Goal: Task Accomplishment & Management: Complete application form

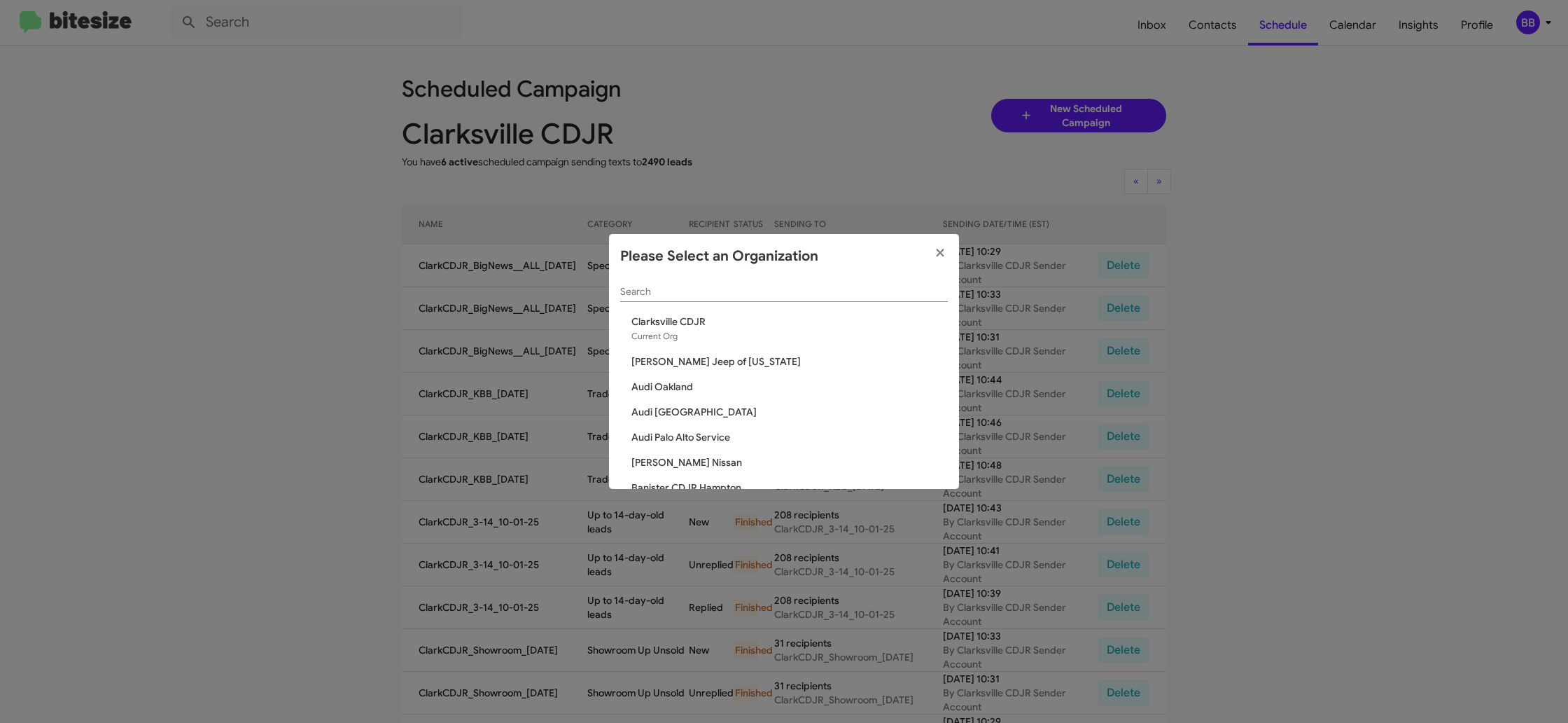
scroll to position [3, 0]
click at [627, 293] on input "Search" at bounding box center [784, 294] width 327 height 12
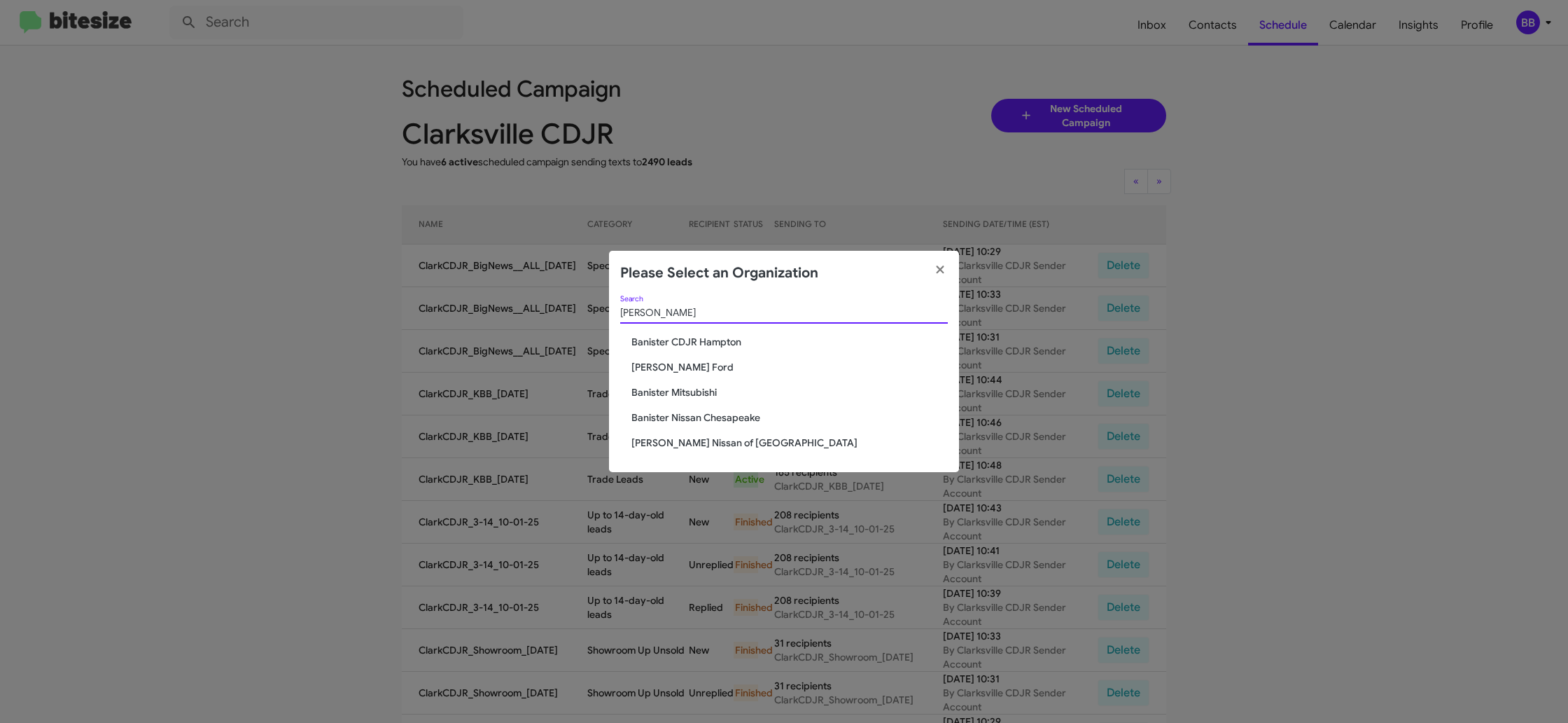
type input "banis"
click at [708, 443] on span "[PERSON_NAME] Nissan of [GEOGRAPHIC_DATA]" at bounding box center [790, 443] width 317 height 14
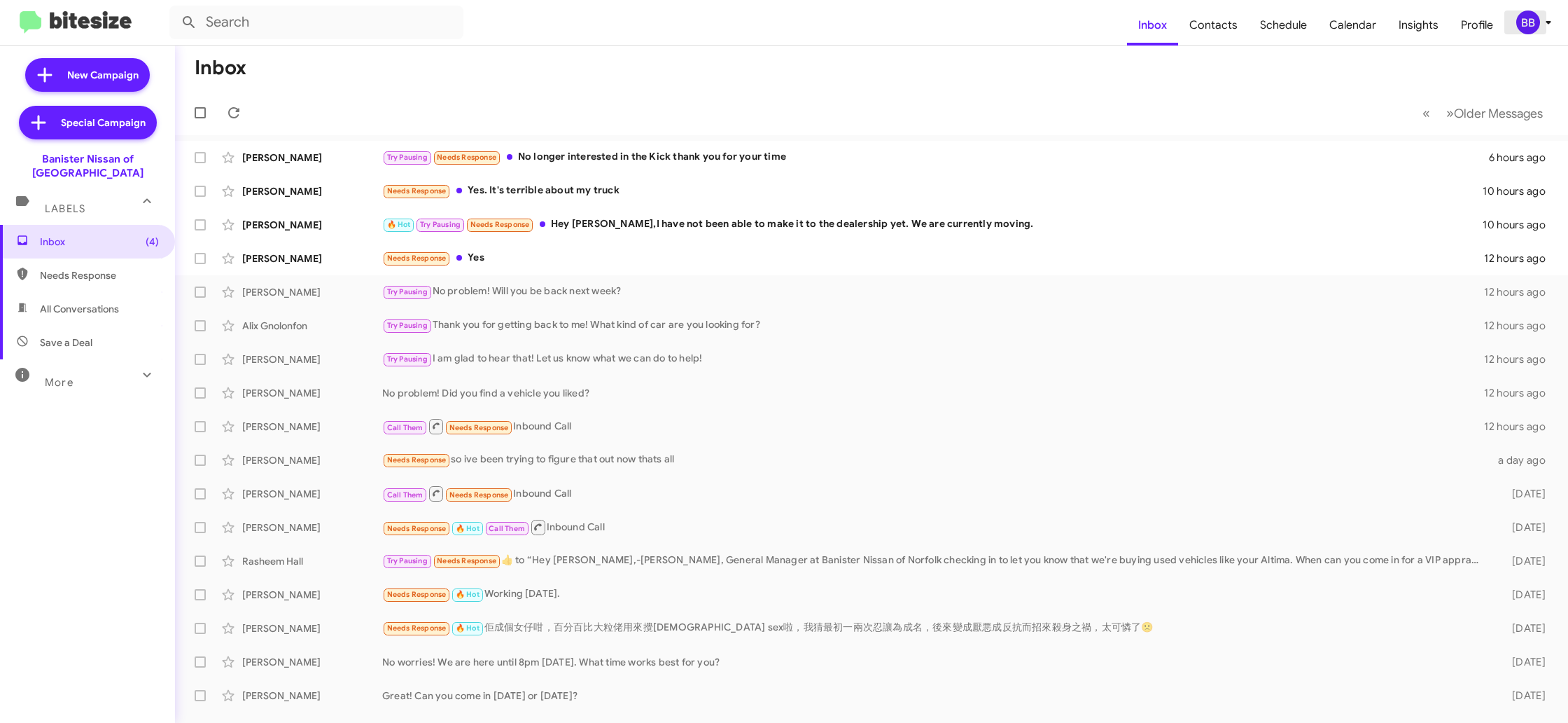
click at [1537, 23] on div "BB" at bounding box center [1528, 22] width 24 height 24
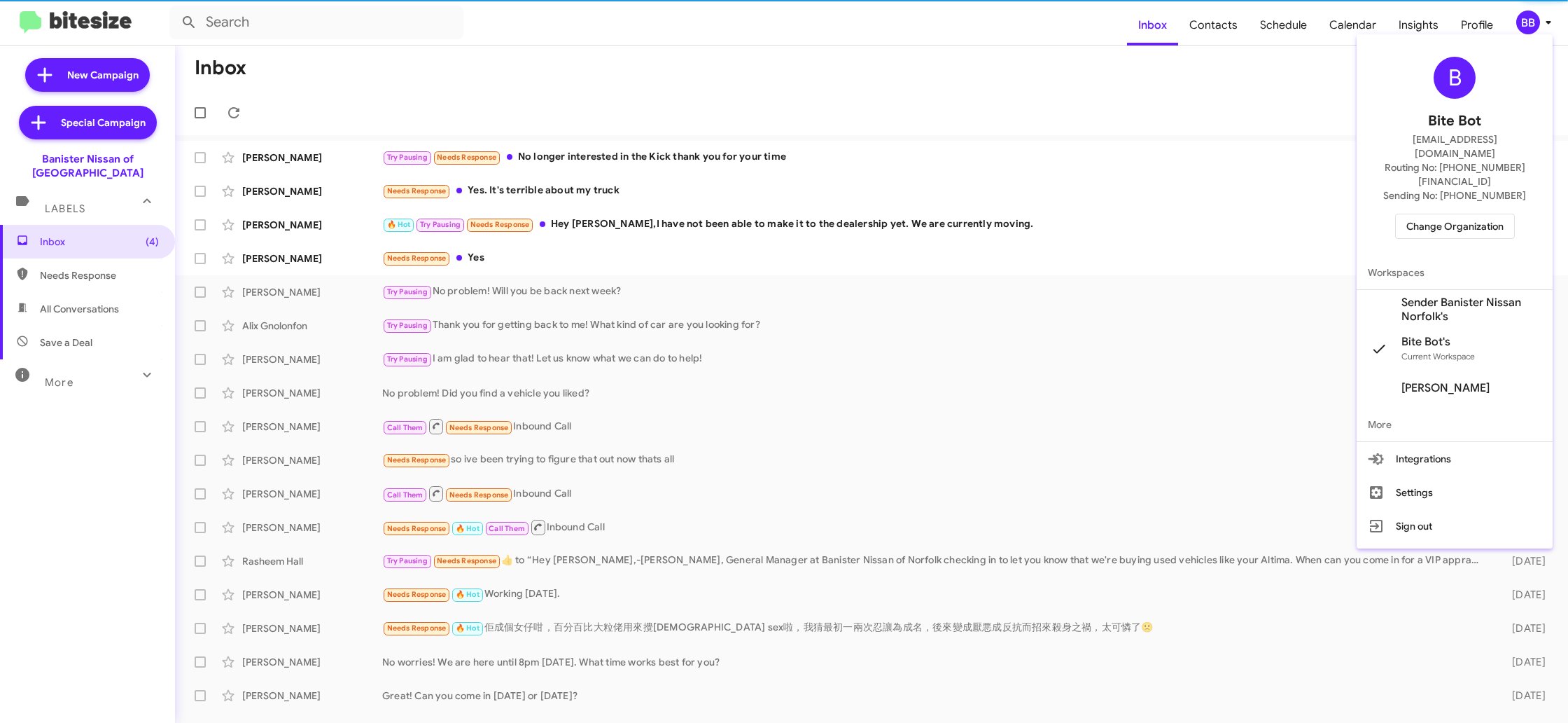
click at [1432, 295] on span "Sender Banister Nissan Norfolk's" at bounding box center [1472, 309] width 140 height 28
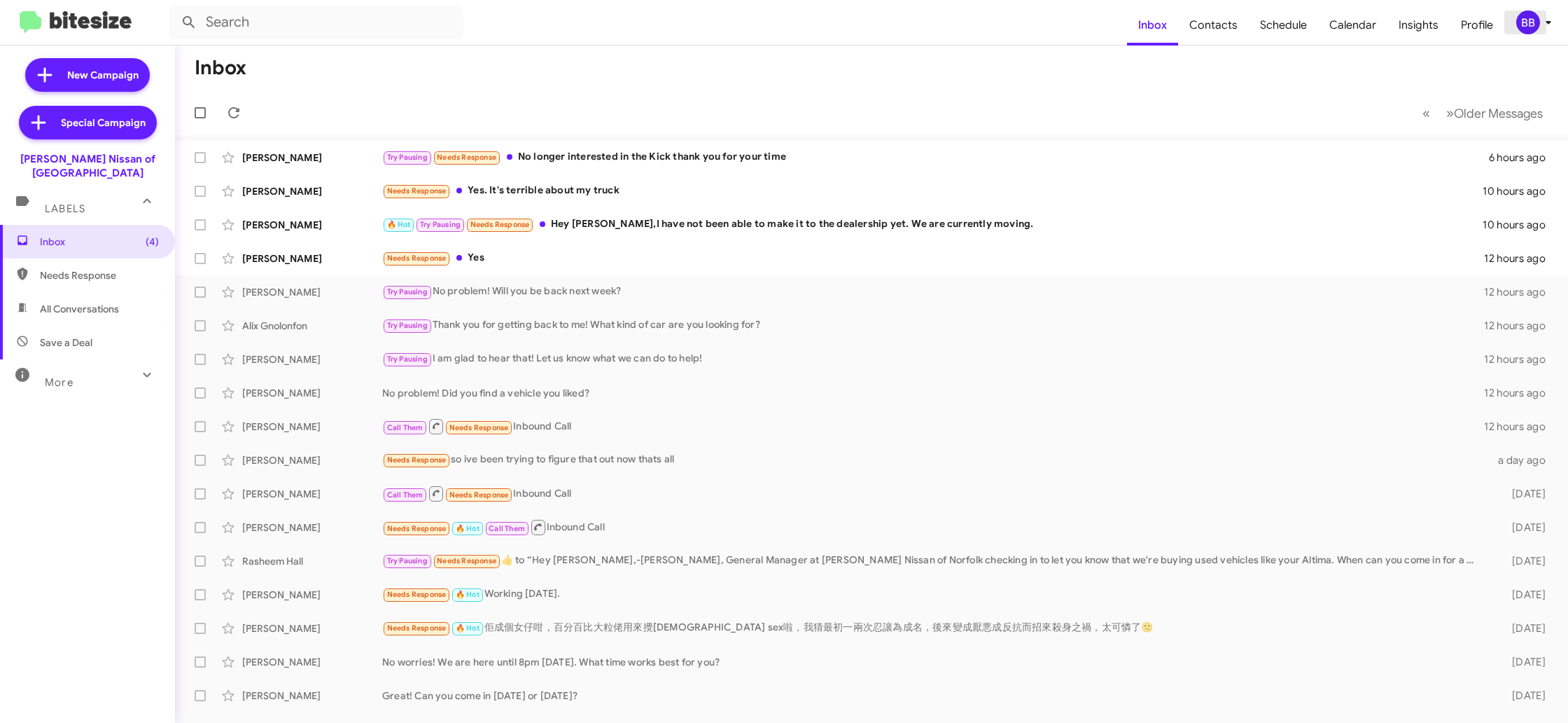
click at [1525, 28] on div "BB" at bounding box center [1528, 22] width 24 height 24
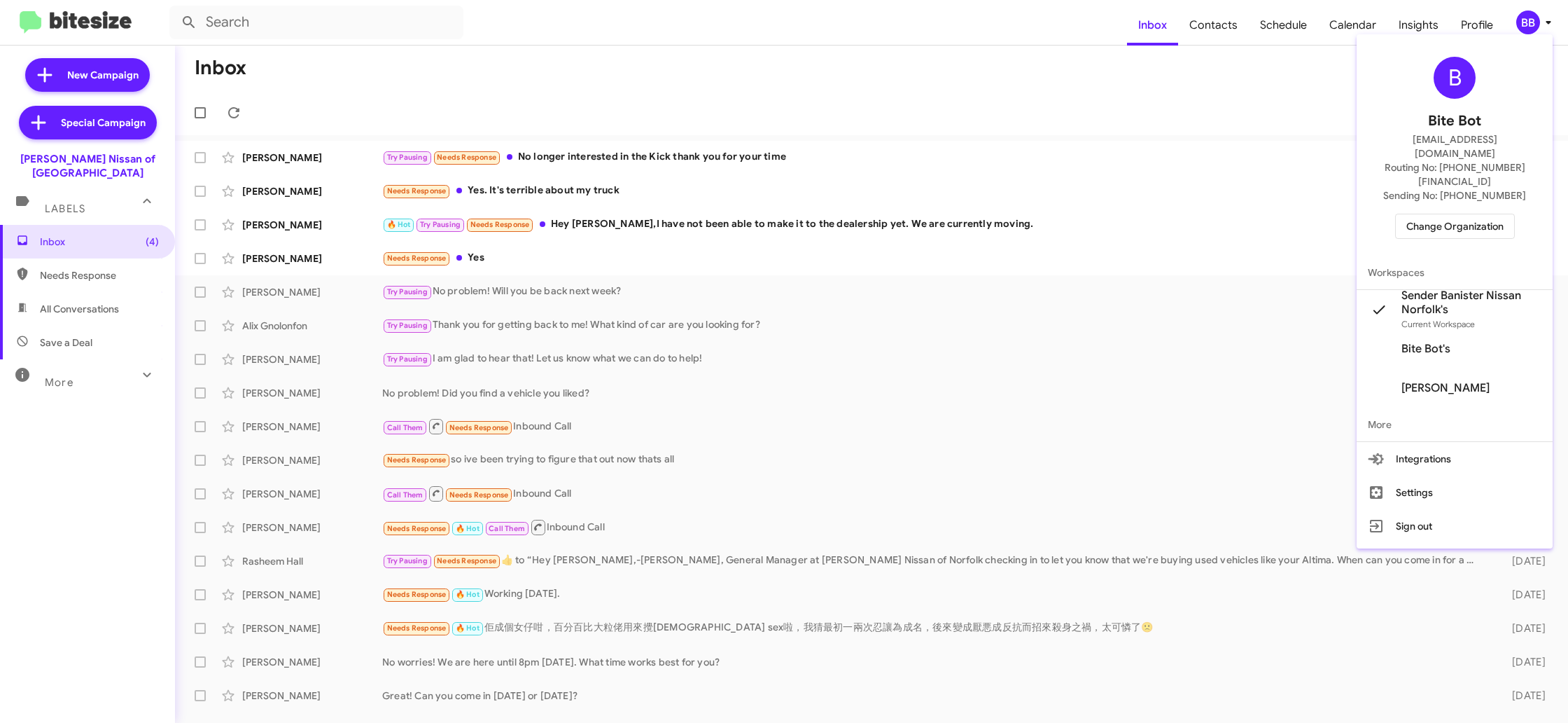
drag, startPoint x: 1188, startPoint y: 30, endPoint x: 1197, endPoint y: 28, distance: 9.2
click at [1191, 29] on div at bounding box center [784, 362] width 1568 height 723
click at [1214, 22] on span "Contacts" at bounding box center [1214, 25] width 71 height 41
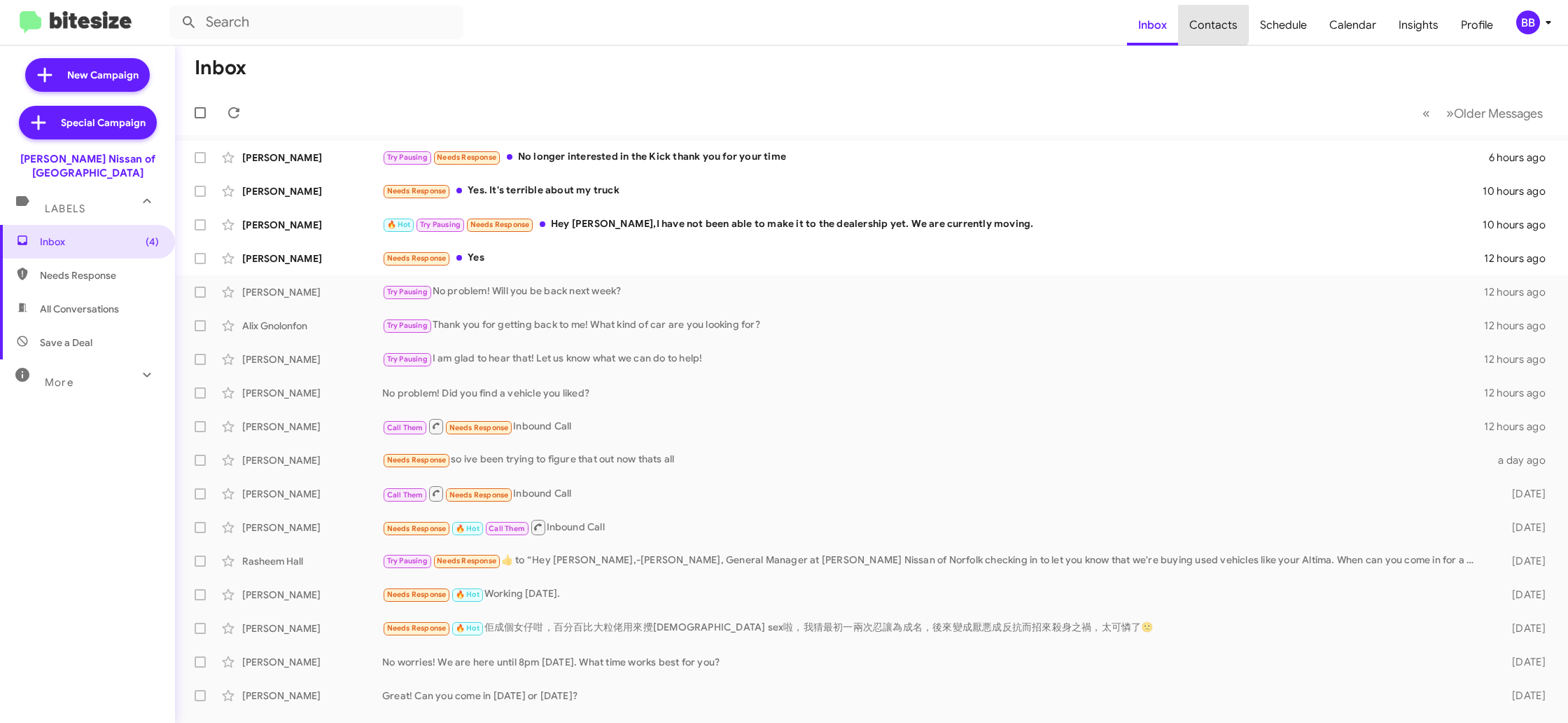
drag, startPoint x: 1214, startPoint y: 22, endPoint x: 1116, endPoint y: 6, distance: 99.3
click at [1213, 22] on span "Contacts" at bounding box center [1214, 25] width 71 height 41
type input "in:groups"
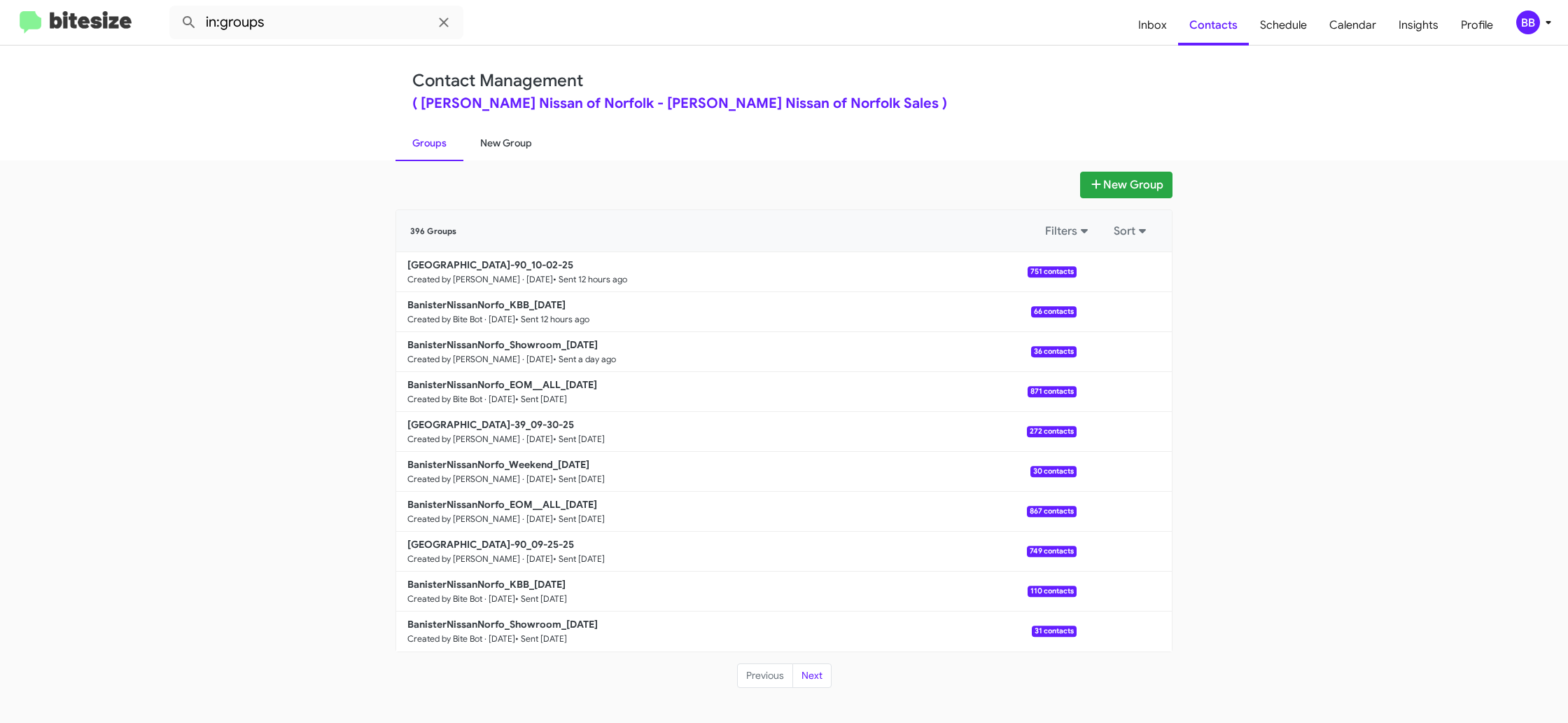
click at [483, 148] on link "New Group" at bounding box center [506, 142] width 85 height 36
drag, startPoint x: 483, startPoint y: 148, endPoint x: 513, endPoint y: 8, distance: 143.2
click at [491, 138] on link "New Group" at bounding box center [506, 142] width 85 height 36
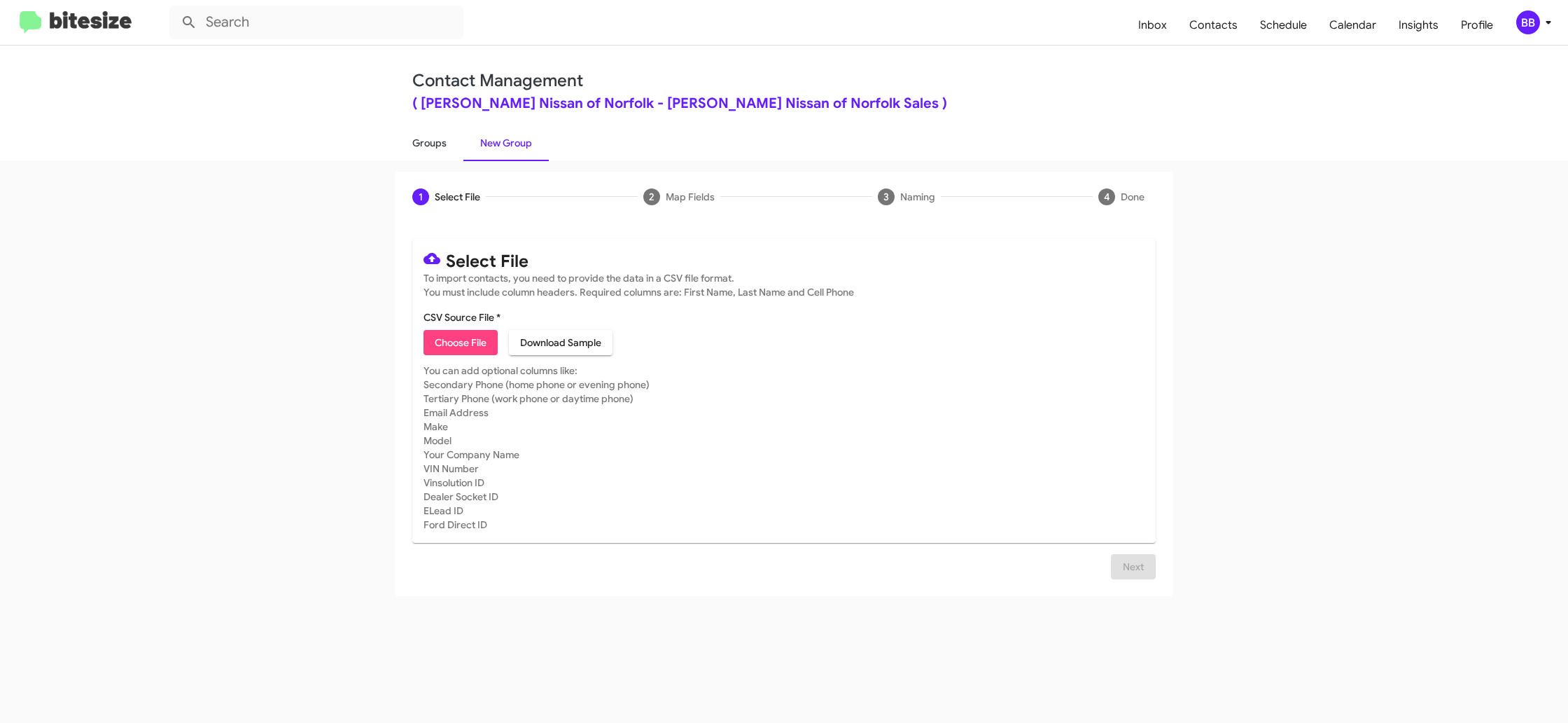
click at [456, 146] on link "Groups" at bounding box center [430, 142] width 68 height 36
type input "in:groups"
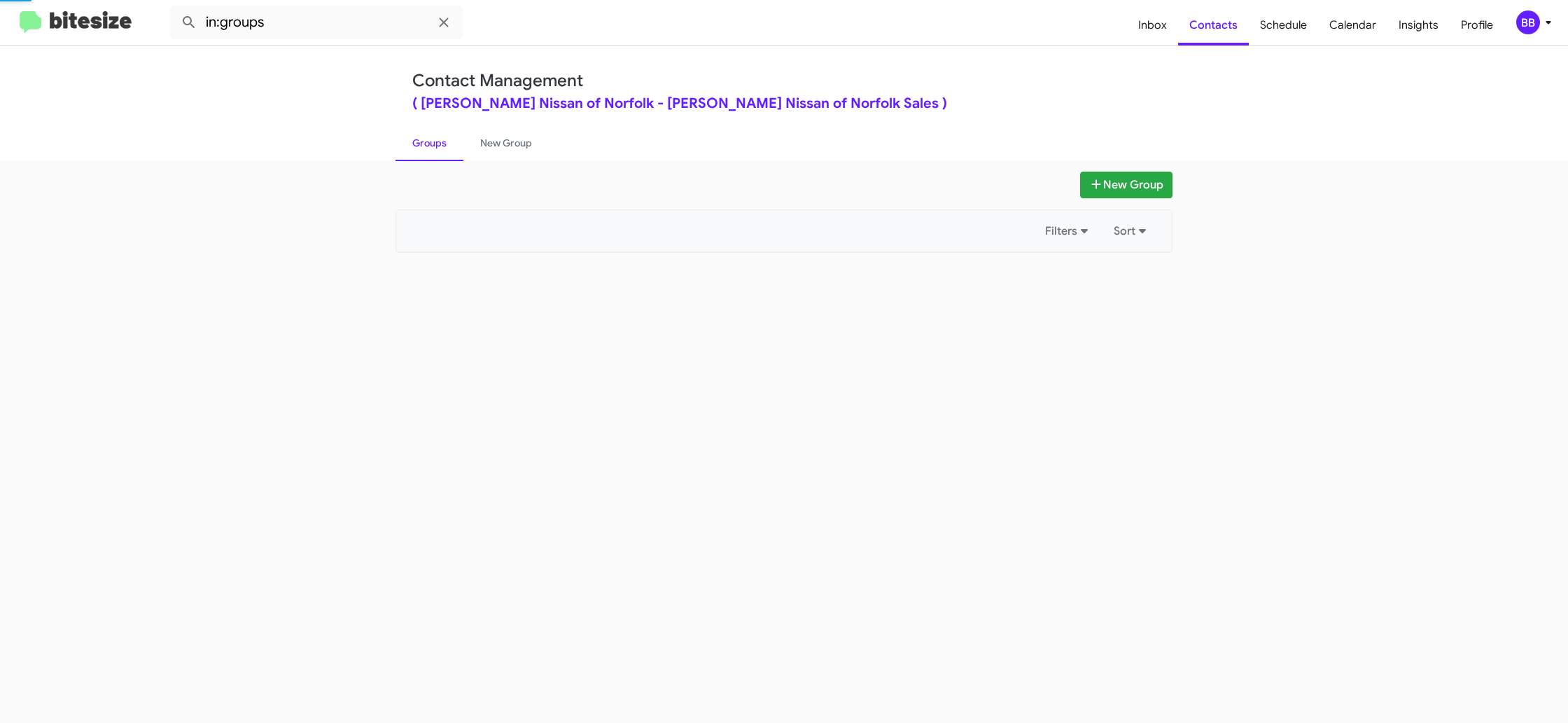
click at [457, 145] on link "Groups" at bounding box center [430, 142] width 68 height 36
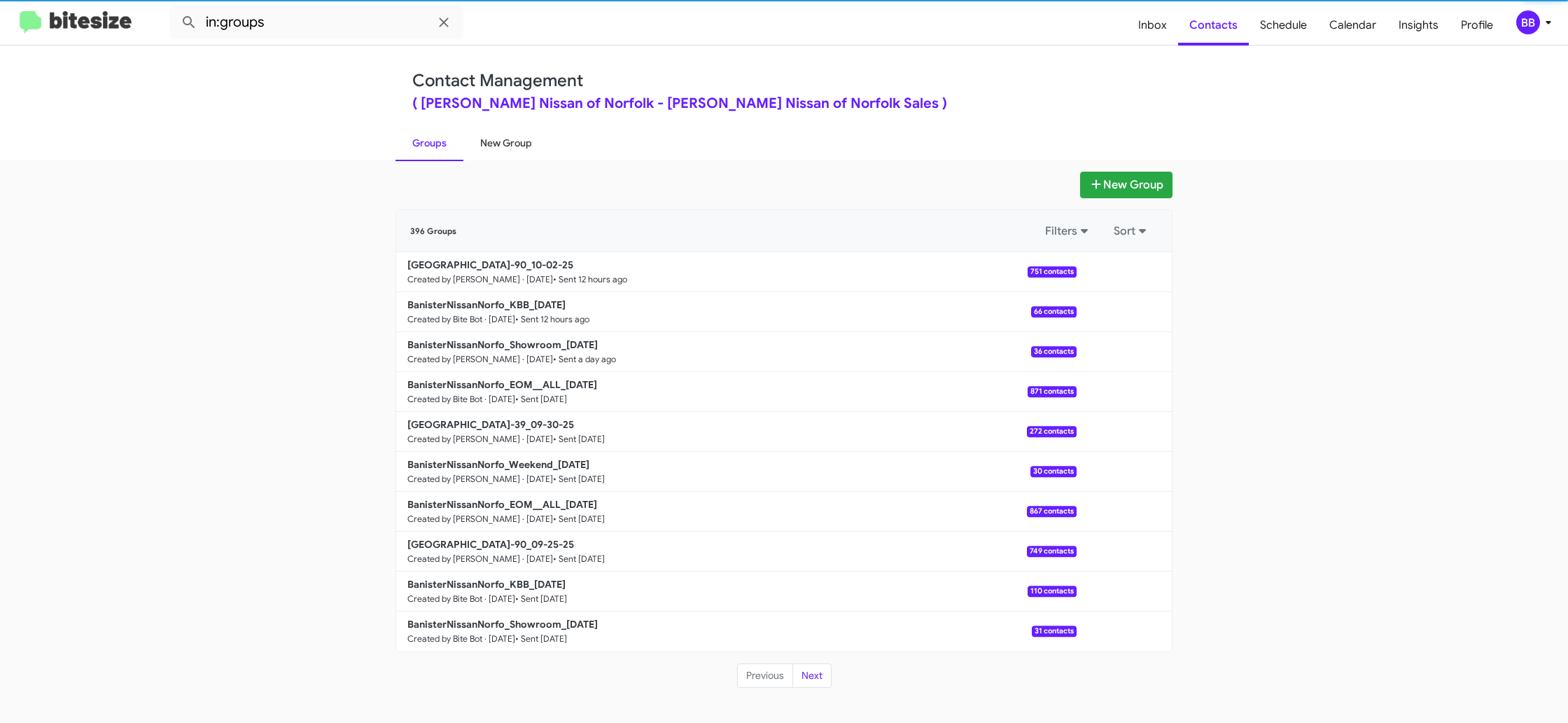
click at [491, 145] on link "New Group" at bounding box center [506, 142] width 85 height 36
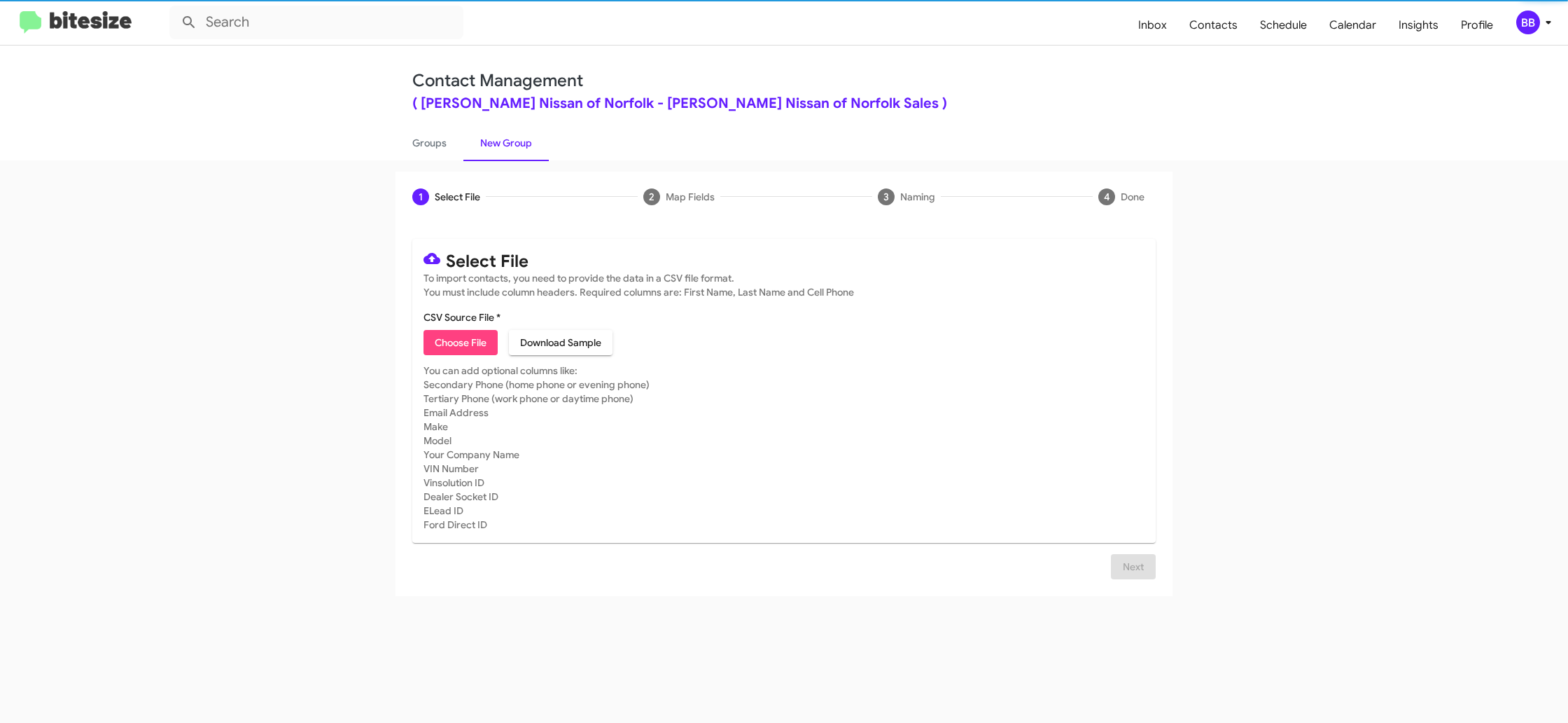
click at [491, 145] on link "New Group" at bounding box center [506, 142] width 85 height 36
click at [1522, 27] on div "BB" at bounding box center [1528, 22] width 24 height 24
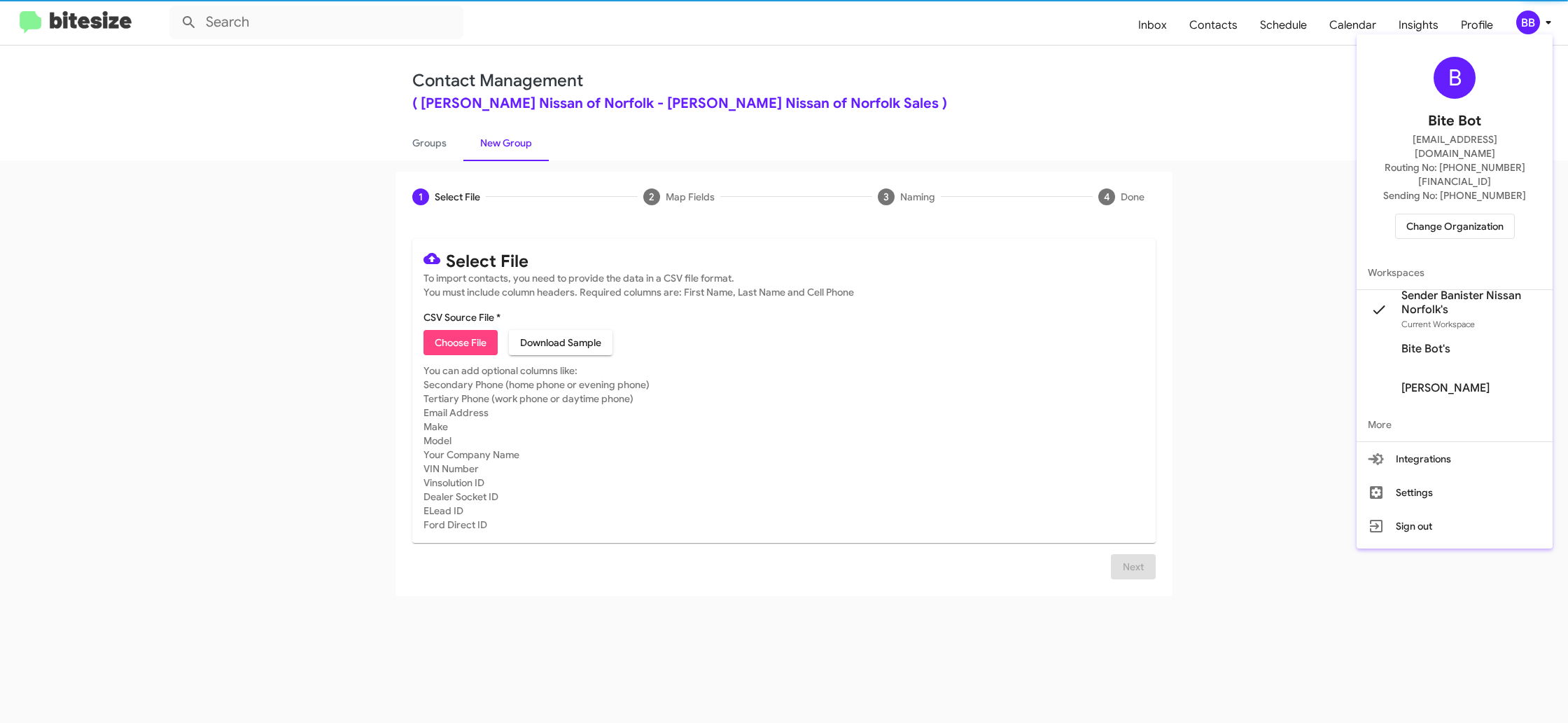
click at [1528, 24] on div at bounding box center [784, 362] width 1568 height 723
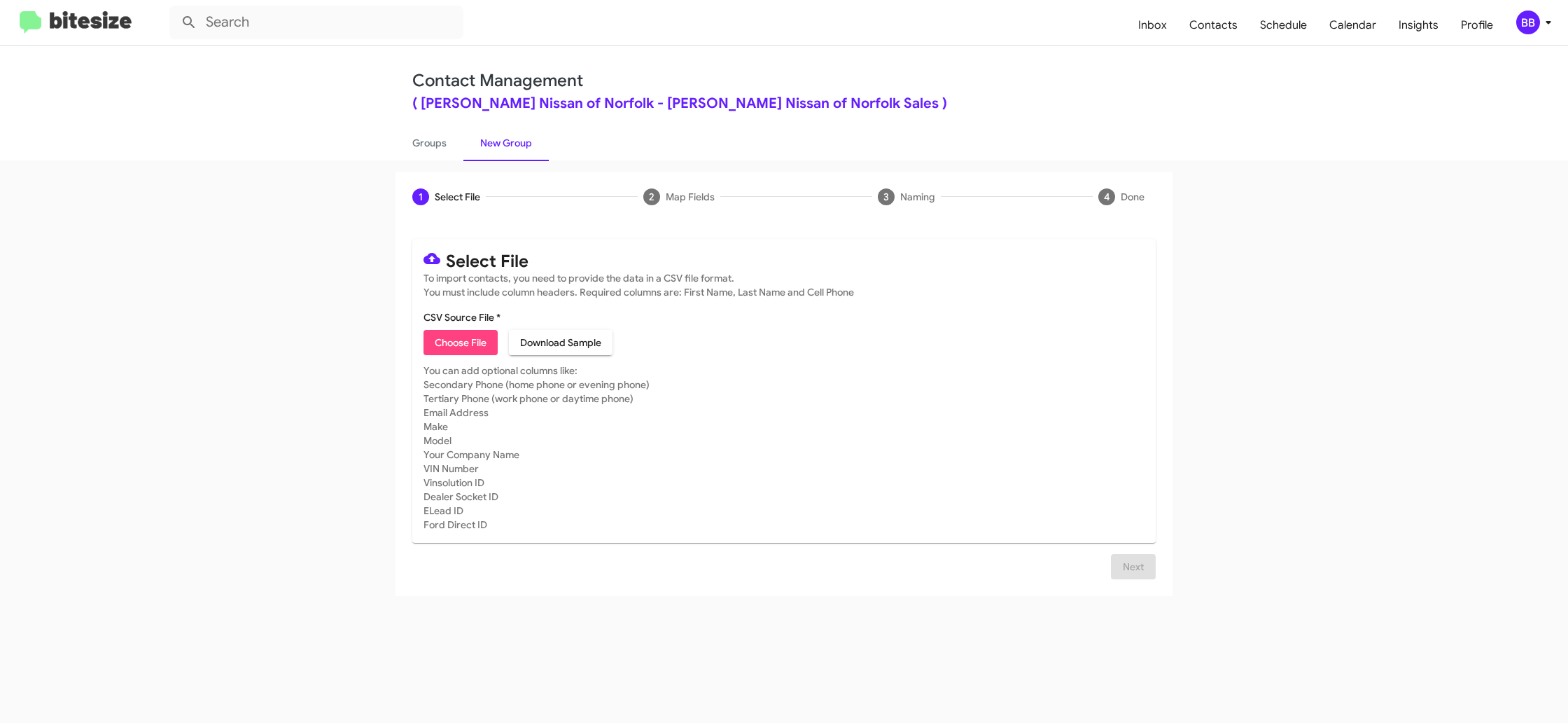
click at [471, 335] on span "Choose File" at bounding box center [460, 342] width 51 height 25
type input "BanisterNissanNorfo_3-14_10-03-25"
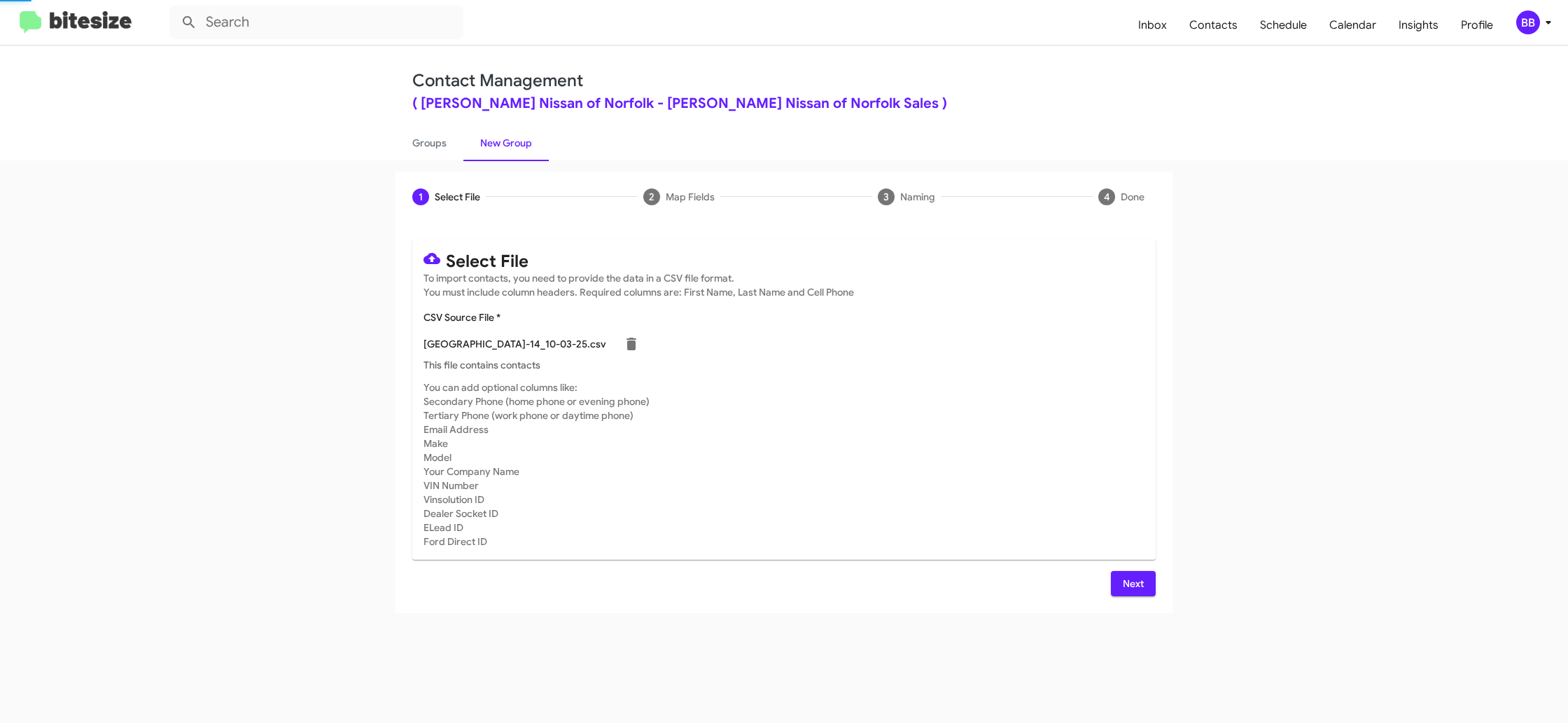
click at [889, 433] on mat-card-subtitle "You can add optional columns like: Secondary Phone (home phone or evening phone…" at bounding box center [784, 465] width 721 height 168
click at [1112, 576] on button "Next" at bounding box center [1134, 583] width 45 height 25
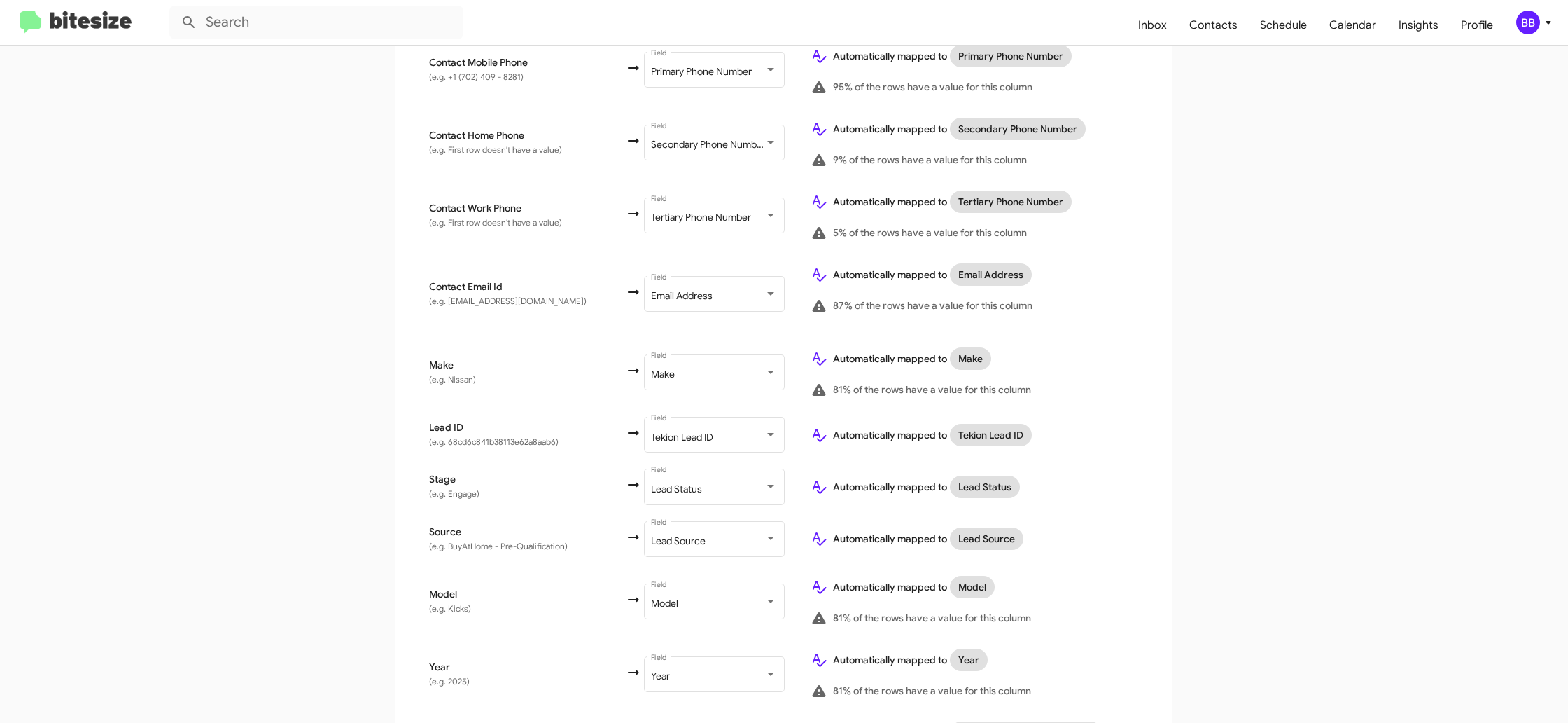
scroll to position [521, 0]
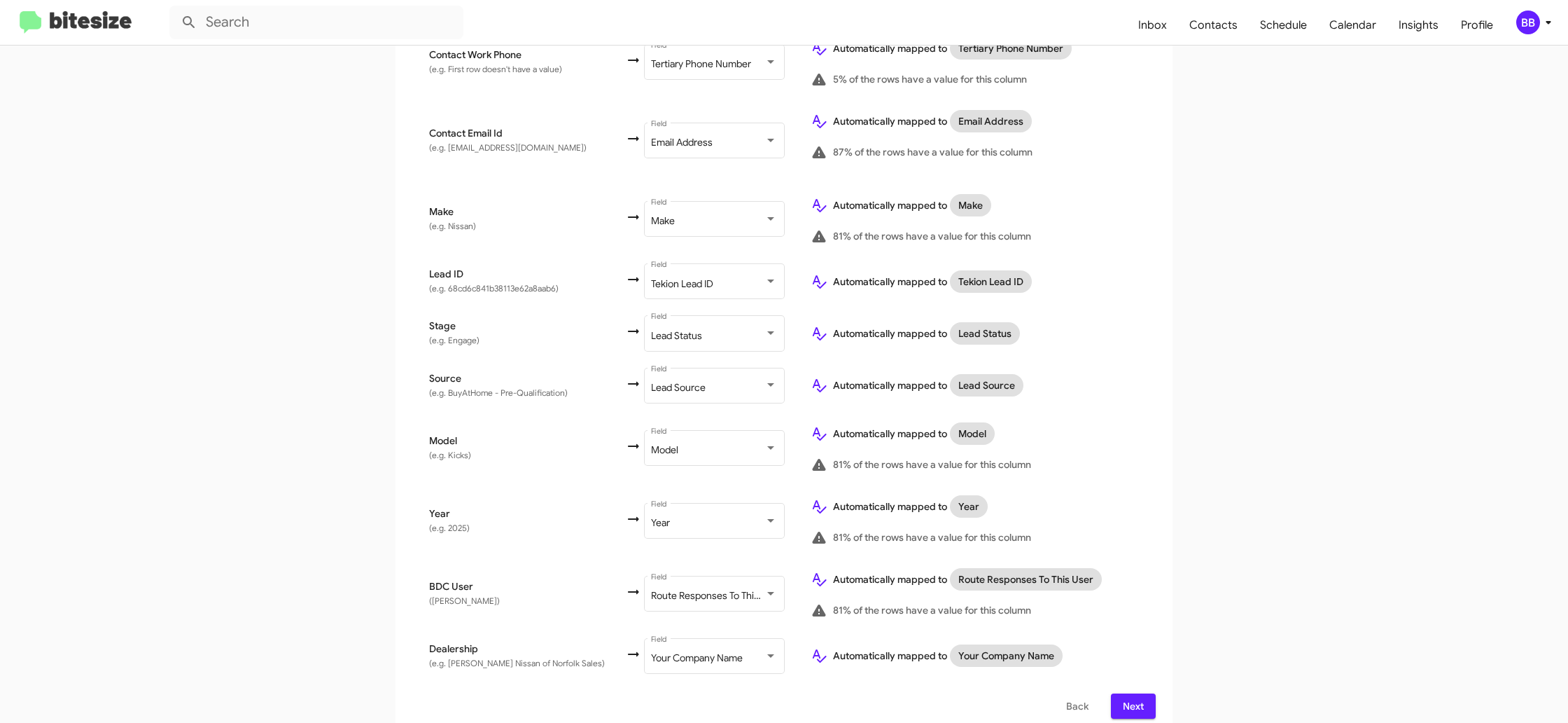
click at [1537, 24] on div "BB" at bounding box center [1528, 22] width 24 height 24
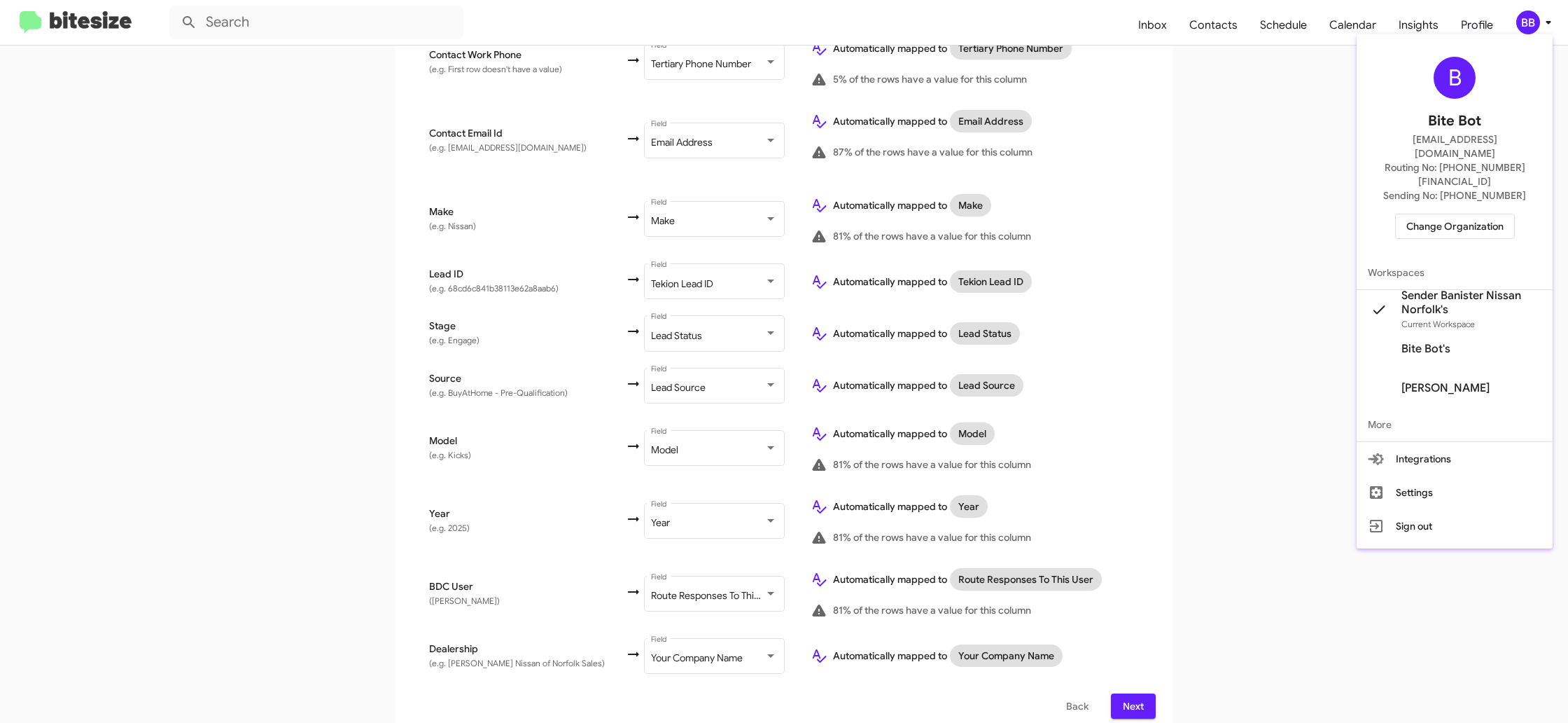
drag, startPoint x: 1537, startPoint y: 24, endPoint x: 1500, endPoint y: 31, distance: 37.7
click at [1537, 24] on div at bounding box center [784, 362] width 1568 height 723
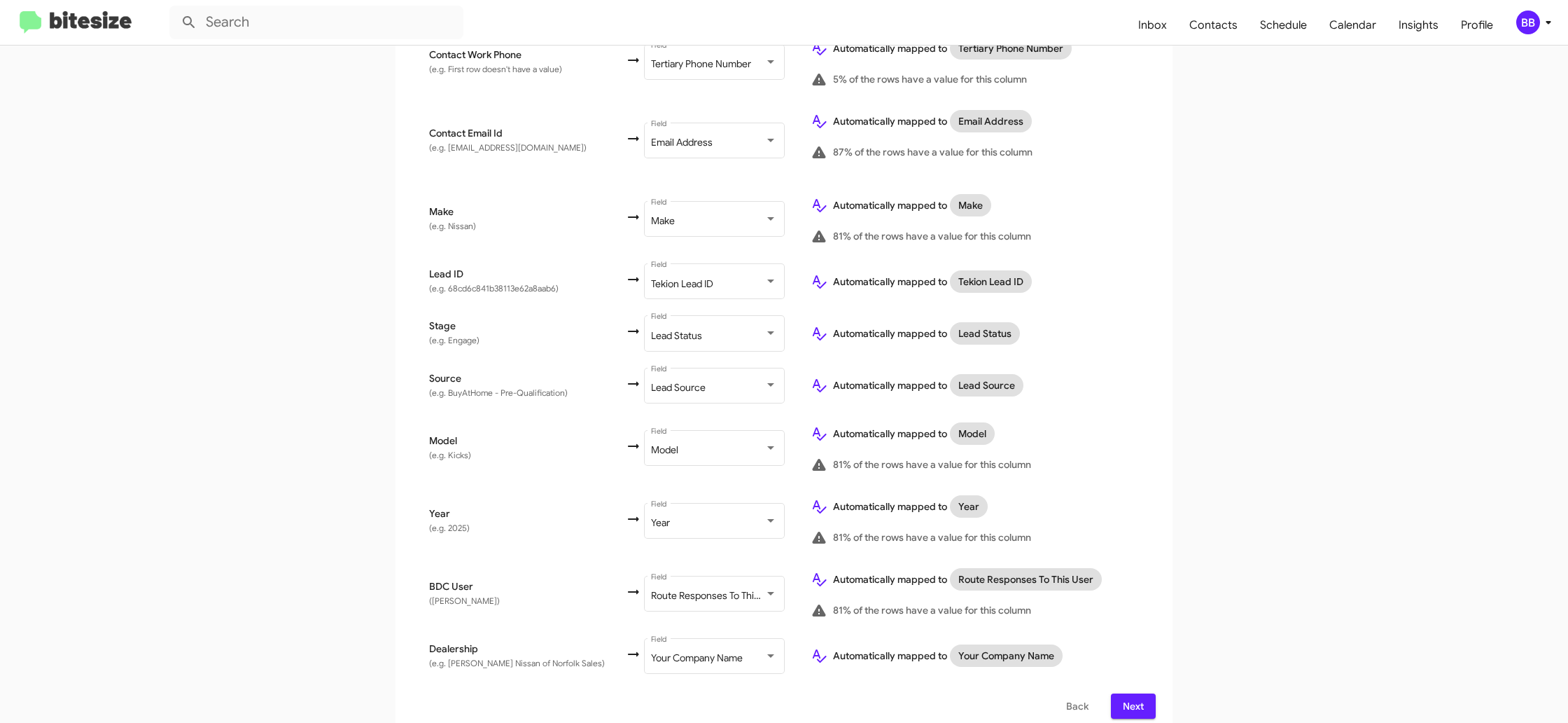
click at [1138, 694] on span "Next" at bounding box center [1133, 706] width 22 height 25
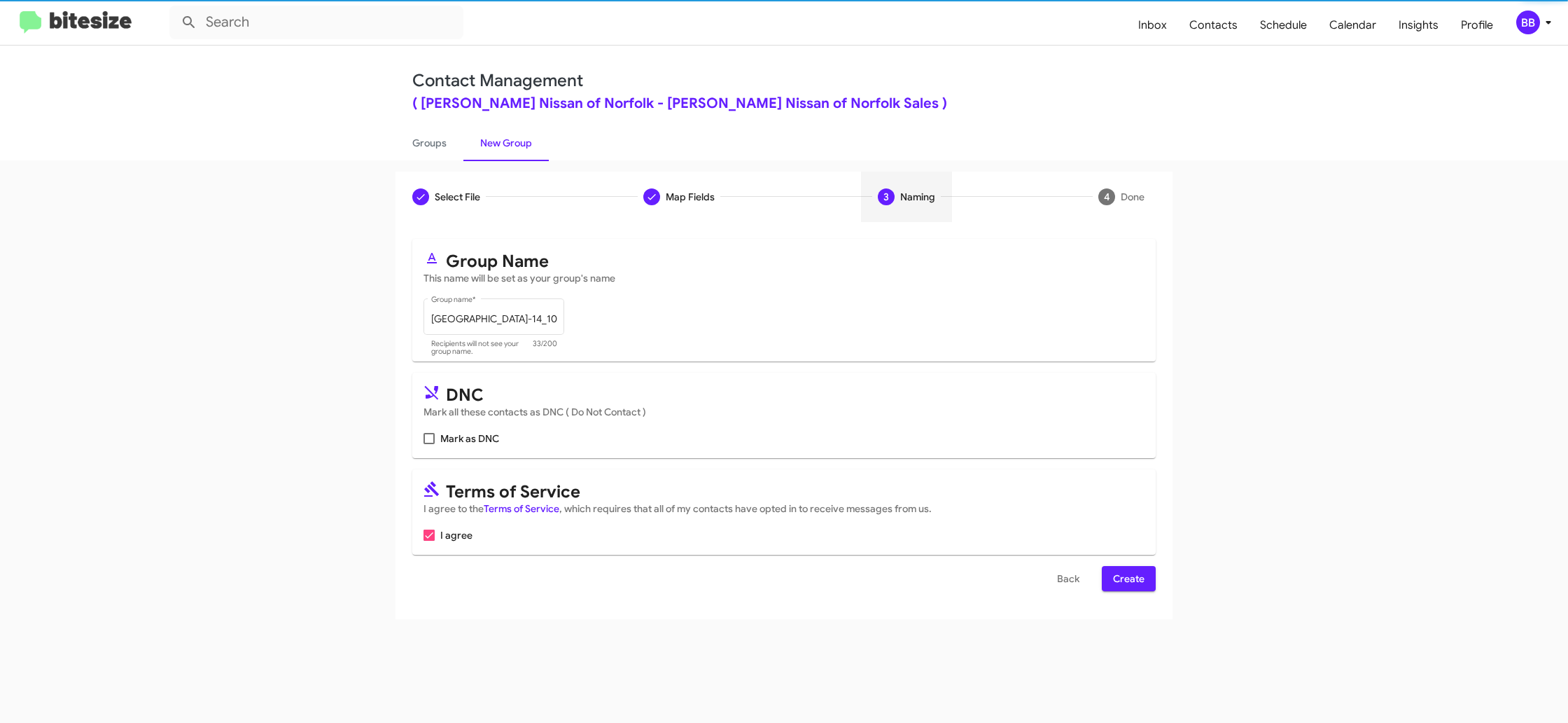
scroll to position [0, 0]
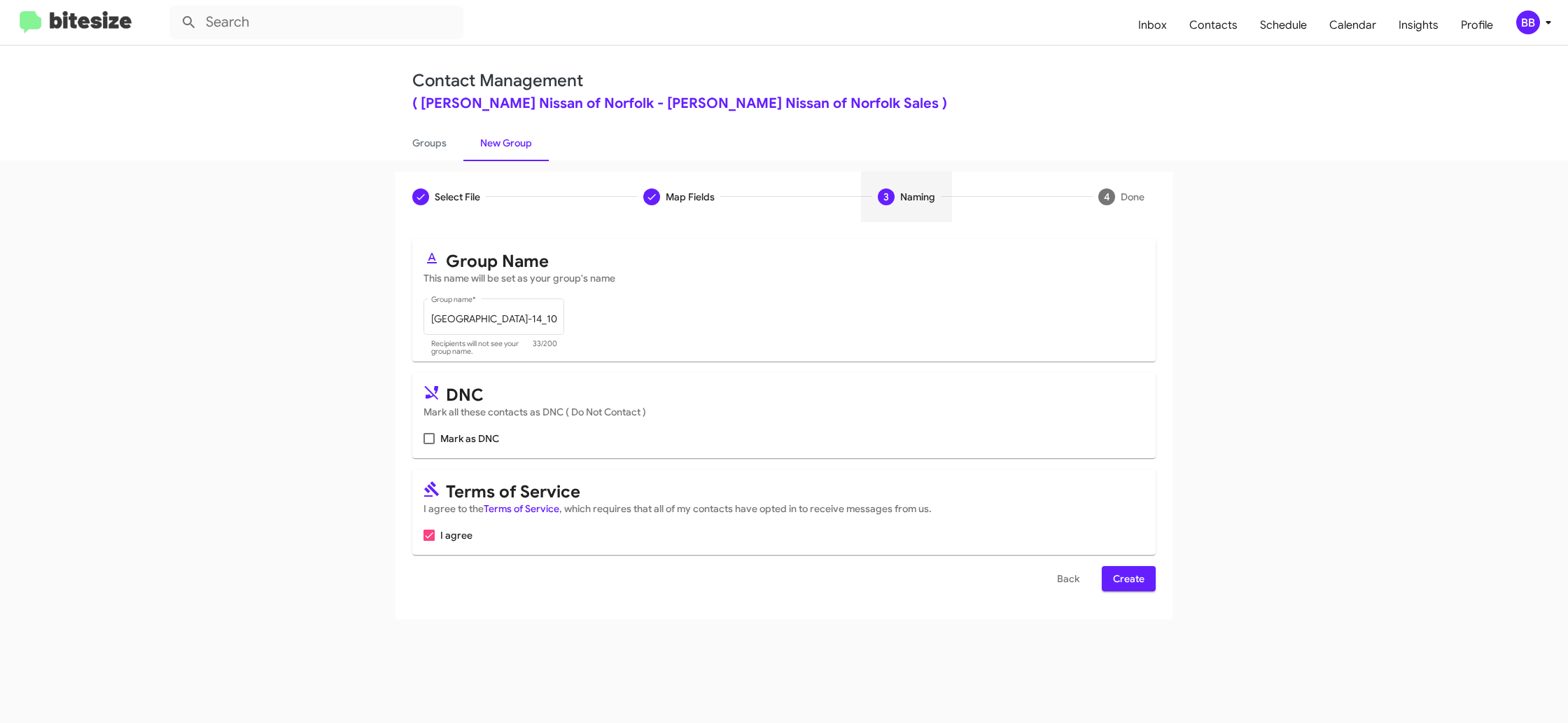
drag, startPoint x: 1119, startPoint y: 578, endPoint x: 1097, endPoint y: 569, distance: 23.8
click at [1110, 575] on button "Create" at bounding box center [1129, 578] width 54 height 25
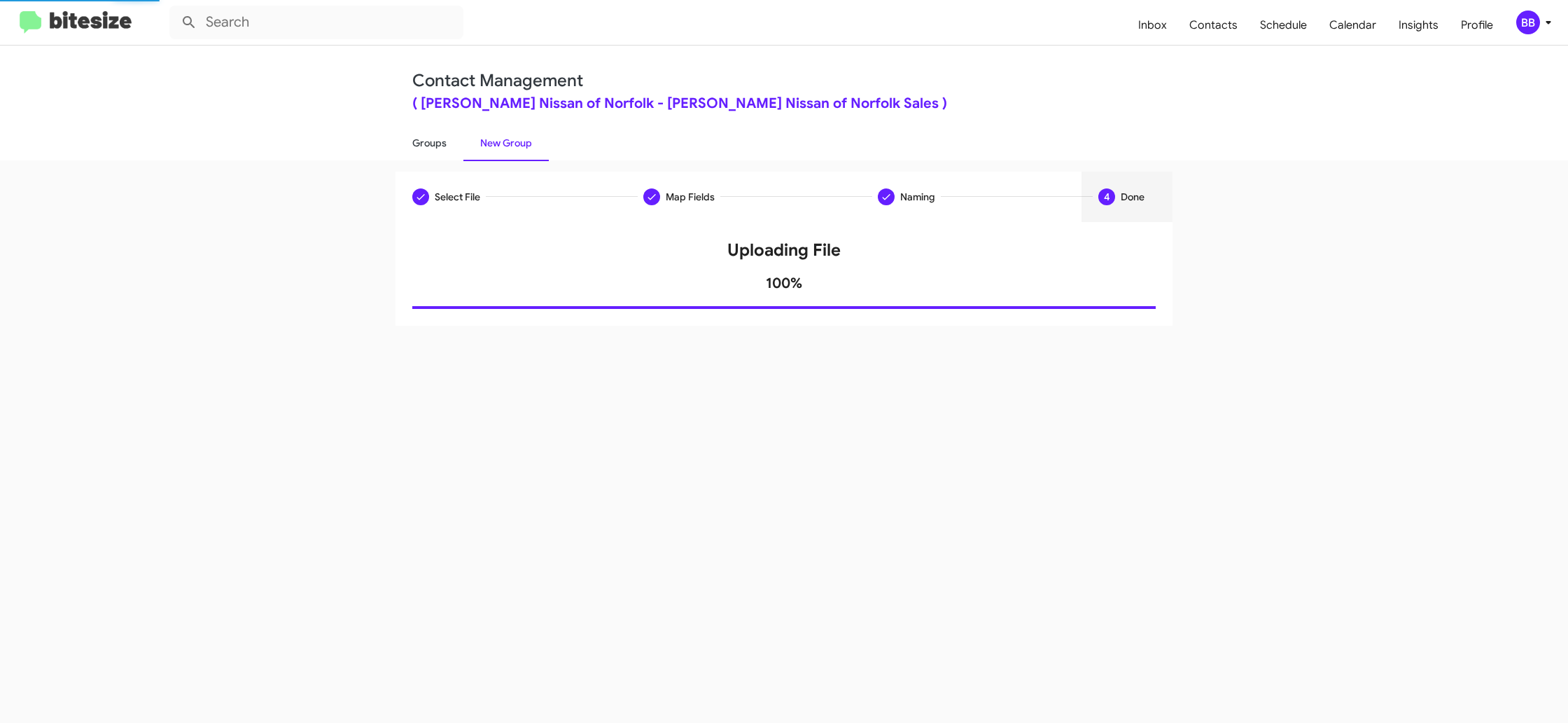
click at [437, 143] on link "Groups" at bounding box center [430, 142] width 68 height 36
type input "in:groups"
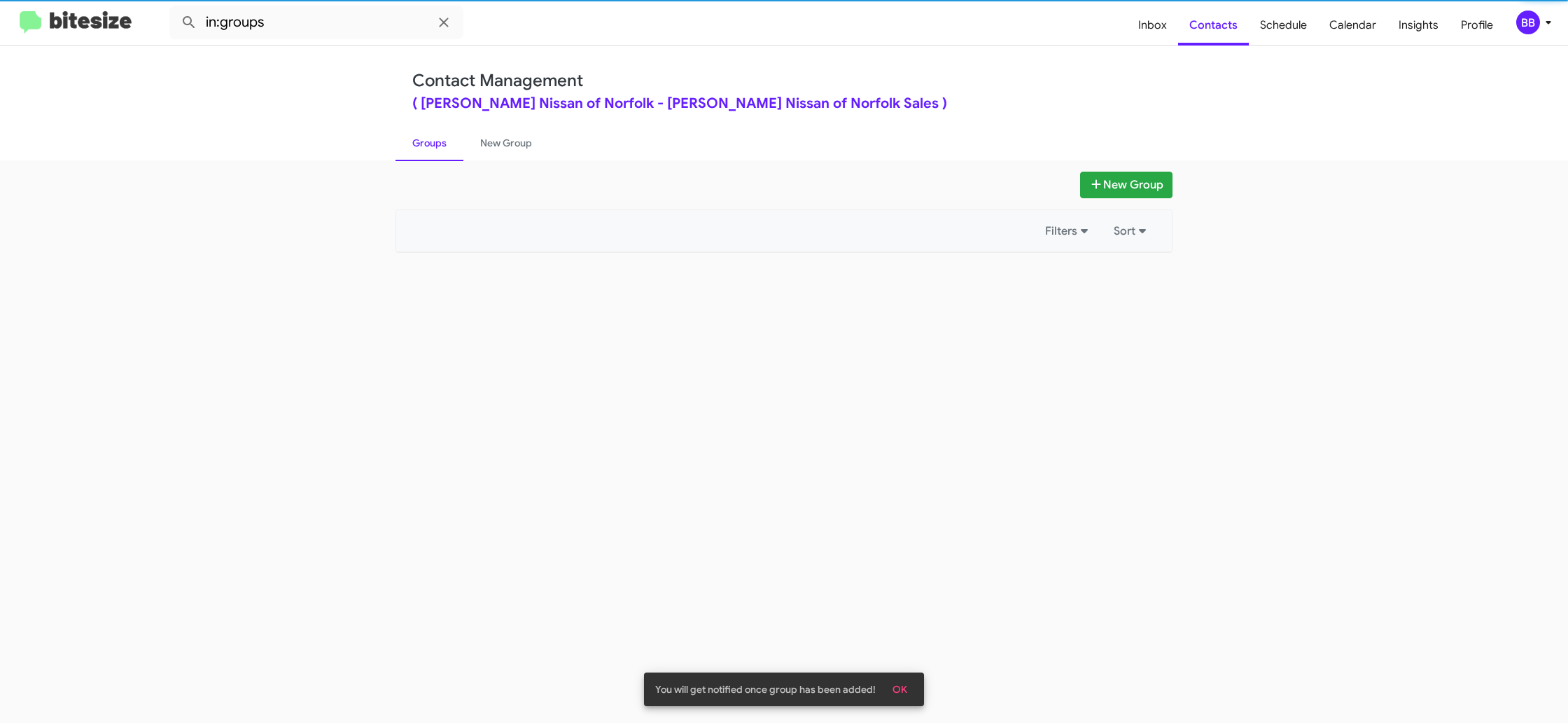
click at [437, 143] on link "Groups" at bounding box center [430, 142] width 68 height 36
click at [503, 137] on link "New Group" at bounding box center [506, 142] width 85 height 36
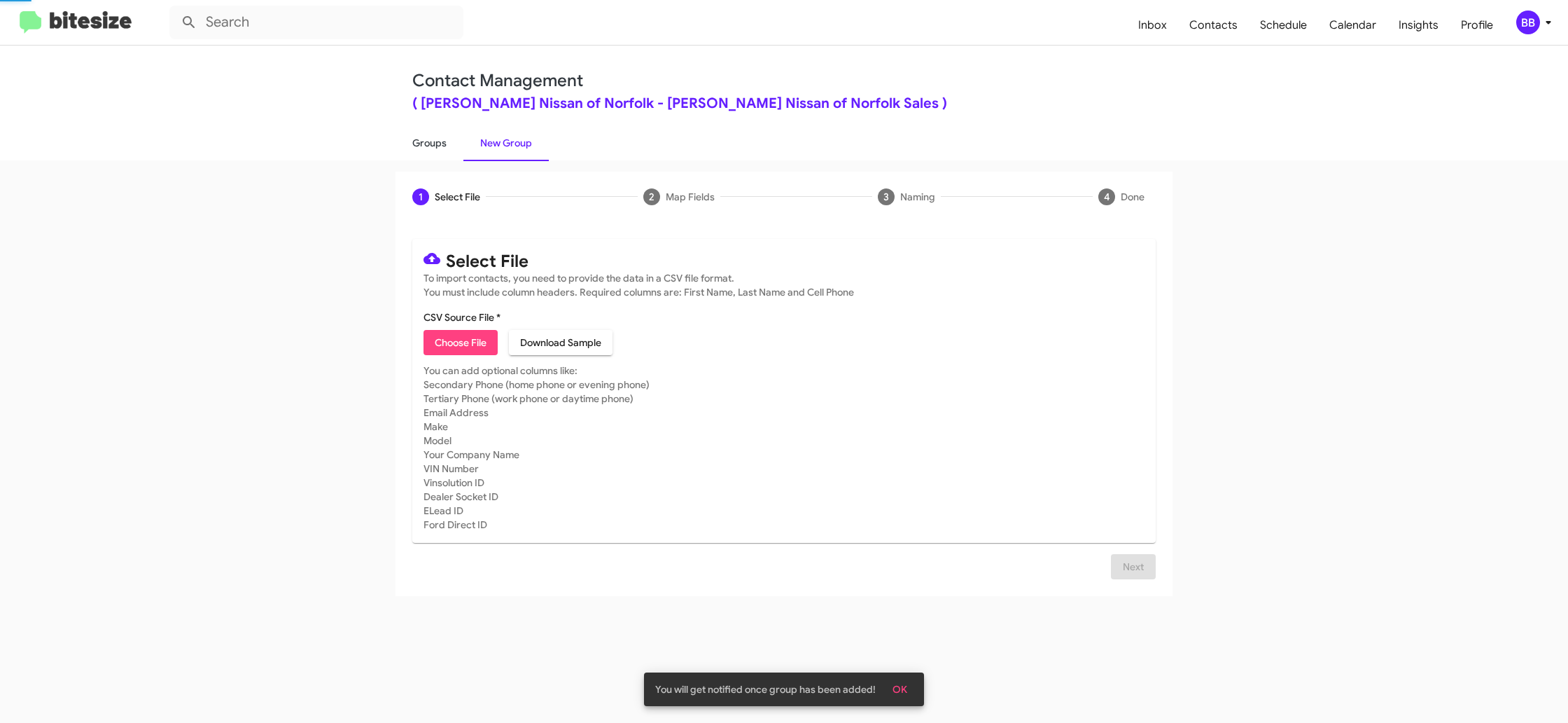
click at [417, 146] on link "Groups" at bounding box center [430, 142] width 68 height 36
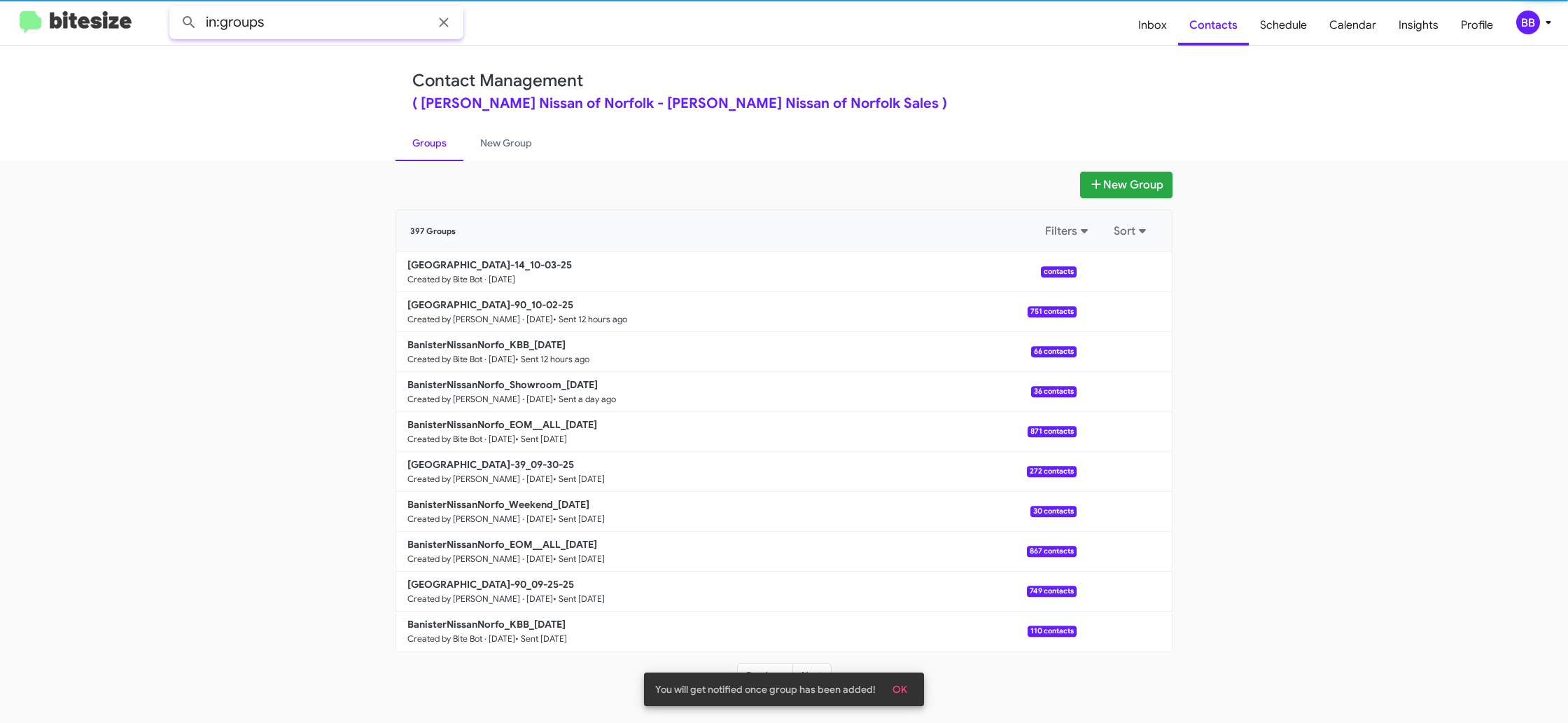
click at [334, 34] on input "in:groups" at bounding box center [316, 22] width 294 height 34
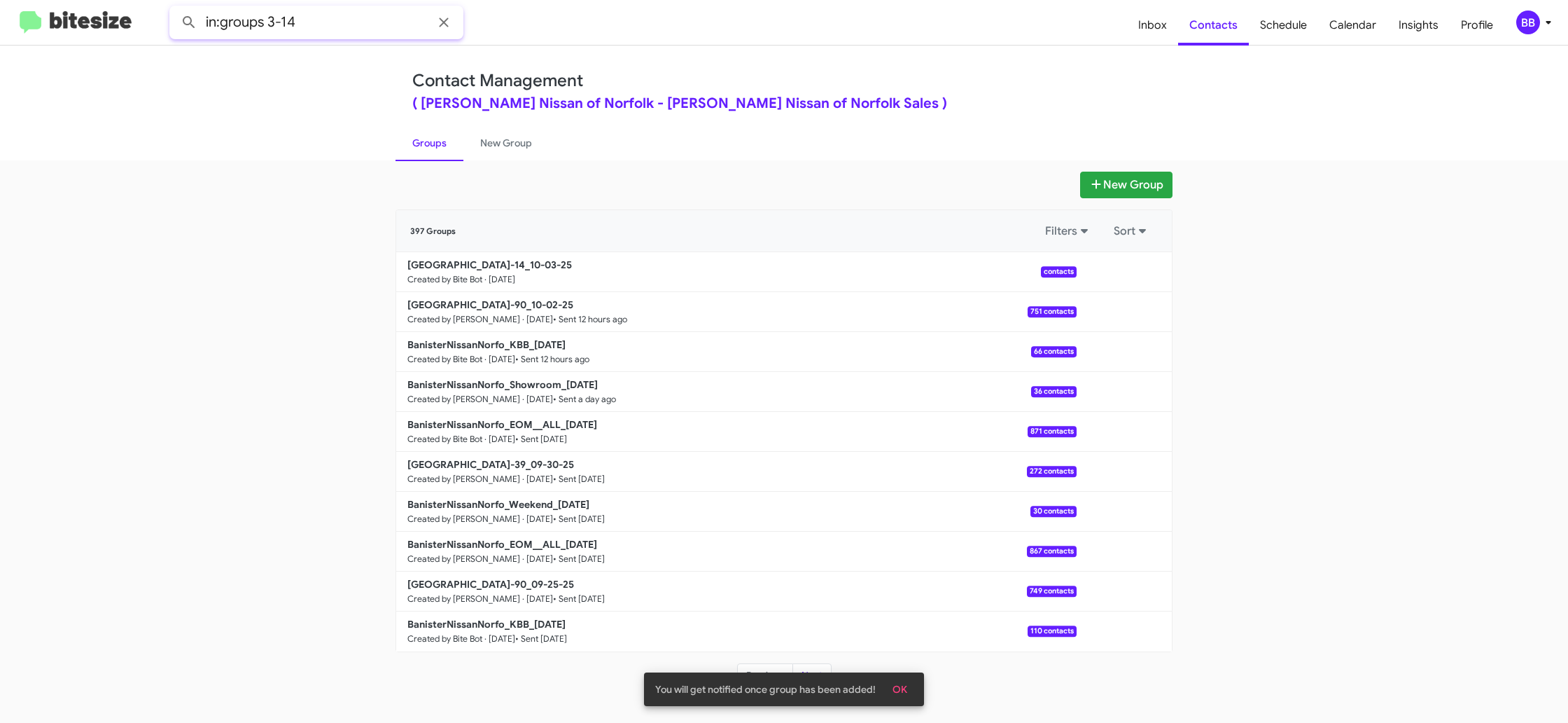
type input "in:groups 3-14"
click at [175, 8] on button at bounding box center [189, 22] width 28 height 28
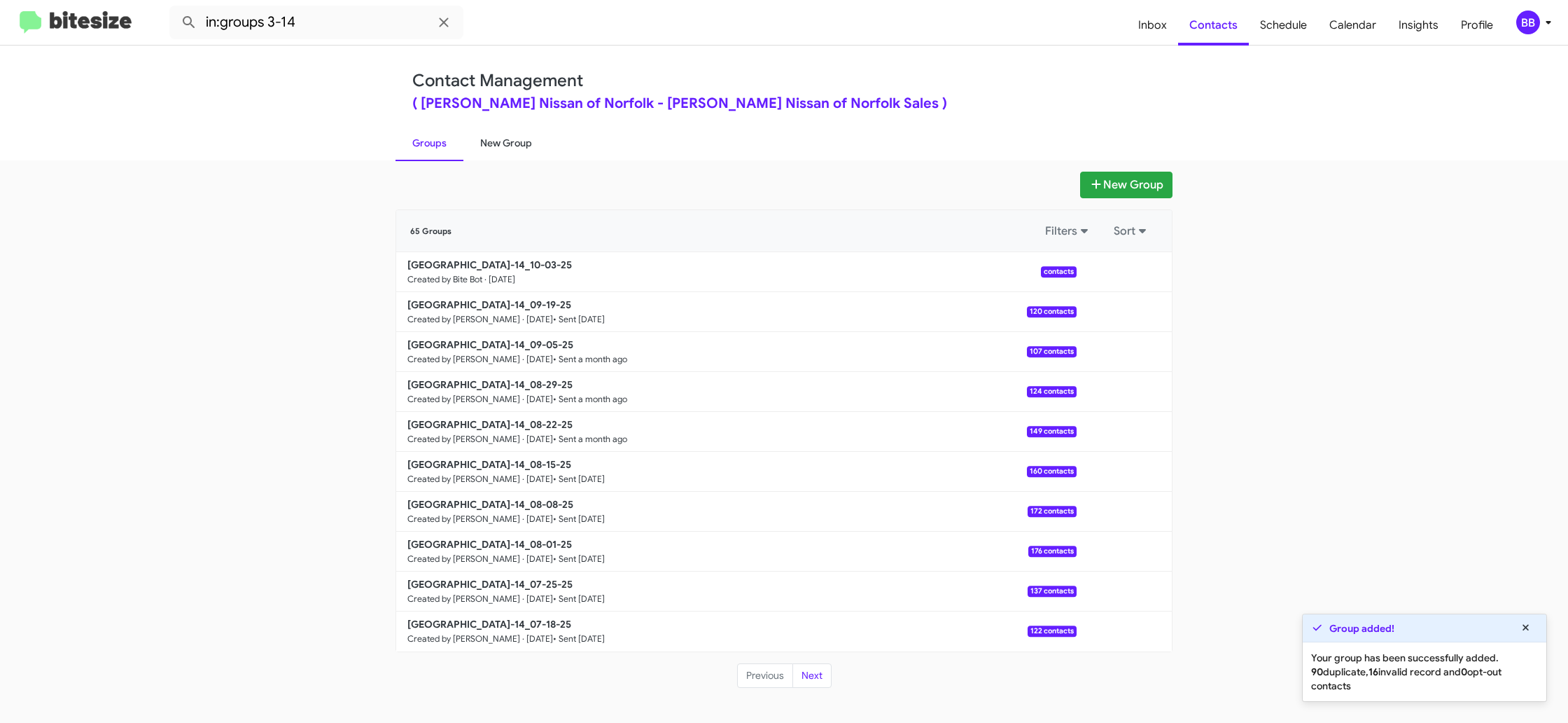
click at [491, 159] on link "New Group" at bounding box center [506, 142] width 85 height 36
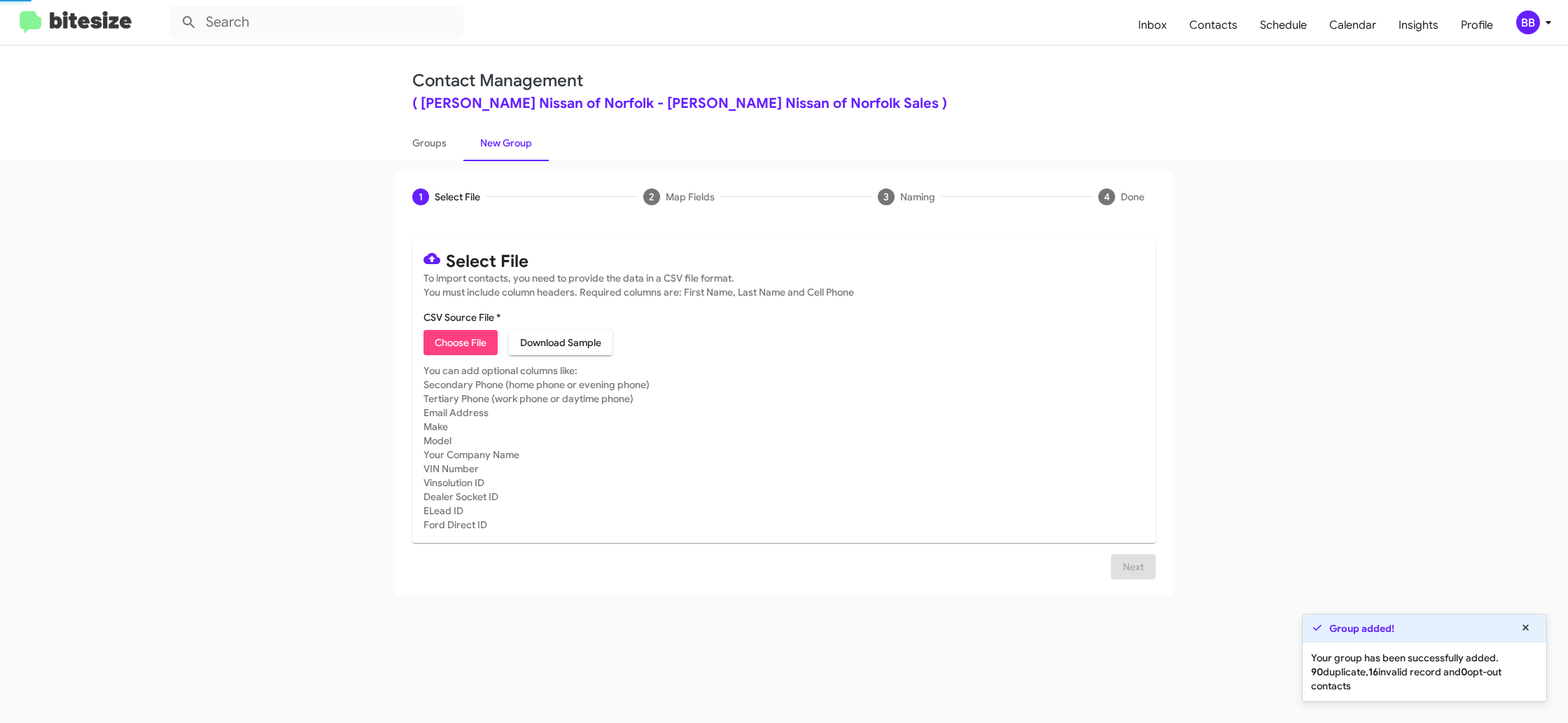
click at [490, 155] on link "New Group" at bounding box center [506, 142] width 85 height 36
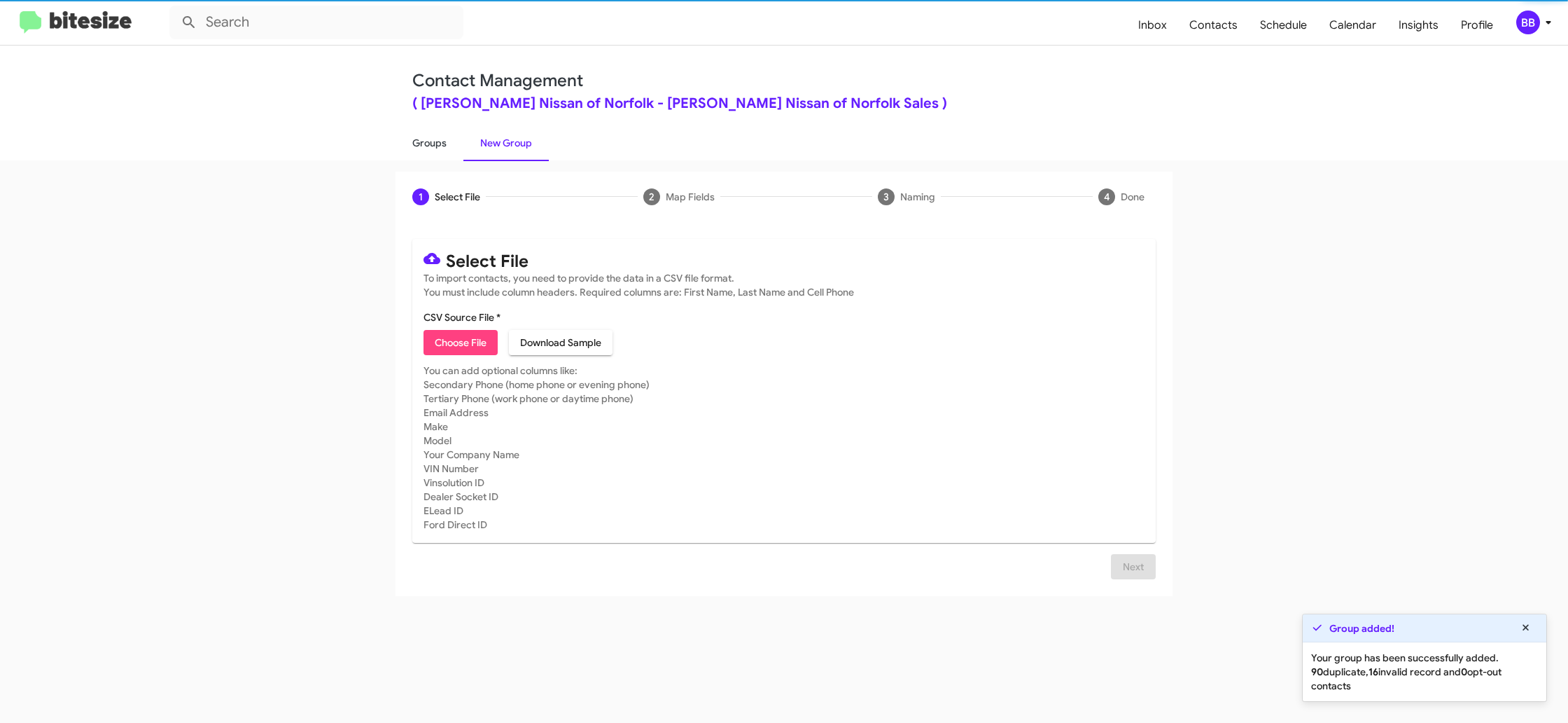
click at [411, 147] on link "Groups" at bounding box center [430, 142] width 68 height 36
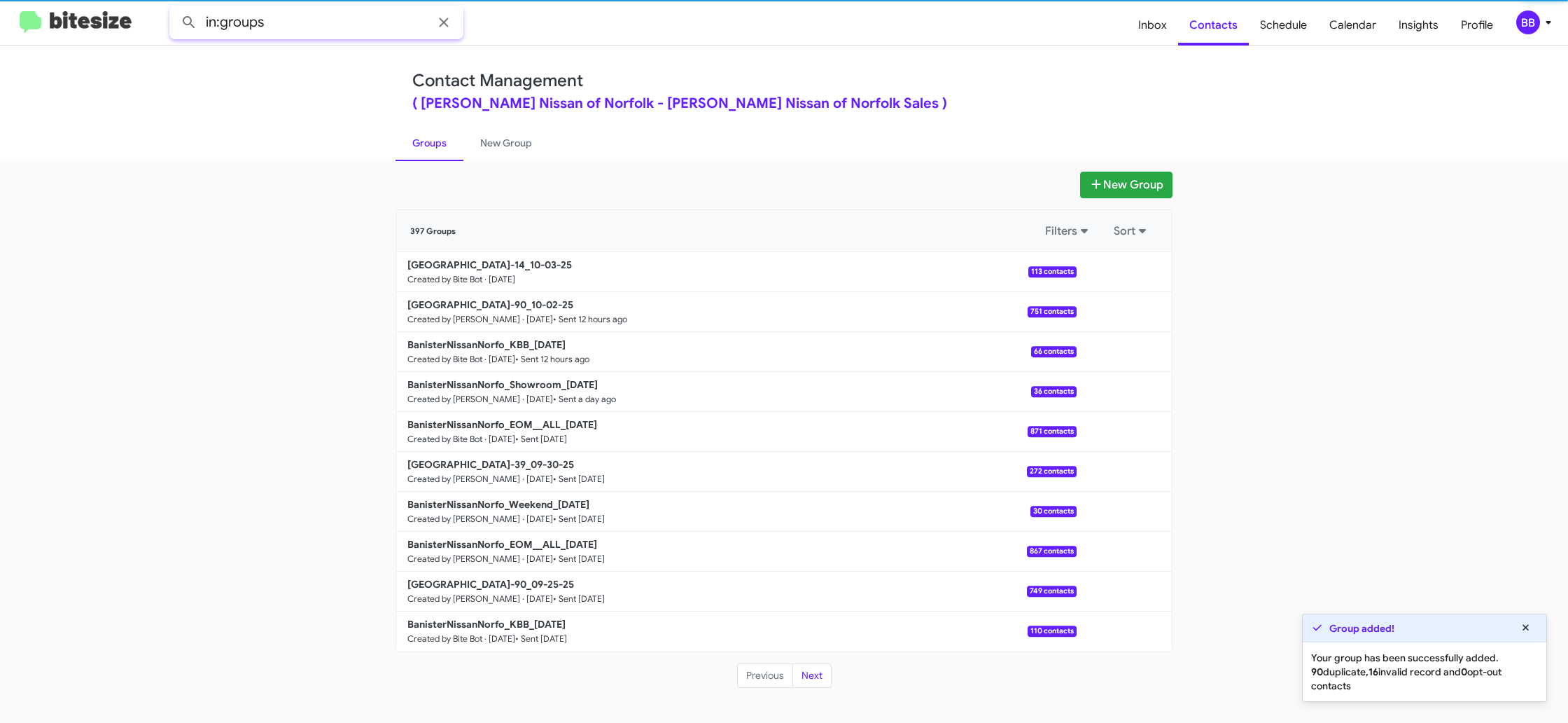
click at [332, 34] on input "in:groups" at bounding box center [316, 22] width 294 height 34
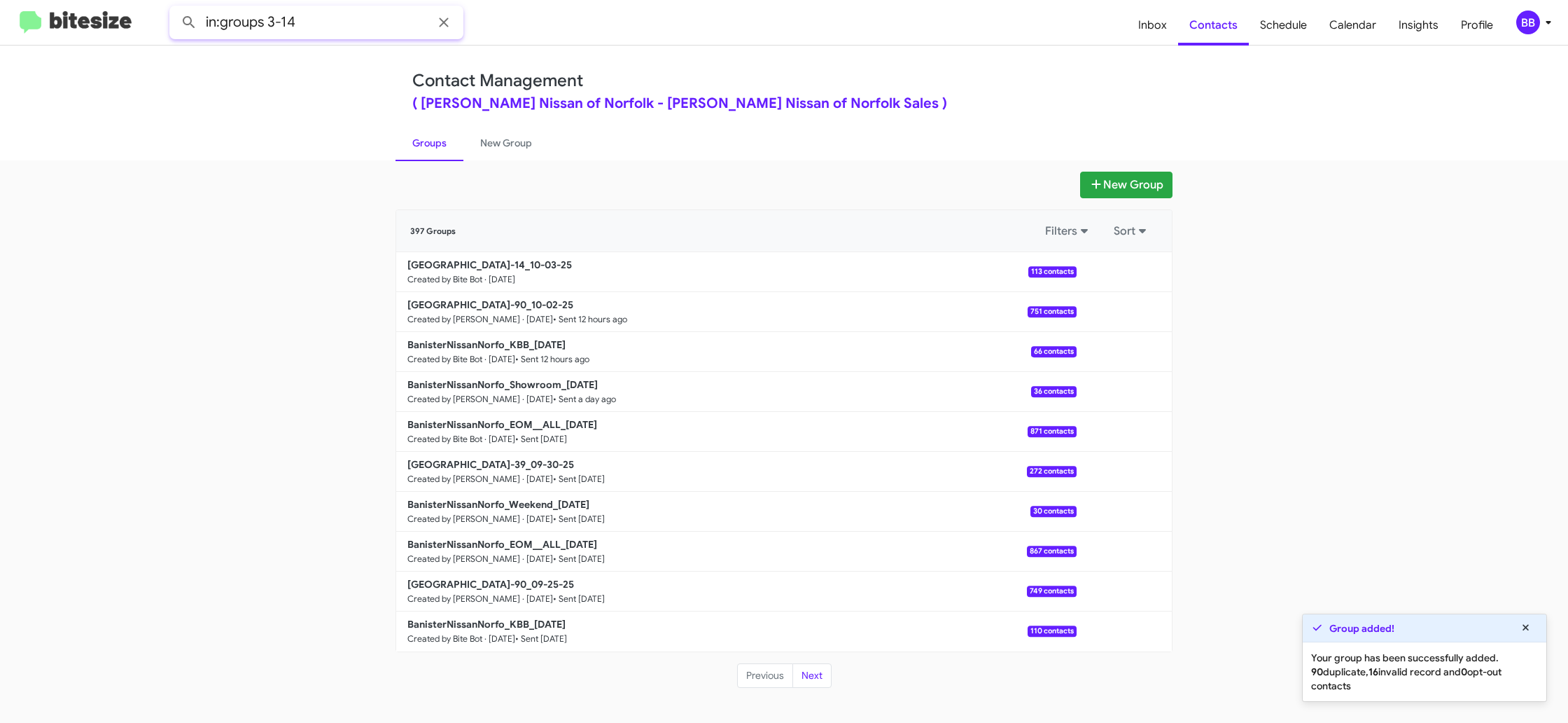
type input "in:groups 3-14"
click at [175, 8] on button at bounding box center [189, 22] width 28 height 28
click at [477, 142] on link "New Group" at bounding box center [506, 142] width 85 height 36
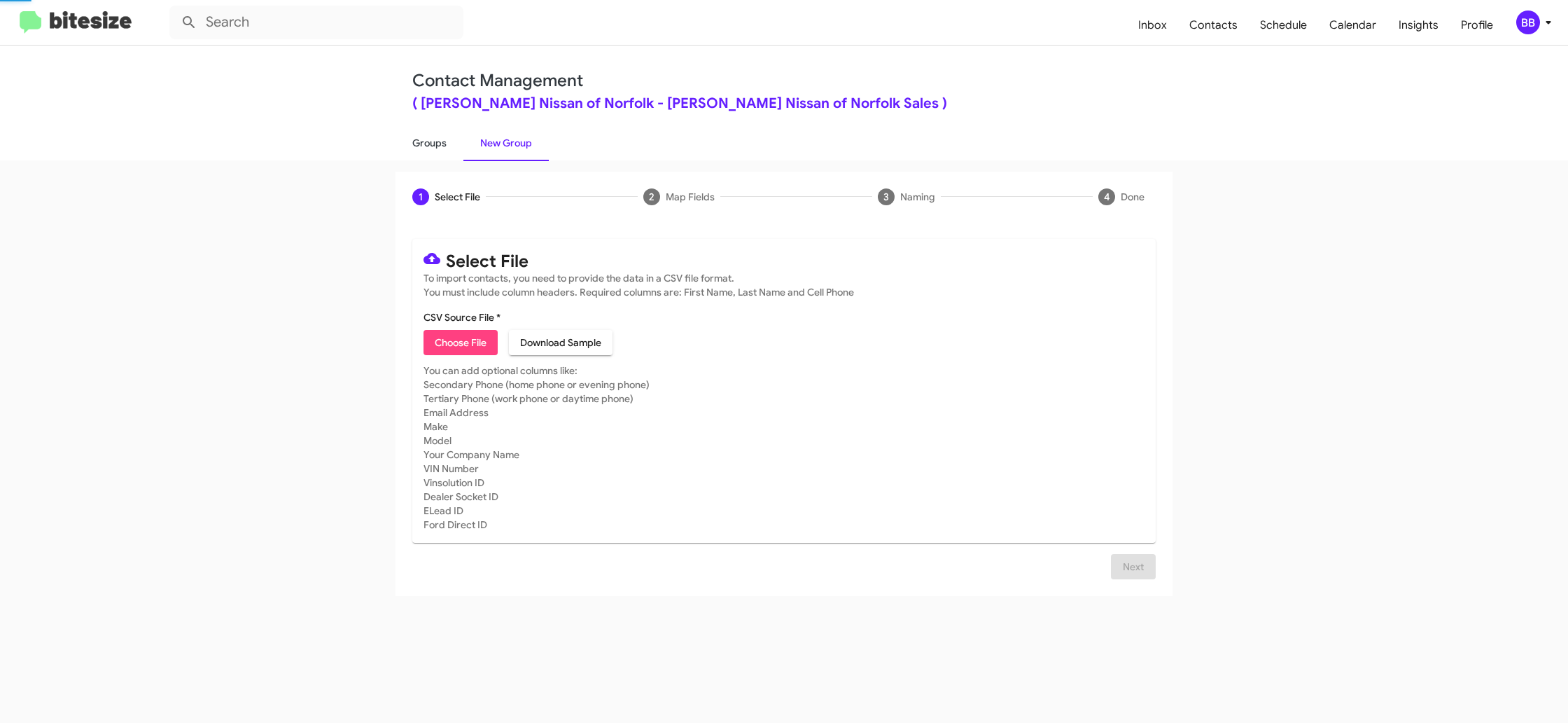
click at [424, 138] on link "Groups" at bounding box center [430, 142] width 68 height 36
type input "in:groups"
click at [424, 138] on link "Groups" at bounding box center [430, 142] width 68 height 36
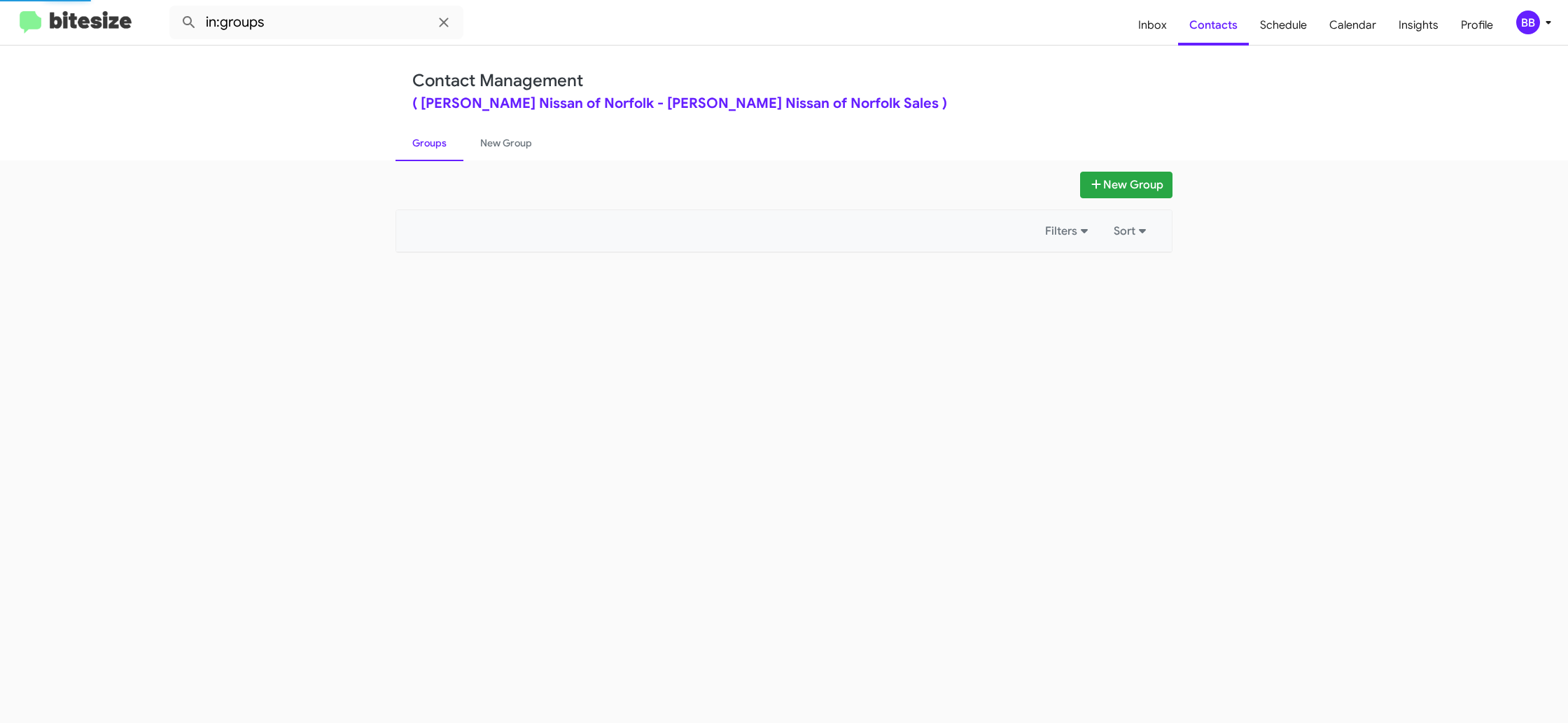
drag, startPoint x: 424, startPoint y: 138, endPoint x: 782, endPoint y: 238, distance: 371.7
click at [425, 138] on link "Groups" at bounding box center [430, 142] width 68 height 36
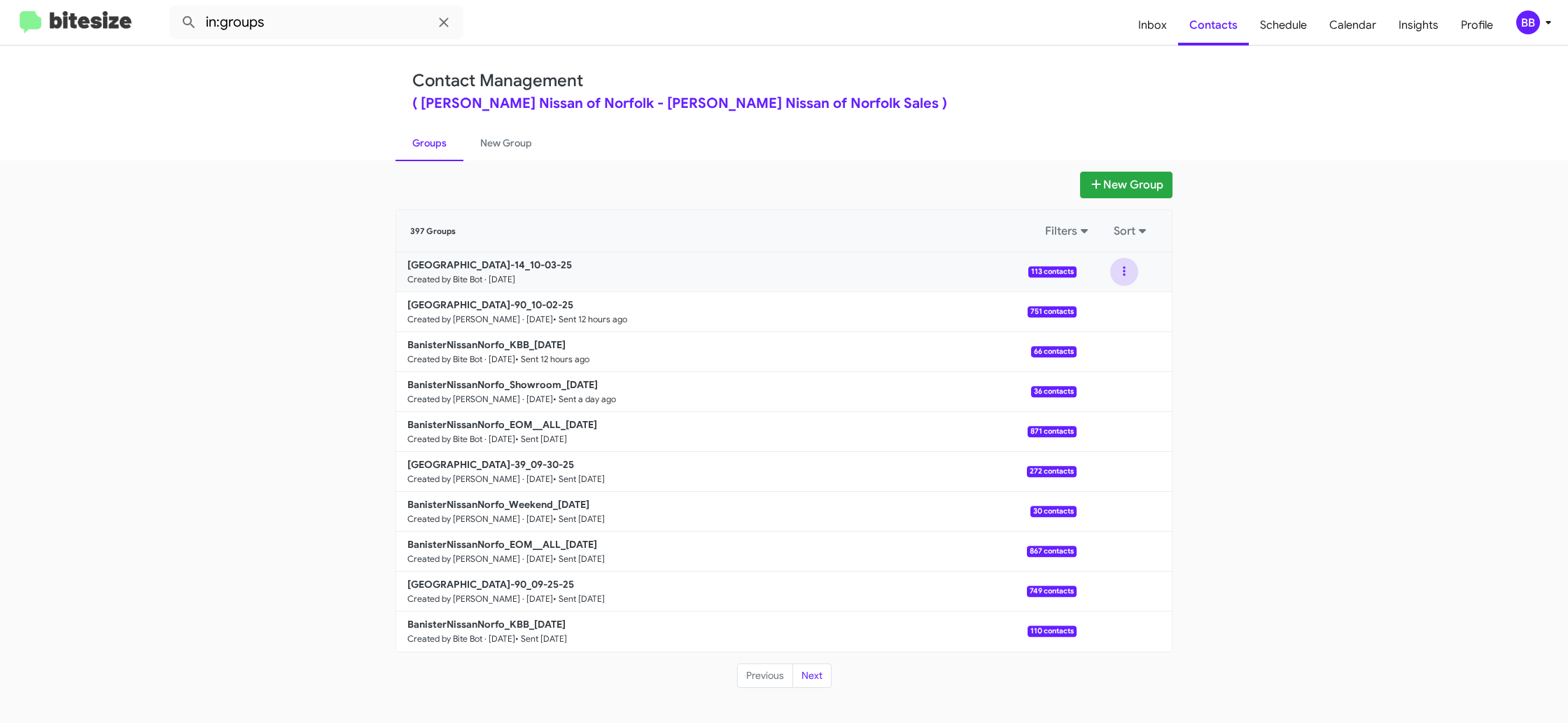
drag, startPoint x: 1120, startPoint y: 272, endPoint x: 1119, endPoint y: 279, distance: 7.1
click at [1120, 272] on button at bounding box center [1125, 272] width 28 height 28
click at [1112, 311] on button "View contacts" at bounding box center [1082, 310] width 112 height 34
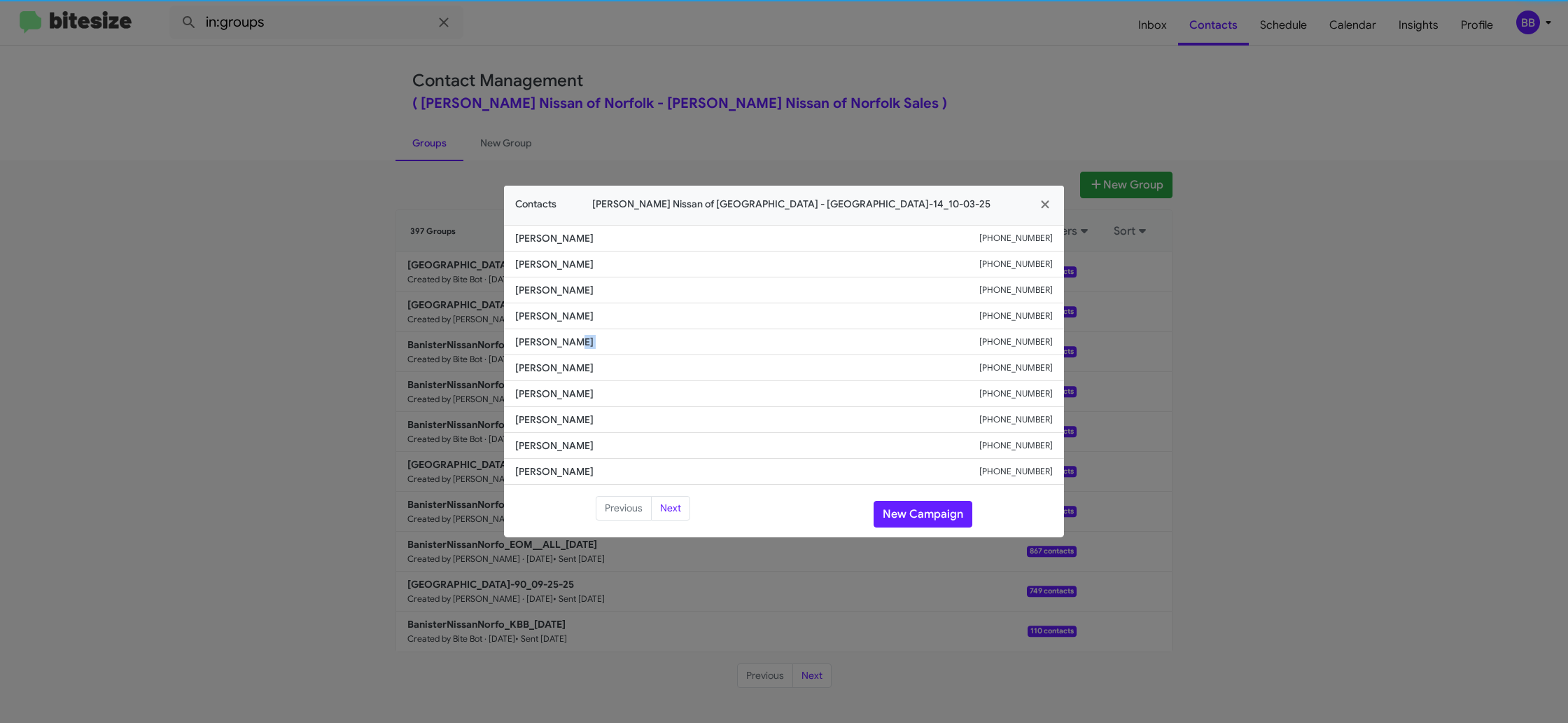
click at [570, 340] on span "Paula Smith" at bounding box center [747, 342] width 464 height 14
drag, startPoint x: 936, startPoint y: 515, endPoint x: 899, endPoint y: 478, distance: 52.3
click at [936, 515] on button "New Campaign" at bounding box center [923, 514] width 98 height 27
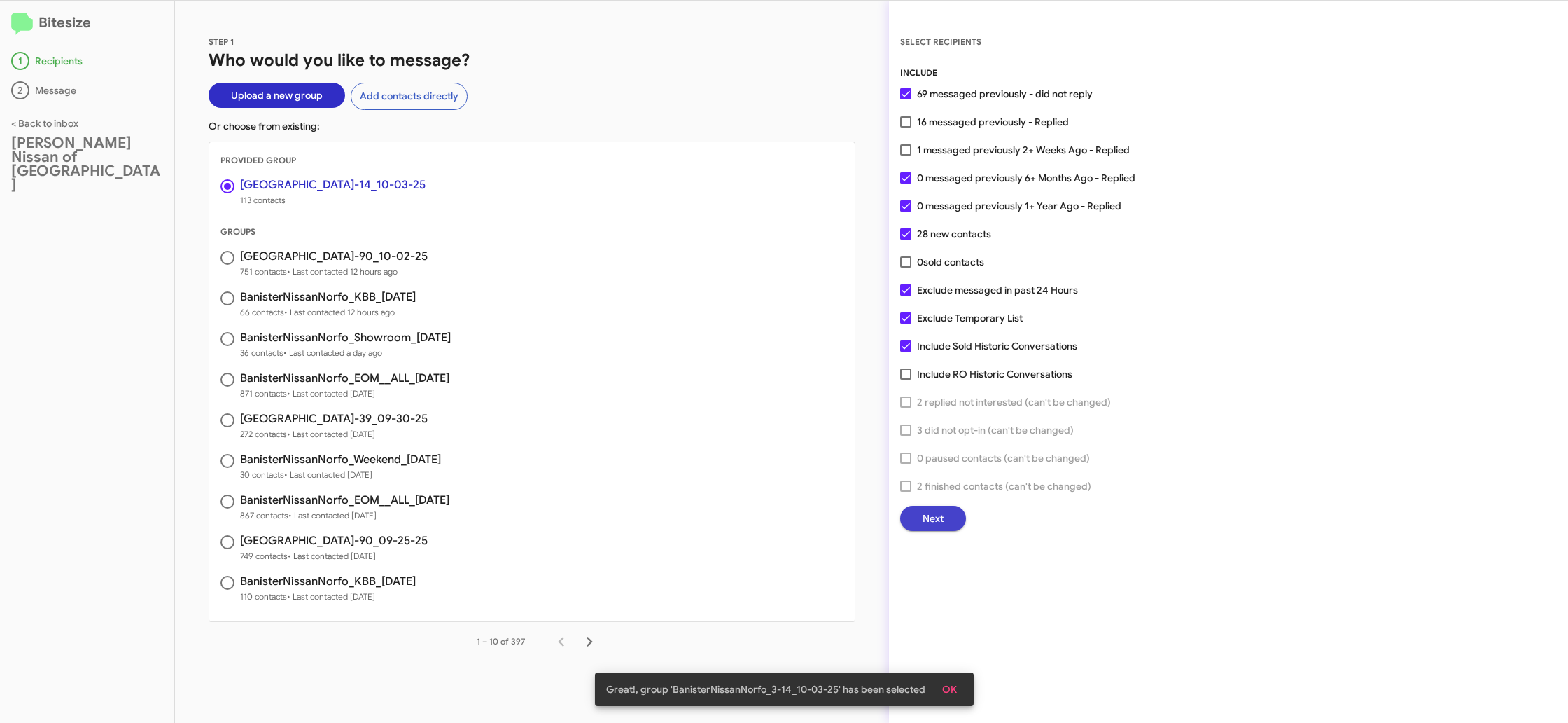
click at [941, 515] on span "Next" at bounding box center [933, 518] width 21 height 25
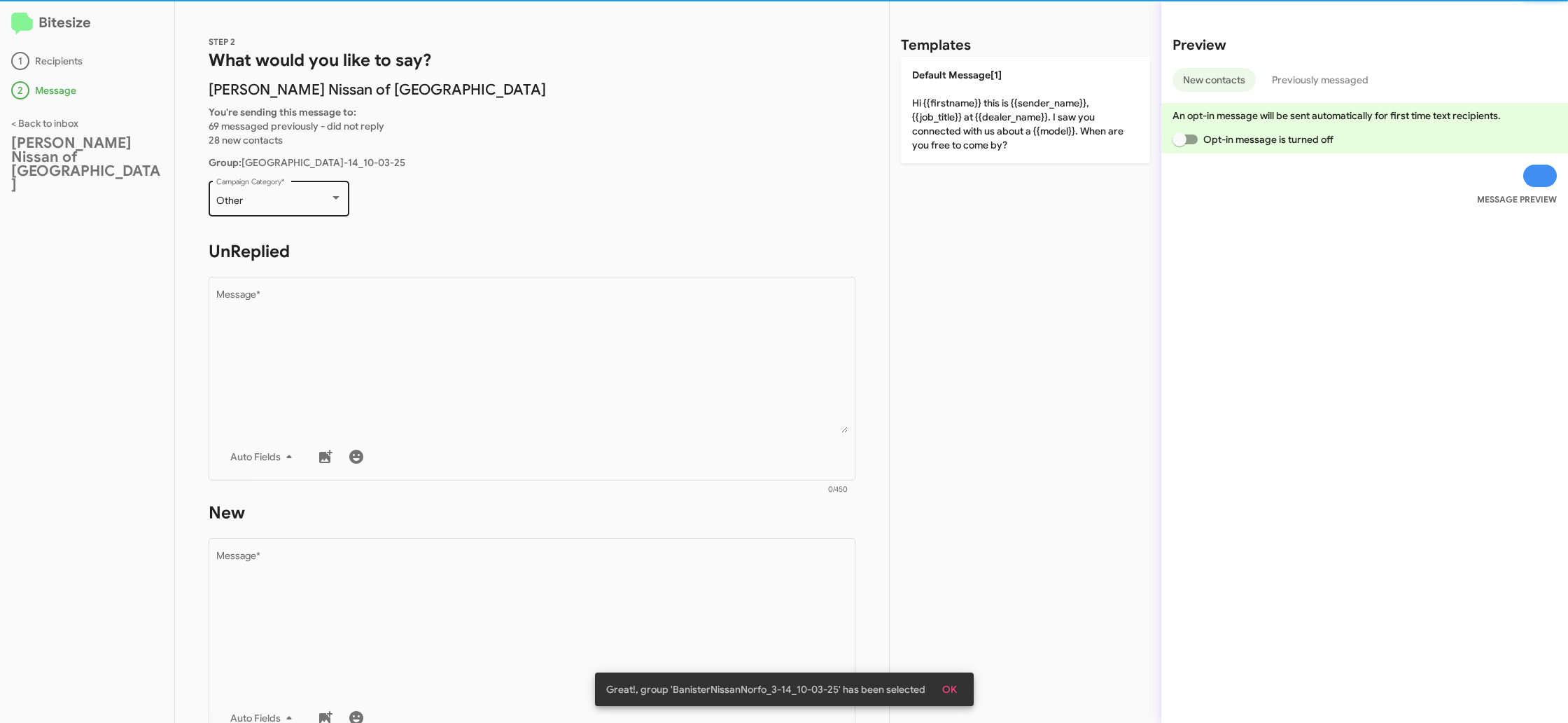
click at [306, 198] on div "Other" at bounding box center [273, 201] width 114 height 12
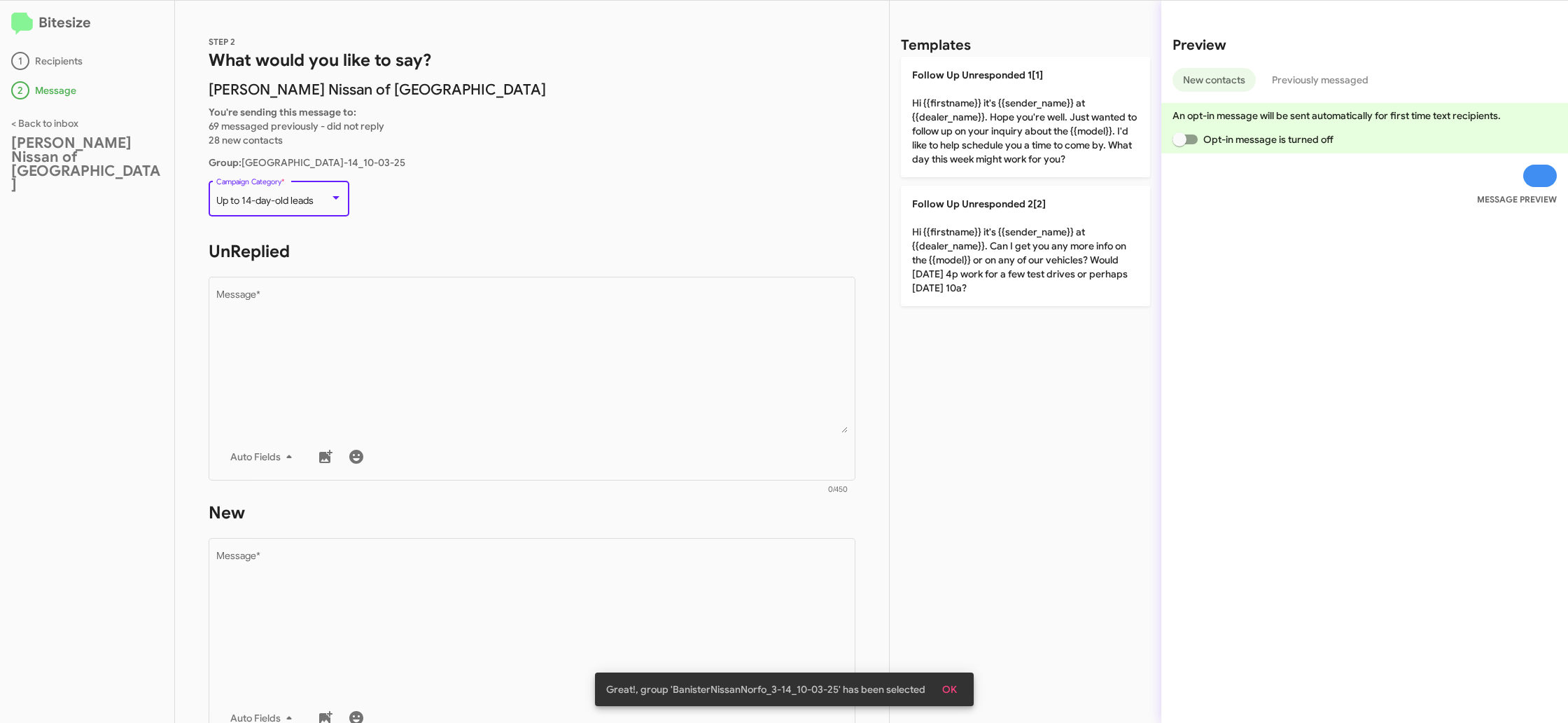
scroll to position [527, 0]
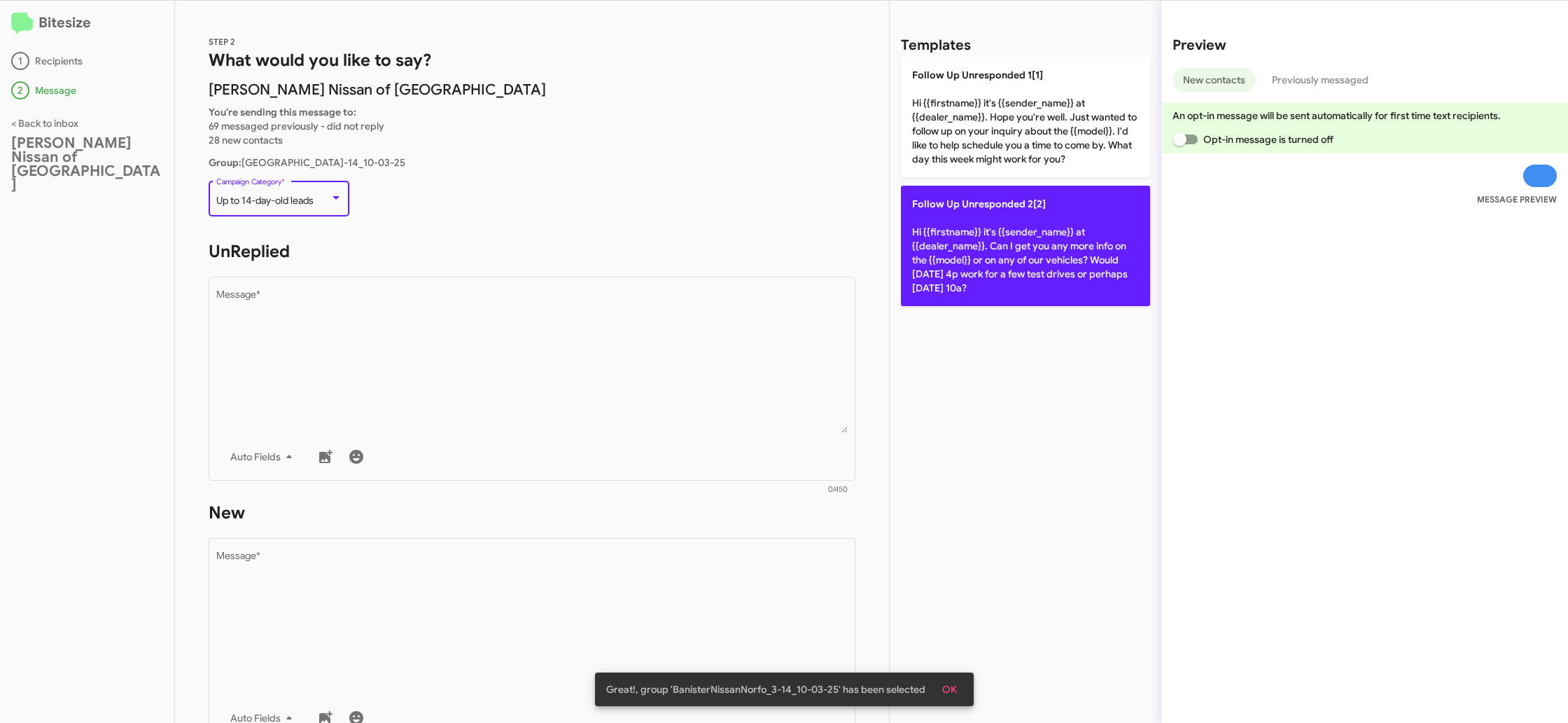
drag, startPoint x: 464, startPoint y: 357, endPoint x: 964, endPoint y: 236, distance: 514.4
click at [467, 358] on textarea "Message *" at bounding box center [532, 362] width 633 height 143
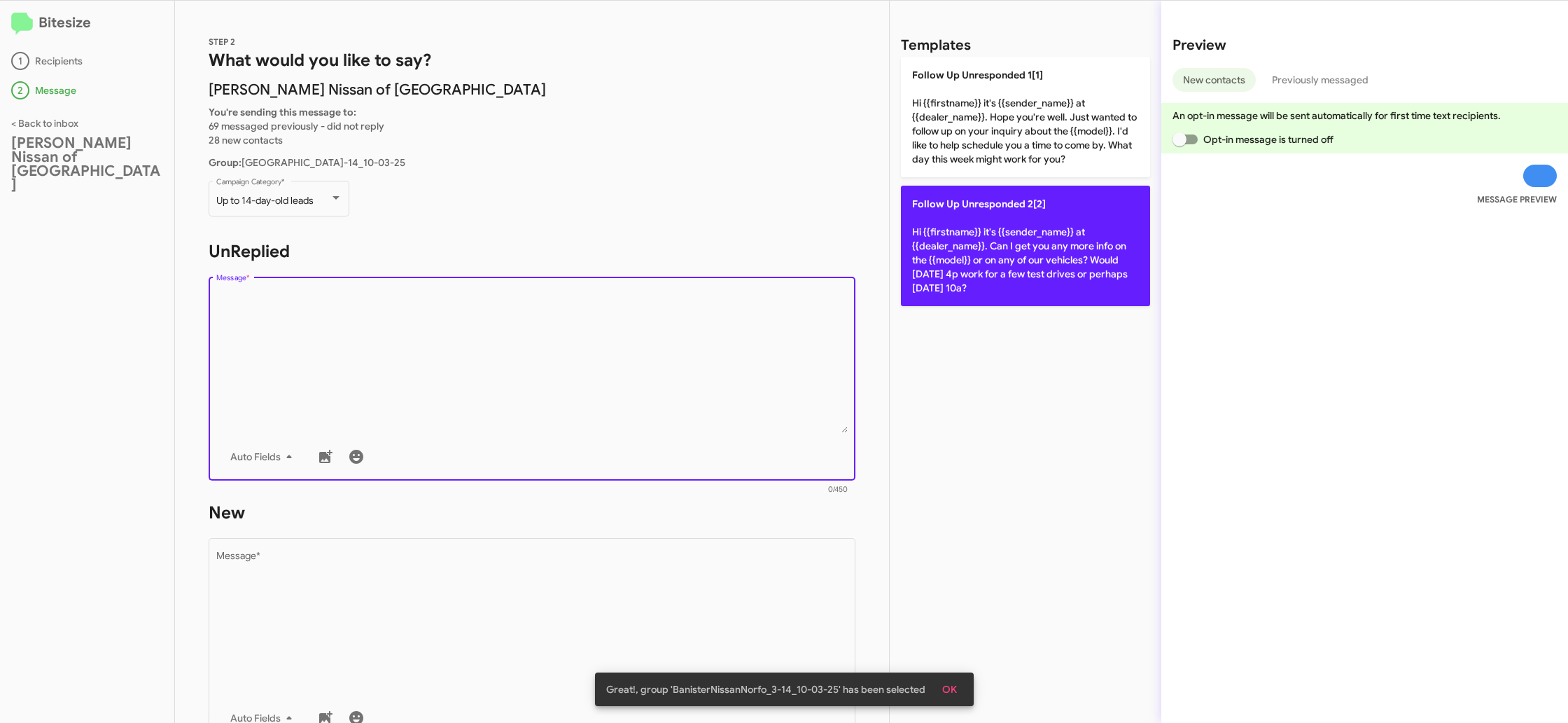
click at [1008, 255] on p "Follow Up Unresponded 2[2] Hi {{firstname}} it's {{sender_name}} at {{dealer_na…" at bounding box center [1025, 245] width 249 height 121
type textarea "Hi {{firstname}} it's {{sender_name}} at {{dealer_name}}. Can I get you any mor…"
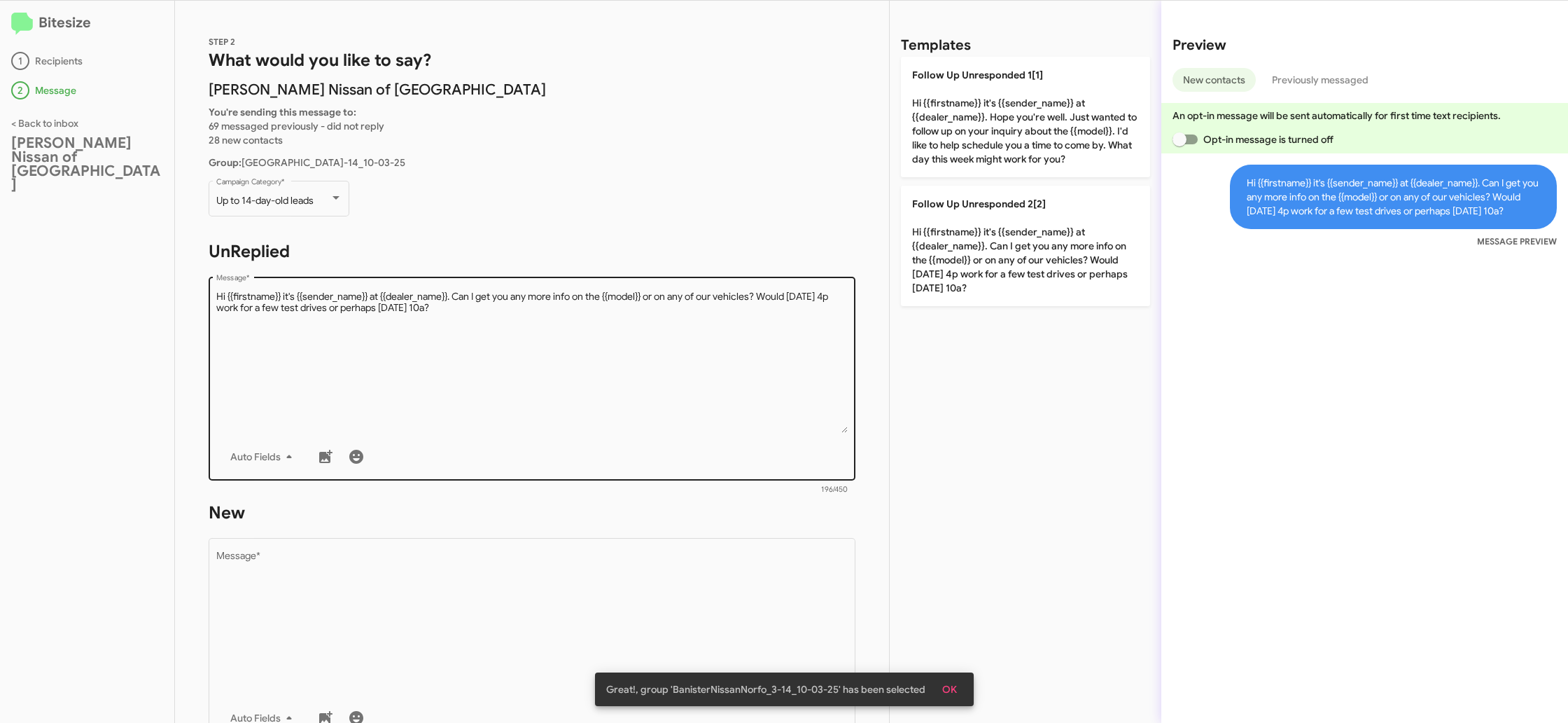
scroll to position [1, 0]
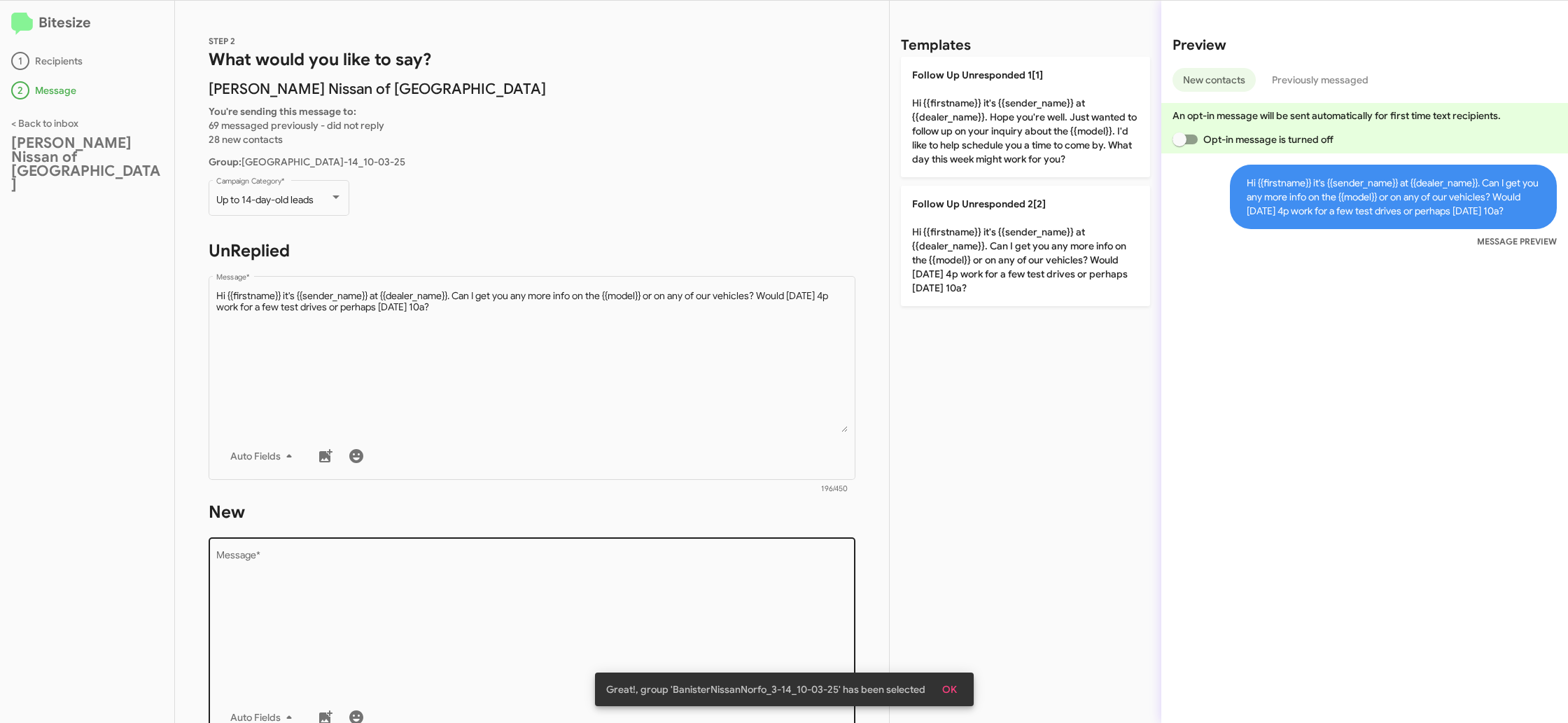
click at [528, 554] on div "Drop image here to insert Auto Fields Message *" at bounding box center [532, 638] width 633 height 207
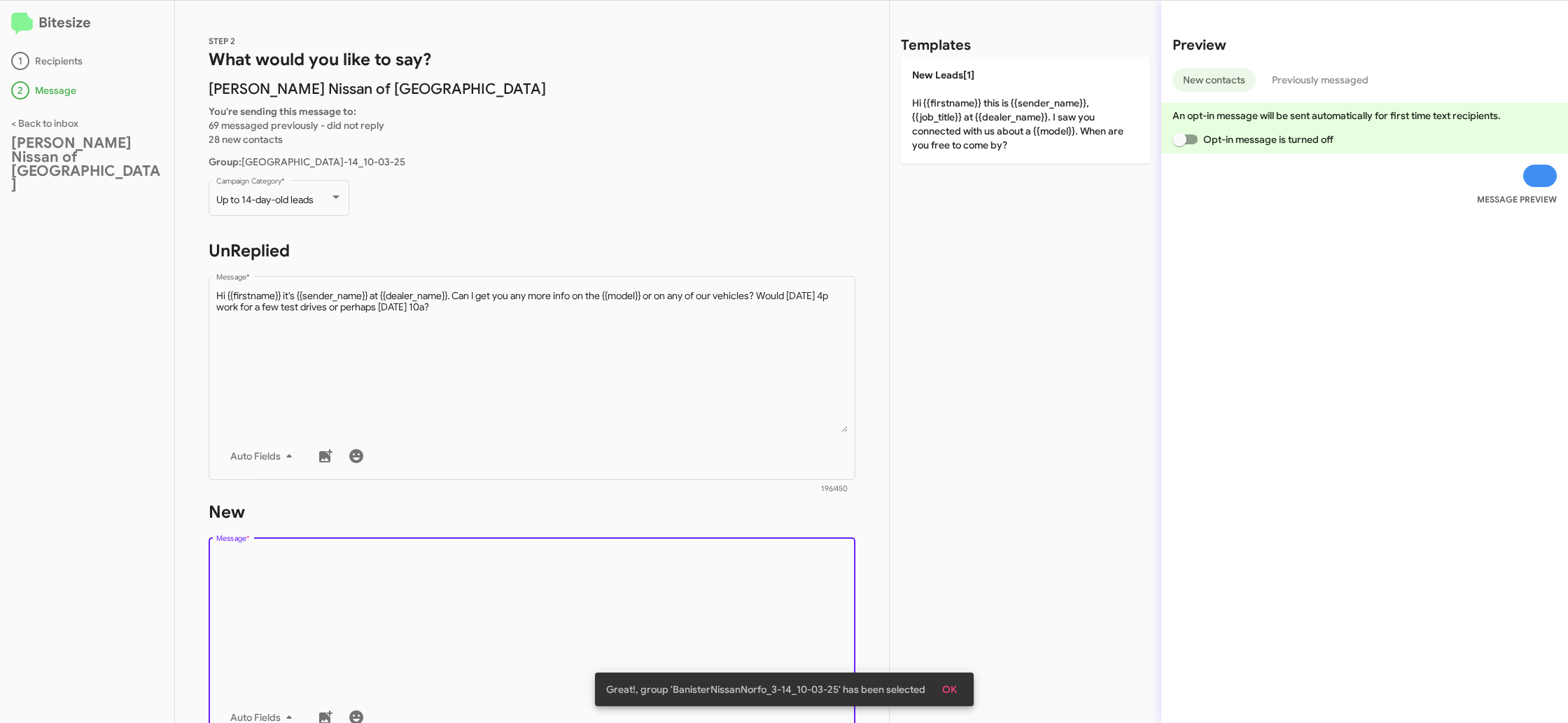
click at [527, 555] on textarea "Message *" at bounding box center [532, 622] width 633 height 143
drag, startPoint x: 527, startPoint y: 555, endPoint x: 876, endPoint y: 207, distance: 492.9
click at [595, 451] on div "STEP 2 What would you like to say? Banister Nissan of Norfolk You're sending th…" at bounding box center [532, 362] width 714 height 722
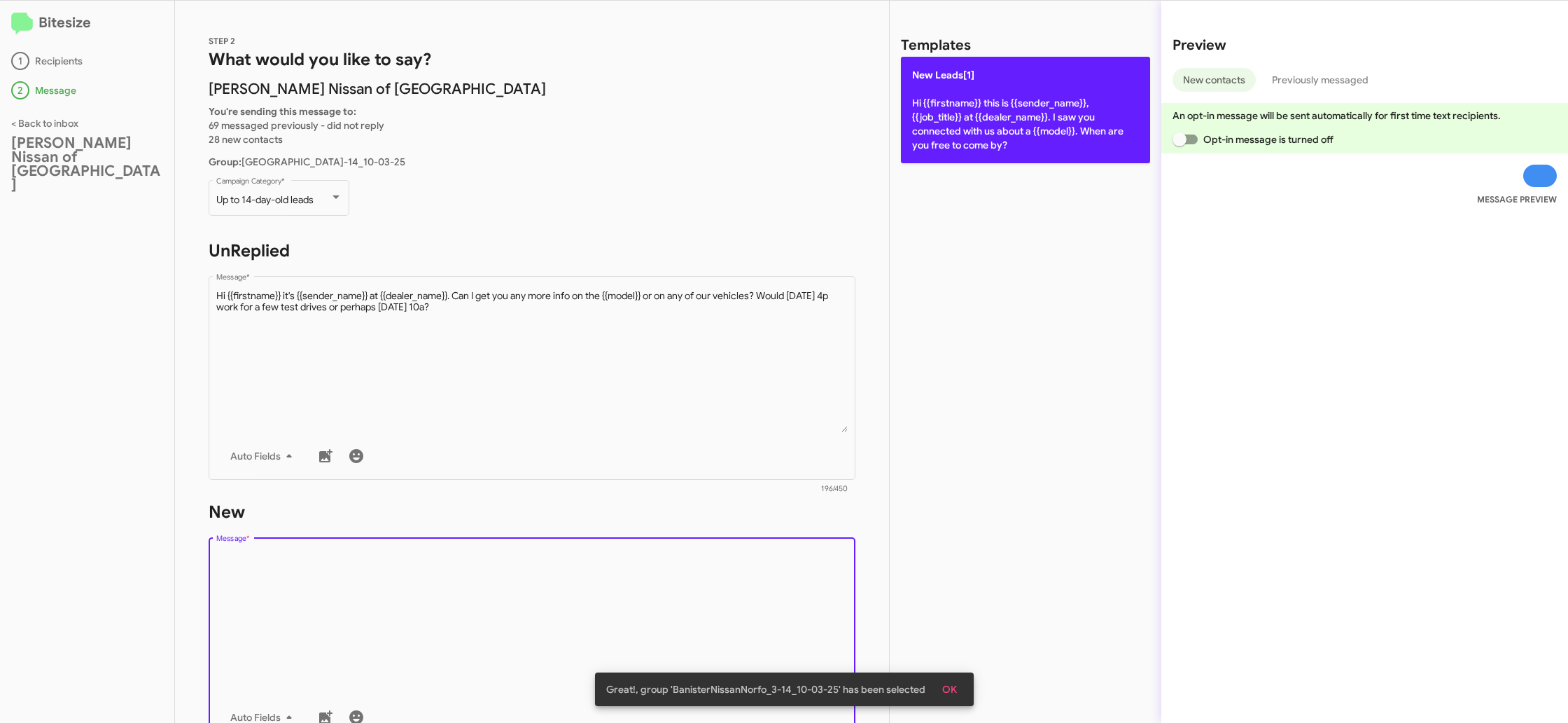
drag, startPoint x: 1021, startPoint y: 130, endPoint x: 991, endPoint y: 135, distance: 30.4
click at [1018, 130] on p "New Leads[1] Hi {{firstname}} this is {{sender_name}}, {{job_title}} at {{deale…" at bounding box center [1025, 110] width 249 height 106
type textarea "Hi {{firstname}} this is {{sender_name}}, {{job_title}} at {{dealer_name}}. I s…"
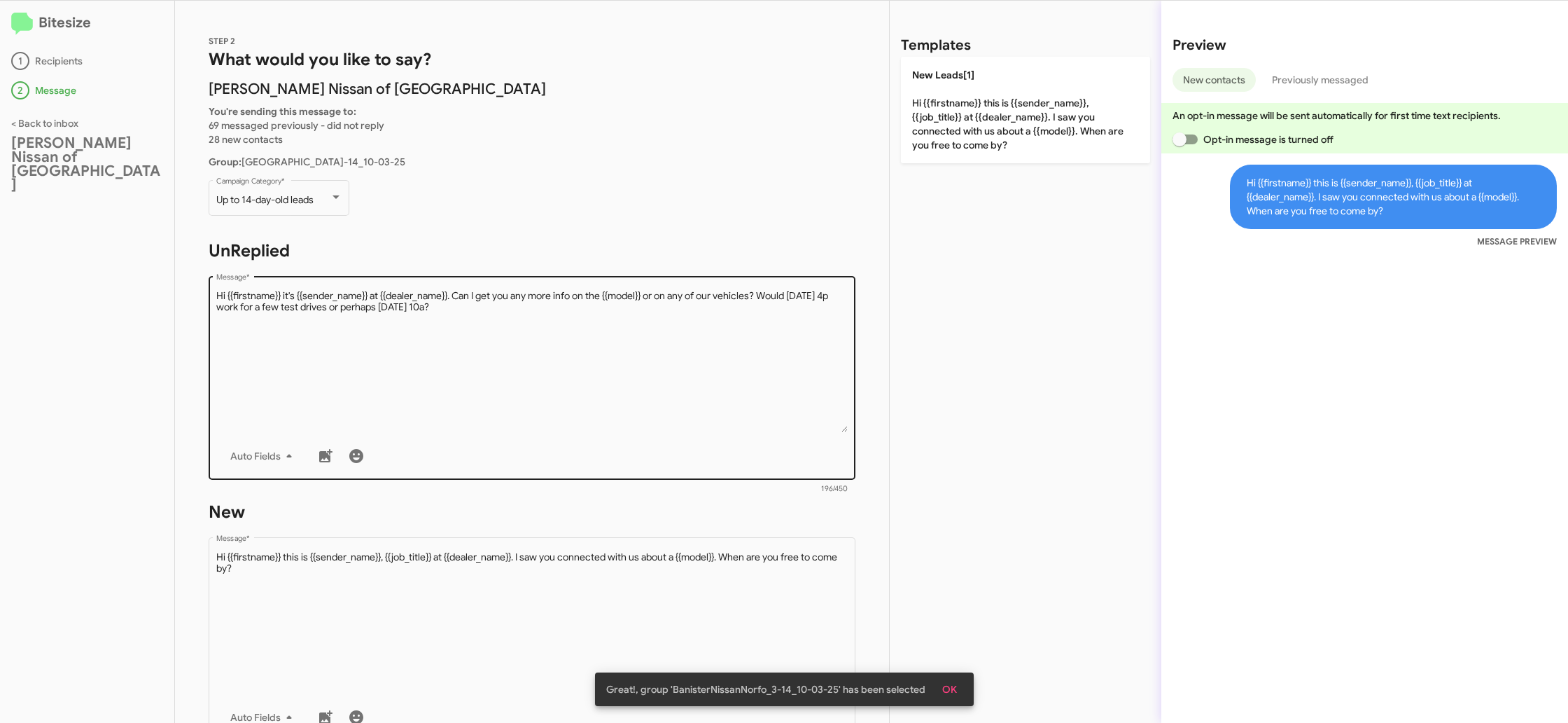
scroll to position [215, 0]
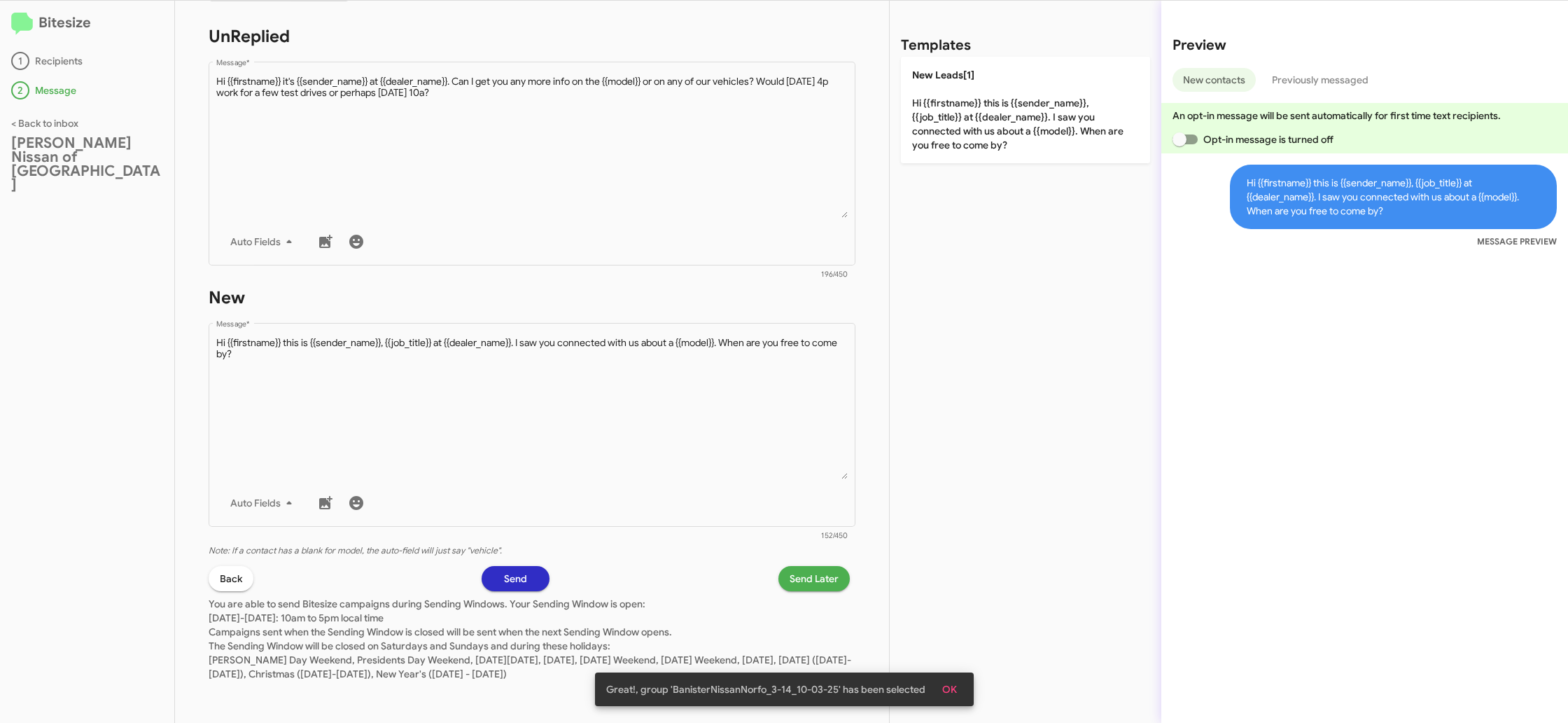
click at [806, 578] on span "Send Later" at bounding box center [815, 578] width 49 height 25
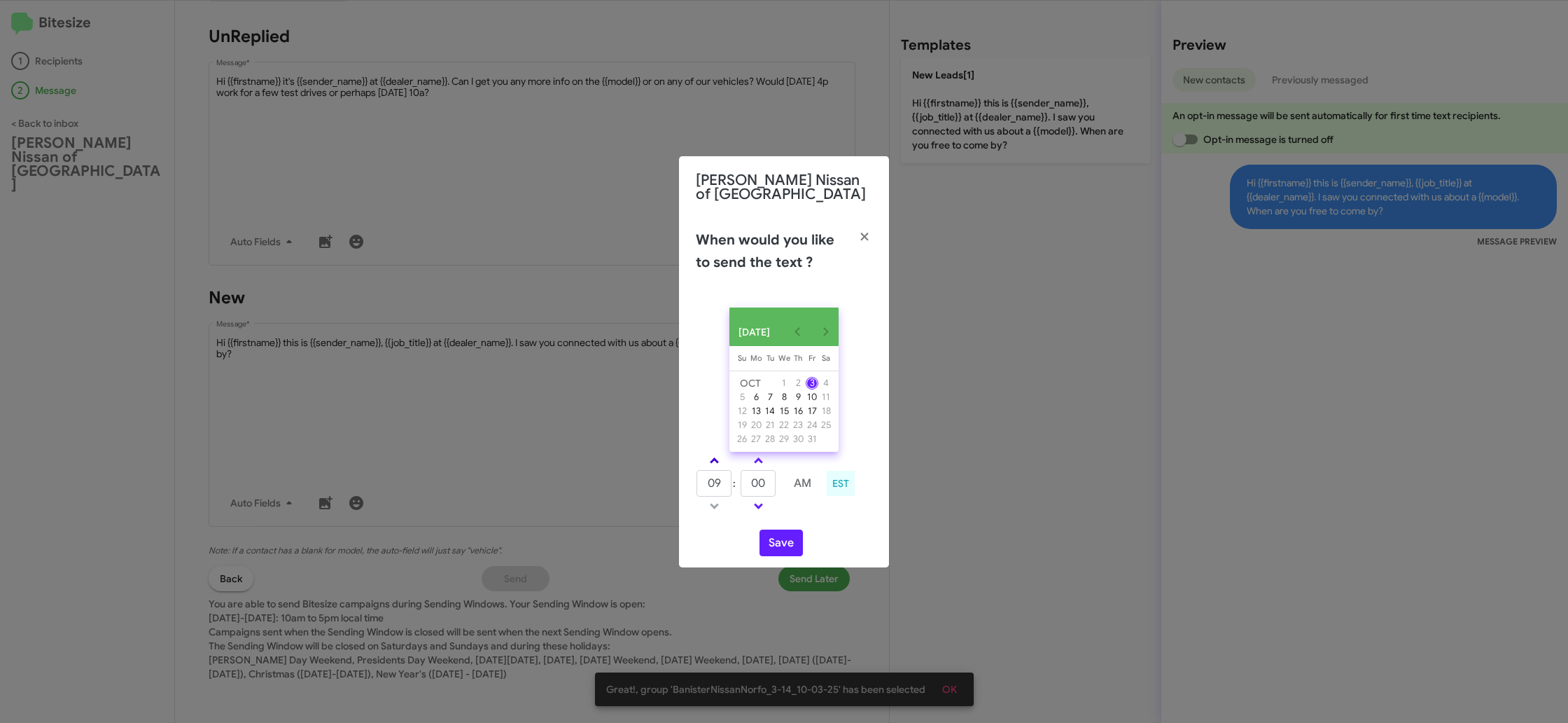
click at [721, 461] on link at bounding box center [715, 460] width 25 height 16
drag, startPoint x: 721, startPoint y: 461, endPoint x: 748, endPoint y: 476, distance: 30.9
click at [721, 461] on link at bounding box center [715, 460] width 25 height 16
type input "11"
click at [755, 479] on input "00" at bounding box center [759, 483] width 35 height 27
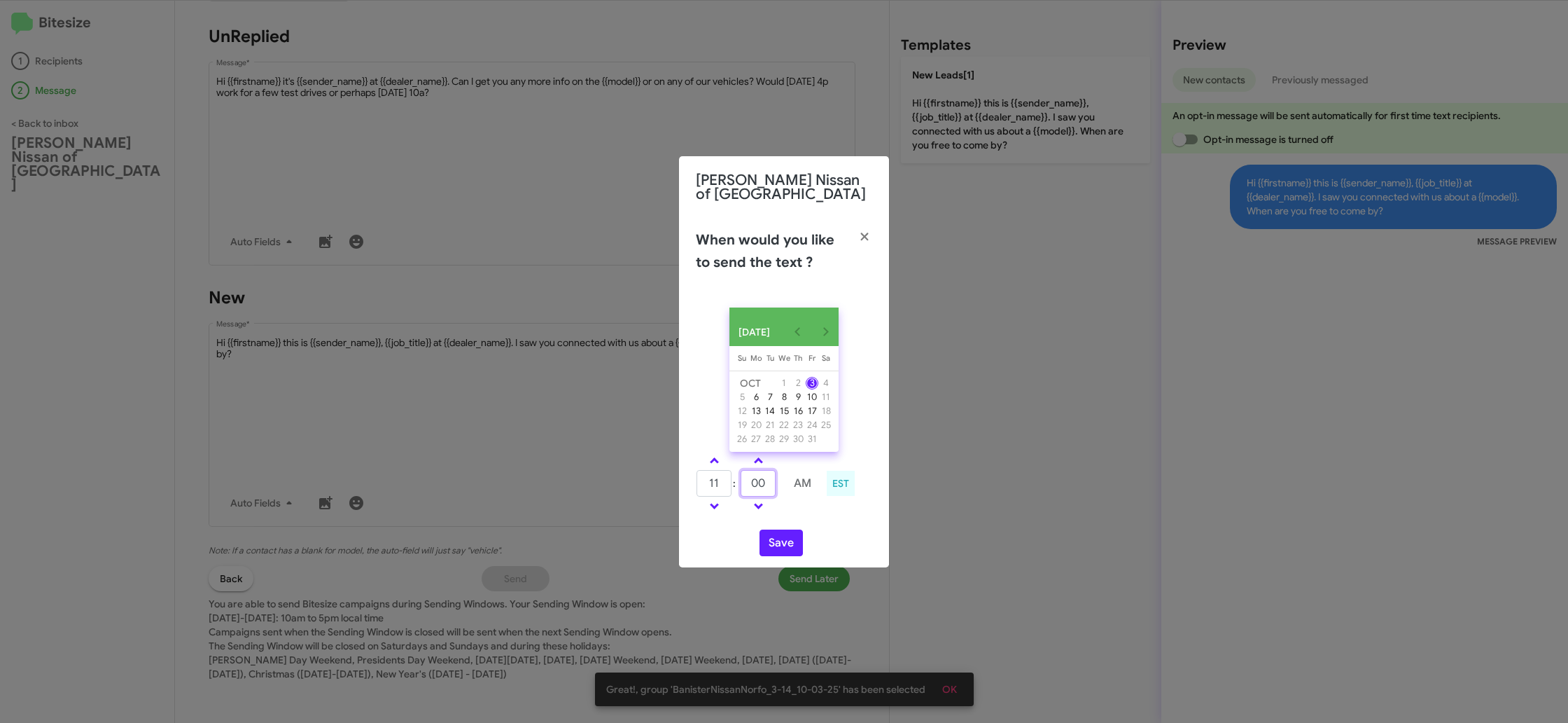
click at [770, 480] on input "00" at bounding box center [759, 483] width 35 height 27
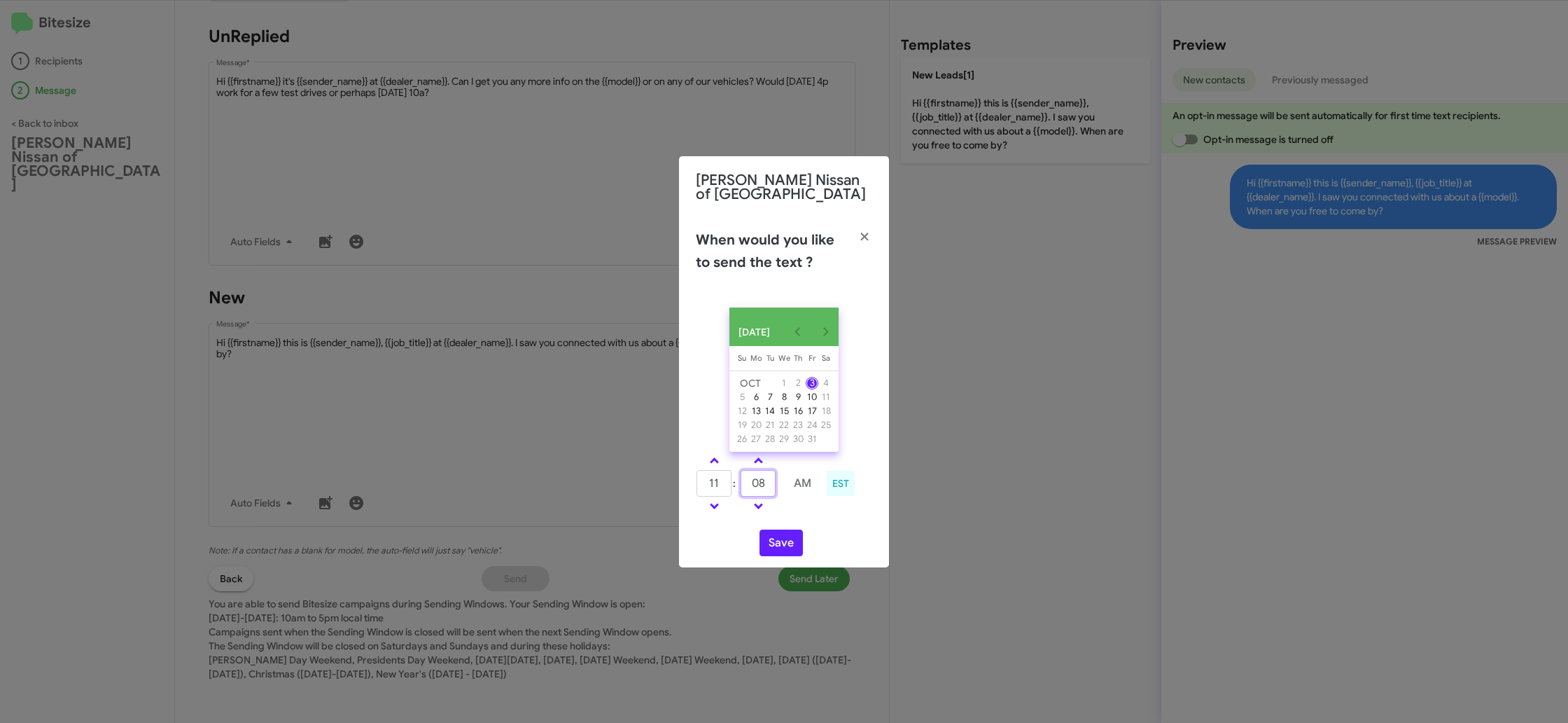
type input "08"
click at [812, 530] on div "Save" at bounding box center [784, 543] width 177 height 27
click at [789, 539] on button "Save" at bounding box center [781, 543] width 43 height 27
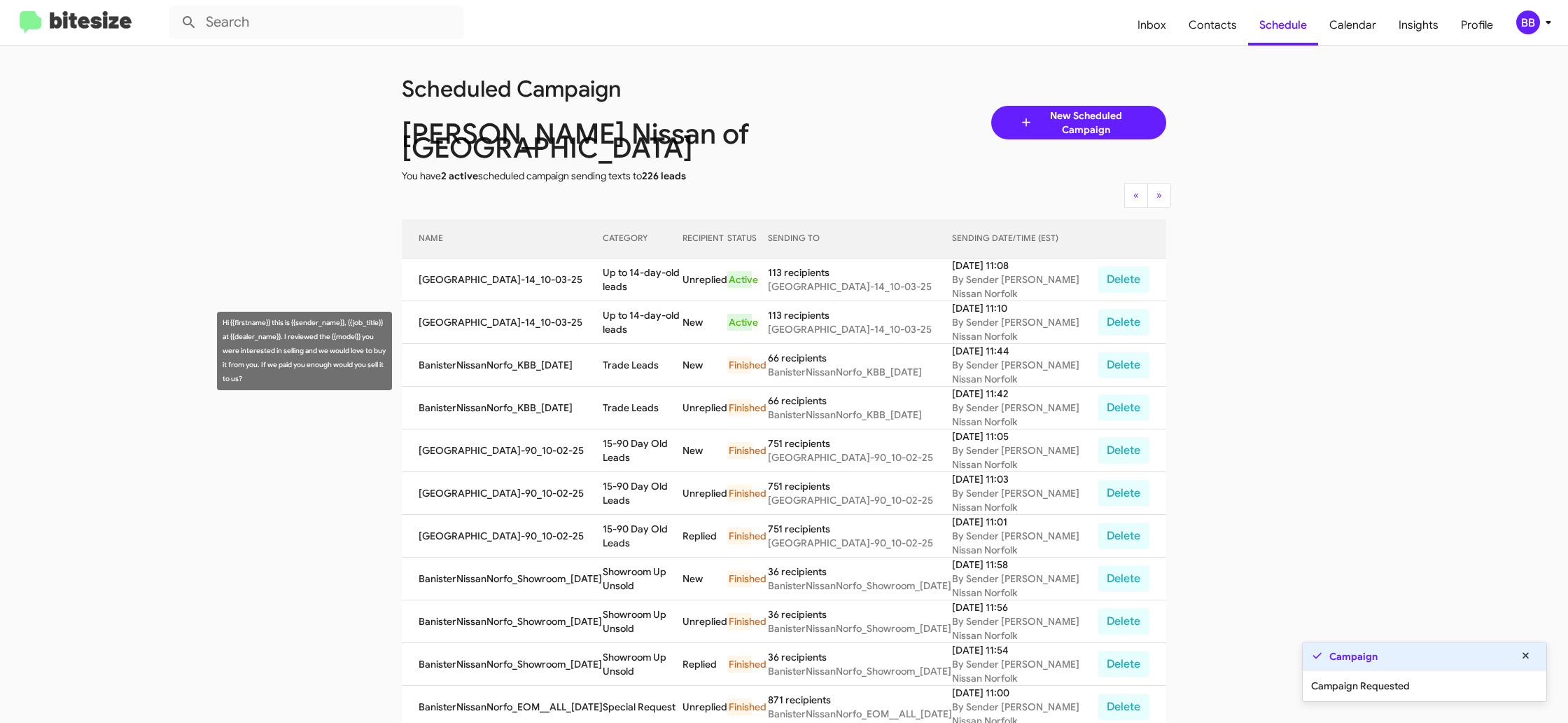
click at [659, 308] on td "Up to 14-day-old leads" at bounding box center [643, 323] width 80 height 43
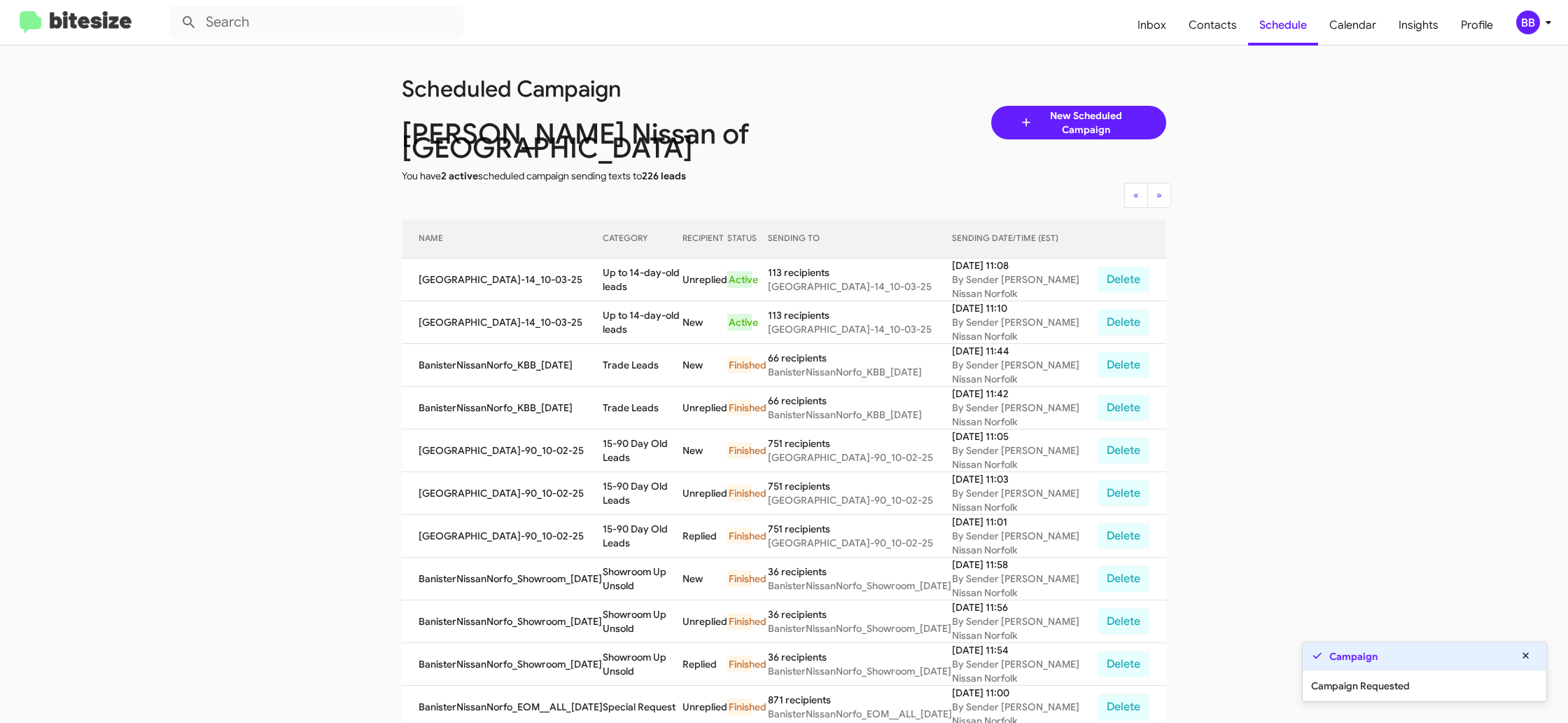
click at [659, 308] on td "Up to 14-day-old leads" at bounding box center [643, 323] width 80 height 43
click at [651, 303] on td "Up to 14-day-old leads" at bounding box center [643, 323] width 80 height 43
copy td "Up to 14-day-old leads"
drag, startPoint x: 1523, startPoint y: 24, endPoint x: 1517, endPoint y: 32, distance: 10.0
click at [1522, 25] on div "BB" at bounding box center [1528, 22] width 24 height 24
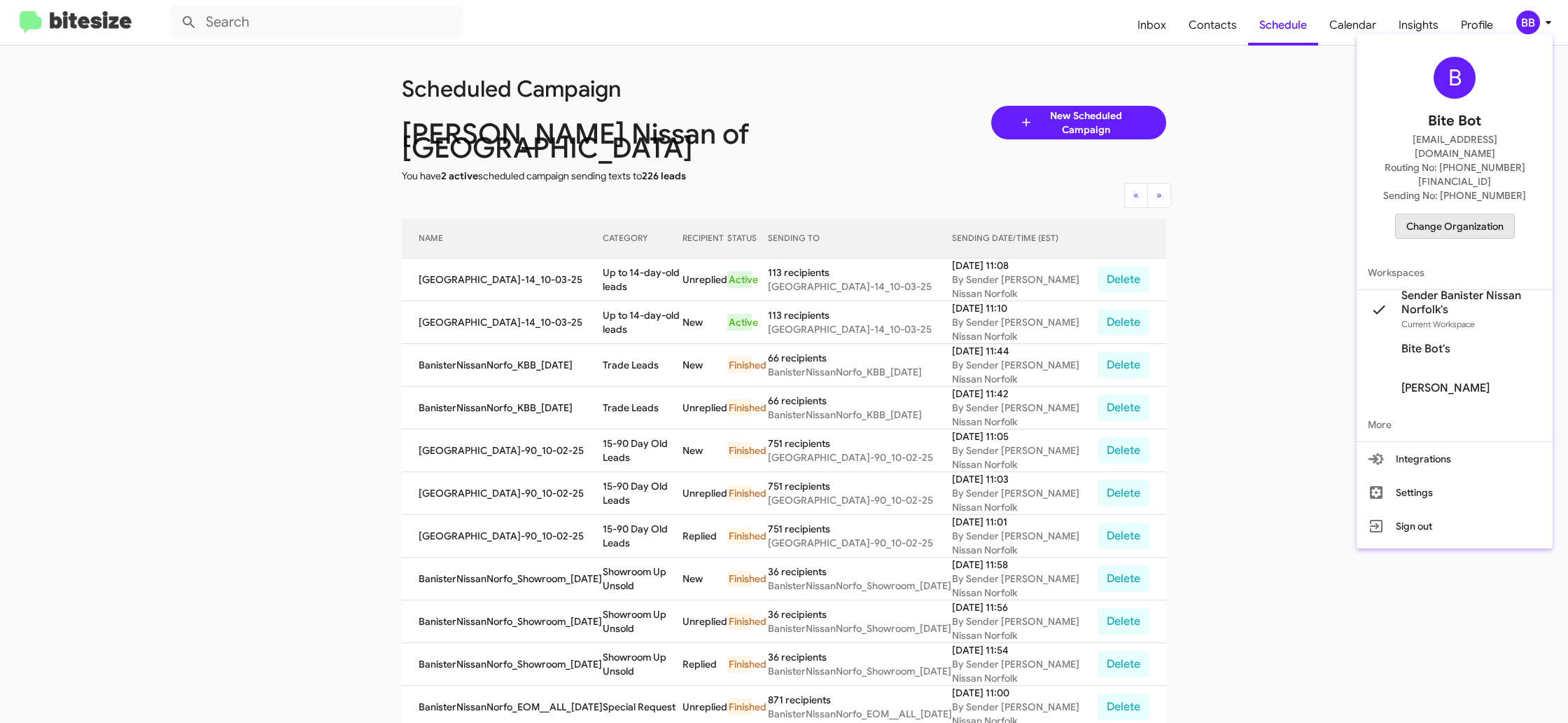
click at [1458, 215] on span "Change Organization" at bounding box center [1455, 226] width 98 height 24
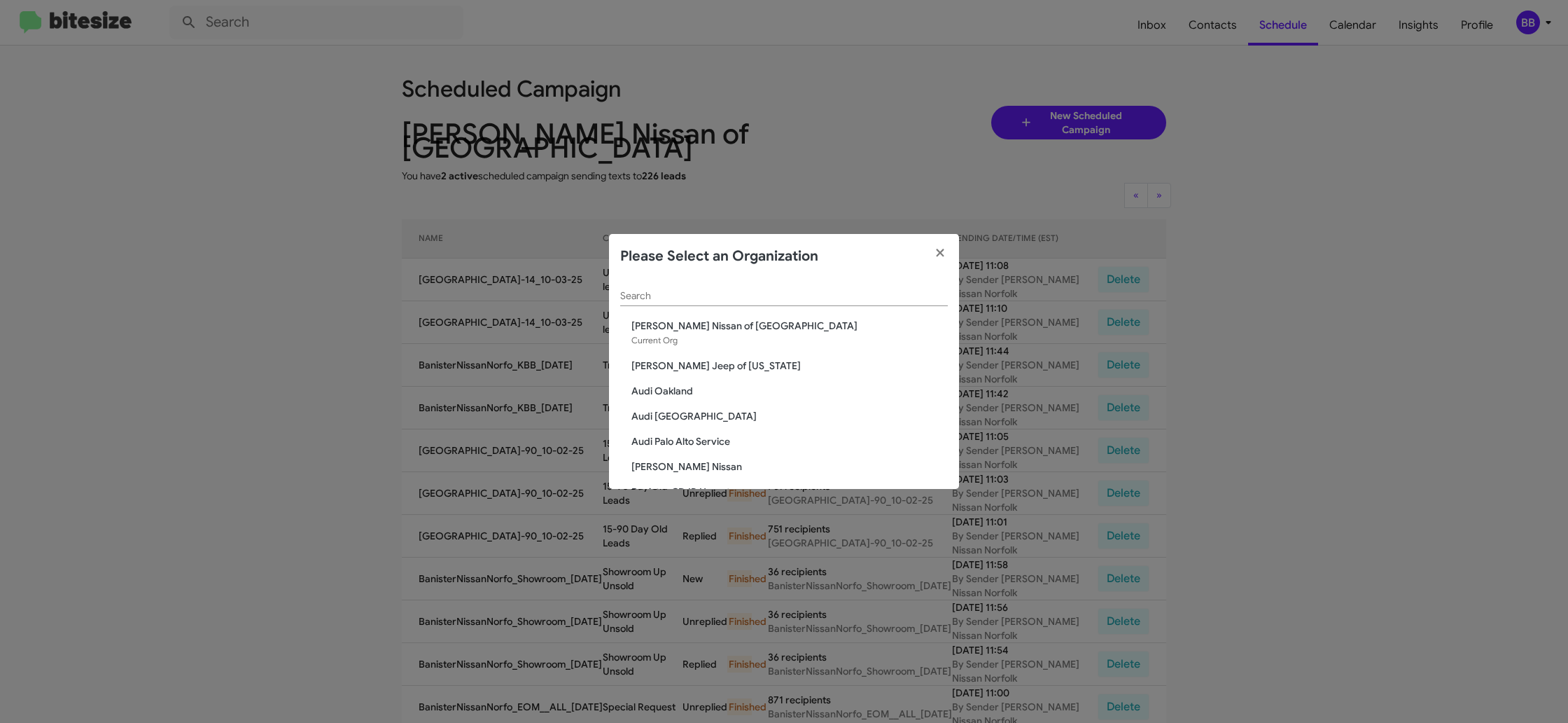
click at [700, 289] on div "Search" at bounding box center [784, 293] width 327 height 28
drag, startPoint x: 695, startPoint y: 285, endPoint x: 702, endPoint y: 280, distance: 8.6
click at [696, 284] on div "Search" at bounding box center [784, 293] width 327 height 28
type input "san le"
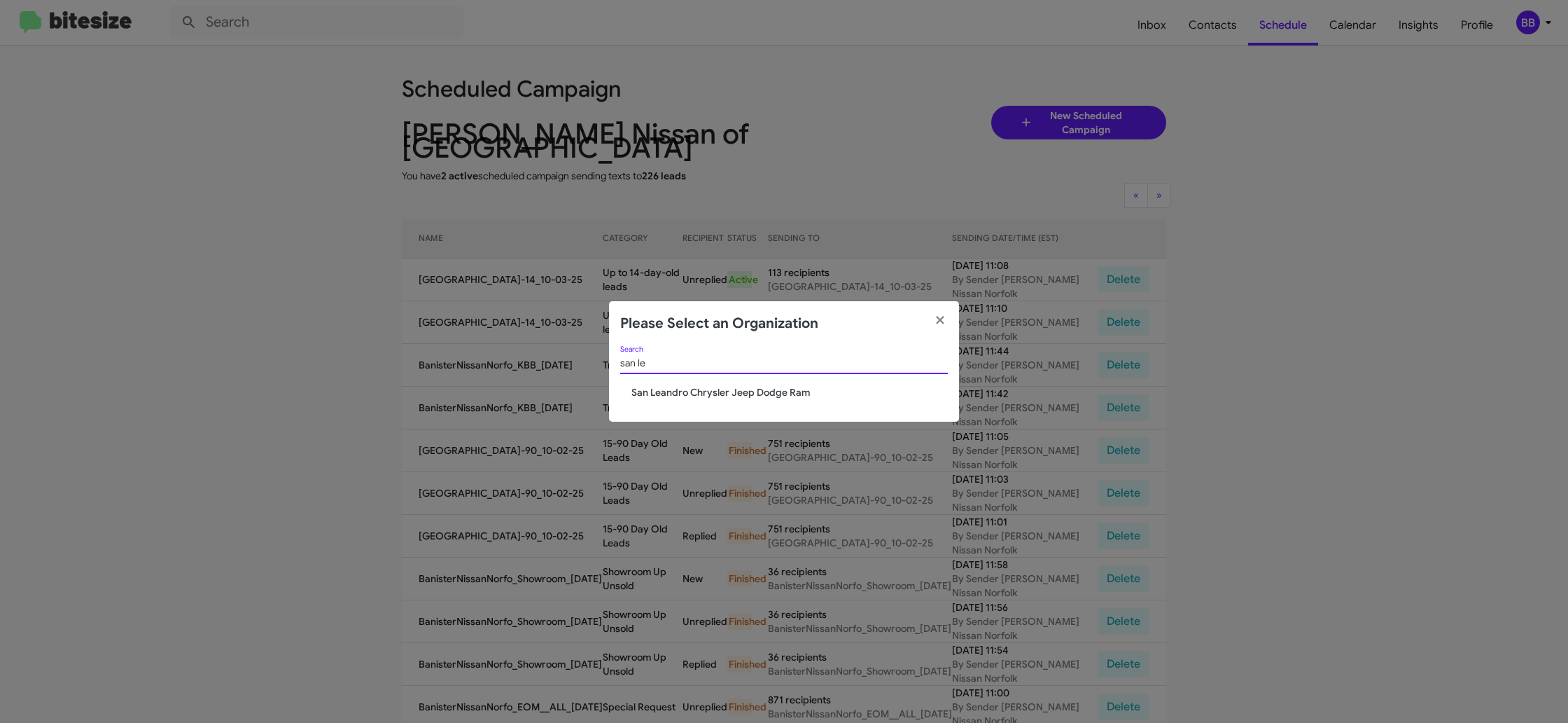
click at [689, 385] on span "San Leandro Chrysler Jeep Dodge Ram" at bounding box center [790, 392] width 317 height 14
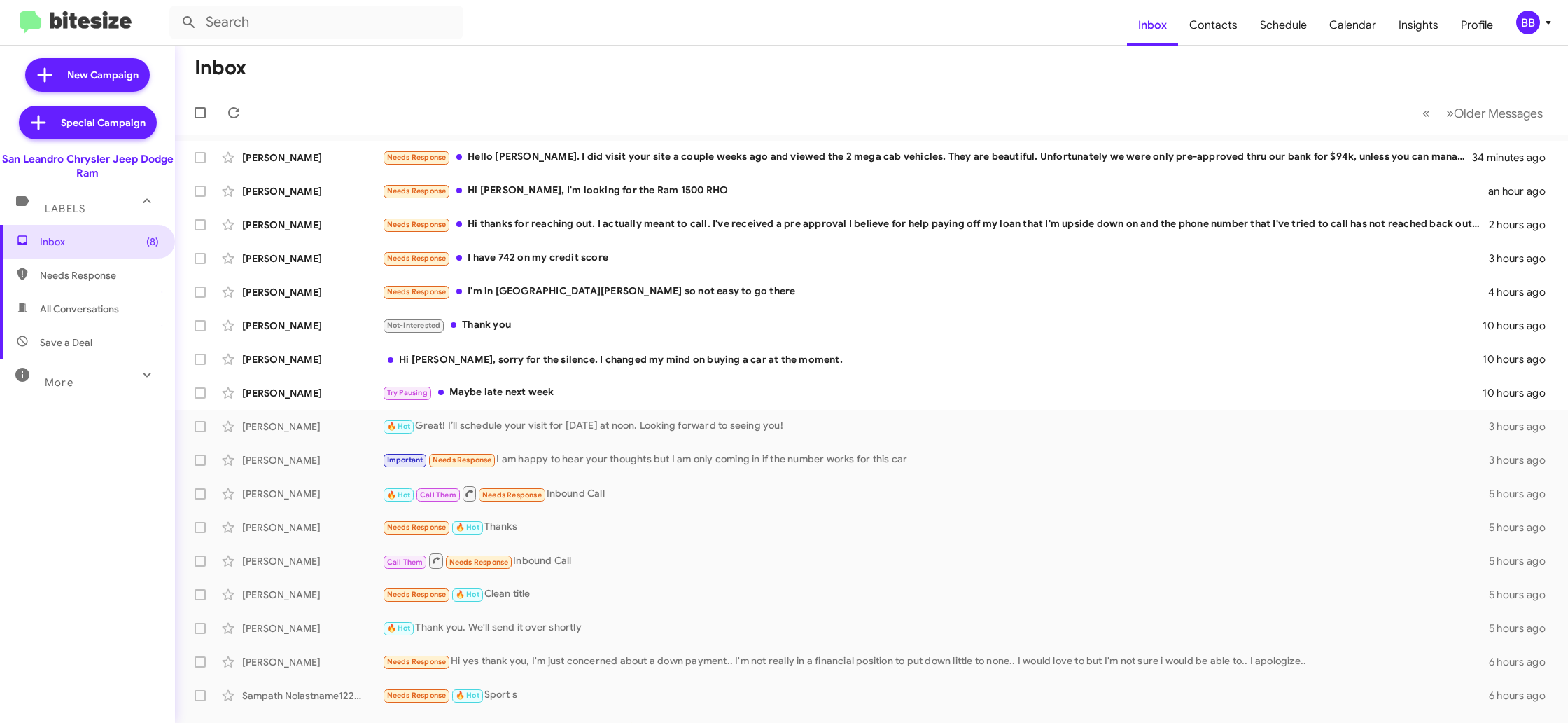
click at [1511, 19] on button "BB" at bounding box center [1529, 22] width 48 height 24
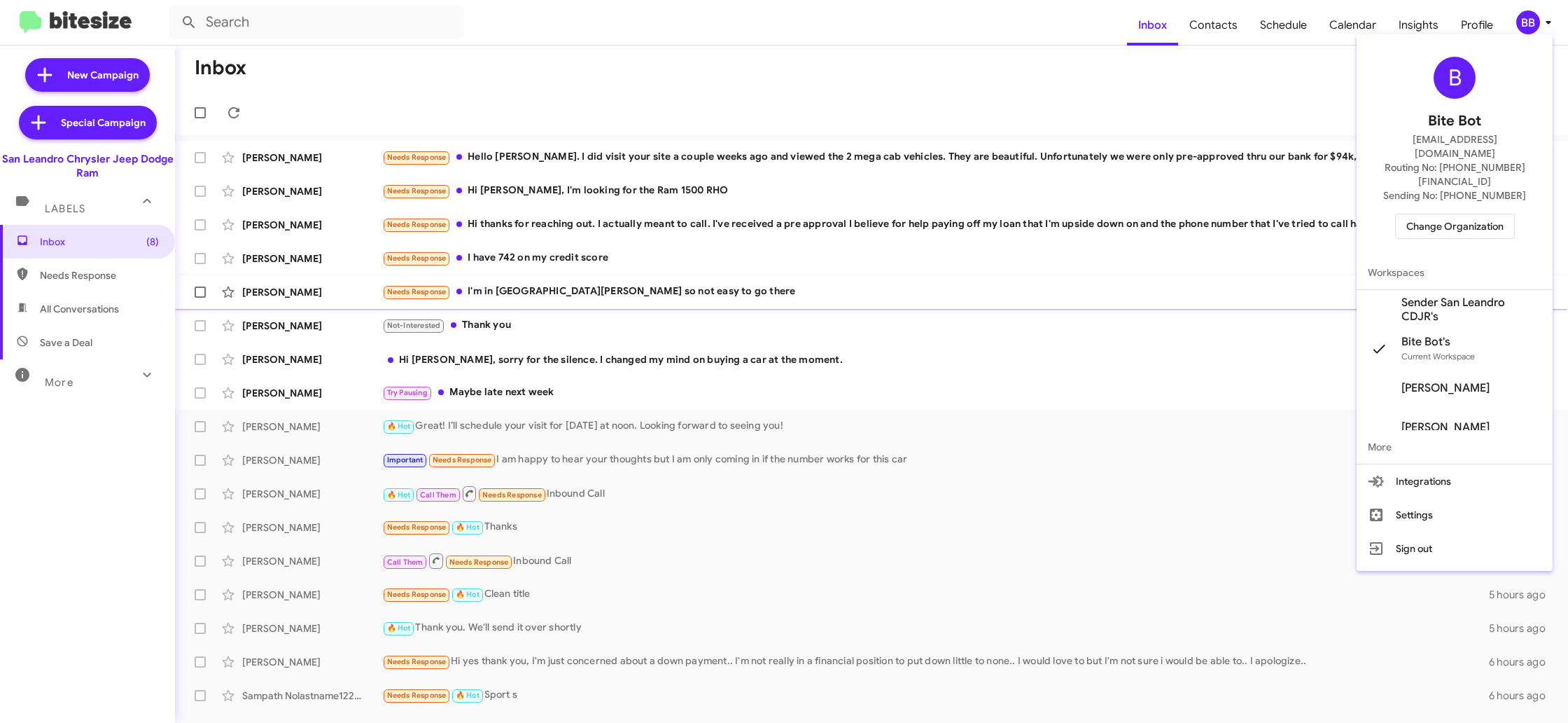
click at [1452, 295] on span "Sender San Leandro CDJR's" at bounding box center [1472, 309] width 140 height 28
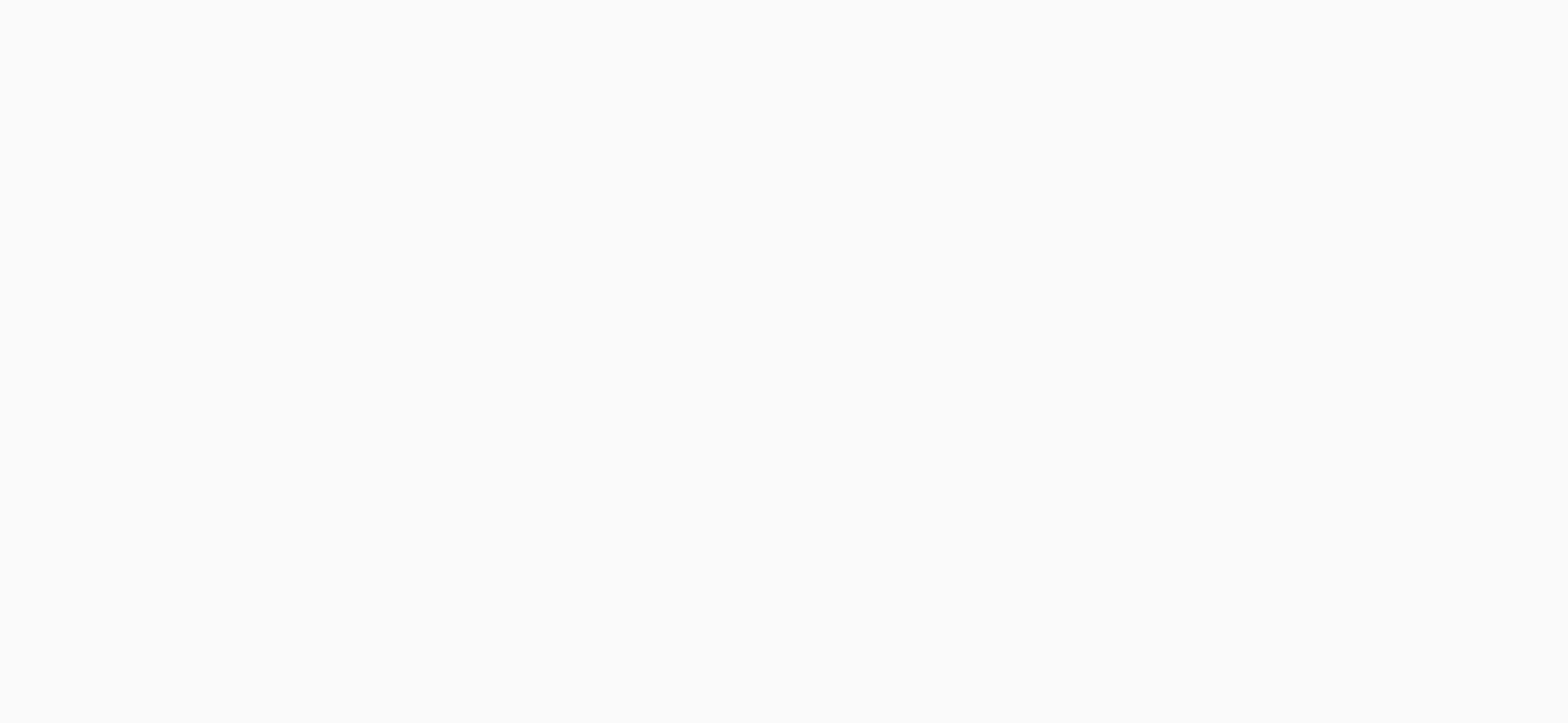
click at [1221, 23] on body at bounding box center [784, 362] width 1568 height 723
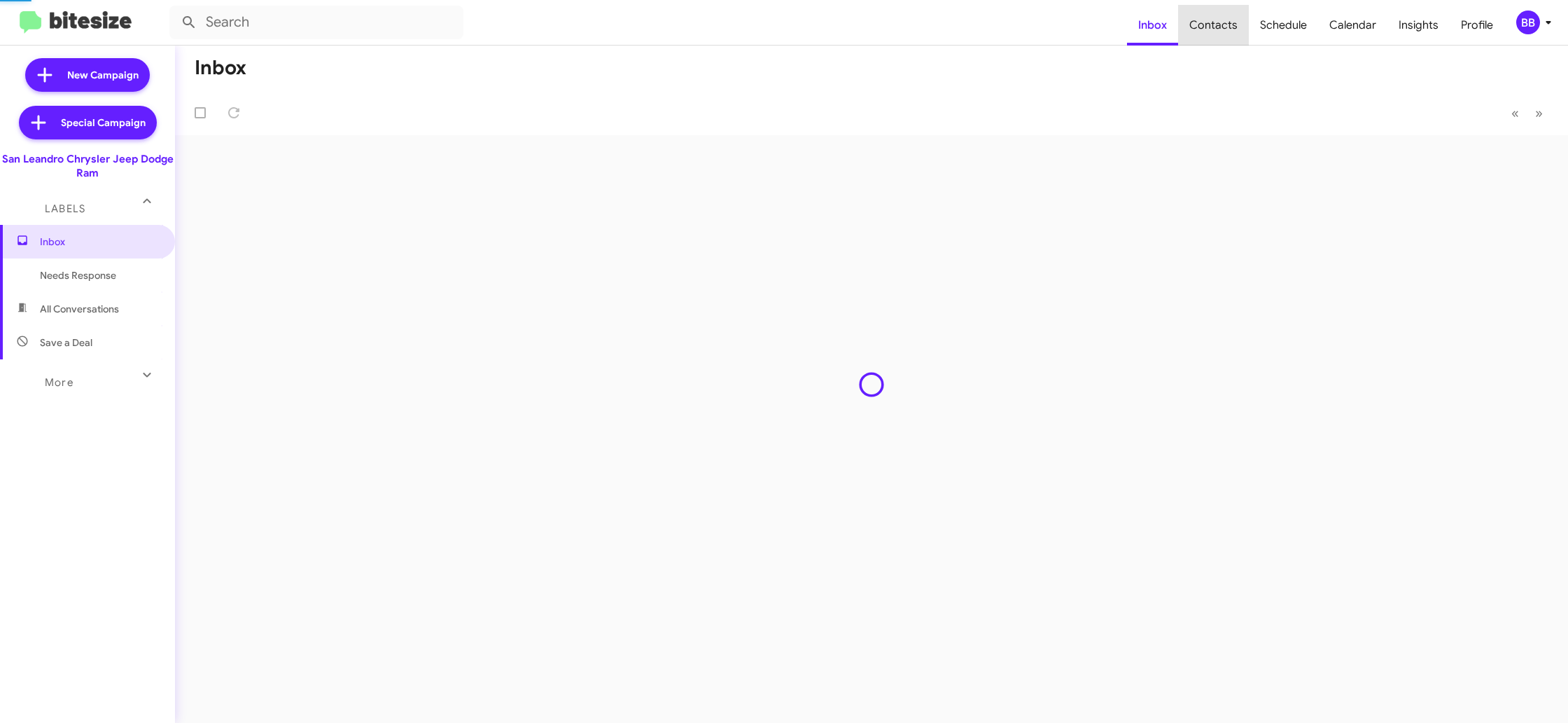
click at [1221, 23] on span "Contacts" at bounding box center [1214, 25] width 71 height 41
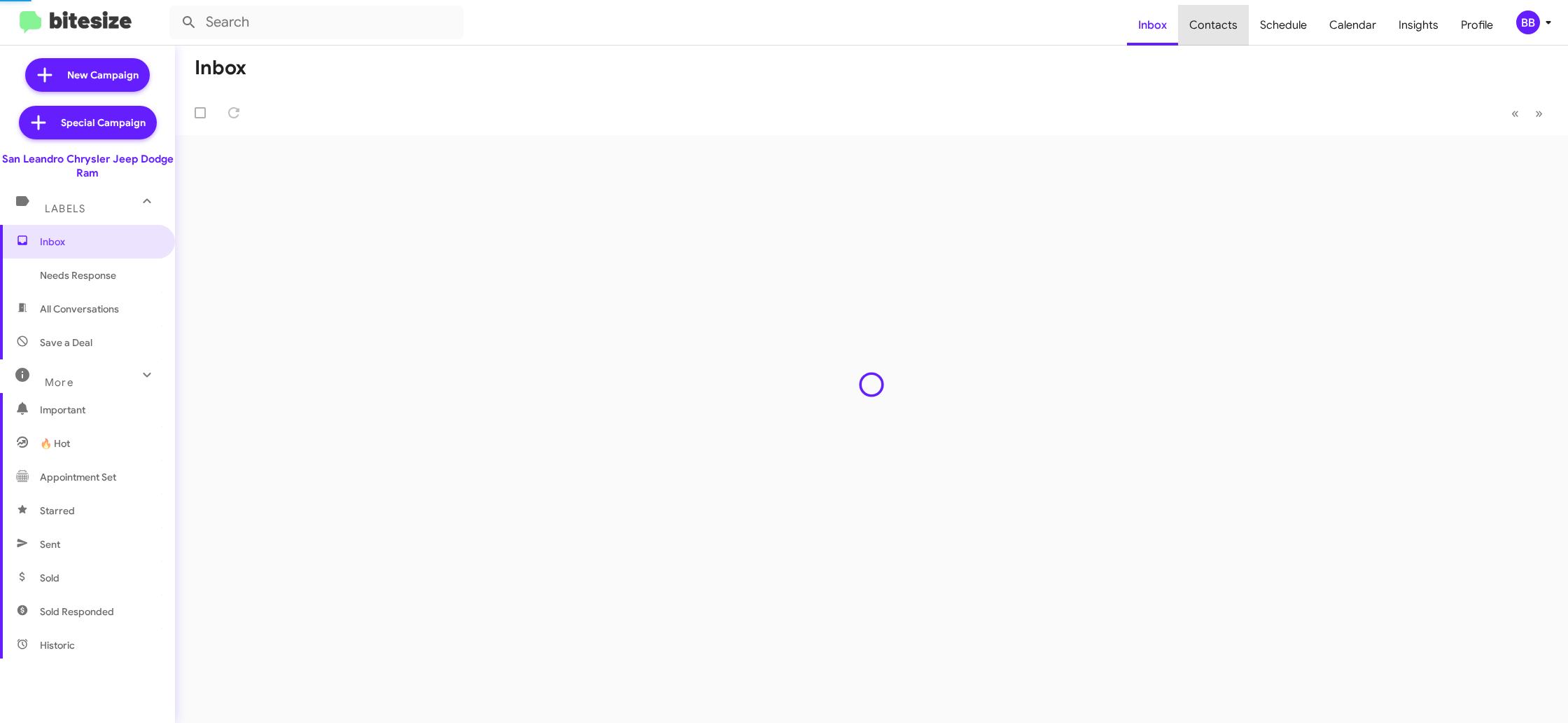
type input "in:groups"
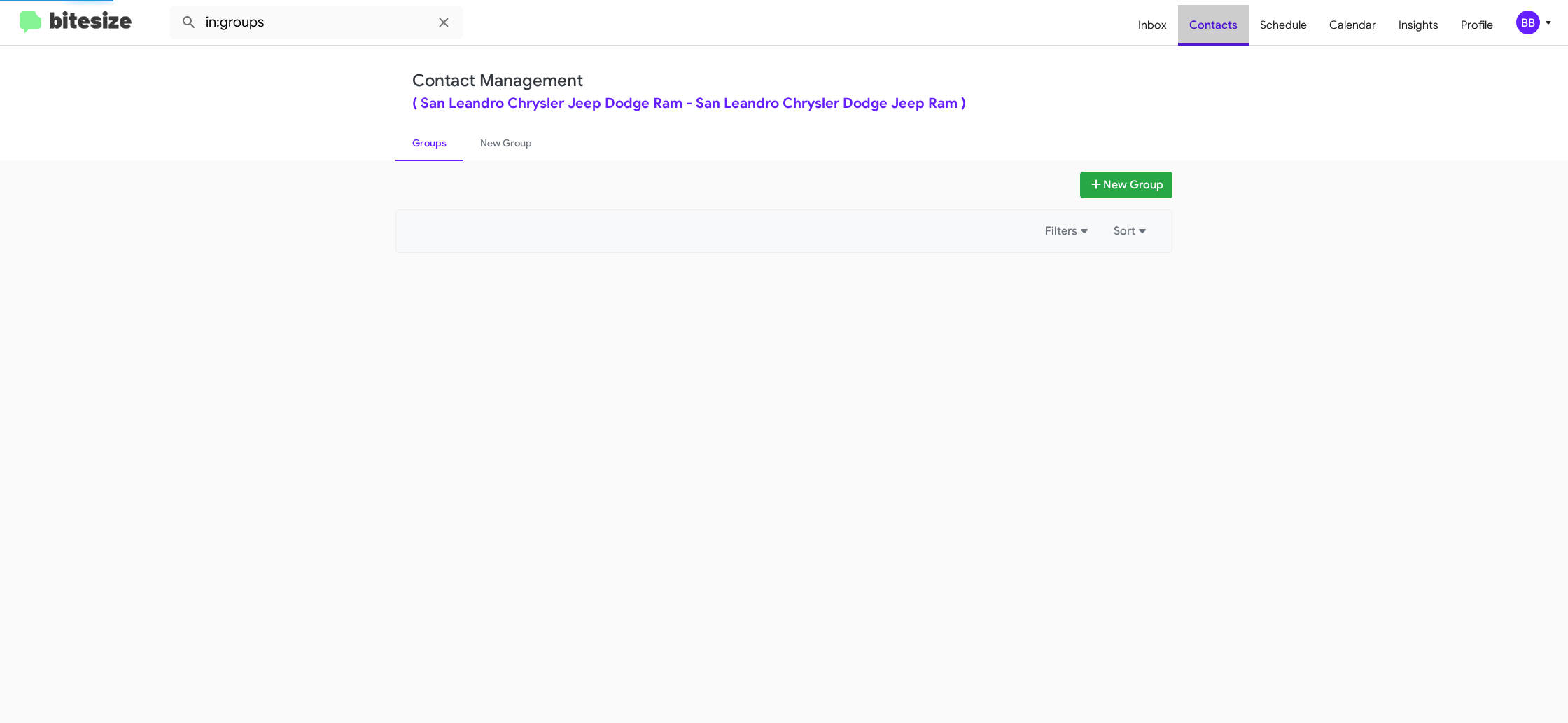
click at [1221, 23] on span "Contacts" at bounding box center [1214, 25] width 71 height 41
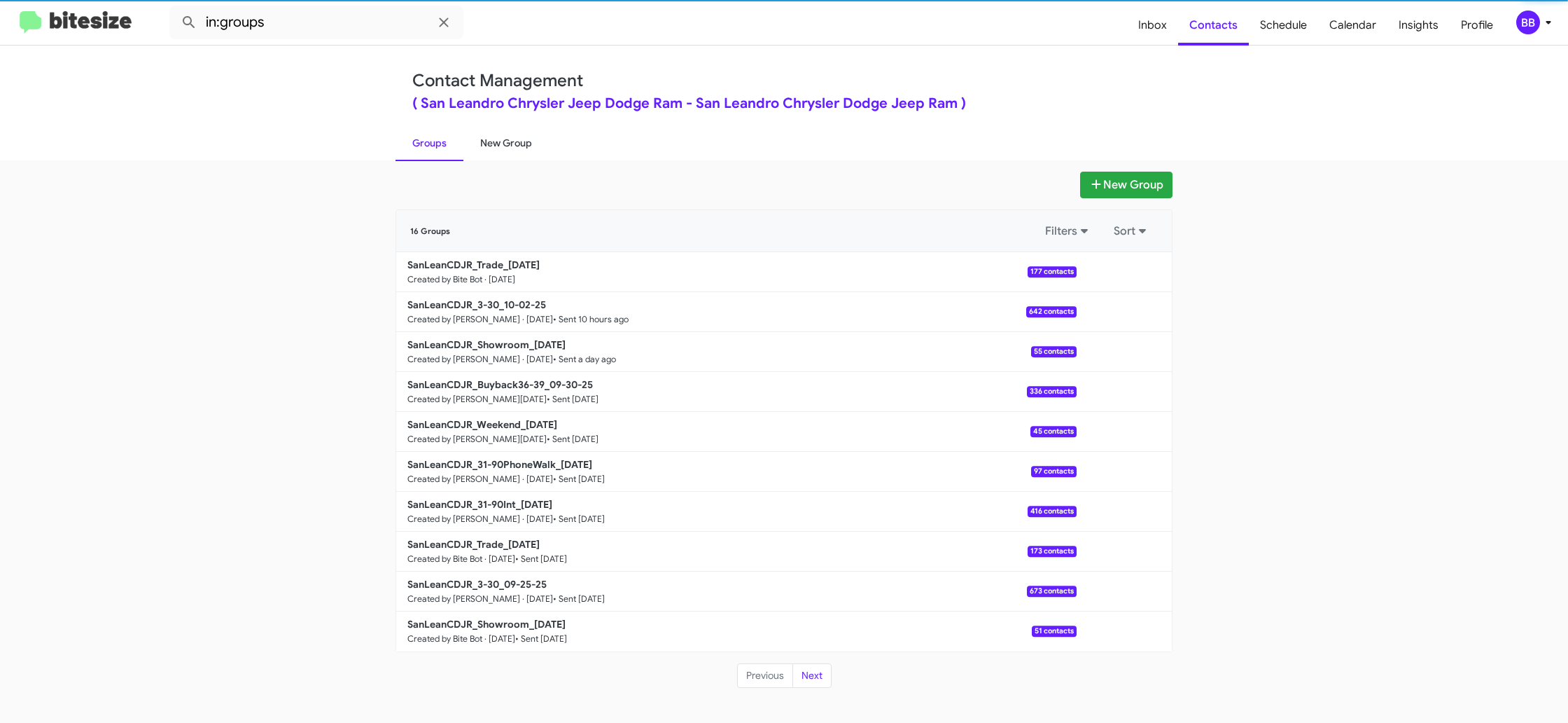
click at [522, 143] on link "New Group" at bounding box center [506, 142] width 85 height 36
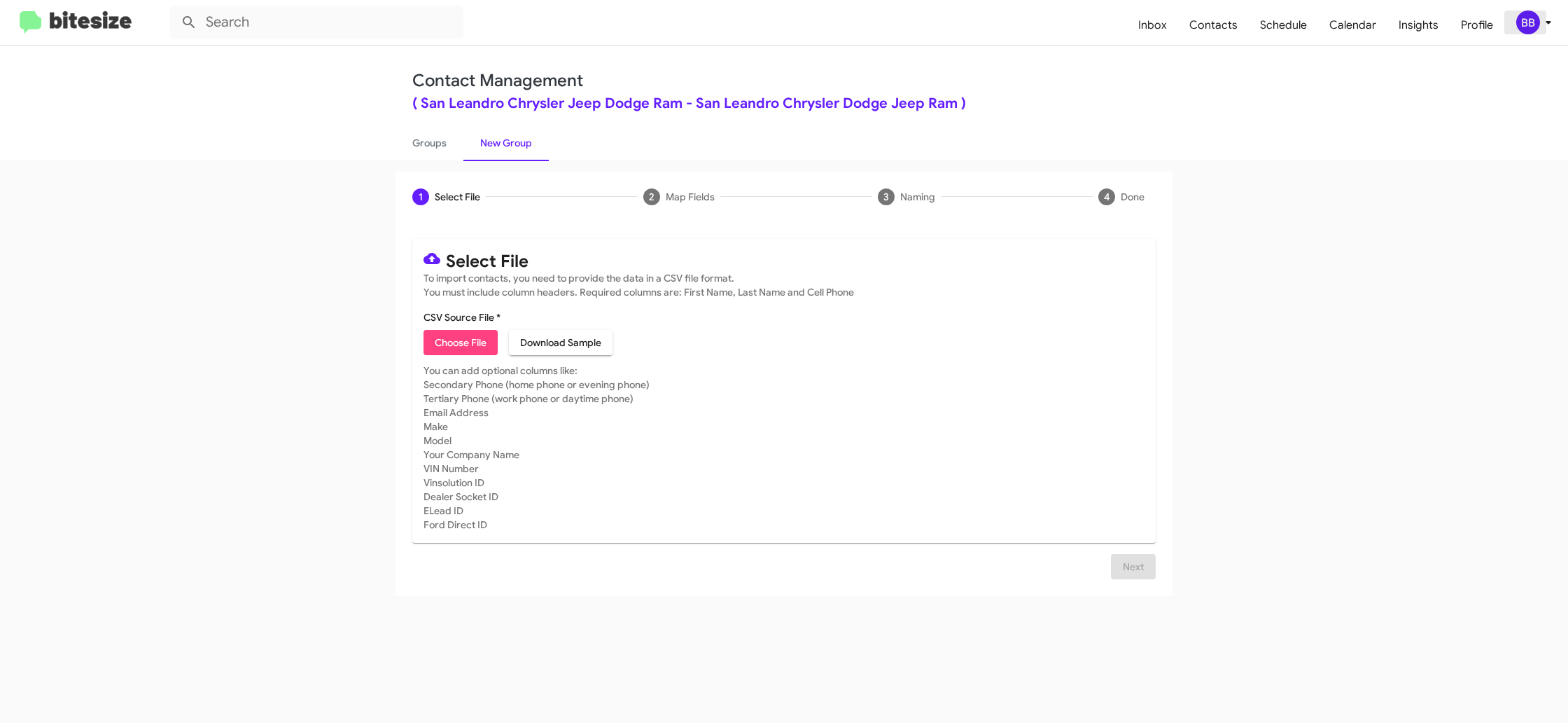
click at [1537, 30] on span "BB" at bounding box center [1536, 22] width 42 height 24
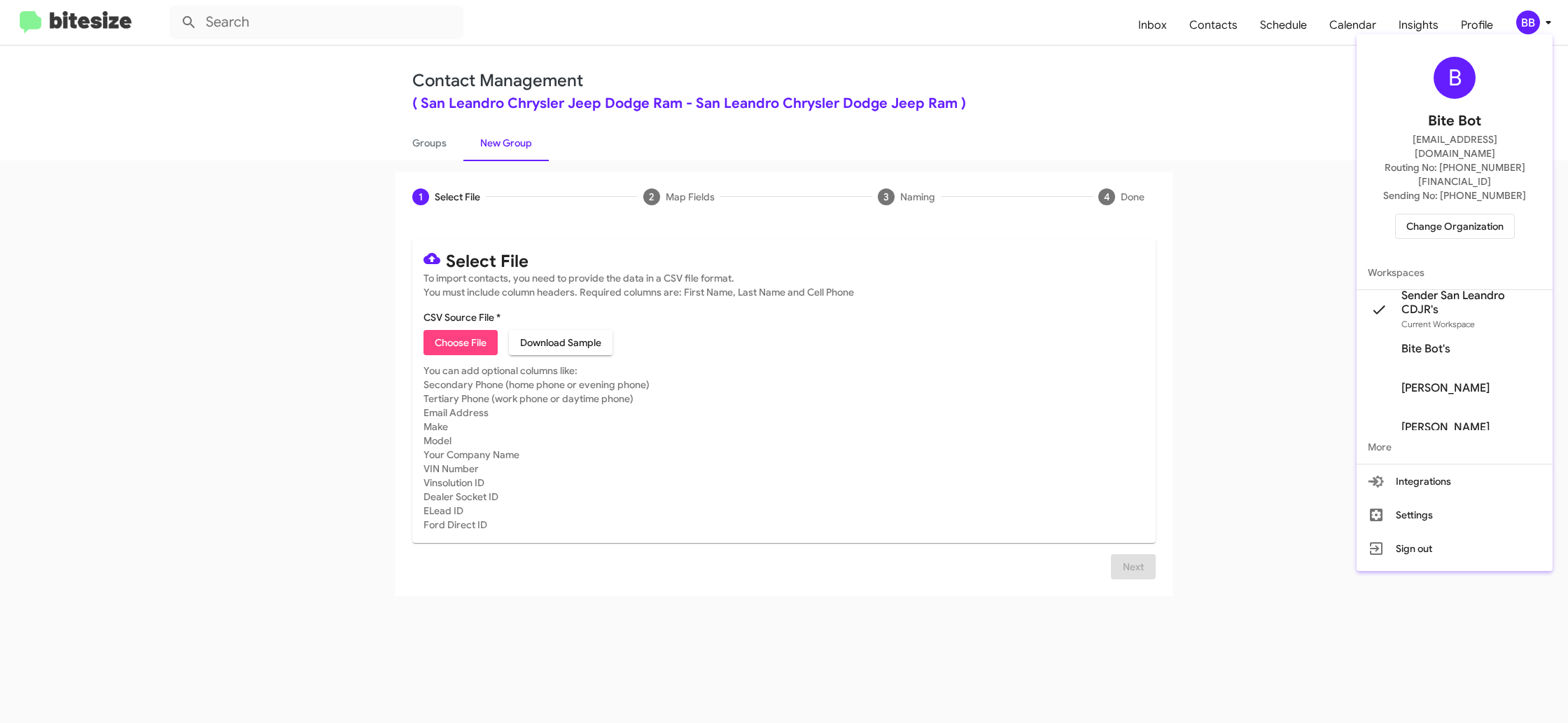
click at [440, 137] on div at bounding box center [784, 362] width 1568 height 723
click at [440, 137] on link "Groups" at bounding box center [430, 142] width 68 height 36
type input "in:groups"
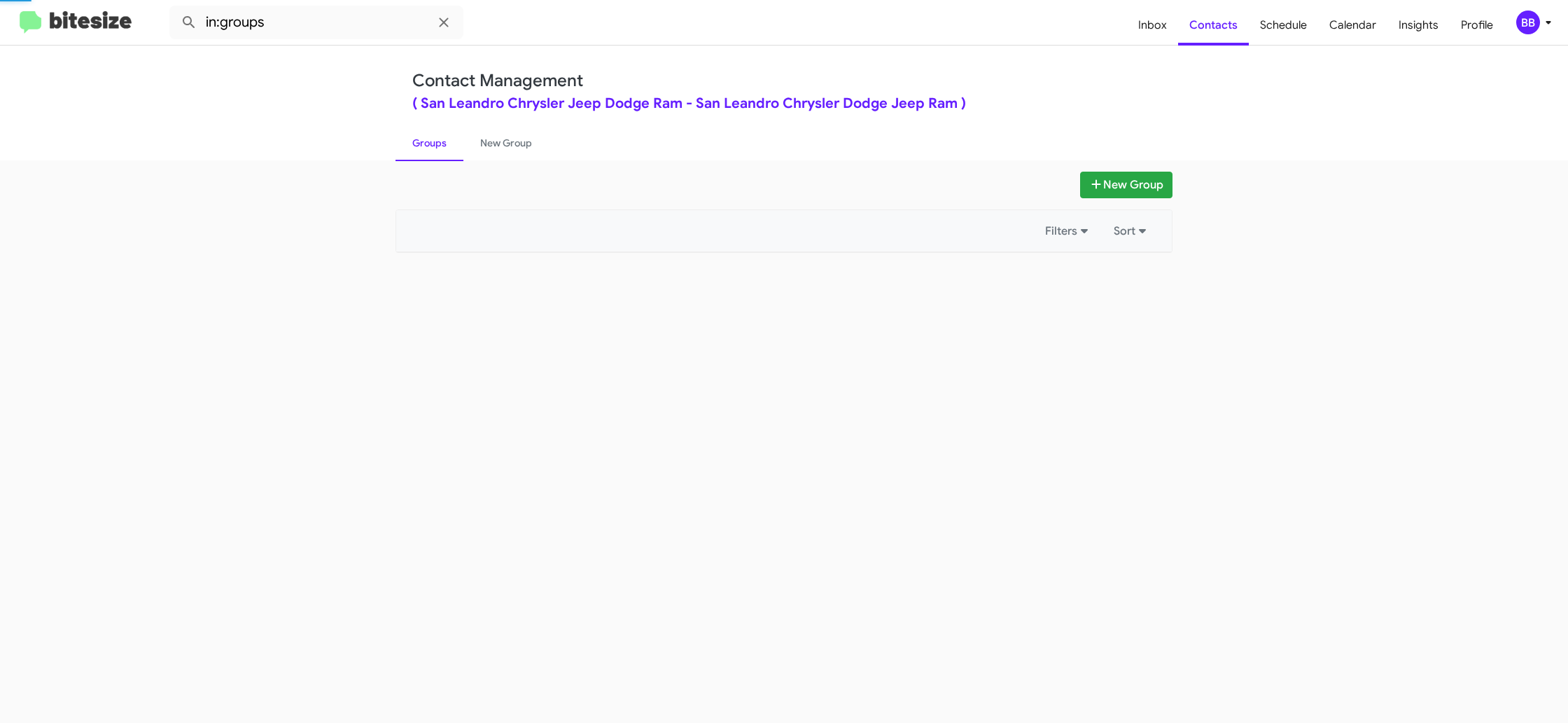
click at [440, 137] on link "Groups" at bounding box center [430, 142] width 68 height 36
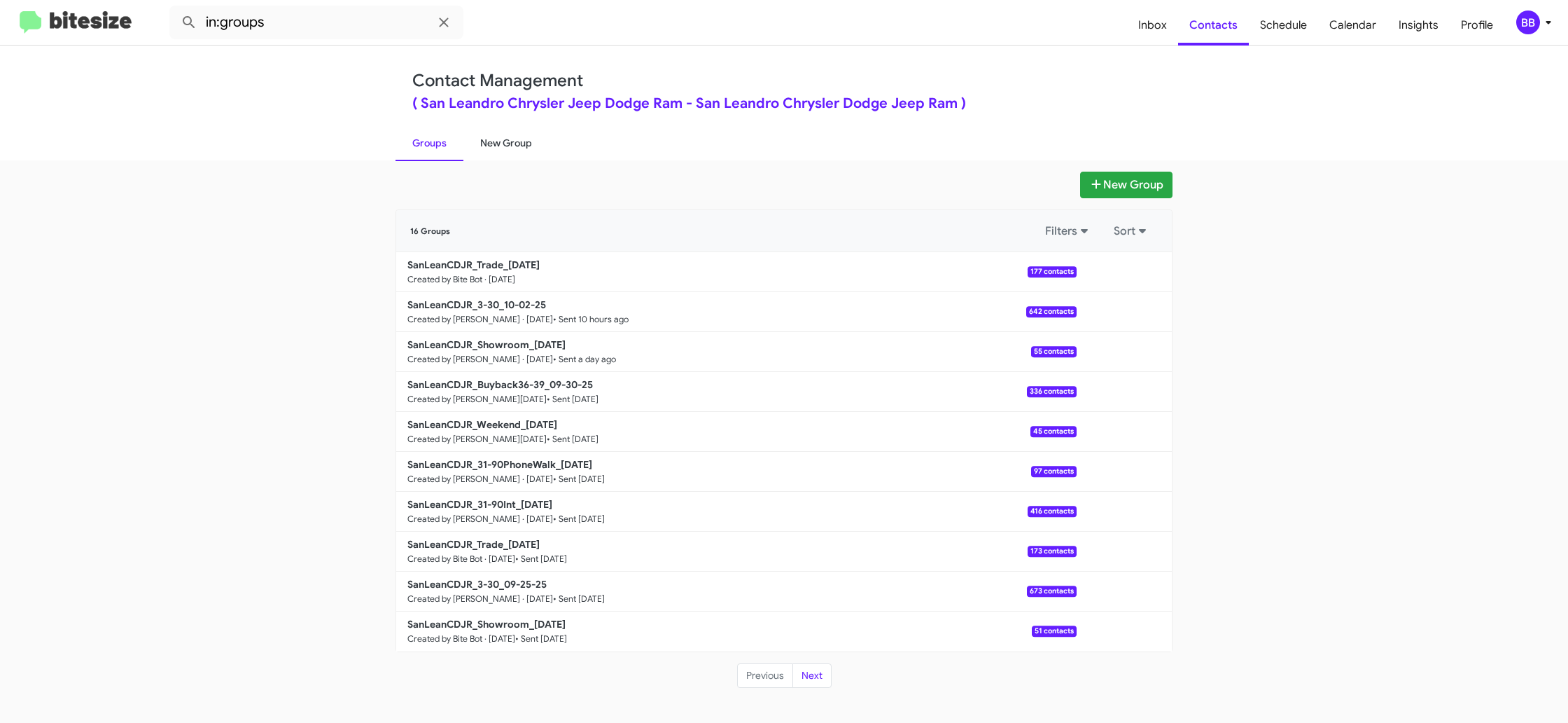
click at [510, 140] on link "New Group" at bounding box center [506, 142] width 85 height 36
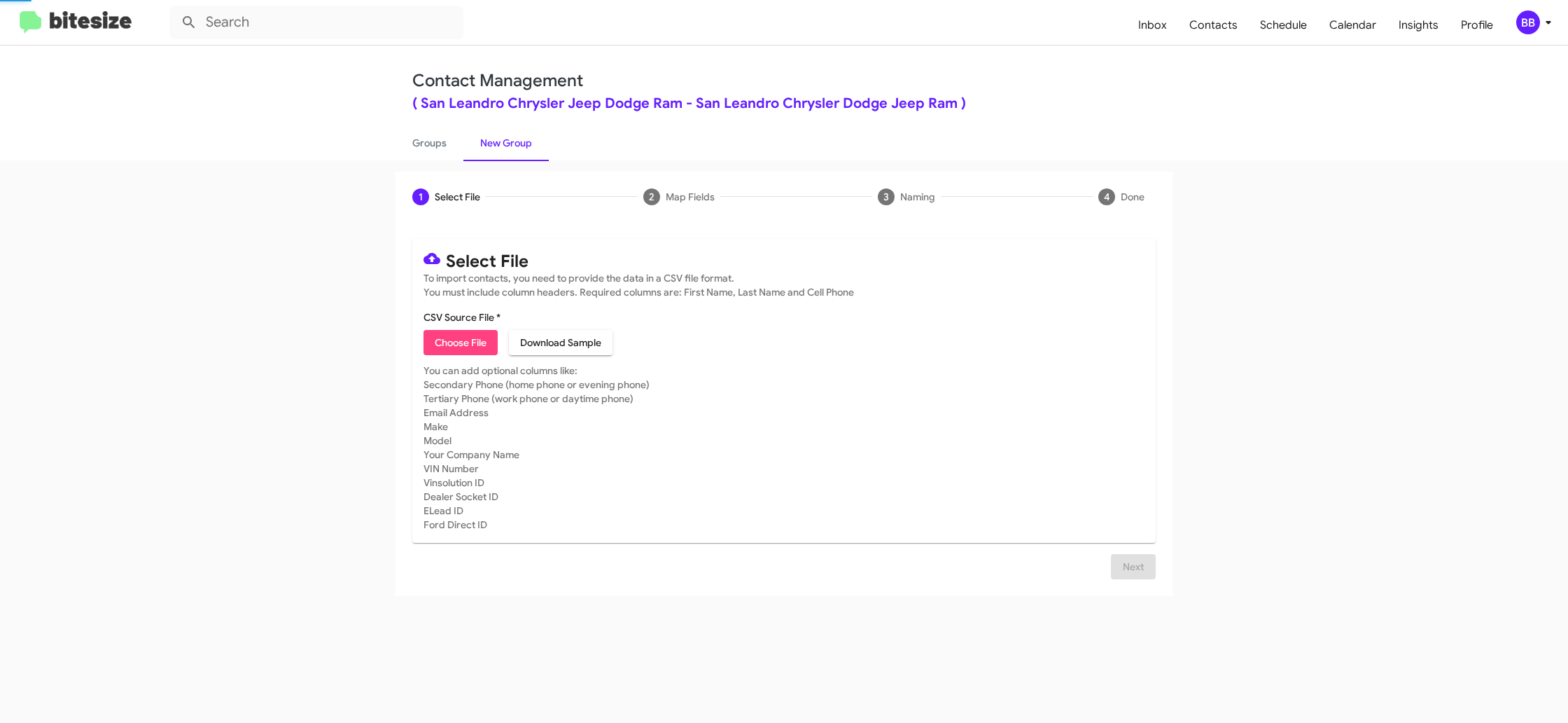
drag, startPoint x: 510, startPoint y: 140, endPoint x: 1026, endPoint y: 137, distance: 516.0
click at [510, 138] on link "New Group" at bounding box center [506, 142] width 85 height 36
click at [1540, 21] on icon at bounding box center [1549, 22] width 17 height 17
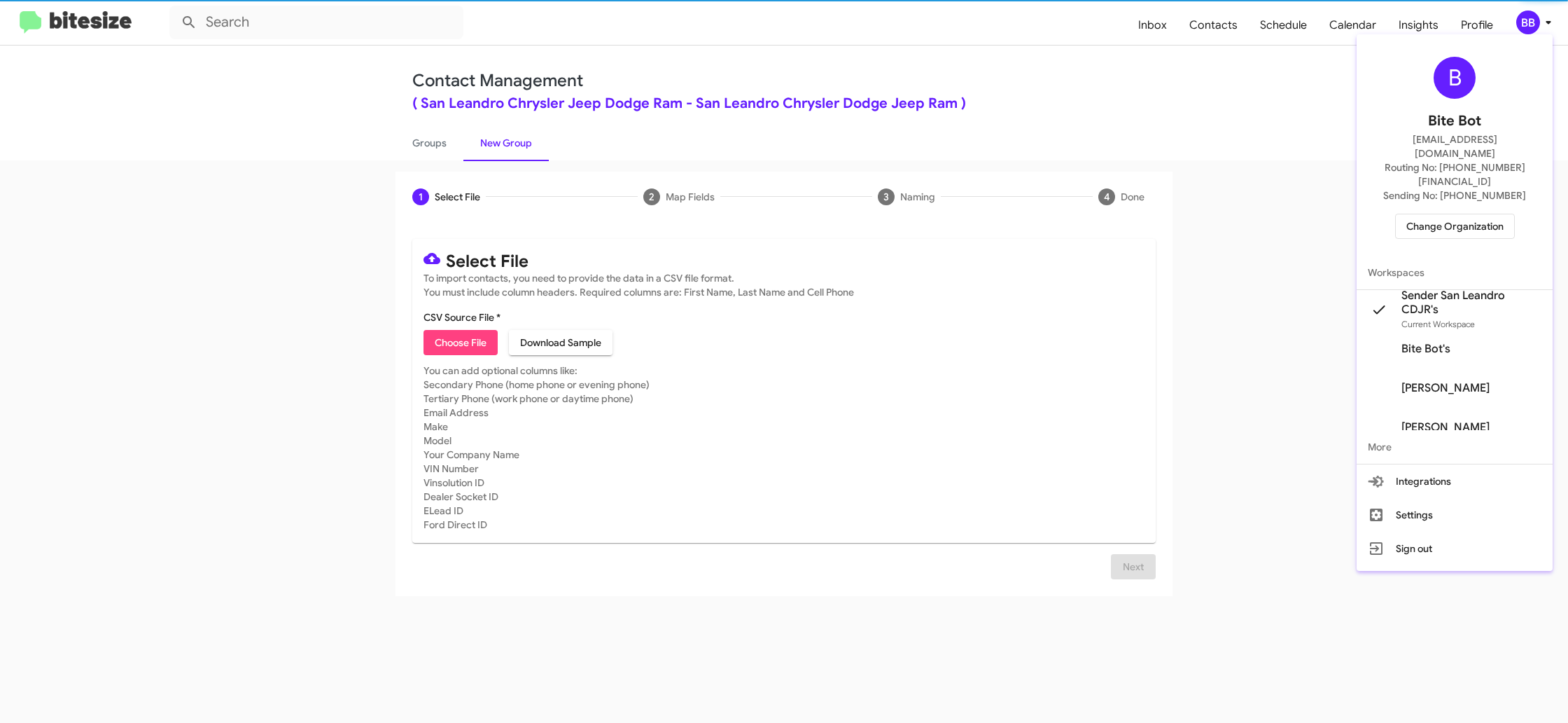
drag, startPoint x: 1540, startPoint y: 21, endPoint x: 1529, endPoint y: 17, distance: 11.7
click at [1540, 20] on div at bounding box center [784, 362] width 1568 height 723
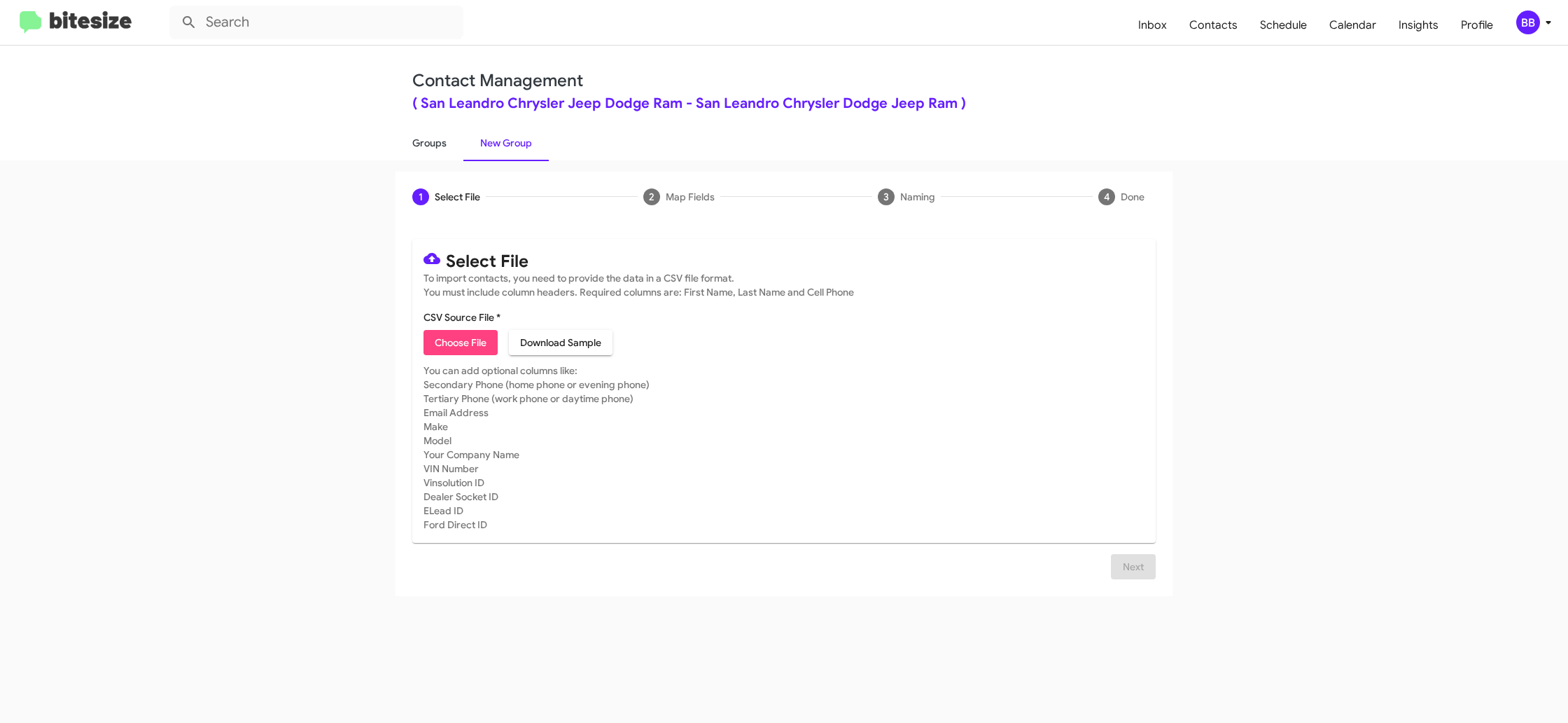
click at [414, 151] on link "Groups" at bounding box center [430, 142] width 68 height 36
type input "in:groups"
click at [414, 151] on link "Groups" at bounding box center [430, 142] width 68 height 36
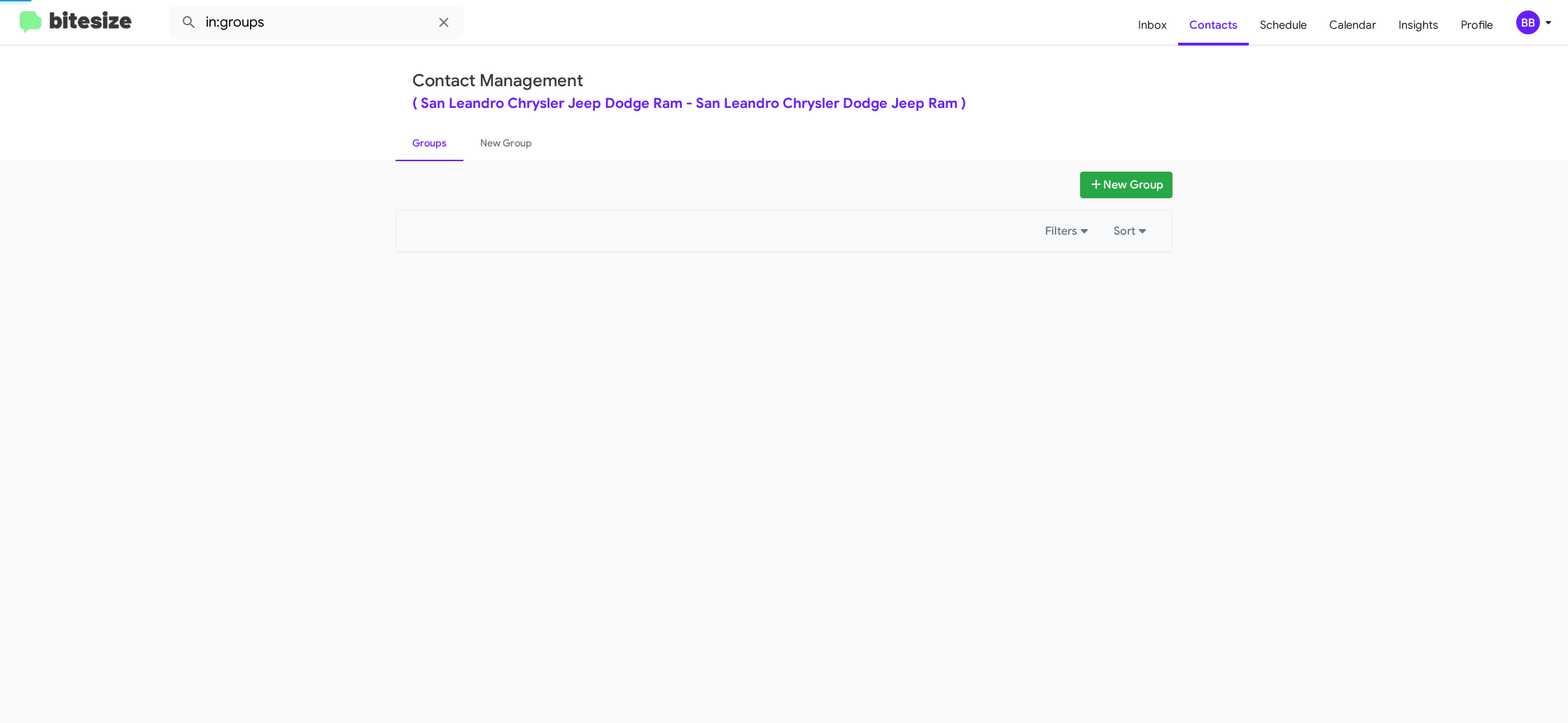
click at [417, 148] on link "Groups" at bounding box center [430, 142] width 68 height 36
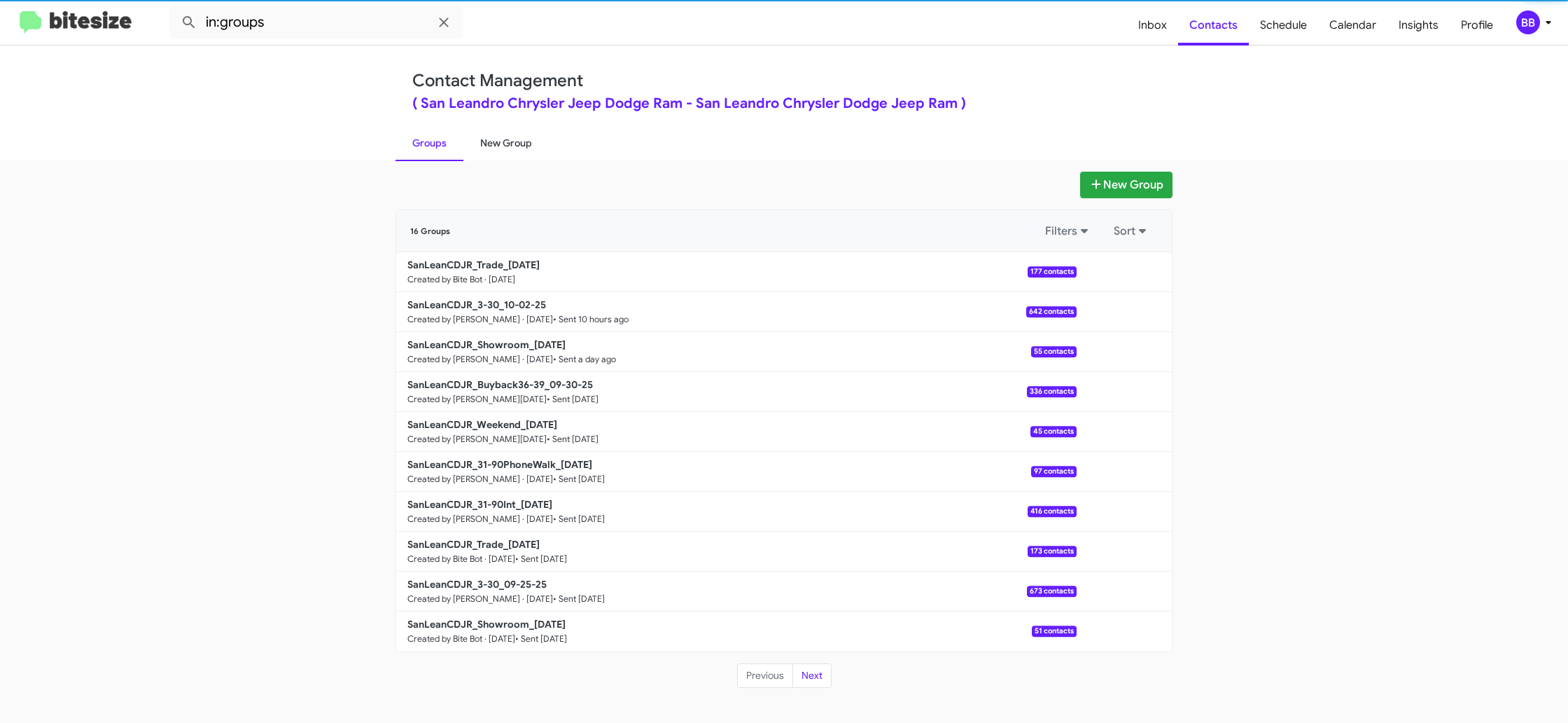
click at [506, 140] on link "New Group" at bounding box center [506, 142] width 85 height 36
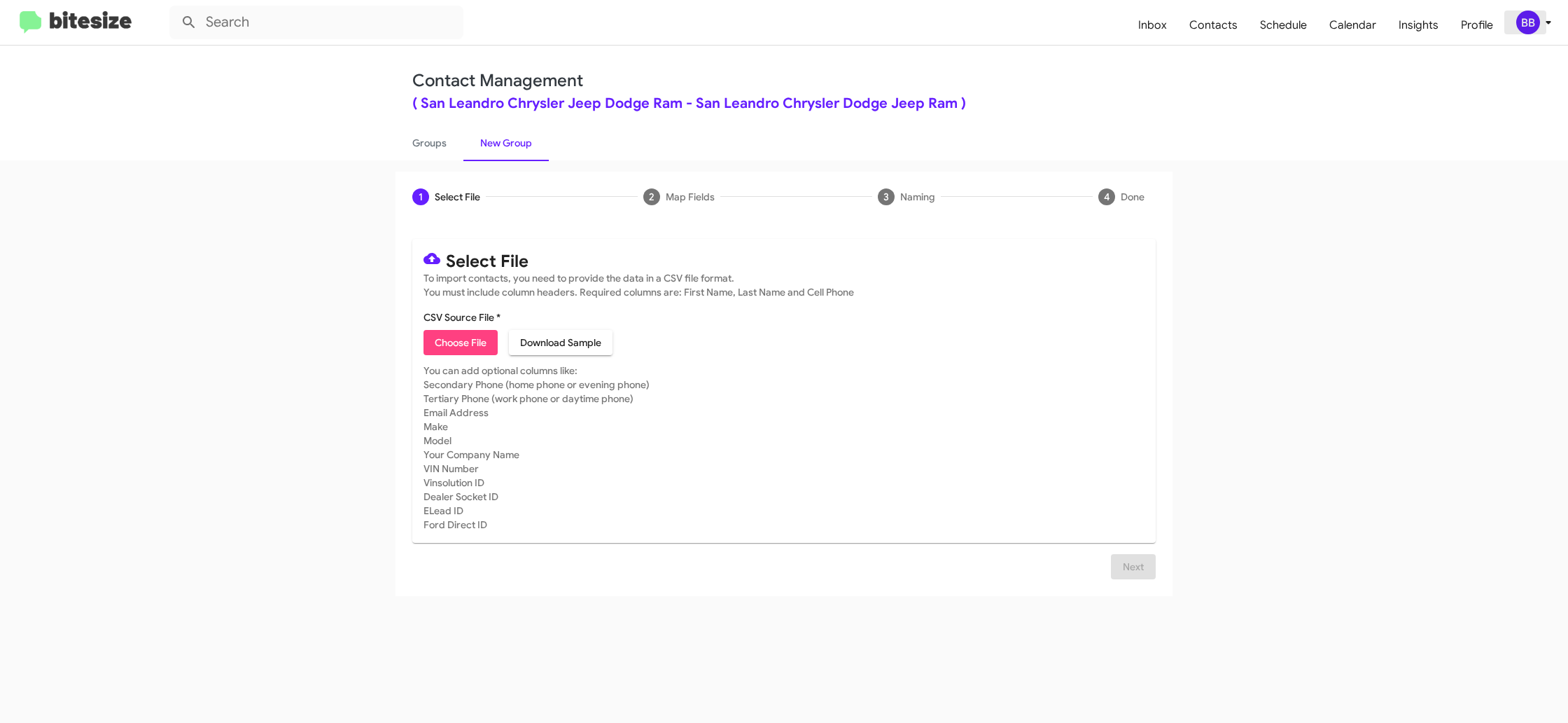
click at [1546, 21] on icon at bounding box center [1548, 22] width 5 height 4
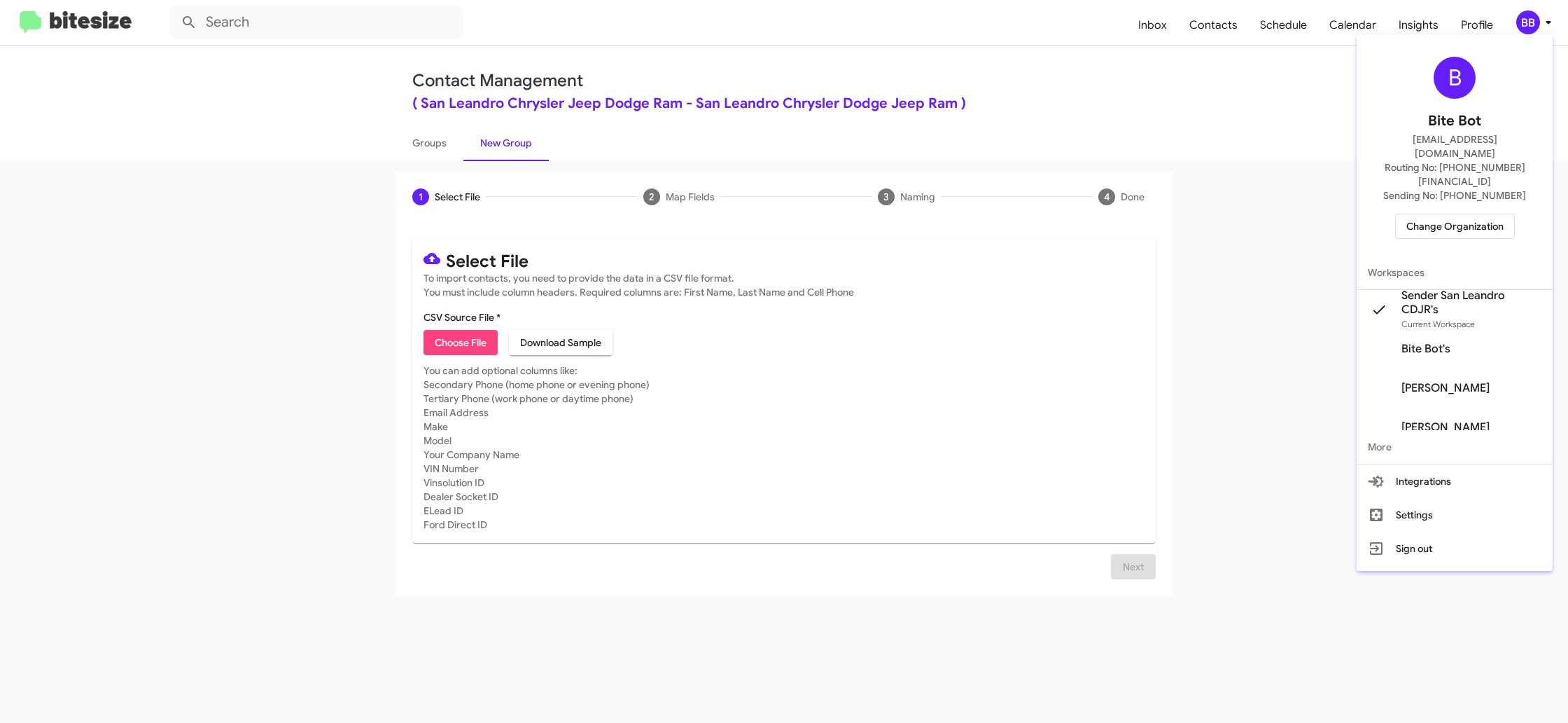
click at [1546, 21] on div at bounding box center [784, 362] width 1568 height 723
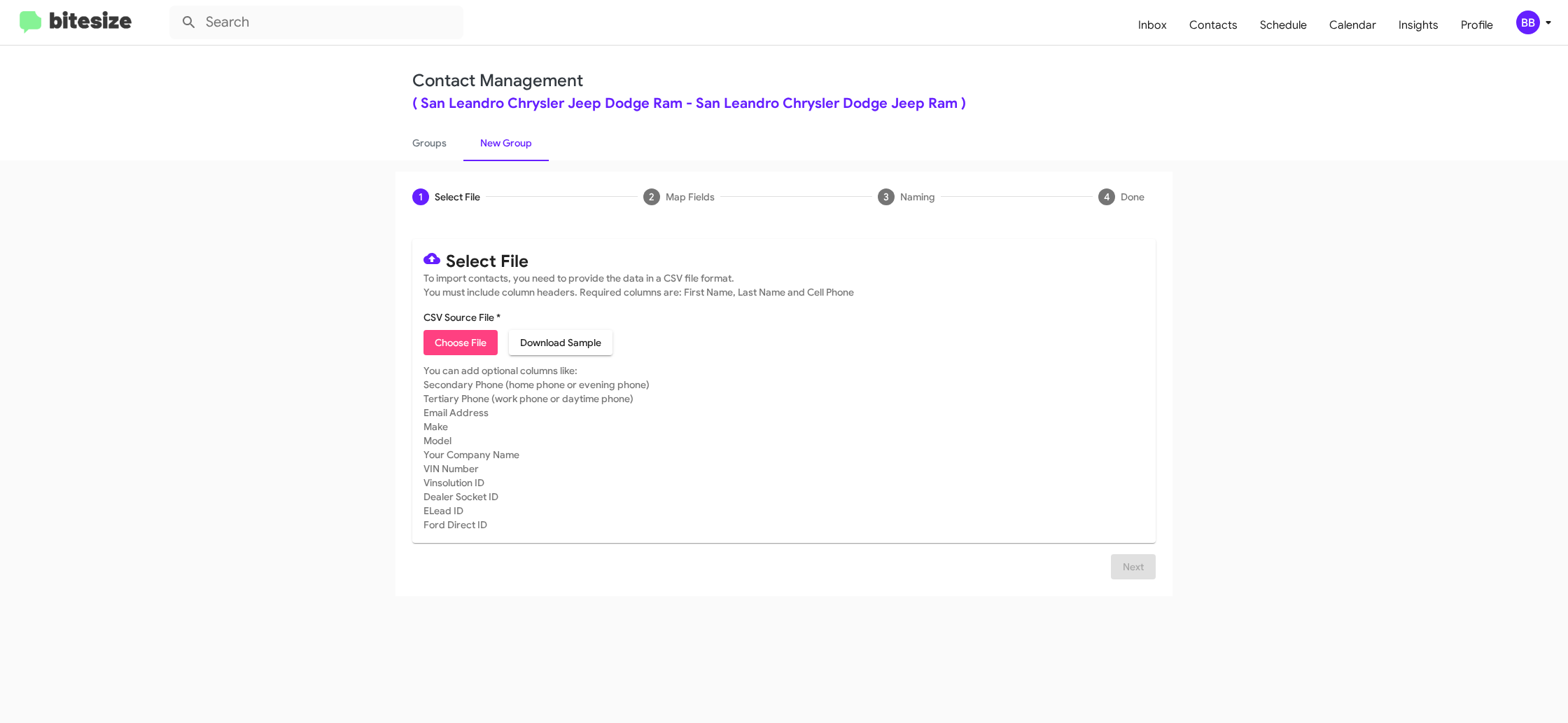
click at [480, 343] on span "Choose File" at bounding box center [460, 342] width 51 height 25
type input "SanLeanCDJR_31-90Int_10-03-25"
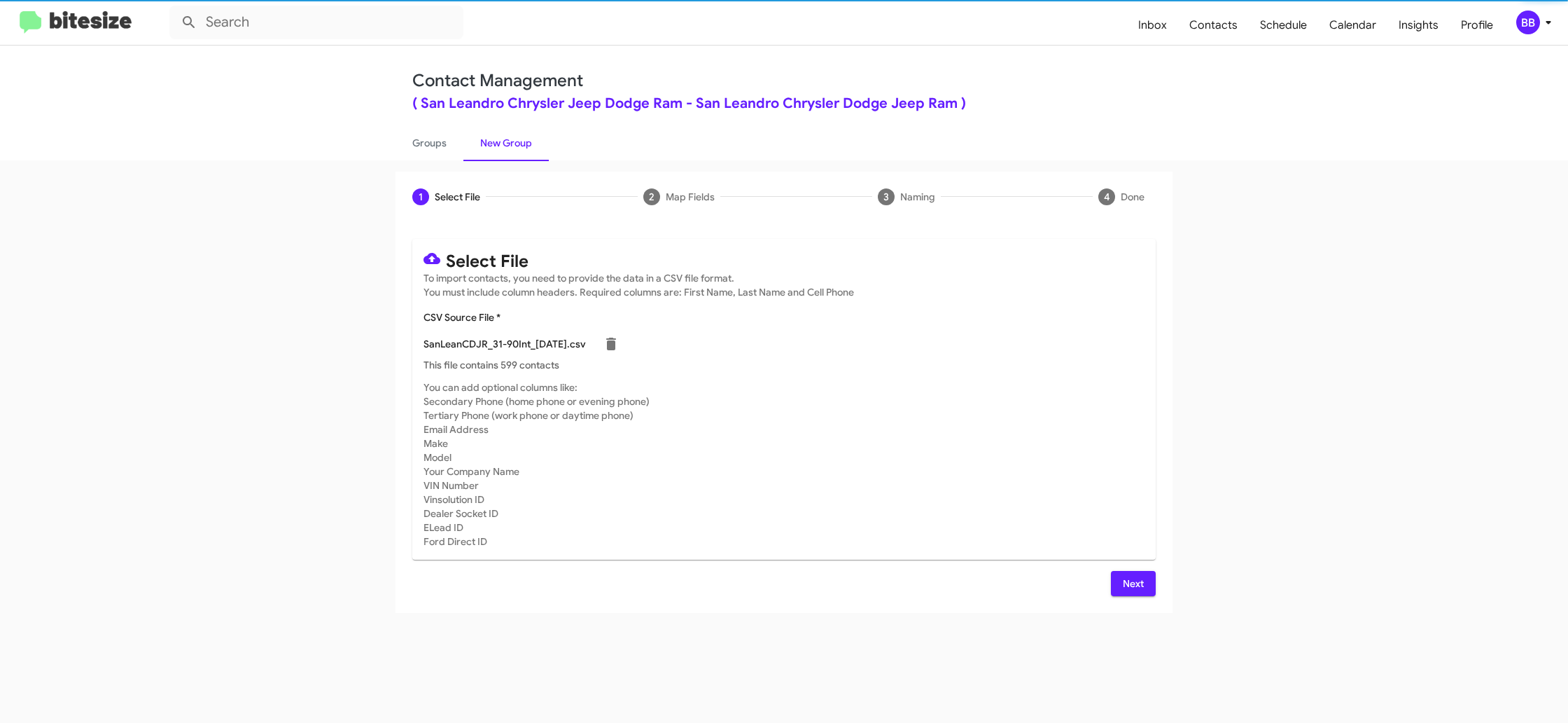
drag, startPoint x: 884, startPoint y: 391, endPoint x: 929, endPoint y: 521, distance: 137.6
click at [885, 395] on mat-card-subtitle "You can add optional columns like: Secondary Phone (home phone or evening phone…" at bounding box center [784, 465] width 721 height 168
click at [978, 513] on mat-card-subtitle "You can add optional columns like: Secondary Phone (home phone or evening phone…" at bounding box center [784, 465] width 721 height 168
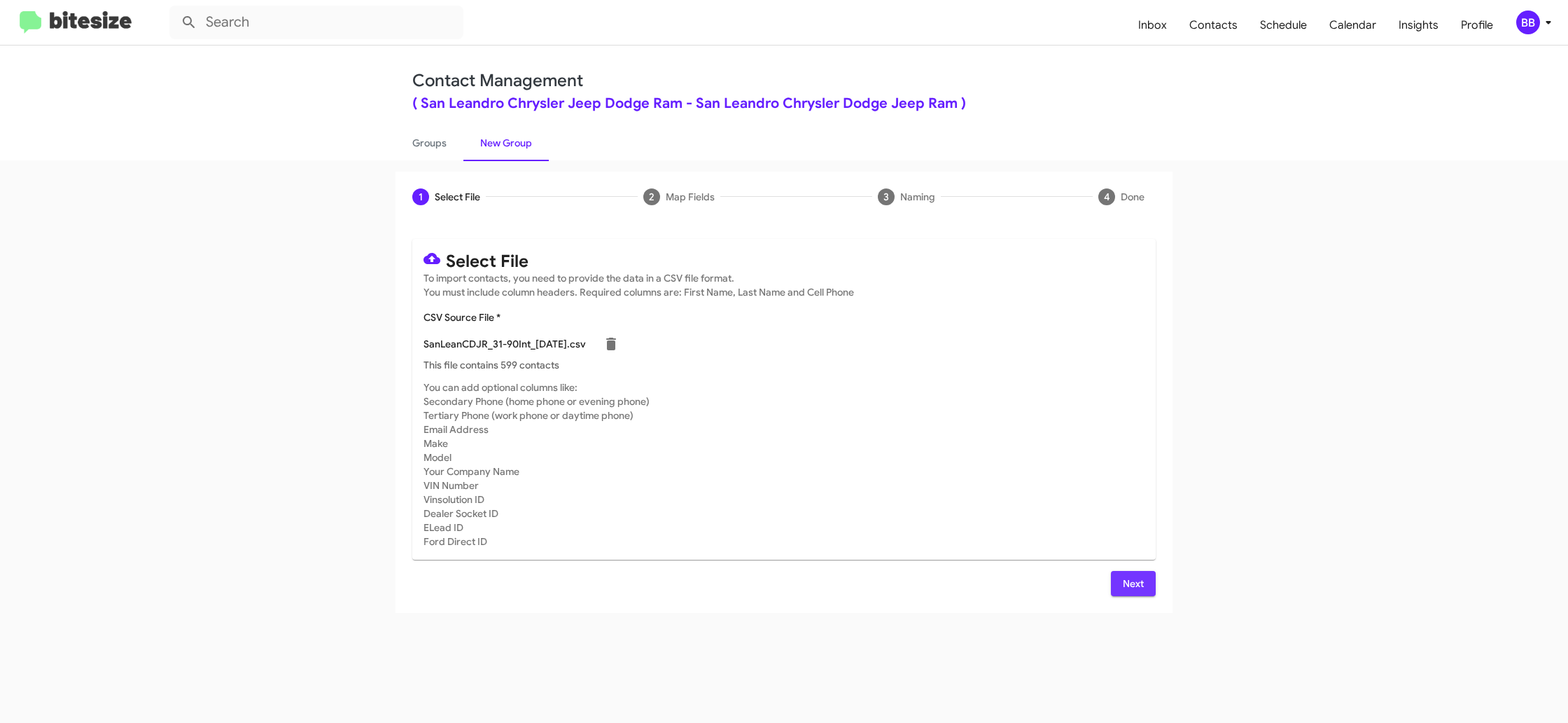
click at [1145, 584] on button "Next" at bounding box center [1134, 583] width 45 height 25
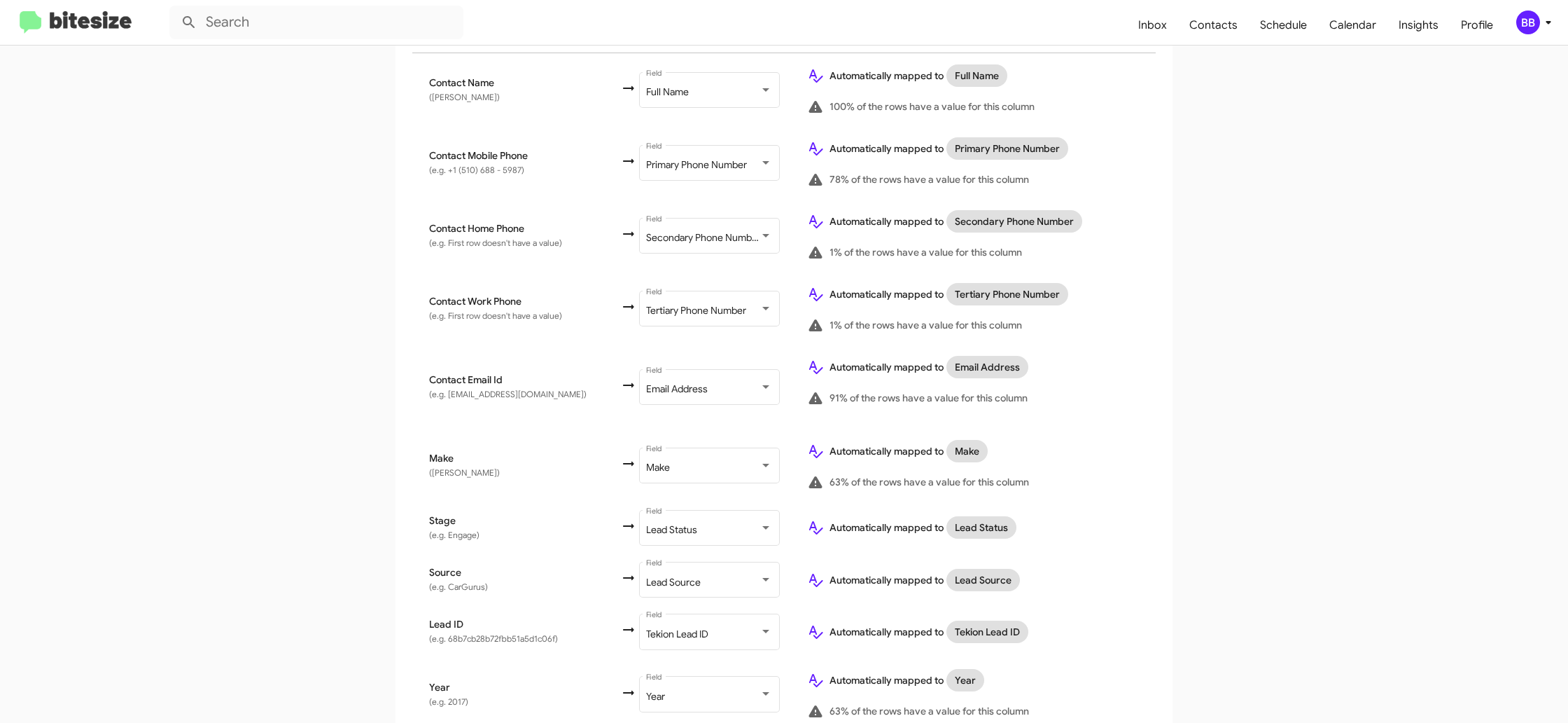
scroll to position [541, 0]
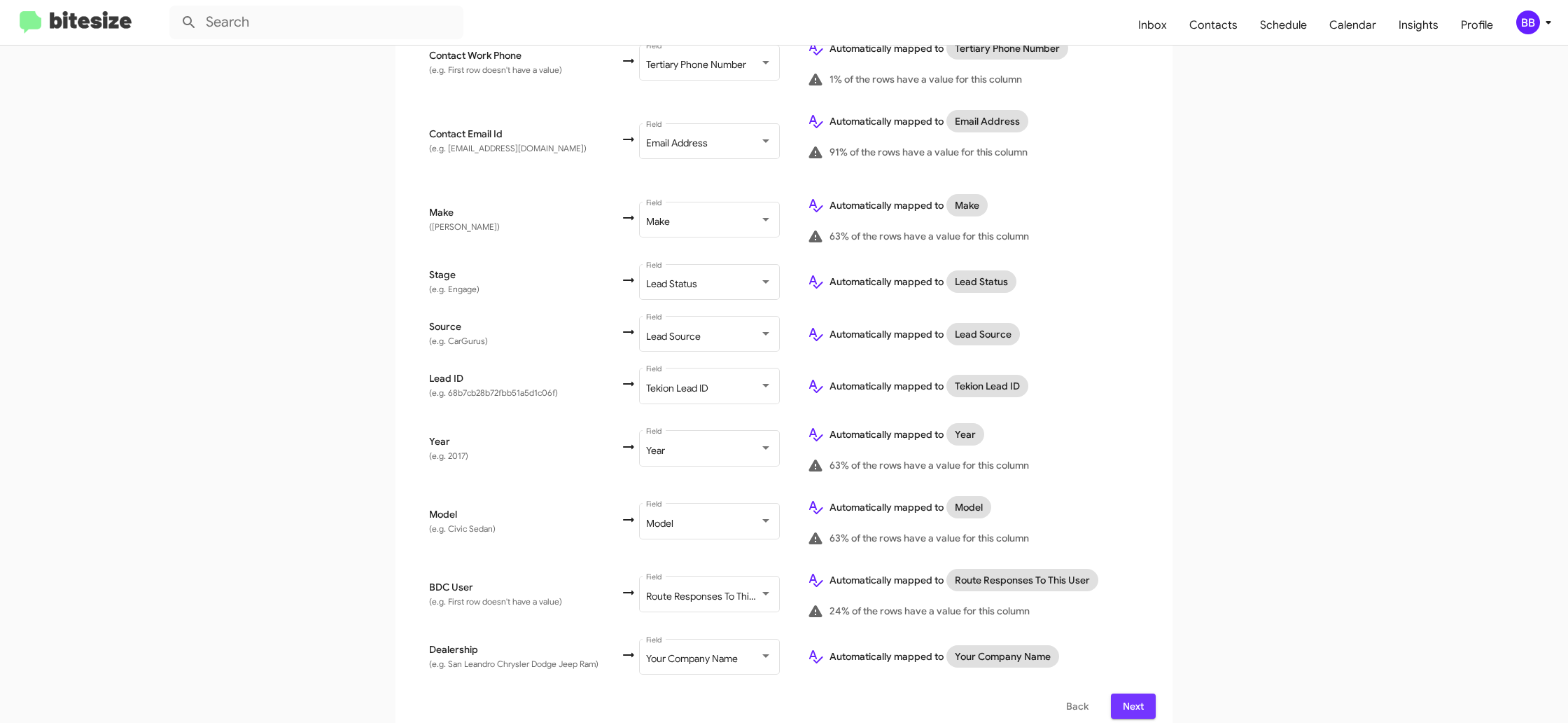
click at [1128, 694] on span "Next" at bounding box center [1133, 706] width 22 height 25
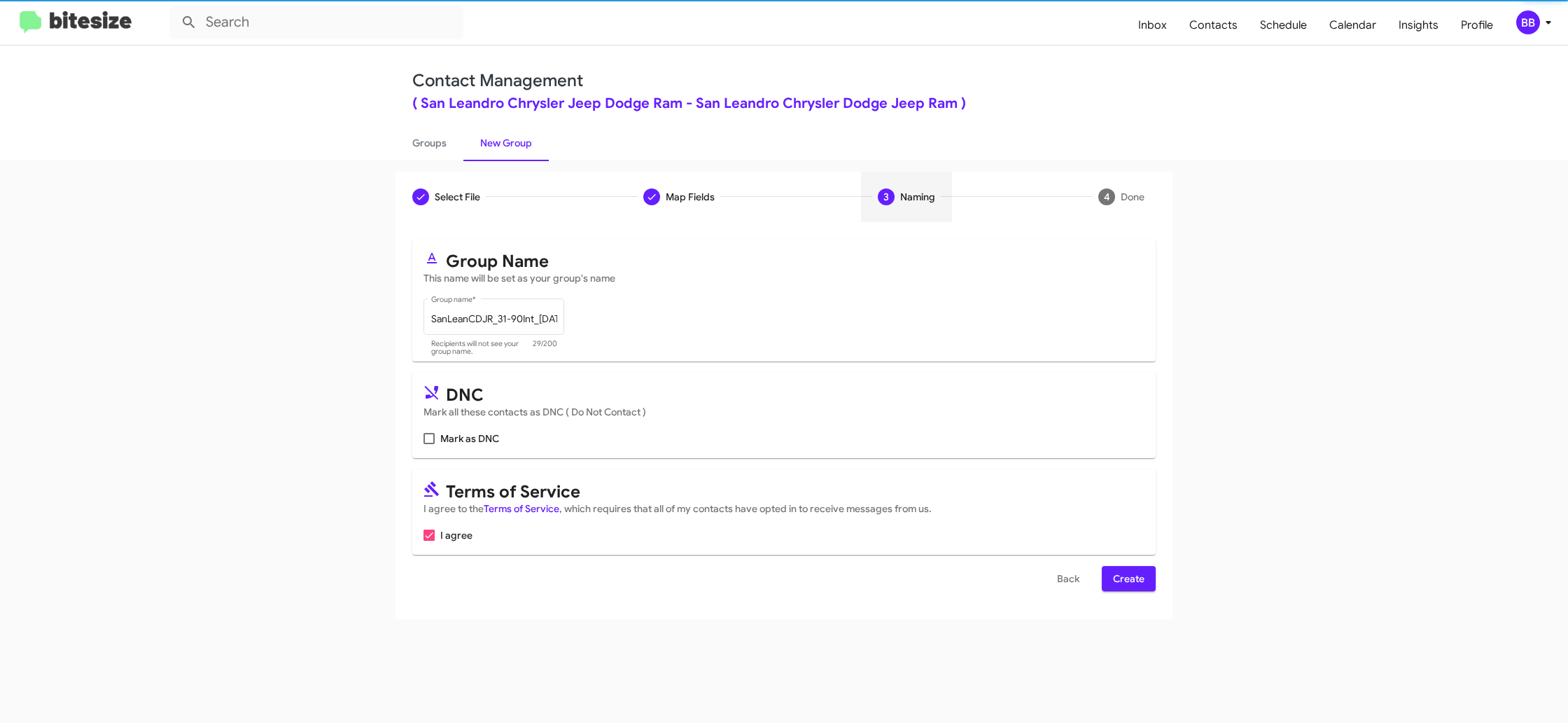
scroll to position [0, 0]
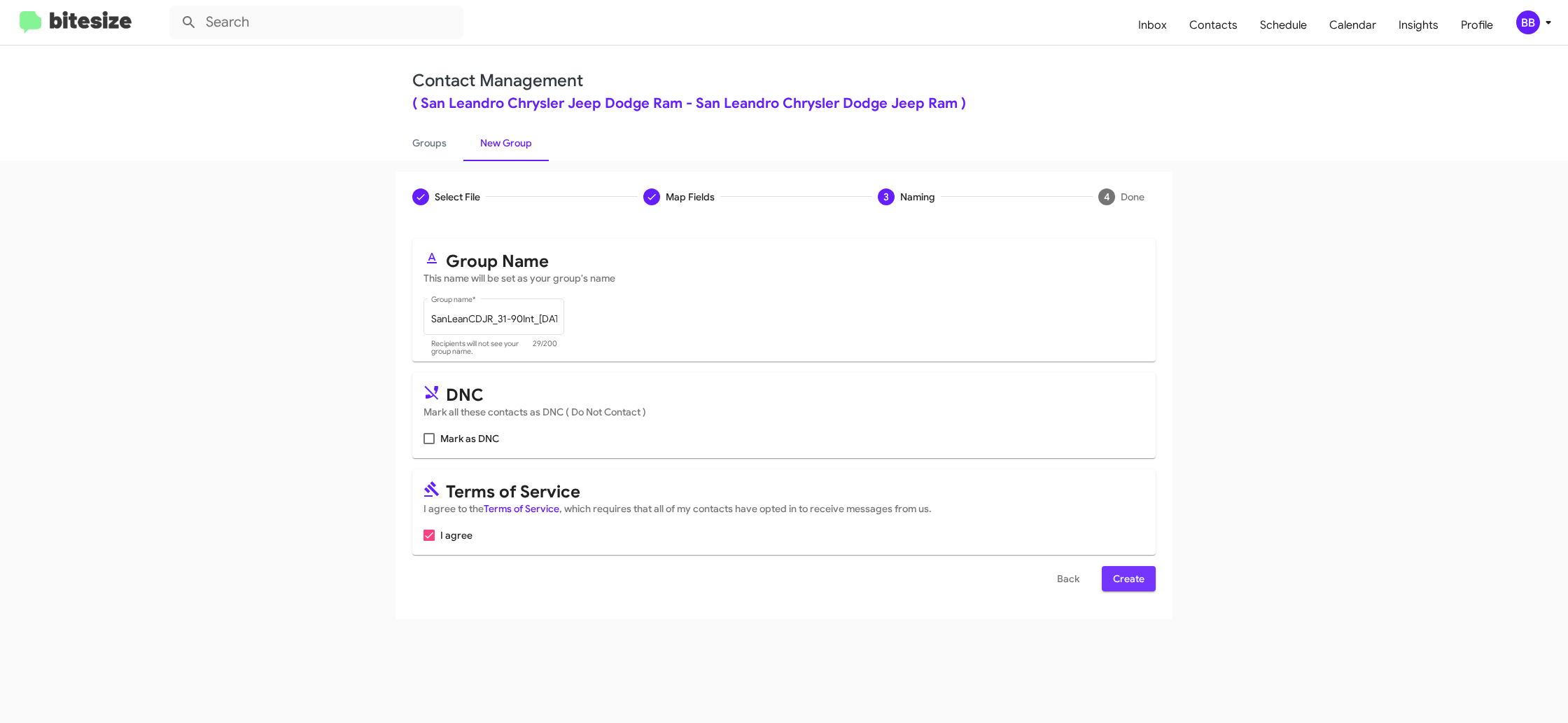
click at [1125, 570] on span "Create" at bounding box center [1128, 578] width 32 height 25
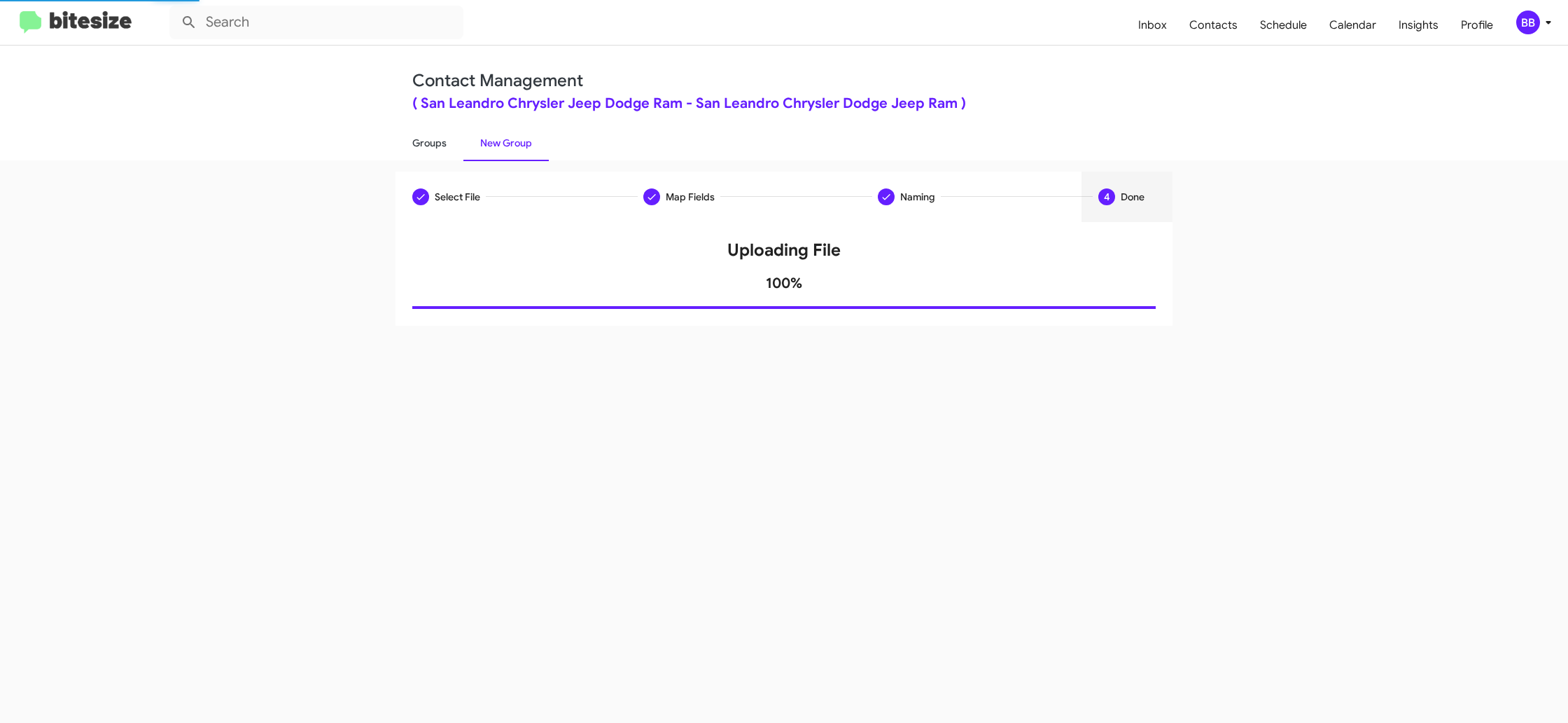
click at [431, 144] on link "Groups" at bounding box center [430, 142] width 68 height 36
type input "in:groups"
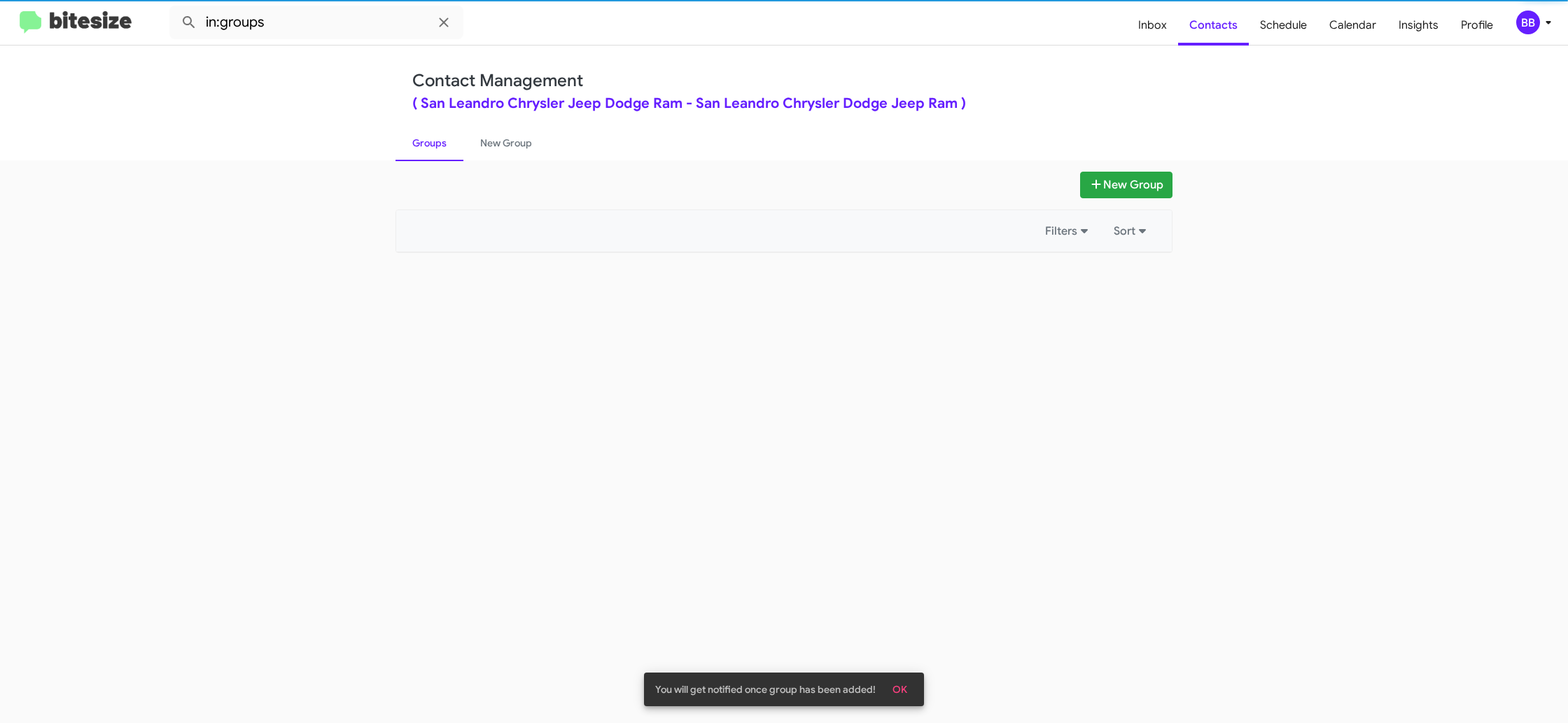
click at [431, 144] on link "Groups" at bounding box center [430, 142] width 68 height 36
drag, startPoint x: 431, startPoint y: 144, endPoint x: 520, endPoint y: 148, distance: 89.1
click at [431, 144] on link "Groups" at bounding box center [430, 142] width 68 height 36
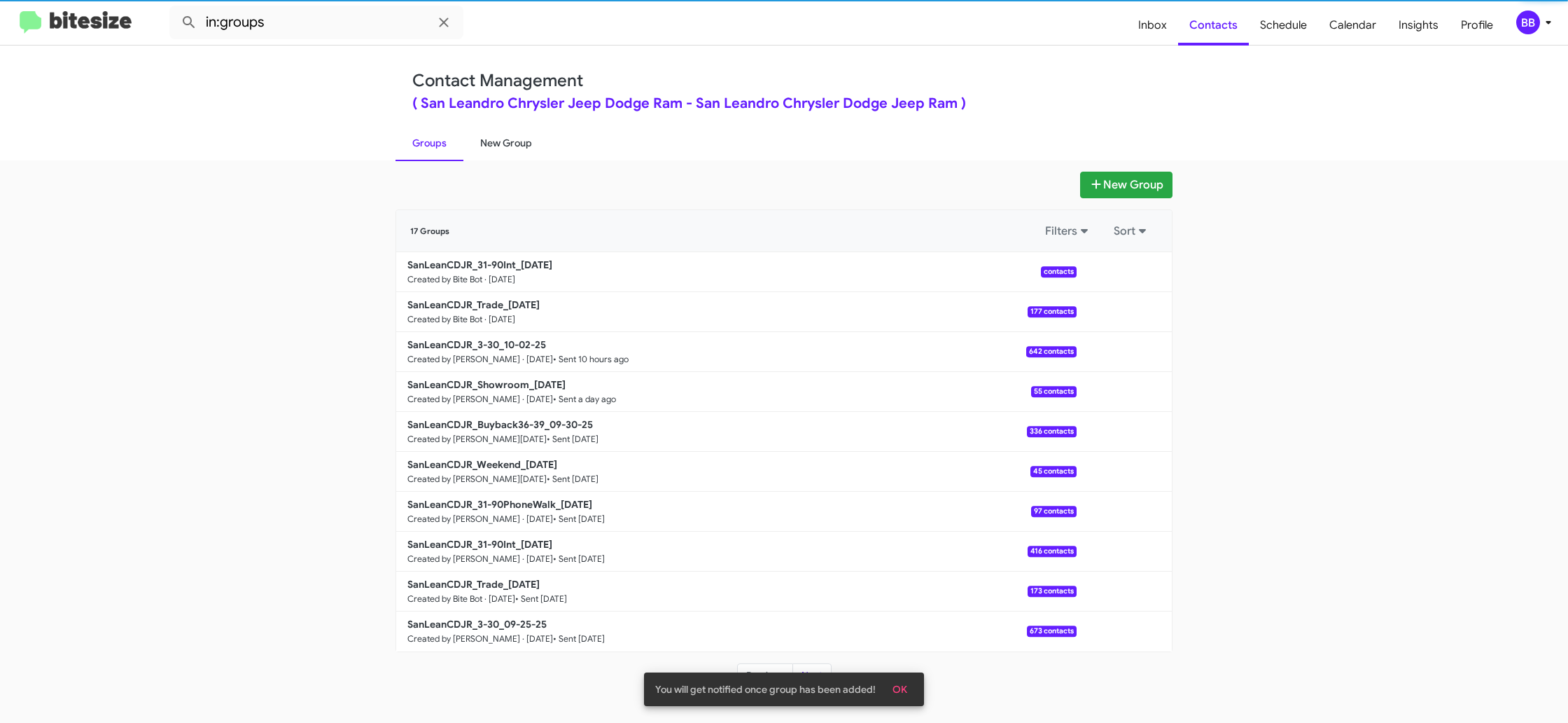
click at [524, 148] on link "New Group" at bounding box center [506, 142] width 85 height 36
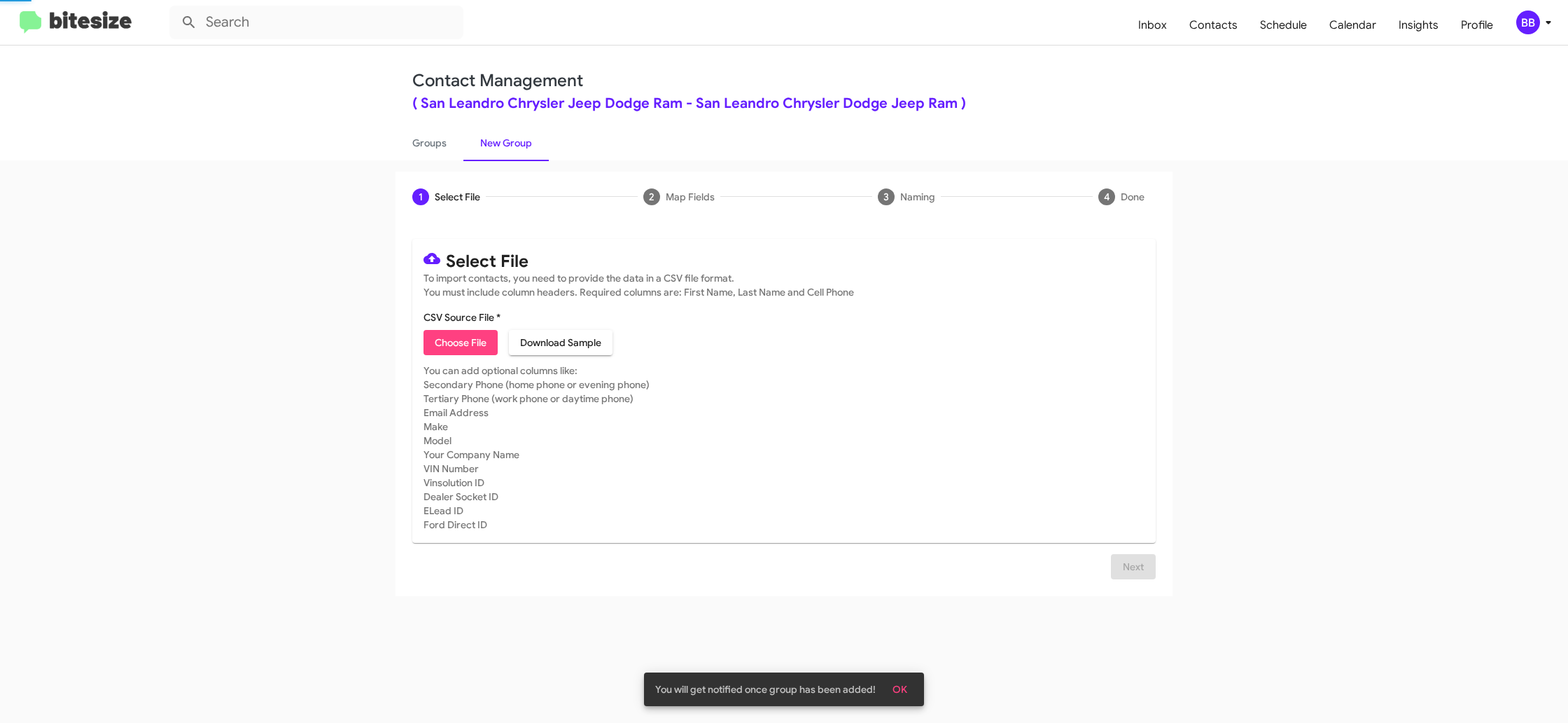
click at [524, 149] on link "New Group" at bounding box center [506, 142] width 85 height 36
click at [443, 336] on span "Choose File" at bounding box center [460, 342] width 51 height 25
type input "SanLeanCDJR_Trade_10-03-25"
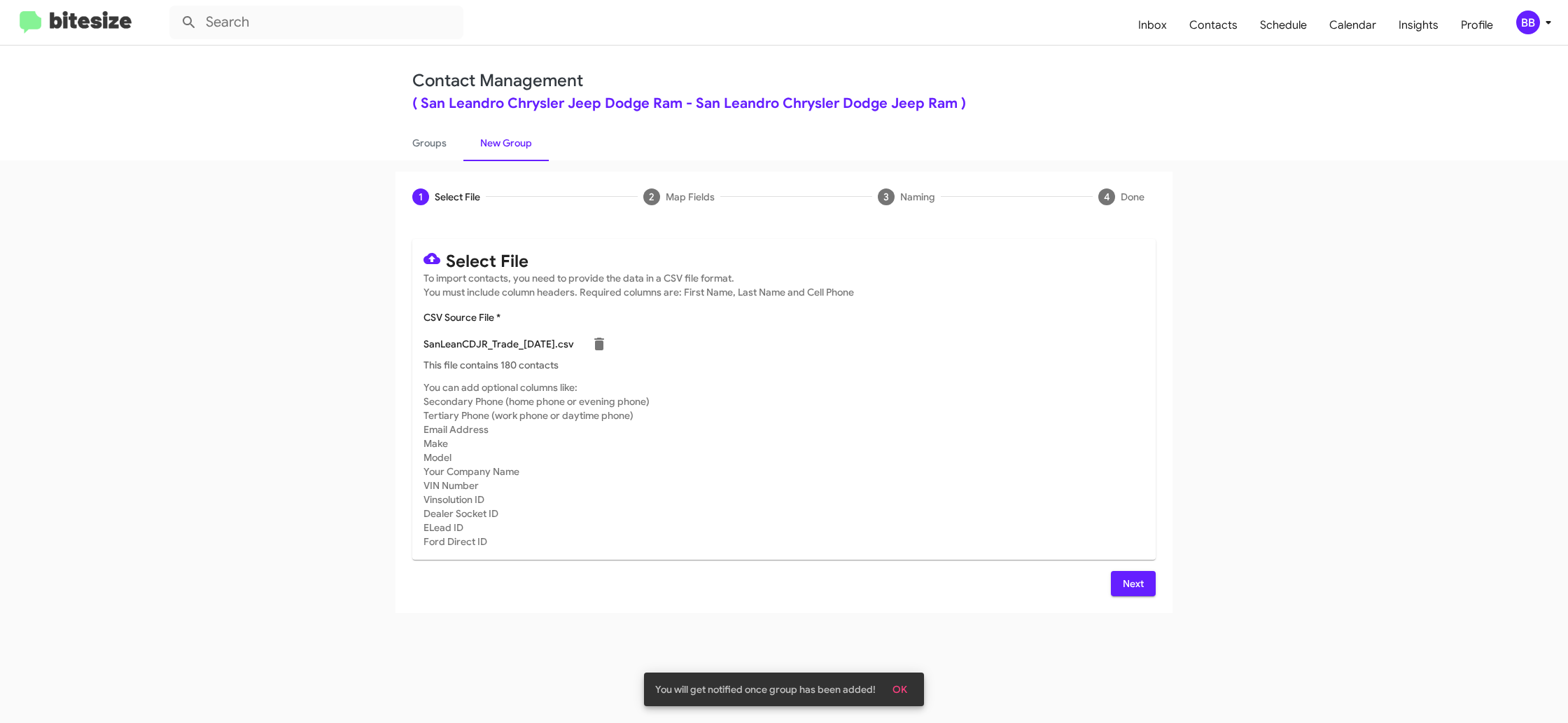
click at [919, 451] on mat-card-subtitle "You can add optional columns like: Secondary Phone (home phone or evening phone…" at bounding box center [784, 465] width 721 height 168
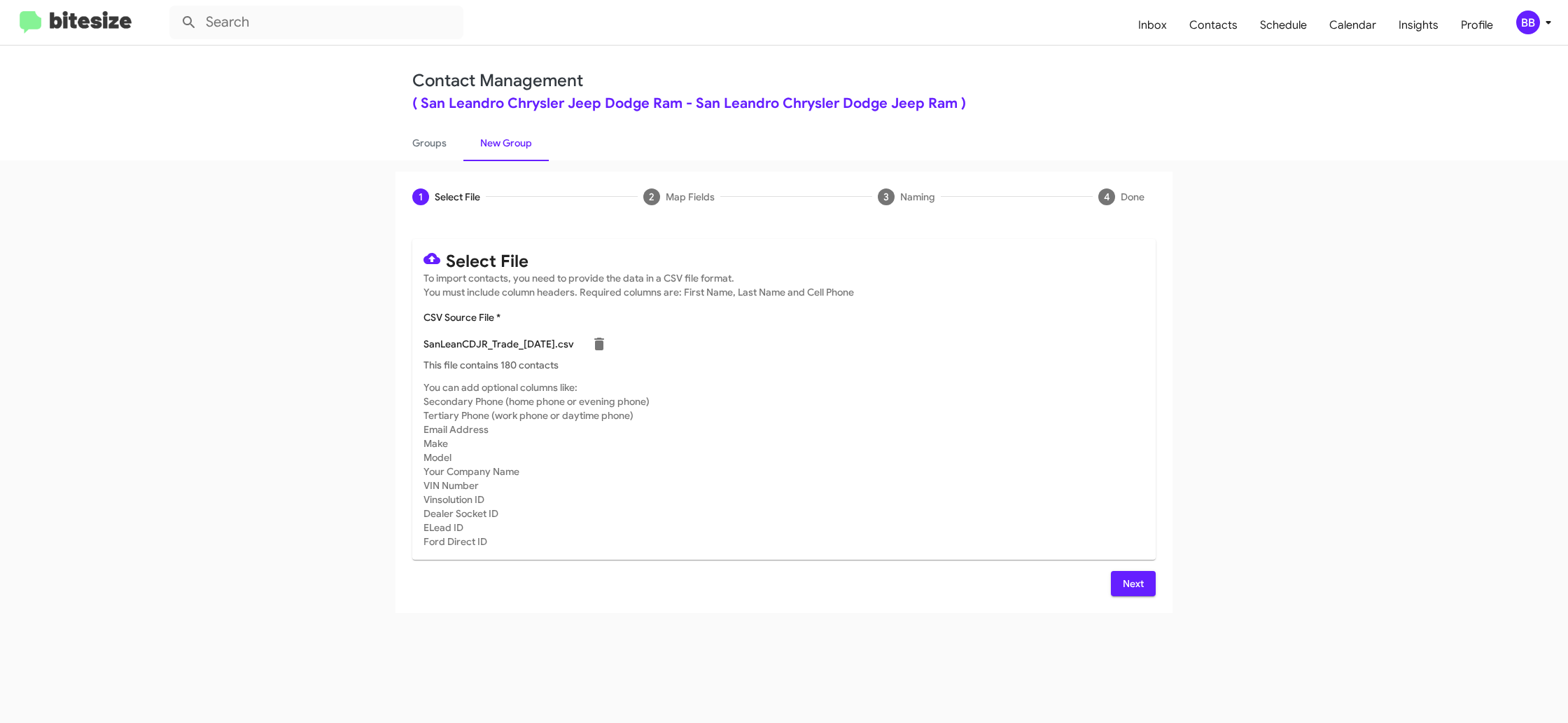
click at [1123, 578] on span "Next" at bounding box center [1133, 583] width 22 height 25
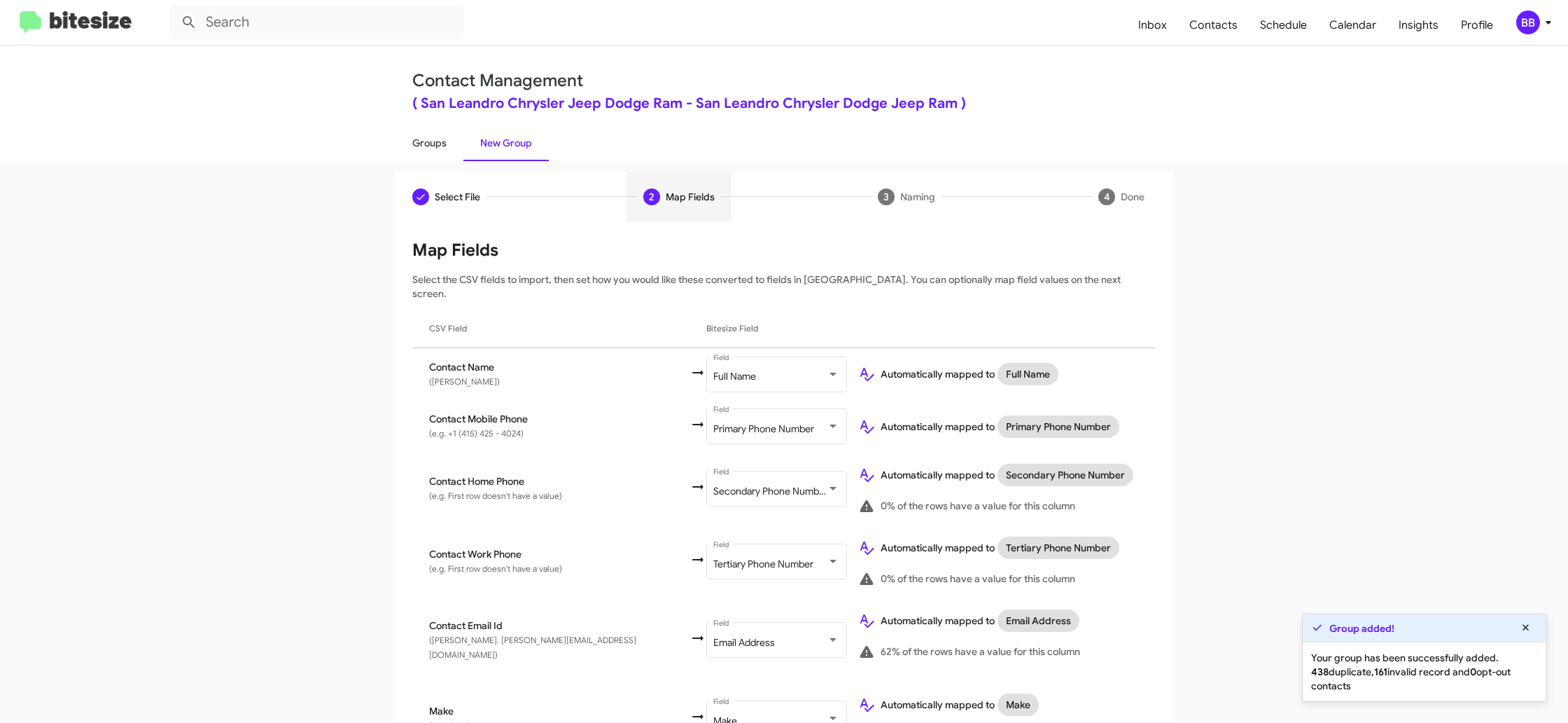
click at [435, 149] on link "Groups" at bounding box center [430, 142] width 68 height 36
type input "in:groups"
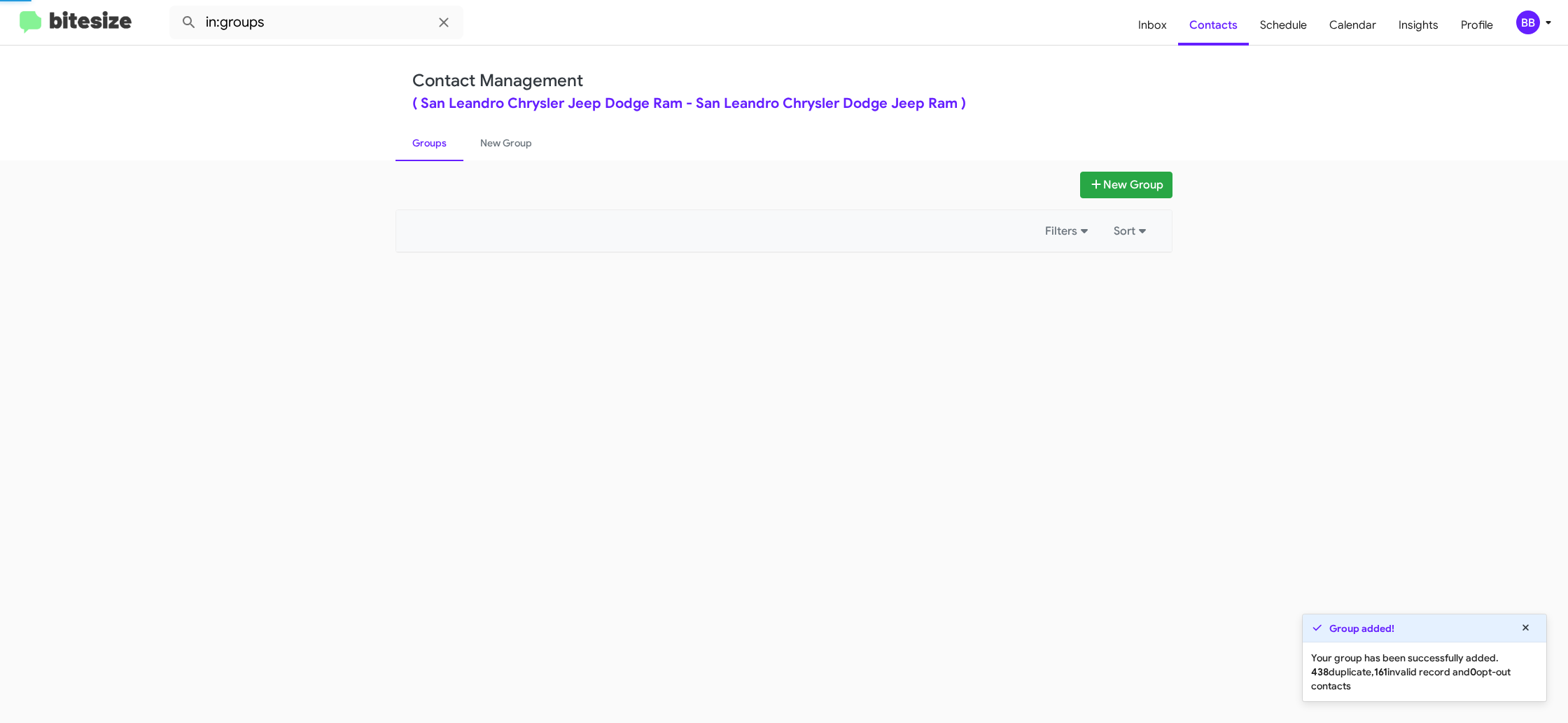
click at [435, 149] on link "Groups" at bounding box center [430, 142] width 68 height 36
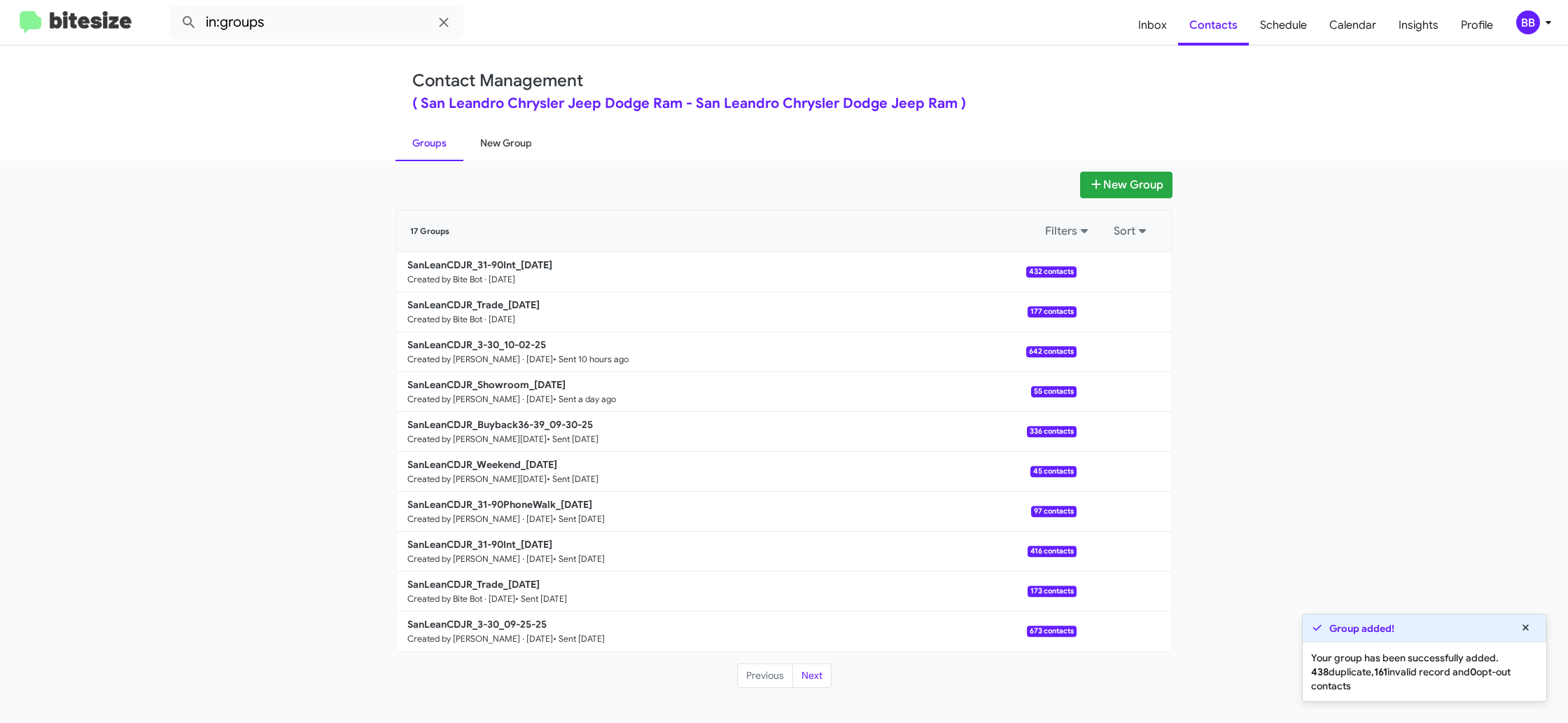
click at [490, 154] on link "New Group" at bounding box center [506, 142] width 85 height 36
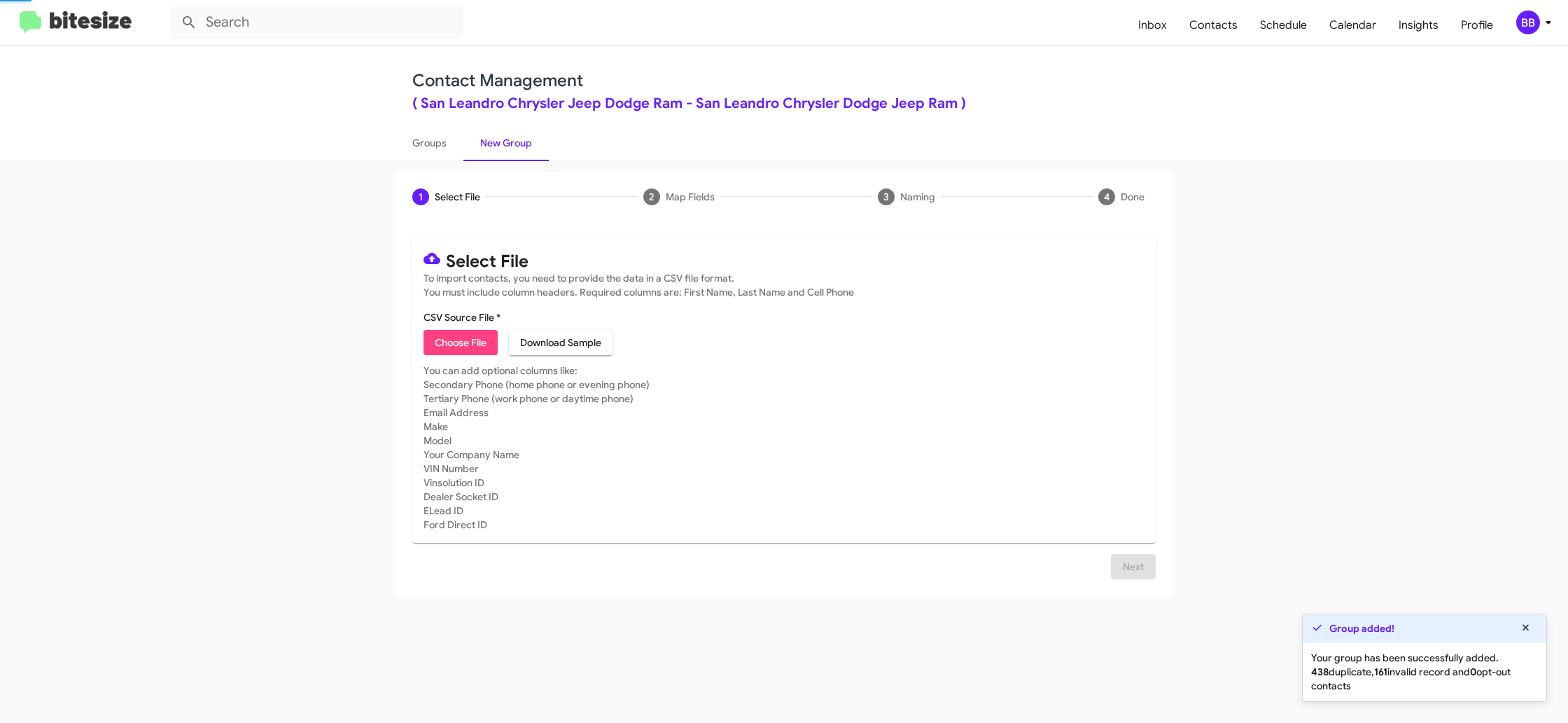
click at [490, 155] on link "New Group" at bounding box center [506, 142] width 85 height 36
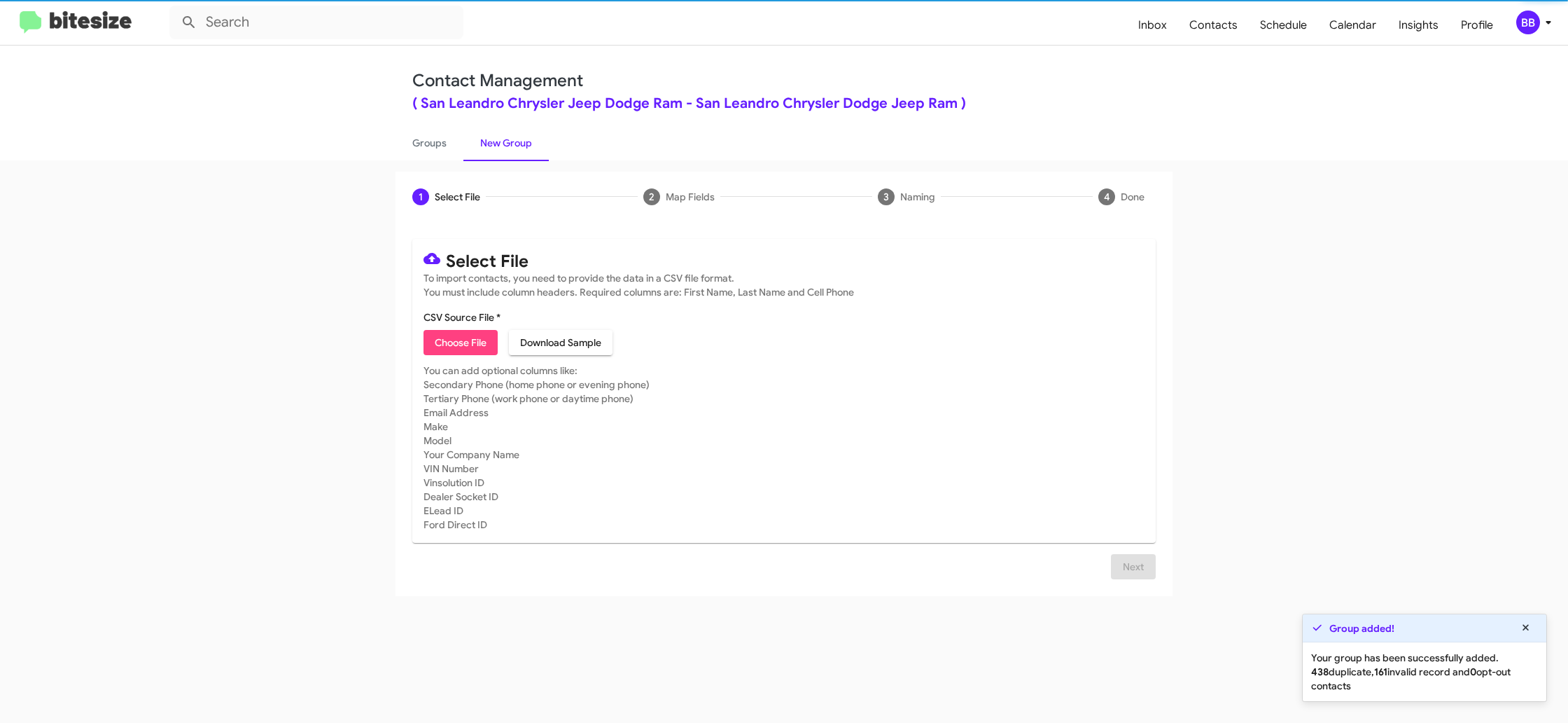
click at [452, 358] on mat-card "Select File To import contacts, you need to provide the data in a CSV file form…" at bounding box center [784, 391] width 743 height 304
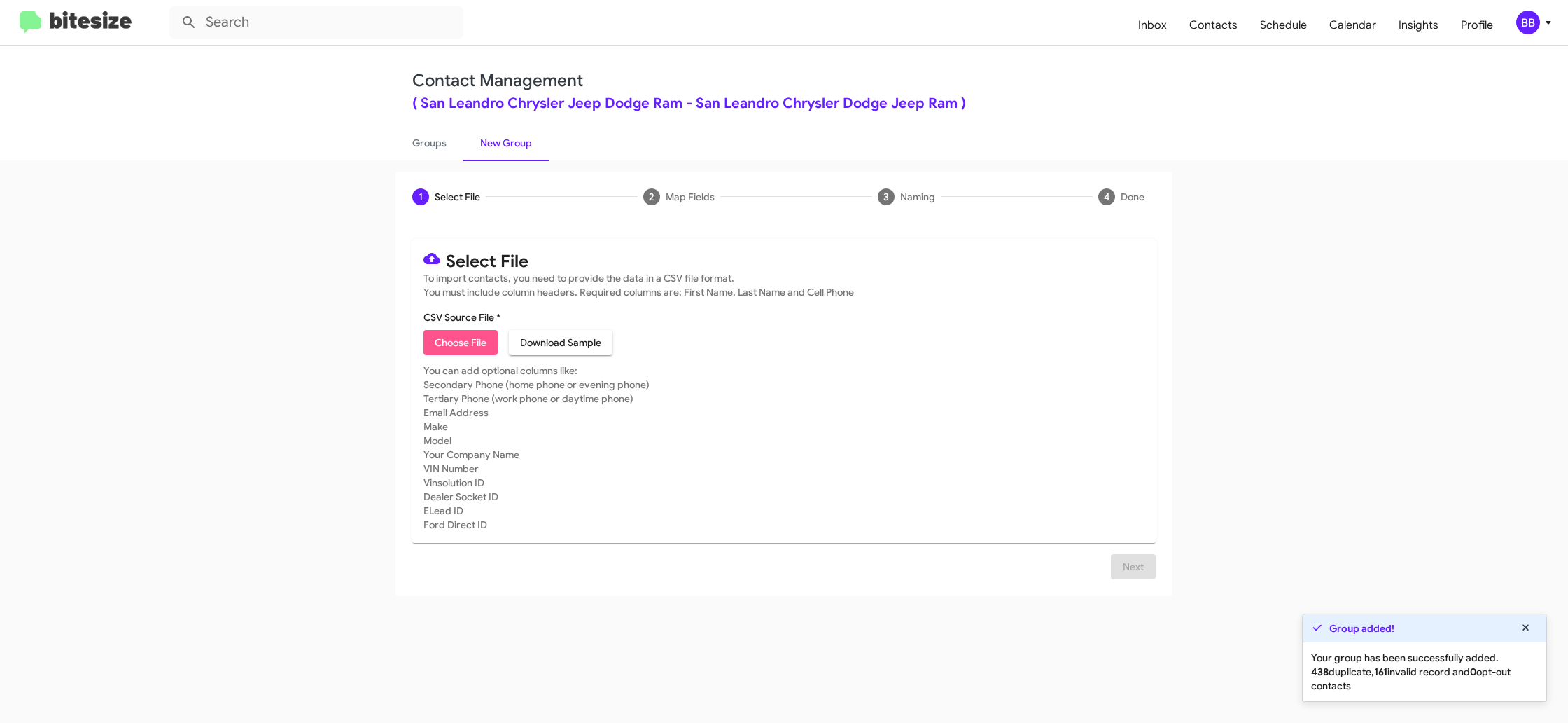
click at [455, 347] on span "Choose File" at bounding box center [460, 342] width 51 height 25
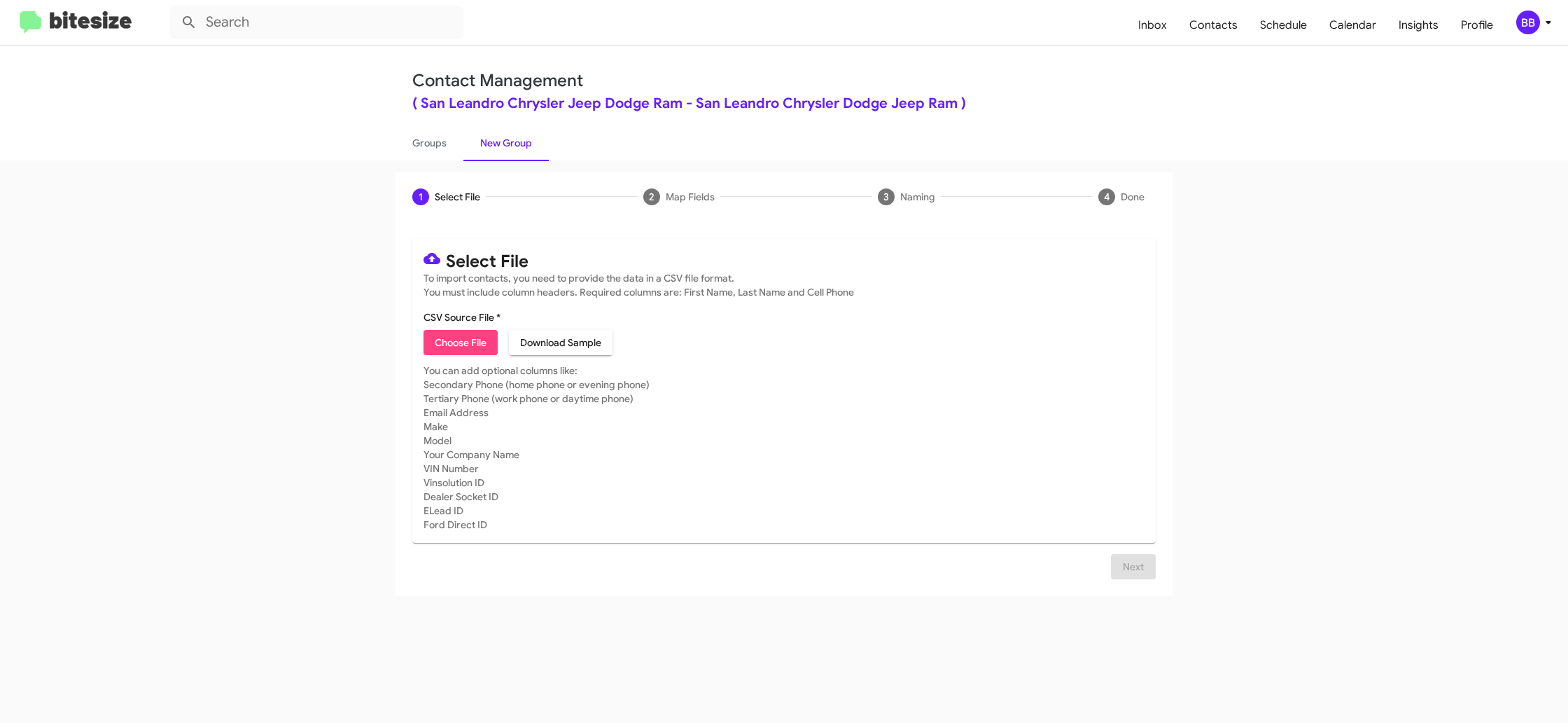
type input "SanLeanCDJR_31-90PhoneWalk_10-03-25"
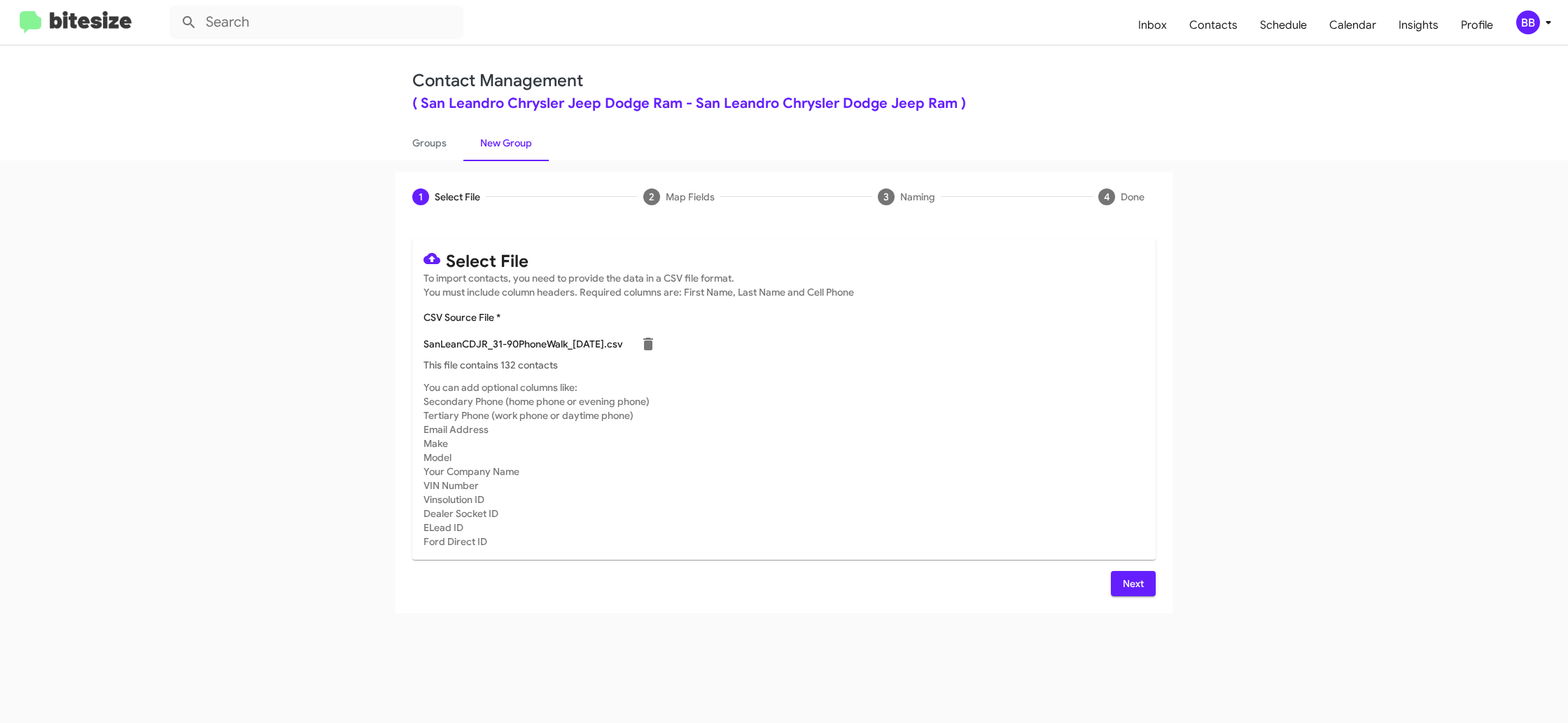
click at [939, 515] on mat-card-subtitle "You can add optional columns like: Secondary Phone (home phone or evening phone…" at bounding box center [784, 465] width 721 height 168
click at [1145, 577] on button "Next" at bounding box center [1134, 583] width 45 height 25
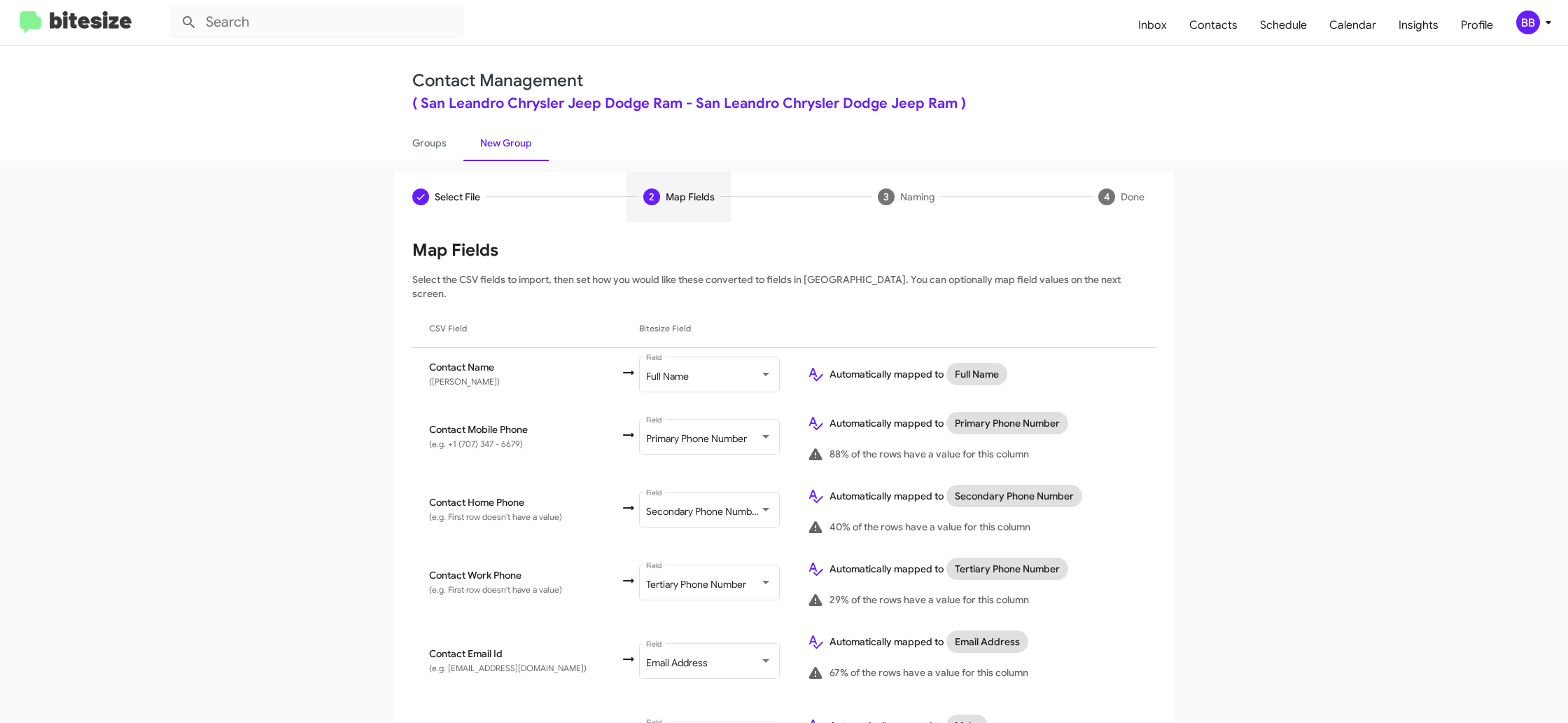
scroll to position [521, 0]
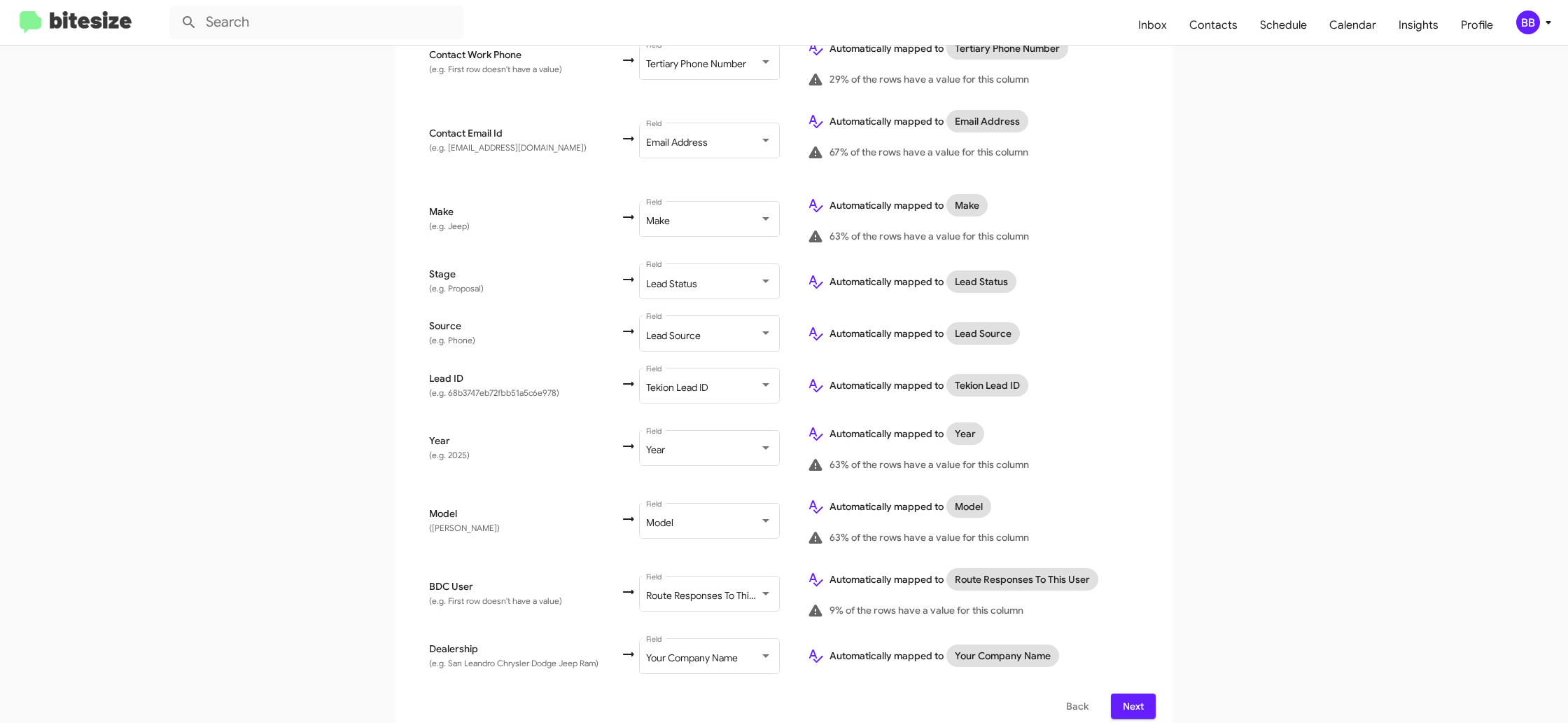
click at [1523, 24] on div "BB" at bounding box center [1528, 22] width 24 height 24
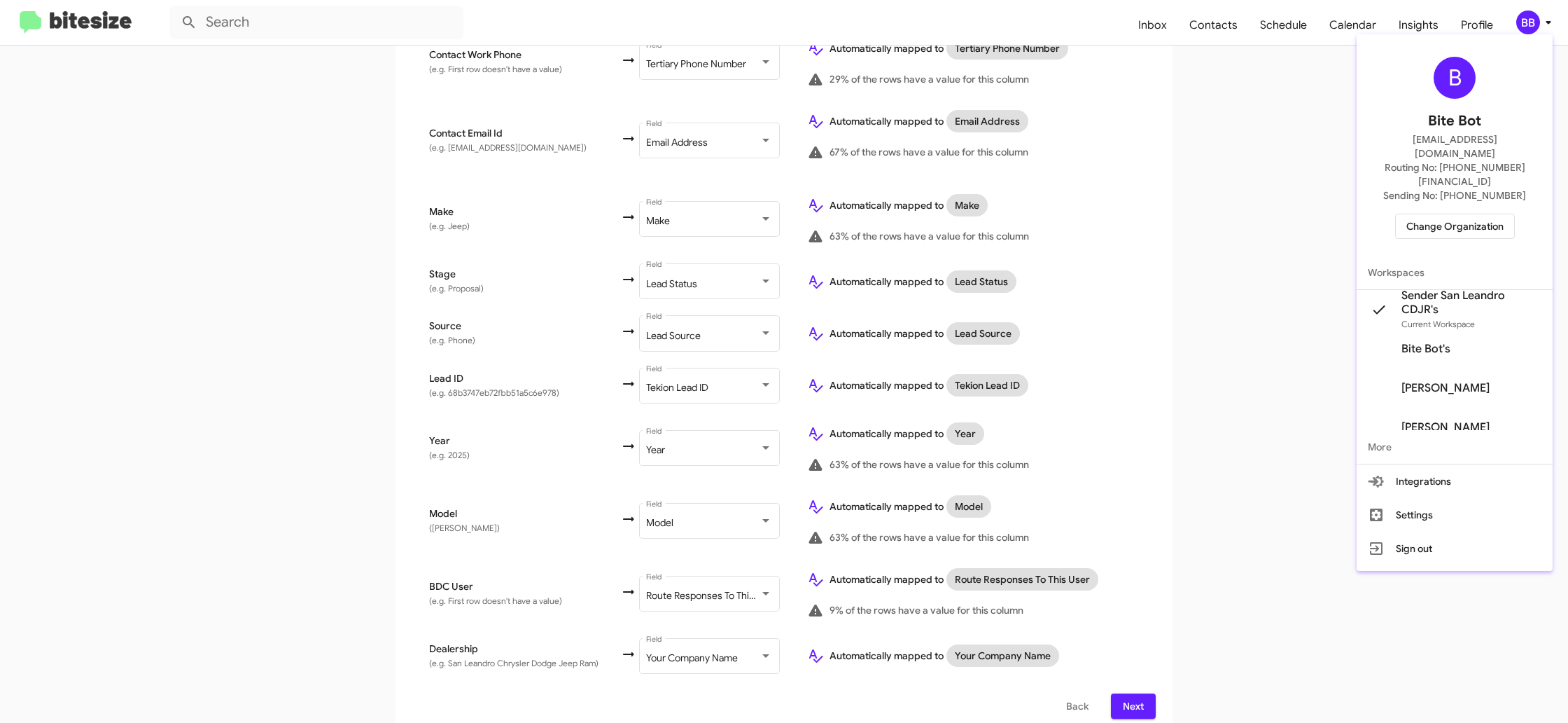
click at [1523, 25] on div at bounding box center [784, 362] width 1568 height 723
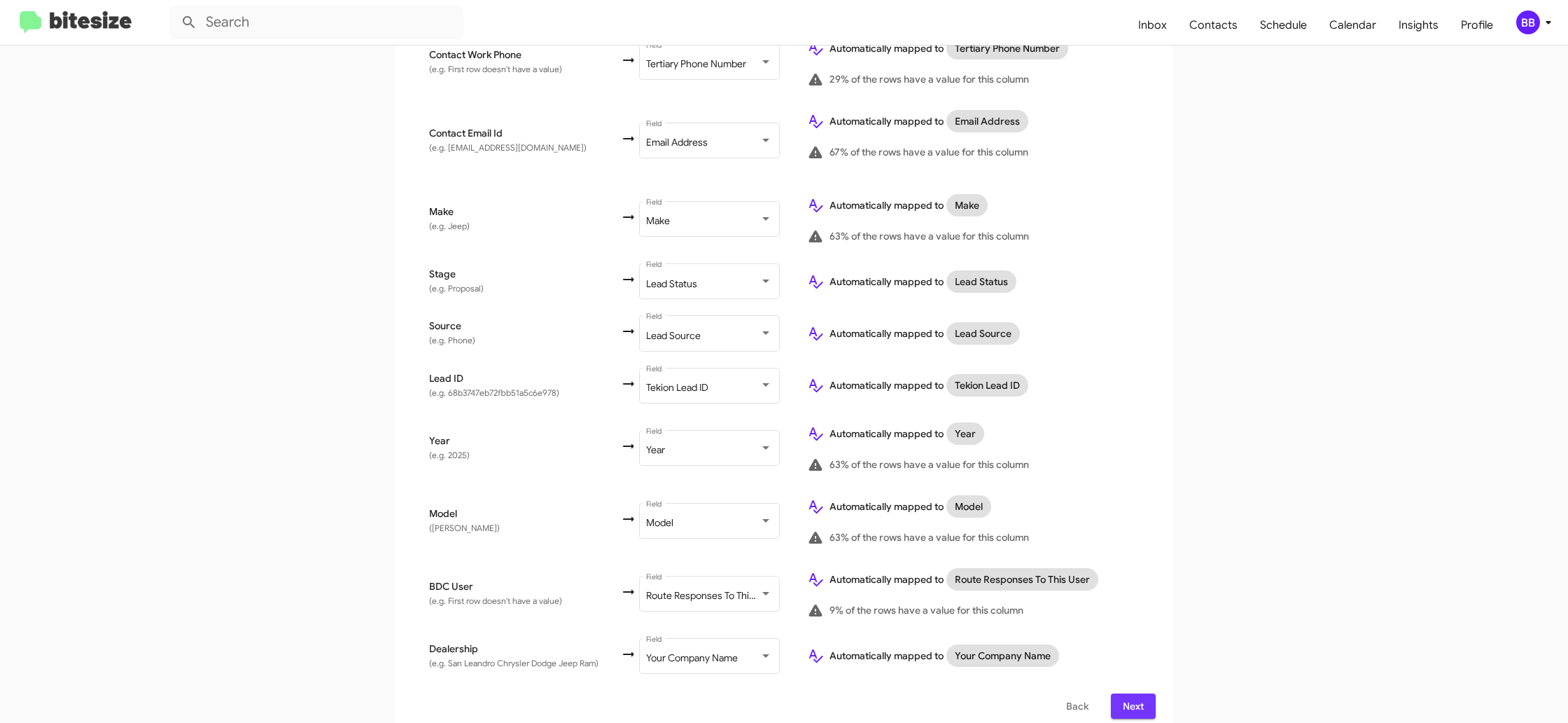
click at [1142, 694] on span "Next" at bounding box center [1133, 706] width 22 height 25
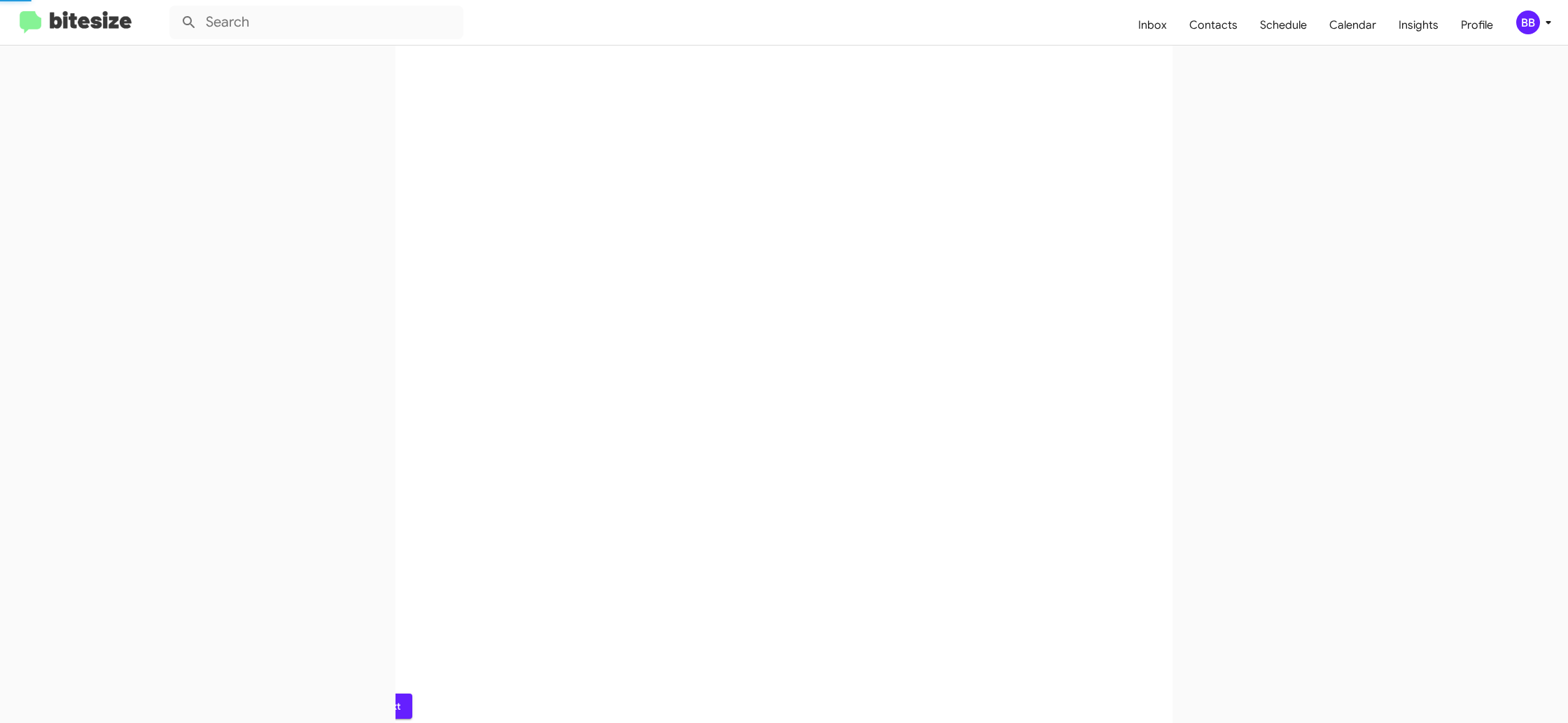
scroll to position [0, 0]
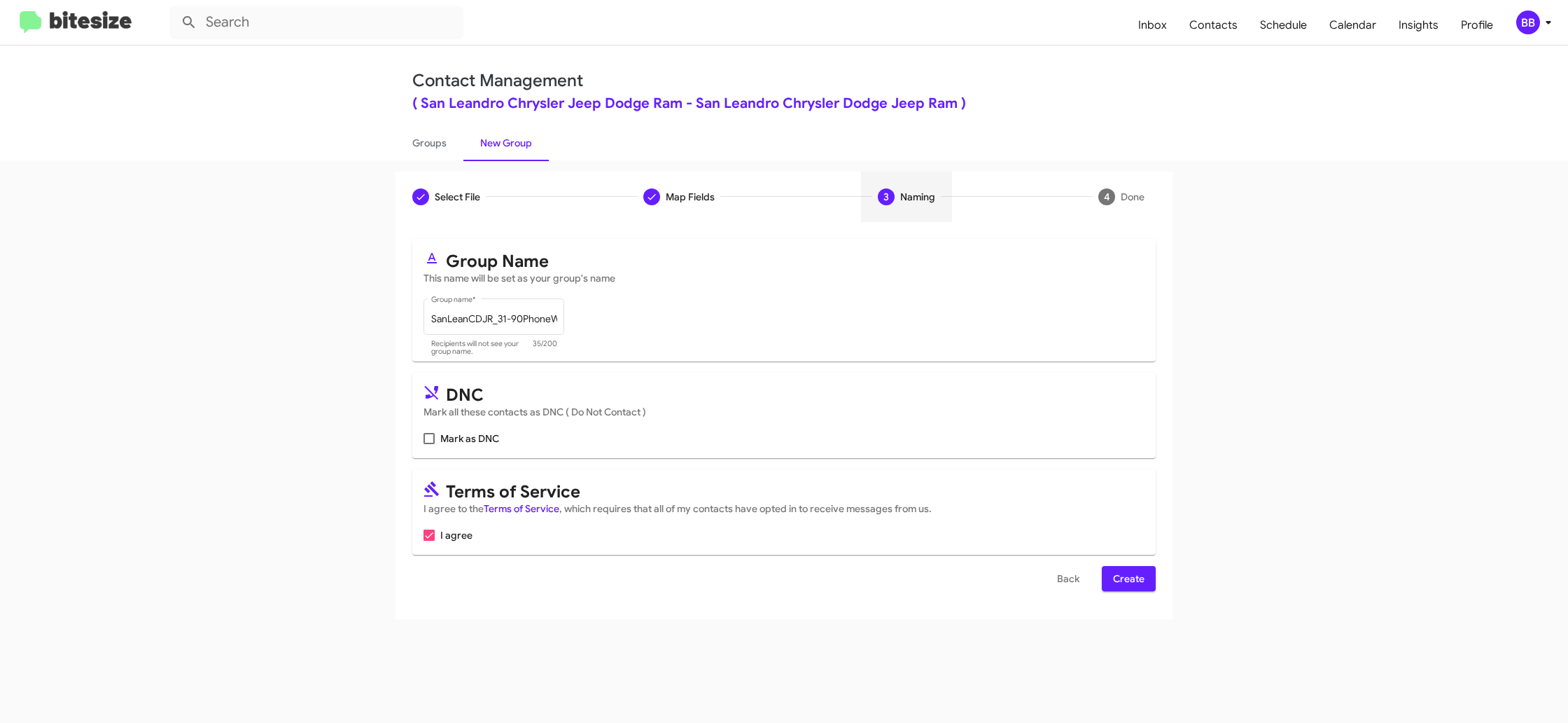
drag, startPoint x: 1126, startPoint y: 586, endPoint x: 1106, endPoint y: 548, distance: 42.9
click at [1126, 586] on span "Create" at bounding box center [1128, 578] width 32 height 25
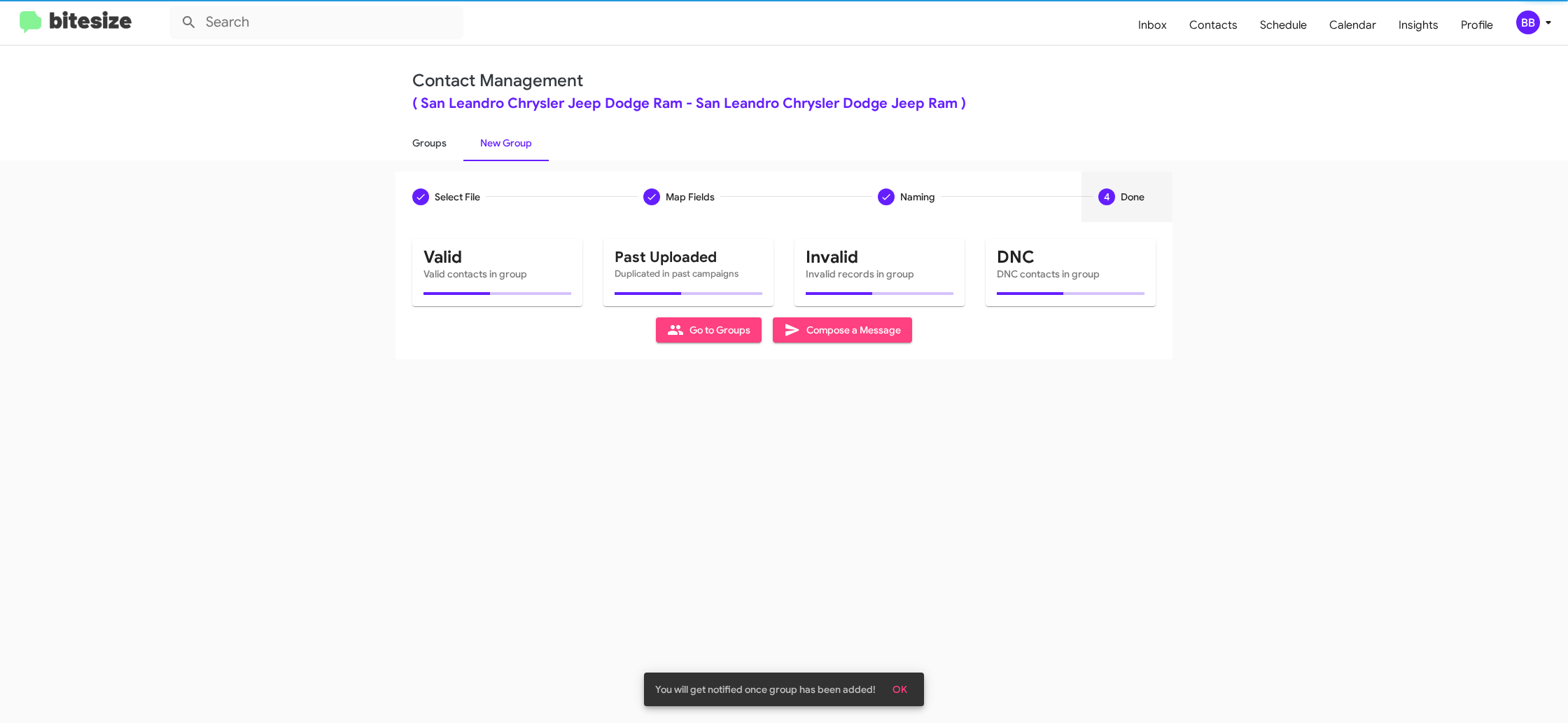
click at [430, 138] on link "Groups" at bounding box center [430, 142] width 68 height 36
type input "in:groups"
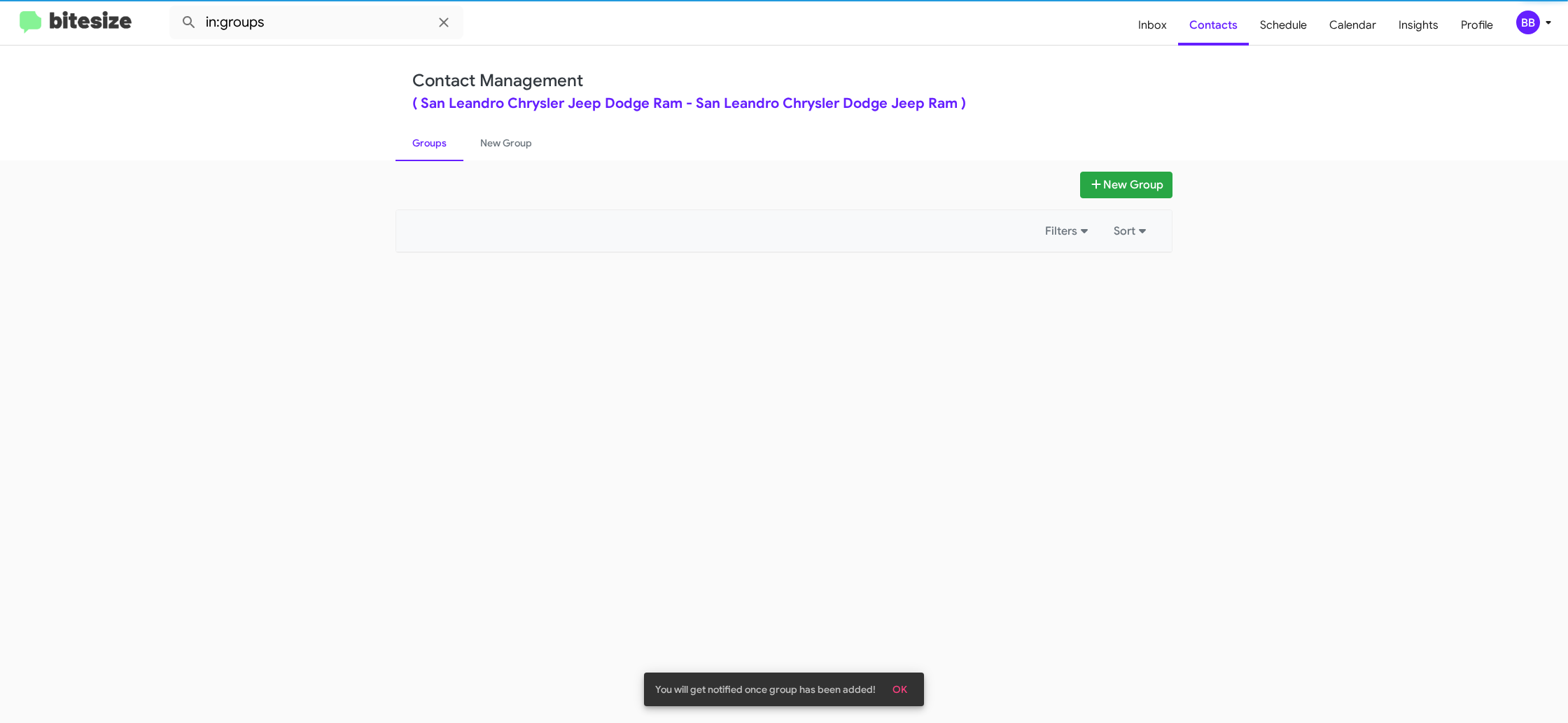
click at [430, 138] on link "Groups" at bounding box center [430, 142] width 68 height 36
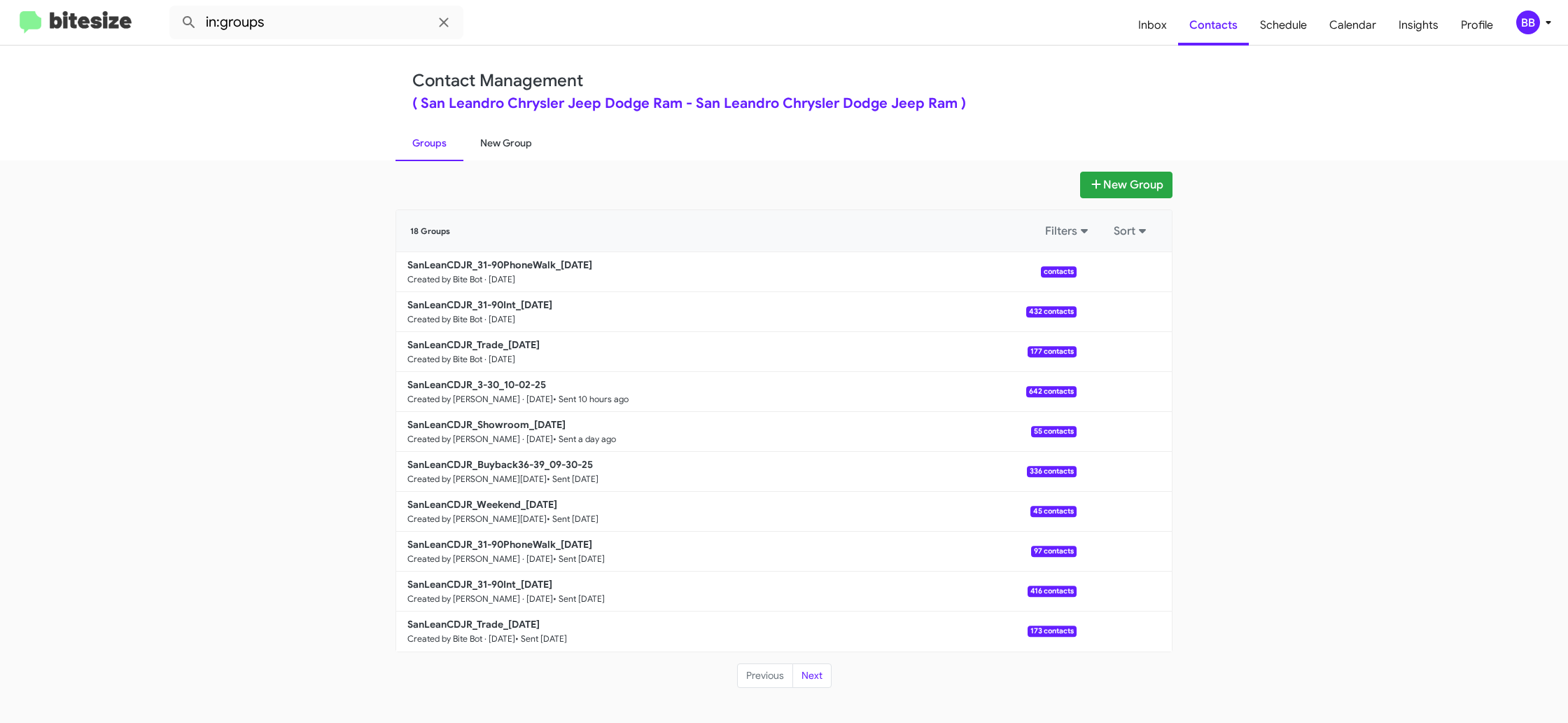
click at [495, 156] on link "New Group" at bounding box center [506, 142] width 85 height 36
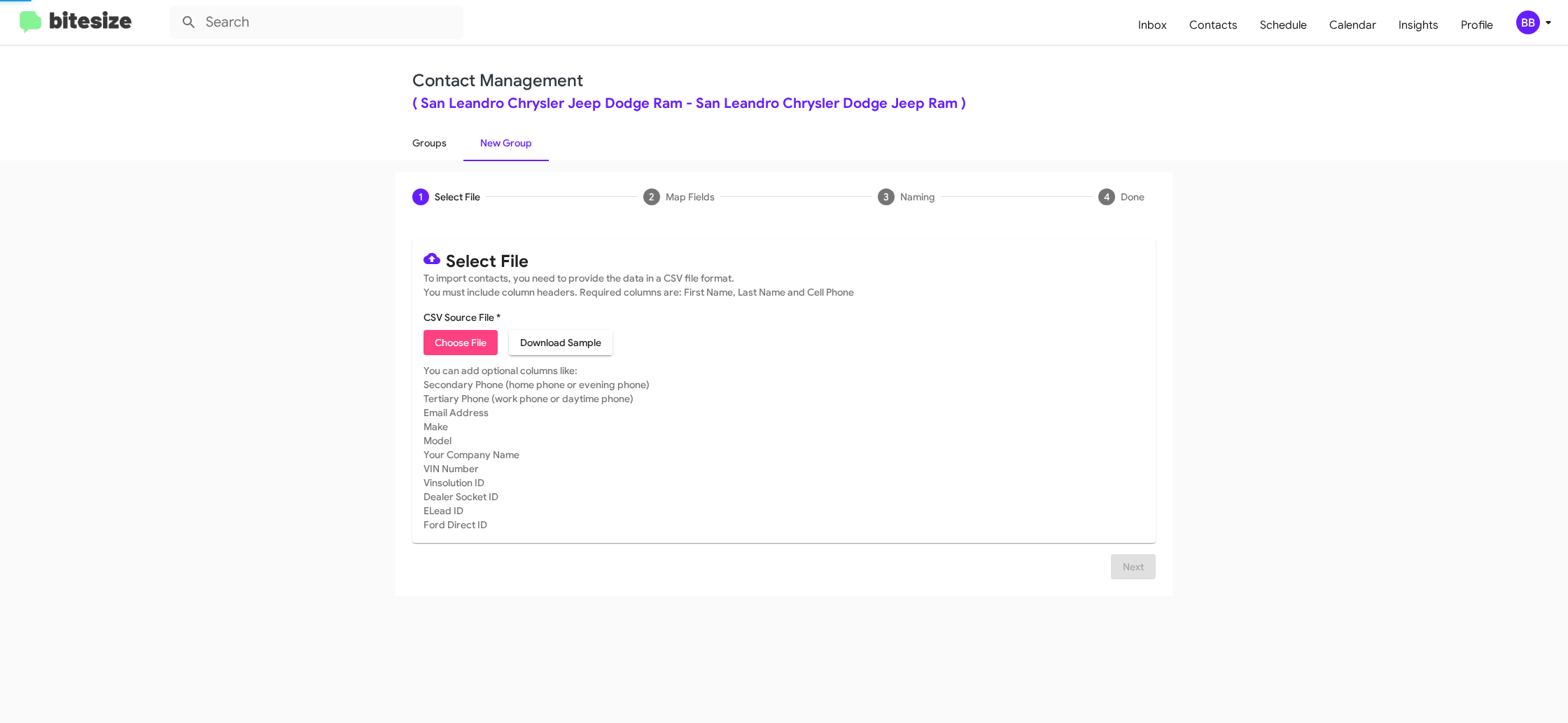
drag, startPoint x: 495, startPoint y: 156, endPoint x: 452, endPoint y: 155, distance: 43.0
click at [494, 156] on link "New Group" at bounding box center [506, 142] width 85 height 36
click at [452, 155] on link "Groups" at bounding box center [430, 142] width 68 height 36
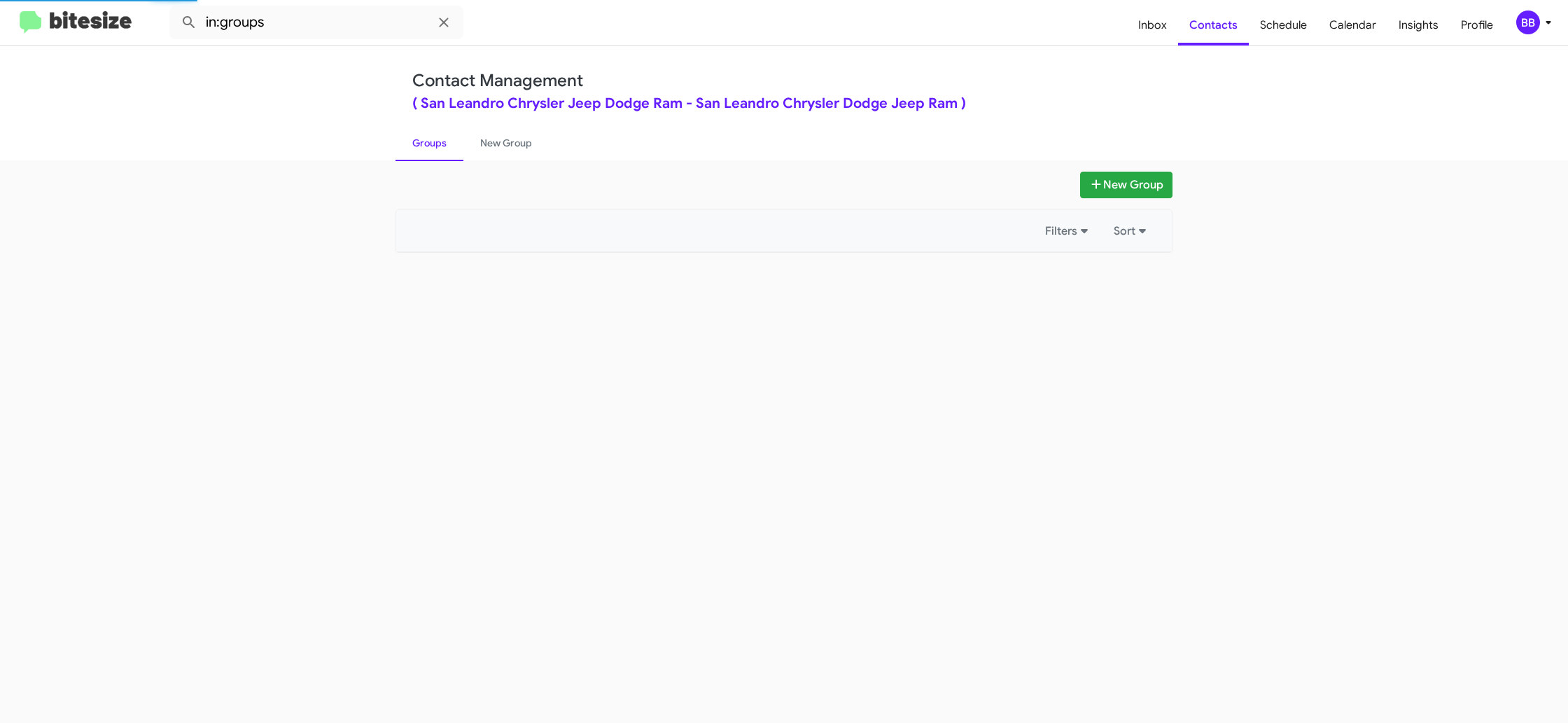
drag, startPoint x: 452, startPoint y: 155, endPoint x: 359, endPoint y: 79, distance: 120.1
click at [447, 152] on link "Groups" at bounding box center [430, 142] width 68 height 36
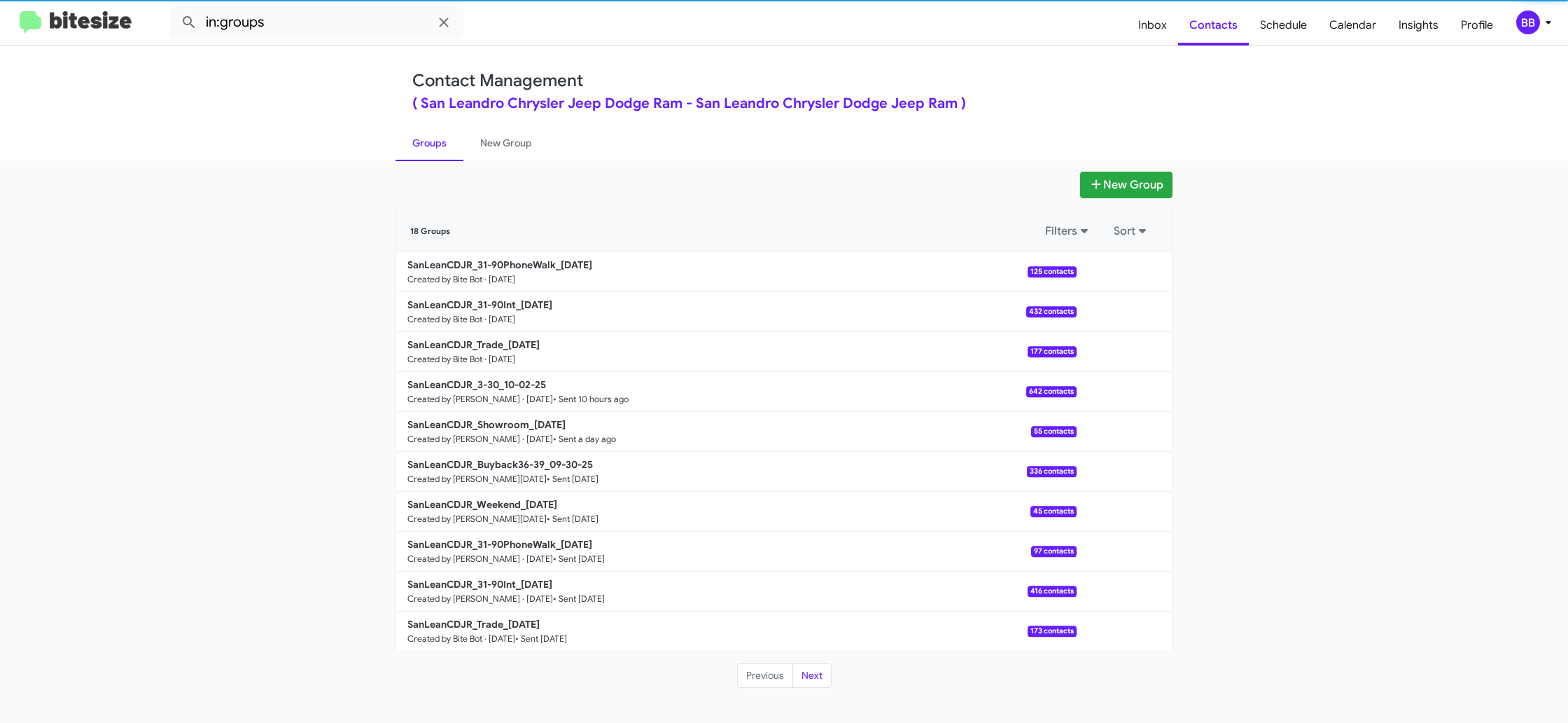
drag, startPoint x: 341, startPoint y: 43, endPoint x: 337, endPoint y: 29, distance: 14.6
click at [341, 40] on mat-toolbar "in:groups Inbox Contacts Schedule Calendar Insights Profile BB" at bounding box center [784, 22] width 1568 height 45
click at [337, 29] on input "in:groups" at bounding box center [316, 22] width 294 height 34
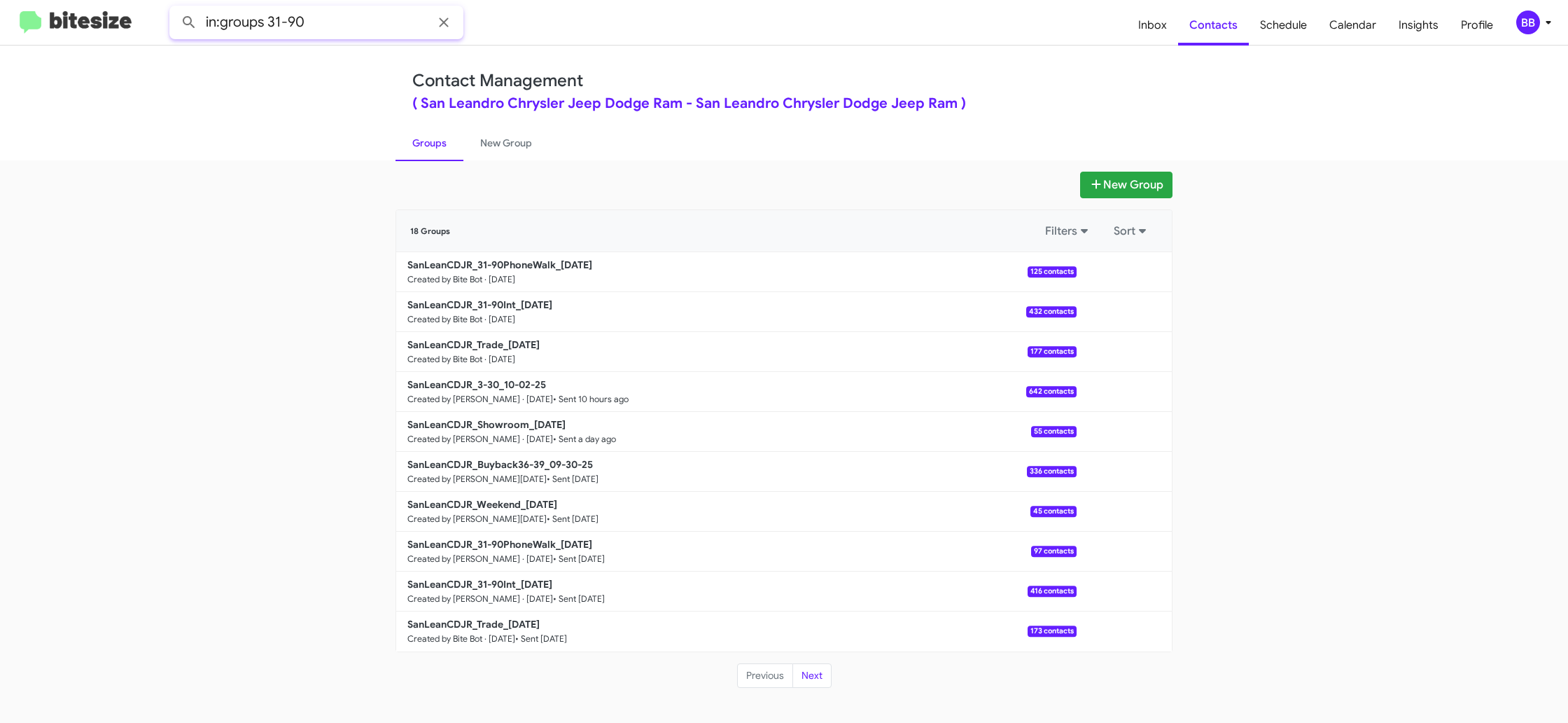
type input "in:groups 31-90"
click at [175, 8] on button at bounding box center [189, 22] width 28 height 28
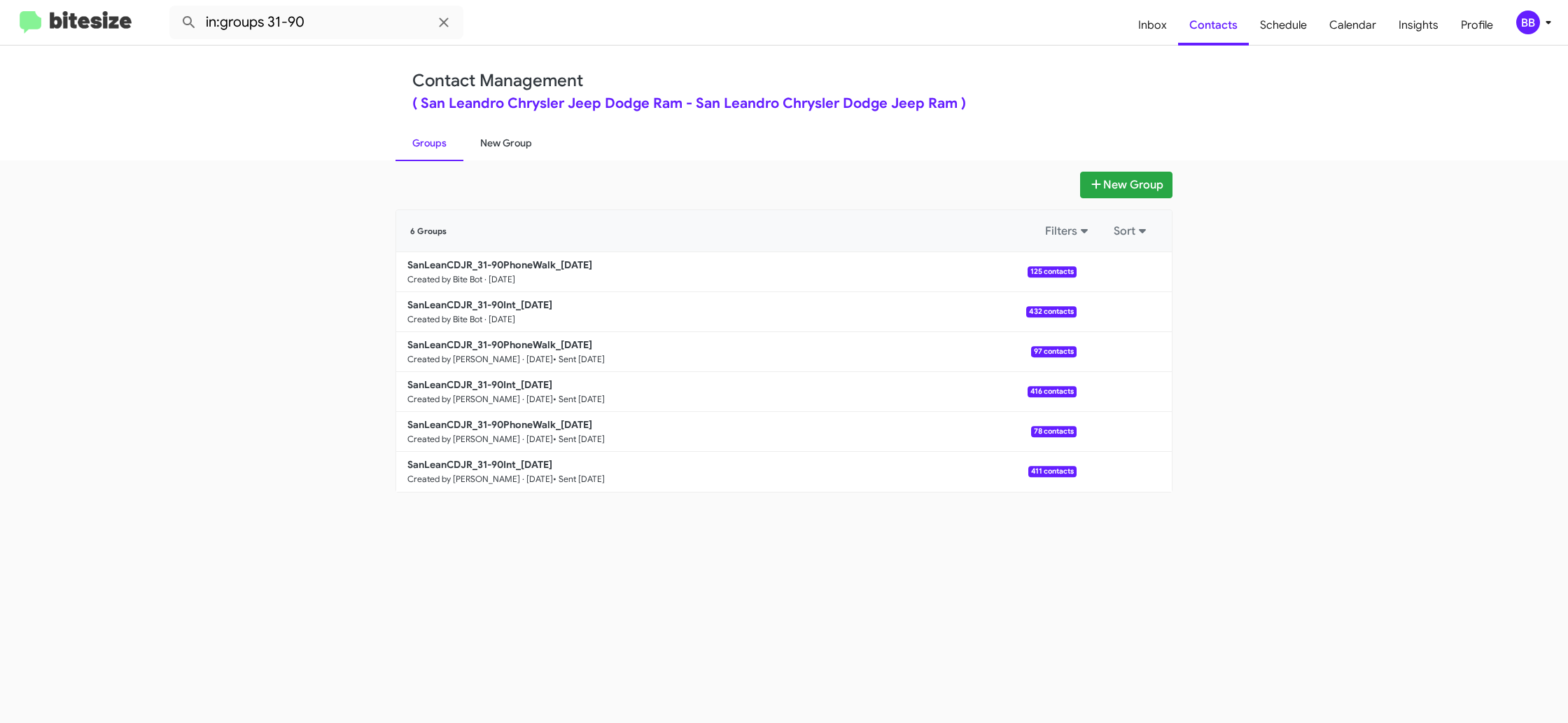
click at [493, 152] on link "New Group" at bounding box center [506, 142] width 85 height 36
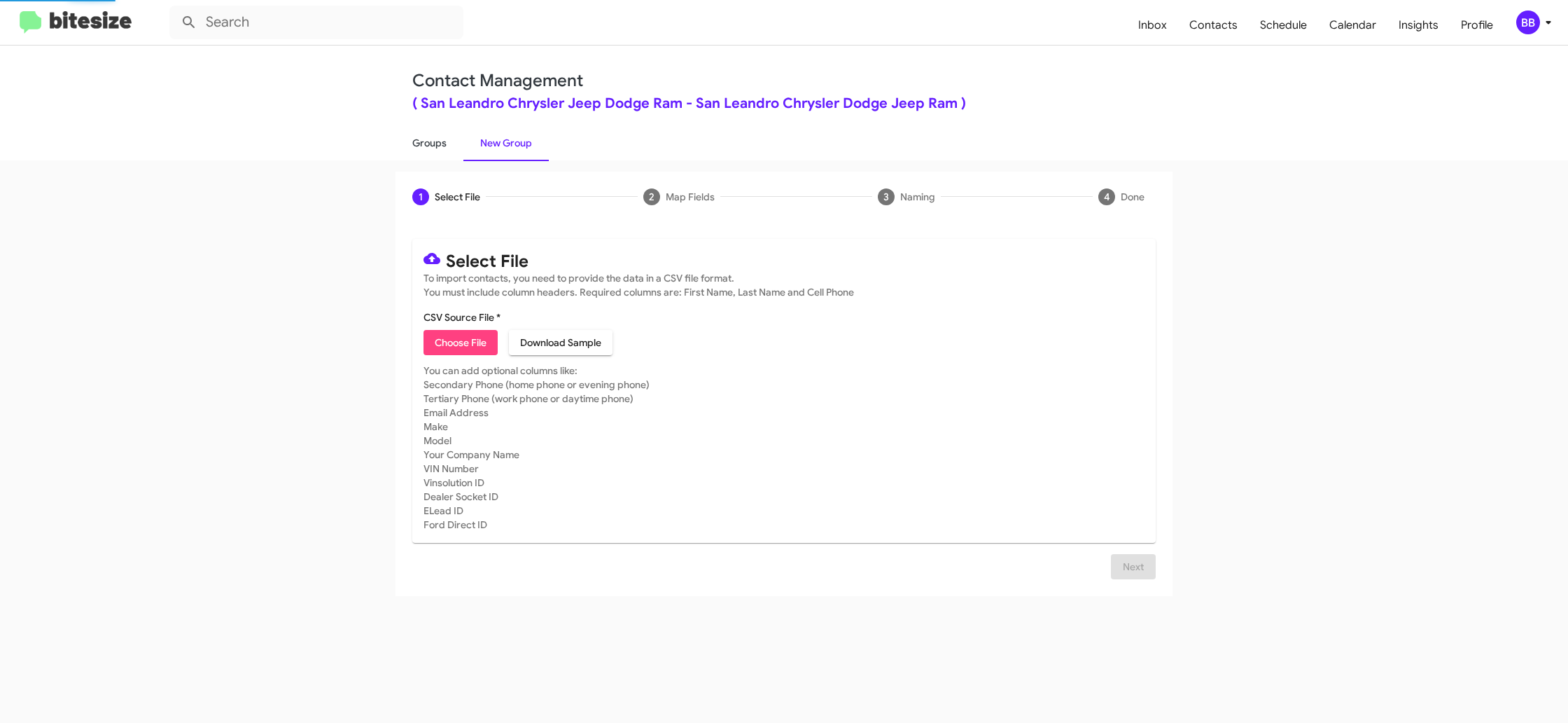
click at [434, 149] on link "Groups" at bounding box center [430, 142] width 68 height 36
type input "in:groups"
click at [434, 149] on link "Groups" at bounding box center [430, 142] width 68 height 36
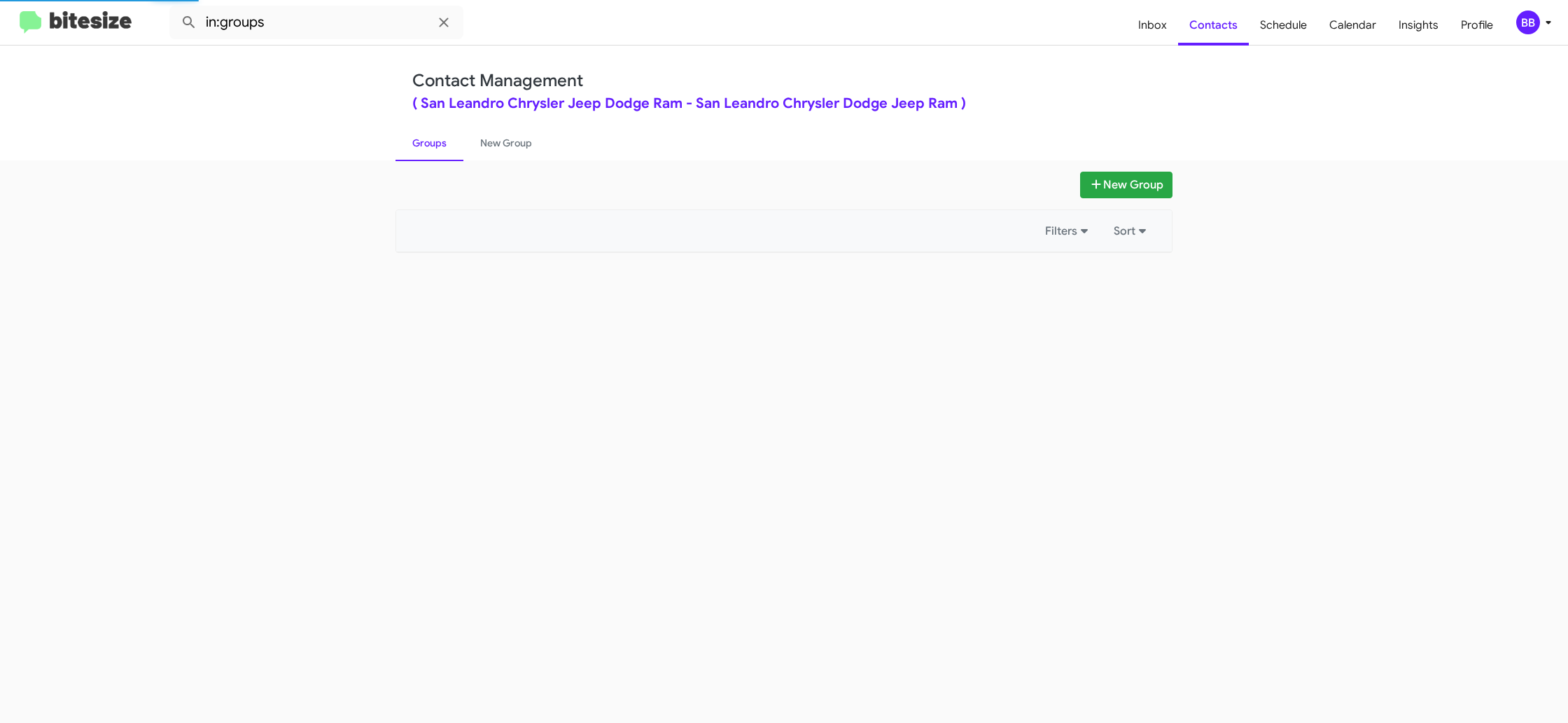
click at [434, 149] on link "Groups" at bounding box center [430, 142] width 68 height 36
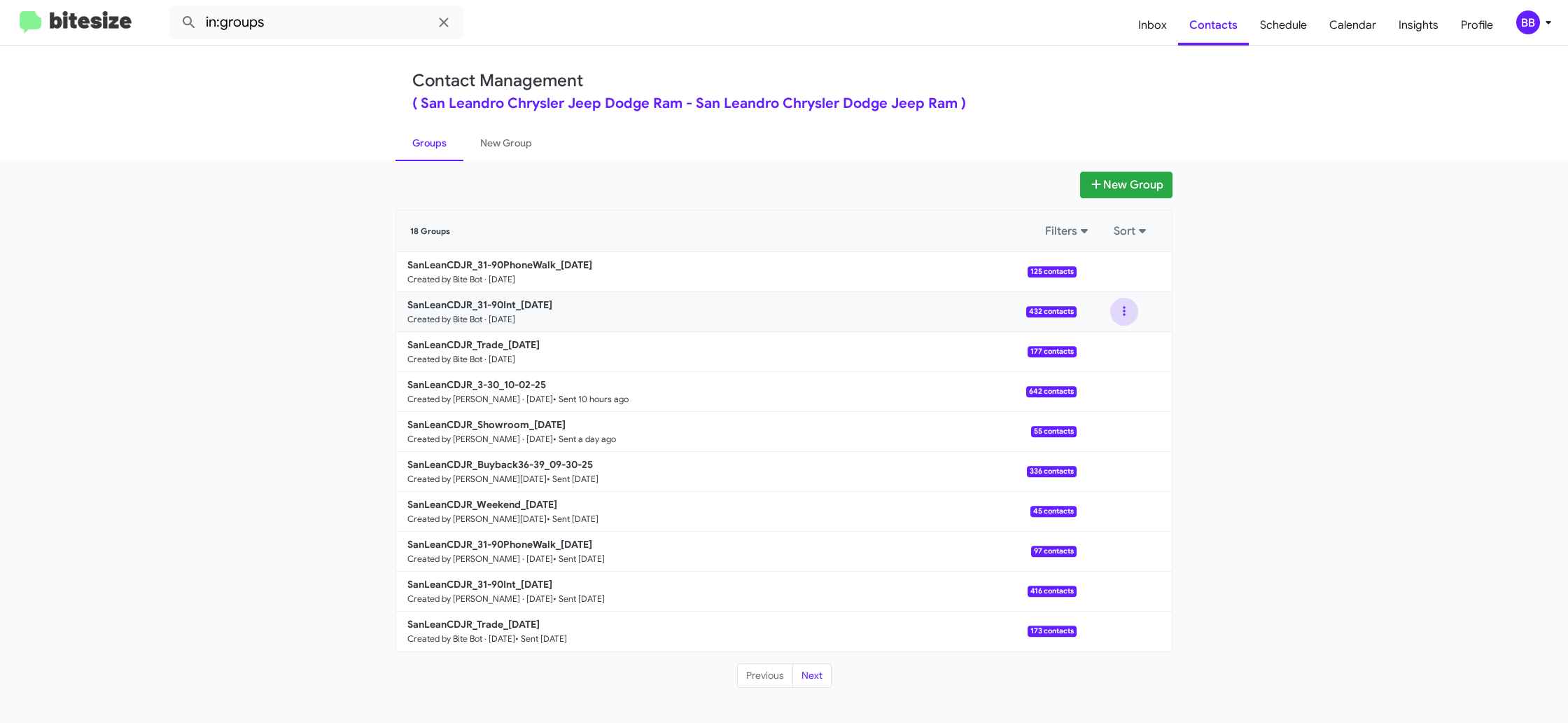
click at [1136, 315] on button at bounding box center [1125, 312] width 28 height 28
click at [1114, 345] on button "View contacts" at bounding box center [1082, 350] width 112 height 34
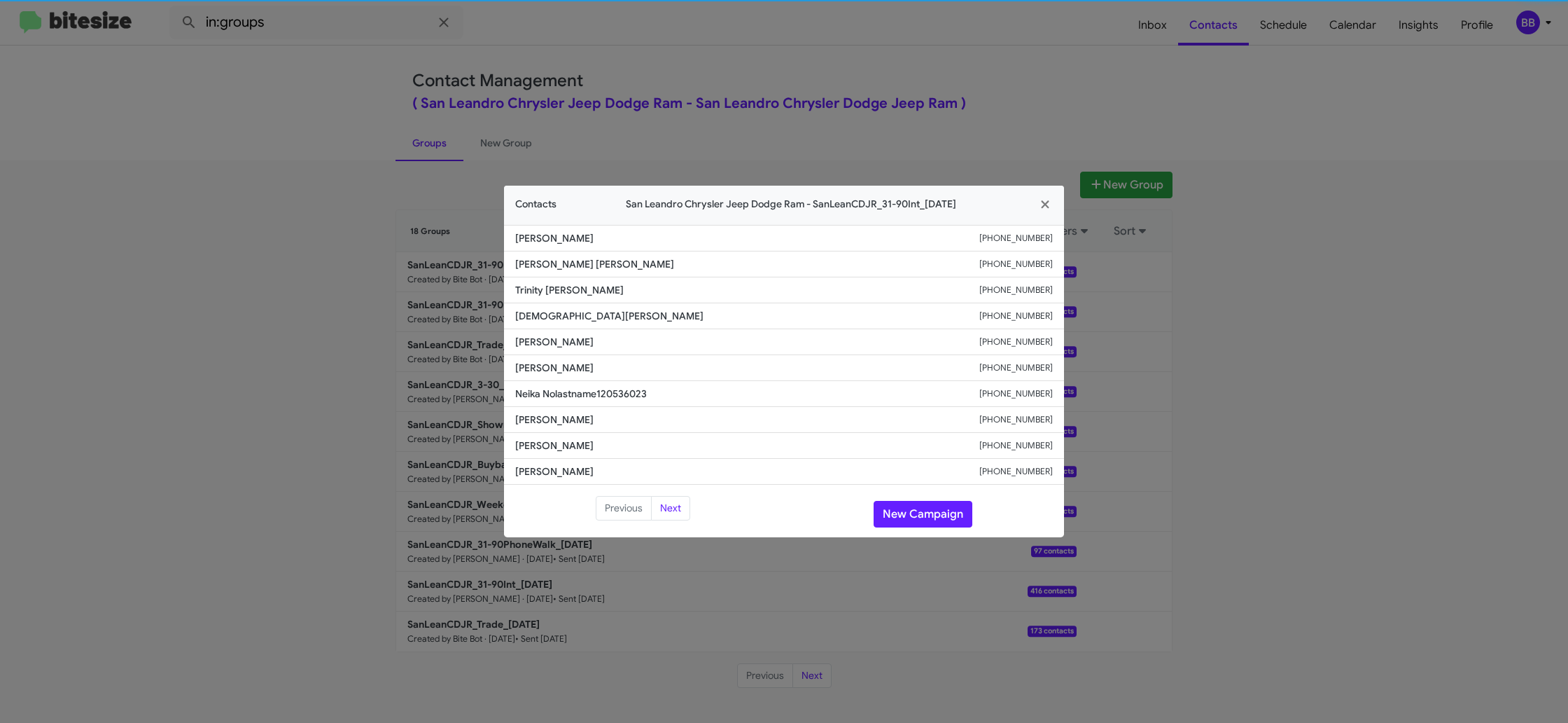
click at [546, 366] on span "Javiona Allen" at bounding box center [747, 368] width 464 height 14
copy span "Javiona Allen"
drag, startPoint x: 929, startPoint y: 142, endPoint x: 925, endPoint y: 135, distance: 8.1
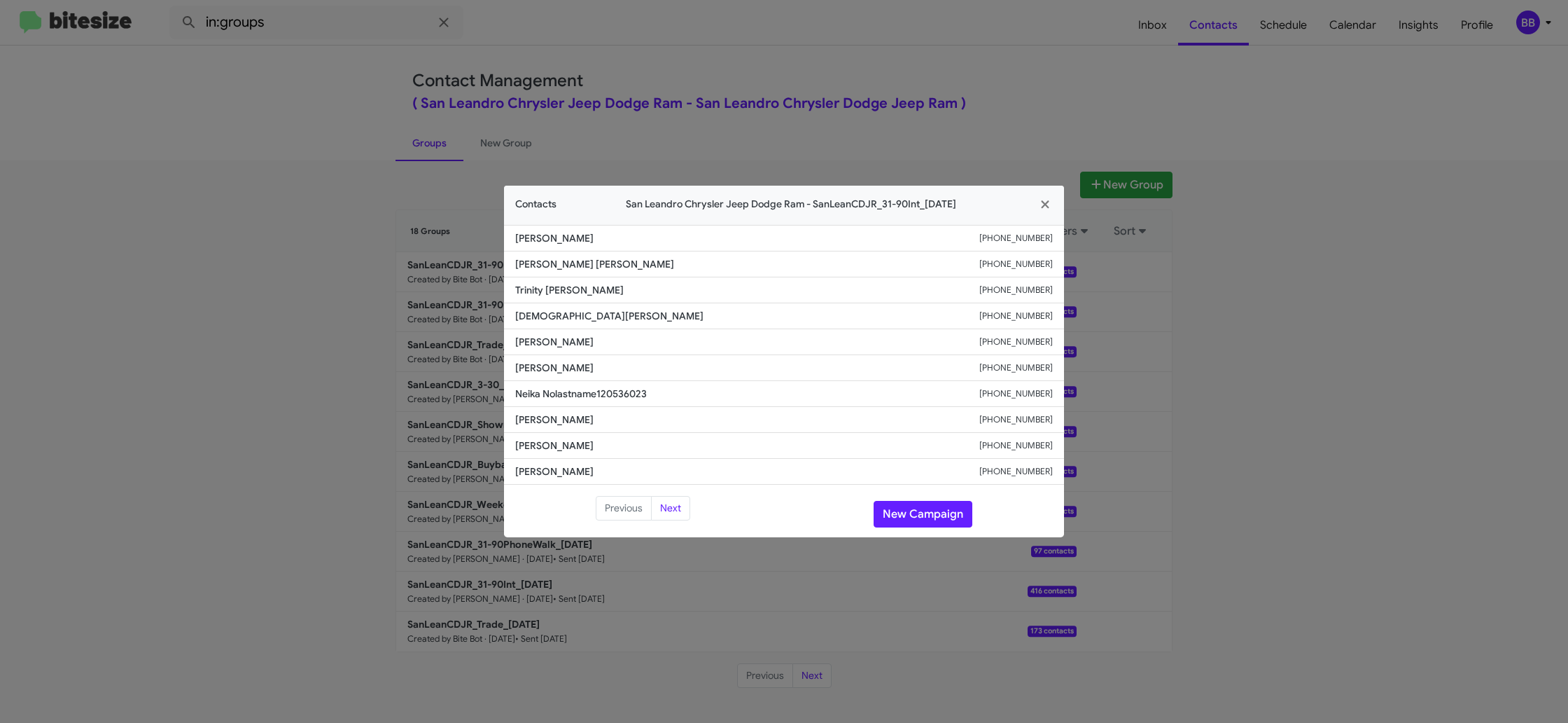
click at [928, 138] on modal-container "Contacts San Leandro Chrysler Jeep Dodge Ram - SanLeanCDJR_31-90Int_10-03-25 Cl…" at bounding box center [784, 362] width 1568 height 723
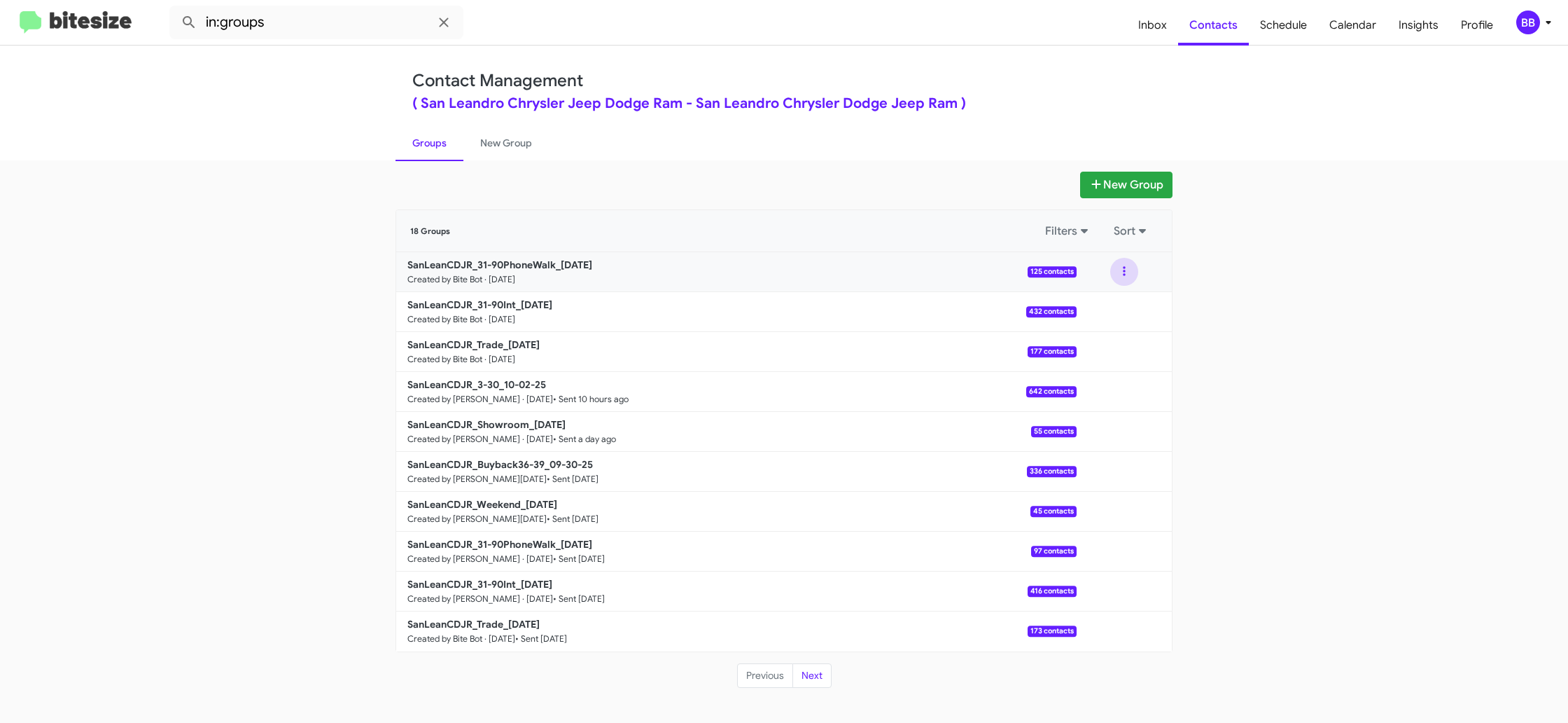
click at [1133, 276] on button at bounding box center [1125, 272] width 28 height 28
click at [1118, 305] on button "View contacts" at bounding box center [1082, 310] width 112 height 34
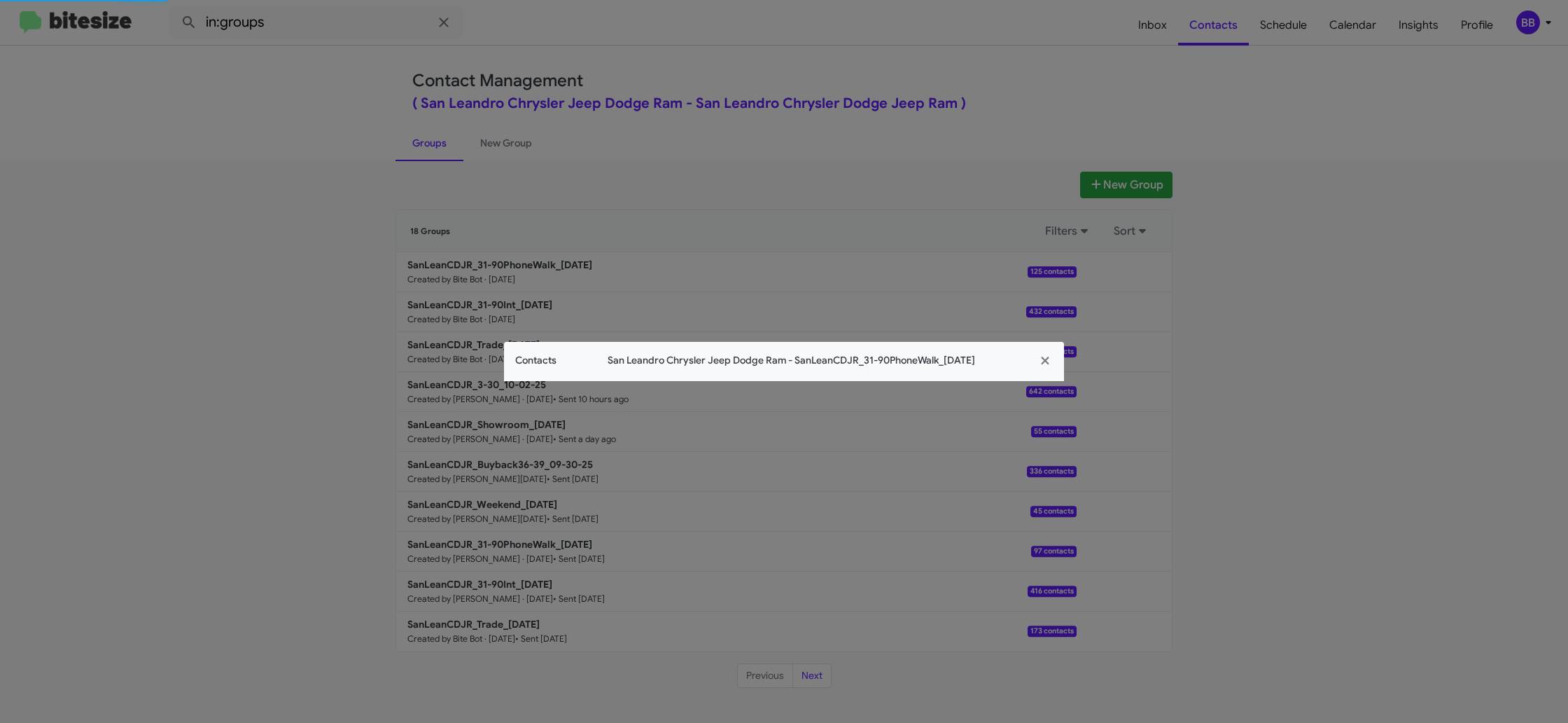
click at [561, 335] on modal-container "Contacts San Leandro Chrysler Jeep Dodge Ram - SanLeanCDJR_31-90PhoneWalk_10-03…" at bounding box center [784, 362] width 1568 height 723
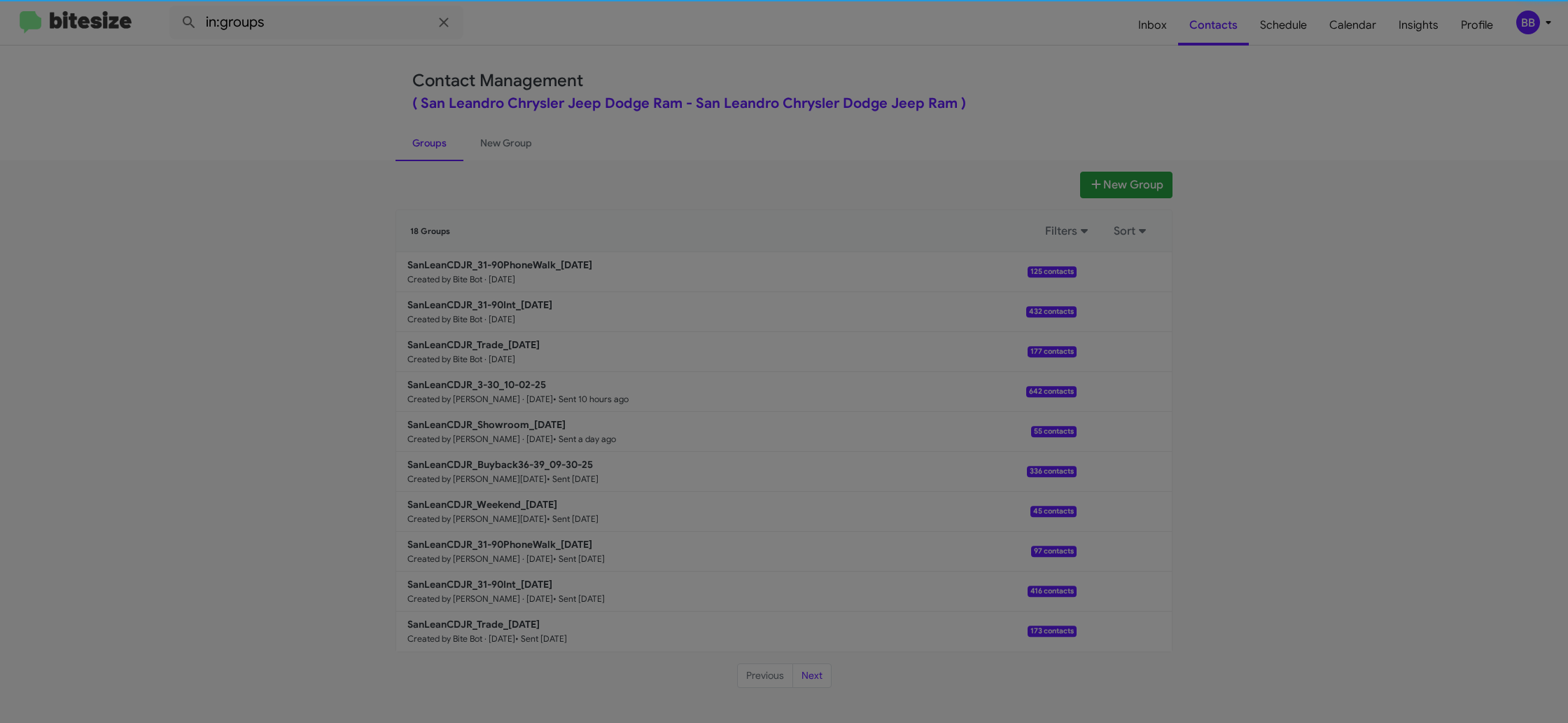
click at [560, 335] on span "Dawit Abebe" at bounding box center [747, 333] width 464 height 14
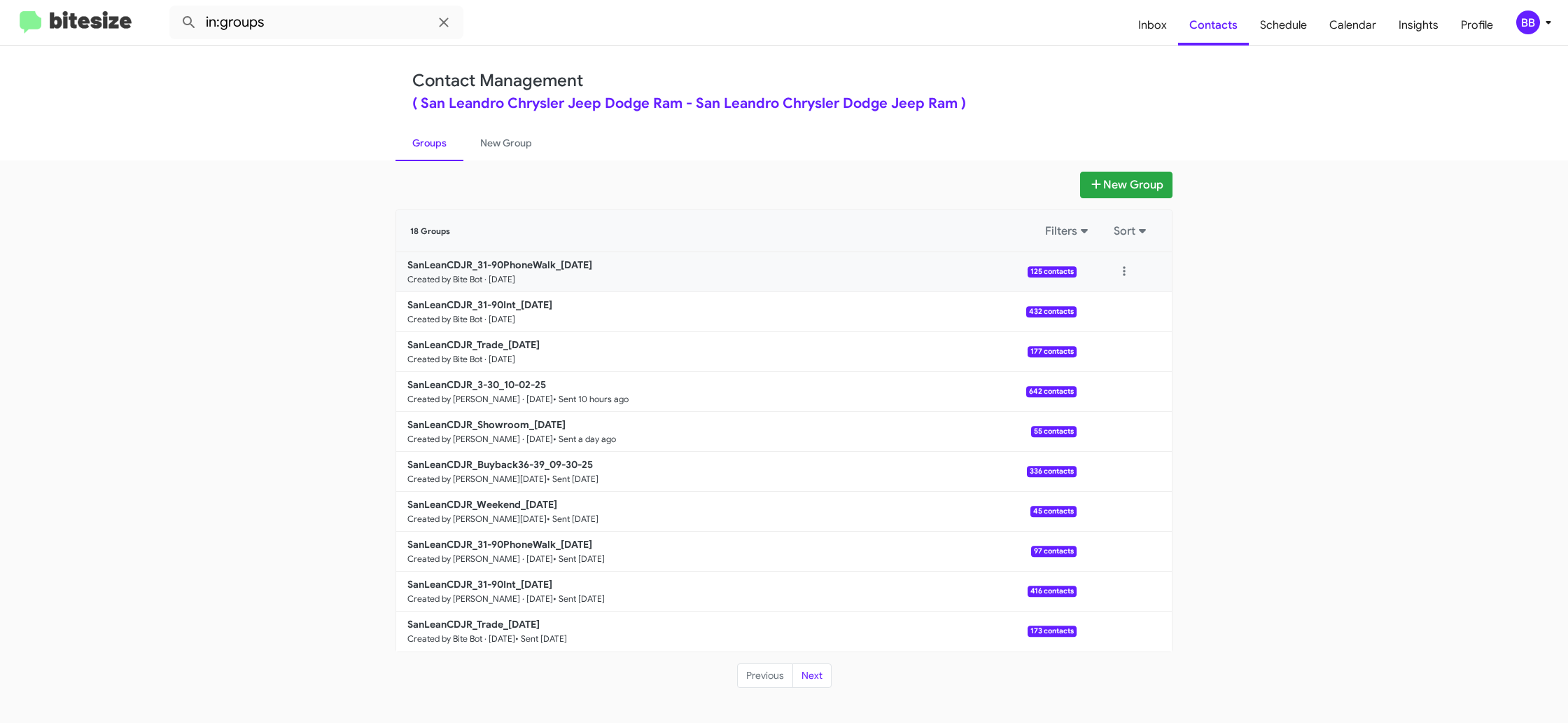
click at [1141, 275] on div "View contacts Archive" at bounding box center [1125, 272] width 95 height 28
click at [1127, 272] on button at bounding box center [1125, 272] width 28 height 28
click at [1118, 305] on button "View contacts" at bounding box center [1082, 310] width 112 height 34
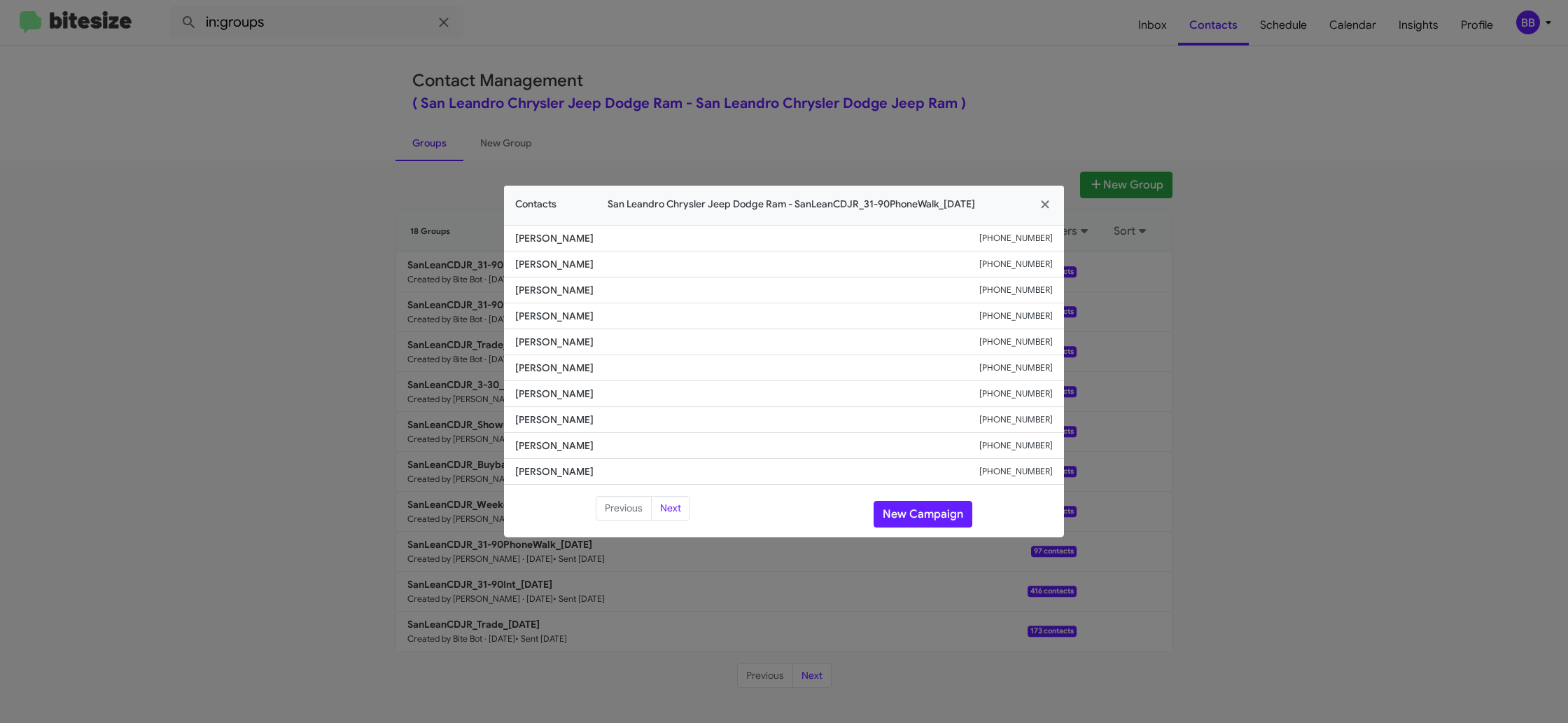
click at [520, 343] on span "Karen Ramirez" at bounding box center [747, 342] width 464 height 14
click at [520, 342] on span "Karen Ramirez" at bounding box center [747, 342] width 464 height 14
copy span "Karen Ramirez"
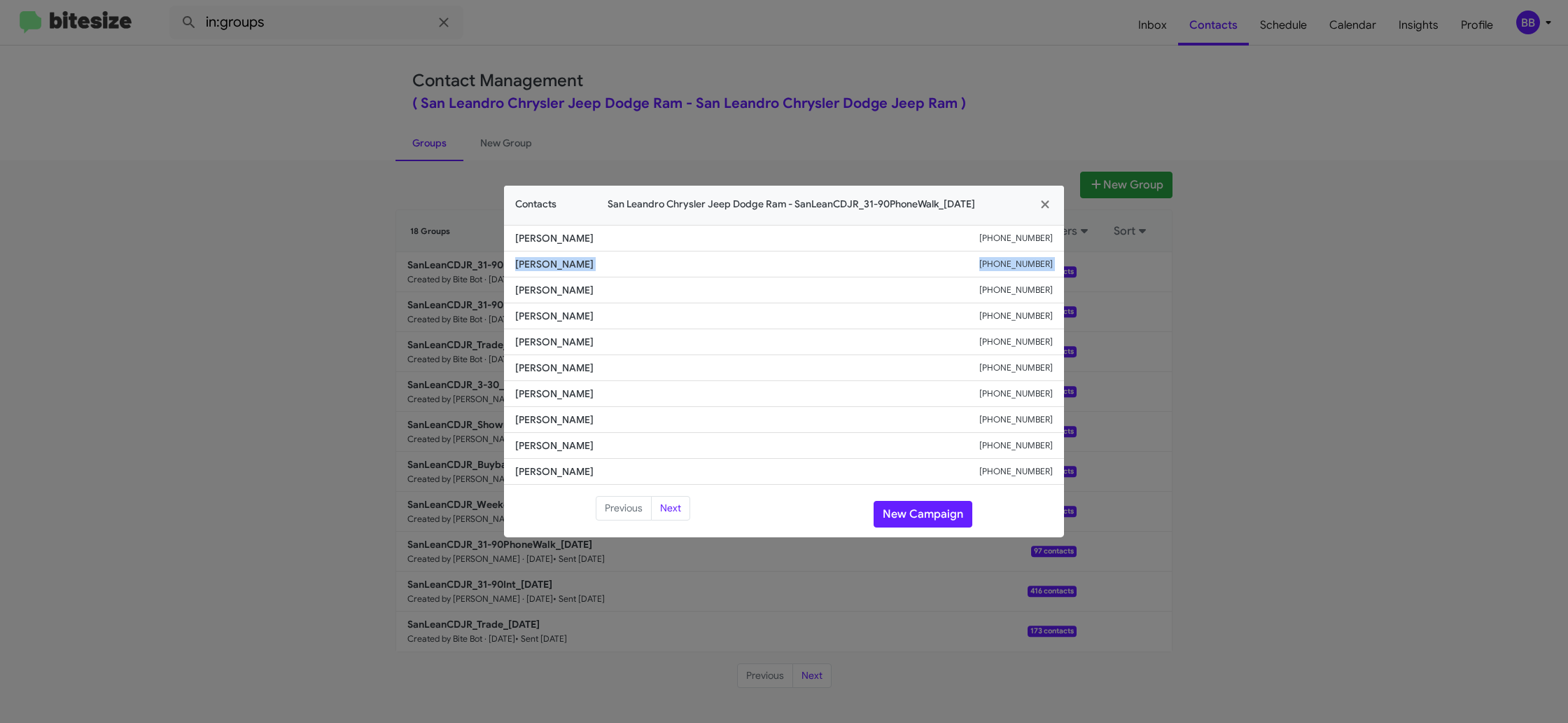
drag, startPoint x: 437, startPoint y: 281, endPoint x: 457, endPoint y: 308, distance: 33.6
click at [435, 265] on modal-container "Contacts San Leandro Chrysler Jeep Dodge Ram - SanLeanCDJR_31-90PhoneWalk_10-03…" at bounding box center [784, 362] width 1568 height 723
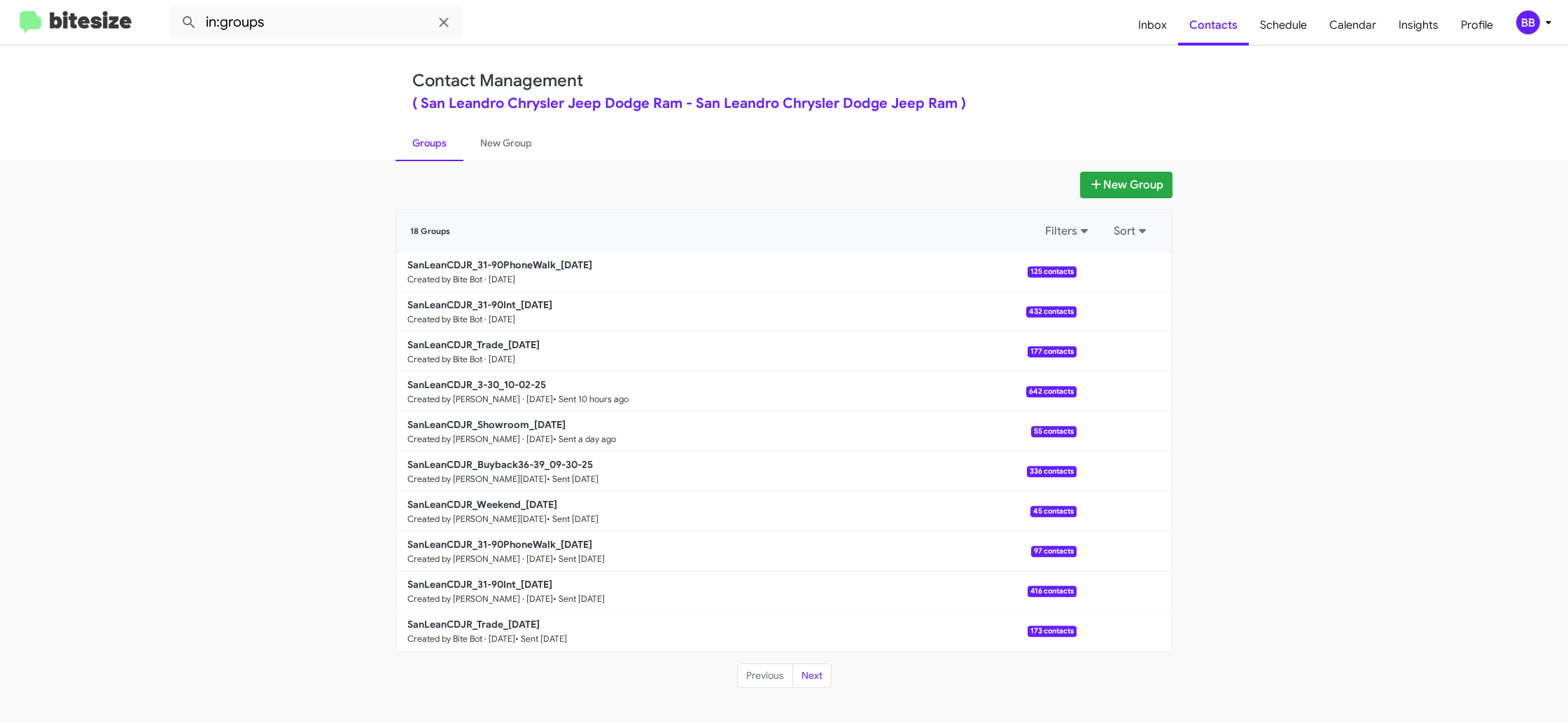
click at [481, 303] on modal-container "Contacts San Leandro Chrysler Jeep Dodge Ram - SanLeanCDJR_31-90PhoneWalk_10-03…" at bounding box center [784, 362] width 1568 height 723
click at [481, 303] on b "SanLeanCDJR_31-90Int_10-03-25" at bounding box center [480, 305] width 145 height 12
drag, startPoint x: 481, startPoint y: 303, endPoint x: 449, endPoint y: 208, distance: 100.2
click at [477, 292] on link "SanLeanCDJR_31-90Int_10-03-25 Created by Bite Bot · Oct 3, 2025 432 contacts" at bounding box center [736, 312] width 680 height 40
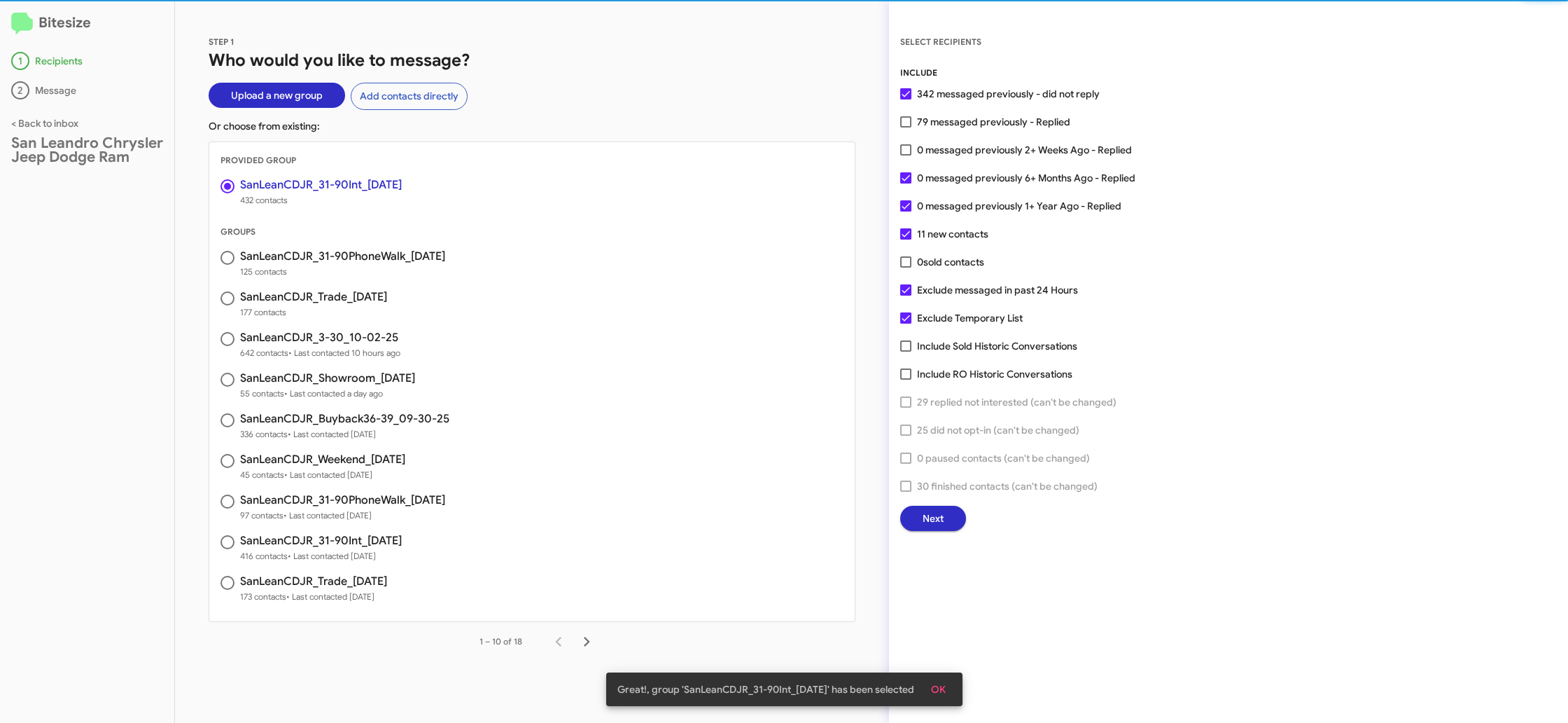
click at [955, 151] on span "0 messaged previously 2+ Weeks Ago - Replied" at bounding box center [1025, 150] width 215 height 17
click at [906, 155] on input "0 messaged previously 2+ Weeks Ago - Replied" at bounding box center [905, 155] width 1 height 1
checkbox input "true"
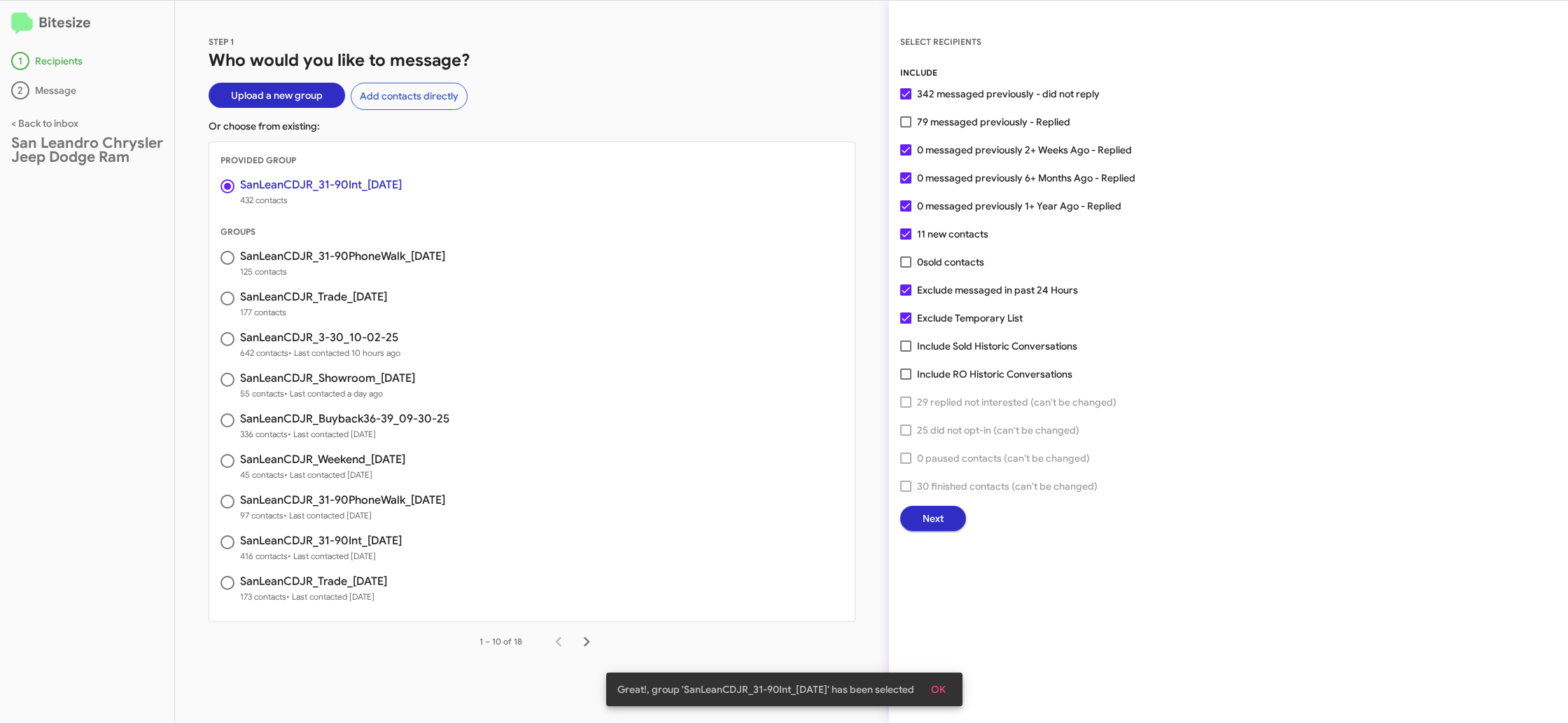
click at [916, 515] on button "Next" at bounding box center [933, 518] width 66 height 25
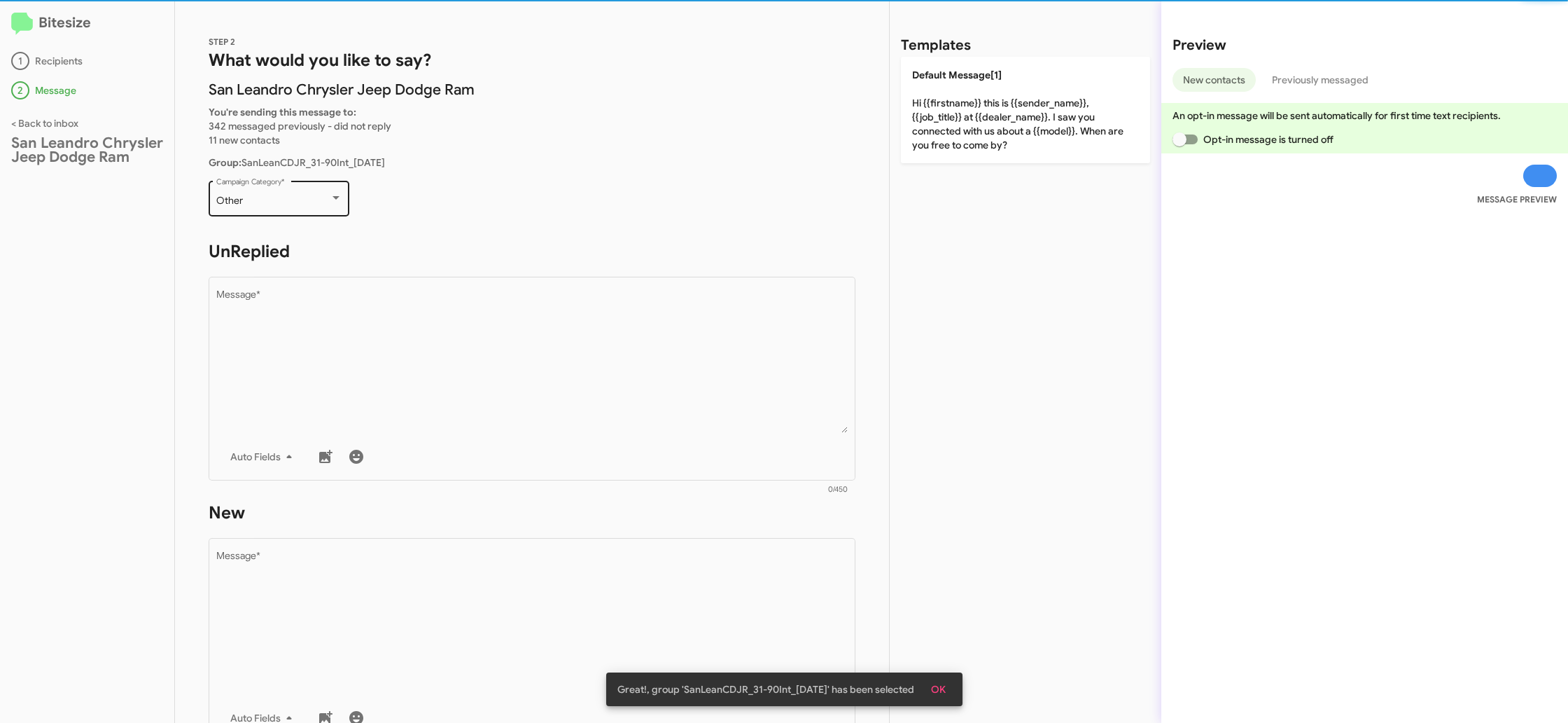
click at [294, 199] on div "Other" at bounding box center [273, 201] width 114 height 12
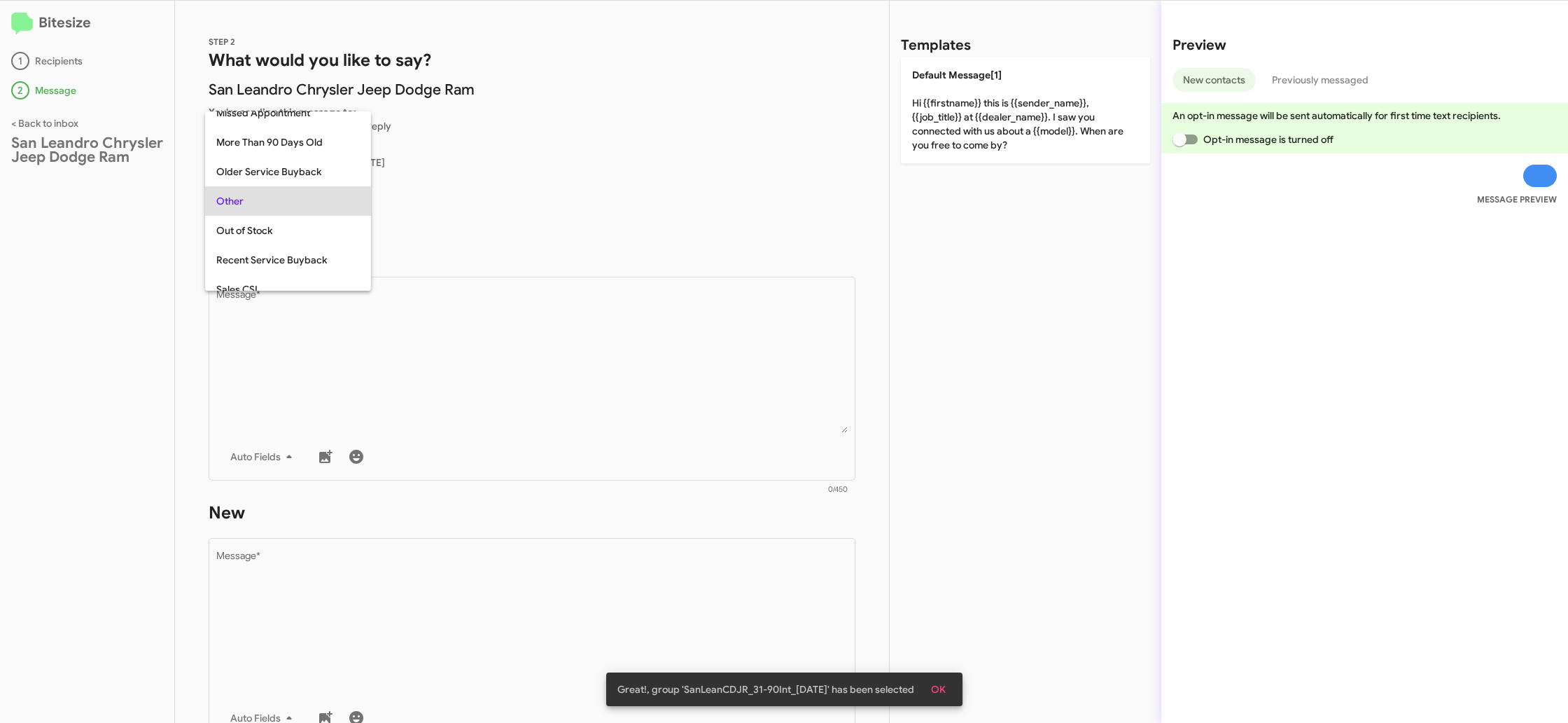
scroll to position [29, 0]
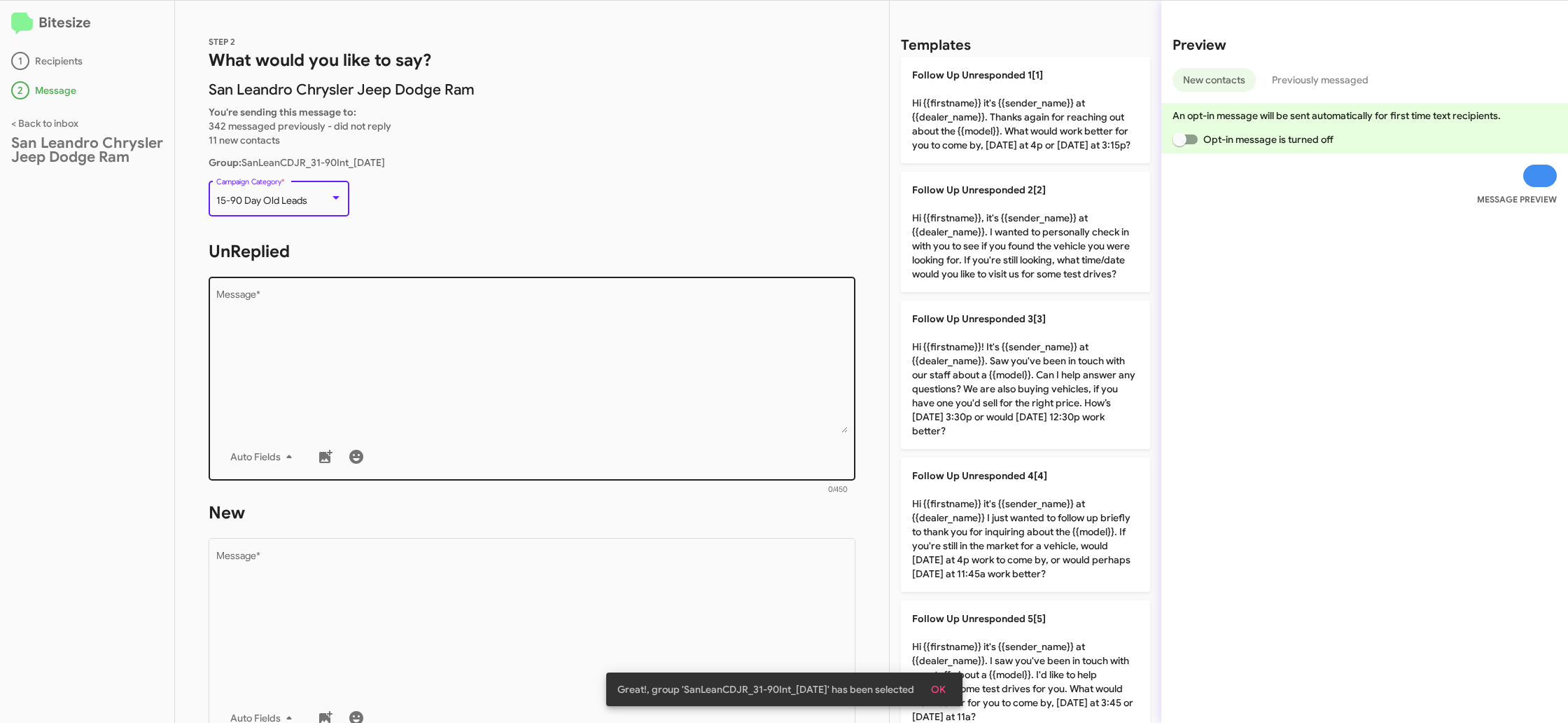
drag, startPoint x: 381, startPoint y: 338, endPoint x: 395, endPoint y: 341, distance: 14.3
click at [381, 338] on textarea "Message *" at bounding box center [532, 362] width 633 height 143
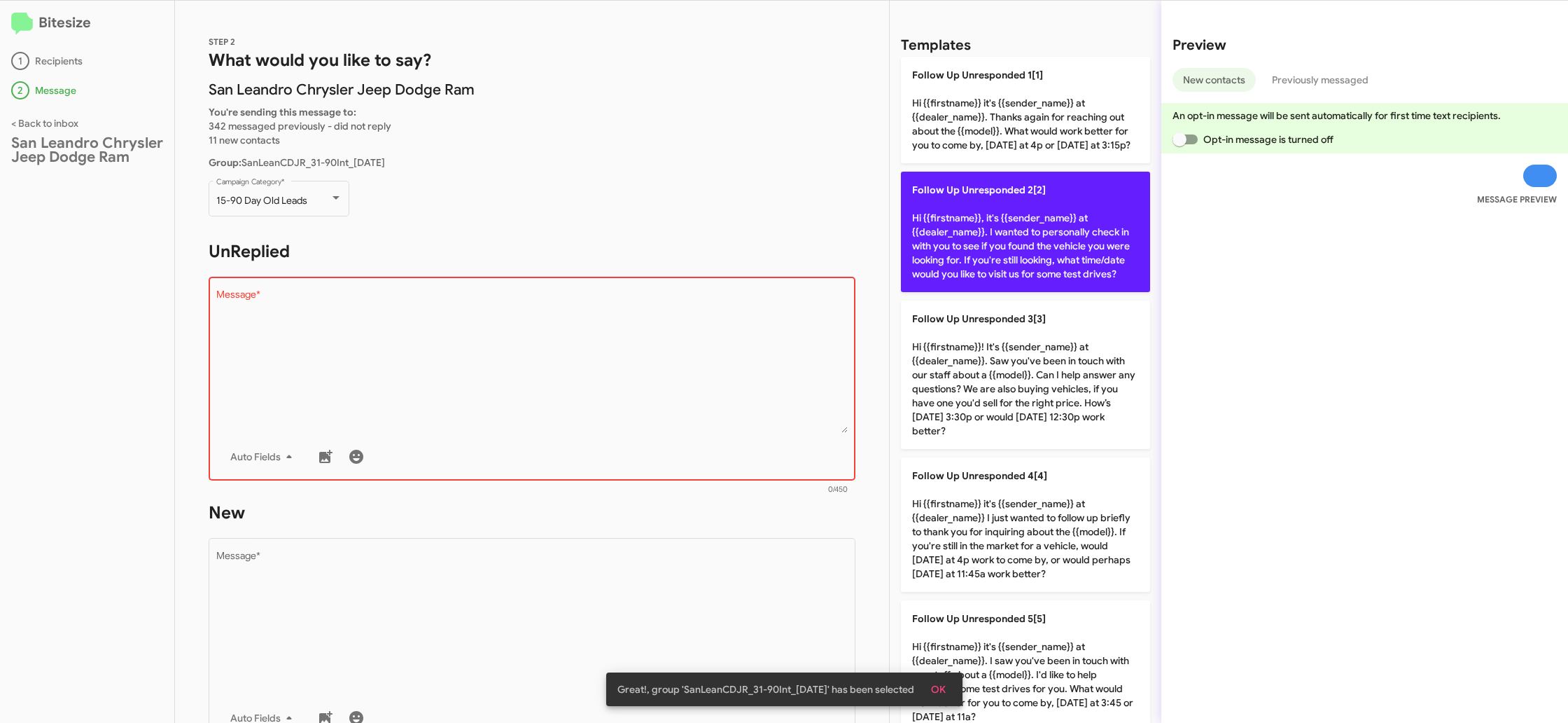
click at [987, 237] on p "Follow Up Unresponded 2[2] Hi {{firstname}}, it's {{sender_name}} at {{dealer_n…" at bounding box center [1025, 232] width 249 height 121
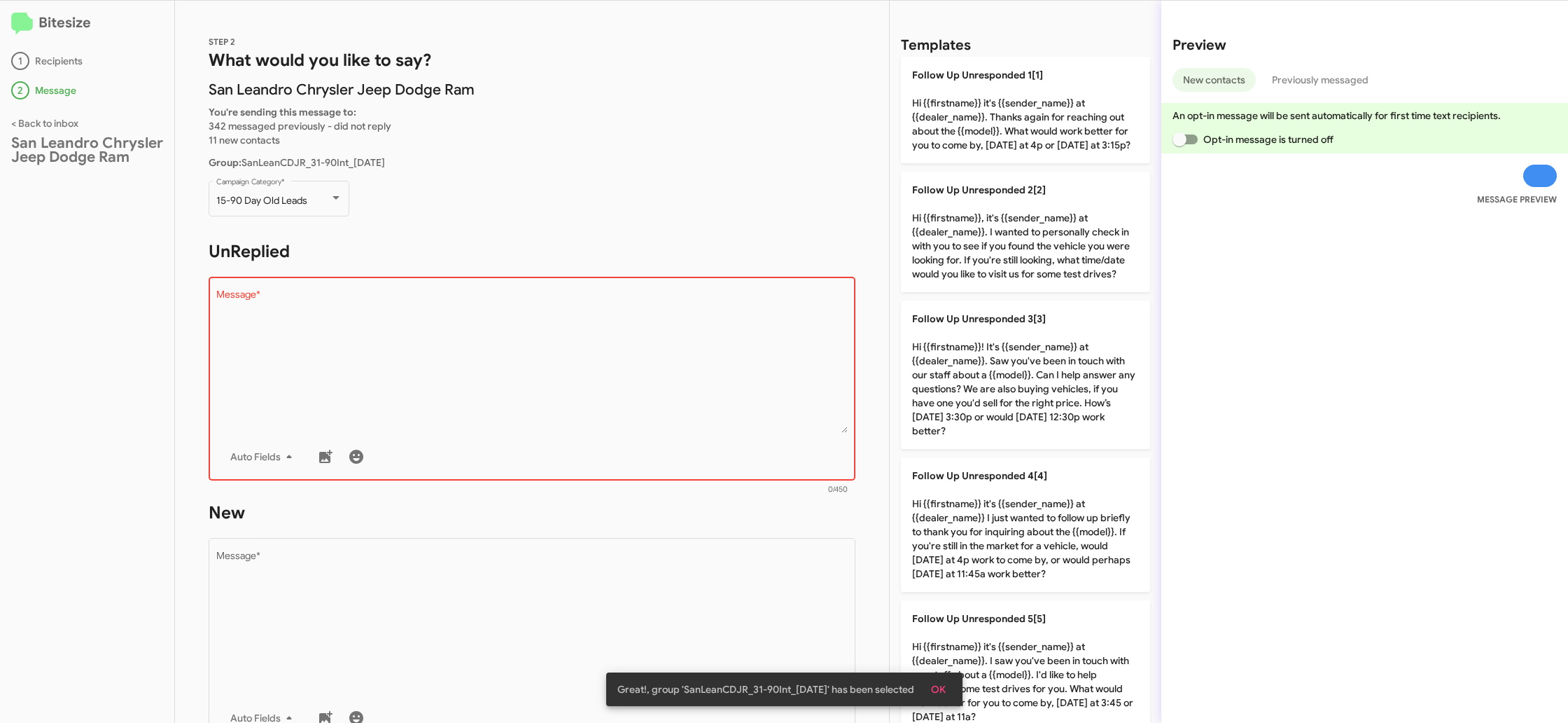
type textarea "Hi {{firstname}}, it's {{sender_name}} at {{dealer_name}}. I wanted to personal…"
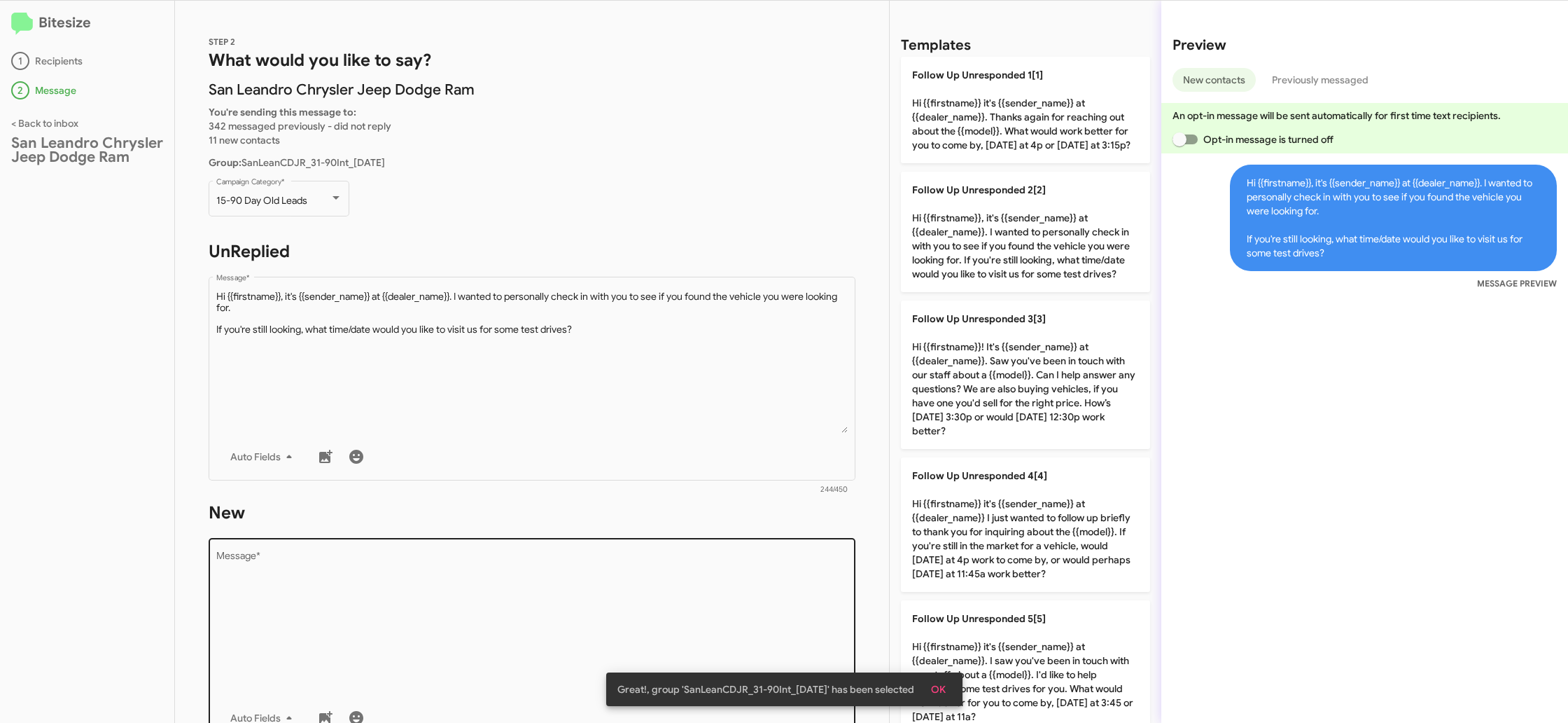
click at [679, 592] on textarea "Message *" at bounding box center [532, 623] width 633 height 143
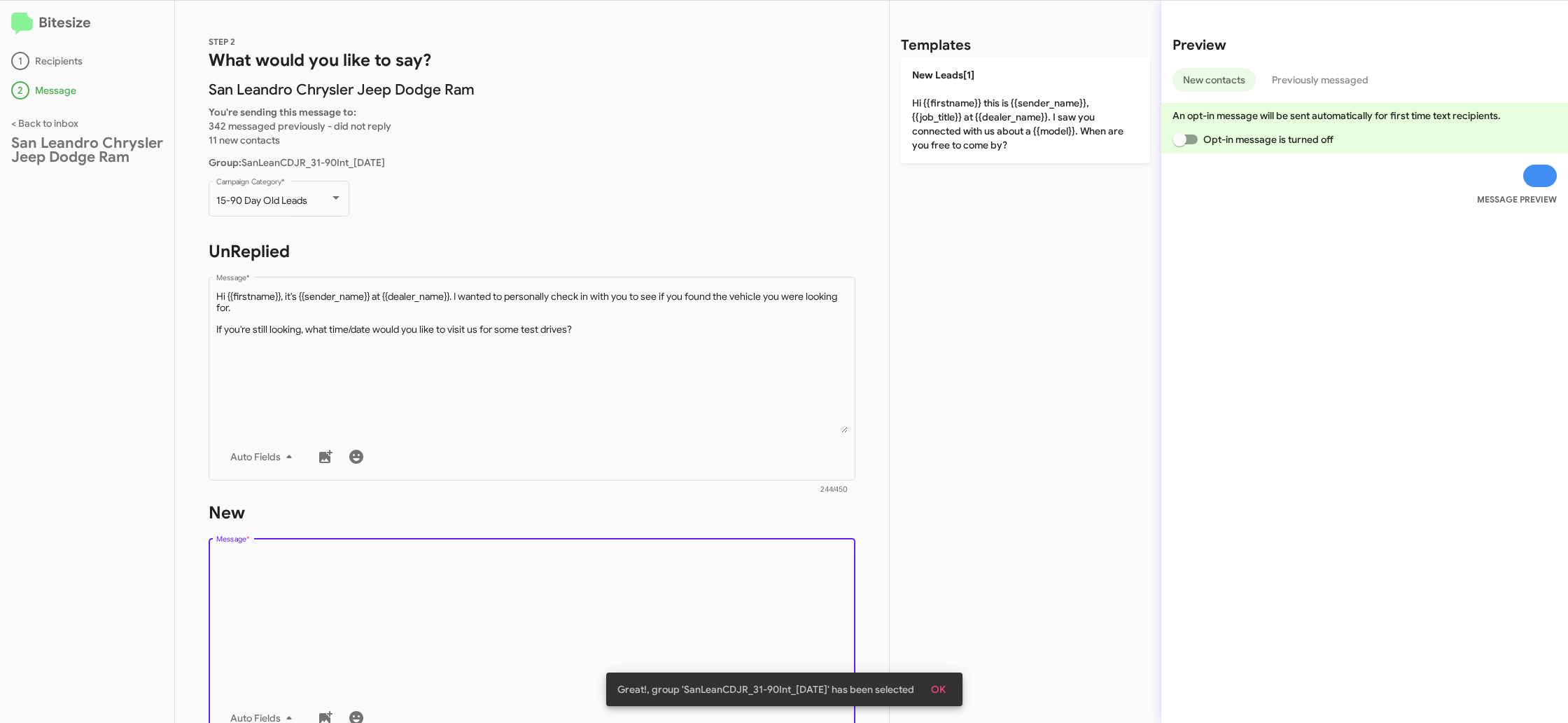
drag, startPoint x: 679, startPoint y: 592, endPoint x: 880, endPoint y: 240, distance: 405.3
click at [676, 567] on textarea "Message *" at bounding box center [532, 623] width 633 height 143
drag, startPoint x: 965, startPoint y: 130, endPoint x: 913, endPoint y: 168, distance: 64.4
click at [963, 134] on p "New Leads[1] Hi {{firstname}} this is {{sender_name}}, {{job_title}} at {{deale…" at bounding box center [1025, 110] width 249 height 106
type textarea "Hi {{firstname}} this is {{sender_name}}, {{job_title}} at {{dealer_name}}. I s…"
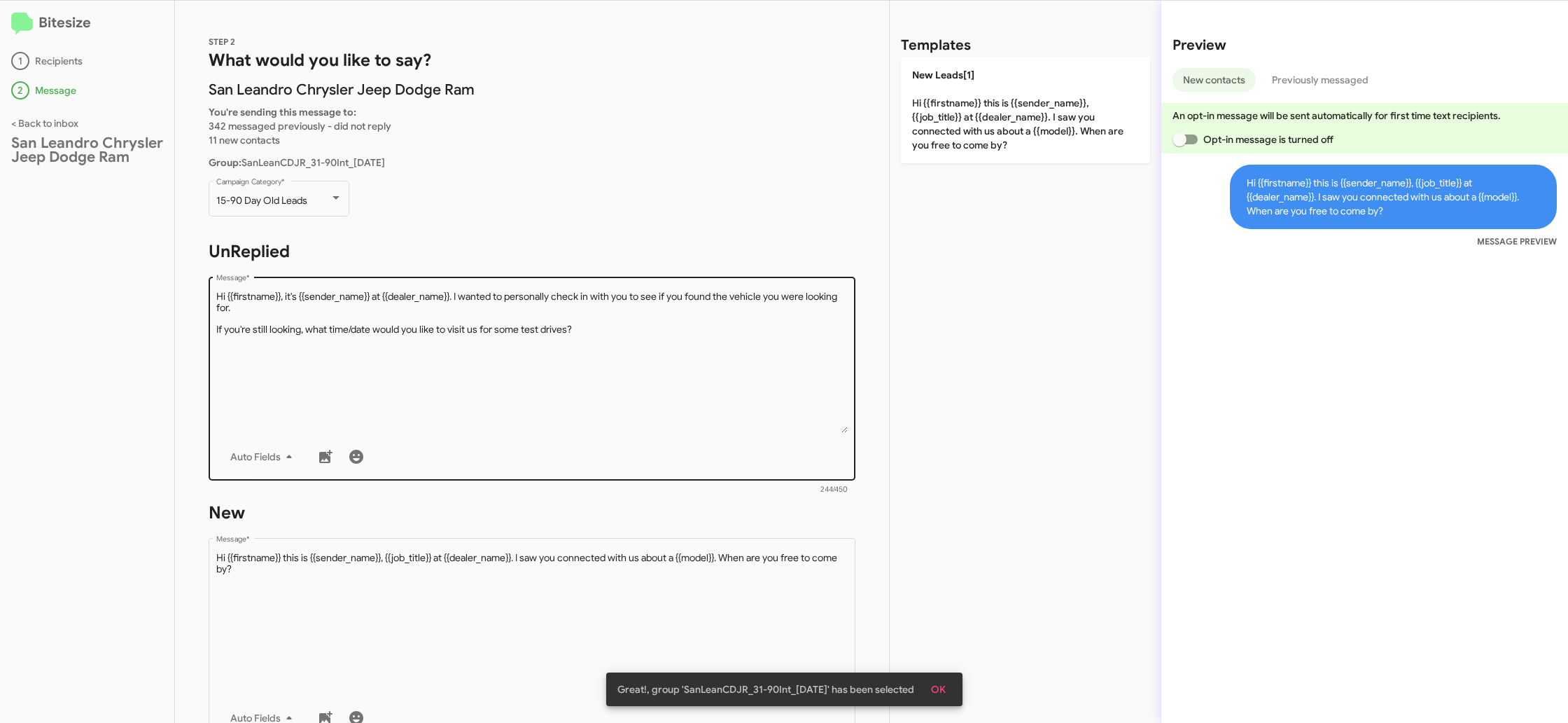
scroll to position [215, 0]
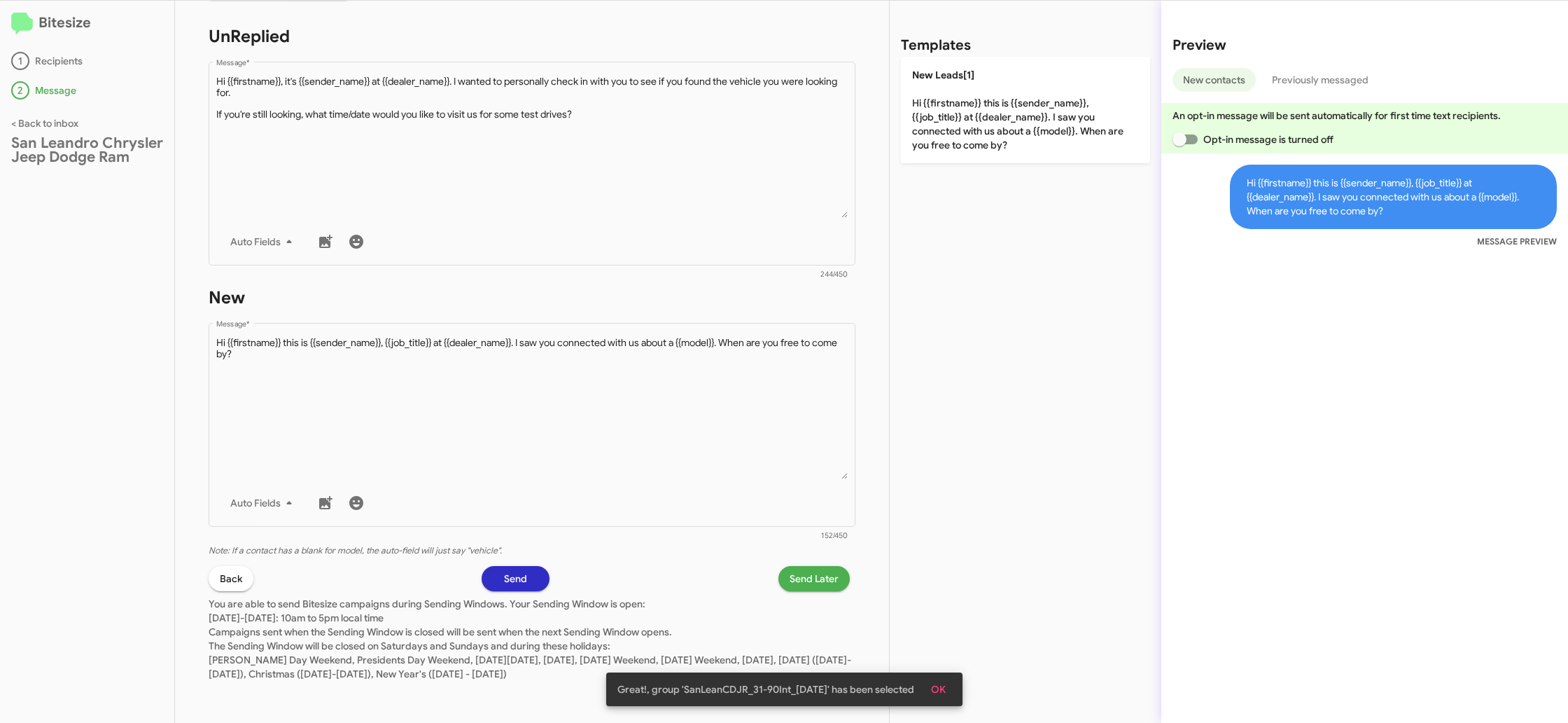
click at [803, 590] on div "STEP 2 What would you like to say? San Leandro Chrysler Jeep Dodge Ram You're s…" at bounding box center [532, 362] width 714 height 722
click at [794, 581] on span "Send Later" at bounding box center [815, 578] width 49 height 25
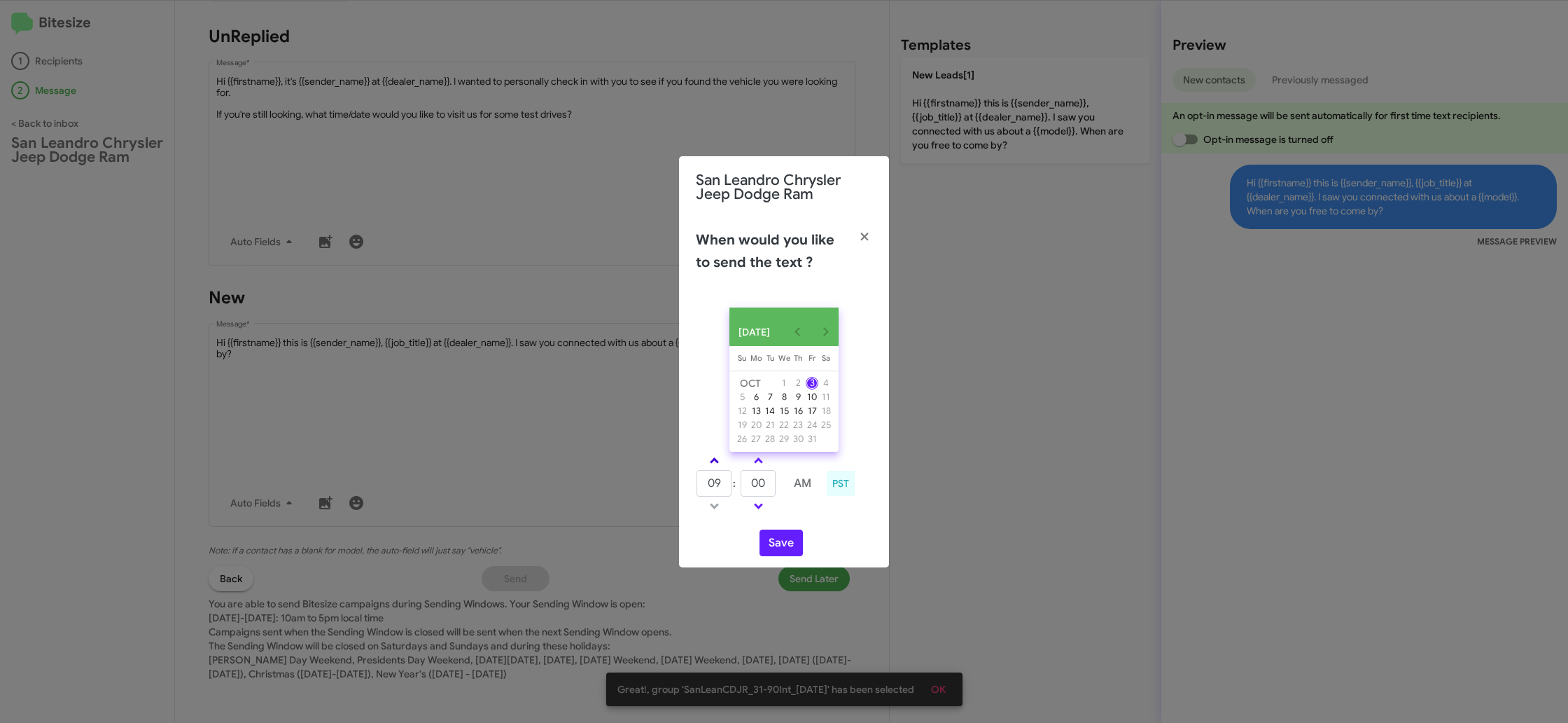
click at [712, 467] on span at bounding box center [715, 462] width 9 height 9
type input "10"
click at [760, 489] on input "00" at bounding box center [759, 483] width 35 height 27
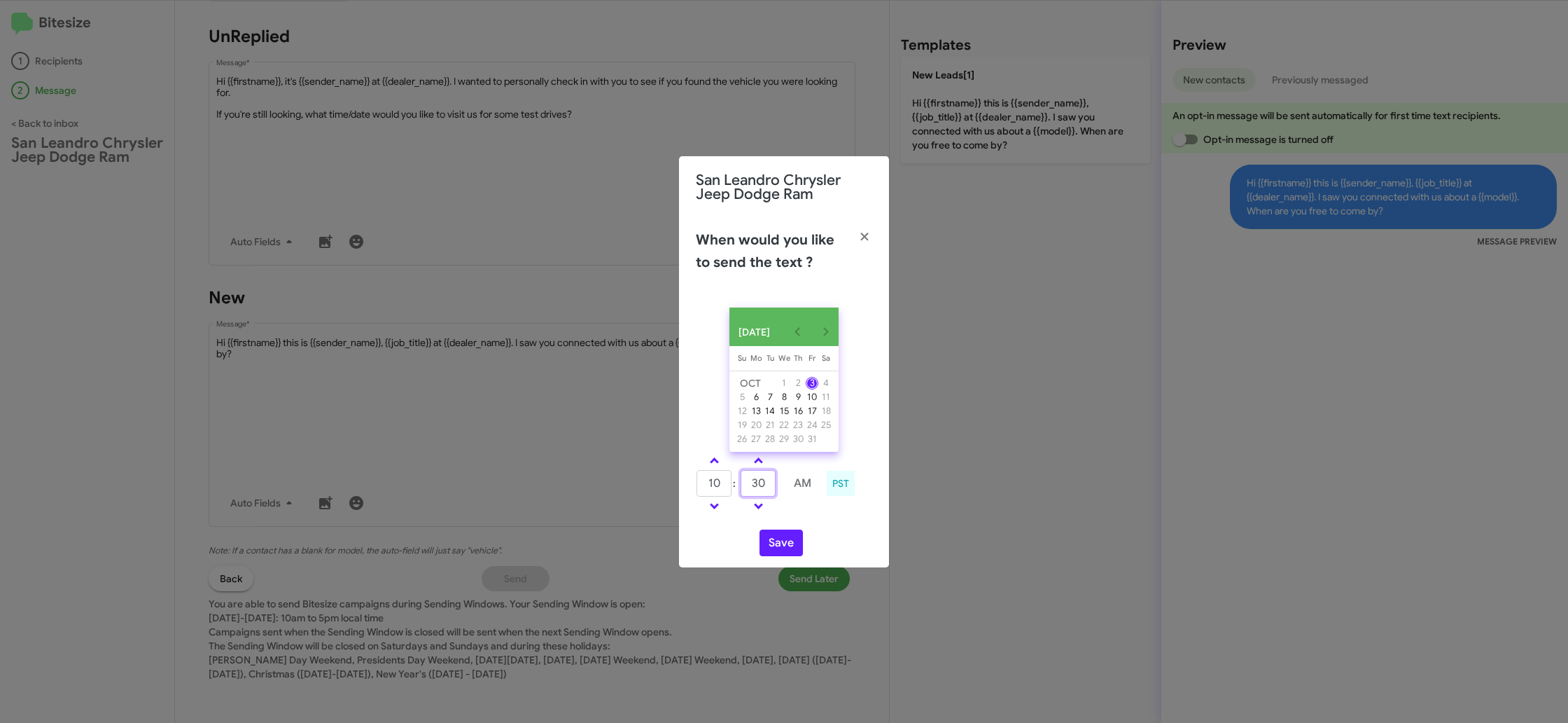
type input "30"
drag, startPoint x: 797, startPoint y: 521, endPoint x: 786, endPoint y: 544, distance: 25.5
click at [796, 518] on div "10 : 30 AM PST" at bounding box center [784, 485] width 198 height 67
click at [784, 548] on button "Save" at bounding box center [781, 543] width 43 height 27
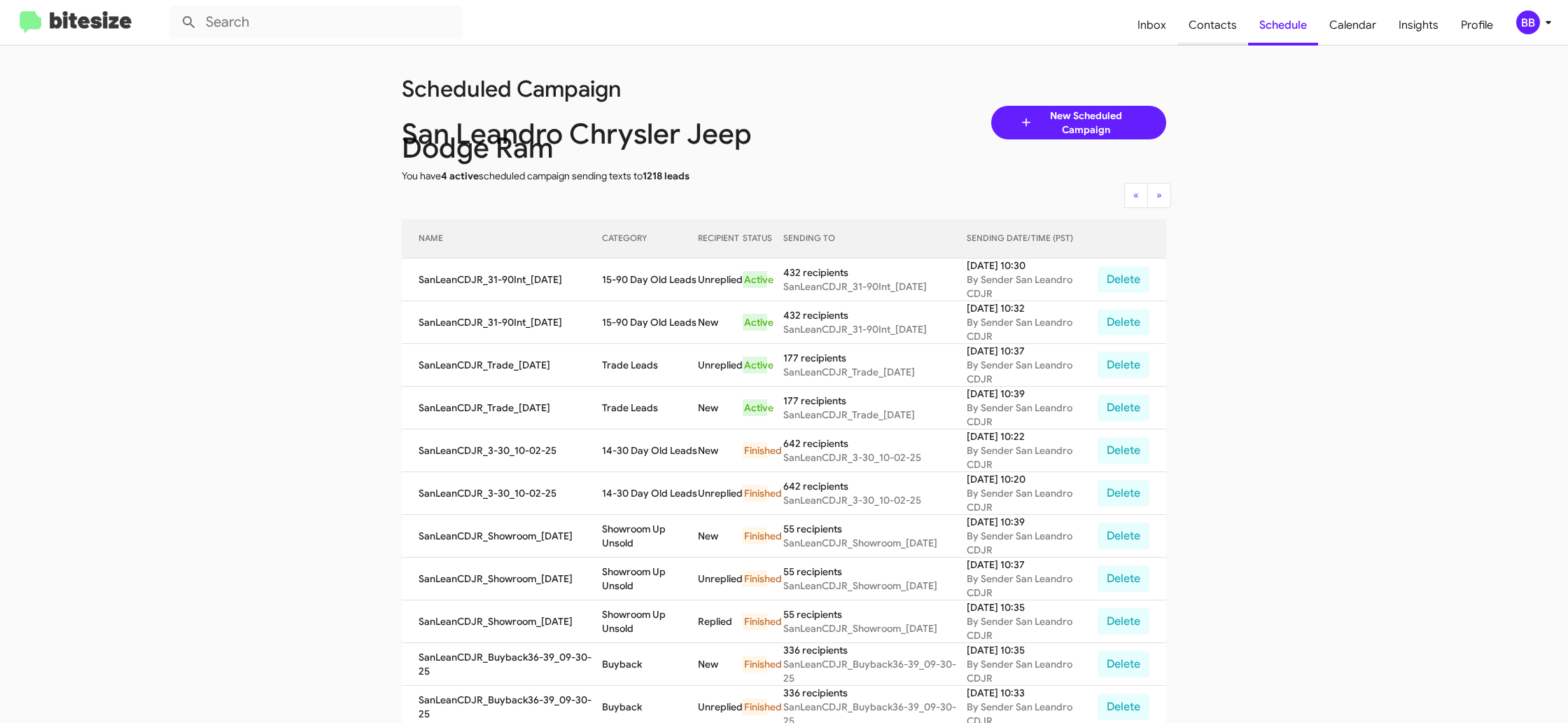
click at [1218, 34] on span "Contacts" at bounding box center [1213, 25] width 71 height 41
type input "in:groups"
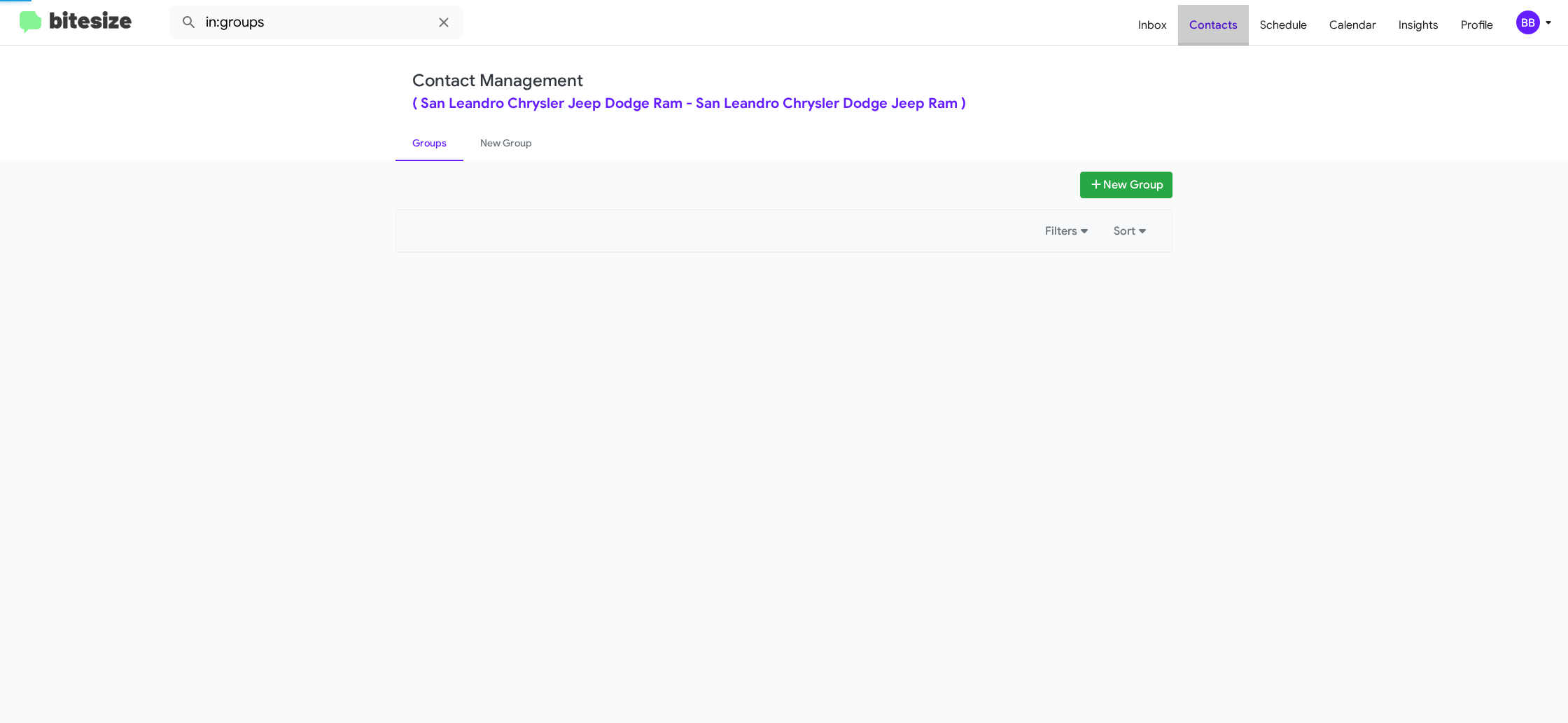
click at [1218, 34] on span "Contacts" at bounding box center [1214, 25] width 71 height 41
drag, startPoint x: 1218, startPoint y: 34, endPoint x: 807, endPoint y: 212, distance: 447.9
click at [1218, 34] on span "Contacts" at bounding box center [1214, 25] width 71 height 41
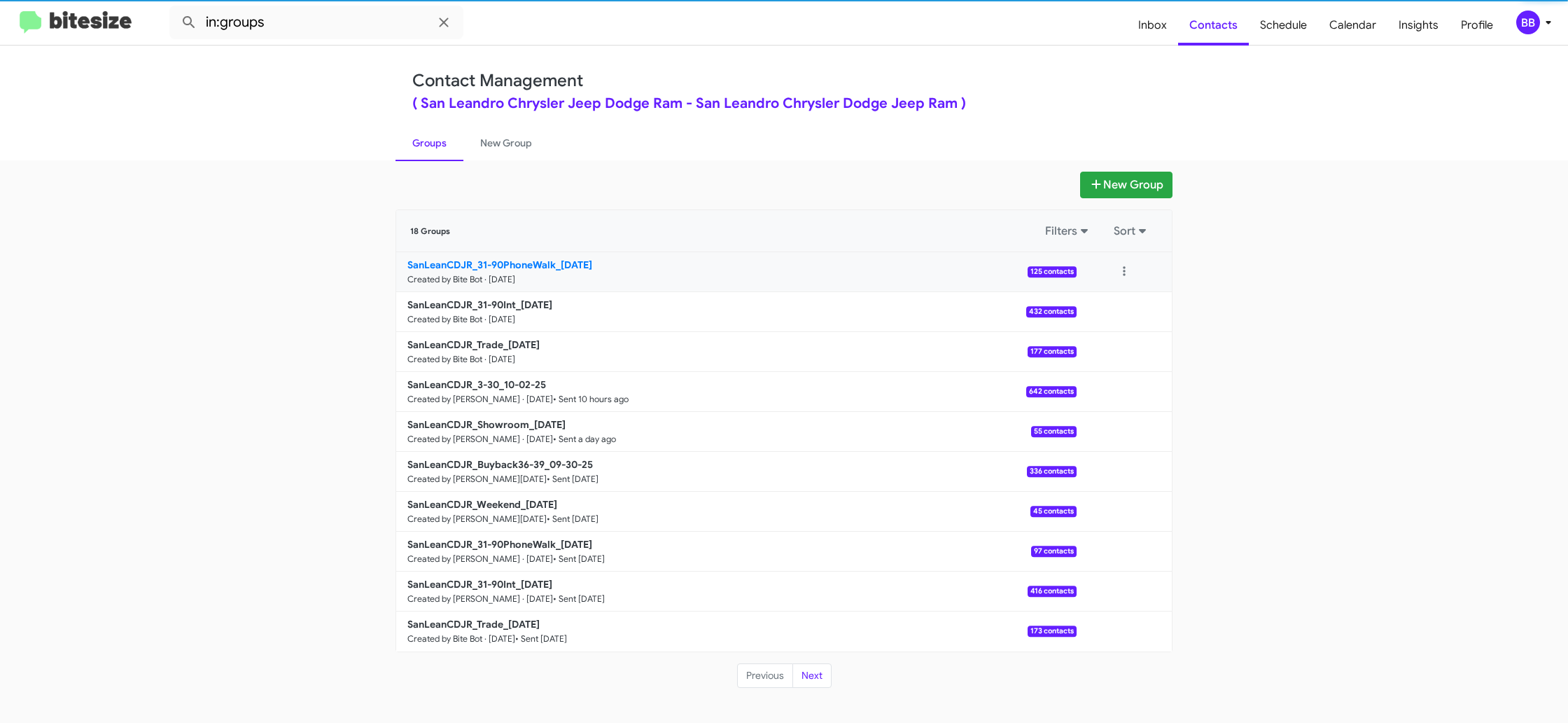
click at [533, 269] on b "SanLeanCDJR_31-90PhoneWalk_10-03-25" at bounding box center [500, 265] width 184 height 12
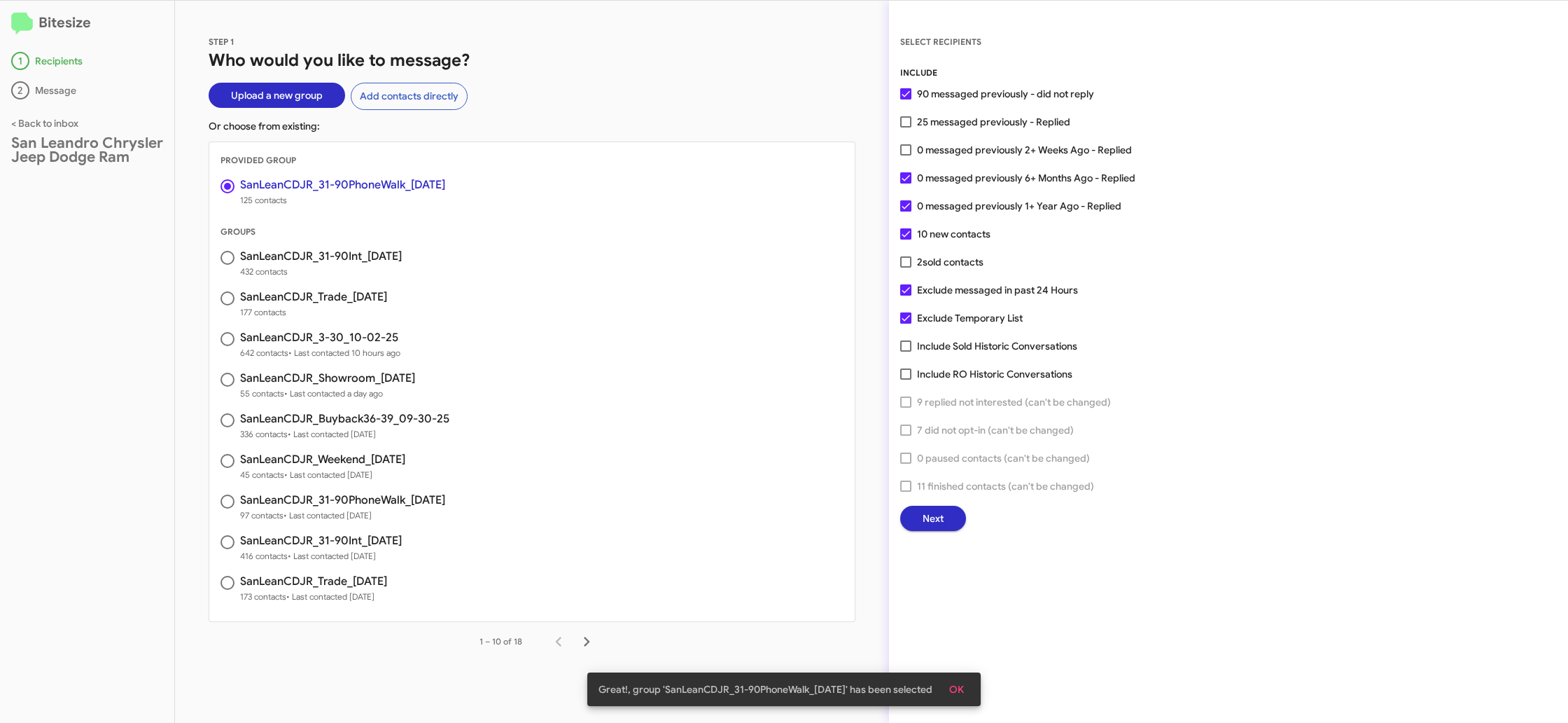
click at [947, 139] on div "INCLUDE 90 messaged previously - did not reply 25 messaged previously - Replied…" at bounding box center [1228, 298] width 656 height 465
click at [948, 143] on span "0 messaged previously 2+ Weeks Ago - Replied" at bounding box center [1025, 150] width 215 height 17
click at [906, 155] on input "0 messaged previously 2+ Weeks Ago - Replied" at bounding box center [905, 155] width 1 height 1
checkbox input "true"
drag, startPoint x: 955, startPoint y: 515, endPoint x: 948, endPoint y: 513, distance: 7.3
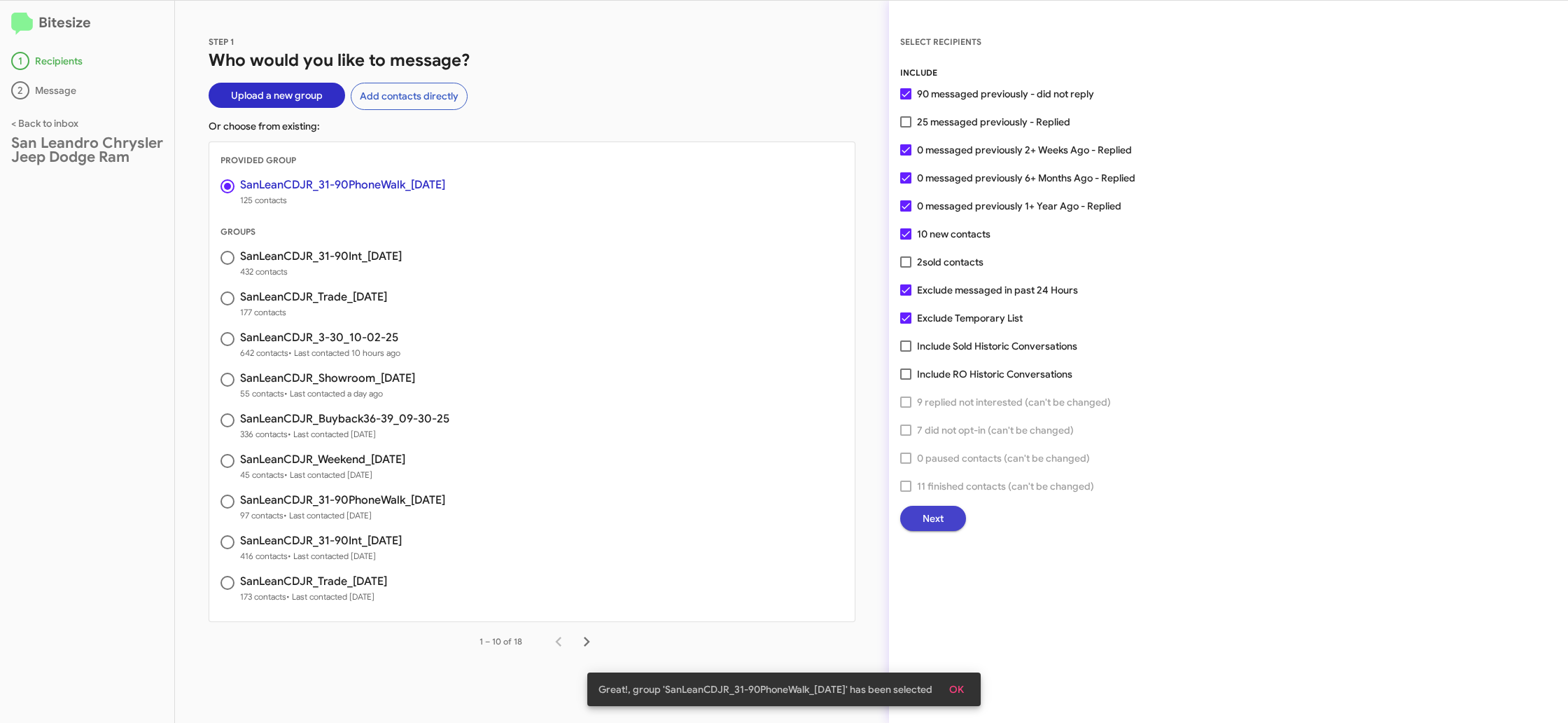
click at [948, 513] on button "Next" at bounding box center [933, 518] width 66 height 25
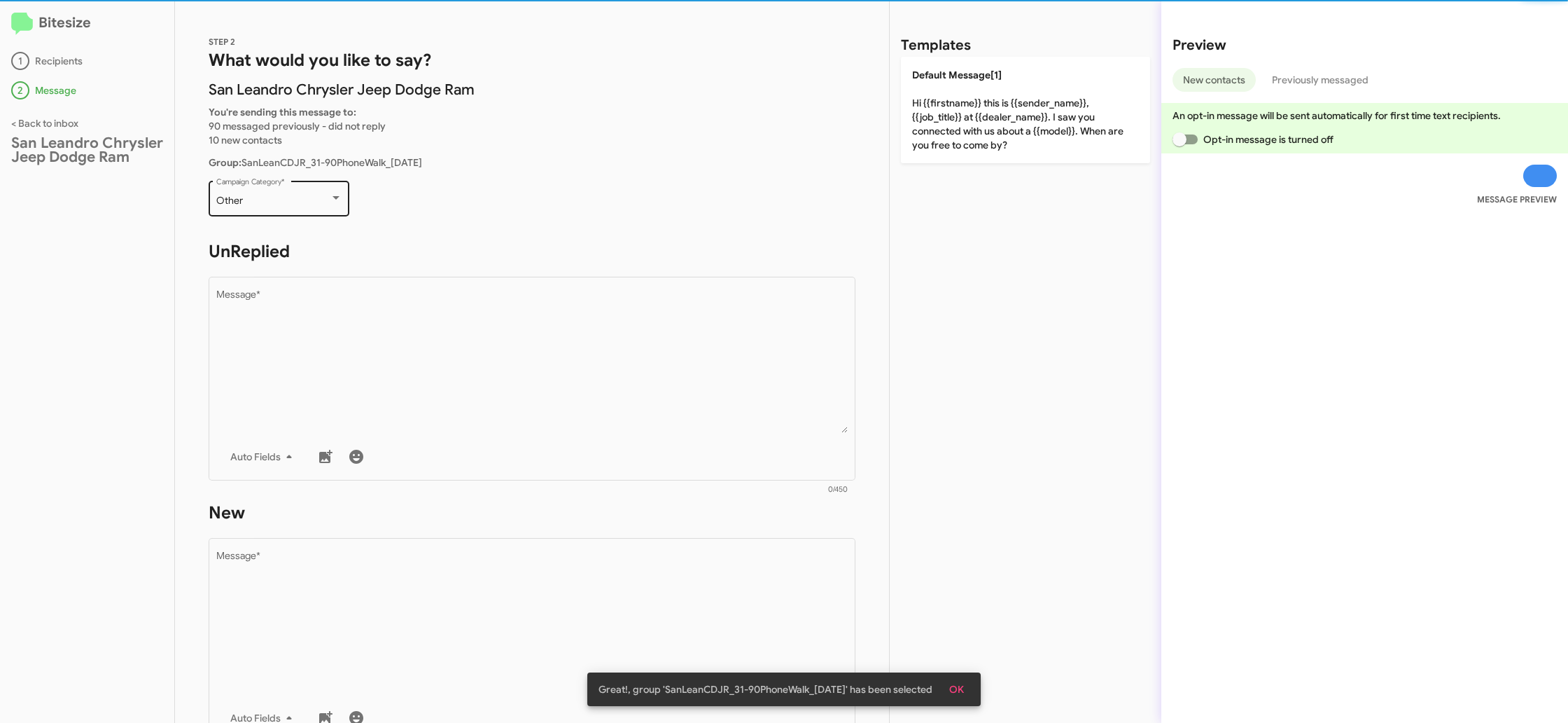
click at [309, 205] on div "Other" at bounding box center [273, 201] width 114 height 12
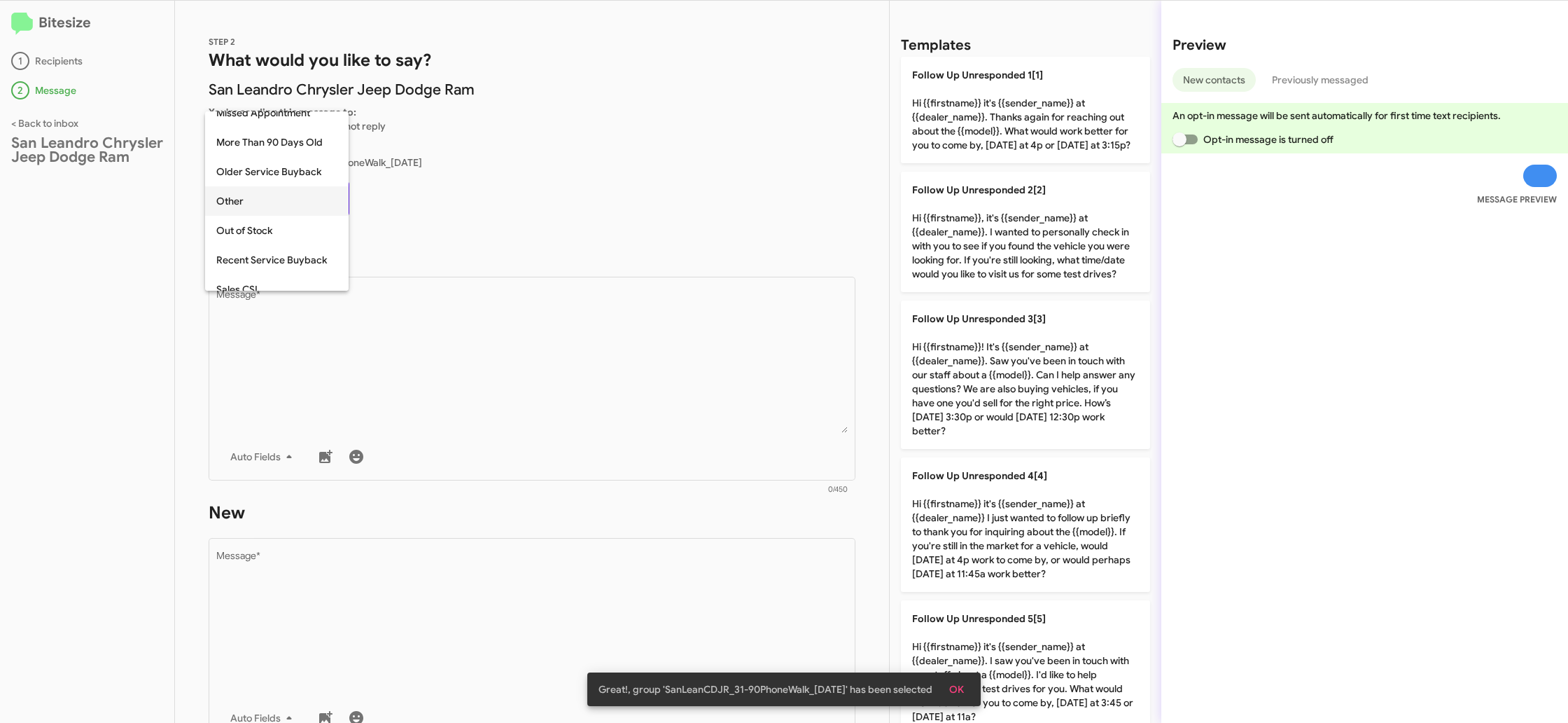
scroll to position [29, 0]
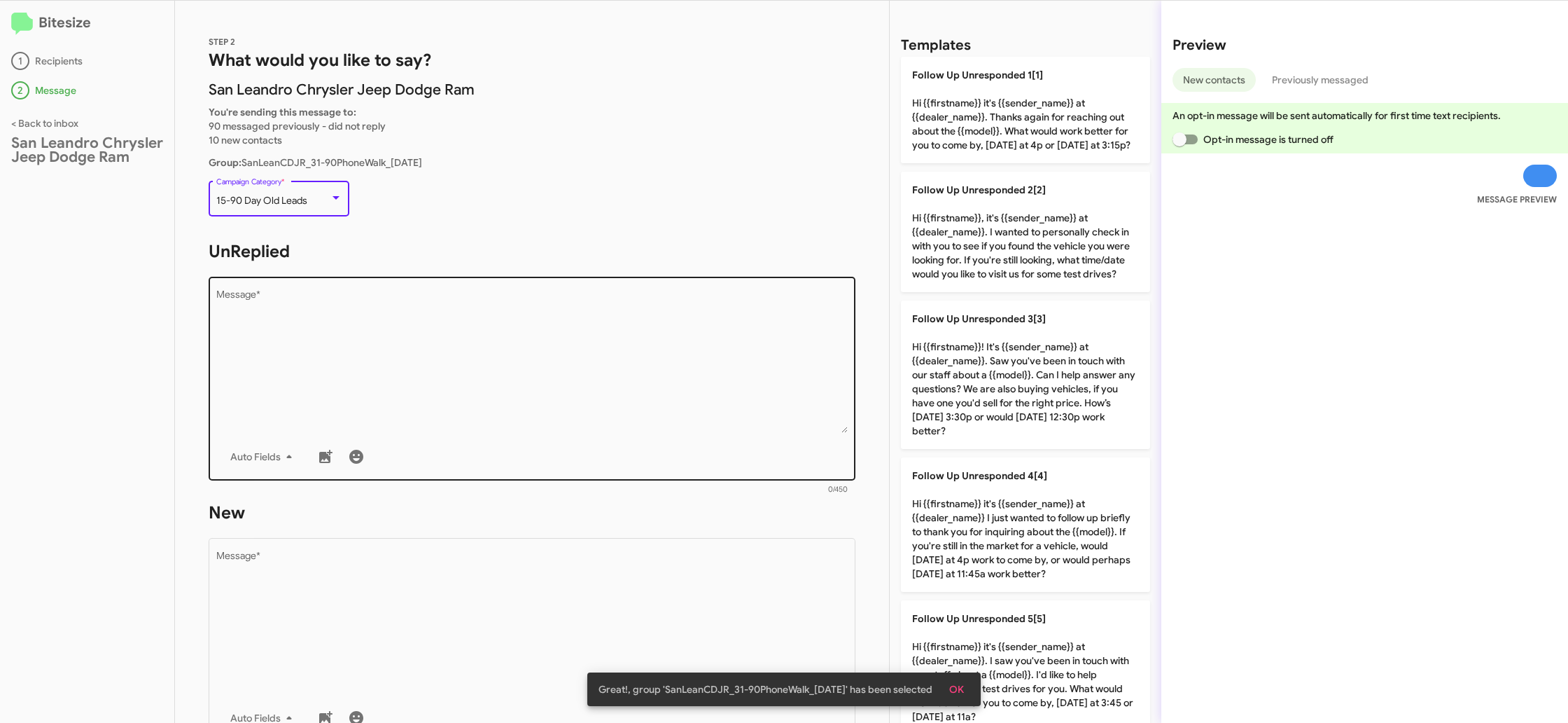
click at [428, 338] on textarea "Message *" at bounding box center [532, 362] width 633 height 143
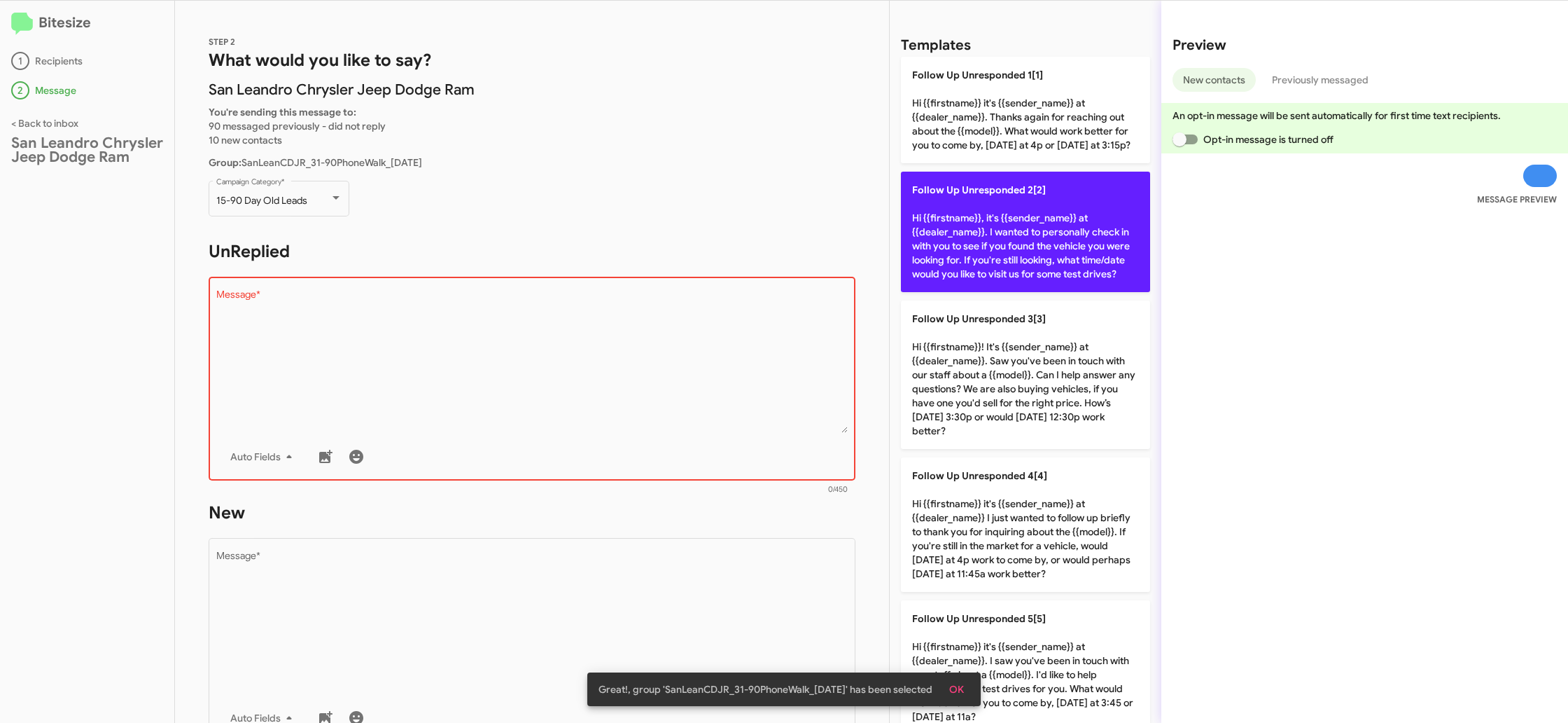
drag, startPoint x: 1039, startPoint y: 292, endPoint x: 993, endPoint y: 279, distance: 47.8
click at [1036, 292] on p "Follow Up Unresponded 2[2] Hi {{firstname}}, it's {{sender_name}} at {{dealer_n…" at bounding box center [1025, 232] width 249 height 121
type textarea "Hi {{firstname}}, it's {{sender_name}} at {{dealer_name}}. I wanted to personal…"
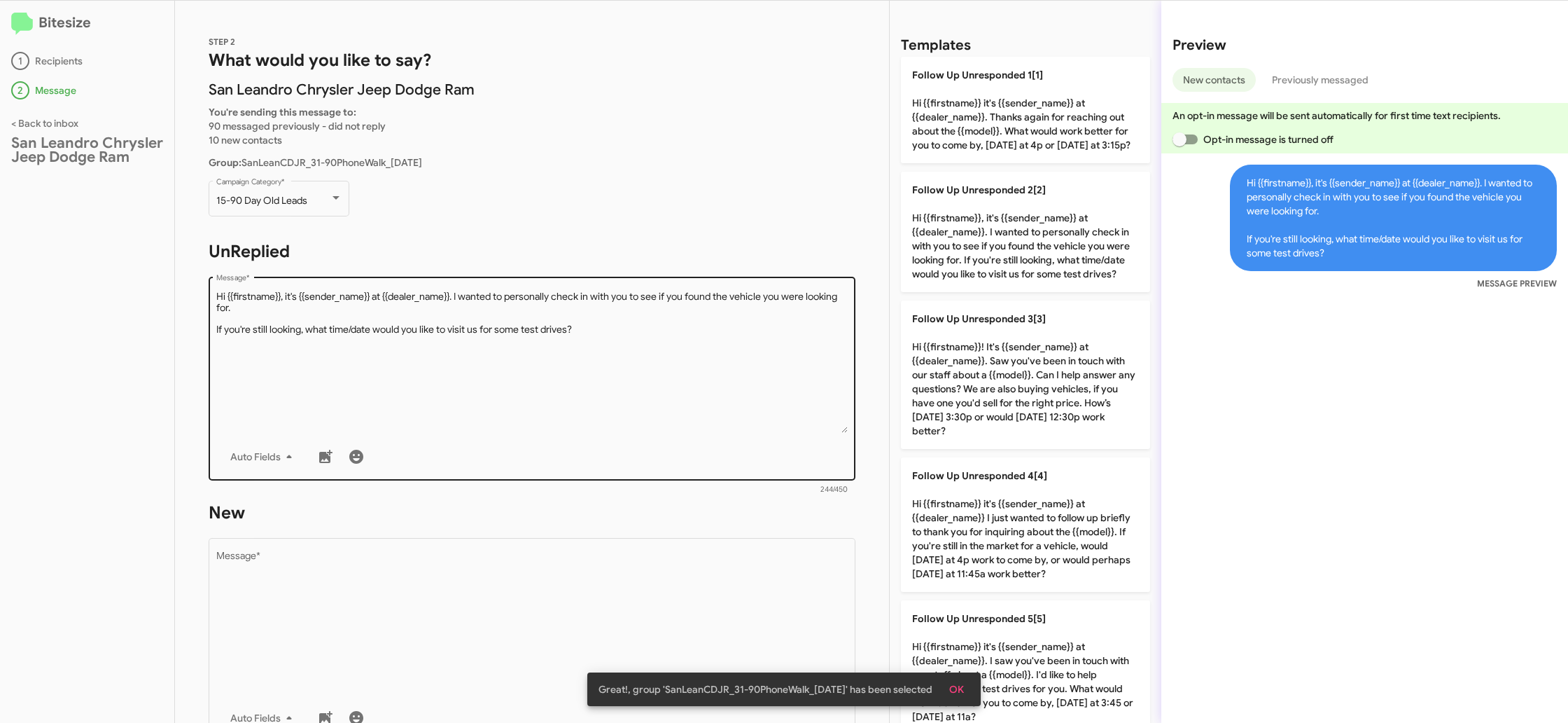
scroll to position [215, 0]
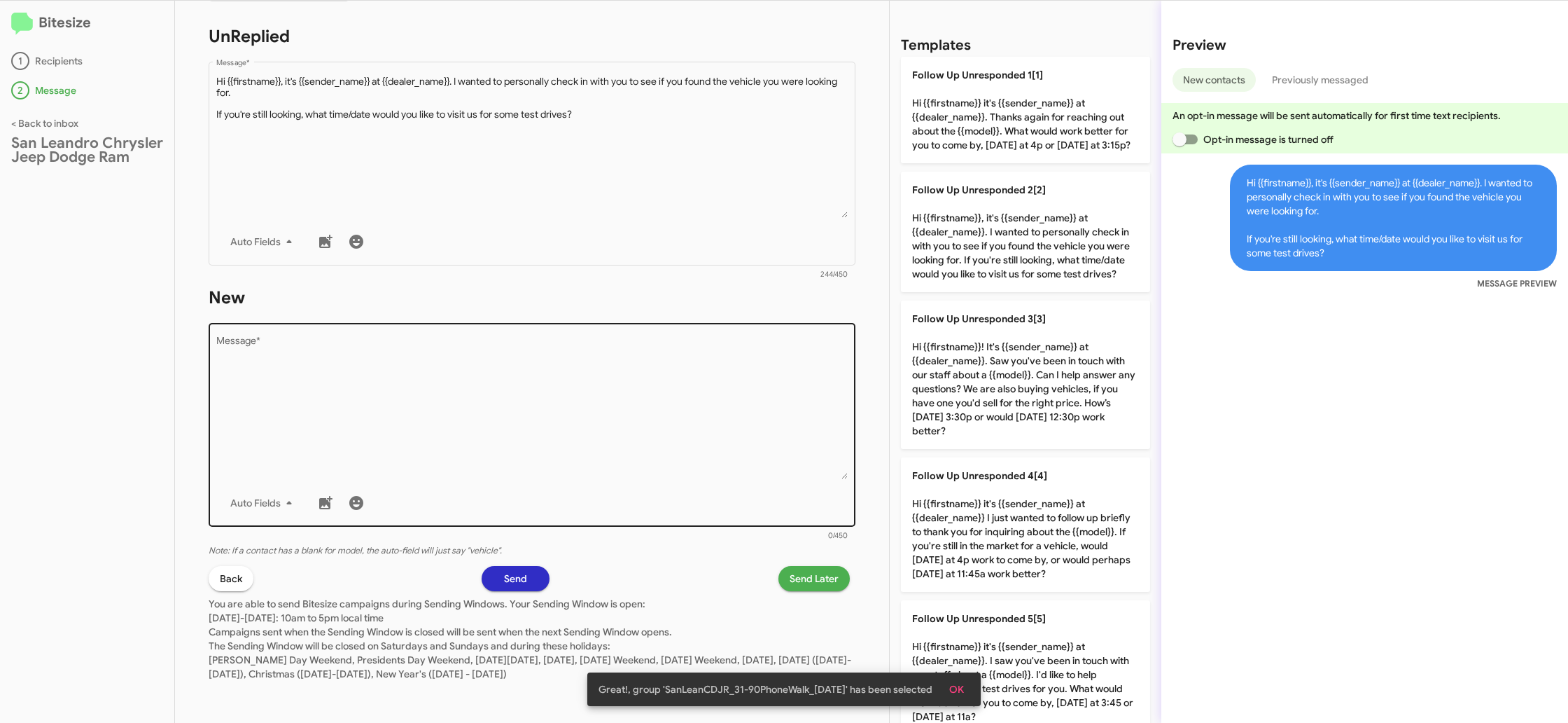
click at [583, 455] on textarea "Message *" at bounding box center [532, 408] width 633 height 143
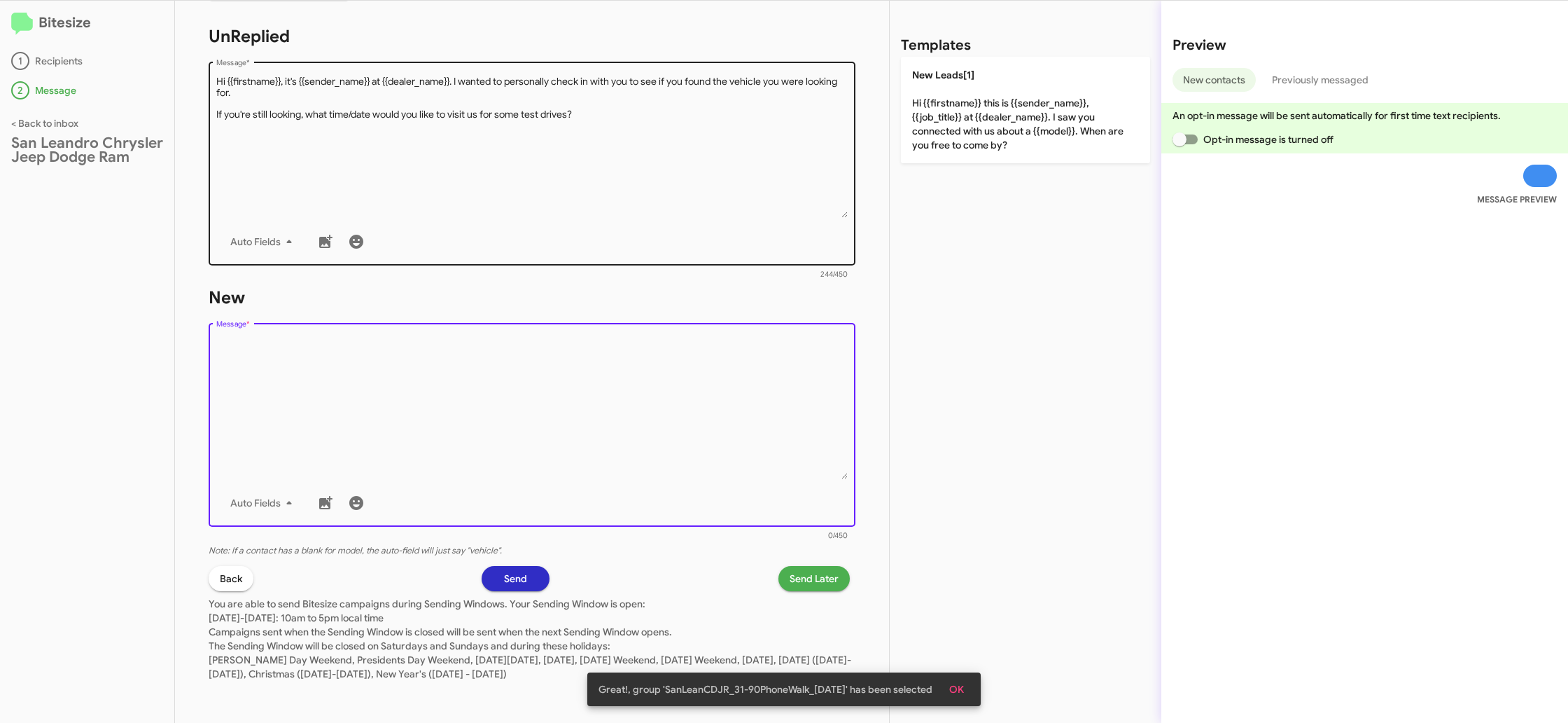
drag, startPoint x: 584, startPoint y: 458, endPoint x: 789, endPoint y: 222, distance: 312.6
click at [603, 438] on textarea "Message *" at bounding box center [532, 408] width 633 height 143
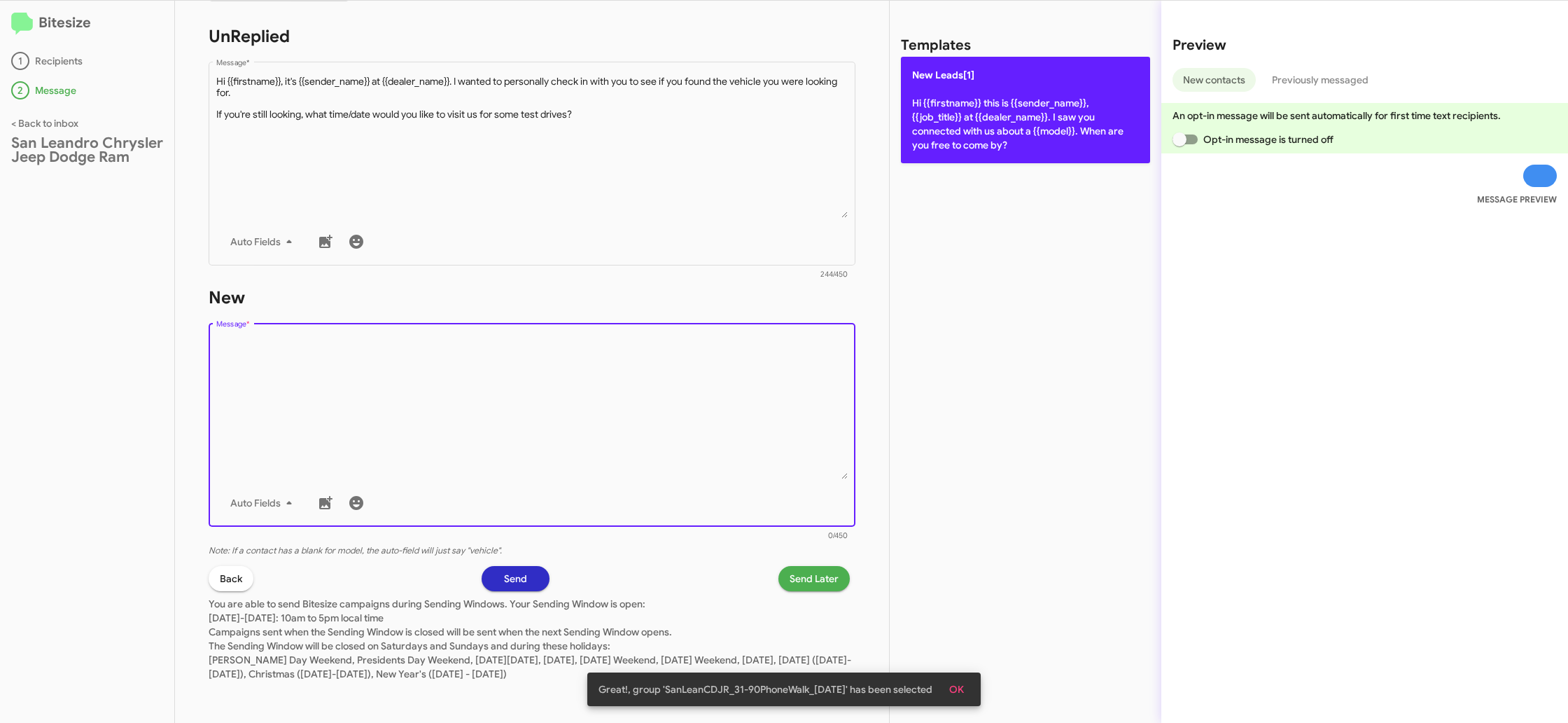
click at [976, 92] on p "New Leads[1] Hi {{firstname}} this is {{sender_name}}, {{job_title}} at {{deale…" at bounding box center [1025, 110] width 249 height 106
type textarea "Hi {{firstname}} this is {{sender_name}}, {{job_title}} at {{dealer_name}}. I s…"
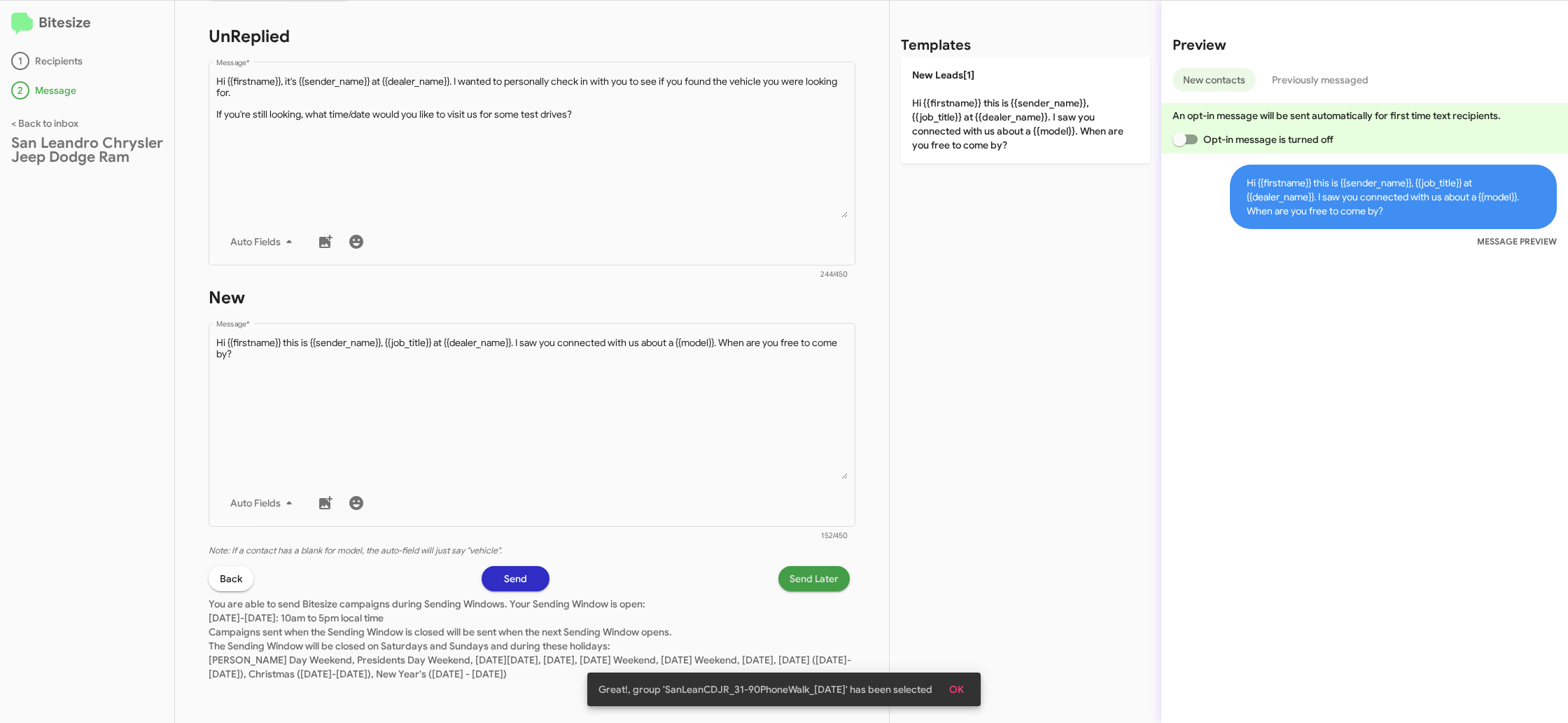
click at [795, 584] on span "Send Later" at bounding box center [815, 578] width 49 height 25
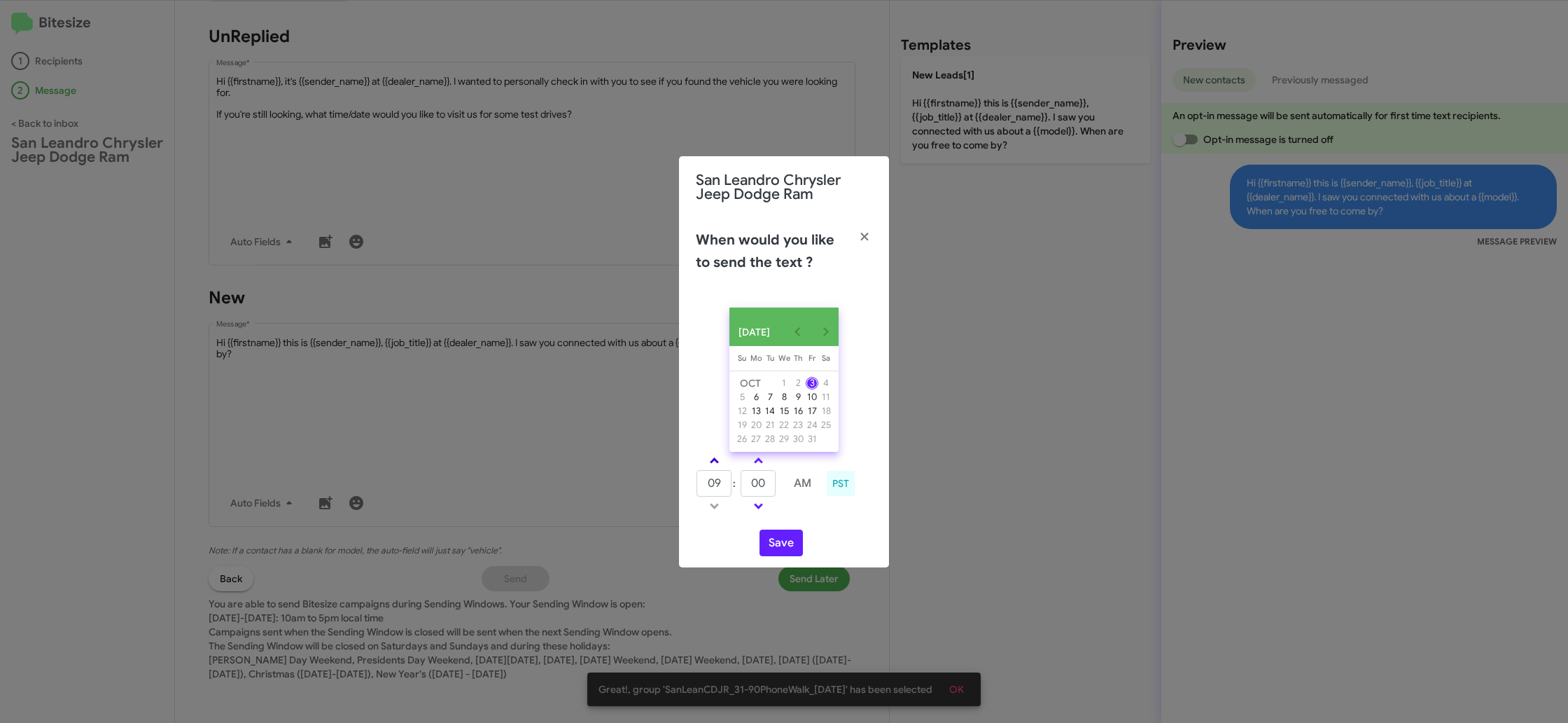
click at [720, 461] on link at bounding box center [715, 460] width 25 height 16
type input "10"
click at [766, 491] on input "00" at bounding box center [759, 483] width 35 height 27
drag, startPoint x: 766, startPoint y: 491, endPoint x: 774, endPoint y: 486, distance: 9.4
click at [768, 490] on input "00" at bounding box center [759, 483] width 35 height 27
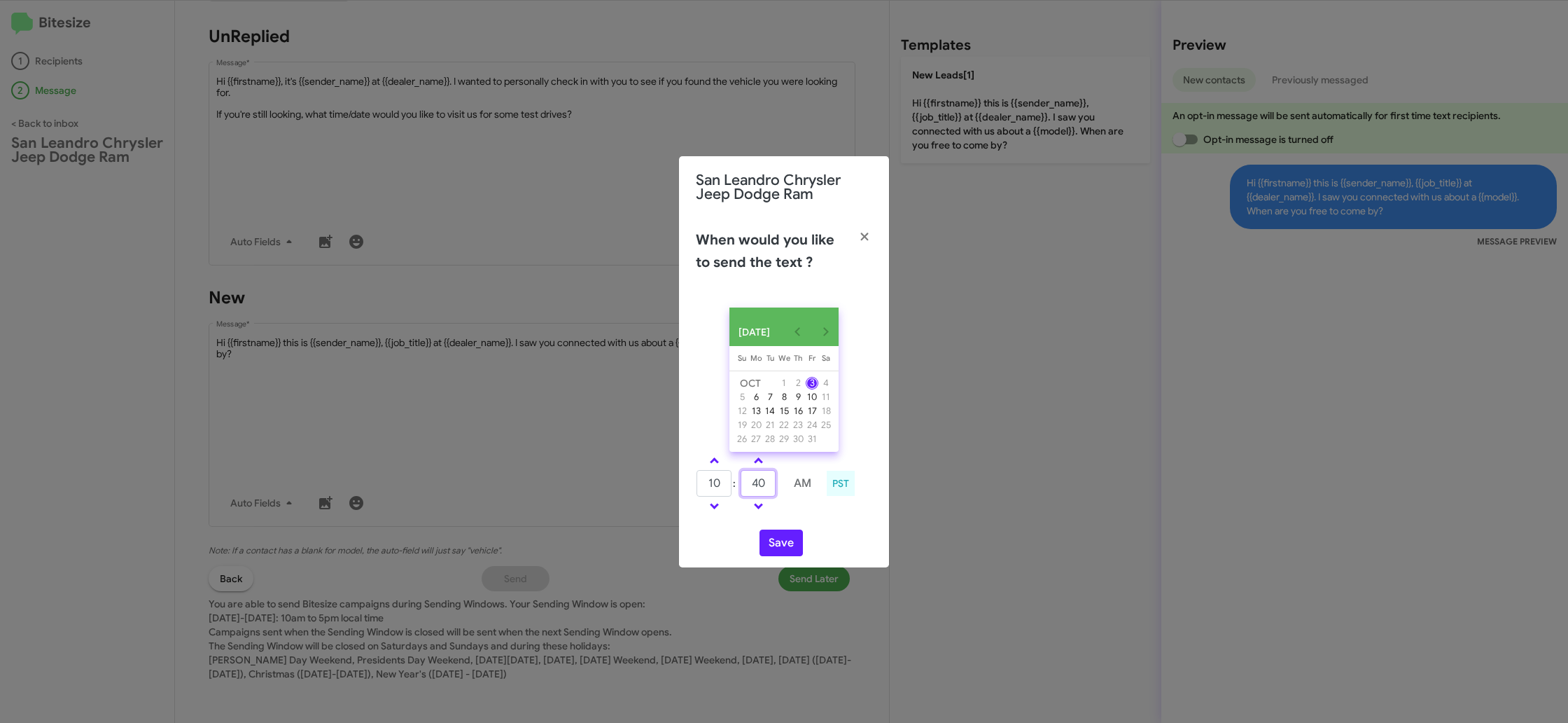
type input "40"
drag, startPoint x: 832, startPoint y: 529, endPoint x: 790, endPoint y: 536, distance: 42.6
click at [829, 529] on div "OCT 2025 Sunday Su Monday Mo Tuesday Tu Wednesday We Thursday Th Friday Fr Satu…" at bounding box center [784, 431] width 210 height 272
click at [782, 541] on button "Save" at bounding box center [781, 543] width 43 height 27
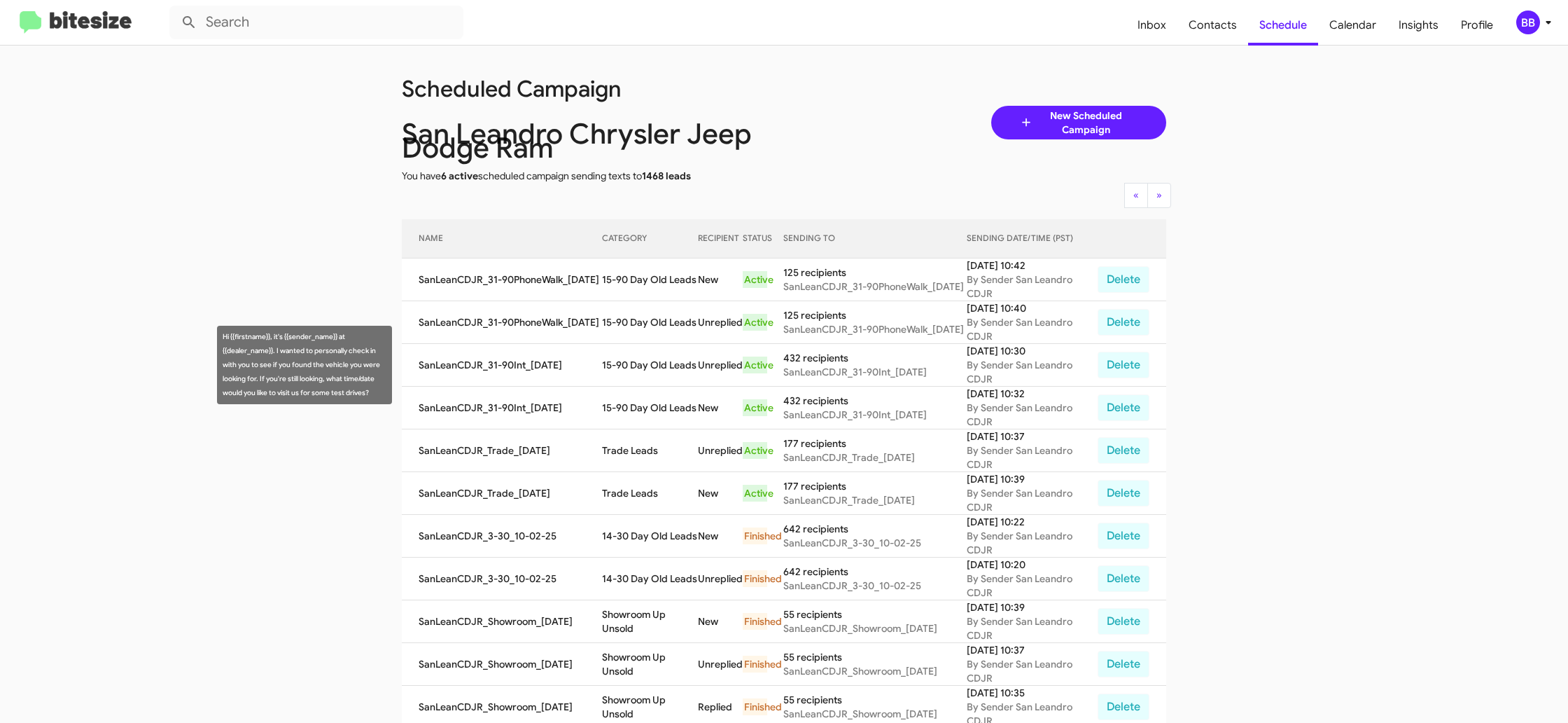
click at [620, 388] on td "15-90 Day Old Leads" at bounding box center [649, 408] width 96 height 43
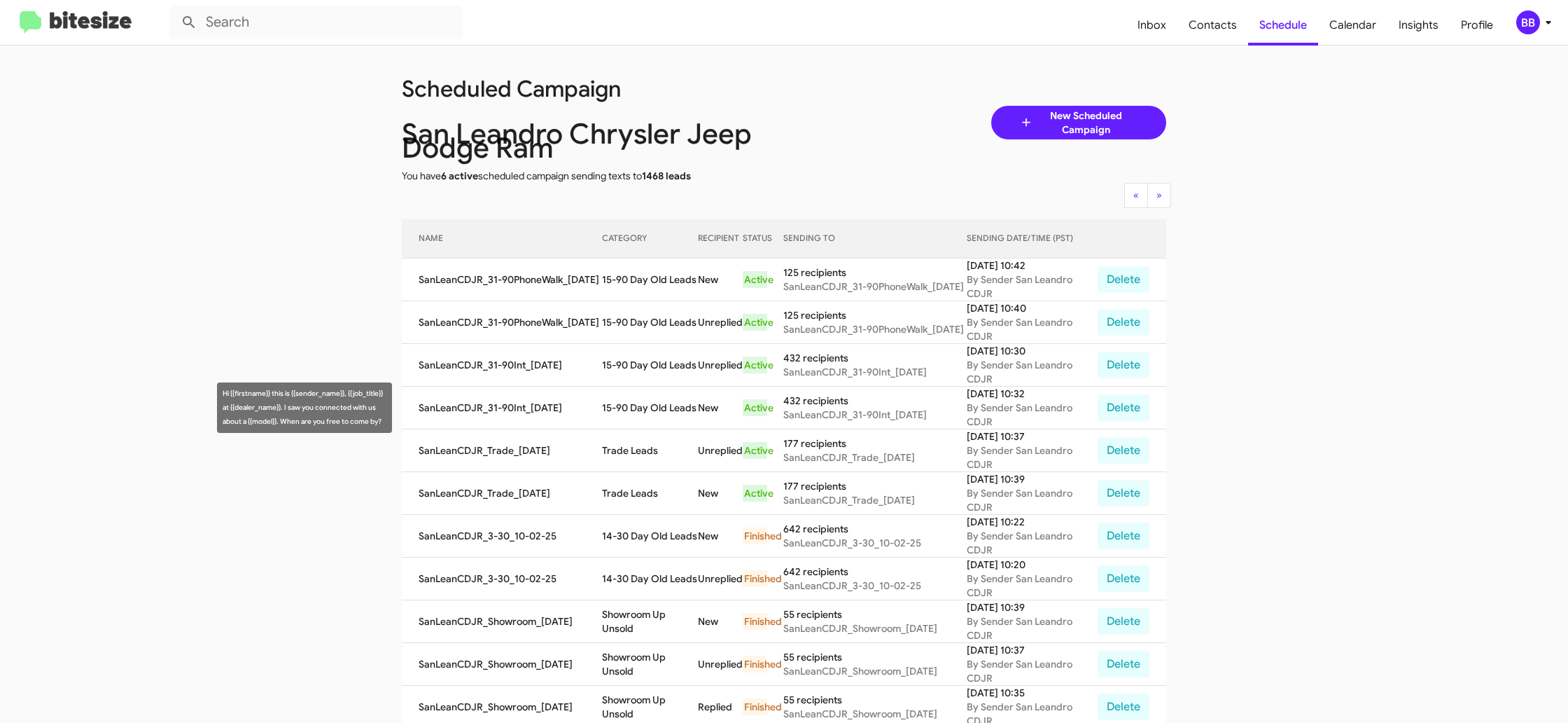
click at [621, 404] on td "15-90 Day Old Leads" at bounding box center [649, 408] width 96 height 43
click at [621, 402] on td "15-90 Day Old Leads" at bounding box center [649, 408] width 96 height 43
copy td "15-90 Day Old Leads"
click at [1536, 23] on div "BB" at bounding box center [1528, 22] width 24 height 24
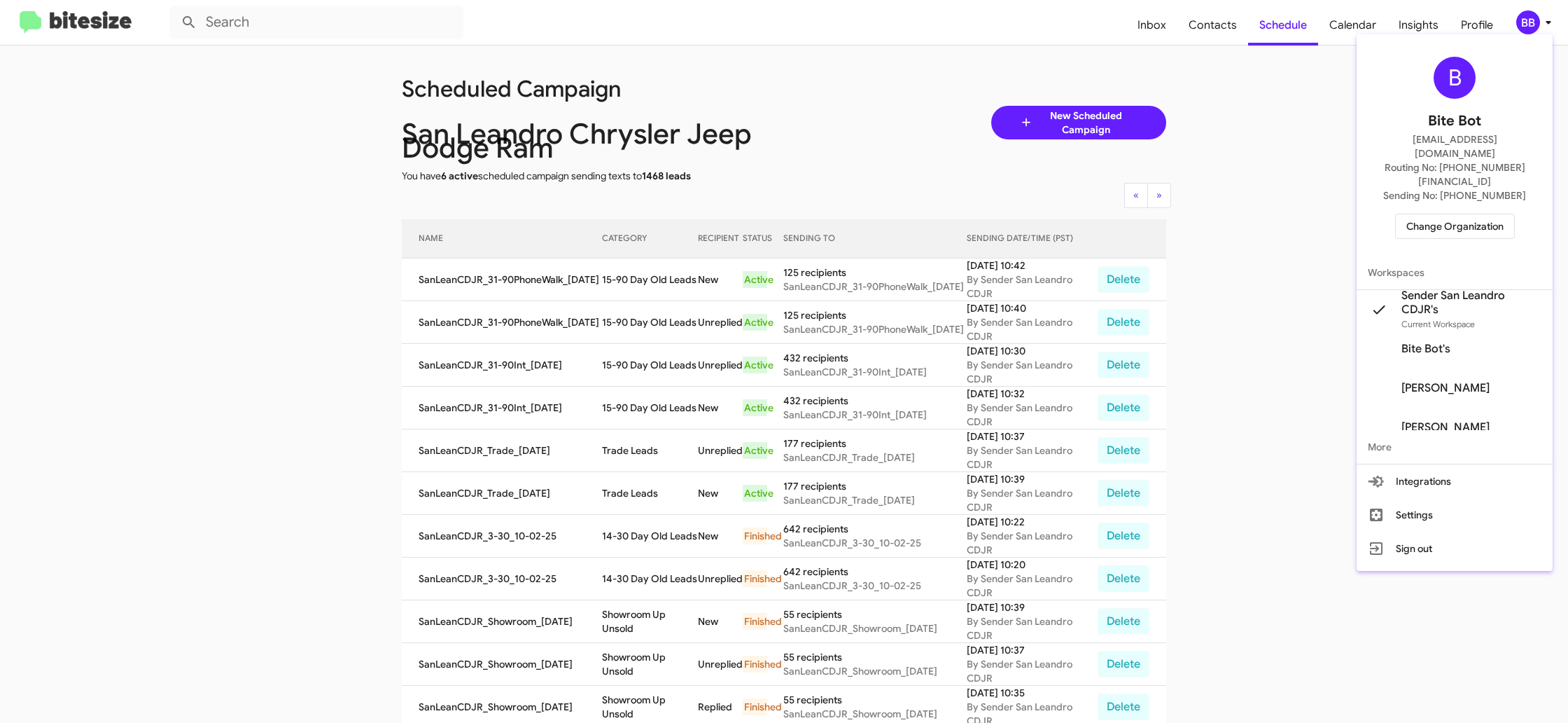
click at [1450, 215] on span "Change Organization" at bounding box center [1455, 226] width 98 height 24
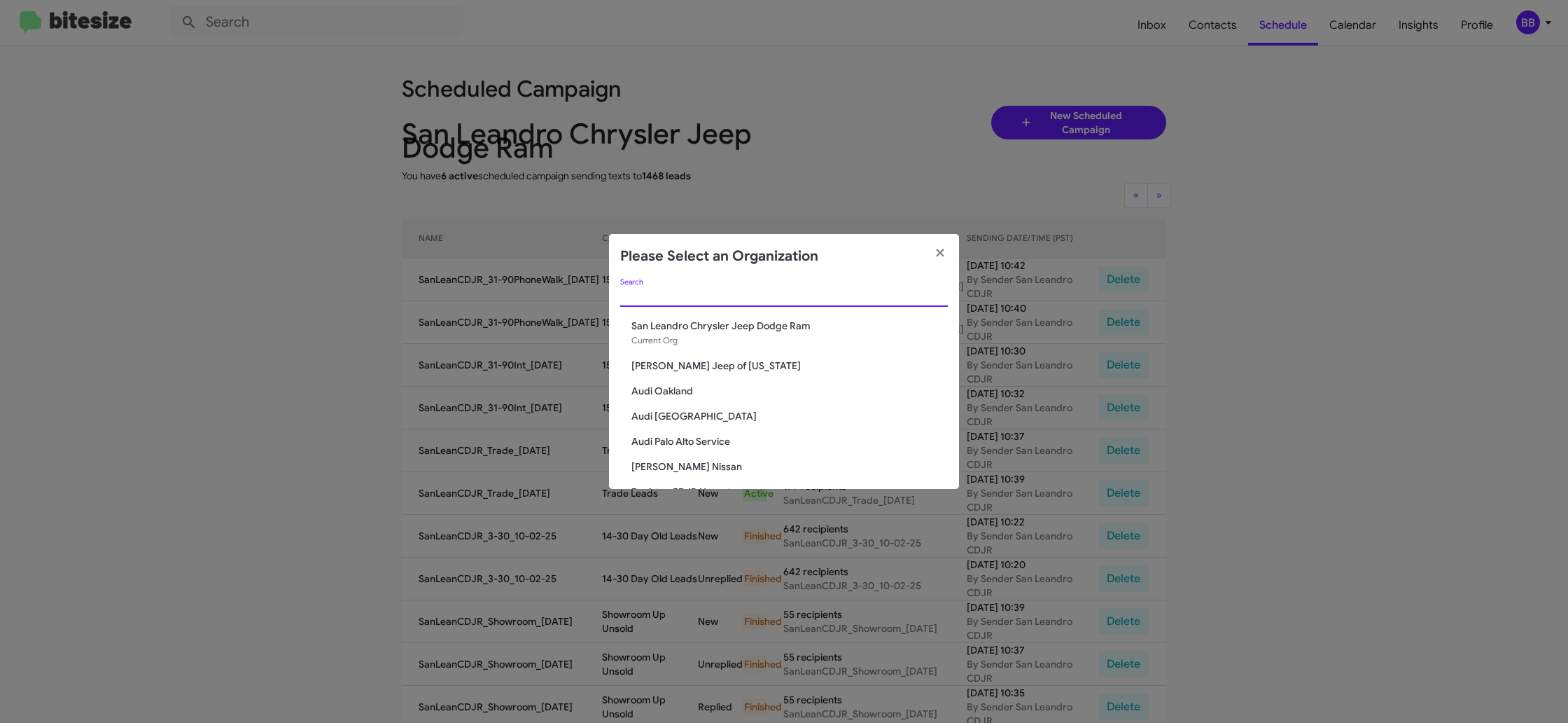
click at [675, 302] on input "Search" at bounding box center [784, 296] width 327 height 12
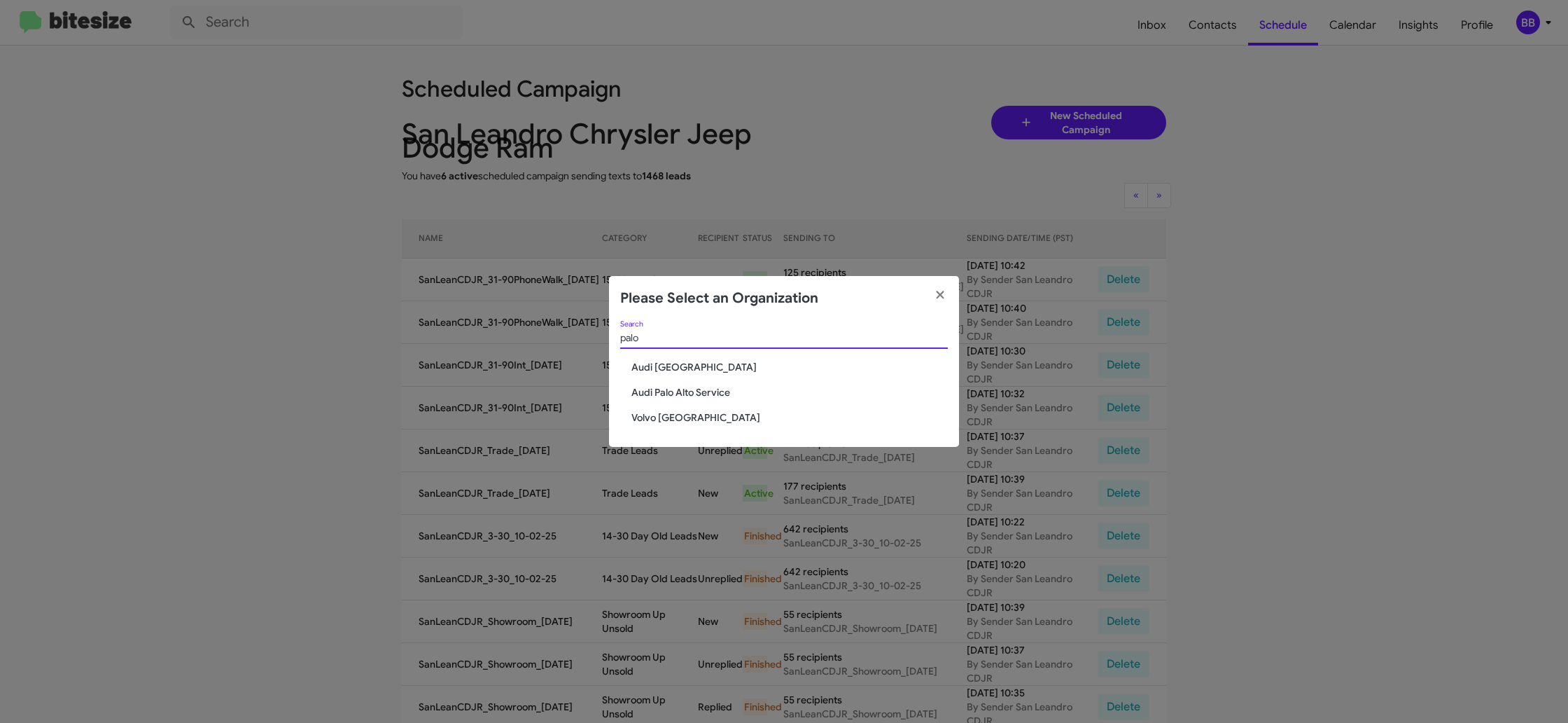
type input "palo"
click at [656, 407] on div "palo Search Audi Palo Alto Audi Palo Alto Service Volvo Palo Alto" at bounding box center [784, 384] width 350 height 127
drag, startPoint x: 656, startPoint y: 407, endPoint x: 653, endPoint y: 413, distance: 6.7
click at [654, 409] on div "palo Search Audi Palo Alto Audi Palo Alto Service Volvo Palo Alto" at bounding box center [784, 384] width 350 height 127
click at [653, 413] on span "Volvo [GEOGRAPHIC_DATA]" at bounding box center [790, 418] width 317 height 14
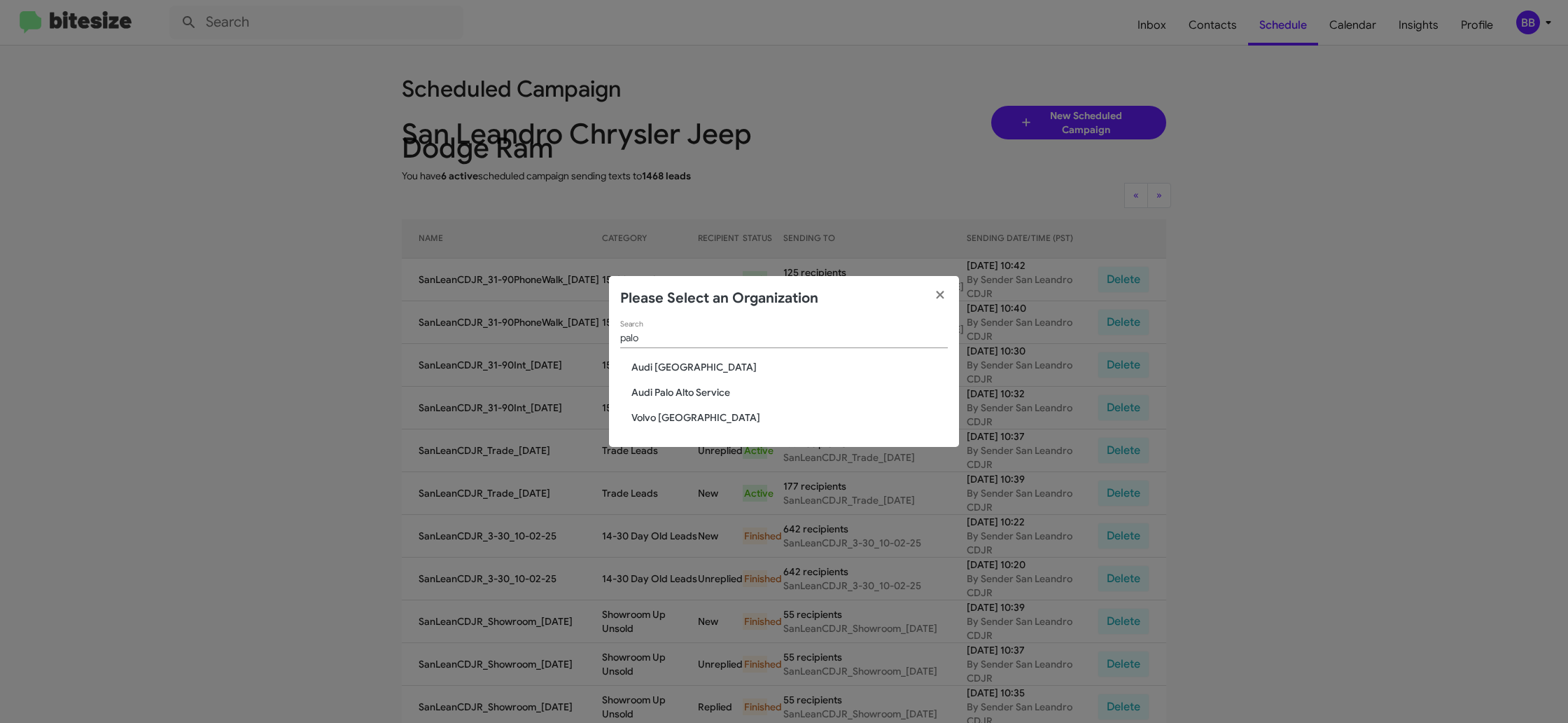
click at [653, 413] on span "Volvo [GEOGRAPHIC_DATA]" at bounding box center [790, 418] width 317 height 14
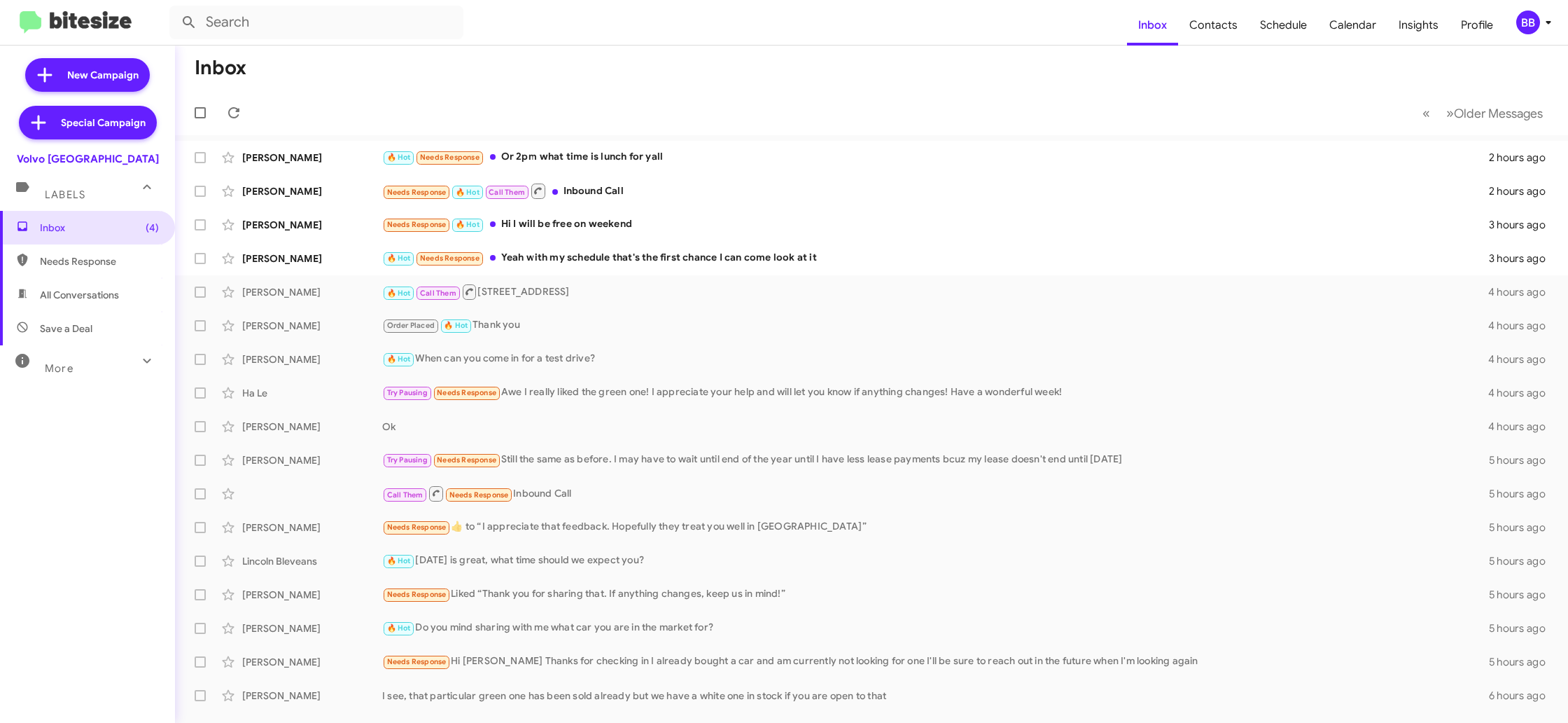
click at [1532, 28] on div "BB" at bounding box center [1528, 22] width 24 height 24
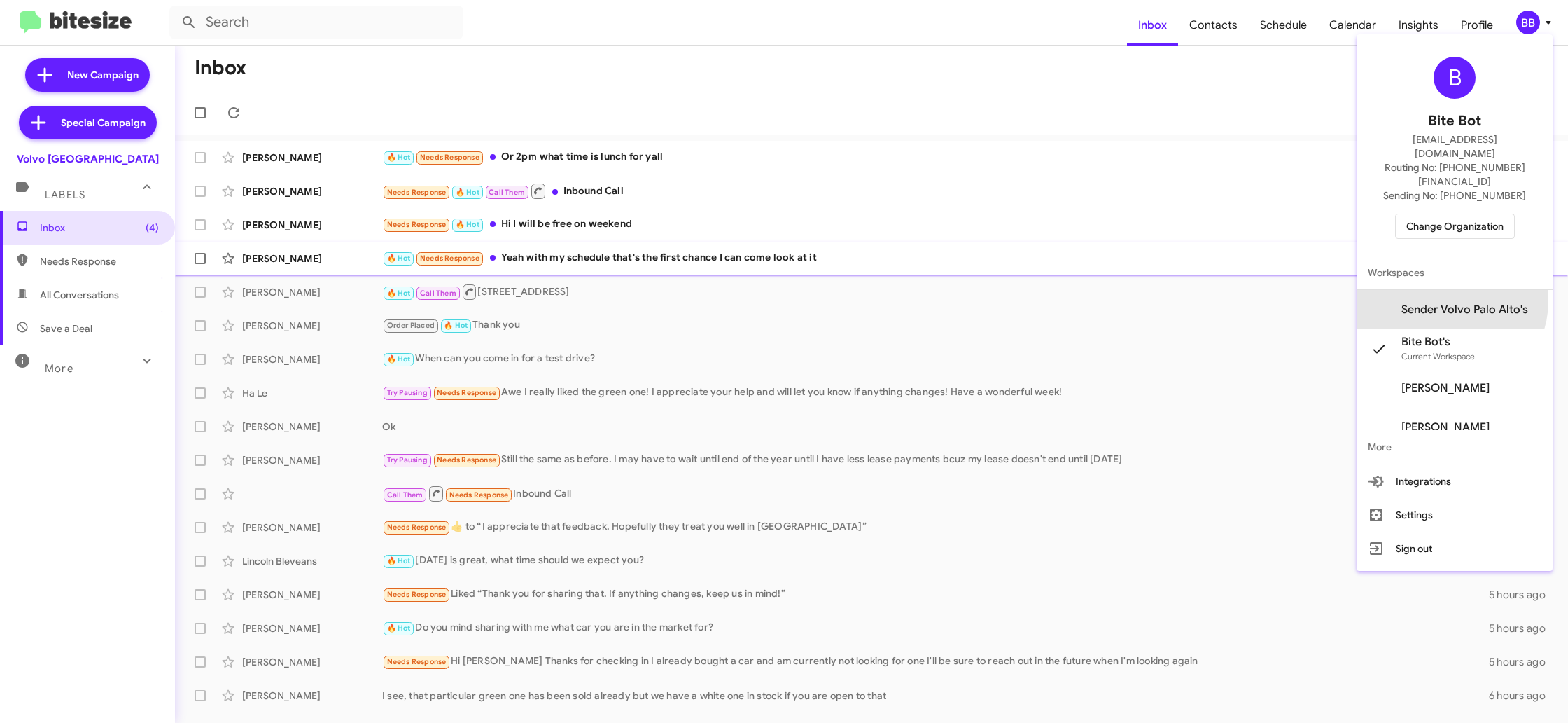
click at [1467, 290] on span "Sender Volvo Palo Alto's" at bounding box center [1454, 309] width 196 height 39
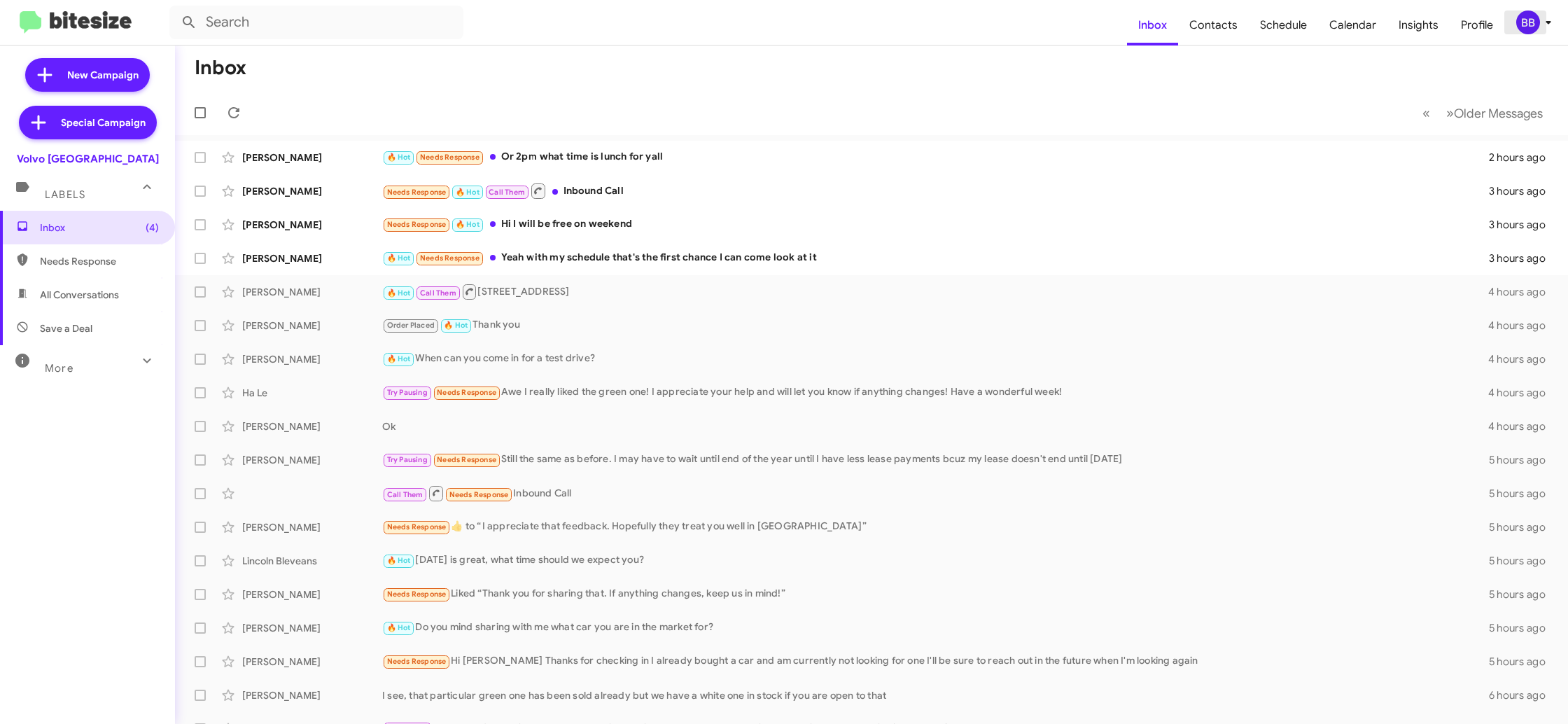
click at [1543, 30] on icon at bounding box center [1549, 22] width 17 height 17
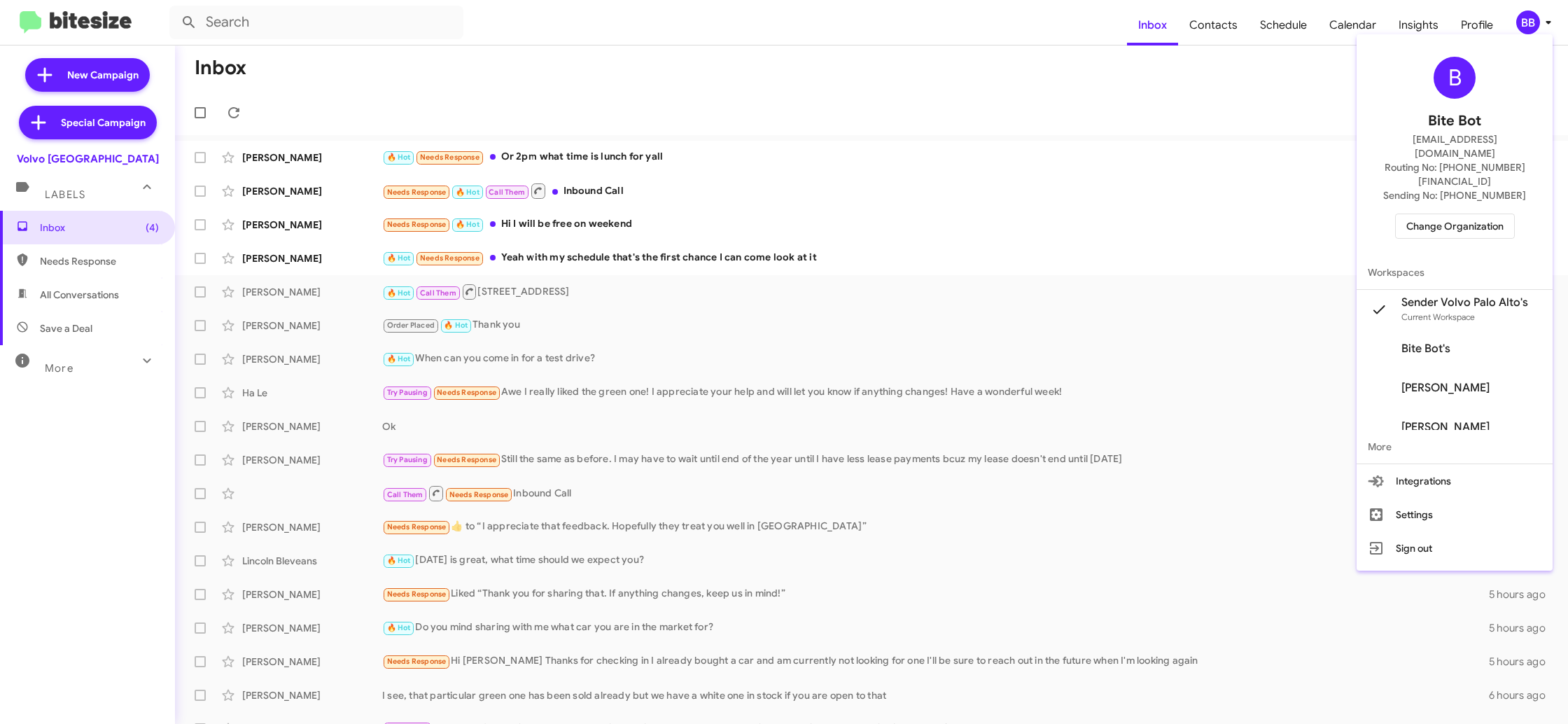
click at [1220, 36] on div at bounding box center [784, 362] width 1568 height 724
click at [1219, 35] on span "Contacts" at bounding box center [1214, 25] width 71 height 41
drag, startPoint x: 1219, startPoint y: 35, endPoint x: 1161, endPoint y: 18, distance: 60.4
click at [1219, 35] on span "Contacts" at bounding box center [1214, 25] width 71 height 41
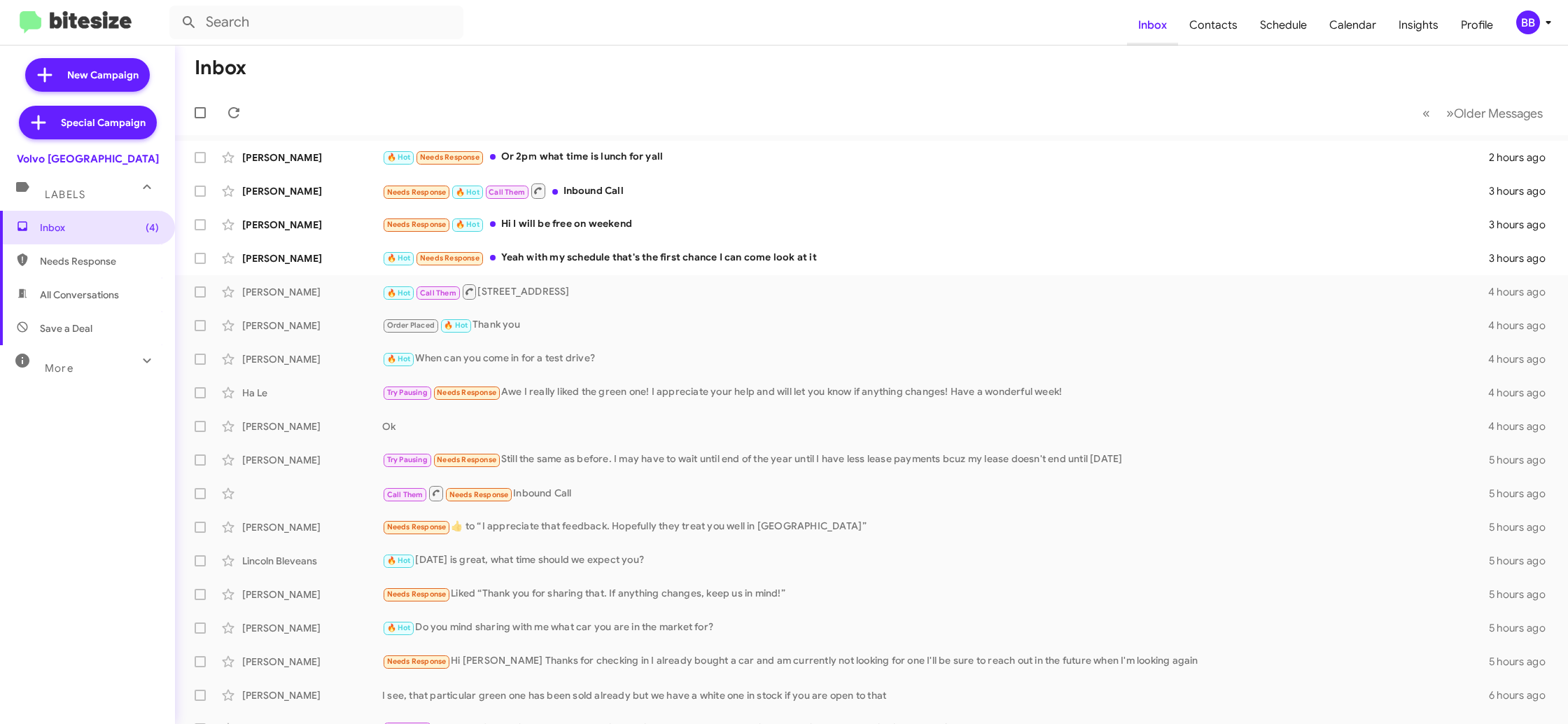
type input "in:groups"
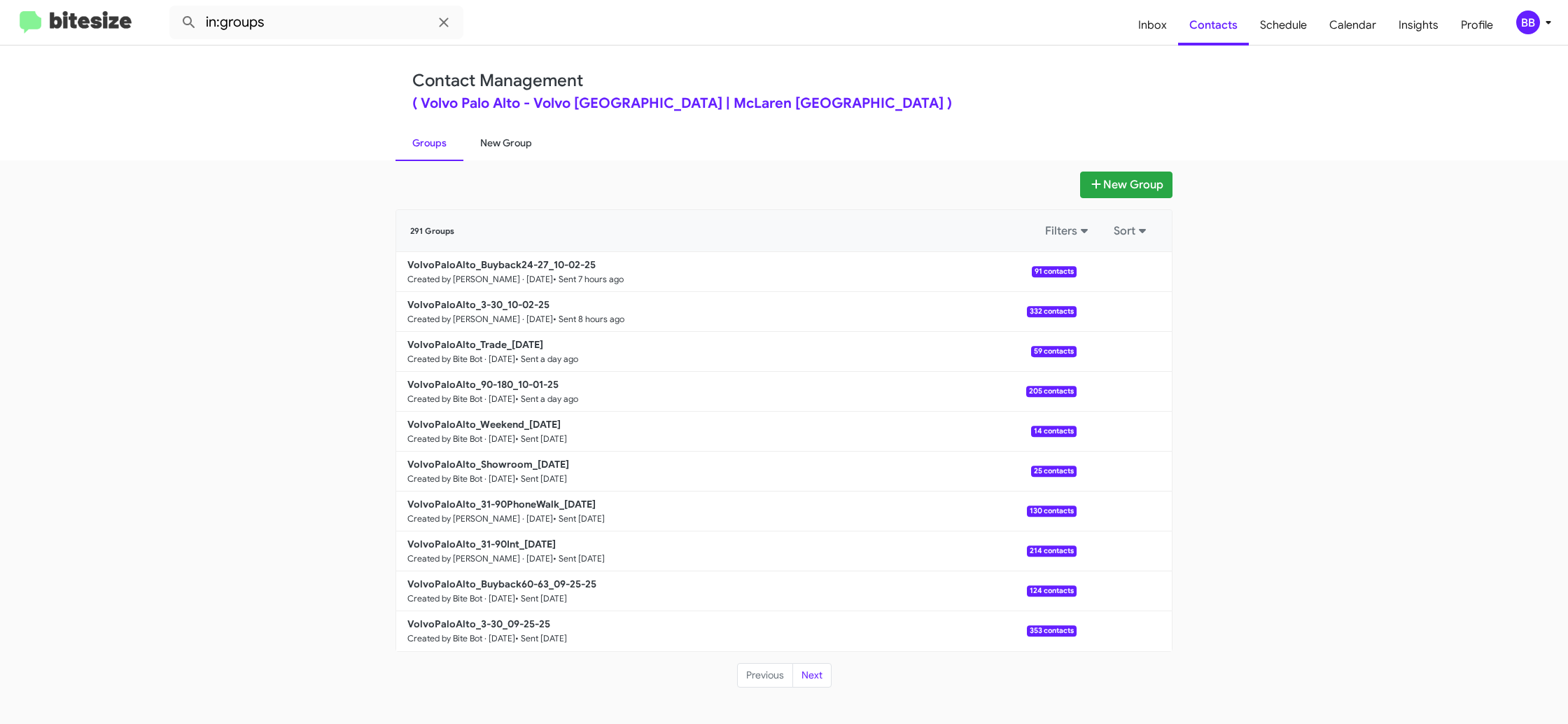
click at [525, 149] on link "New Group" at bounding box center [506, 142] width 85 height 36
drag, startPoint x: 525, startPoint y: 149, endPoint x: 562, endPoint y: 141, distance: 37.9
click at [533, 142] on link "New Group" at bounding box center [506, 142] width 85 height 36
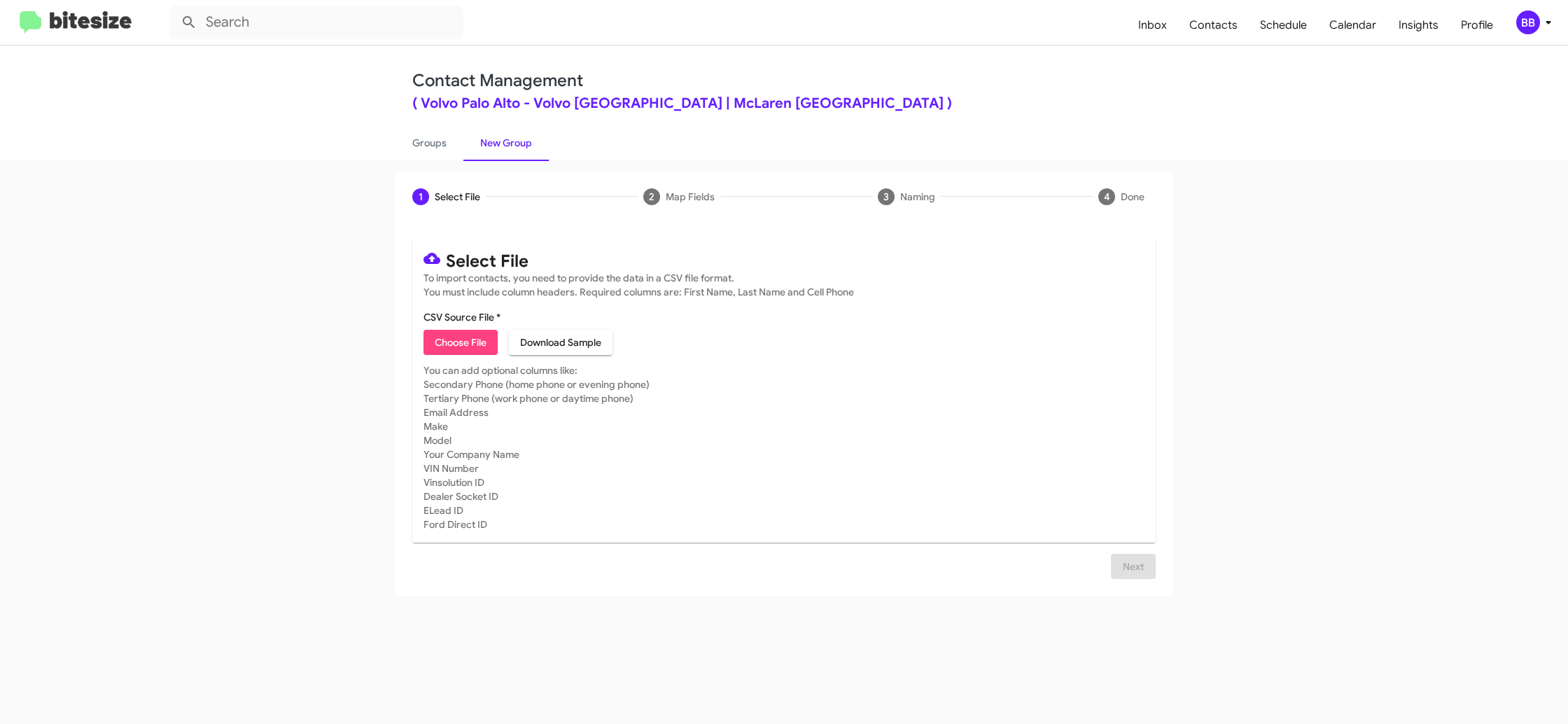
click at [1507, 29] on button "BB" at bounding box center [1529, 22] width 48 height 24
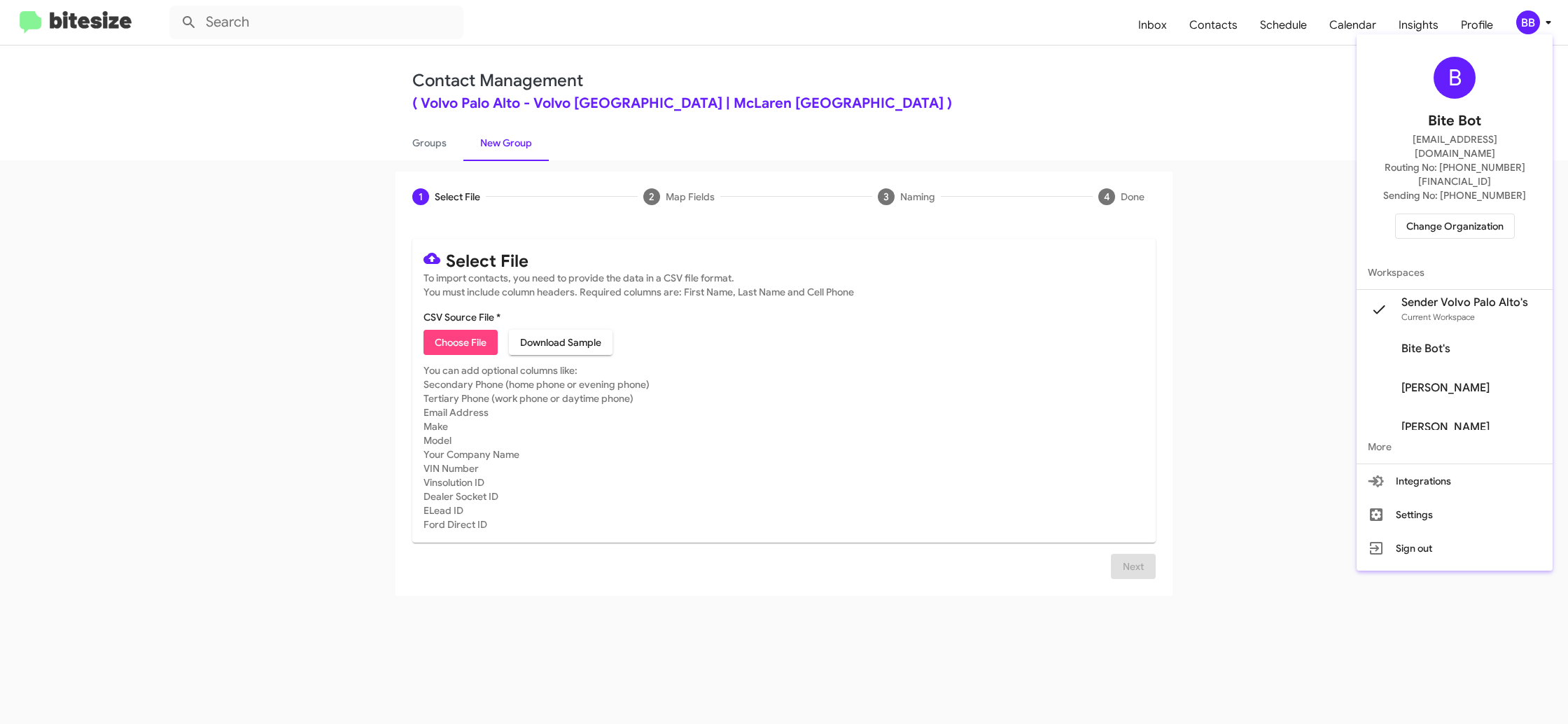
click at [1523, 28] on div at bounding box center [784, 362] width 1568 height 724
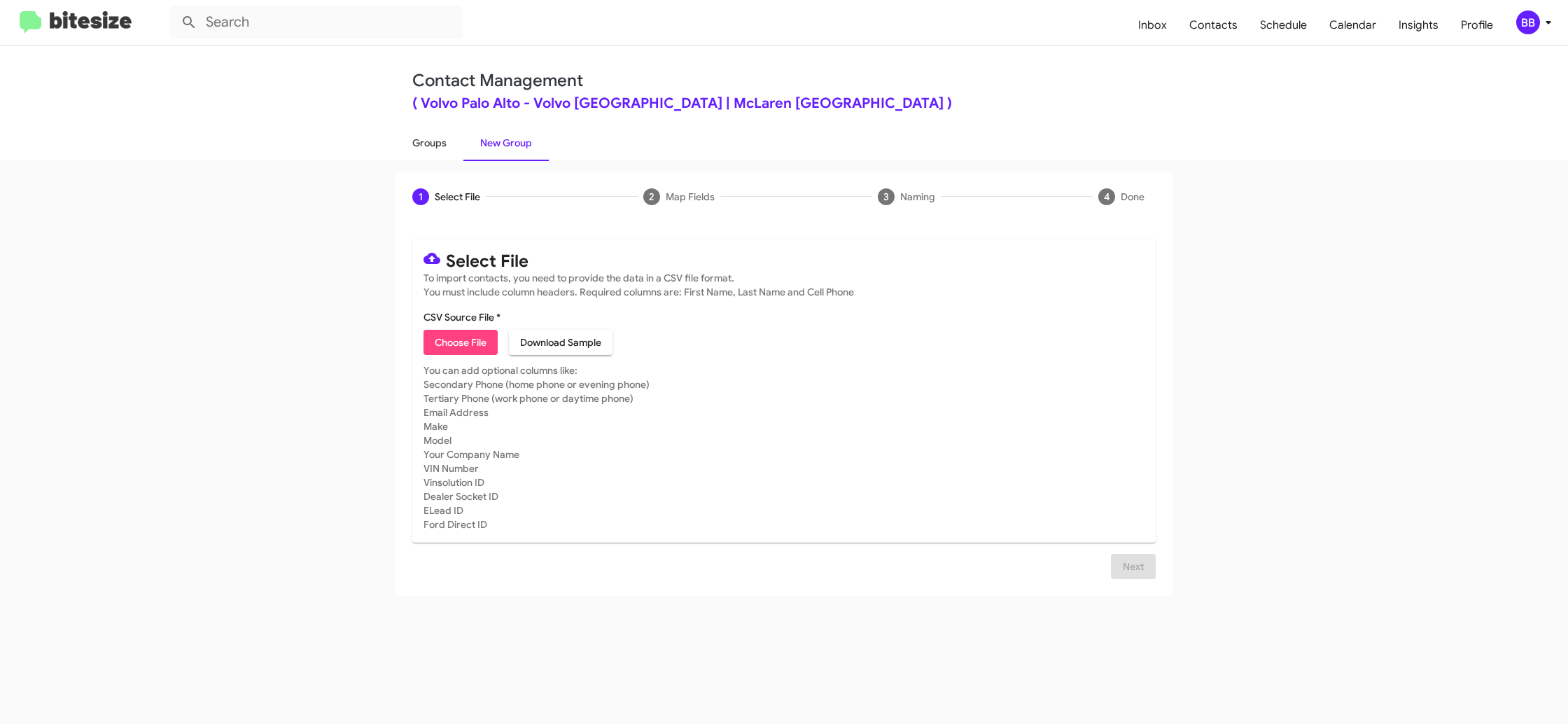
click at [424, 148] on link "Groups" at bounding box center [430, 142] width 68 height 36
type input "in:groups"
click at [424, 148] on link "Groups" at bounding box center [430, 142] width 68 height 36
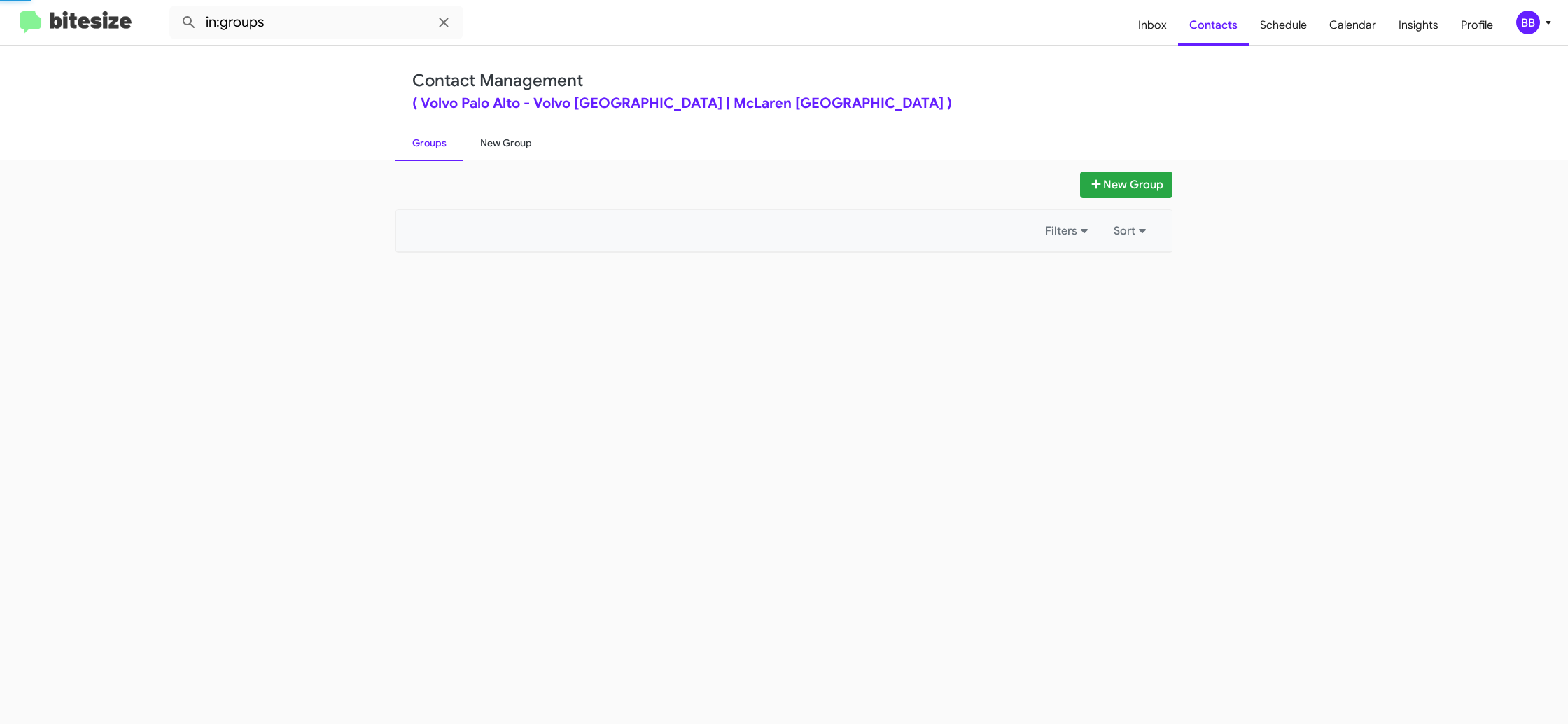
drag, startPoint x: 424, startPoint y: 148, endPoint x: 482, endPoint y: 138, distance: 58.9
click at [428, 144] on link "Groups" at bounding box center [430, 142] width 68 height 36
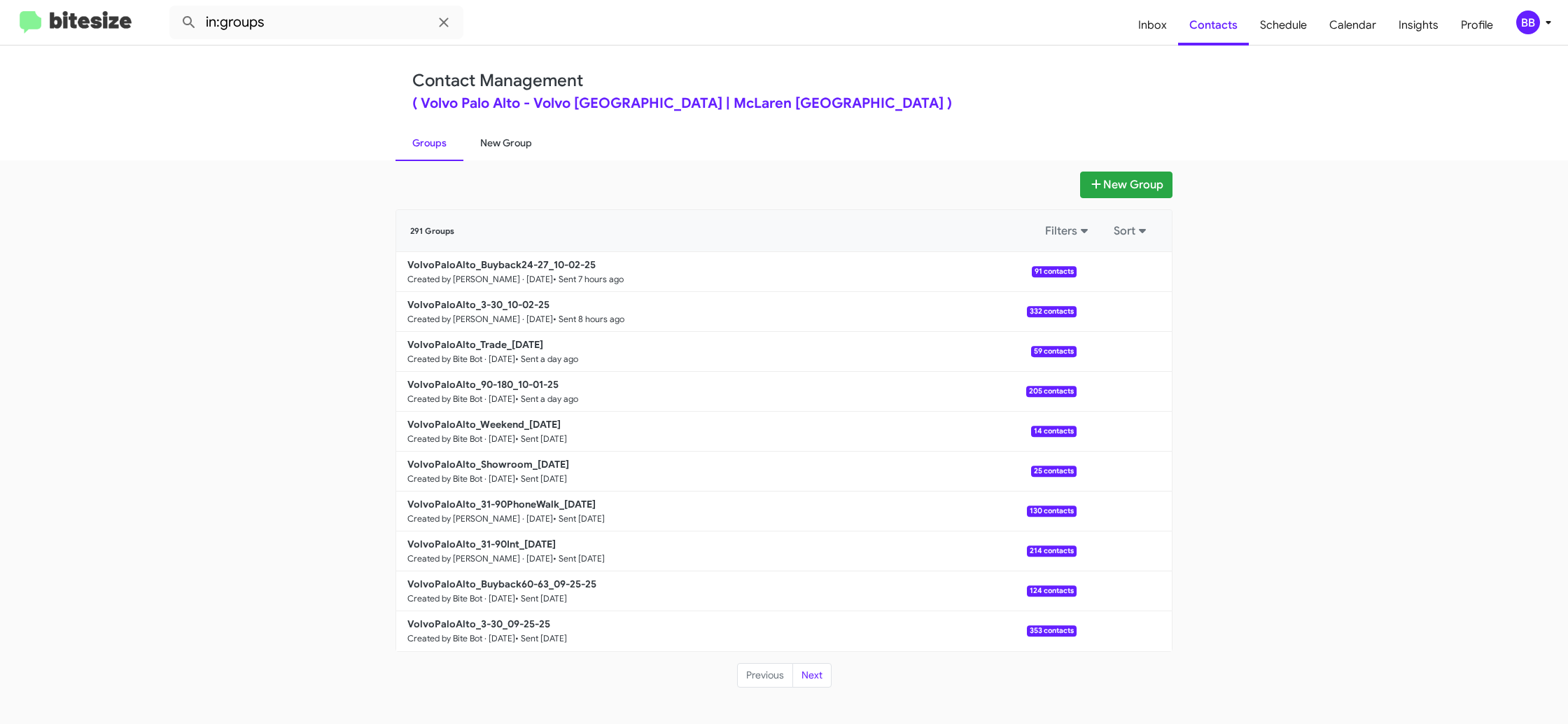
click at [482, 138] on link "New Group" at bounding box center [506, 142] width 85 height 36
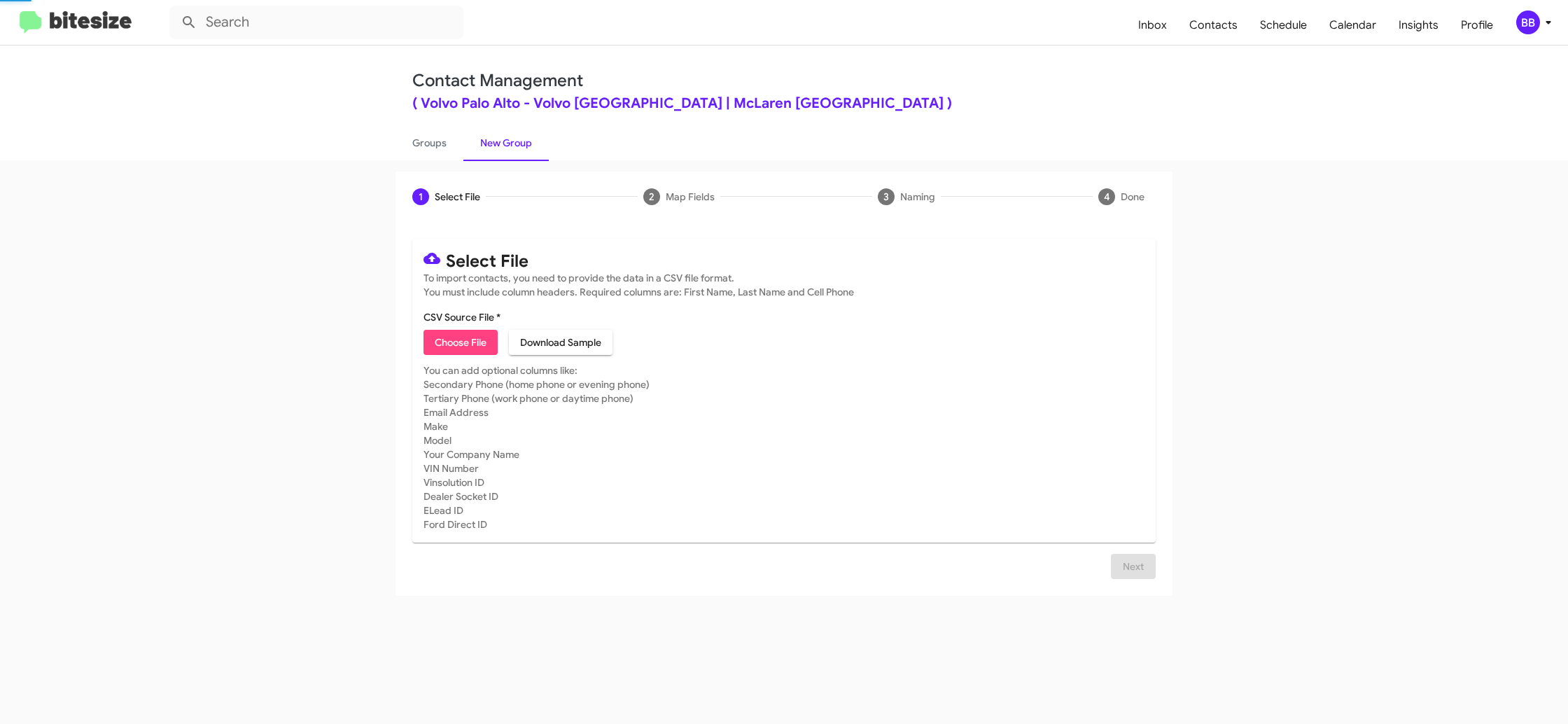
click at [482, 138] on link "New Group" at bounding box center [506, 142] width 85 height 36
click at [457, 340] on span "Choose File" at bounding box center [460, 342] width 51 height 25
type input "VolvoPaloAlto_31-90Int_10-03-25"
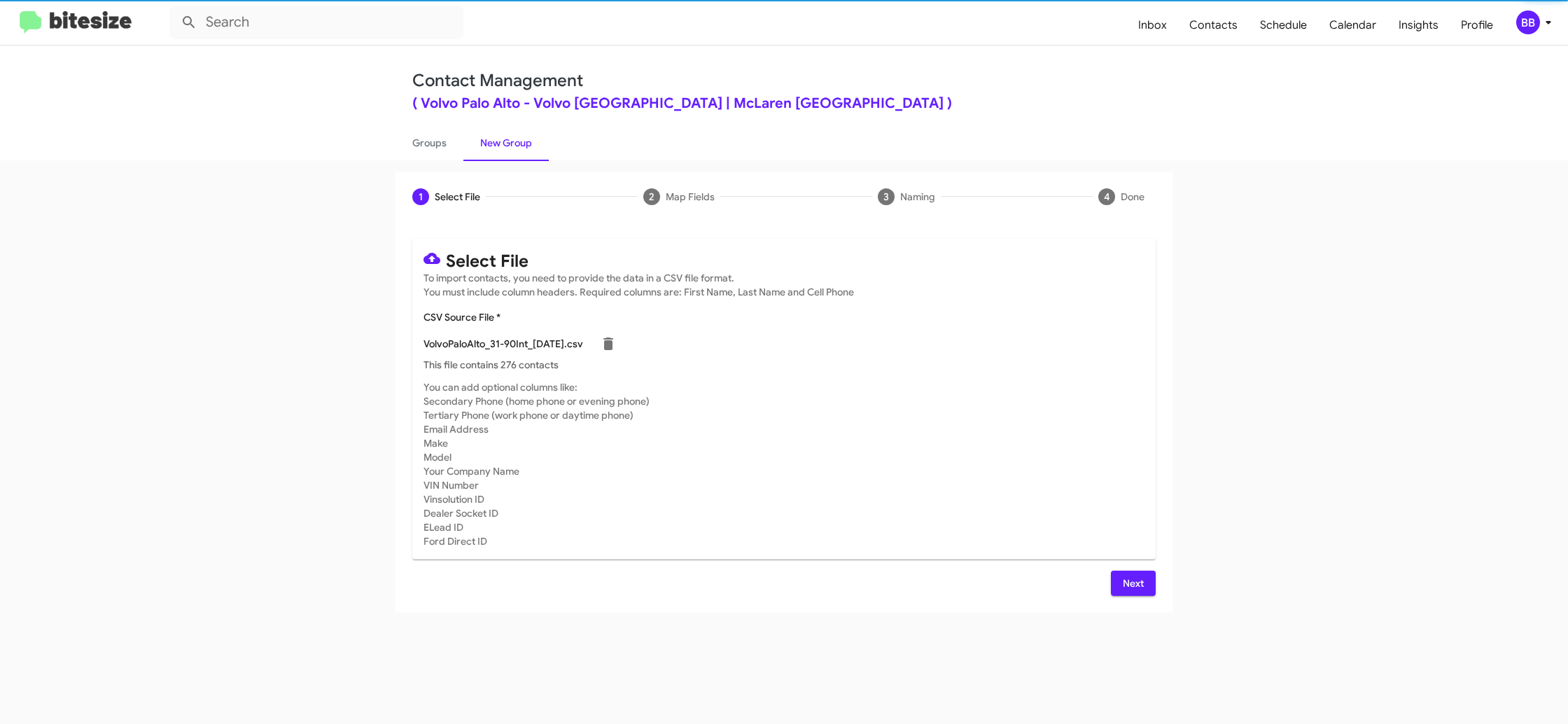
drag, startPoint x: 917, startPoint y: 463, endPoint x: 908, endPoint y: 465, distance: 9.2
click at [917, 463] on mat-card-subtitle "You can add optional columns like: Secondary Phone (home phone or evening phone…" at bounding box center [784, 464] width 721 height 168
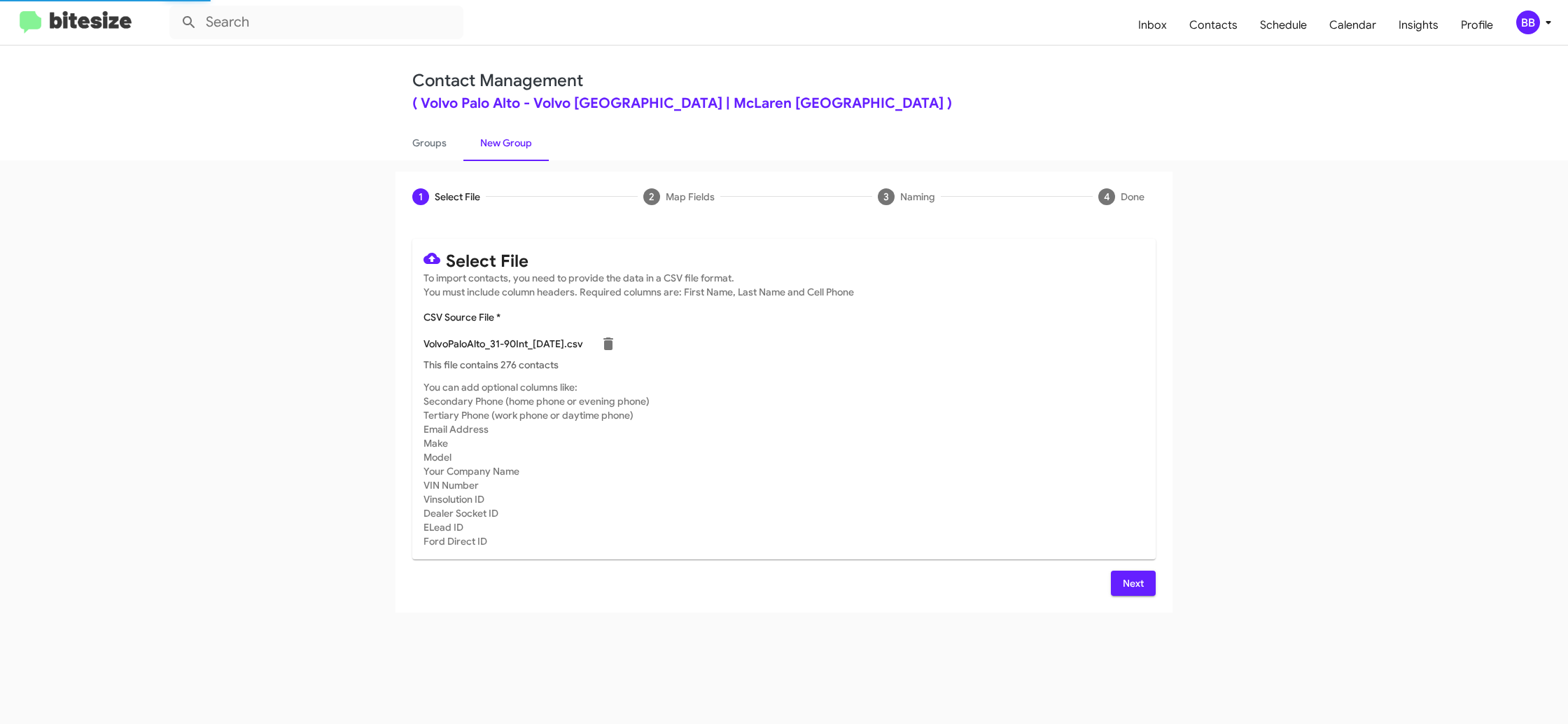
click at [1530, 25] on div "BB" at bounding box center [1528, 22] width 24 height 24
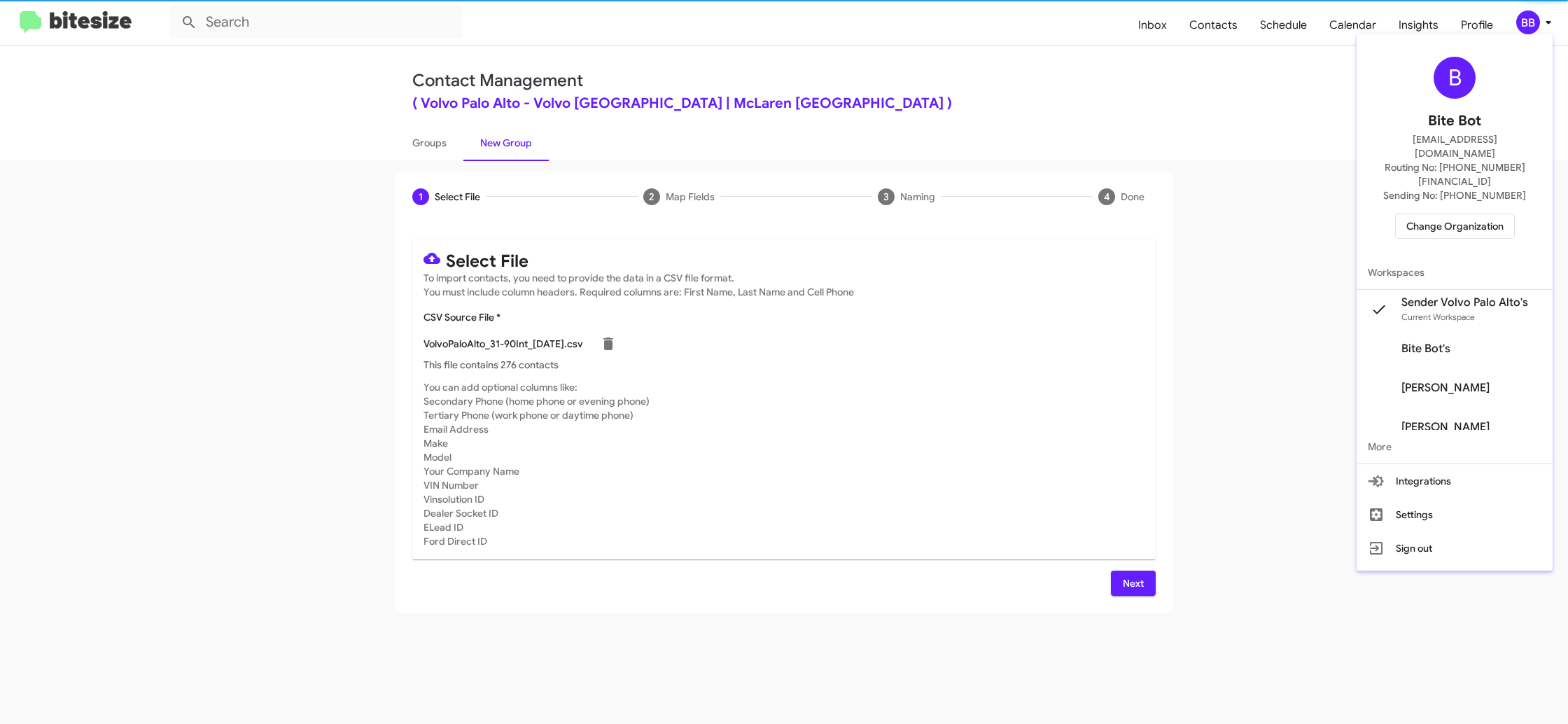
drag, startPoint x: 1530, startPoint y: 25, endPoint x: 1433, endPoint y: 131, distance: 143.7
click at [1528, 25] on div at bounding box center [784, 362] width 1568 height 724
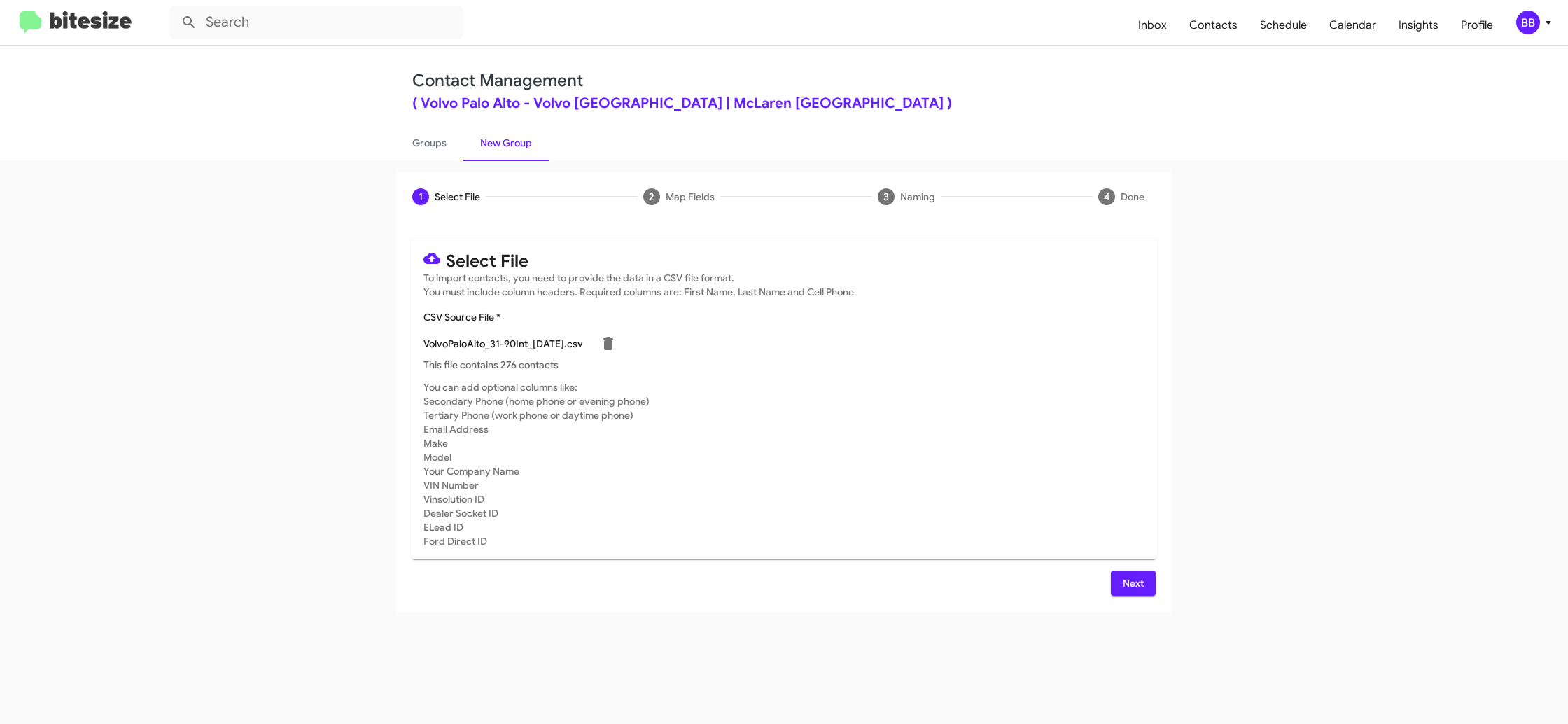
click at [1131, 584] on span "Next" at bounding box center [1133, 583] width 22 height 25
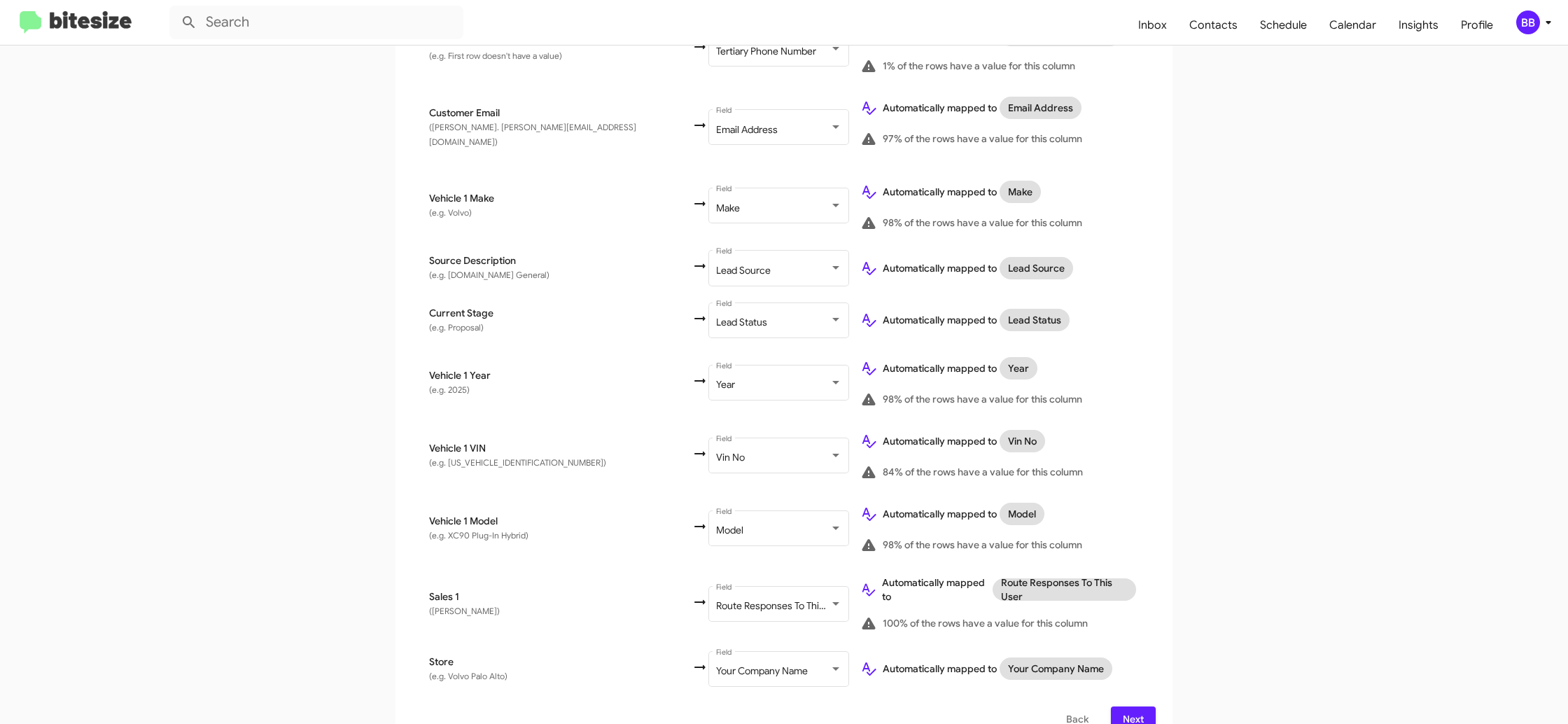
scroll to position [592, 0]
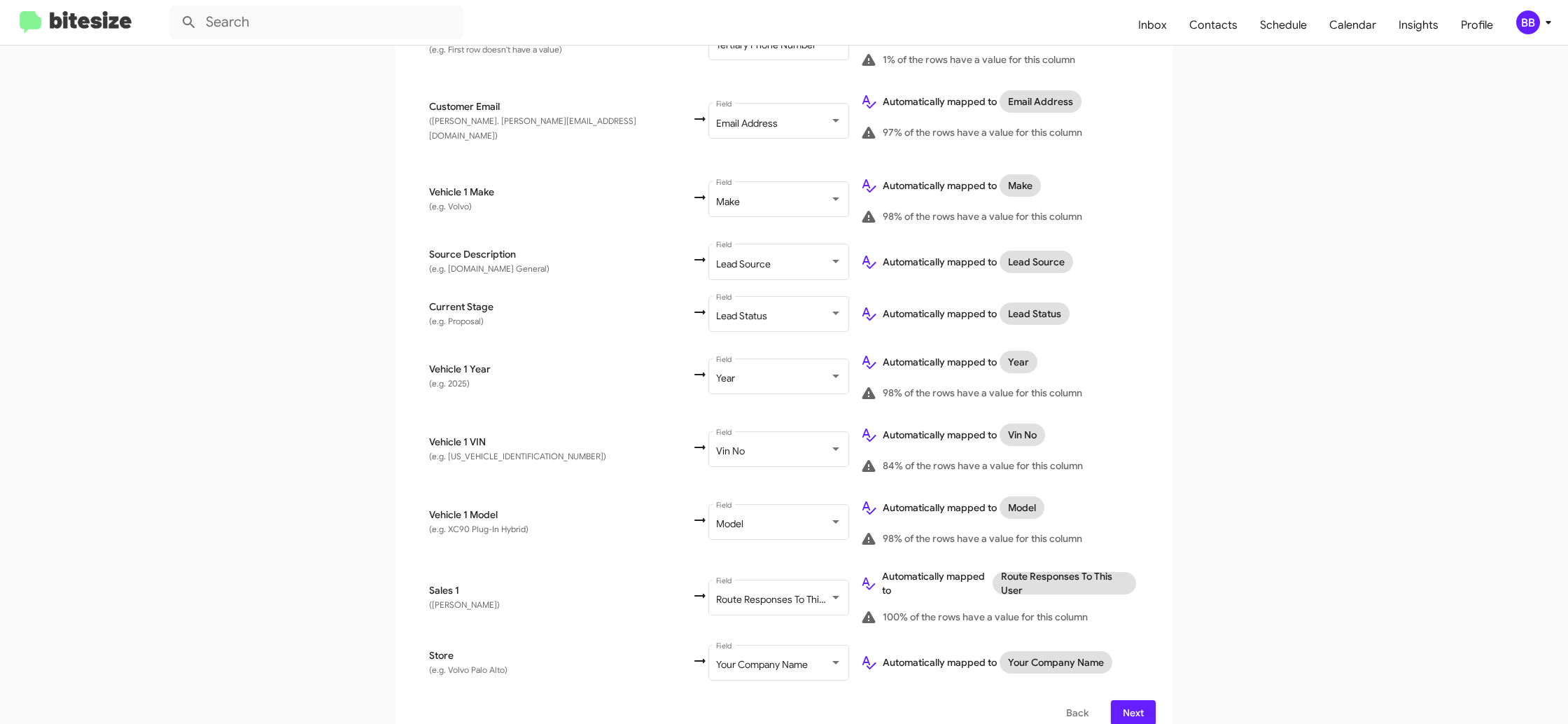
click at [1534, 20] on div "BB" at bounding box center [1528, 22] width 24 height 24
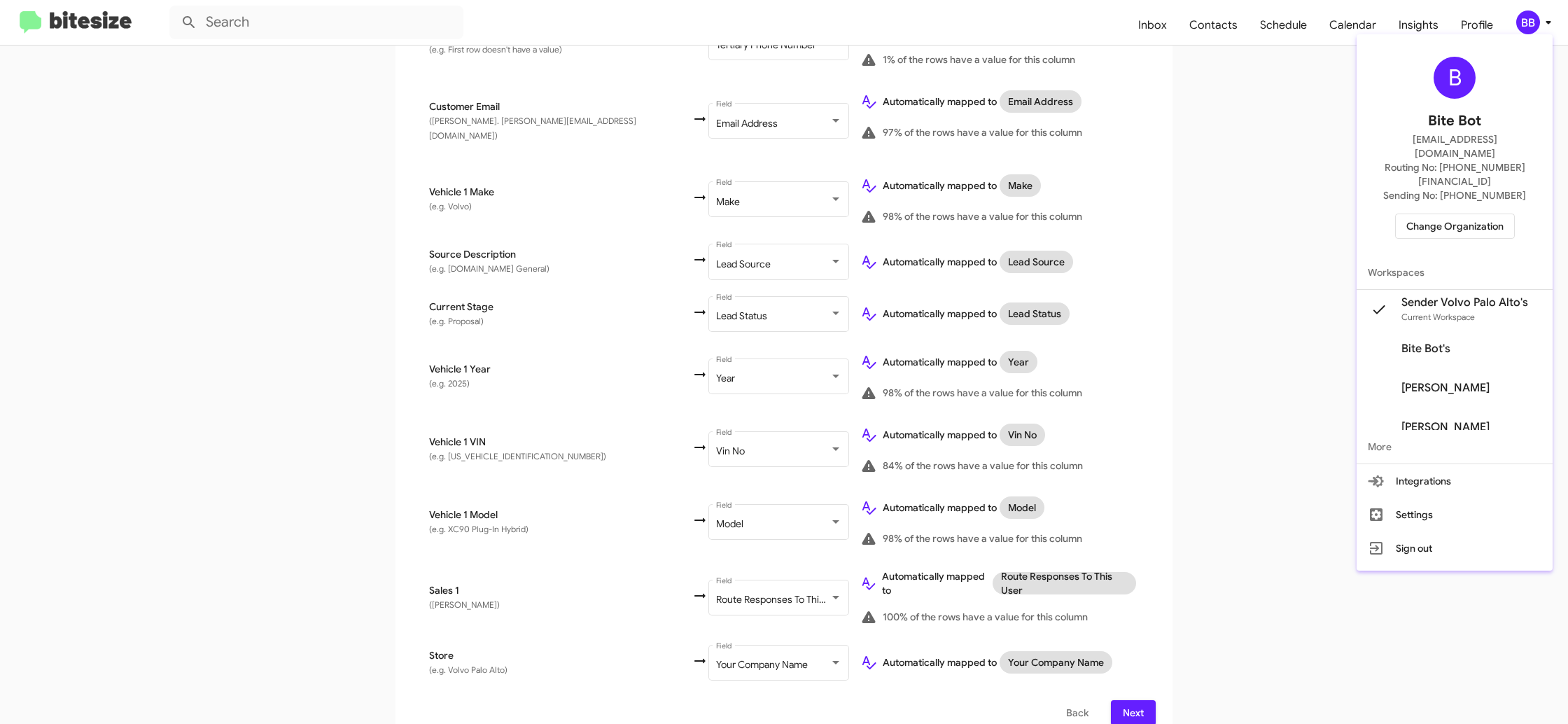
click at [1534, 20] on div at bounding box center [784, 362] width 1568 height 724
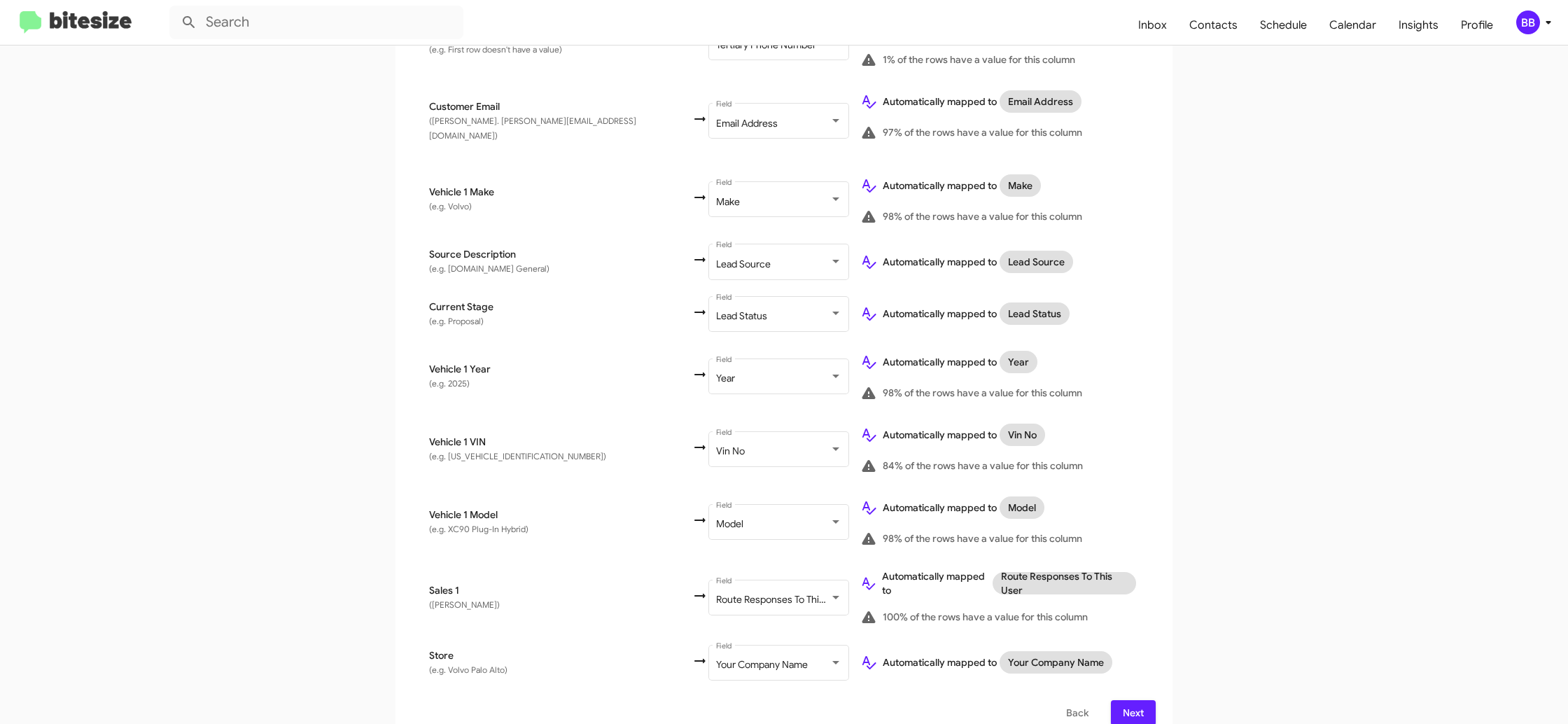
click at [1128, 700] on span "Next" at bounding box center [1133, 712] width 22 height 25
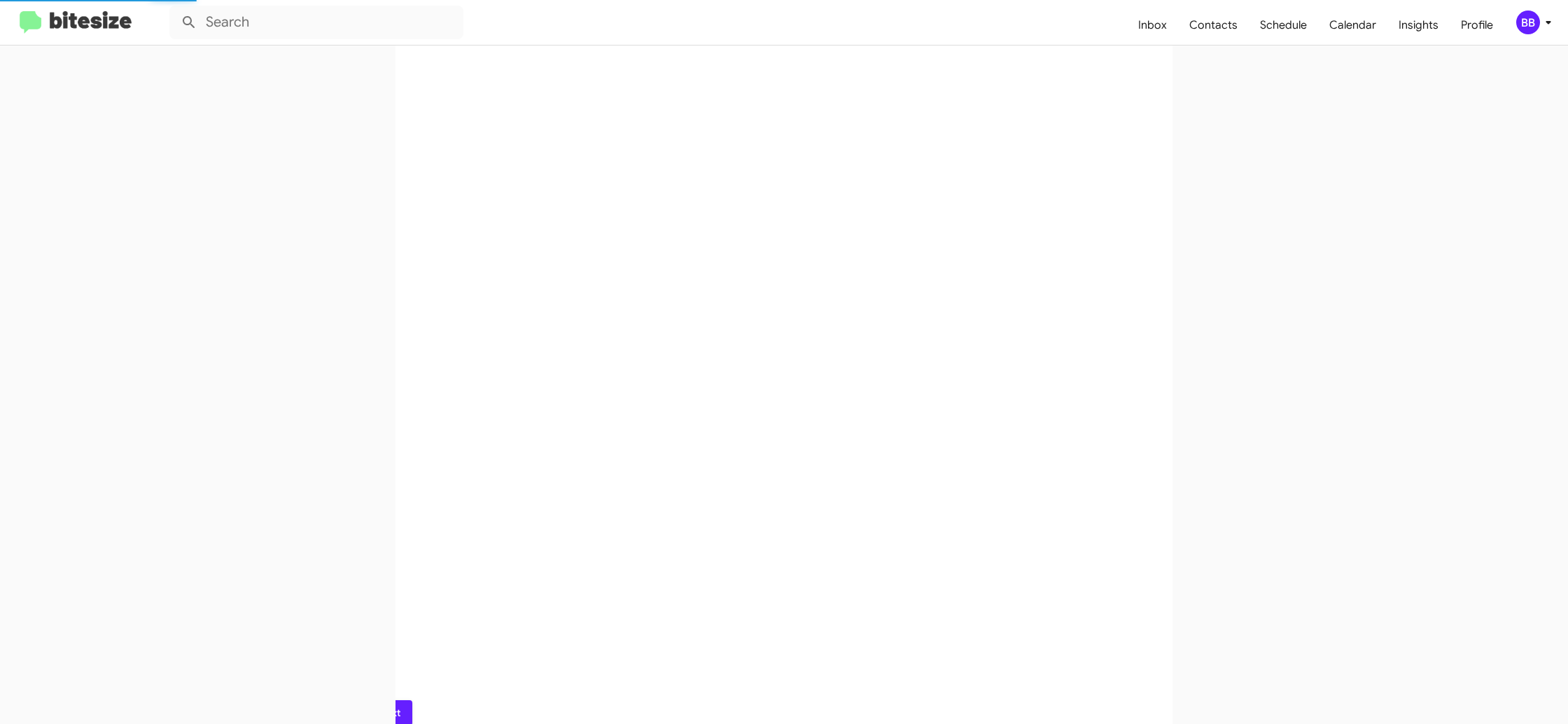
scroll to position [0, 0]
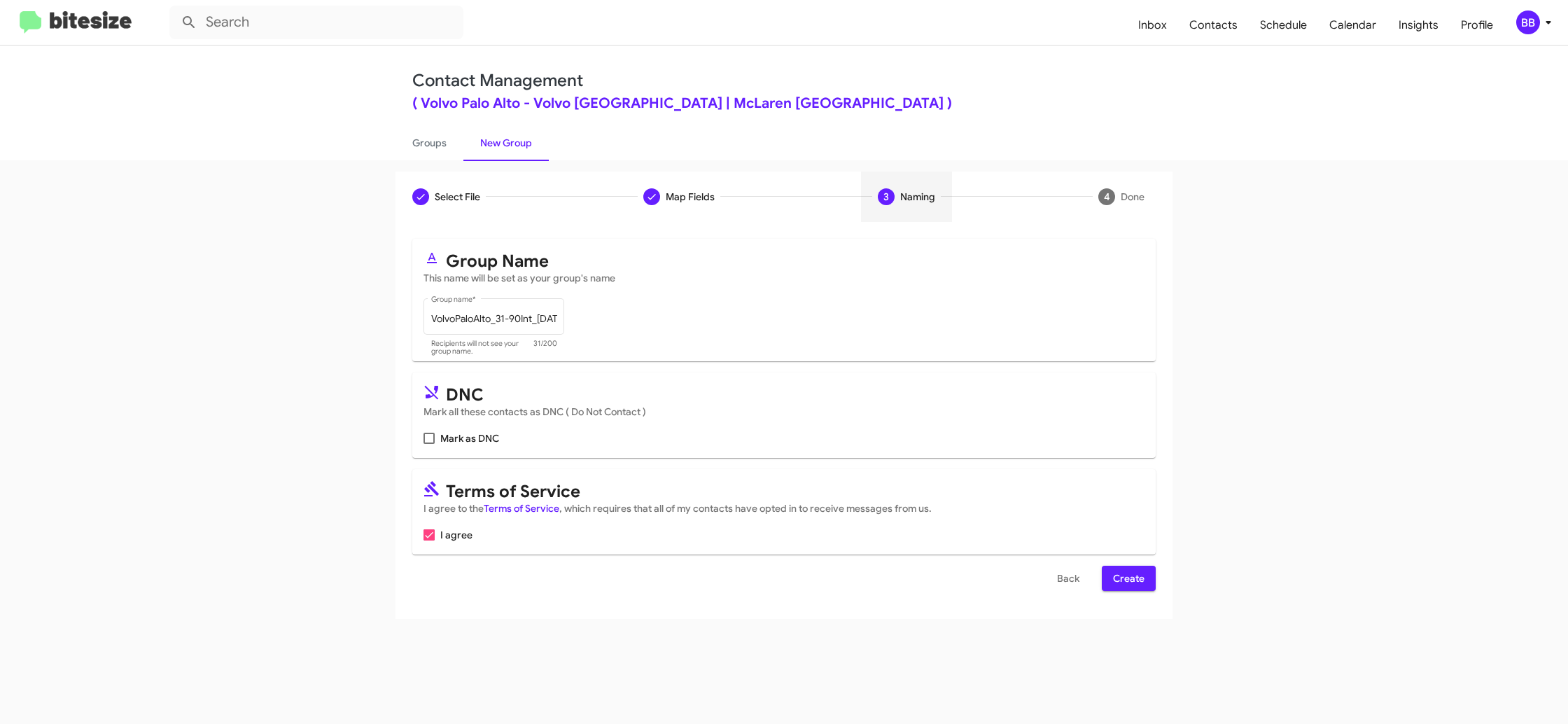
click at [1118, 579] on span "Create" at bounding box center [1128, 578] width 32 height 25
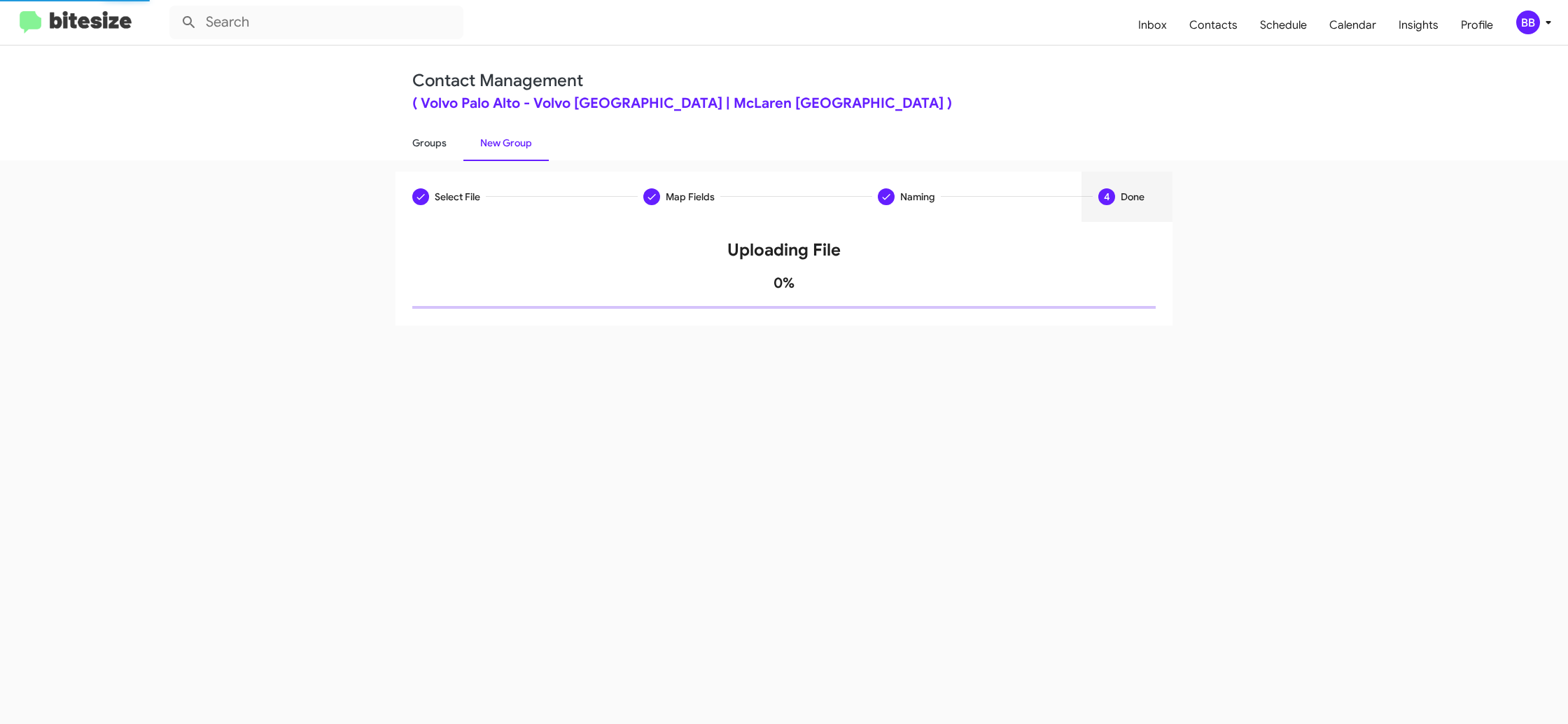
click at [442, 145] on link "Groups" at bounding box center [430, 142] width 68 height 36
type input "in:groups"
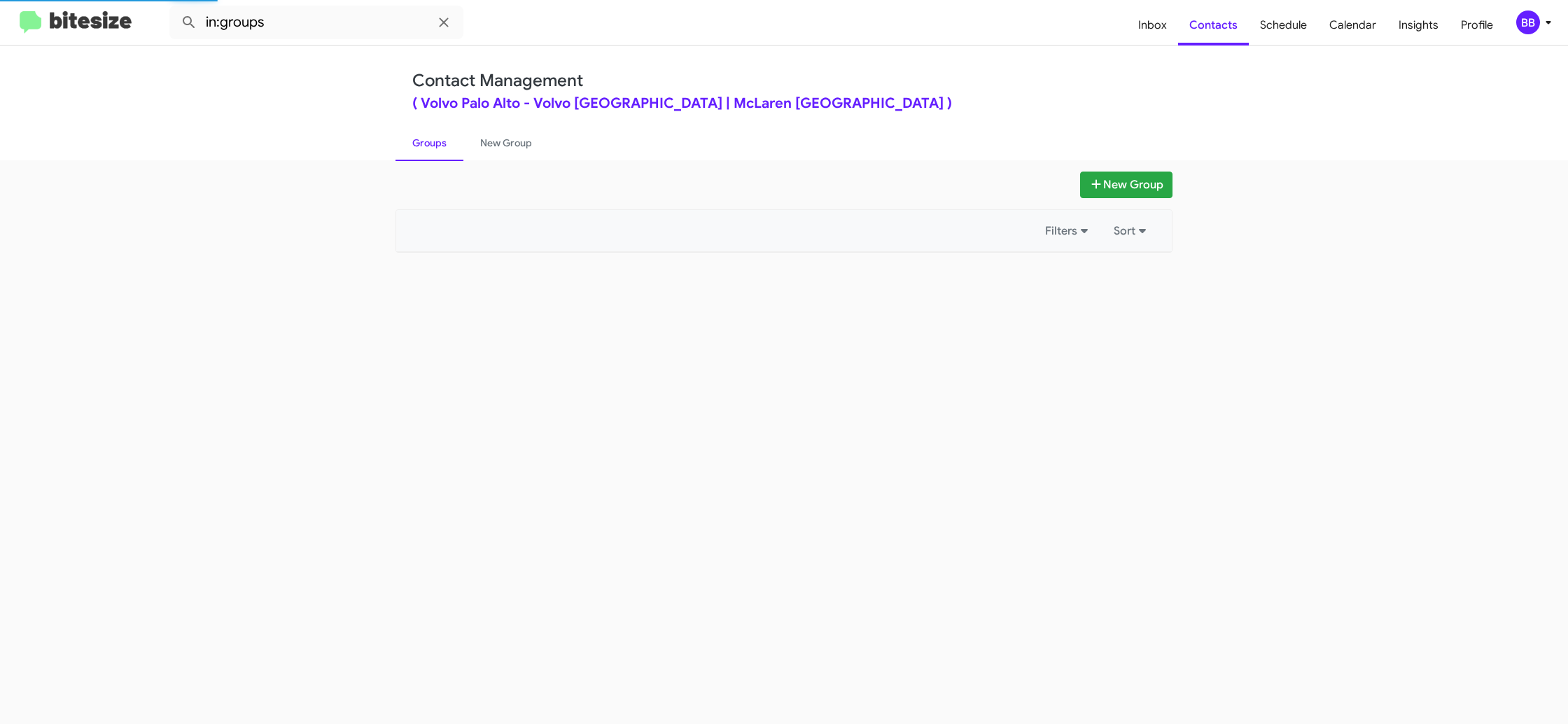
click at [442, 145] on link "Groups" at bounding box center [430, 142] width 68 height 36
drag, startPoint x: 442, startPoint y: 145, endPoint x: 482, endPoint y: 144, distance: 40.0
click at [442, 145] on link "Groups" at bounding box center [430, 142] width 68 height 36
click at [507, 145] on link "New Group" at bounding box center [506, 142] width 85 height 36
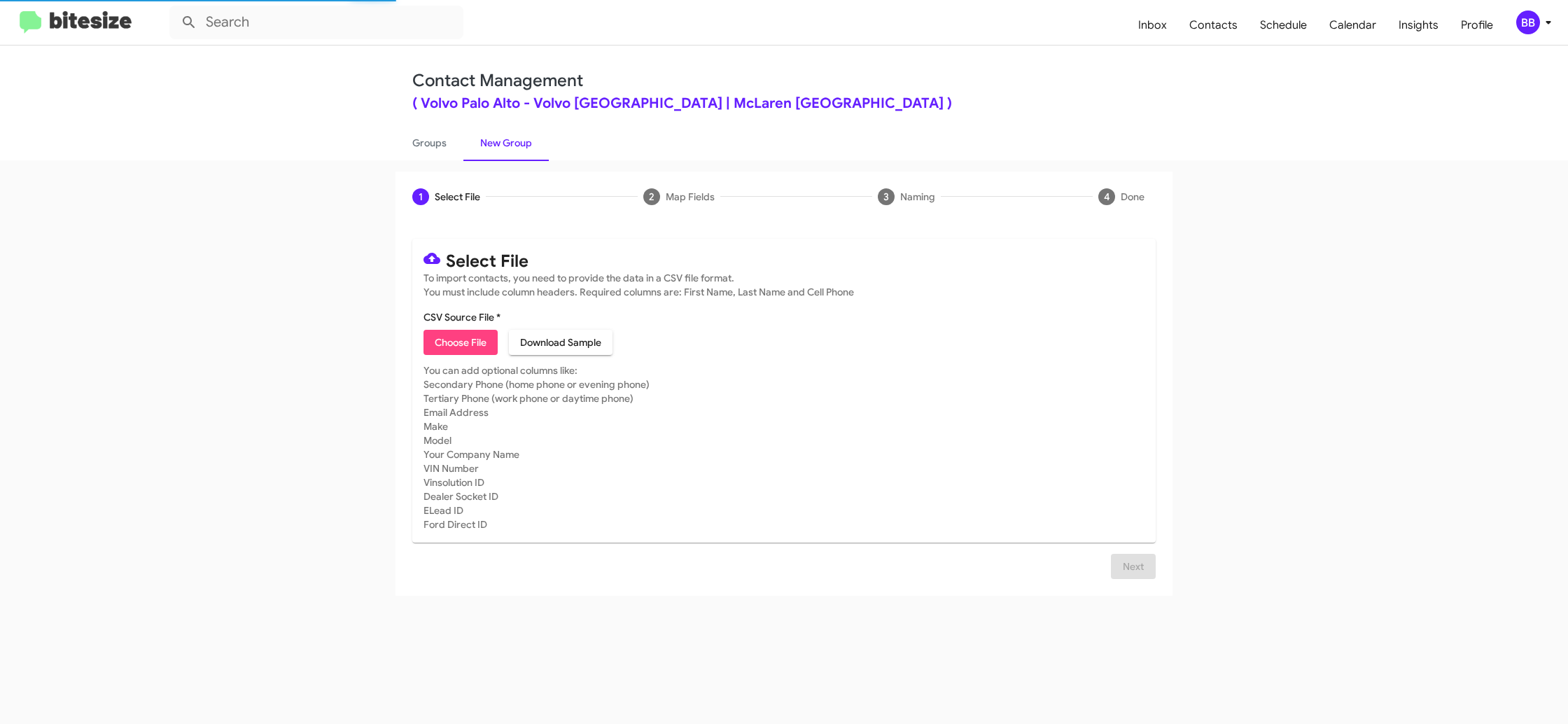
drag, startPoint x: 507, startPoint y: 145, endPoint x: 483, endPoint y: 286, distance: 143.0
click at [507, 144] on link "New Group" at bounding box center [506, 142] width 85 height 36
click at [467, 335] on span "Choose File" at bounding box center [460, 342] width 51 height 25
type input "VolvoPaloAlto_31-90PhoneWalk_10-03-25"
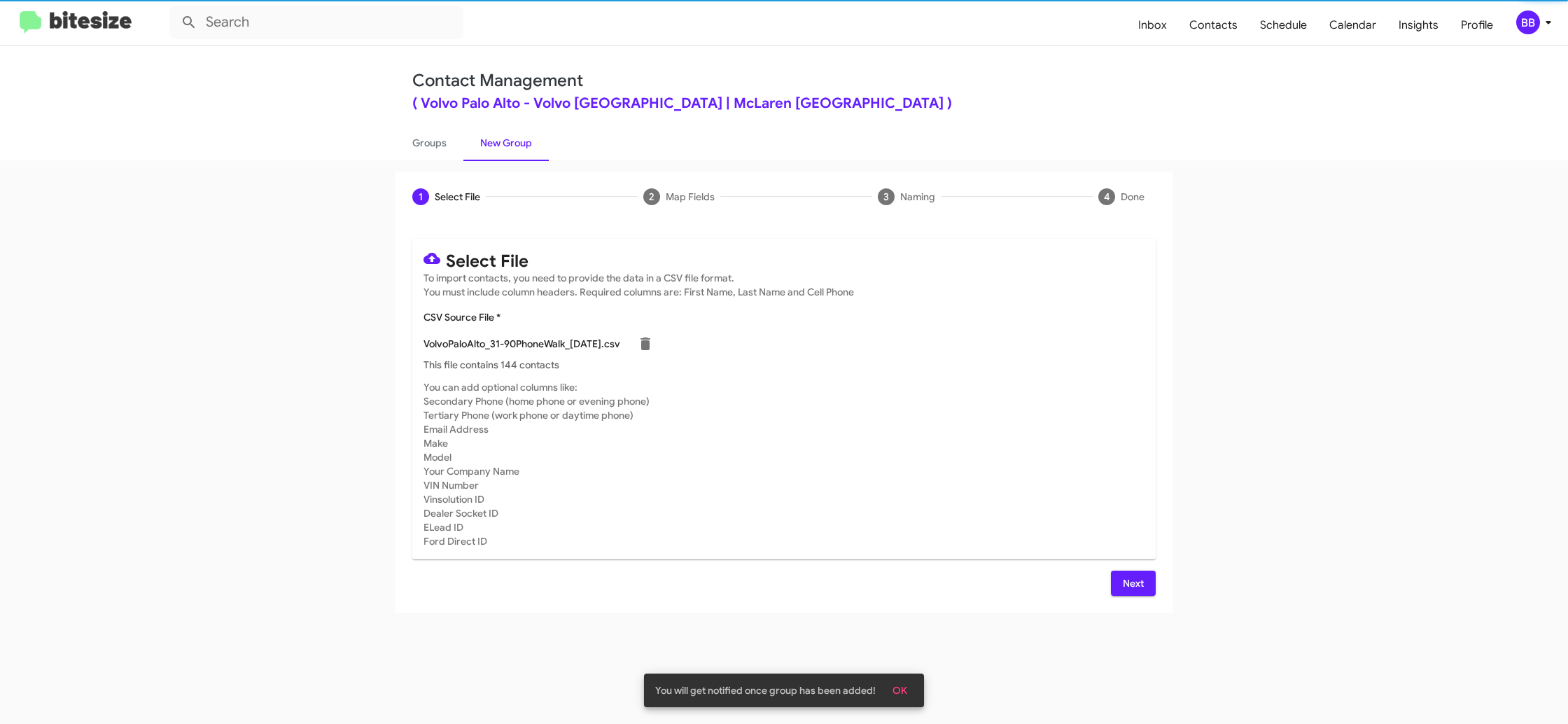
click at [941, 473] on mat-card-subtitle "You can add optional columns like: Secondary Phone (home phone or evening phone…" at bounding box center [784, 464] width 721 height 168
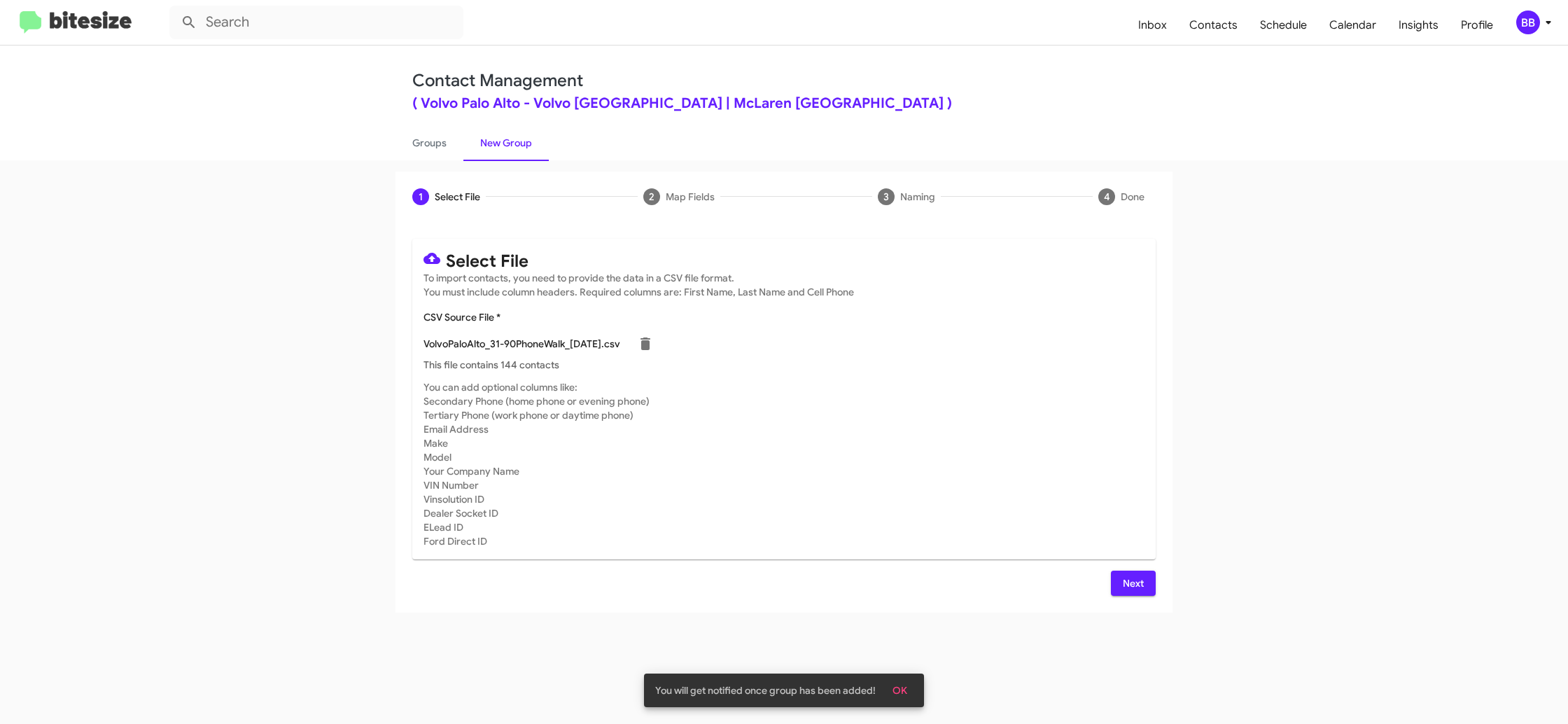
click at [1133, 573] on div "Select File To import contacts, you need to provide the data in a CSV file form…" at bounding box center [784, 417] width 743 height 357
drag, startPoint x: 1124, startPoint y: 582, endPoint x: 1096, endPoint y: 570, distance: 30.5
click at [1120, 580] on button "Next" at bounding box center [1134, 583] width 45 height 25
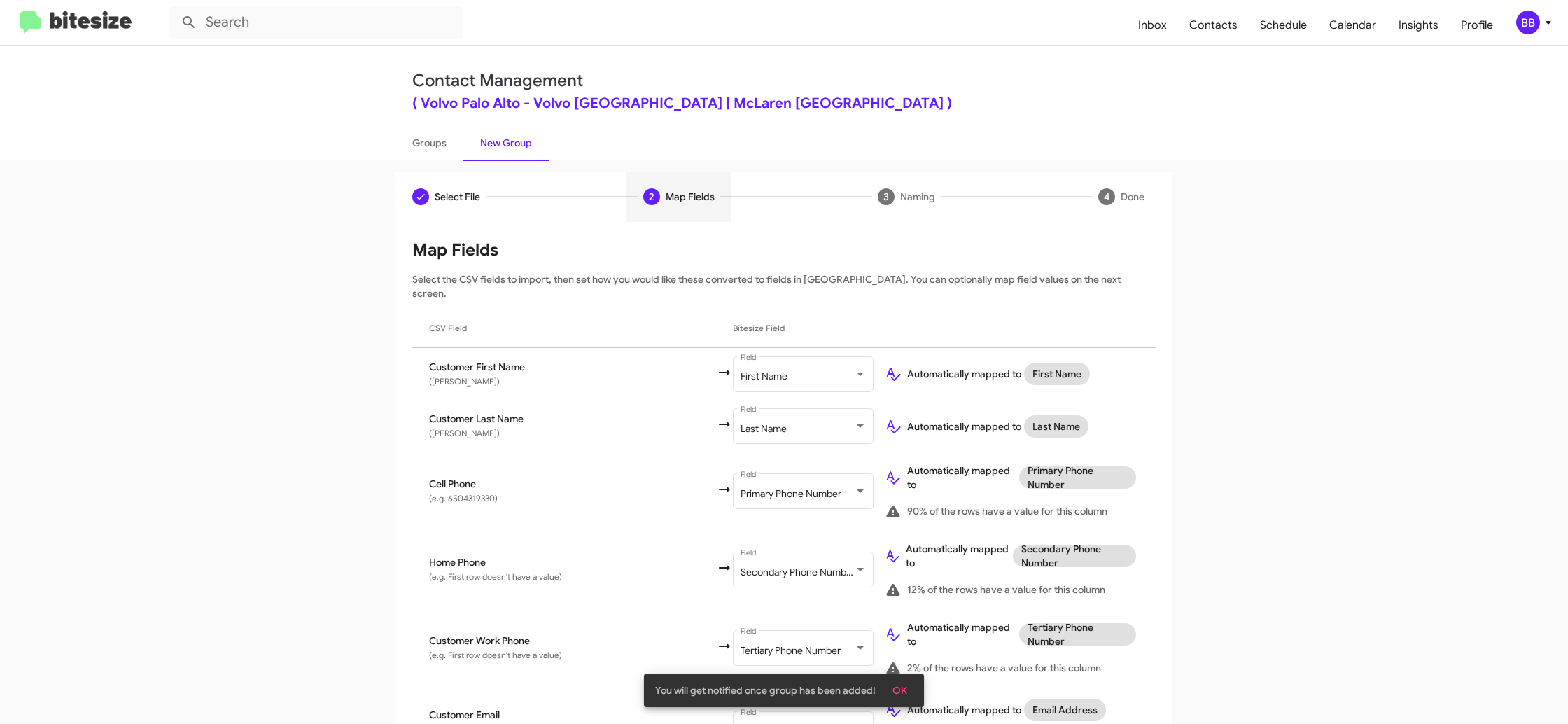
click at [1531, 25] on div "BB" at bounding box center [1528, 22] width 24 height 24
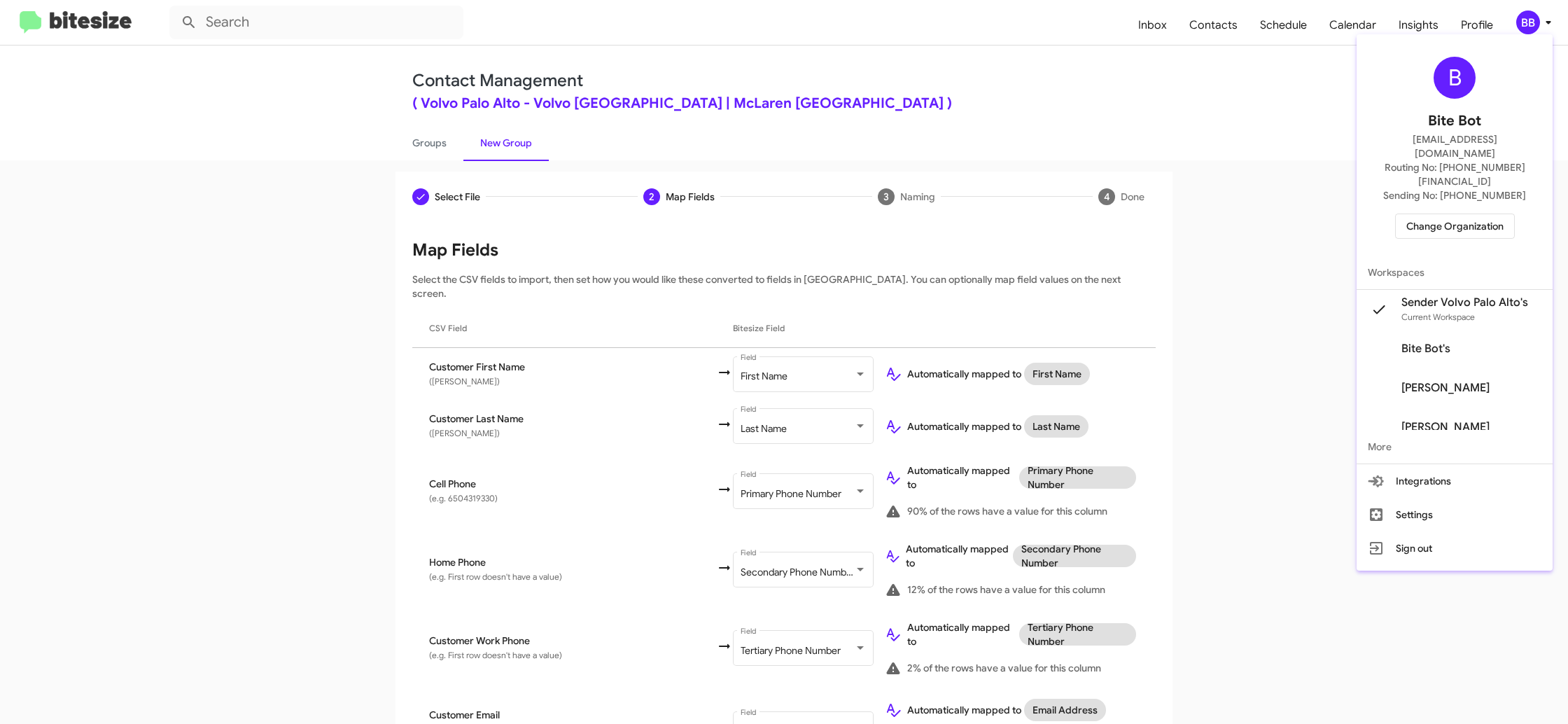
click at [1531, 25] on div at bounding box center [784, 362] width 1568 height 724
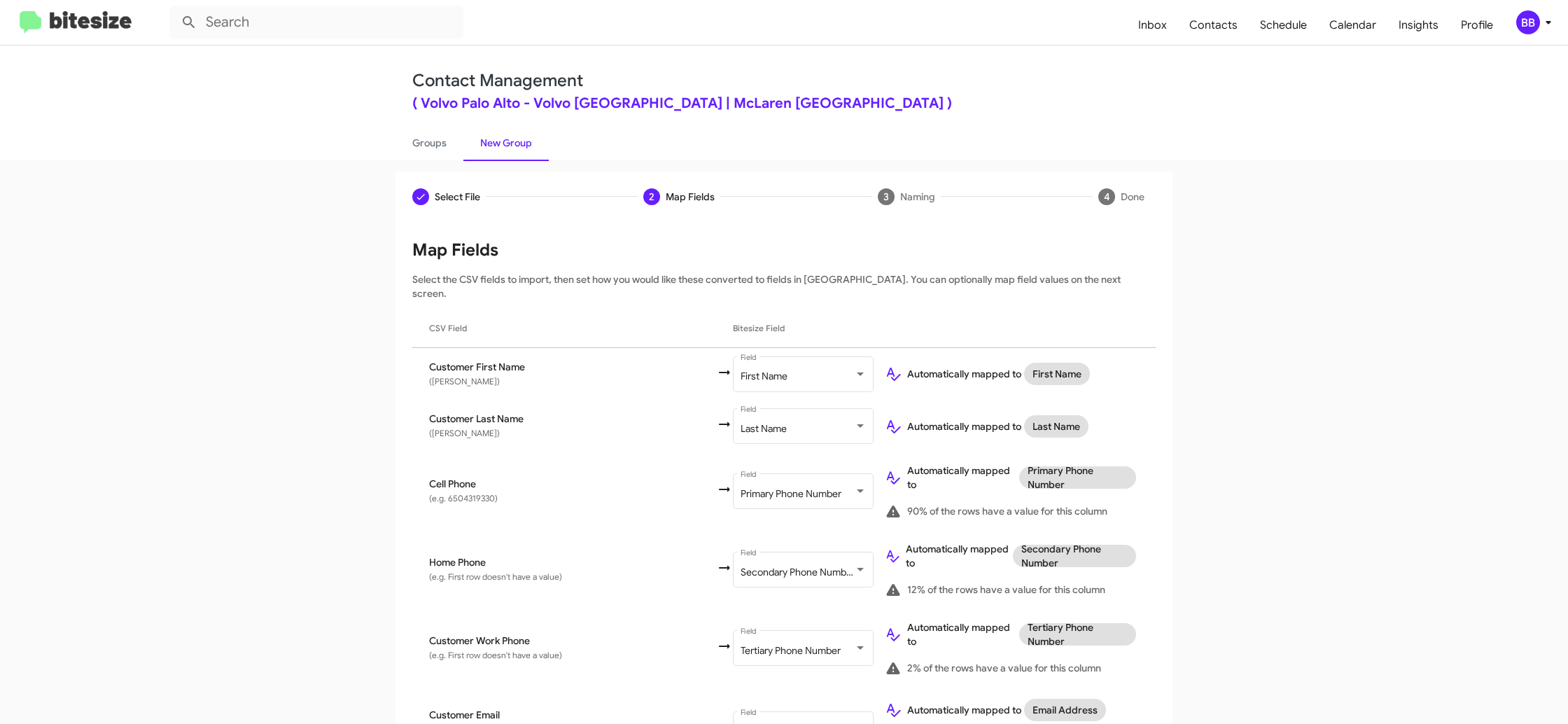
scroll to position [571, 0]
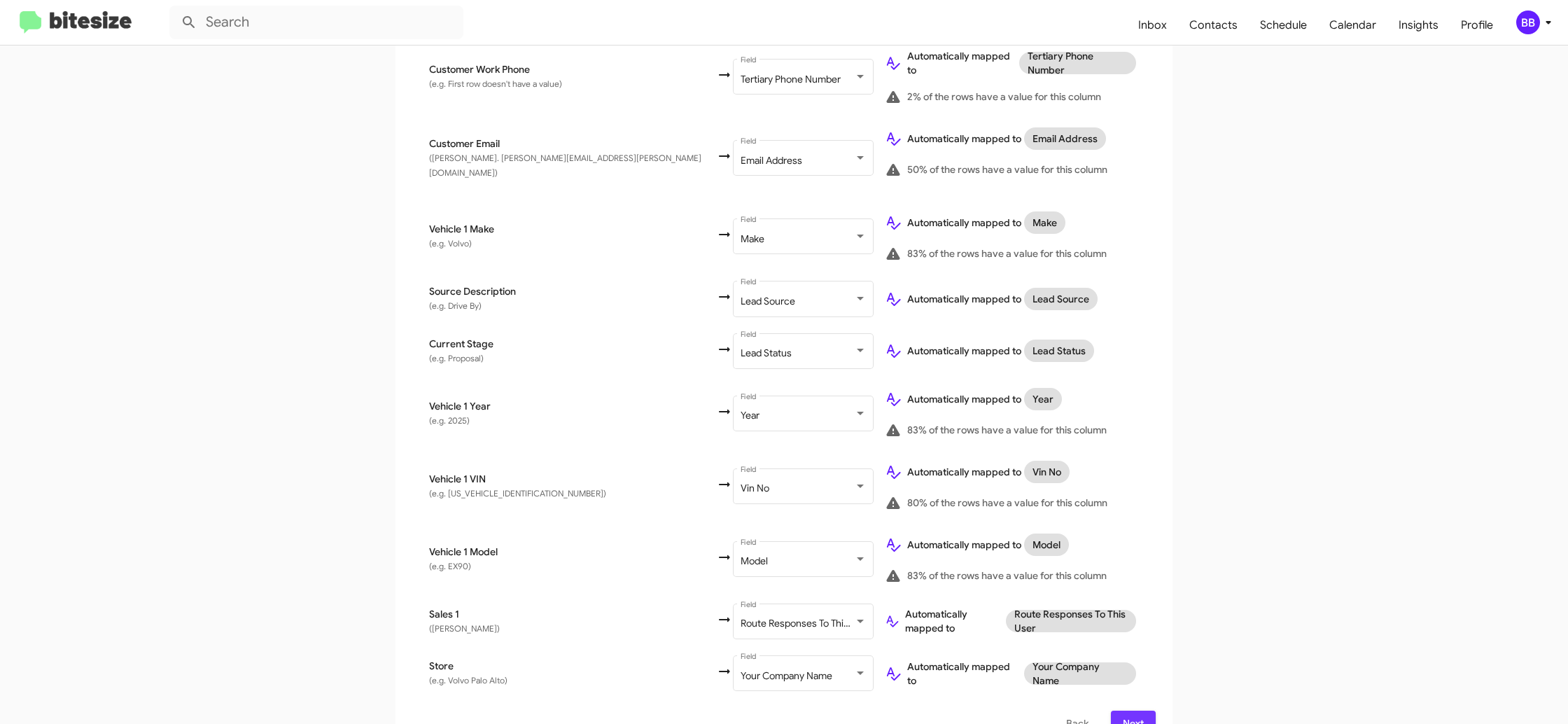
click at [1138, 711] on span "Next" at bounding box center [1133, 723] width 22 height 25
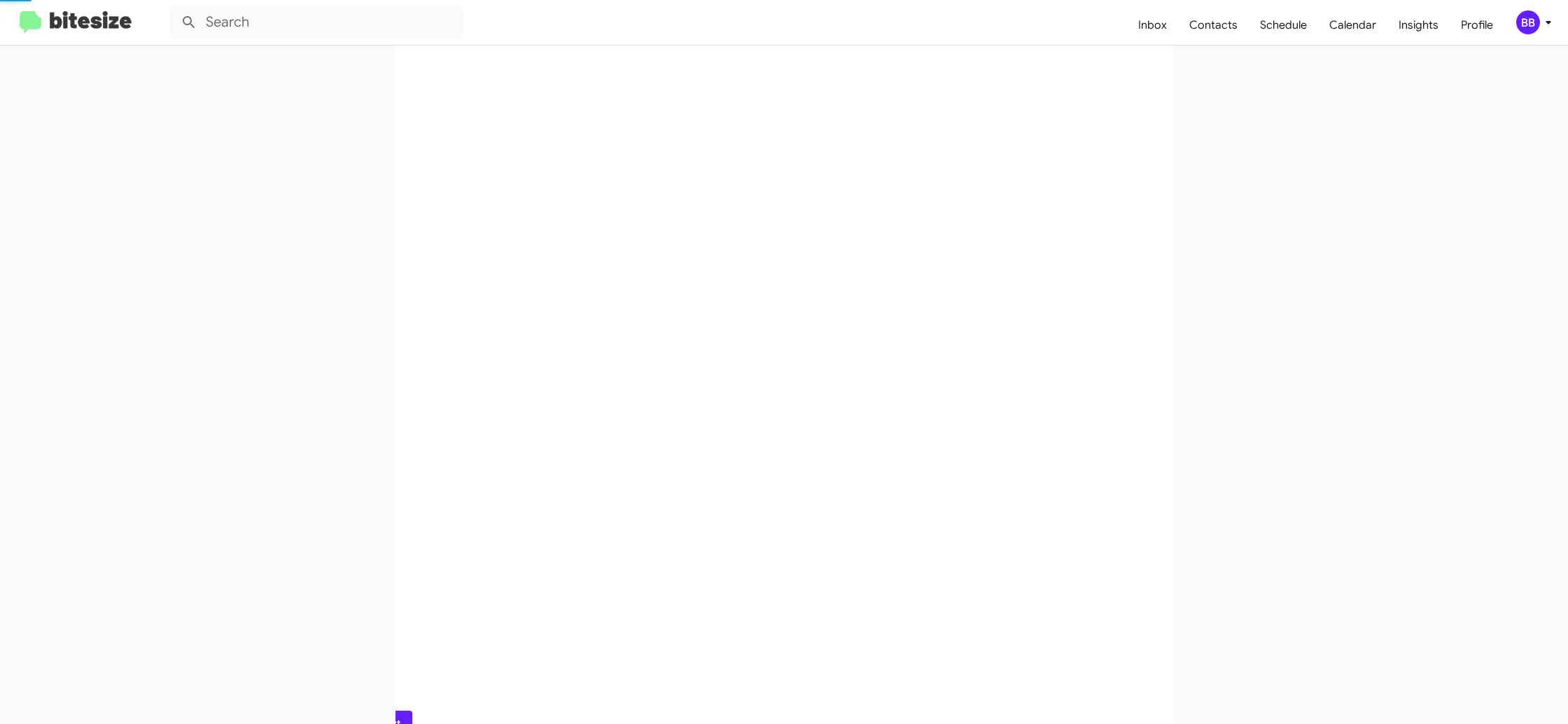
scroll to position [0, 0]
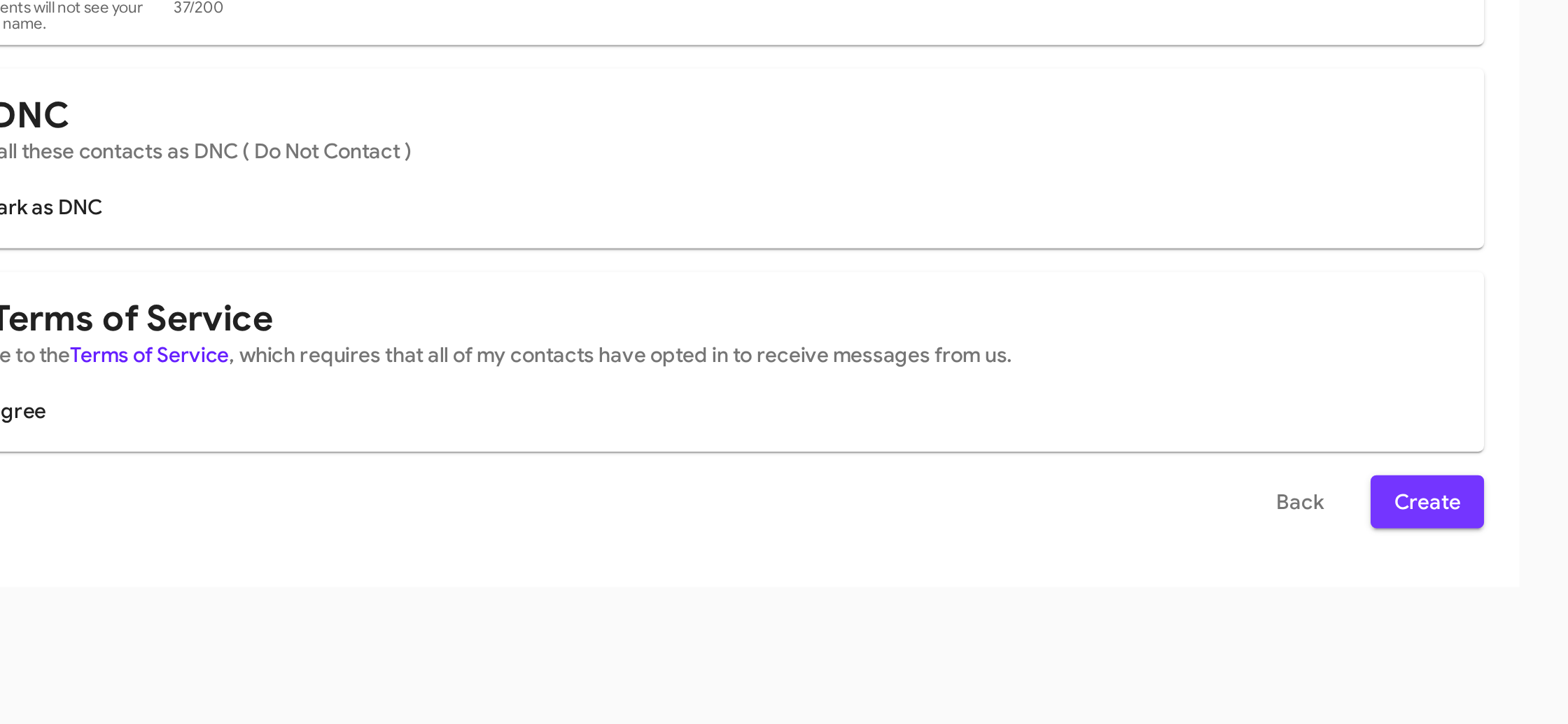
drag, startPoint x: 1141, startPoint y: 580, endPoint x: 1087, endPoint y: 264, distance: 320.6
click at [1141, 580] on span "Create" at bounding box center [1128, 578] width 32 height 25
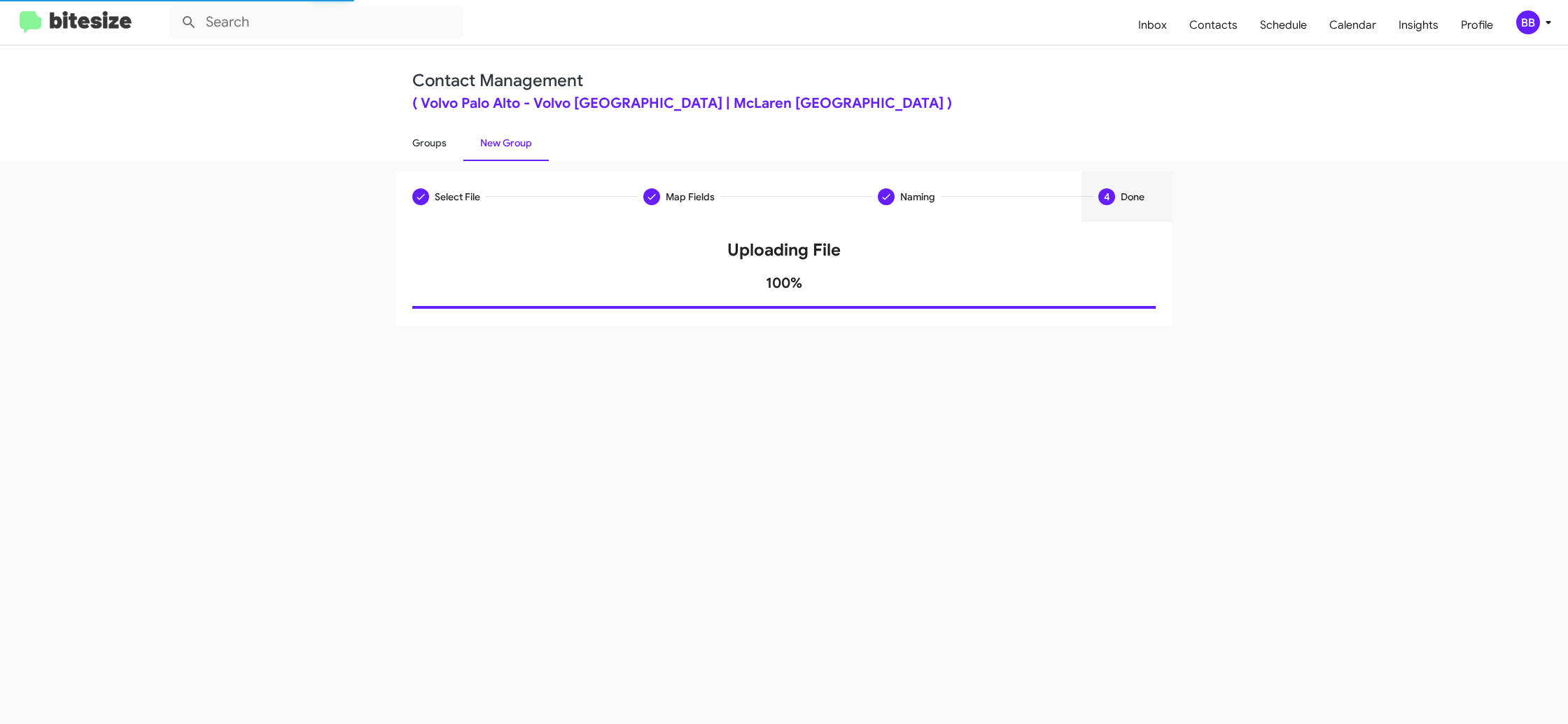
click at [431, 145] on link "Groups" at bounding box center [430, 142] width 68 height 36
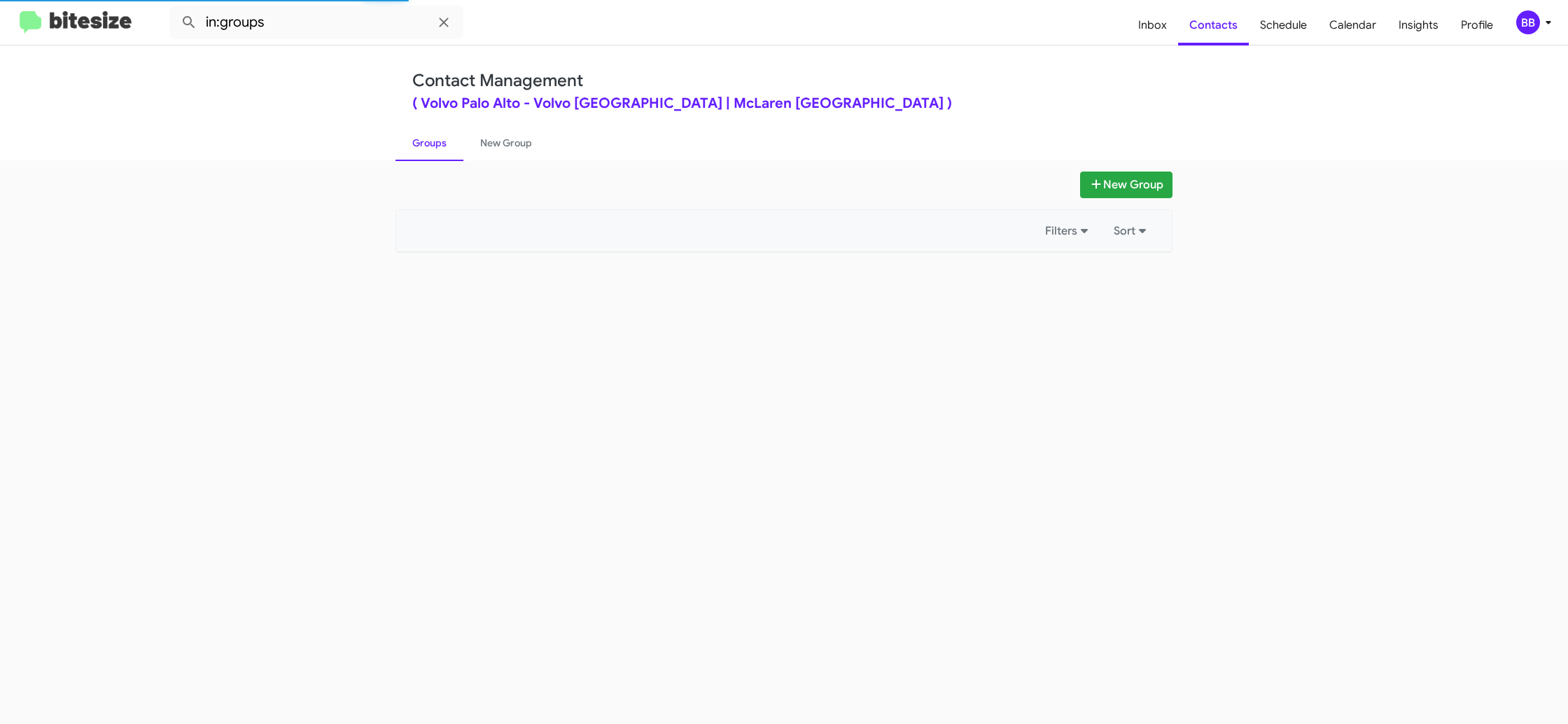
click at [432, 146] on link "Groups" at bounding box center [430, 142] width 68 height 36
click at [430, 145] on link "Groups" at bounding box center [430, 142] width 68 height 36
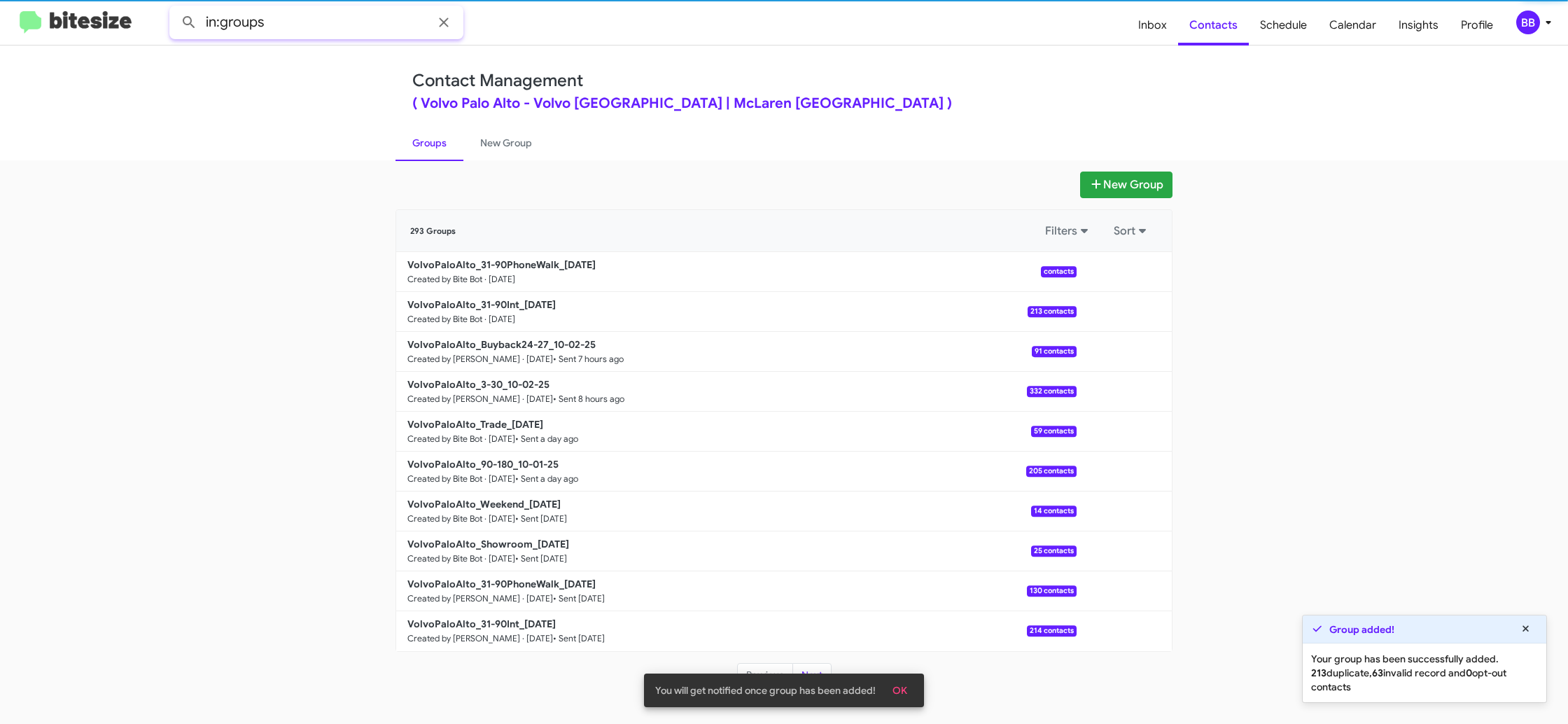
click at [327, 28] on input "in:groups" at bounding box center [316, 22] width 294 height 34
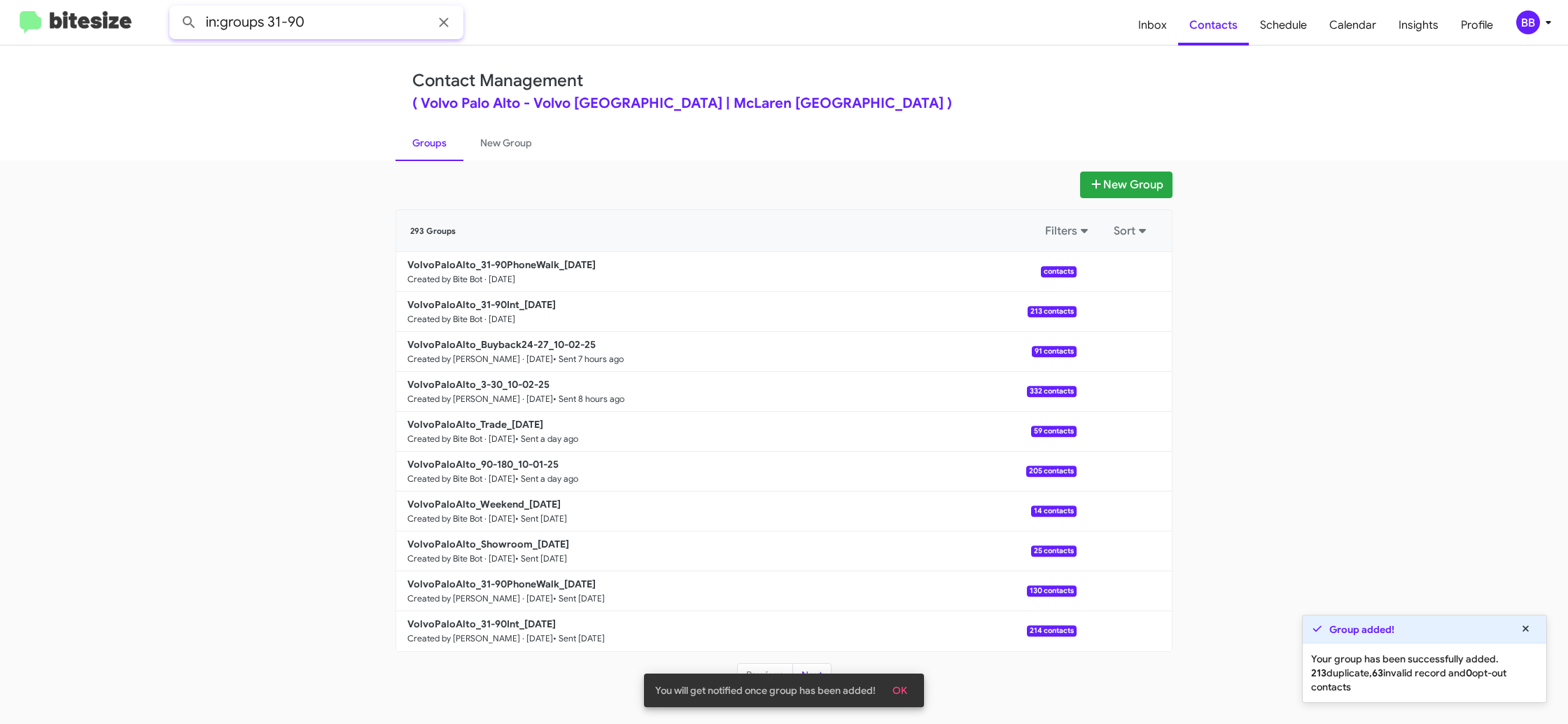
type input "in:groups 31-90"
click at [175, 8] on button at bounding box center [189, 22] width 28 height 28
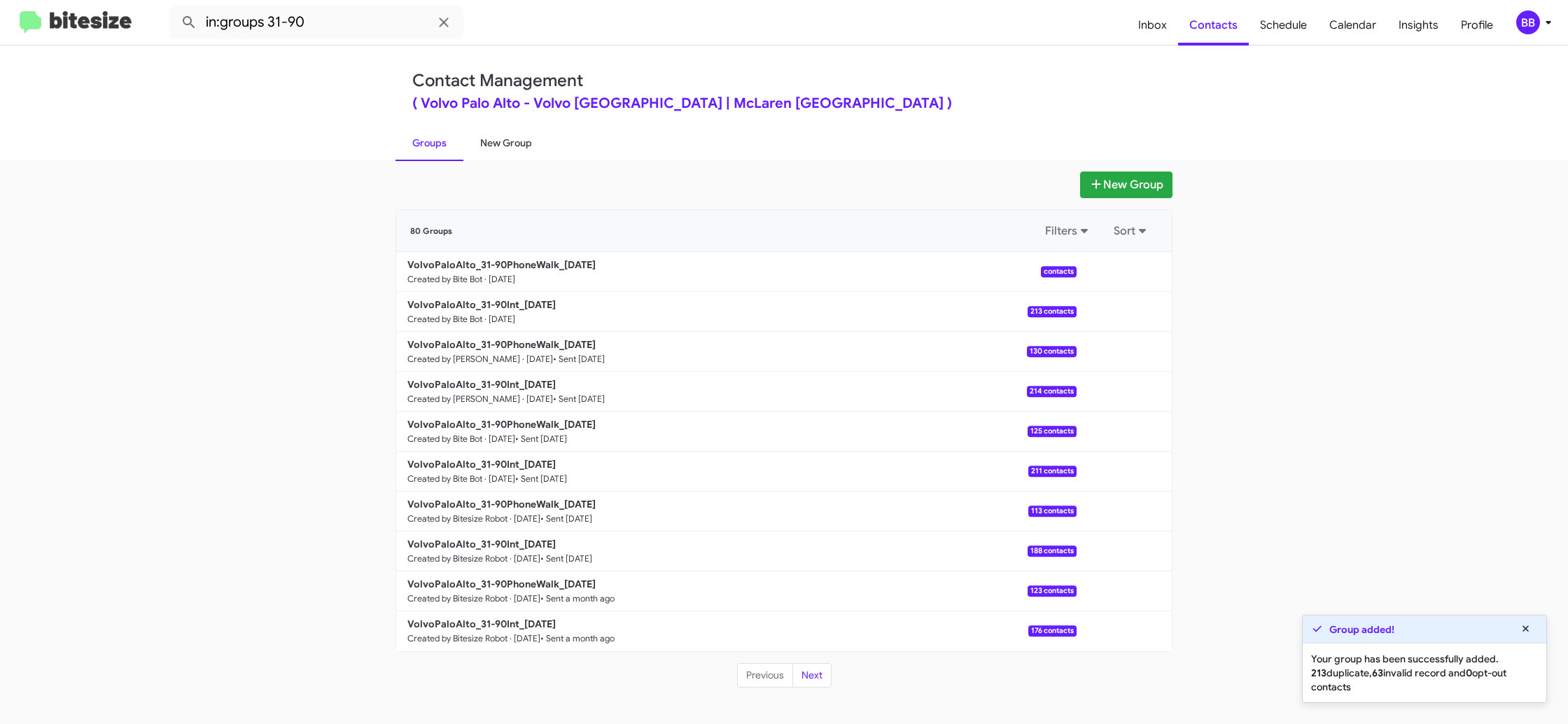
click at [483, 144] on link "New Group" at bounding box center [506, 142] width 85 height 36
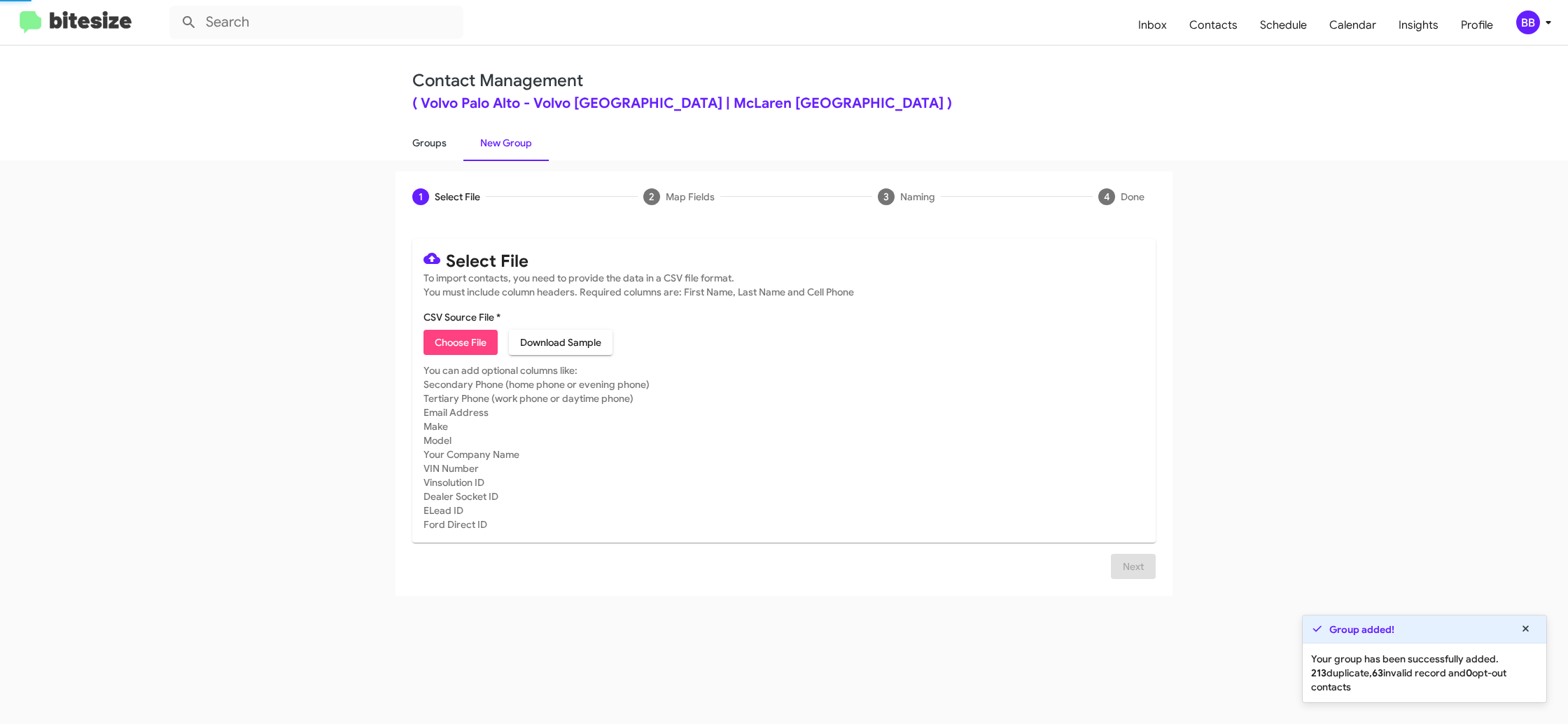
click at [440, 145] on link "Groups" at bounding box center [430, 142] width 68 height 36
type input "in:groups"
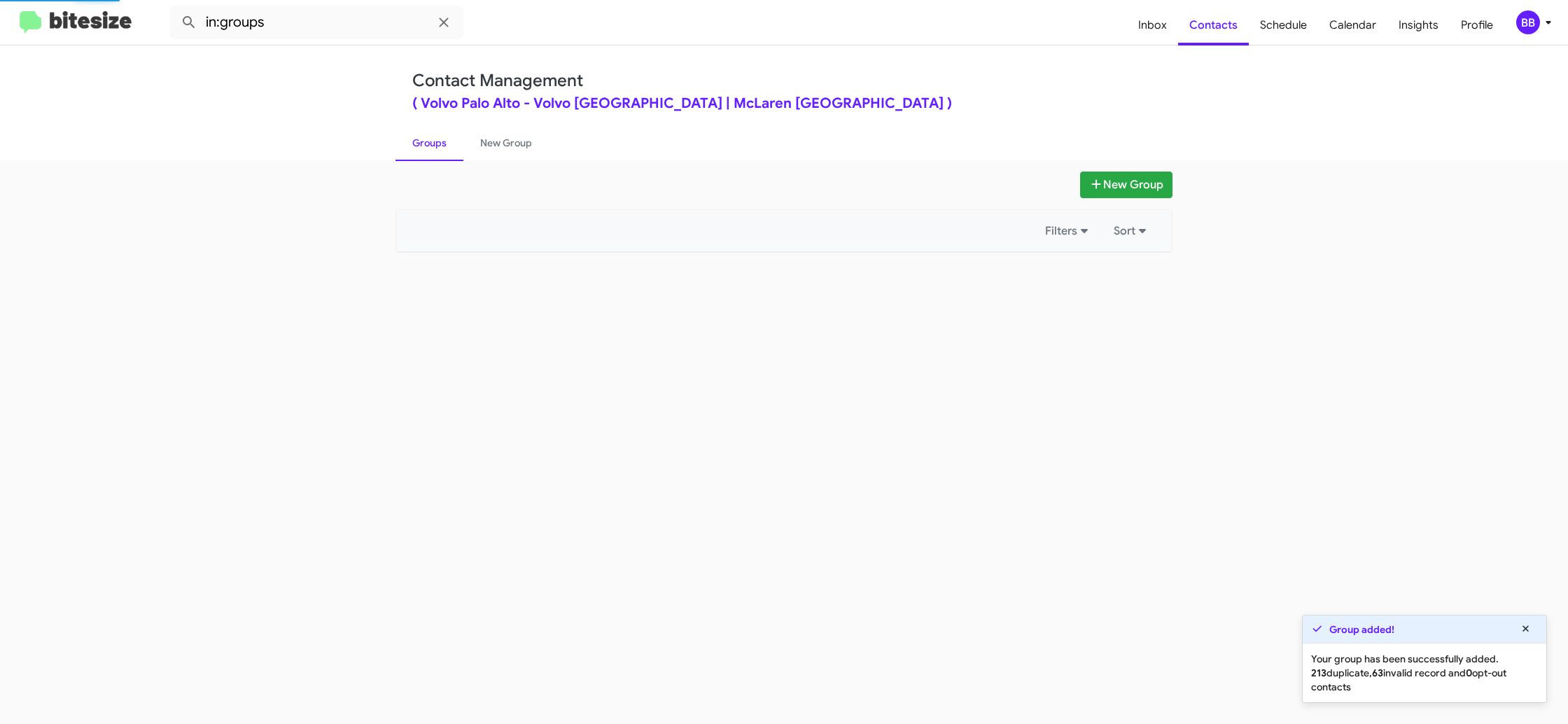
click at [440, 145] on link "Groups" at bounding box center [430, 142] width 68 height 36
drag, startPoint x: 440, startPoint y: 145, endPoint x: 476, endPoint y: 153, distance: 36.9
click at [443, 144] on link "Groups" at bounding box center [430, 142] width 68 height 36
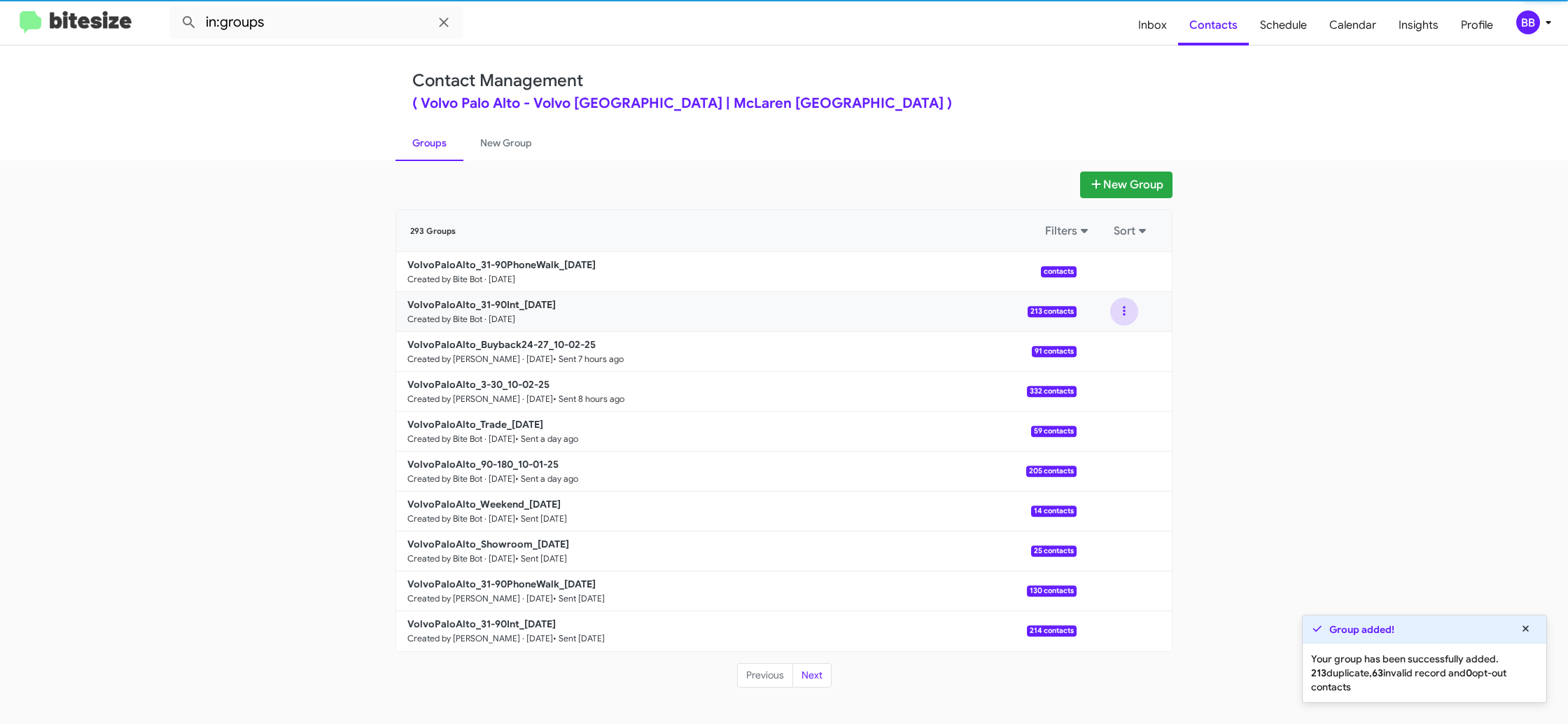
drag, startPoint x: 1125, startPoint y: 309, endPoint x: 1119, endPoint y: 319, distance: 11.7
click at [1122, 313] on button at bounding box center [1125, 311] width 28 height 28
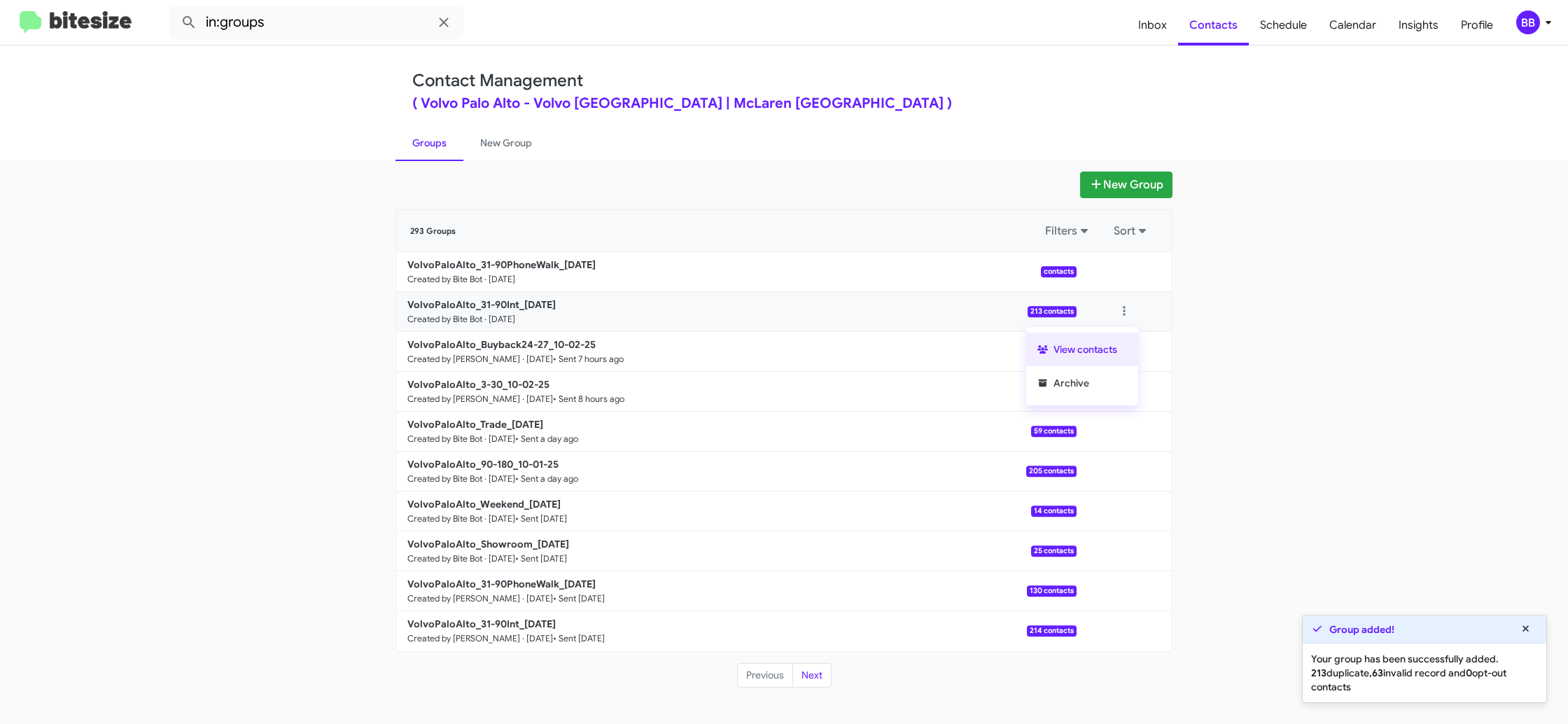
click at [1102, 343] on button "View contacts" at bounding box center [1082, 350] width 112 height 34
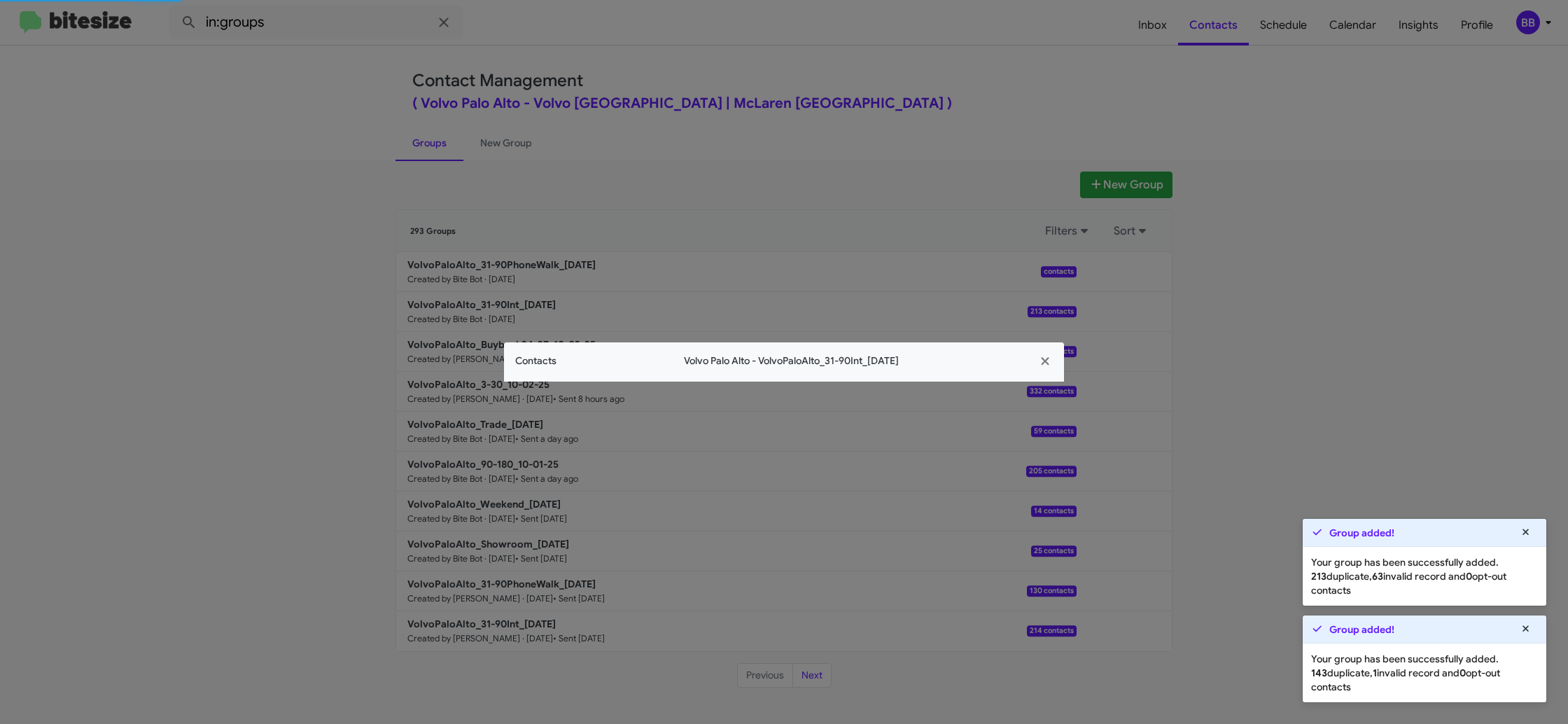
click at [570, 358] on span "Volvo Palo Alto - VolvoPaloAlto_31-90Int_10-03-25" at bounding box center [791, 360] width 470 height 15
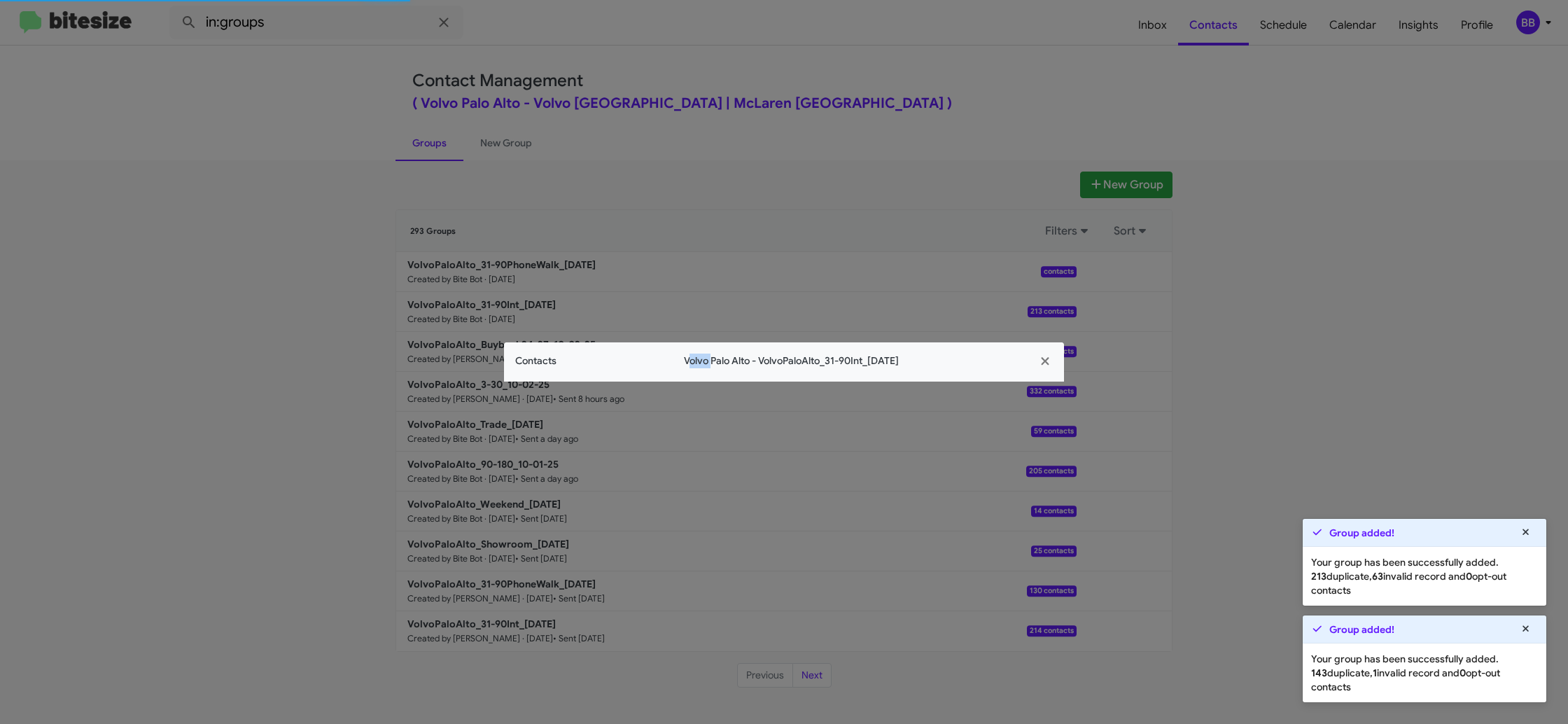
click at [570, 359] on app-contacts-modal "Contacts Volvo Palo Alto - VolvoPaloAlto_31-90Int_10-03-25" at bounding box center [784, 361] width 560 height 39
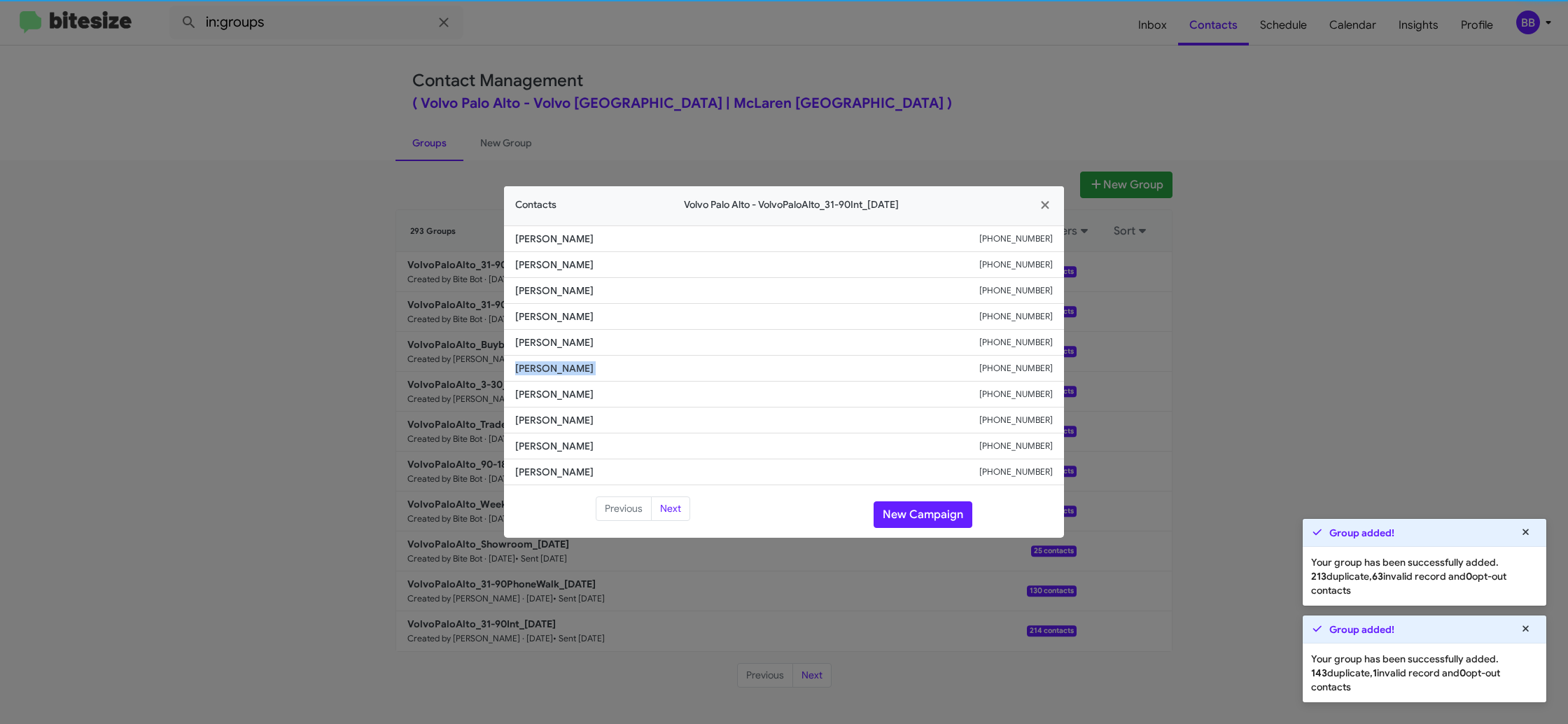
click at [570, 359] on li "Rocio Aguilar +16503009435" at bounding box center [784, 369] width 560 height 26
copy span "Rocio Aguilar"
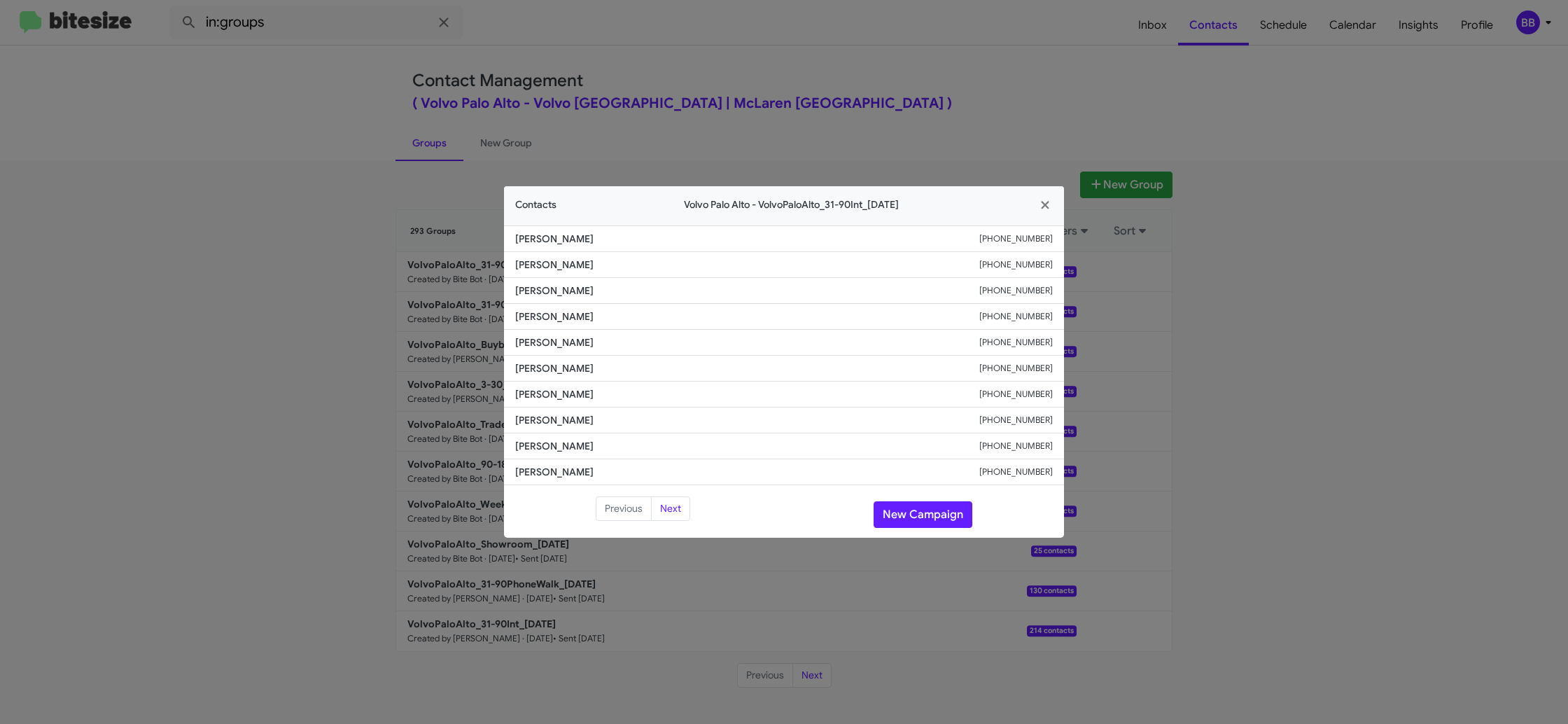
drag, startPoint x: 776, startPoint y: 75, endPoint x: 876, endPoint y: 119, distance: 109.3
click at [790, 81] on modal-container "Contacts Volvo Palo Alto - VolvoPaloAlto_31-90Int_10-03-25 Benjamin Rand +16503…" at bounding box center [784, 362] width 1568 height 724
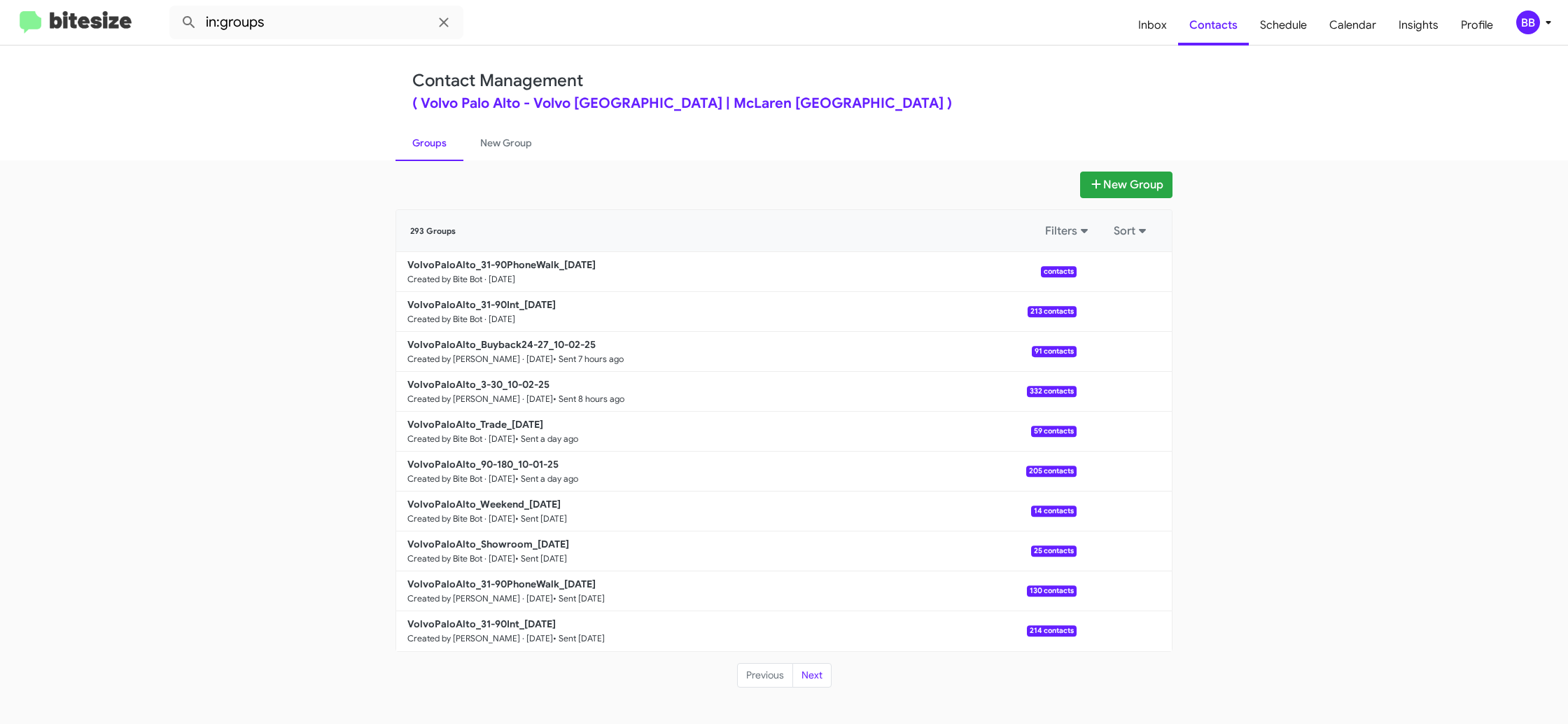
drag, startPoint x: 490, startPoint y: 138, endPoint x: 427, endPoint y: 139, distance: 63.0
click at [490, 137] on link "New Group" at bounding box center [506, 142] width 85 height 36
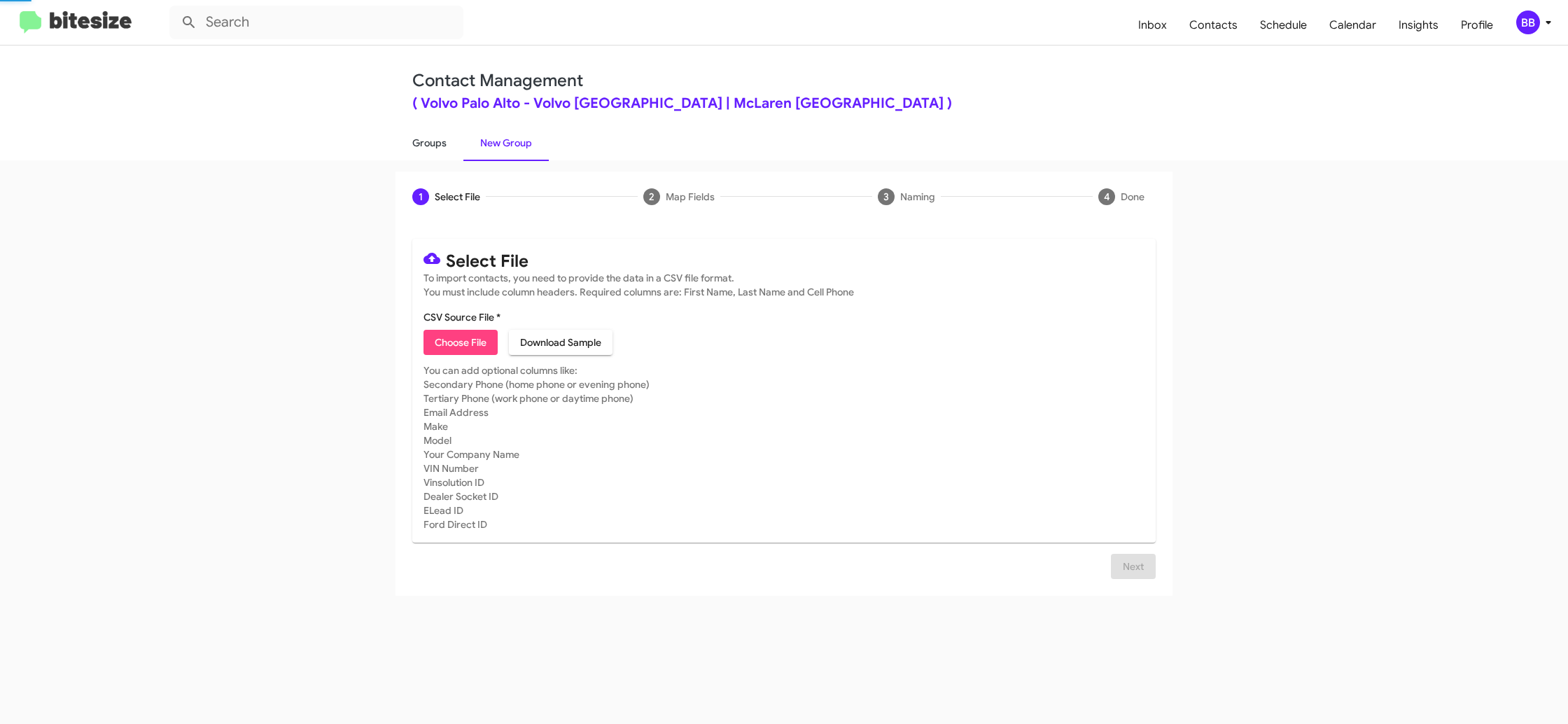
click at [427, 139] on link "Groups" at bounding box center [430, 142] width 68 height 36
type input "in:groups"
click at [427, 139] on link "Groups" at bounding box center [430, 142] width 68 height 36
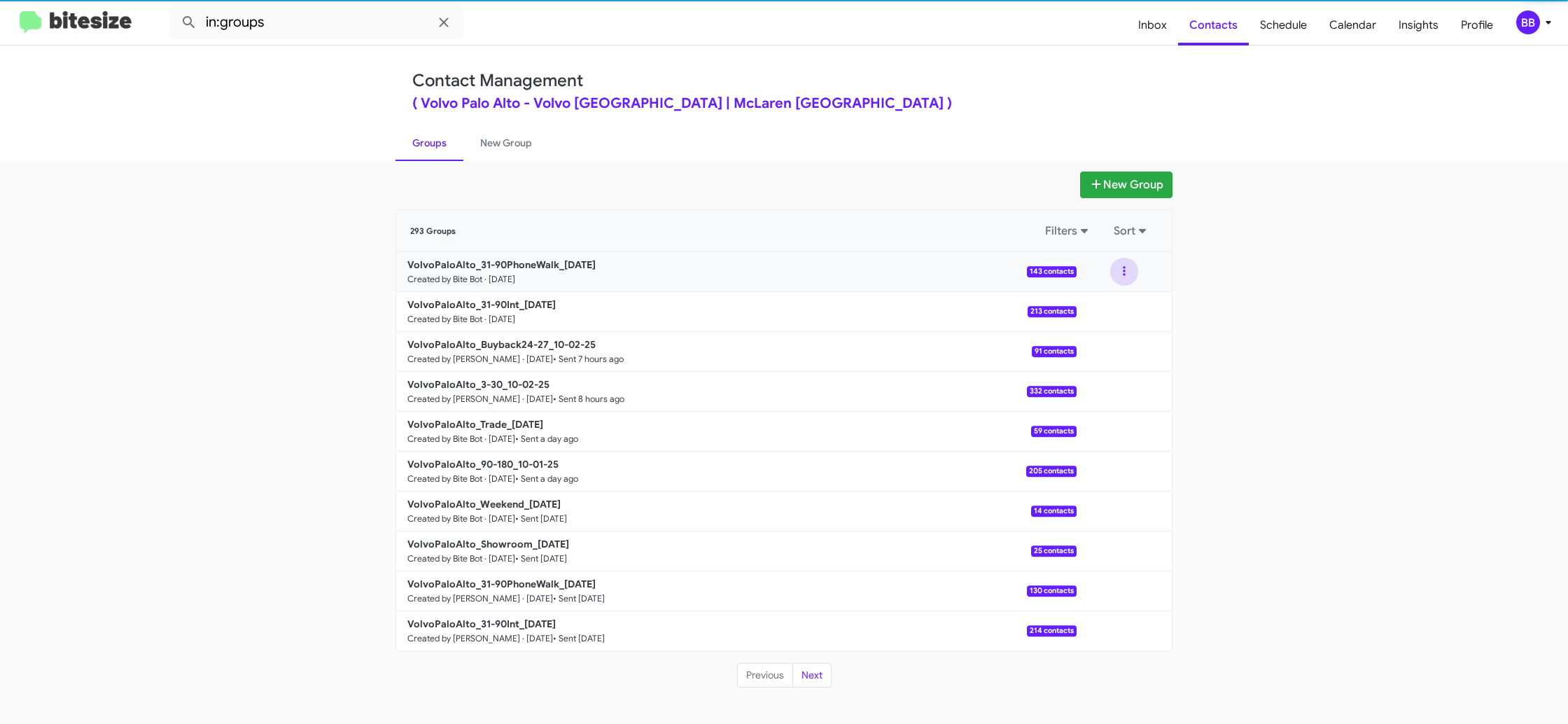
click at [1130, 279] on button at bounding box center [1125, 271] width 28 height 28
click at [1104, 306] on button "View contacts" at bounding box center [1082, 310] width 112 height 34
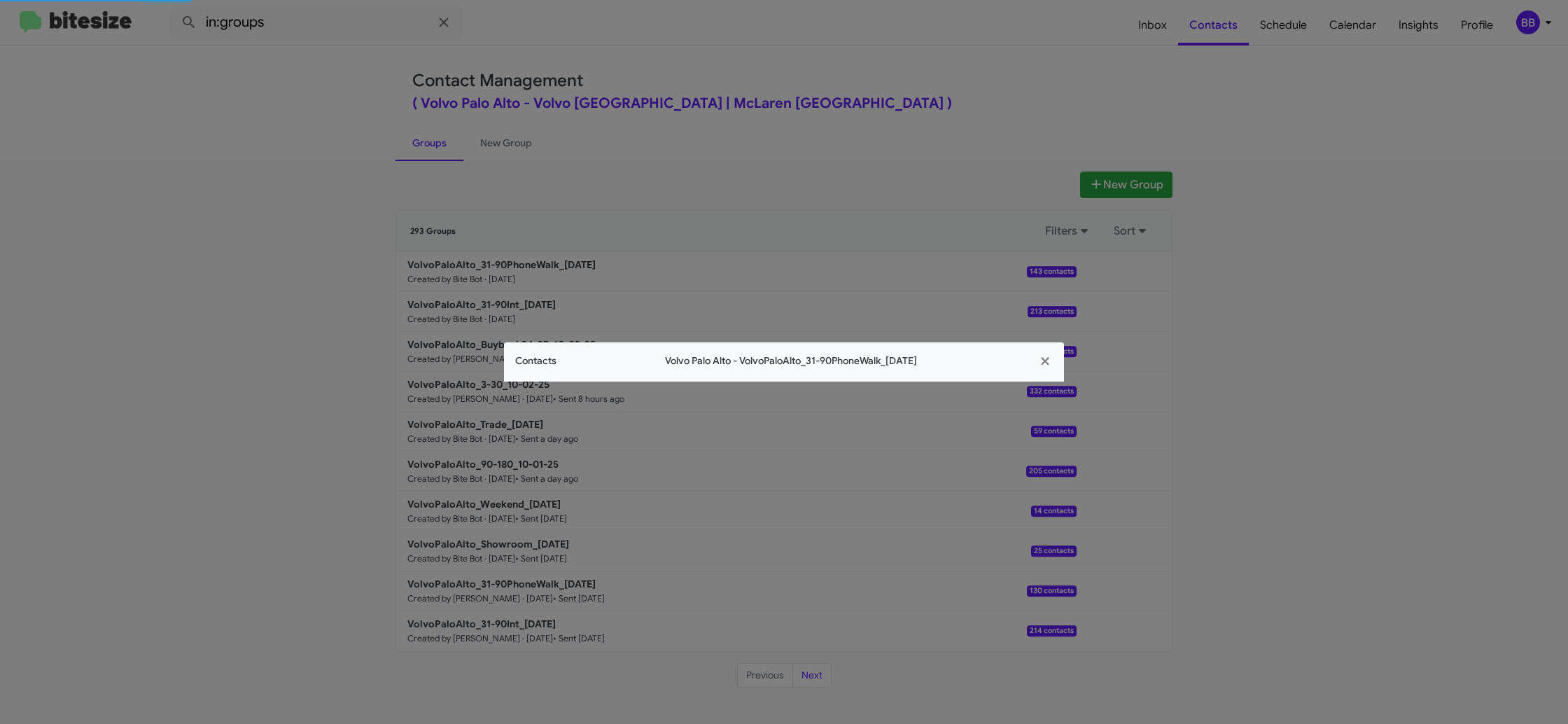
click at [546, 356] on span "Contacts" at bounding box center [536, 360] width 42 height 15
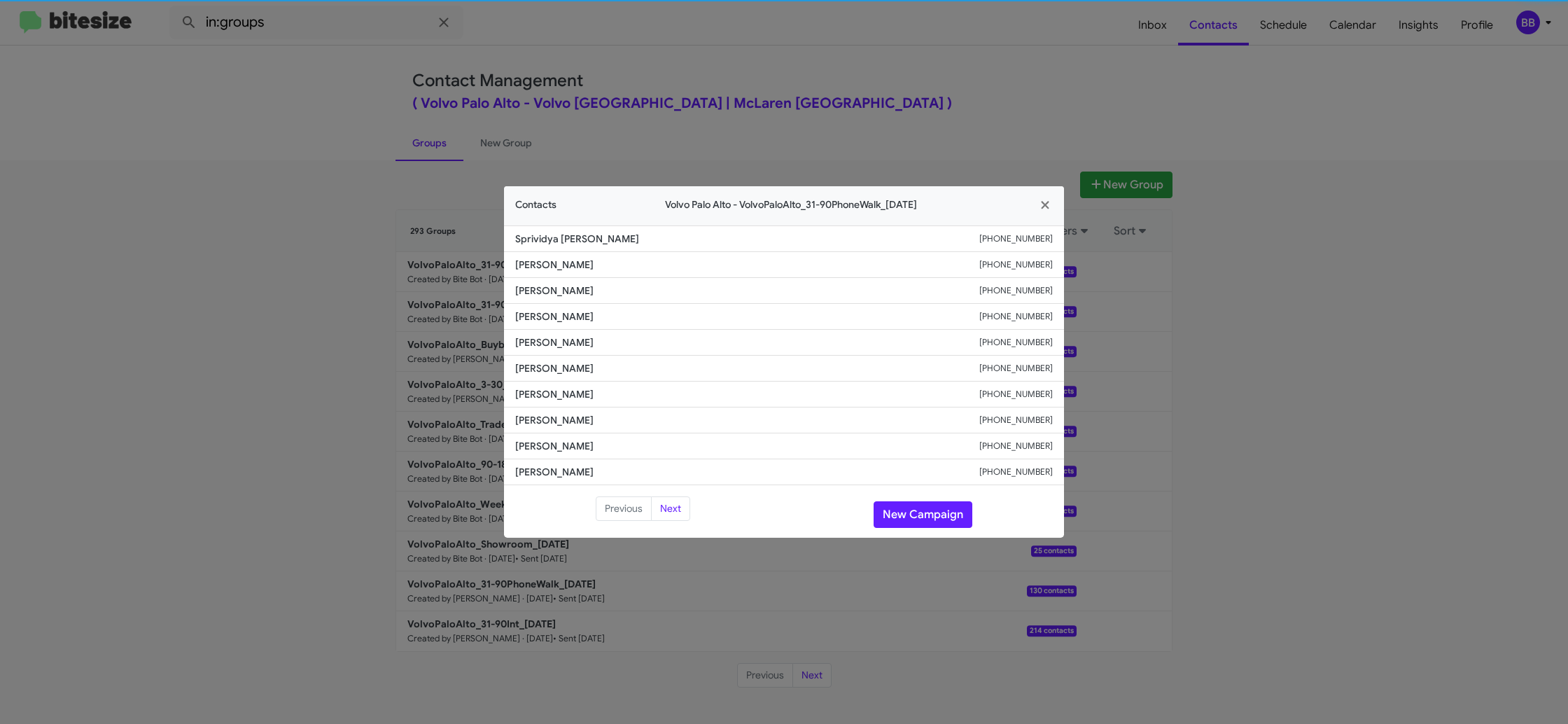
click at [546, 356] on li "Sophie Ames +16504447991" at bounding box center [784, 369] width 560 height 26
drag, startPoint x: 497, startPoint y: 317, endPoint x: 489, endPoint y: 326, distance: 12.0
click at [490, 314] on modal-container "Contacts Volvo Palo Alto - VolvoPaloAlto_31-90PhoneWalk_10-03-25 Sprividya Doss…" at bounding box center [784, 362] width 1568 height 724
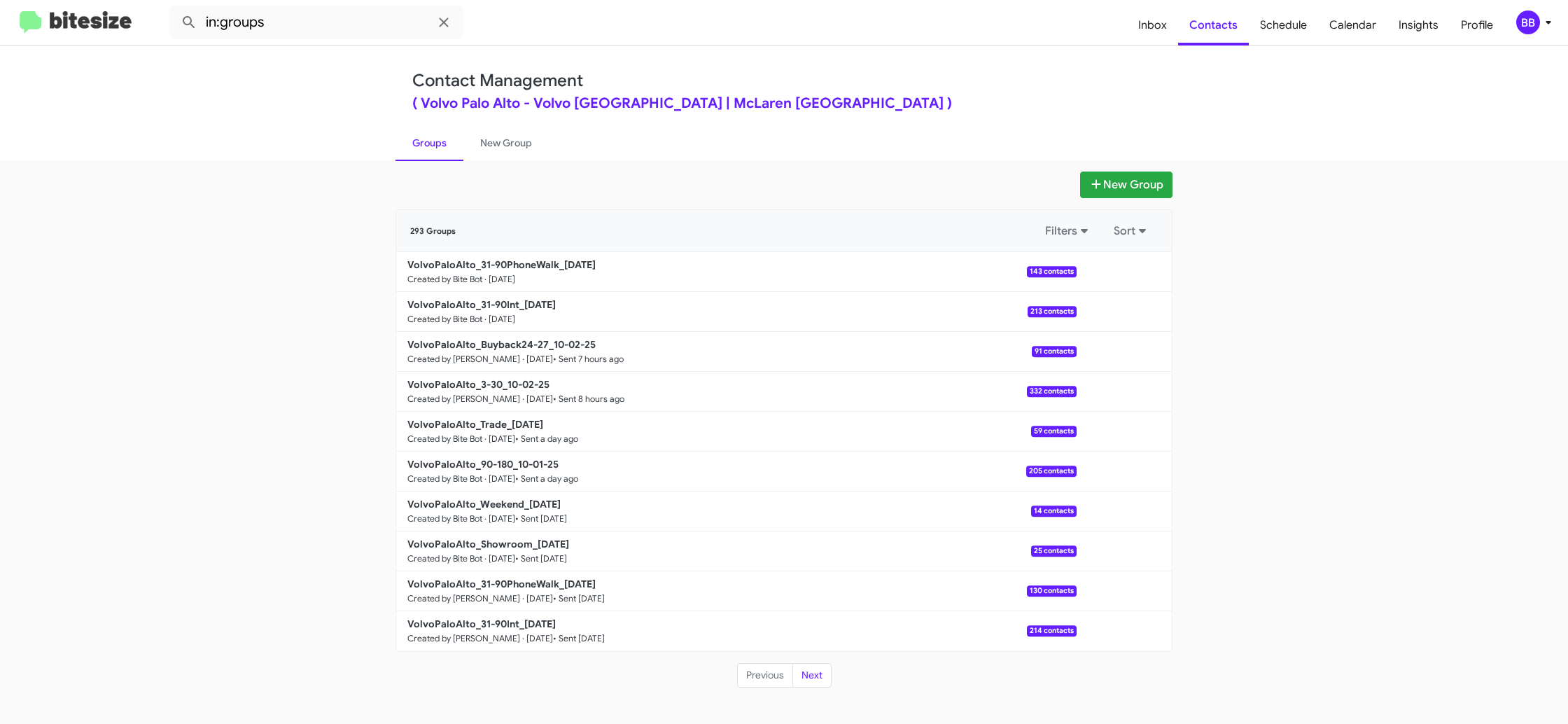
click at [493, 307] on modal-container "Contacts Volvo Palo Alto - VolvoPaloAlto_31-90PhoneWalk_10-03-25 Sprividya Doss…" at bounding box center [784, 362] width 1568 height 724
click at [493, 307] on b "VolvoPaloAlto_31-90Int_10-03-25" at bounding box center [481, 304] width 148 height 12
drag, startPoint x: 493, startPoint y: 307, endPoint x: 531, endPoint y: 335, distance: 47.2
click at [491, 306] on b "VolvoPaloAlto_31-90Int_10-03-25" at bounding box center [481, 304] width 148 height 12
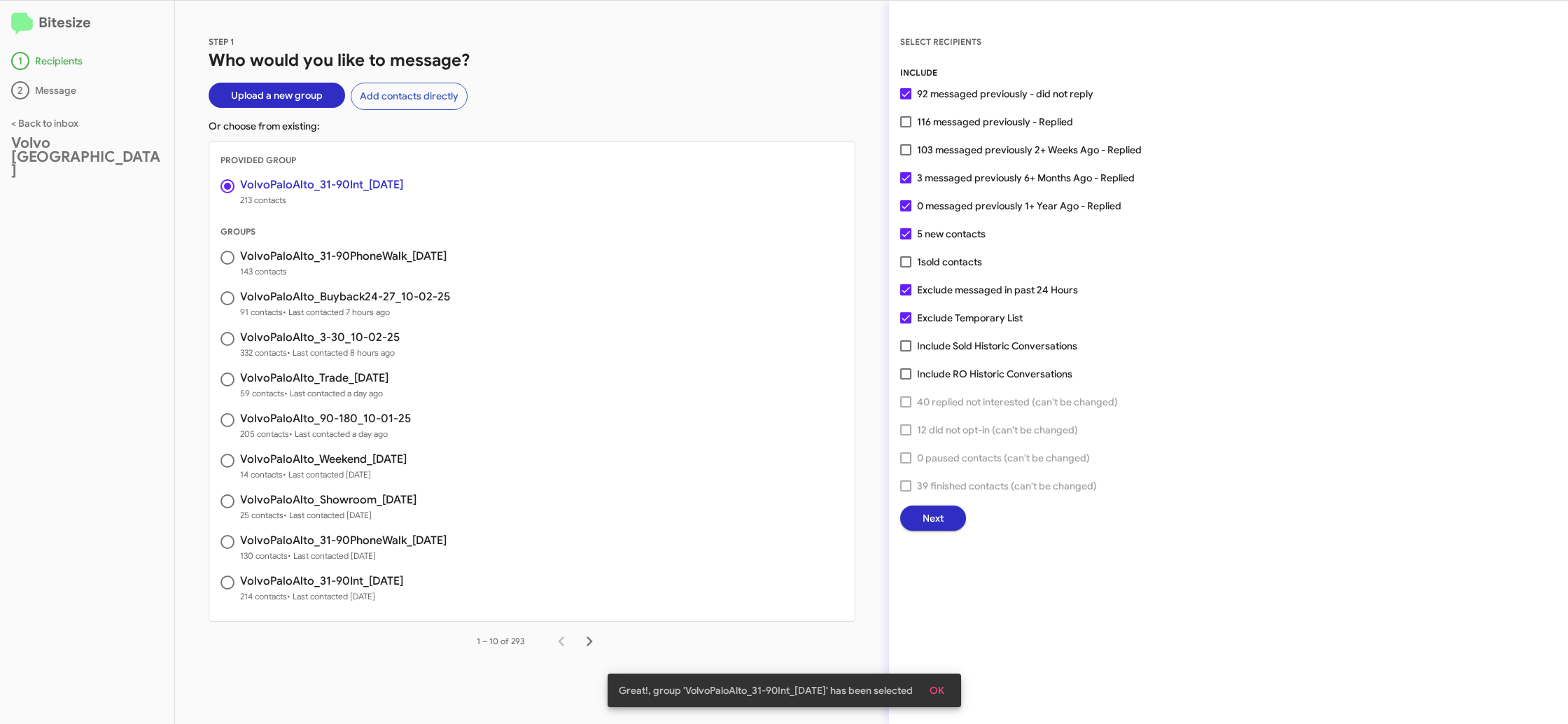
click at [926, 513] on span "Next" at bounding box center [933, 518] width 21 height 25
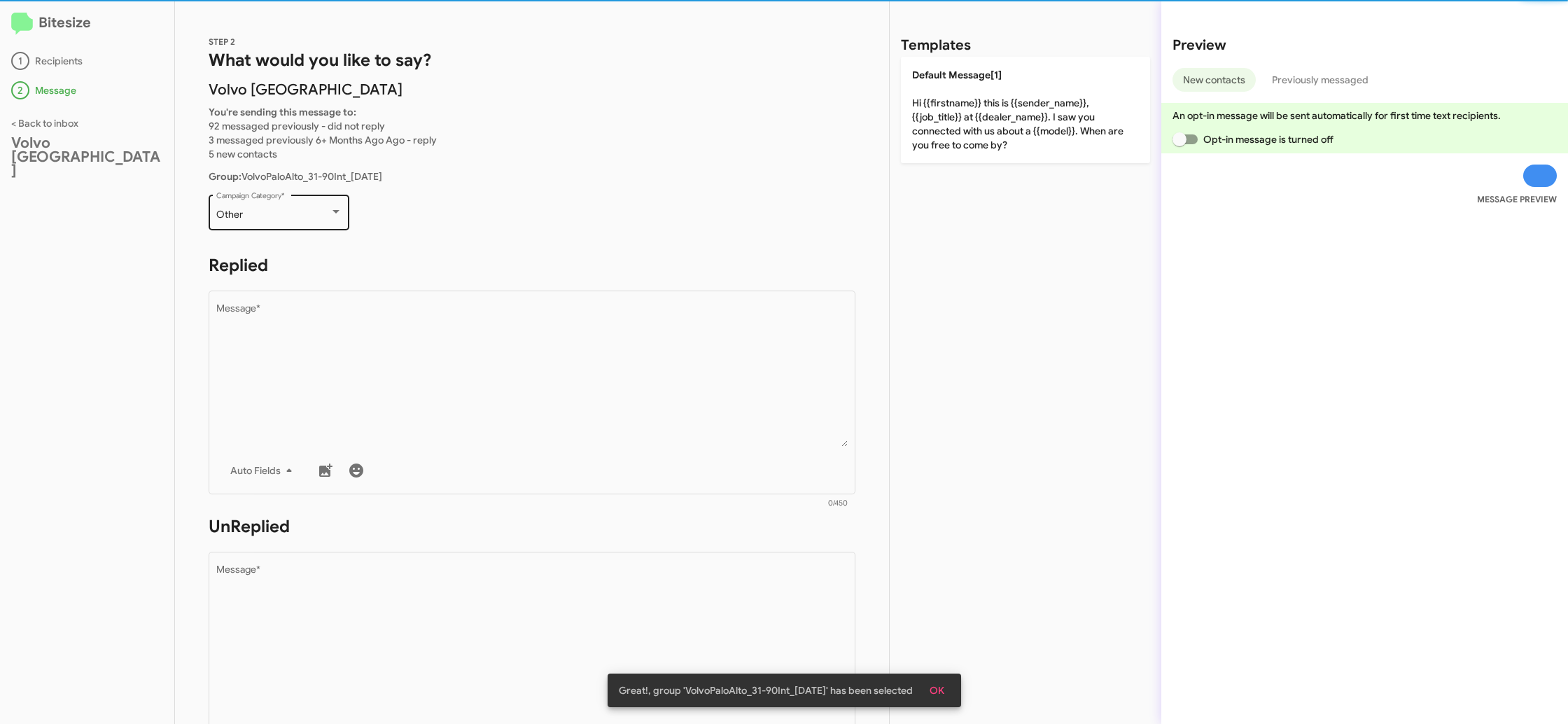
click at [311, 218] on div "Other" at bounding box center [273, 214] width 114 height 12
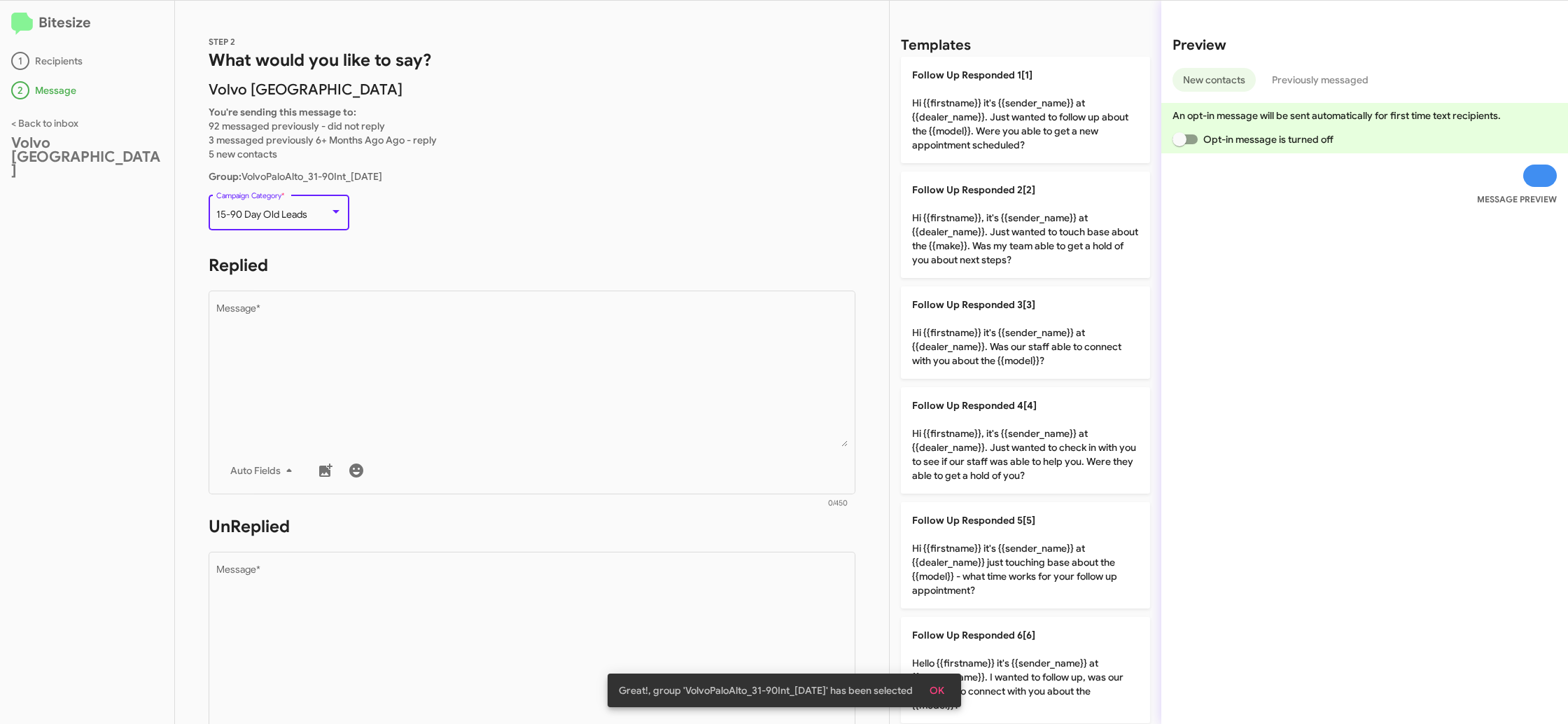
scroll to position [29, 0]
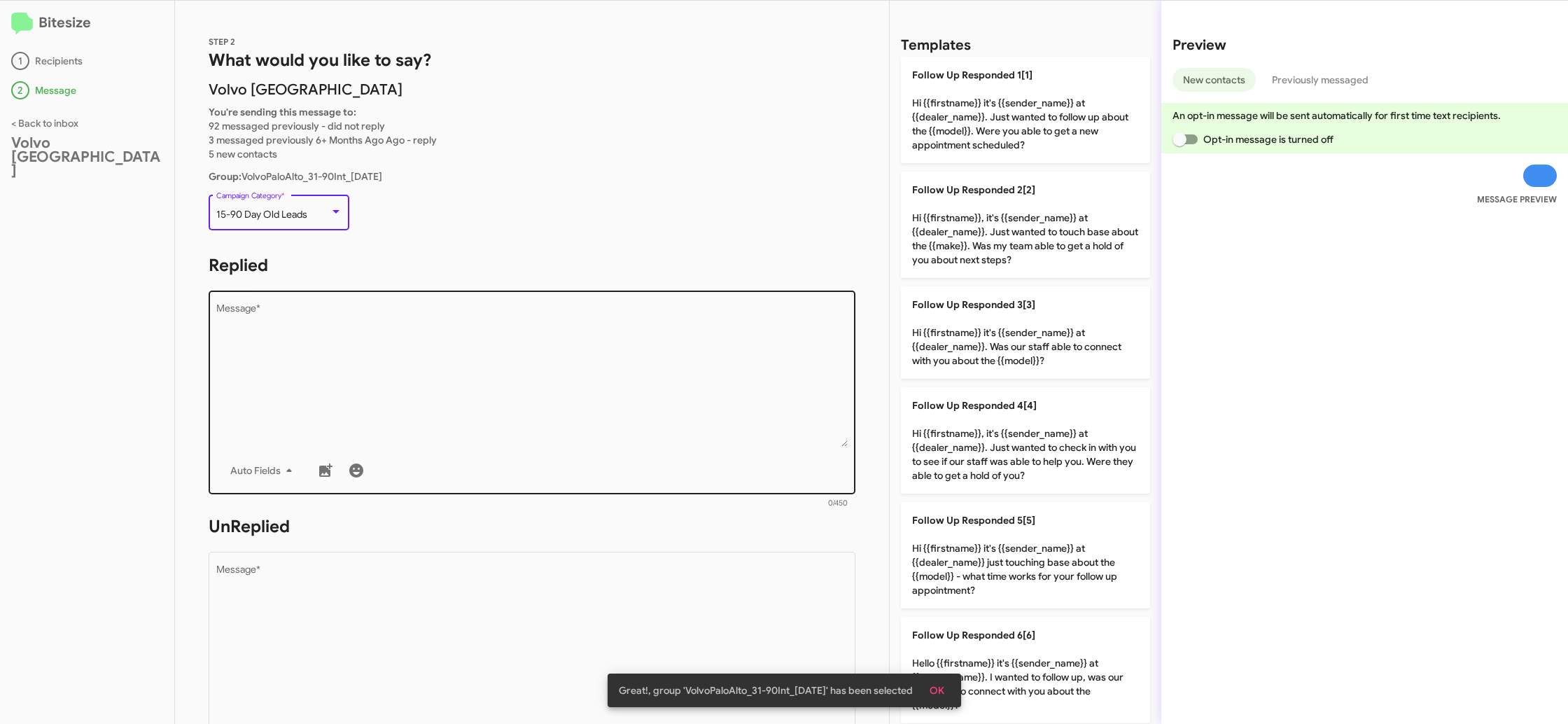
drag, startPoint x: 487, startPoint y: 401, endPoint x: 499, endPoint y: 404, distance: 12.4
click at [489, 401] on textarea "Message *" at bounding box center [532, 375] width 633 height 143
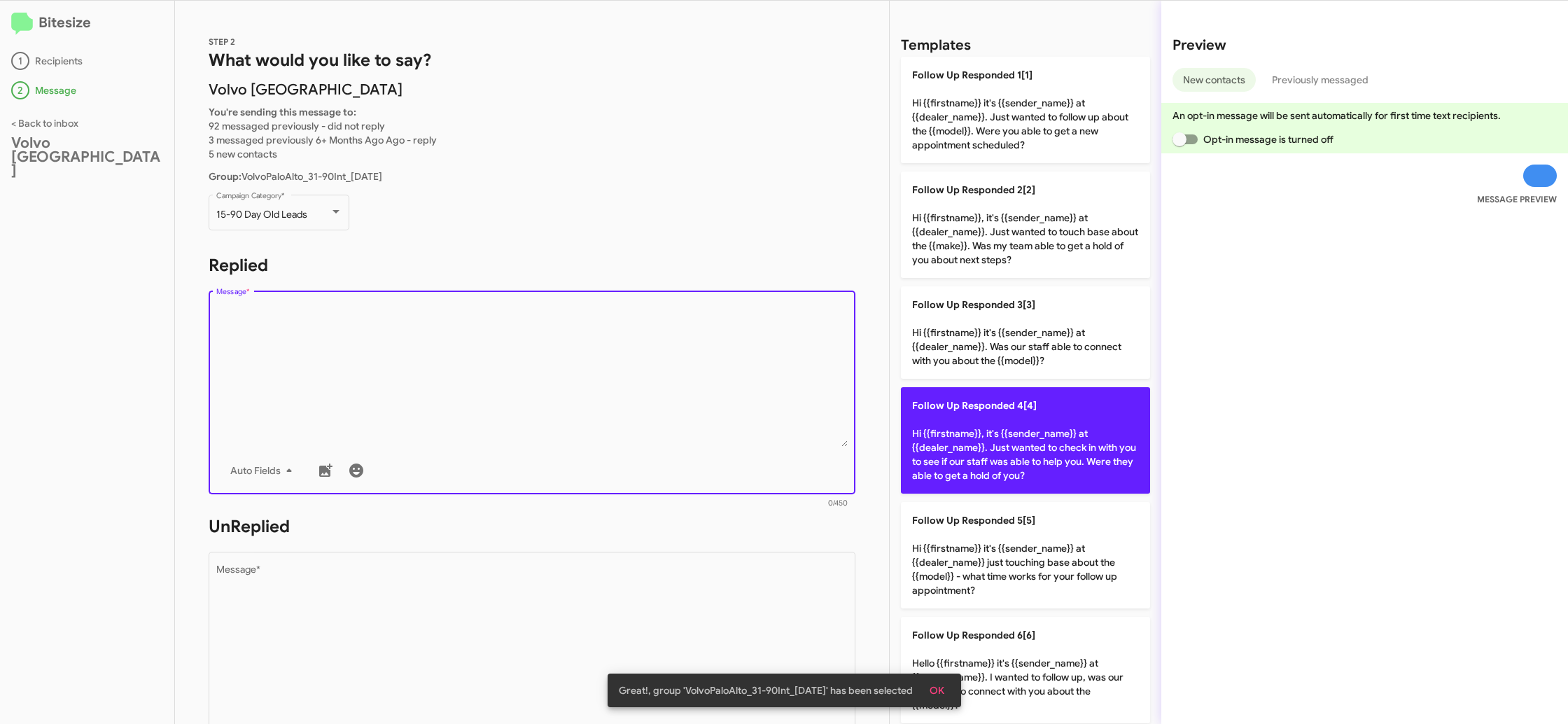
scroll to position [453, 0]
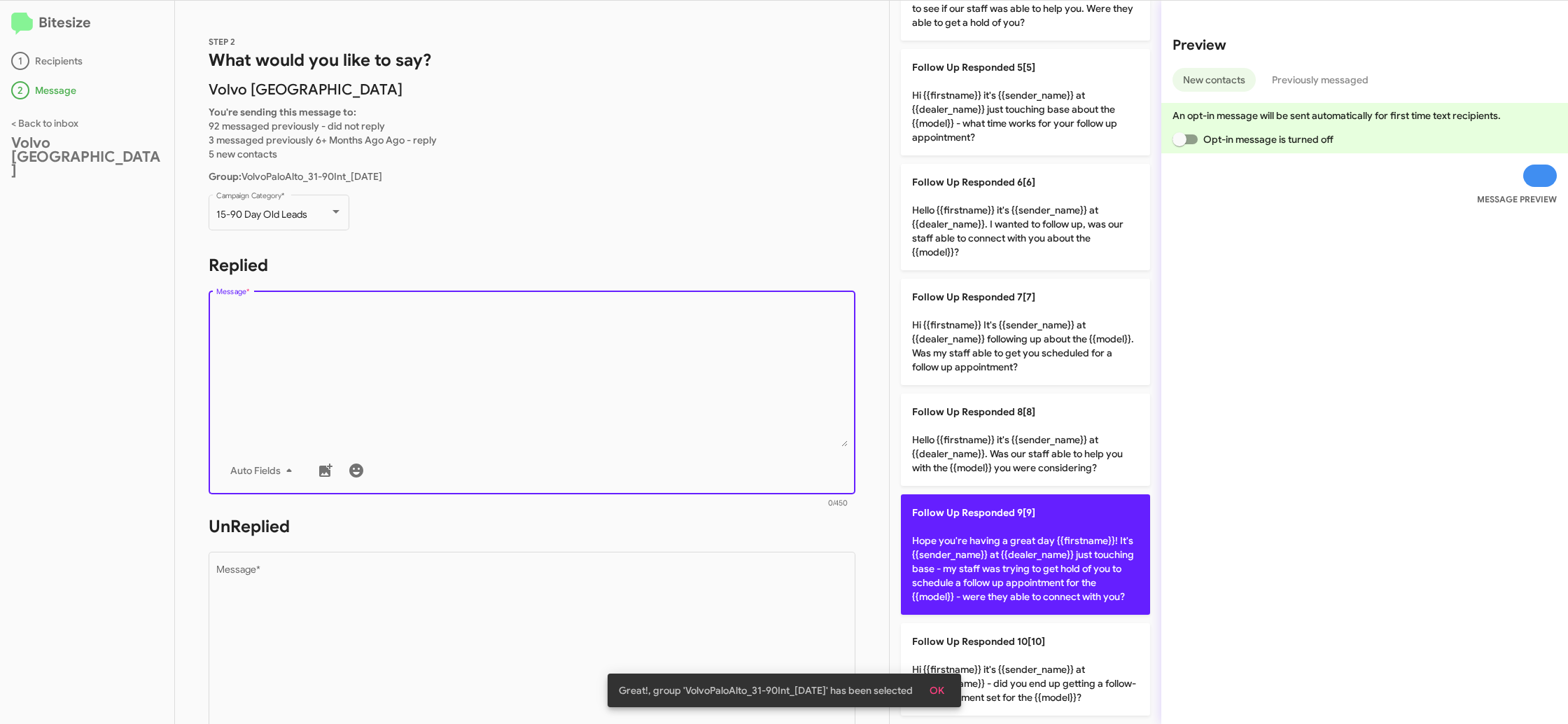
drag, startPoint x: 1032, startPoint y: 570, endPoint x: 965, endPoint y: 569, distance: 67.0
click at [1012, 568] on p "Follow Up Responded 9[9] Hope you're having a great day {{firstname}}! It's {{s…" at bounding box center [1025, 554] width 249 height 121
type textarea "Hope you're having a great day {{firstname}}! It's {{sender_name}} at {{dealer_…"
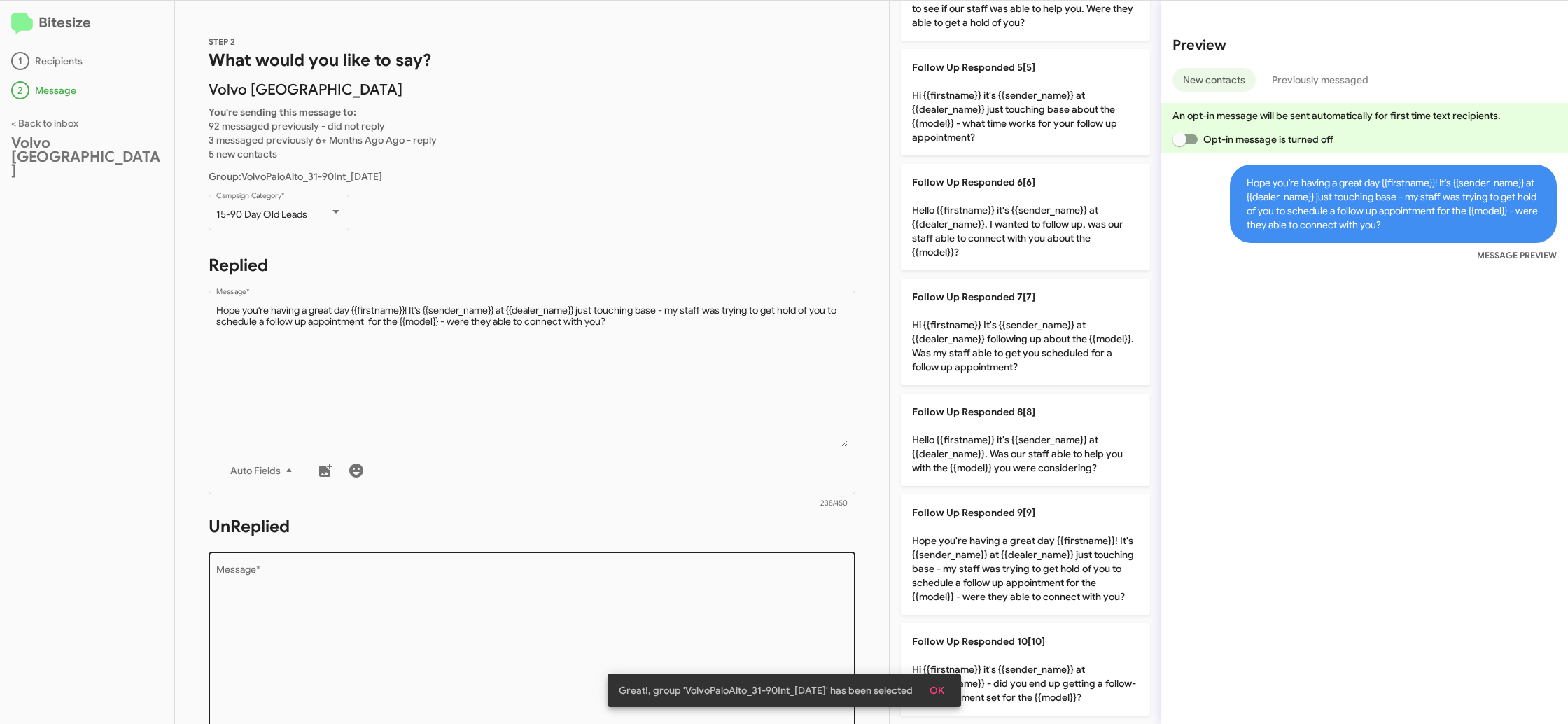
click at [629, 593] on textarea "Message *" at bounding box center [532, 636] width 633 height 143
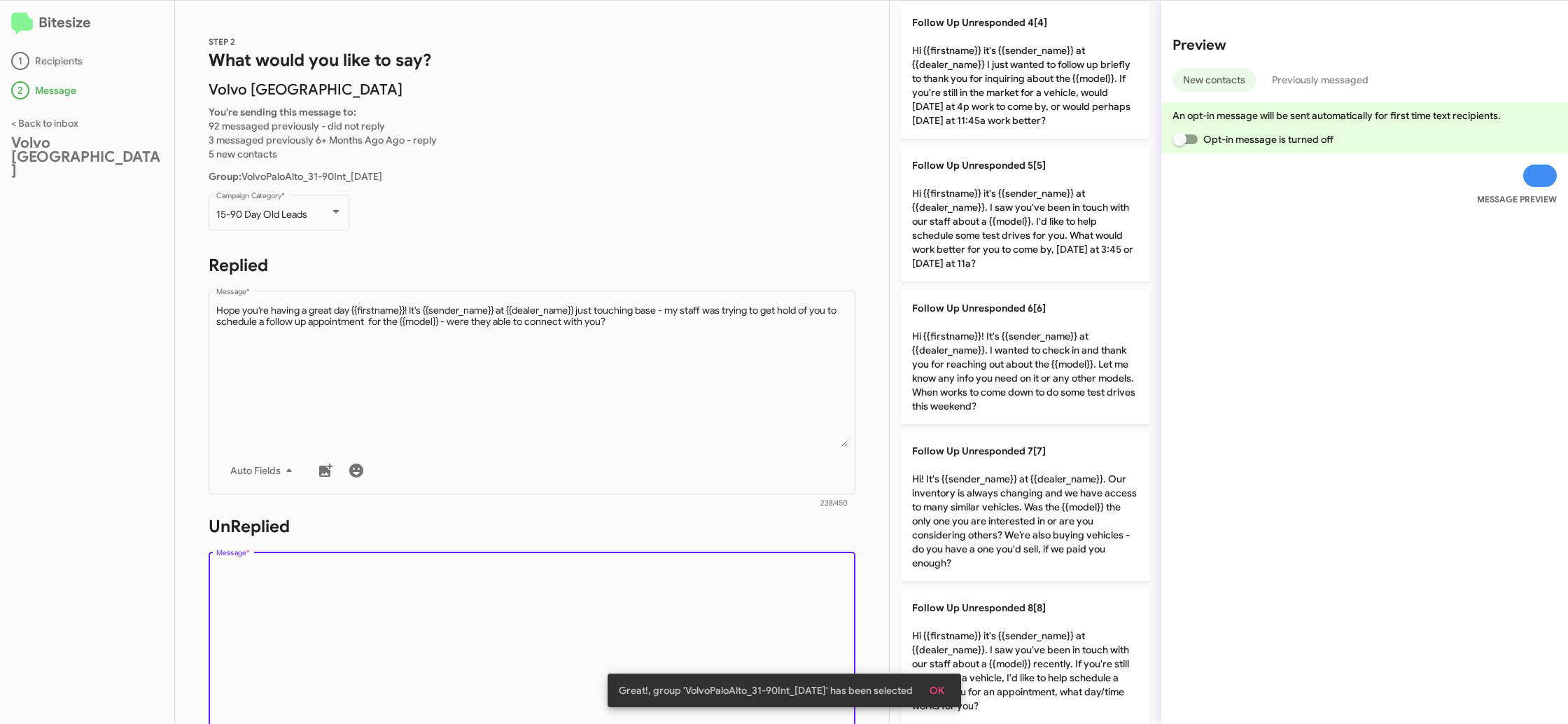
click at [629, 593] on textarea "Message *" at bounding box center [532, 636] width 633 height 143
drag, startPoint x: 629, startPoint y: 593, endPoint x: 889, endPoint y: 470, distance: 287.6
click at [633, 589] on textarea "Message *" at bounding box center [532, 636] width 633 height 143
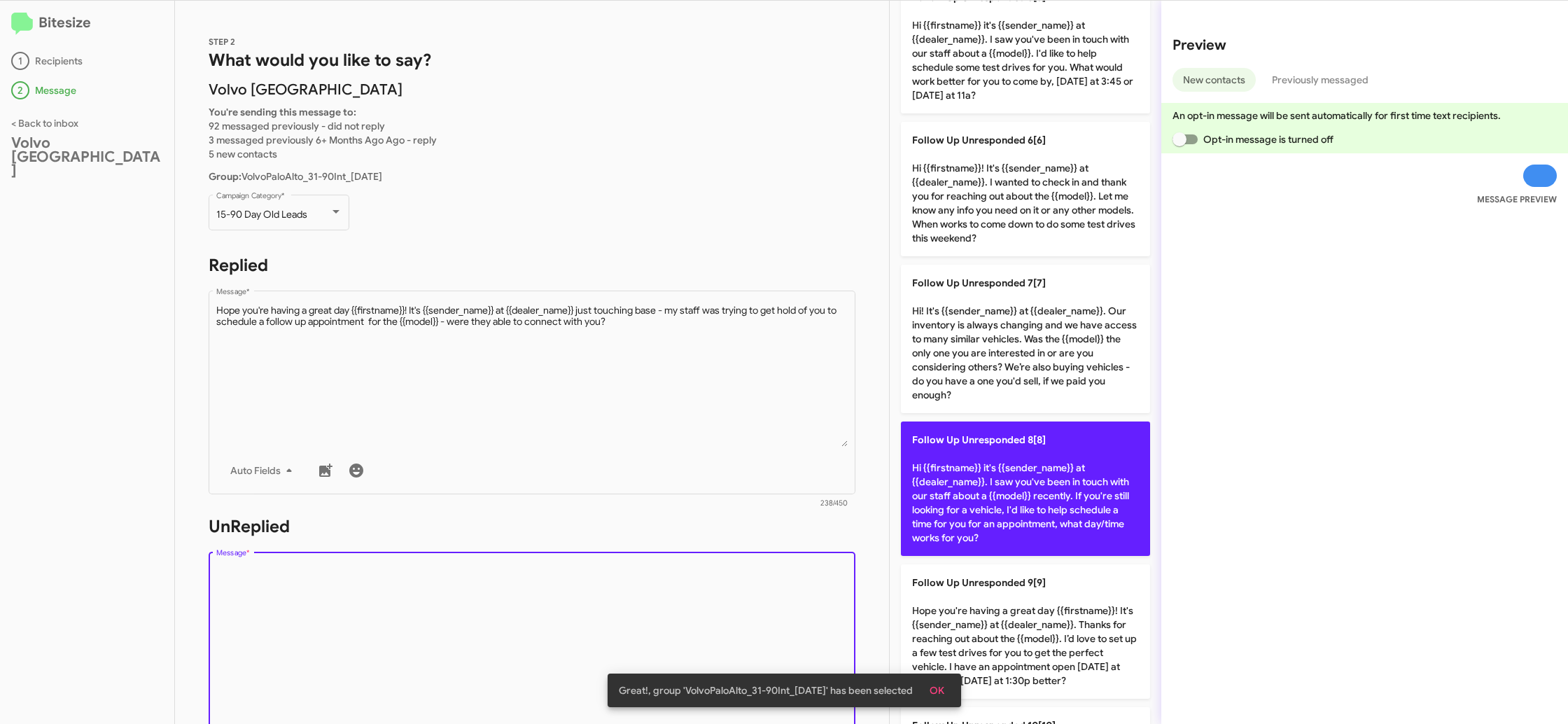
scroll to position [639, 0]
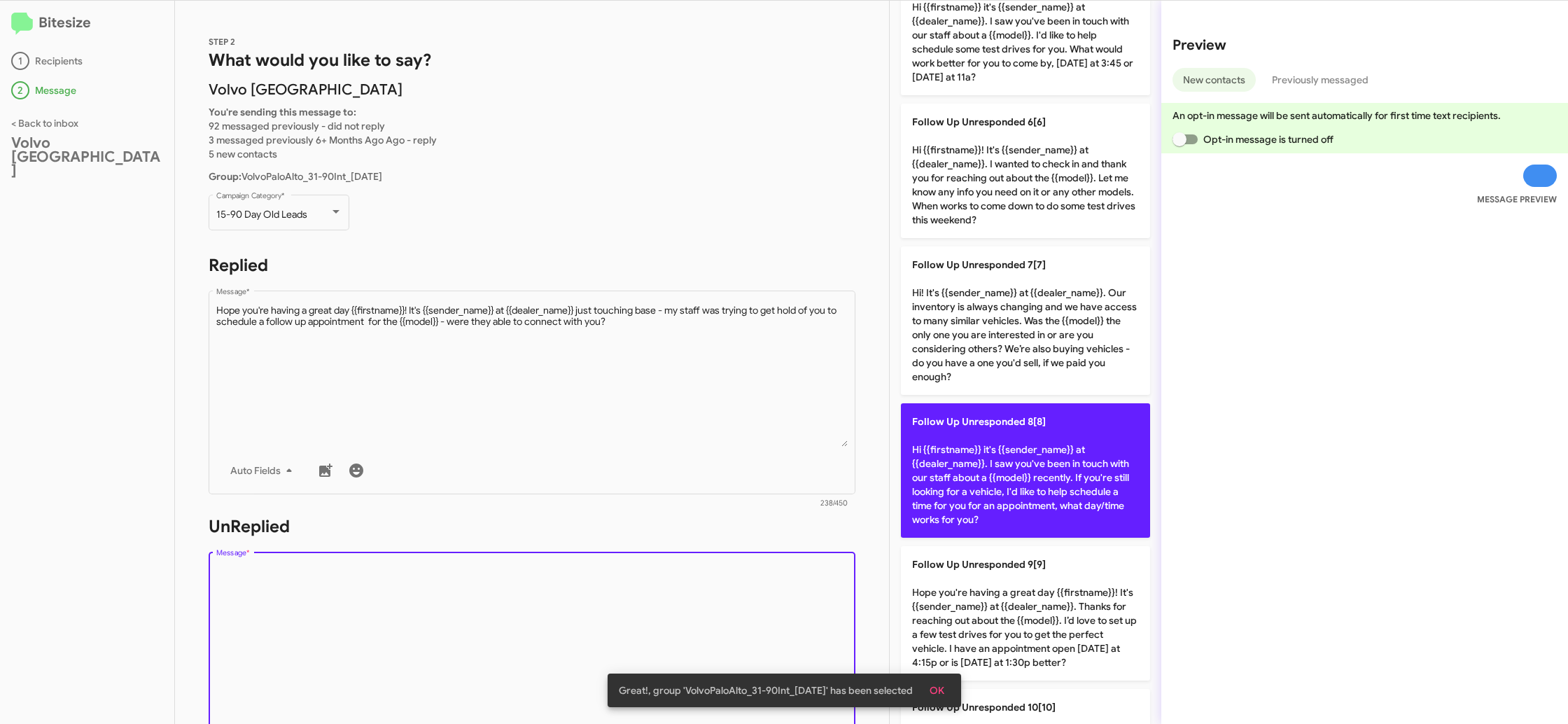
drag, startPoint x: 938, startPoint y: 471, endPoint x: 919, endPoint y: 467, distance: 19.4
click at [935, 471] on p "Follow Up Unresponded 8[8] Hi {{firstname}} it's {{sender_name}} at {{dealer_na…" at bounding box center [1025, 470] width 249 height 135
type textarea "Hi {{firstname}} it's {{sender_name}} at {{dealer_name}}. I saw you've been in …"
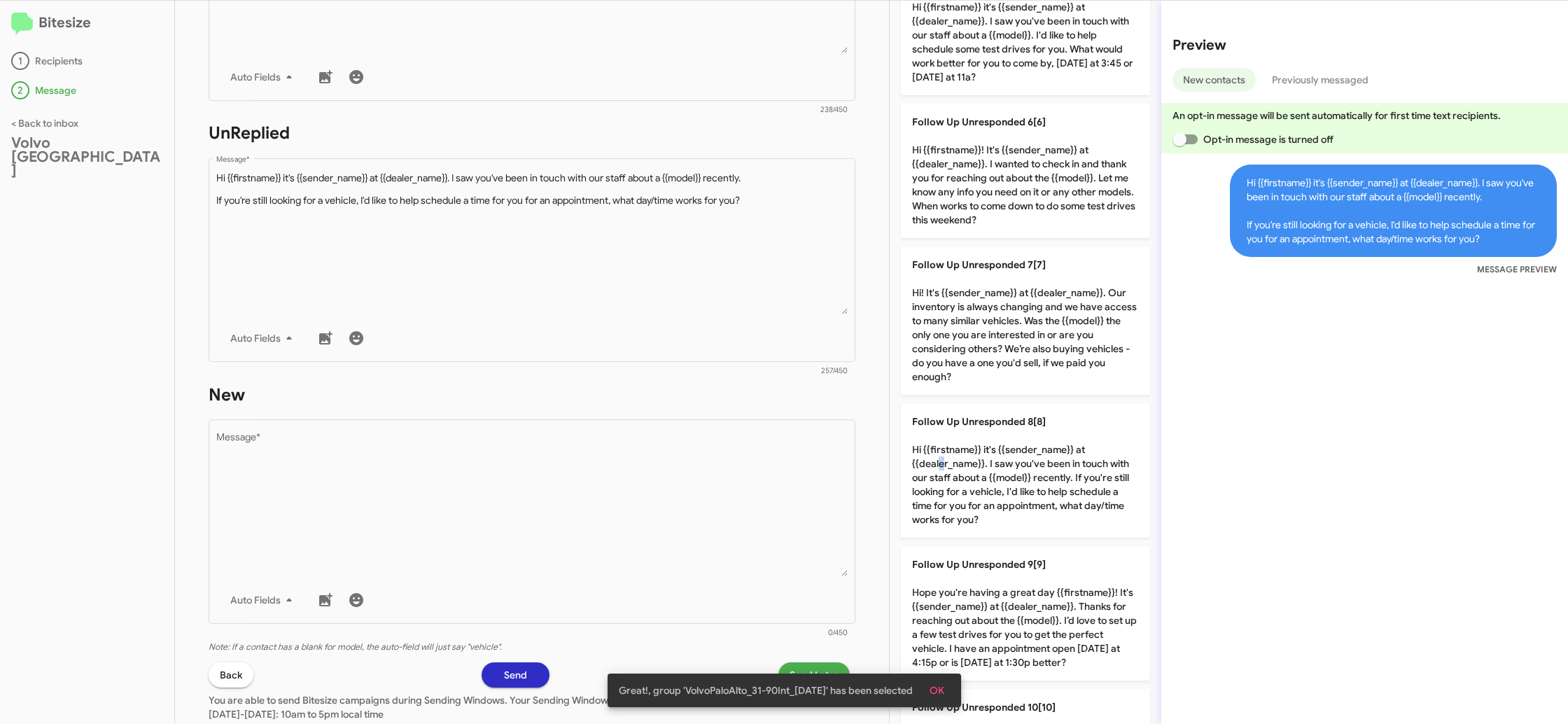
scroll to position [490, 0]
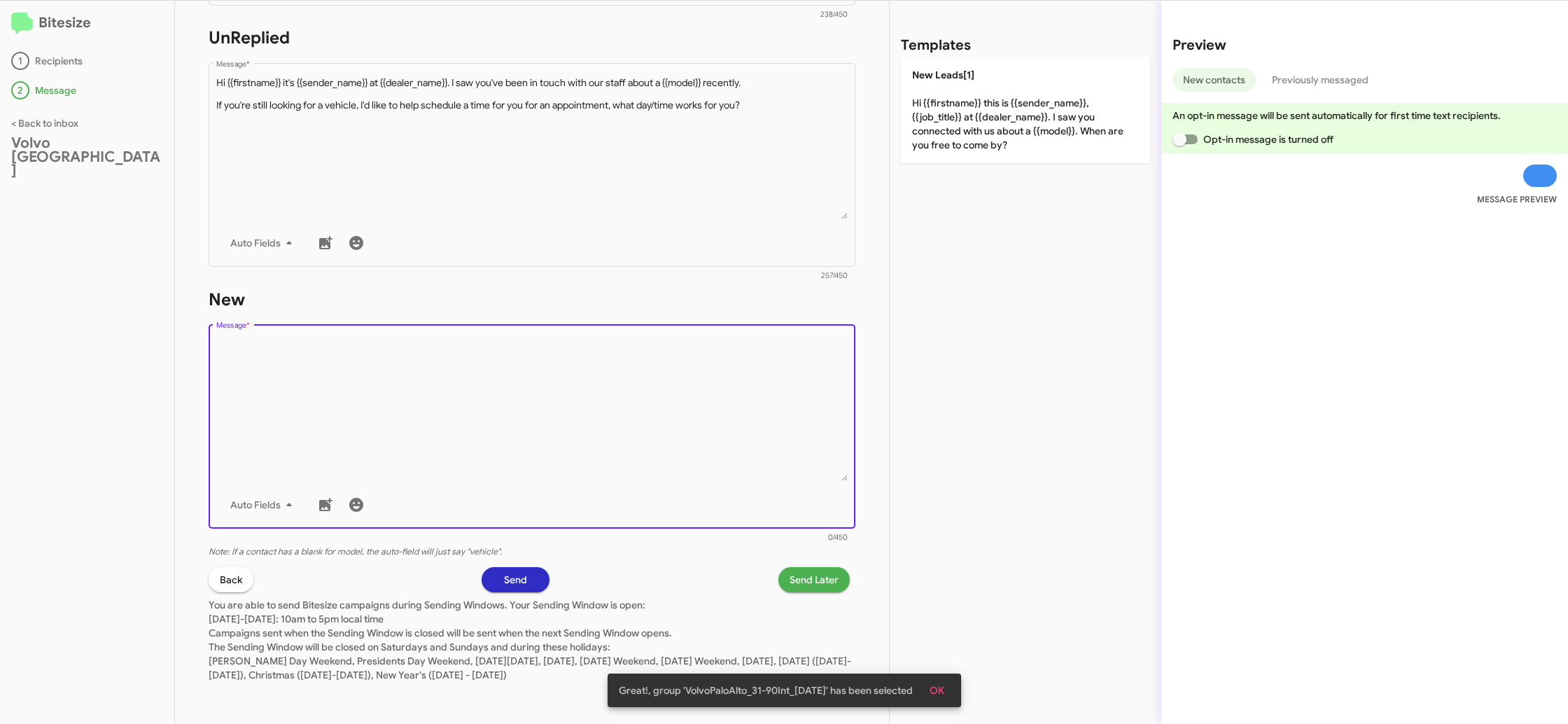
click at [688, 447] on textarea "Message *" at bounding box center [532, 410] width 633 height 143
click at [701, 413] on textarea "Message *" at bounding box center [532, 410] width 633 height 143
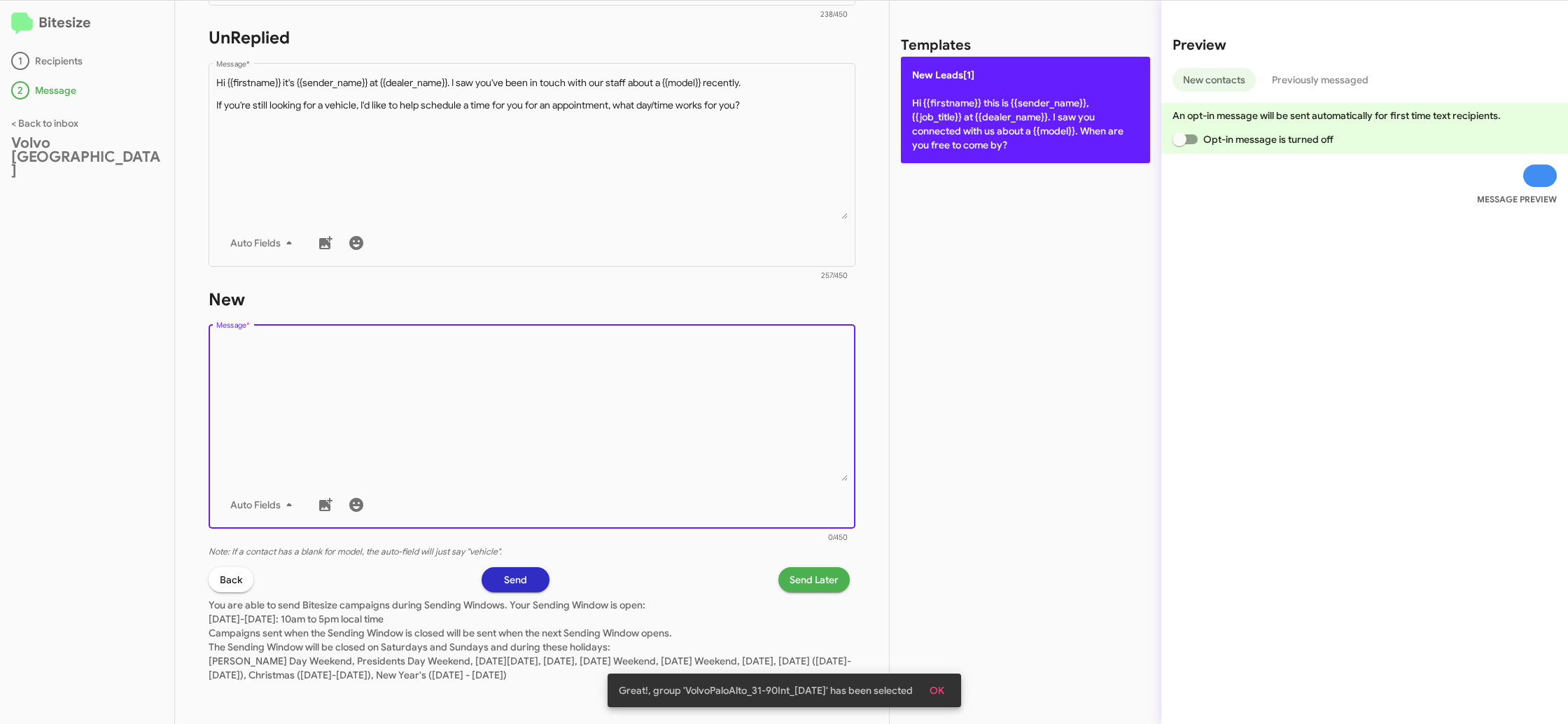
click at [1028, 131] on p "New Leads[1] Hi {{firstname}} this is {{sender_name}}, {{job_title}} at {{deale…" at bounding box center [1025, 110] width 249 height 106
type textarea "Hi {{firstname}} this is {{sender_name}}, {{job_title}} at {{dealer_name}}. I s…"
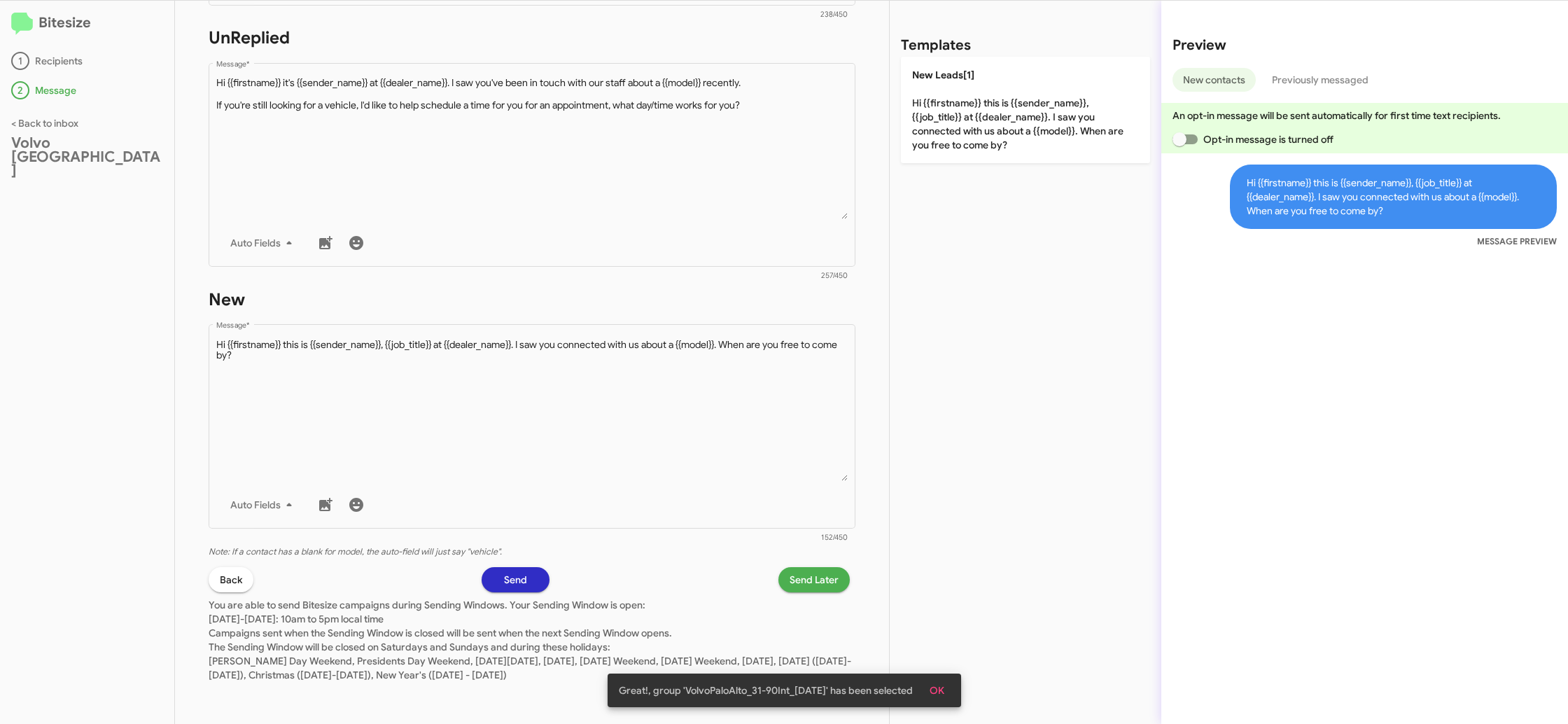
click at [809, 593] on p "You are able to send Bitesize campaigns during Sending Windows. Your Sending Wi…" at bounding box center [532, 637] width 647 height 90
click at [801, 582] on span "Send Later" at bounding box center [815, 580] width 49 height 25
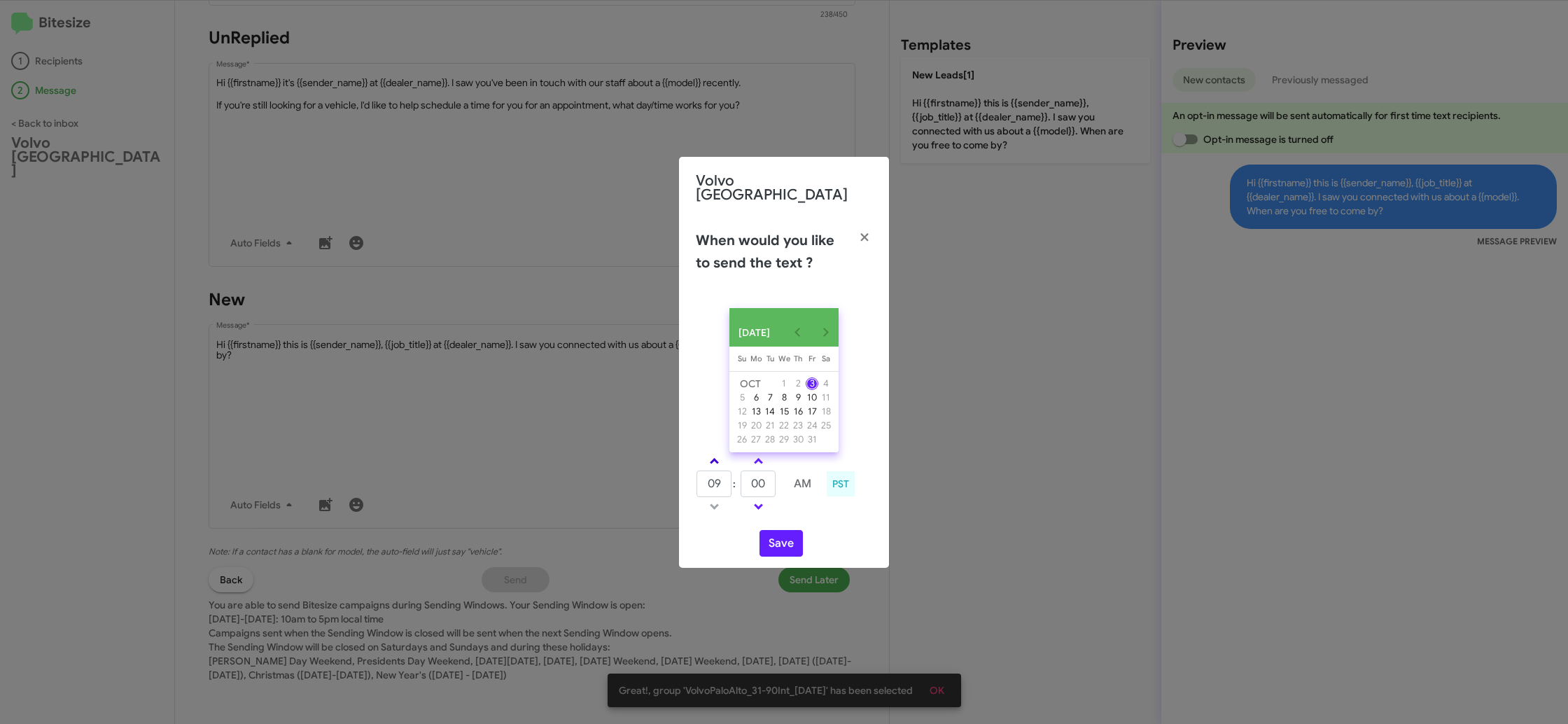
click at [714, 458] on span at bounding box center [715, 463] width 9 height 9
drag, startPoint x: 714, startPoint y: 457, endPoint x: 743, endPoint y: 459, distance: 29.1
click at [715, 456] on link at bounding box center [715, 460] width 25 height 16
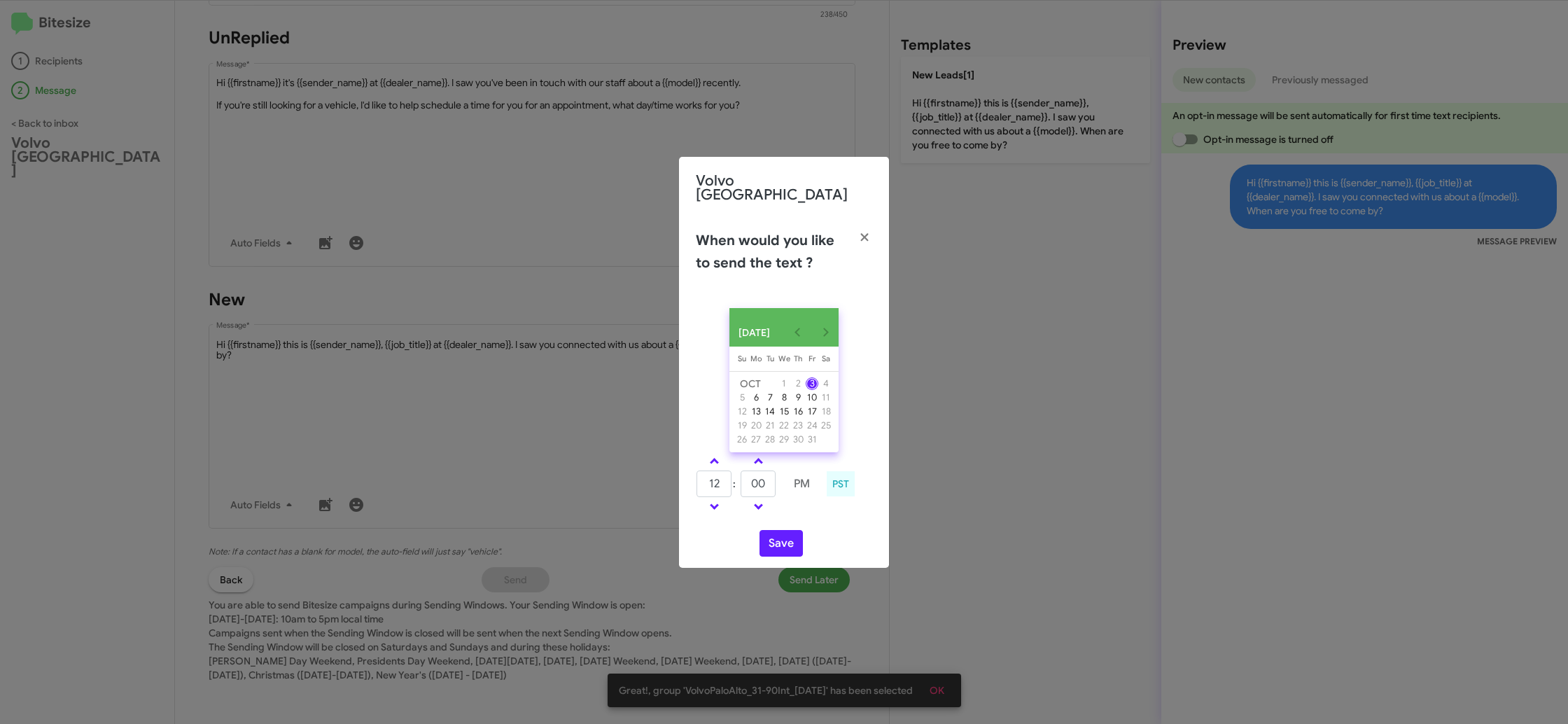
type input "01"
type input "00"
click at [752, 476] on input "00" at bounding box center [759, 483] width 35 height 27
type input "12"
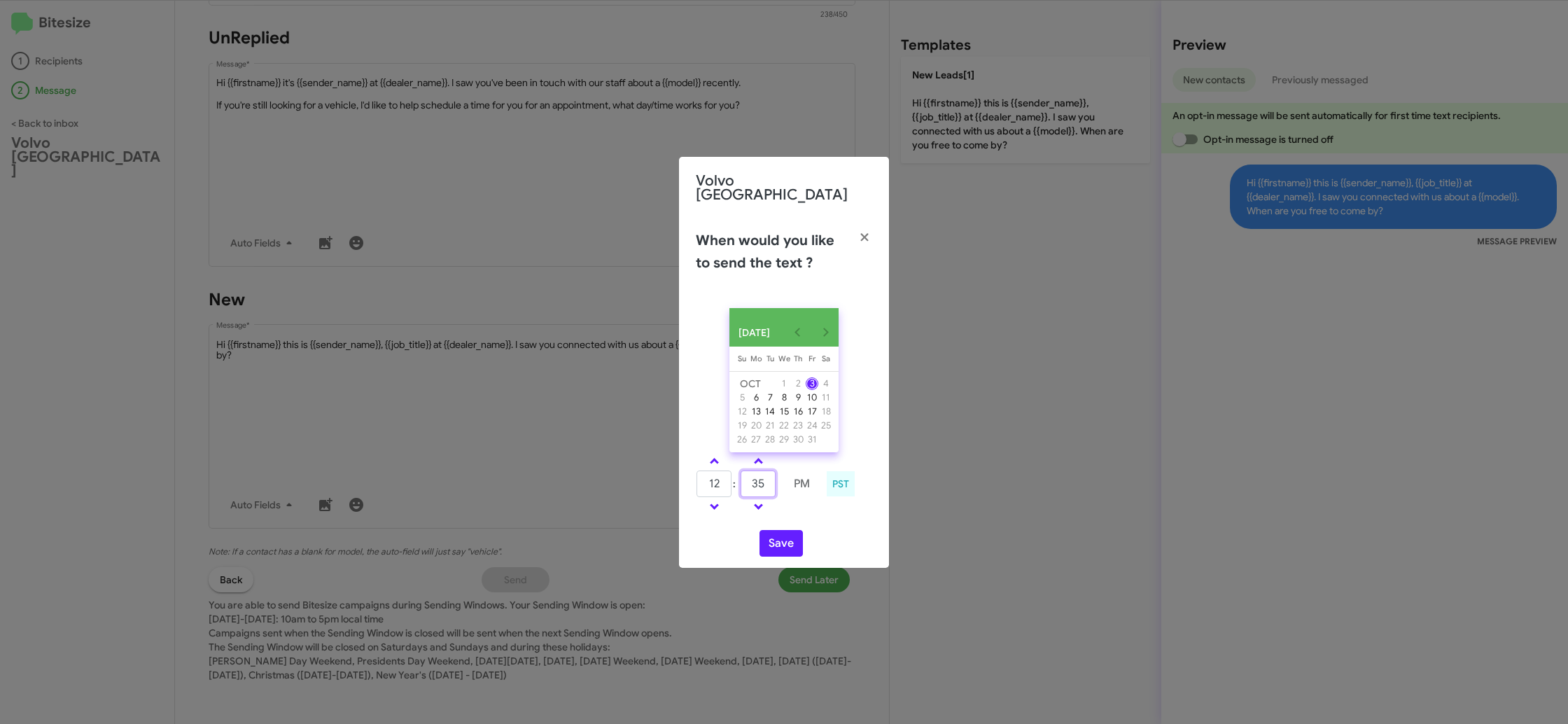
click at [752, 476] on input "35" at bounding box center [759, 483] width 35 height 27
type input "45"
click at [703, 460] on link at bounding box center [715, 460] width 25 height 16
type input "01"
click at [762, 490] on input "45" at bounding box center [759, 483] width 35 height 27
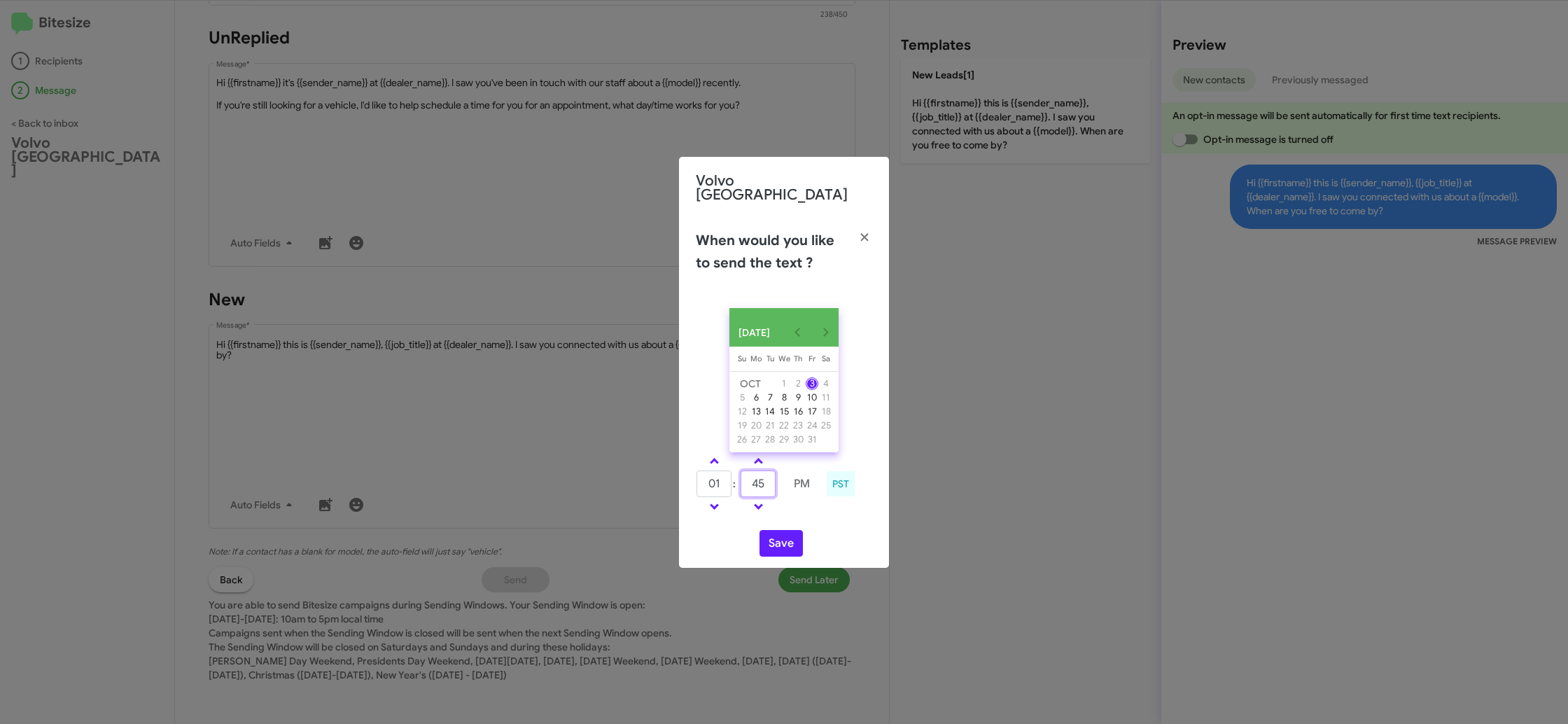
type input "4"
type input "15"
drag, startPoint x: 793, startPoint y: 512, endPoint x: 790, endPoint y: 532, distance: 20.2
click at [792, 515] on div "01 : 15 PM PST" at bounding box center [784, 485] width 198 height 67
click at [786, 540] on button "Save" at bounding box center [781, 543] width 43 height 27
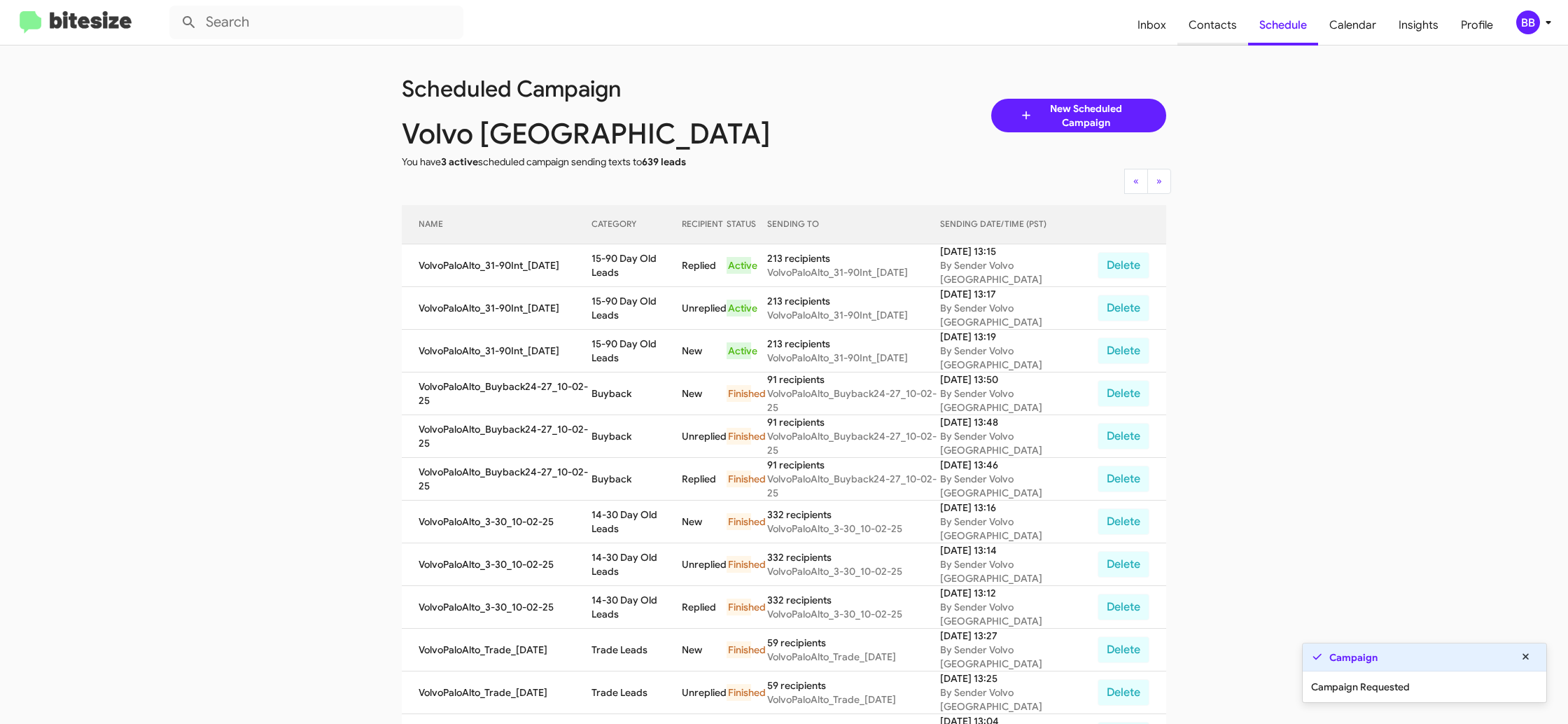
click at [1209, 35] on span "Contacts" at bounding box center [1213, 25] width 71 height 41
type input "in:groups"
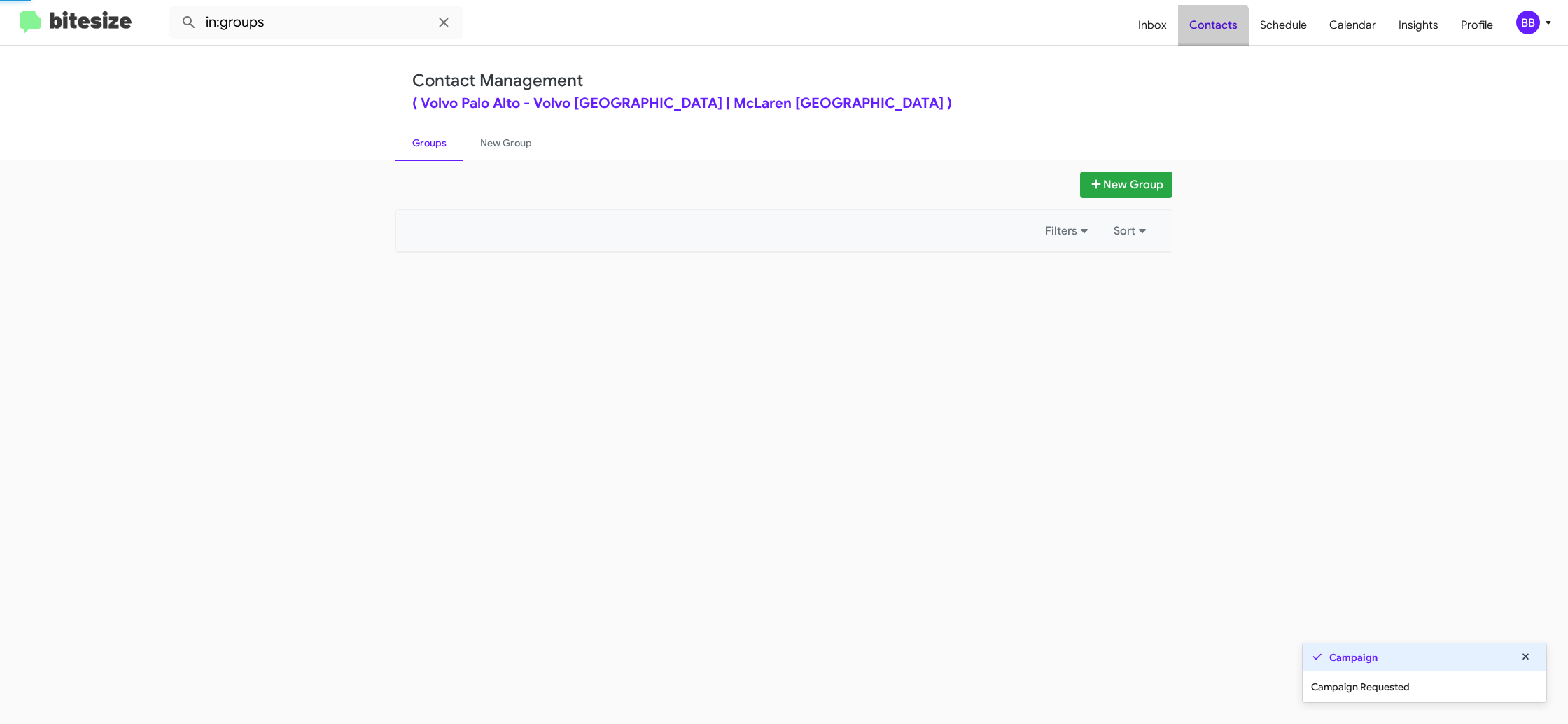
click at [1209, 35] on span "Contacts" at bounding box center [1214, 25] width 71 height 41
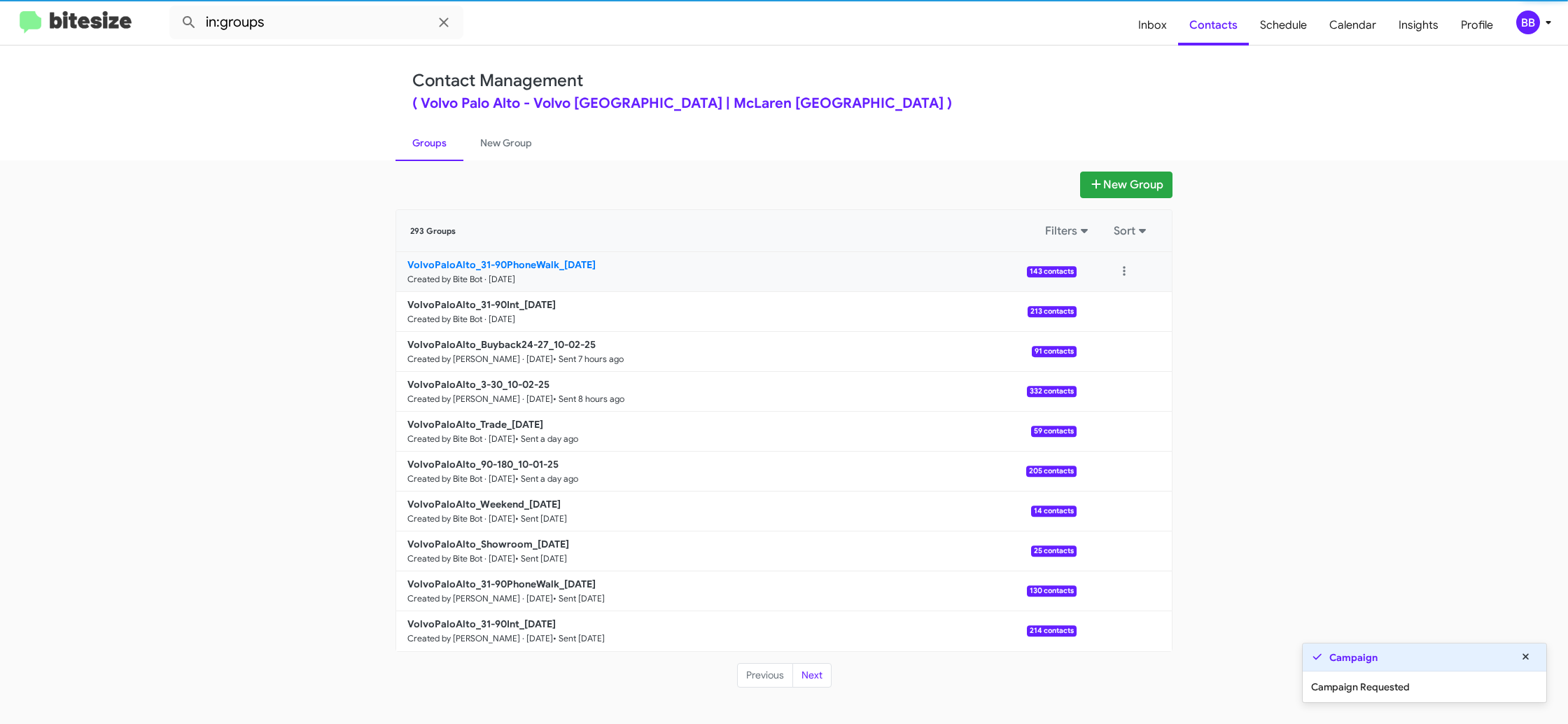
click at [522, 263] on b "VolvoPaloAlto_31-90PhoneWalk_10-03-25" at bounding box center [501, 264] width 188 height 12
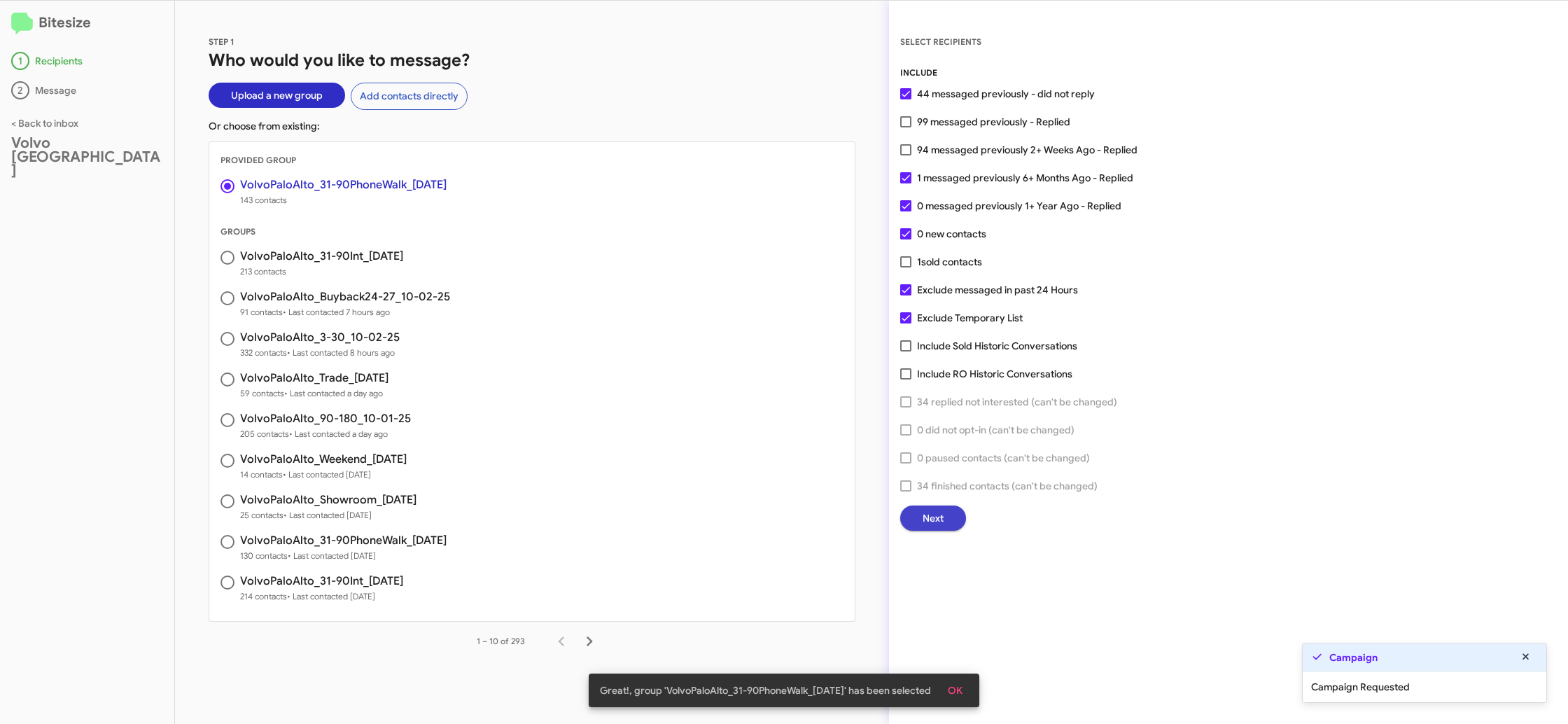
click at [935, 523] on span "Next" at bounding box center [933, 518] width 21 height 25
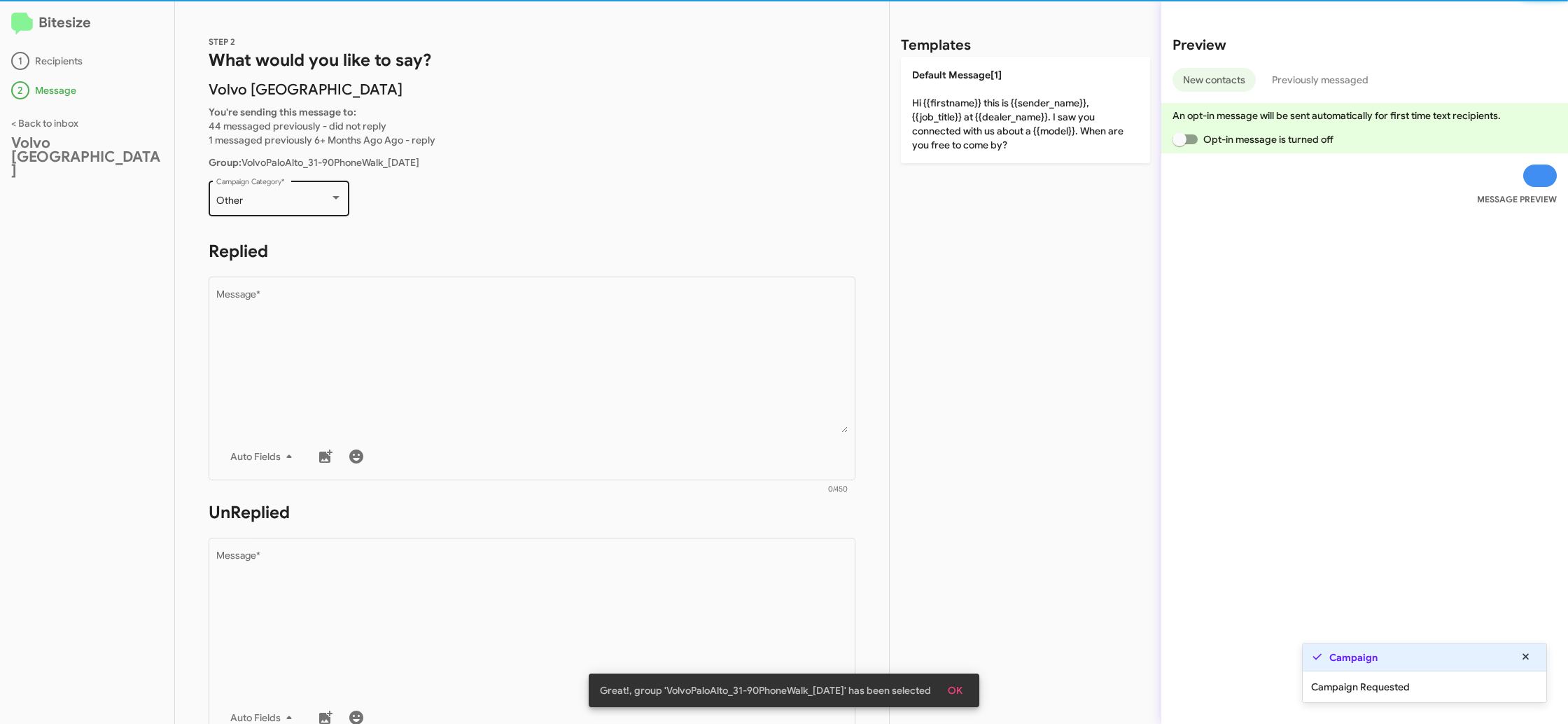
click at [287, 208] on div "Other Campaign Category *" at bounding box center [279, 197] width 126 height 38
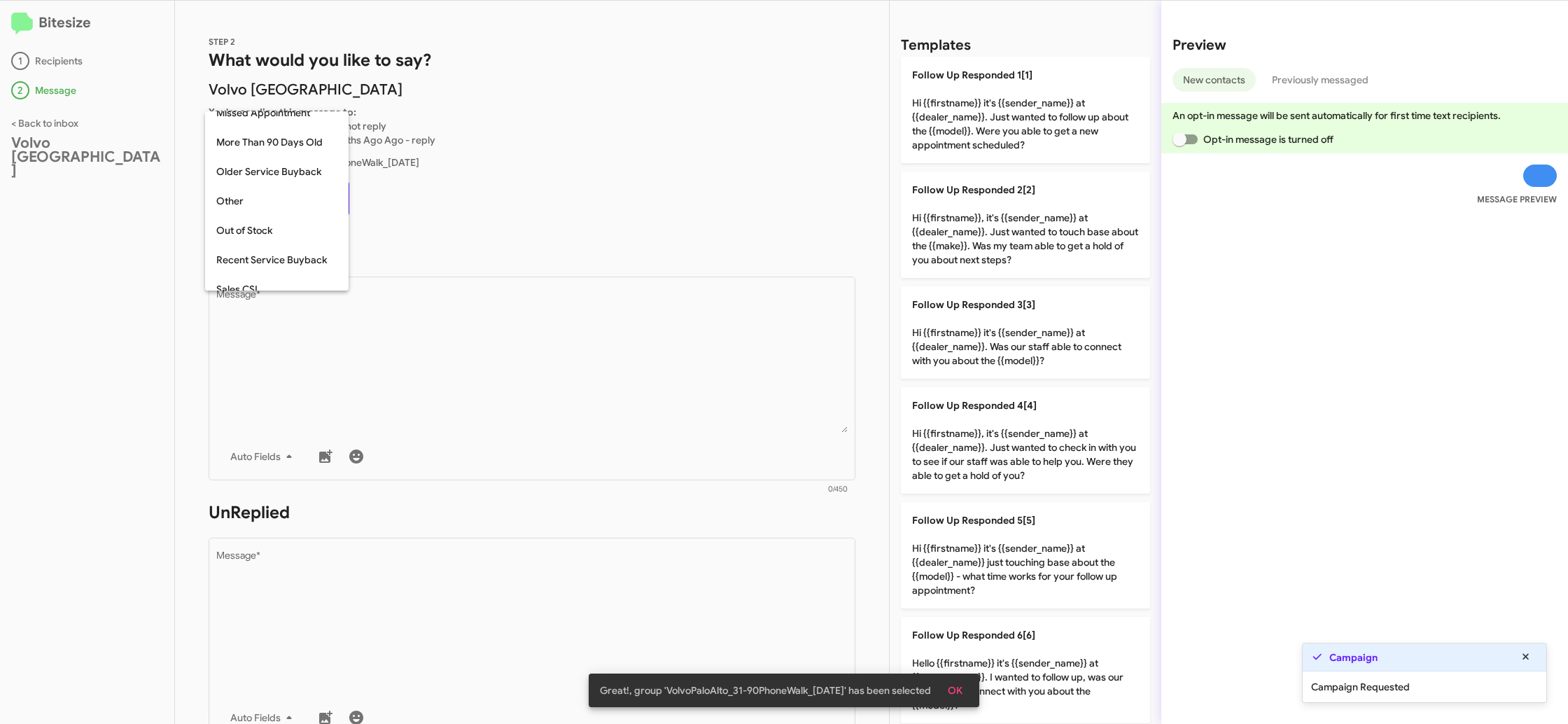
scroll to position [29, 0]
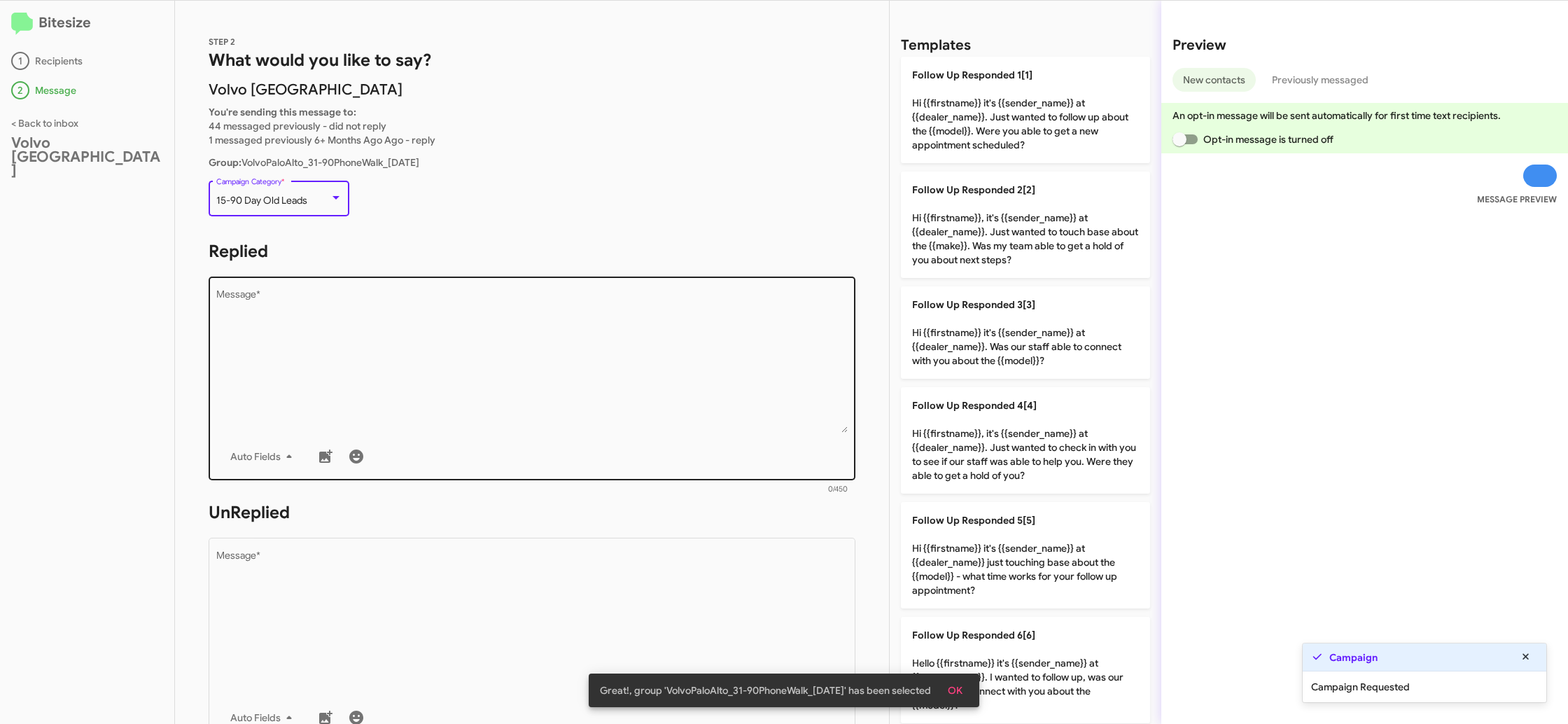
click at [518, 399] on textarea "Message *" at bounding box center [532, 361] width 633 height 143
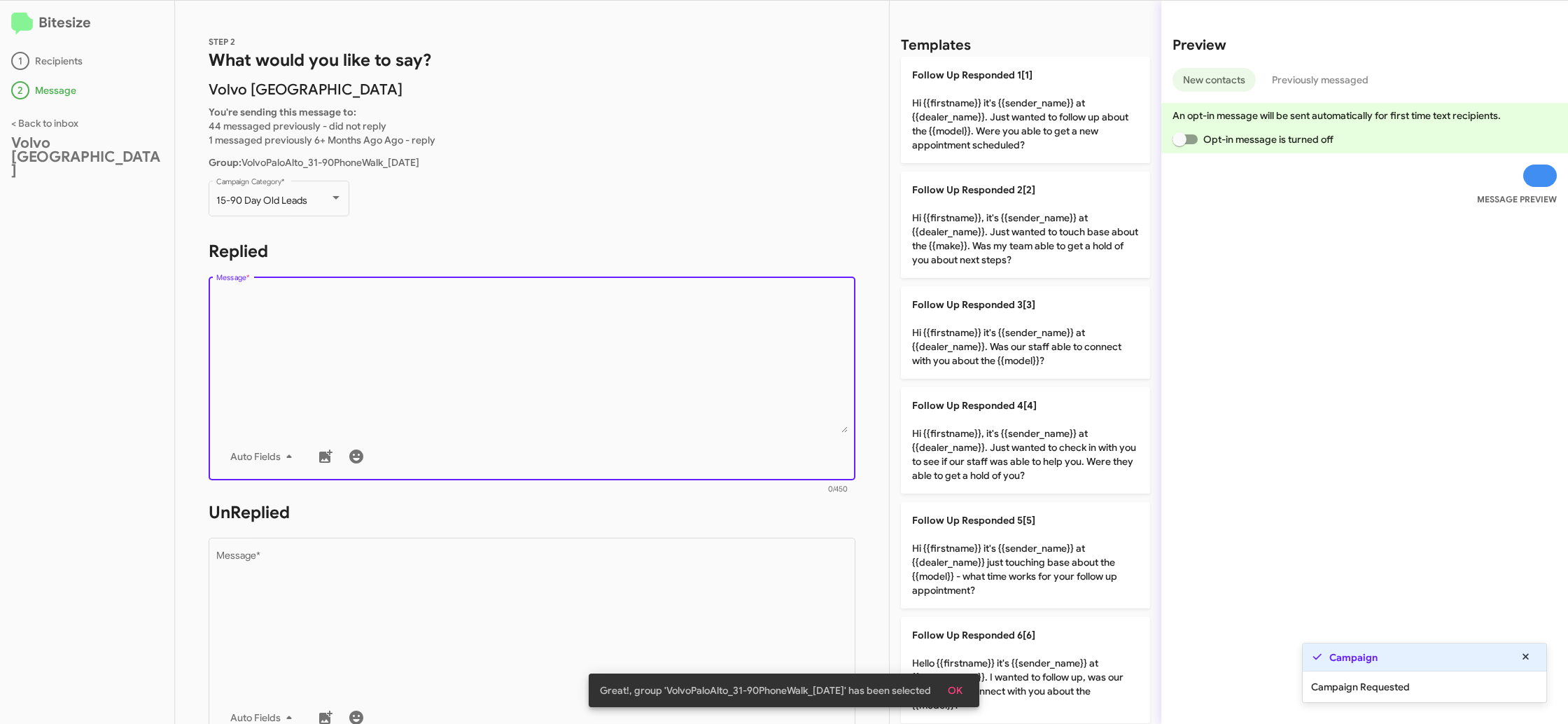
drag, startPoint x: 1002, startPoint y: 241, endPoint x: 837, endPoint y: 340, distance: 192.4
click at [1000, 242] on p "Follow Up Responded 2[2] Hi {{firstname}}, it's {{sender_name}} at {{dealer_nam…" at bounding box center [1025, 224] width 249 height 106
type textarea "Hi {{firstname}}, it's {{sender_name}} at {{dealer_name}}. Just wanted to touch…"
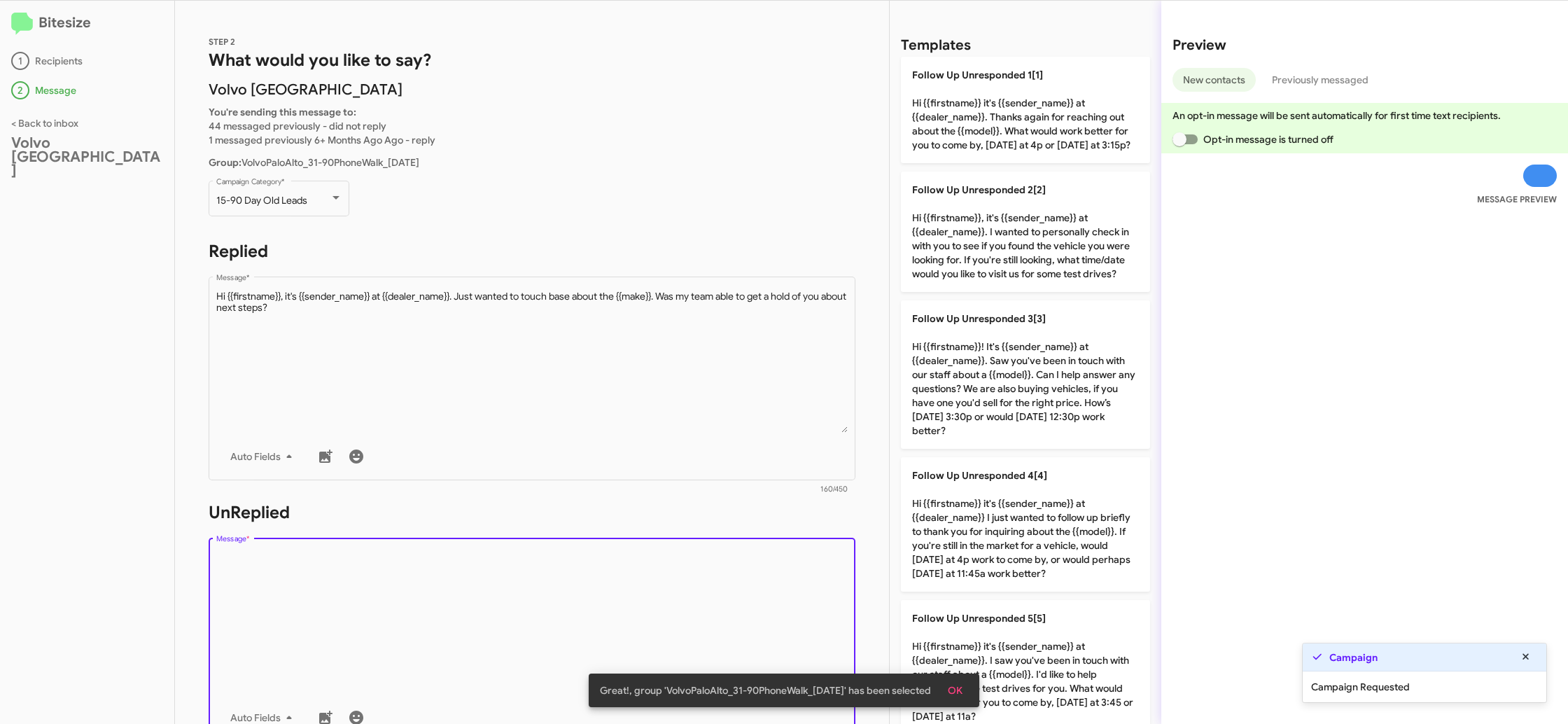
click at [633, 576] on textarea "Message *" at bounding box center [532, 623] width 633 height 143
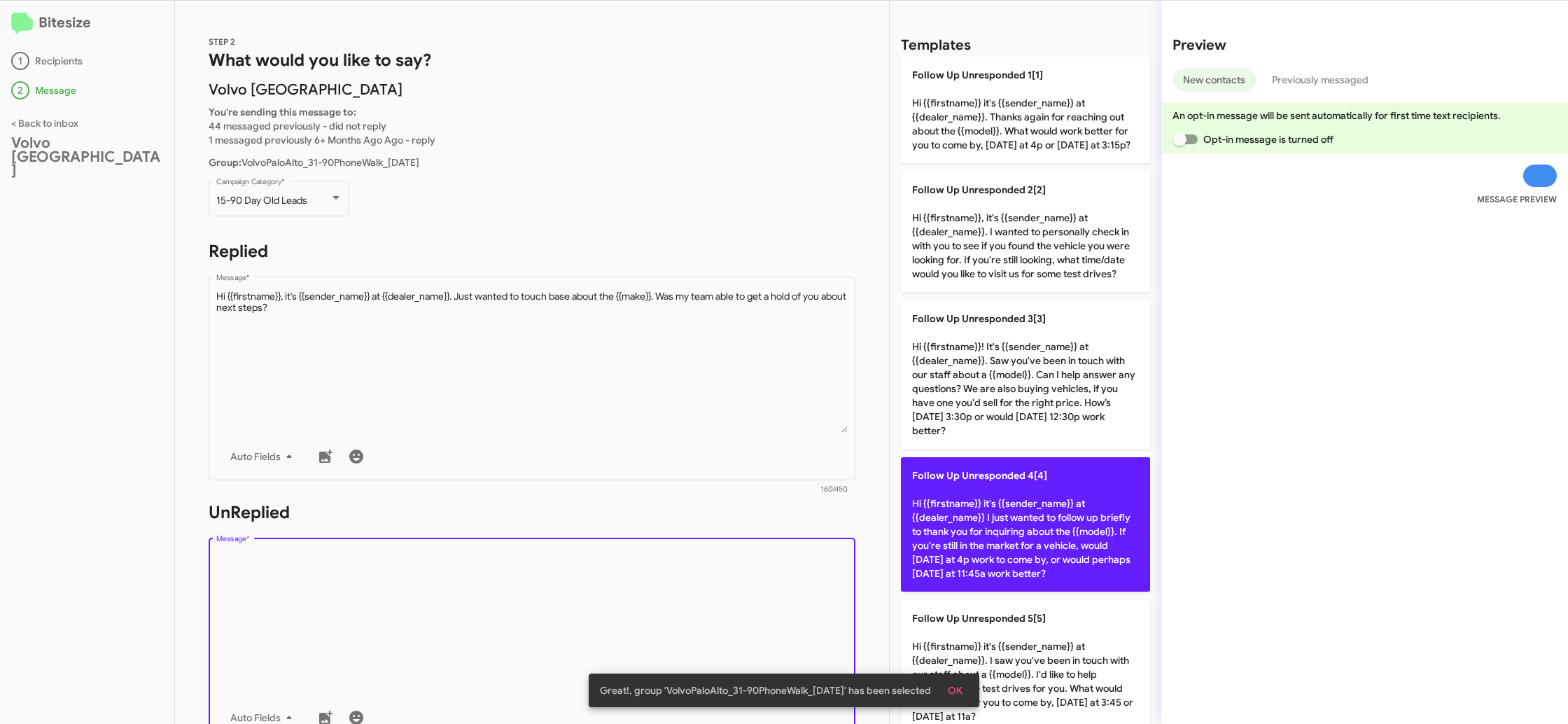
drag, startPoint x: 633, startPoint y: 576, endPoint x: 909, endPoint y: 510, distance: 283.8
click at [688, 549] on div "Drop image here to insert Auto Fields Message *" at bounding box center [532, 638] width 633 height 207
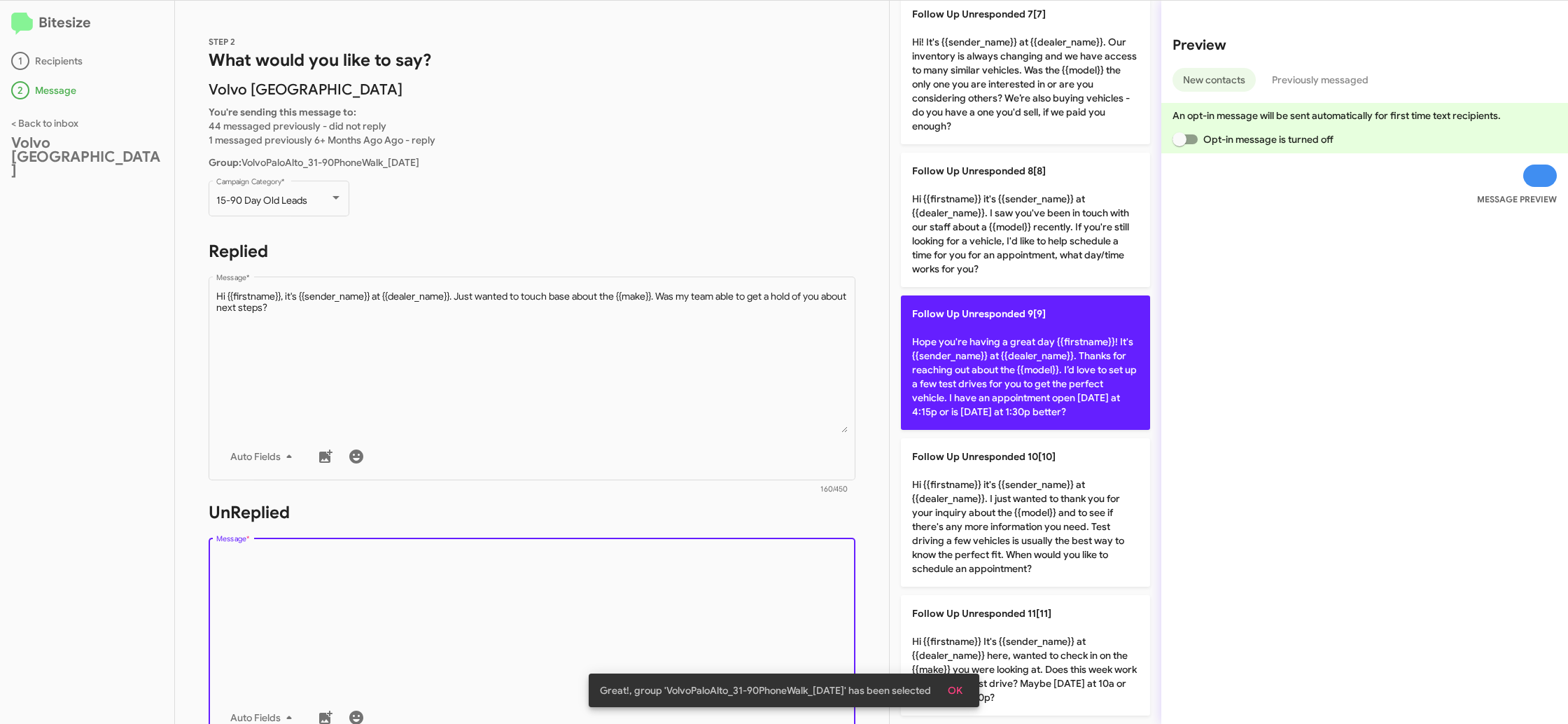
scroll to position [903, 0]
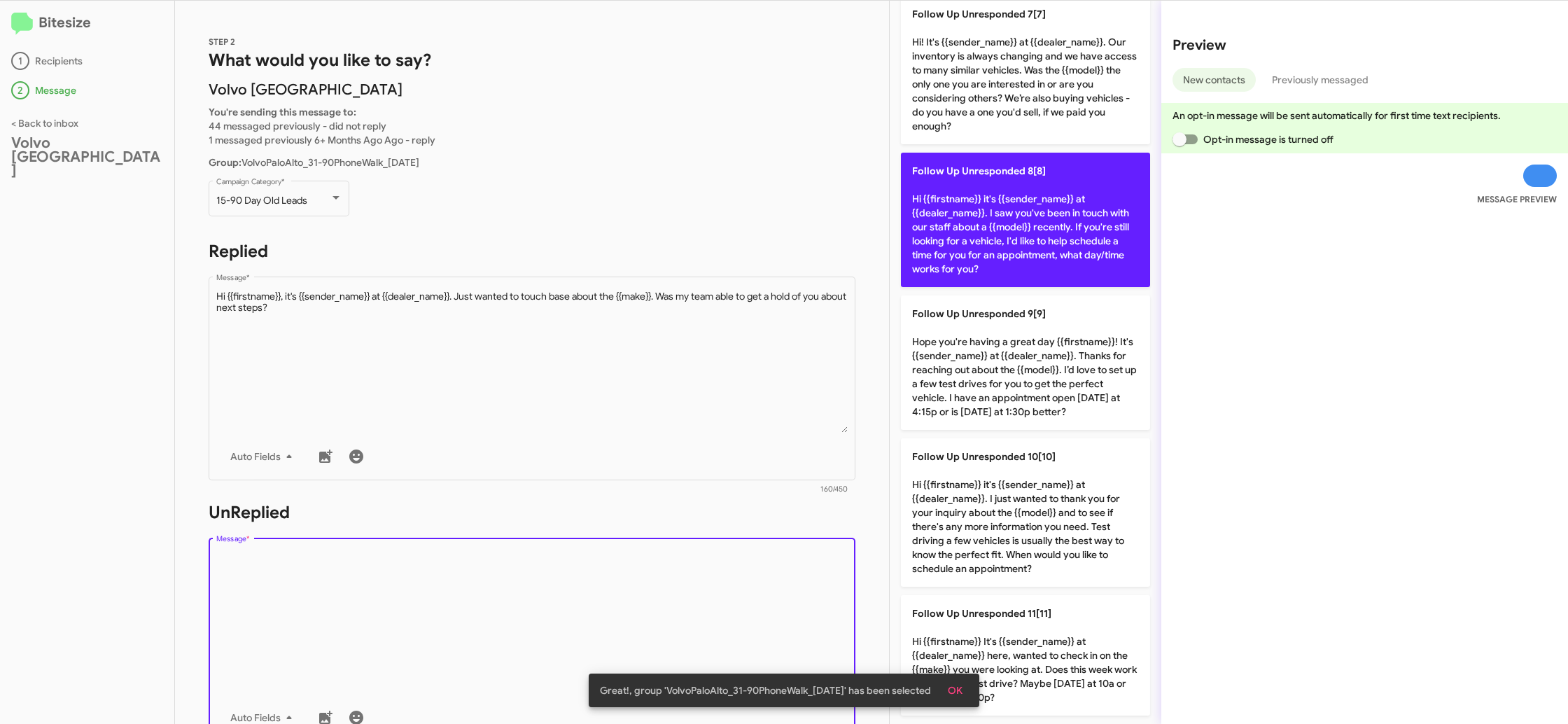
drag, startPoint x: 978, startPoint y: 244, endPoint x: 969, endPoint y: 251, distance: 11.4
click at [978, 245] on p "Follow Up Unresponded 8[8] Hi {{firstname}} it's {{sender_name}} at {{dealer_na…" at bounding box center [1025, 220] width 249 height 135
type textarea "Hi {{firstname}} it's {{sender_name}} at {{dealer_name}}. I saw you've been in …"
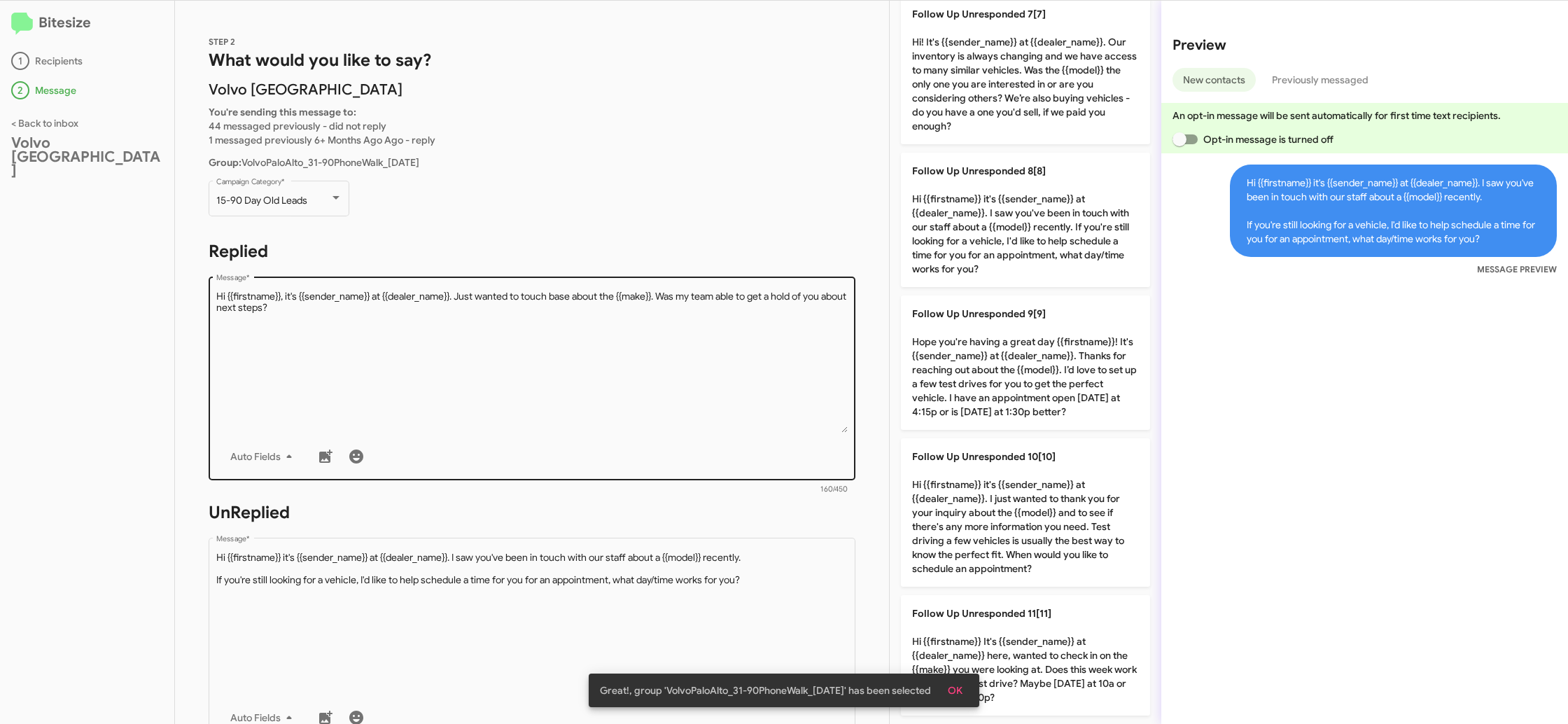
scroll to position [214, 0]
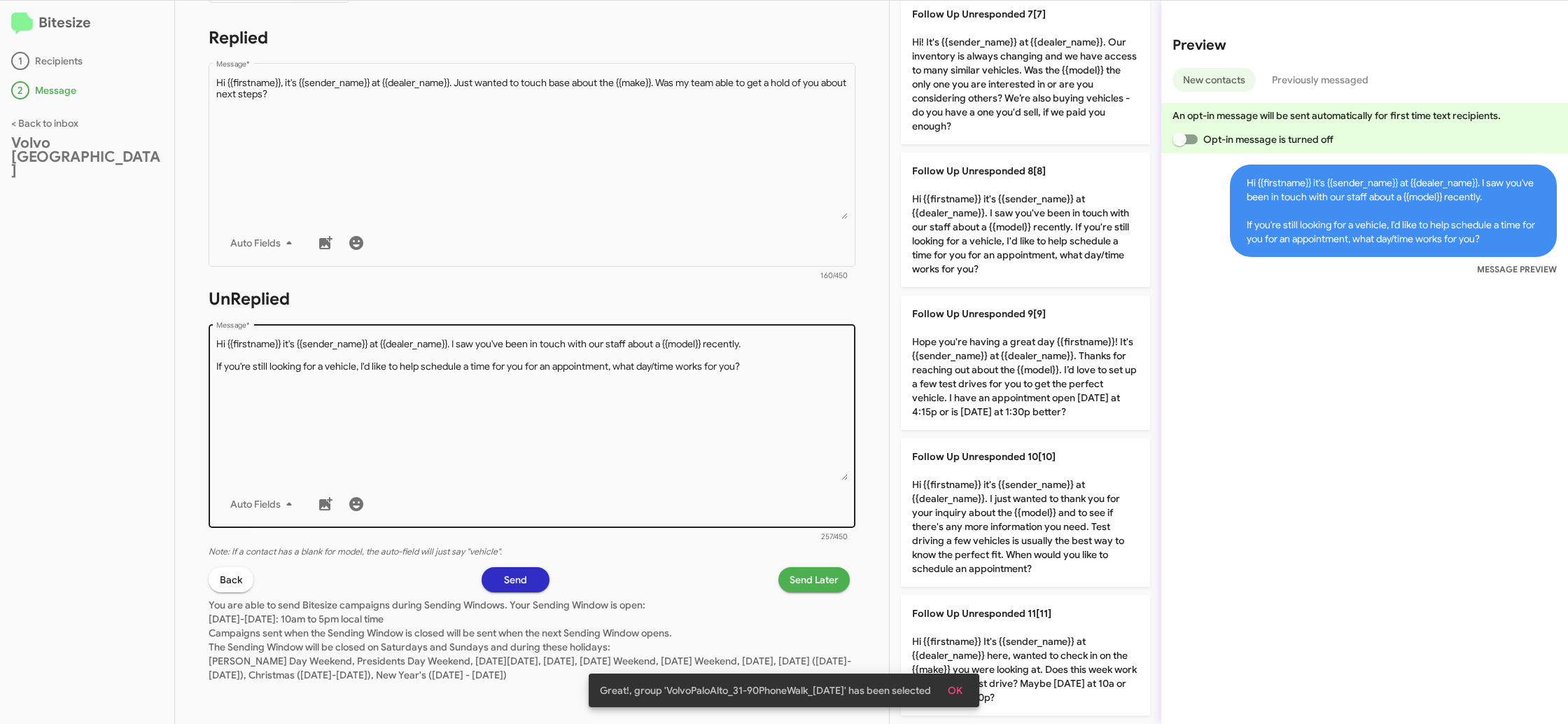
click at [625, 490] on div "Drop image here to insert Auto Fields Message *" at bounding box center [532, 424] width 633 height 207
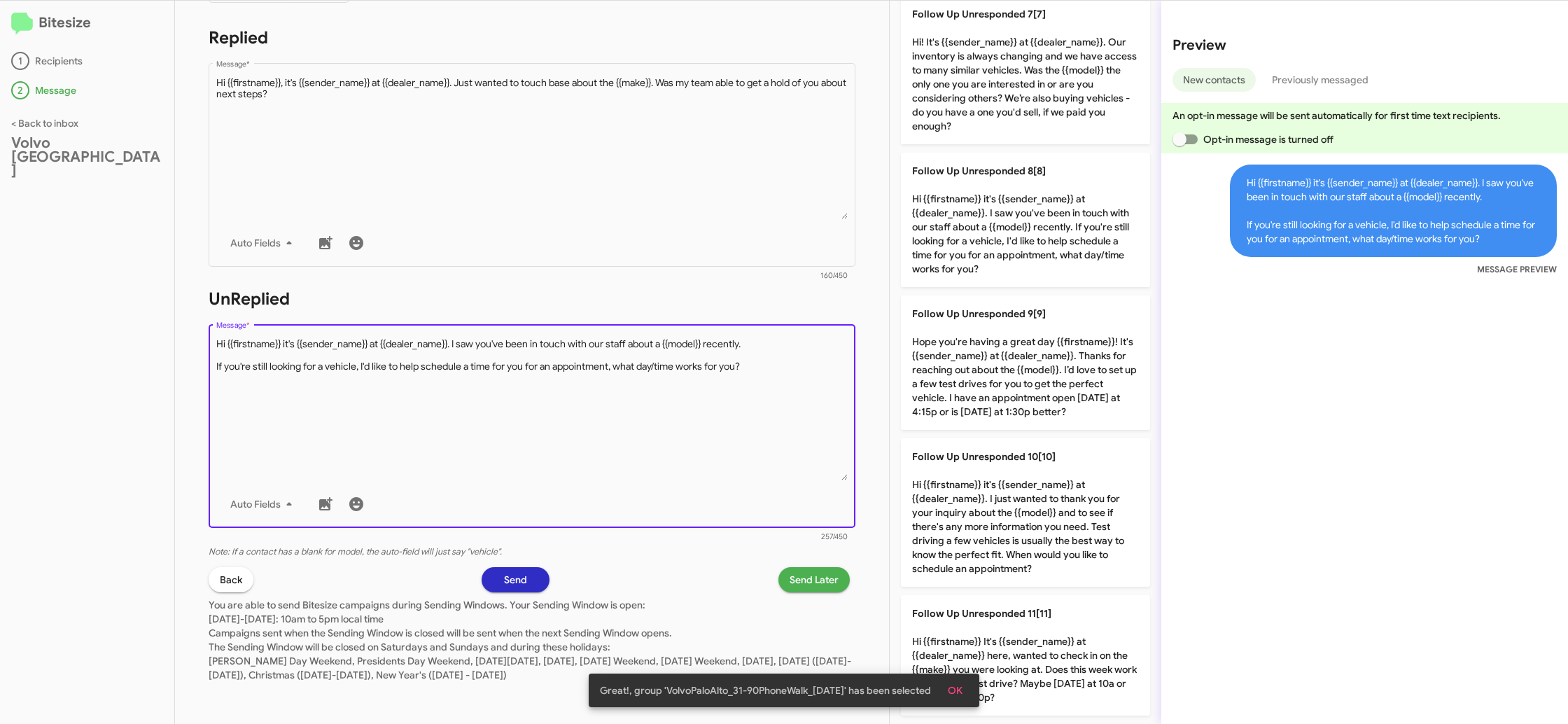
click at [625, 496] on div "Auto Fields" at bounding box center [532, 504] width 633 height 28
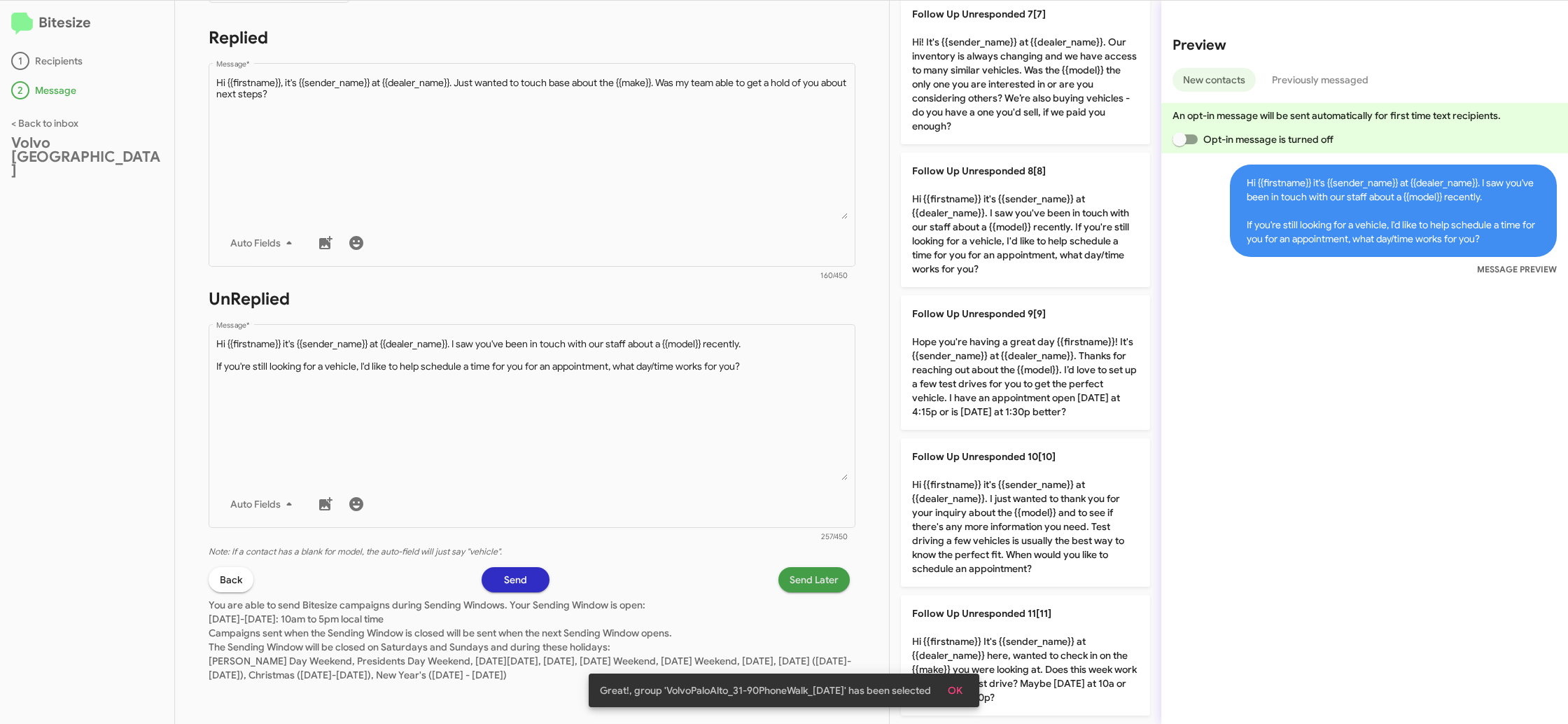
click at [807, 573] on span "Send Later" at bounding box center [815, 580] width 49 height 25
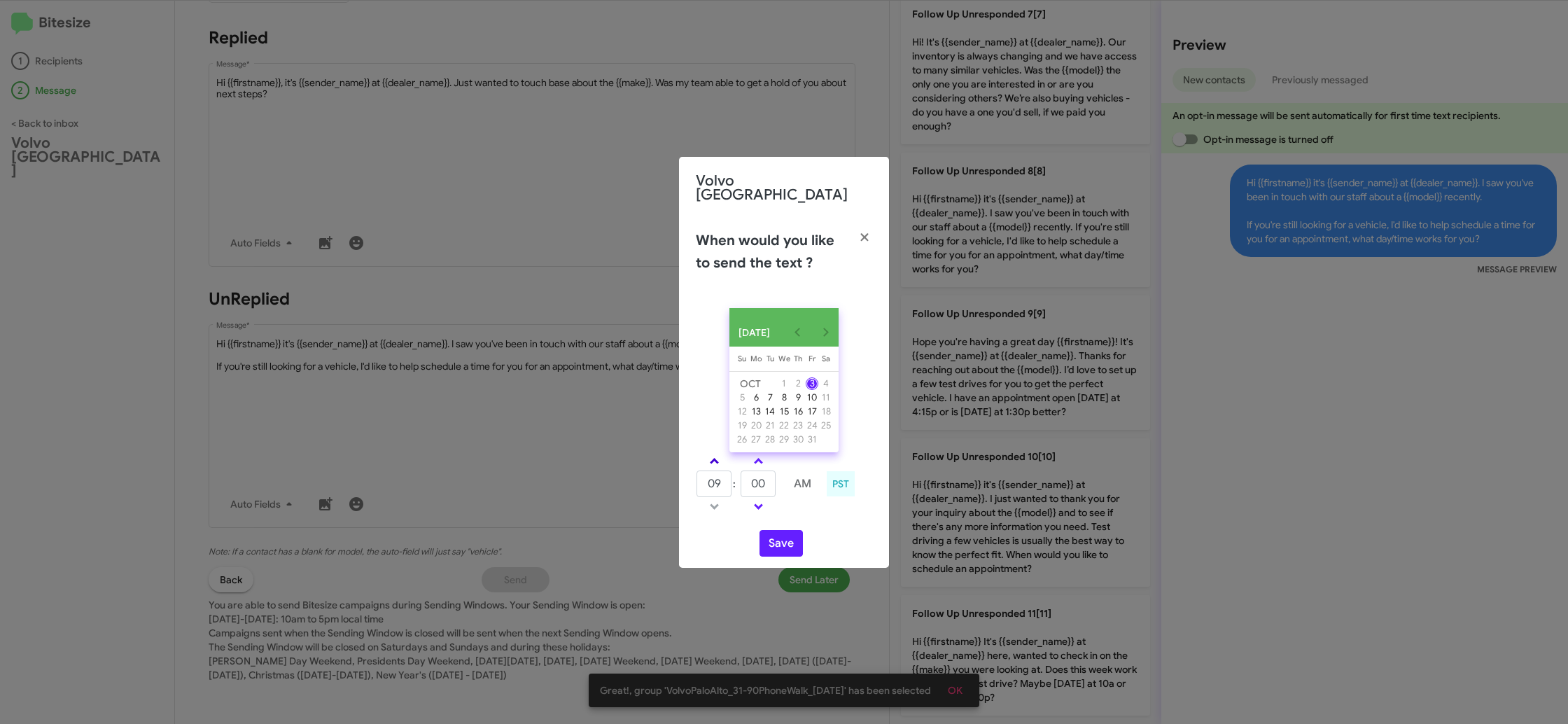
click at [711, 458] on link at bounding box center [715, 460] width 25 height 16
type input "01"
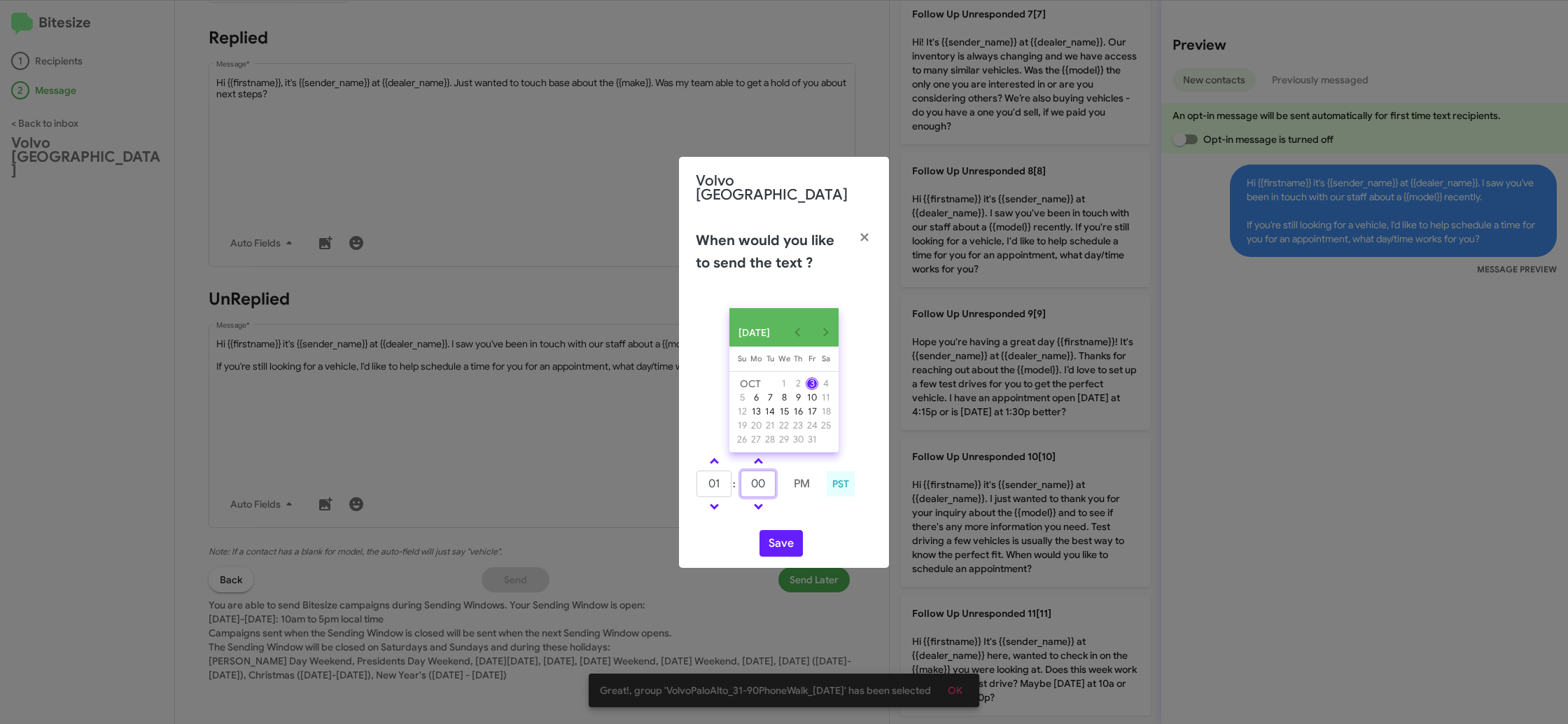
click at [752, 484] on input "00" at bounding box center [759, 483] width 35 height 27
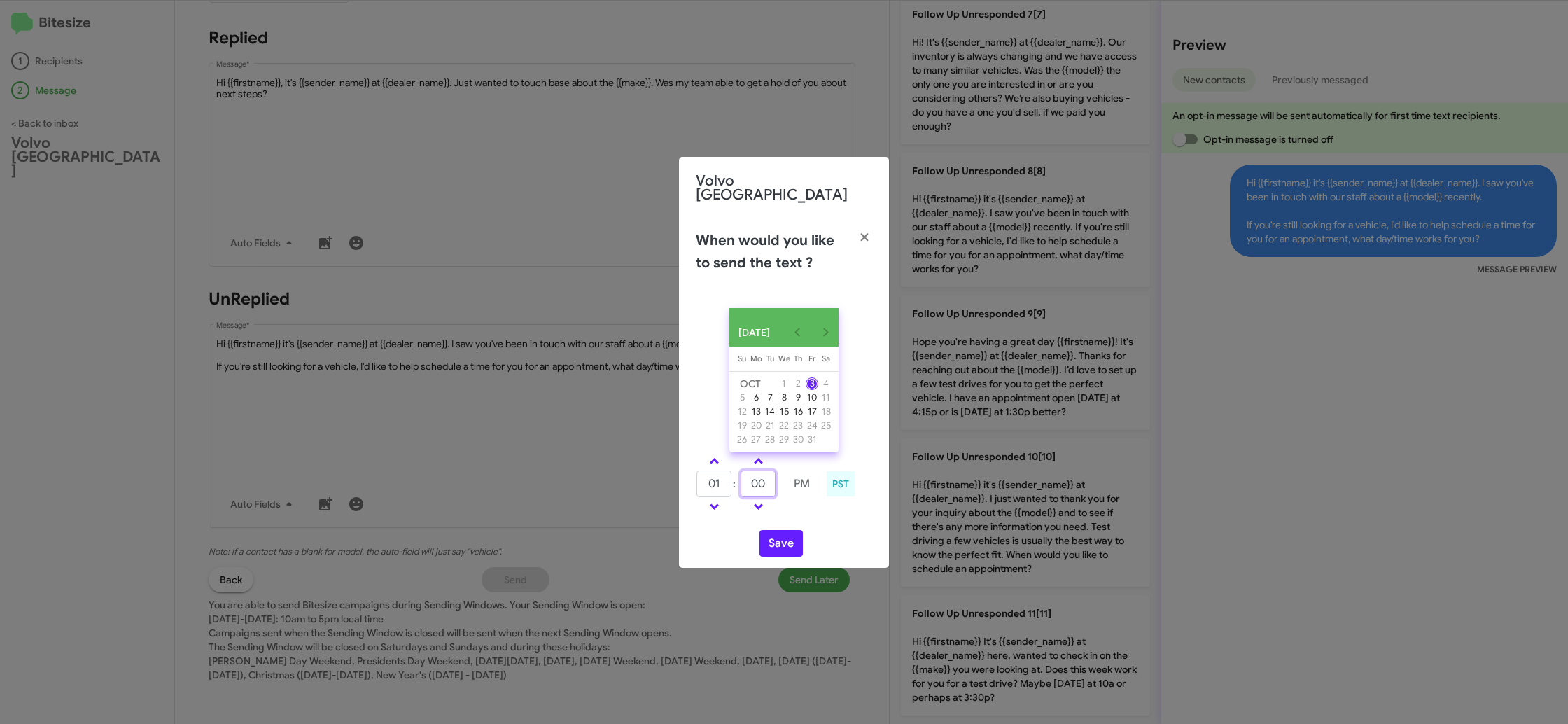
drag, startPoint x: 752, startPoint y: 484, endPoint x: 761, endPoint y: 479, distance: 10.3
click at [755, 482] on input "00" at bounding box center [759, 483] width 35 height 27
type input "25"
drag, startPoint x: 788, startPoint y: 507, endPoint x: 786, endPoint y: 520, distance: 13.2
click at [787, 508] on td at bounding box center [802, 506] width 35 height 18
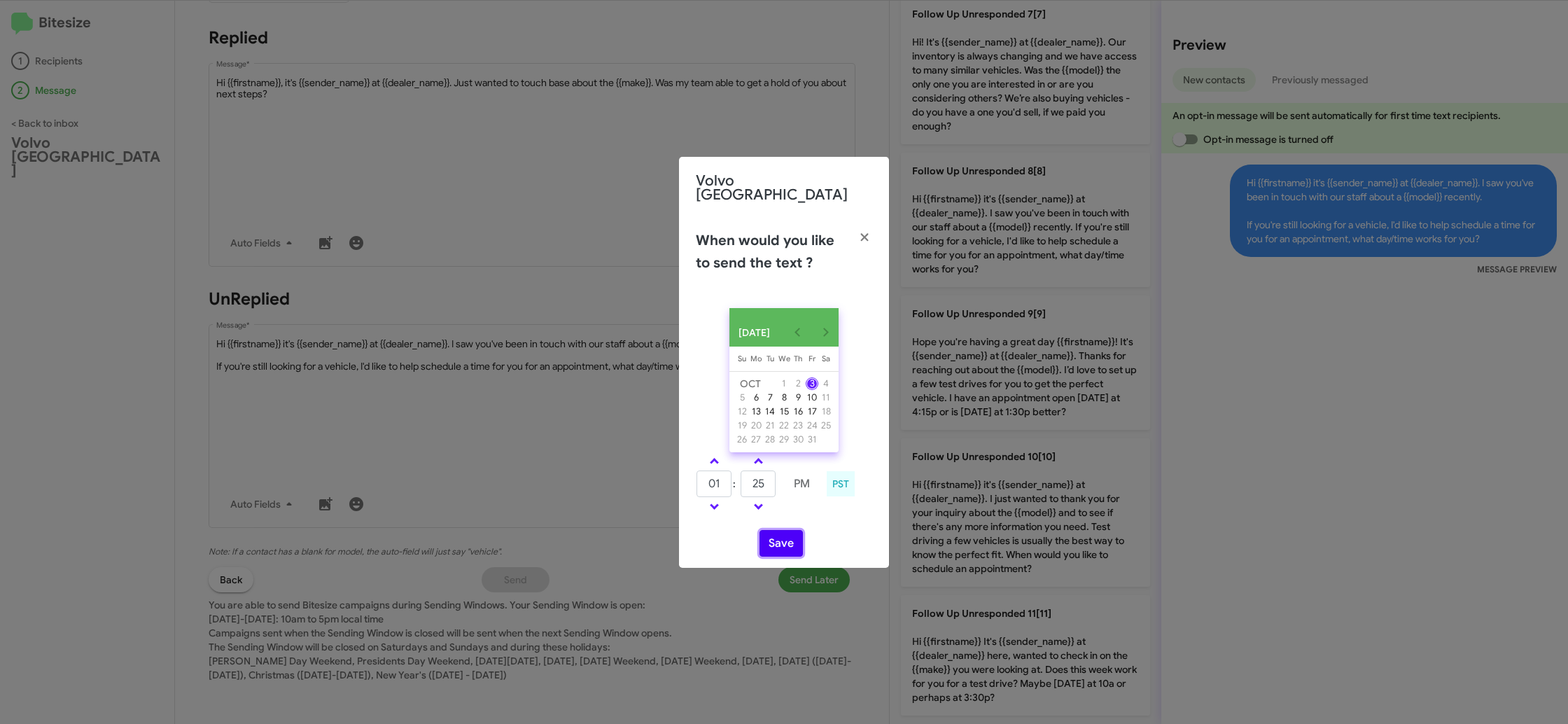
click at [778, 540] on button "Save" at bounding box center [781, 543] width 43 height 27
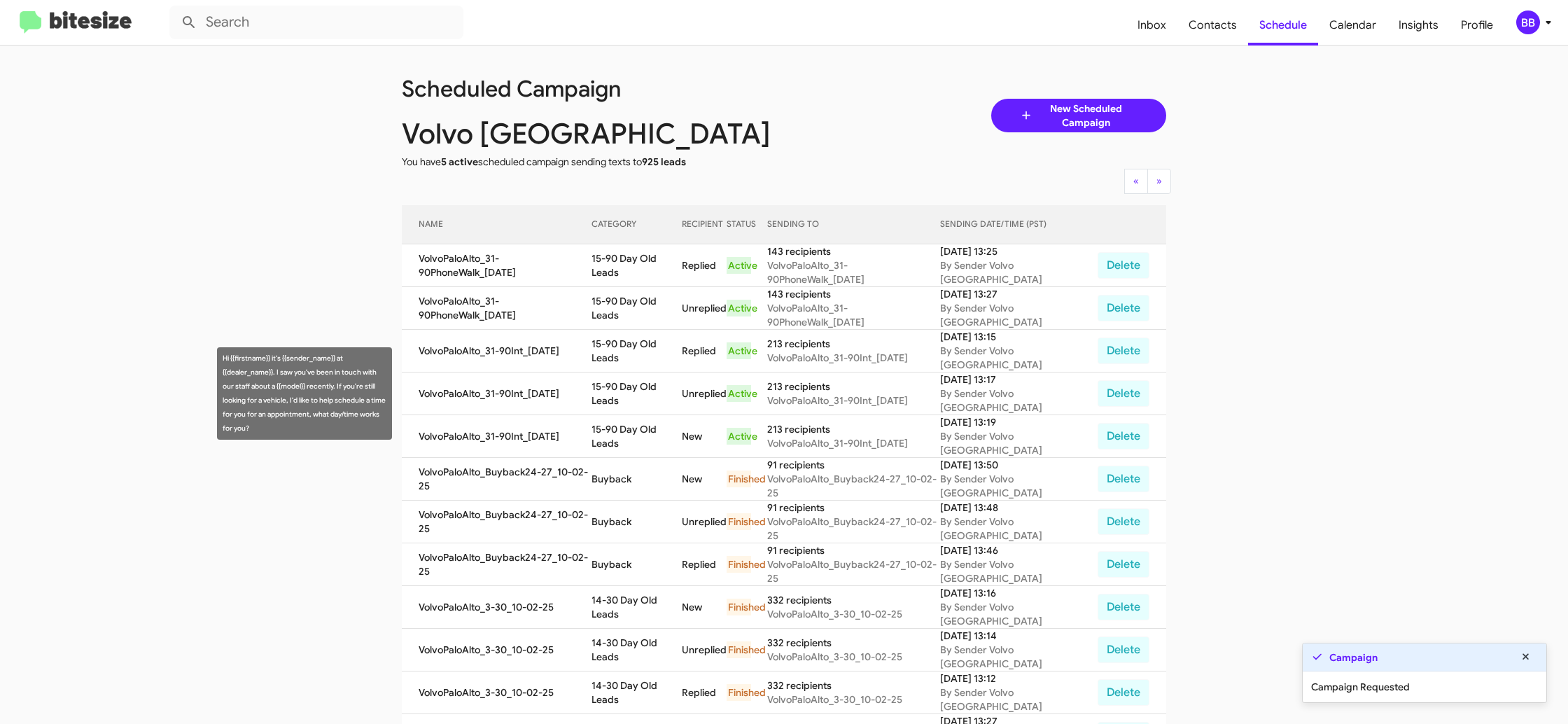
click at [643, 394] on td "15-90 Day Old Leads" at bounding box center [637, 394] width 91 height 43
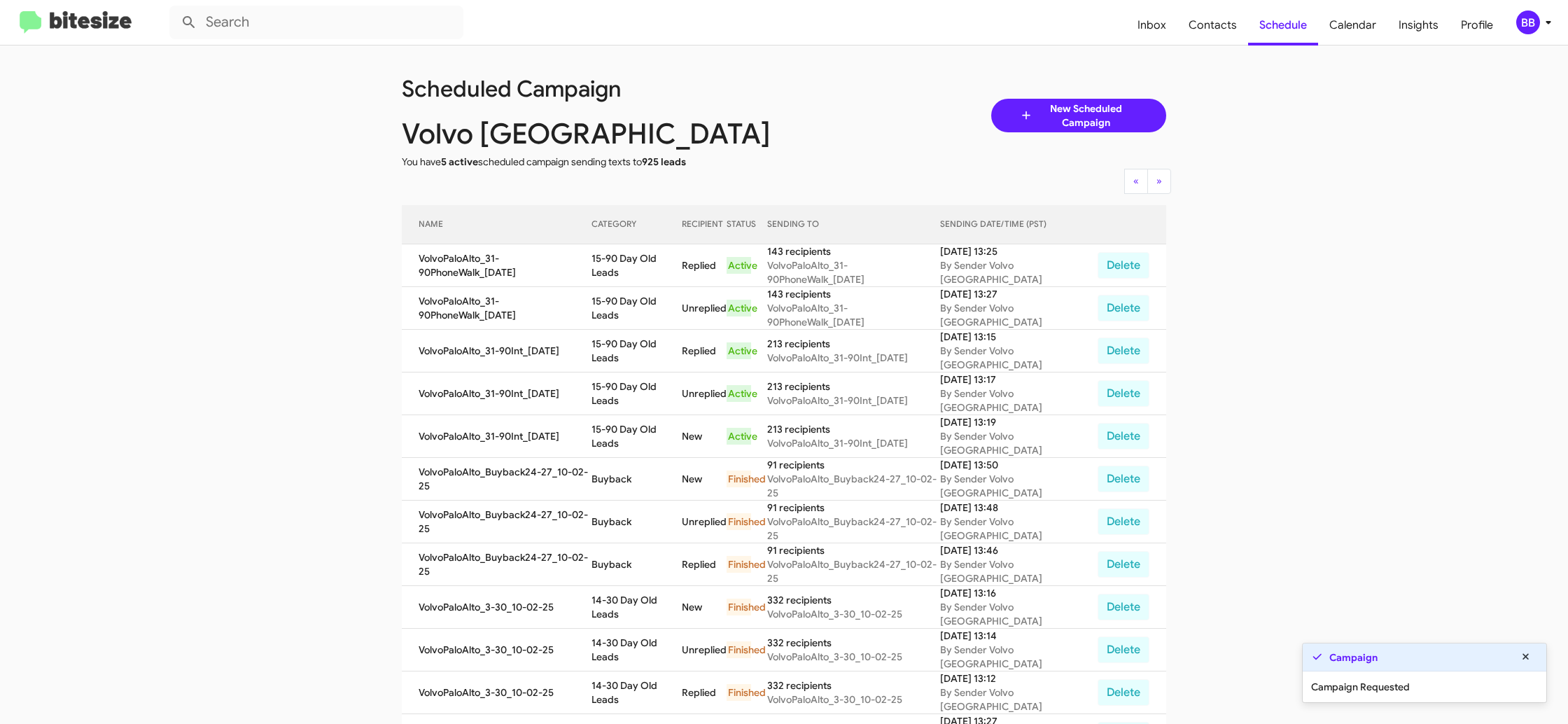
click at [643, 394] on td "15-90 Day Old Leads" at bounding box center [637, 394] width 91 height 43
click at [642, 393] on td "15-90 Day Old Leads" at bounding box center [637, 394] width 91 height 43
copy td "15-90 Day Old Leads"
